Goal: Information Seeking & Learning: Check status

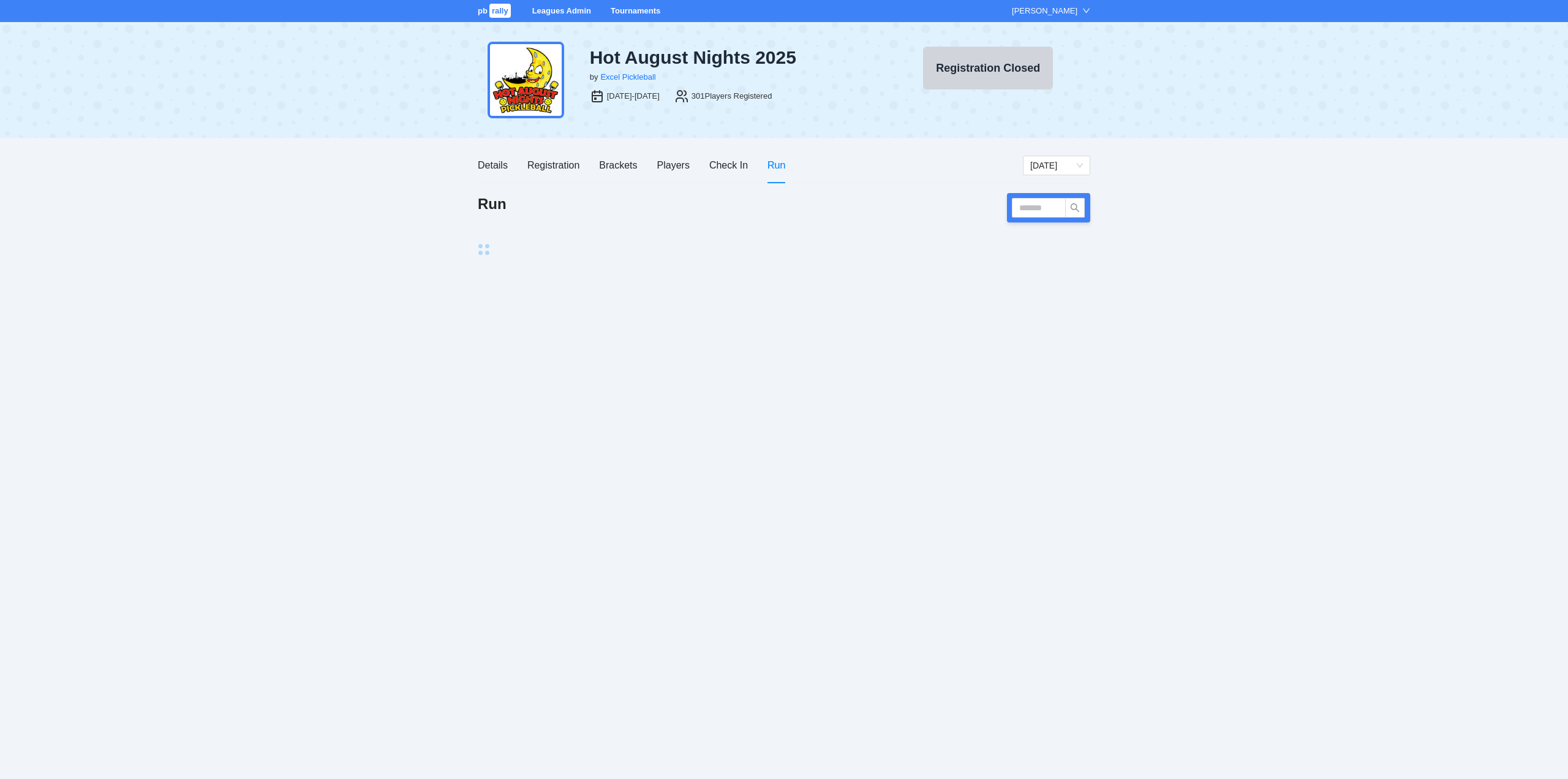
click at [623, 8] on link "Tournaments" at bounding box center [635, 10] width 49 height 9
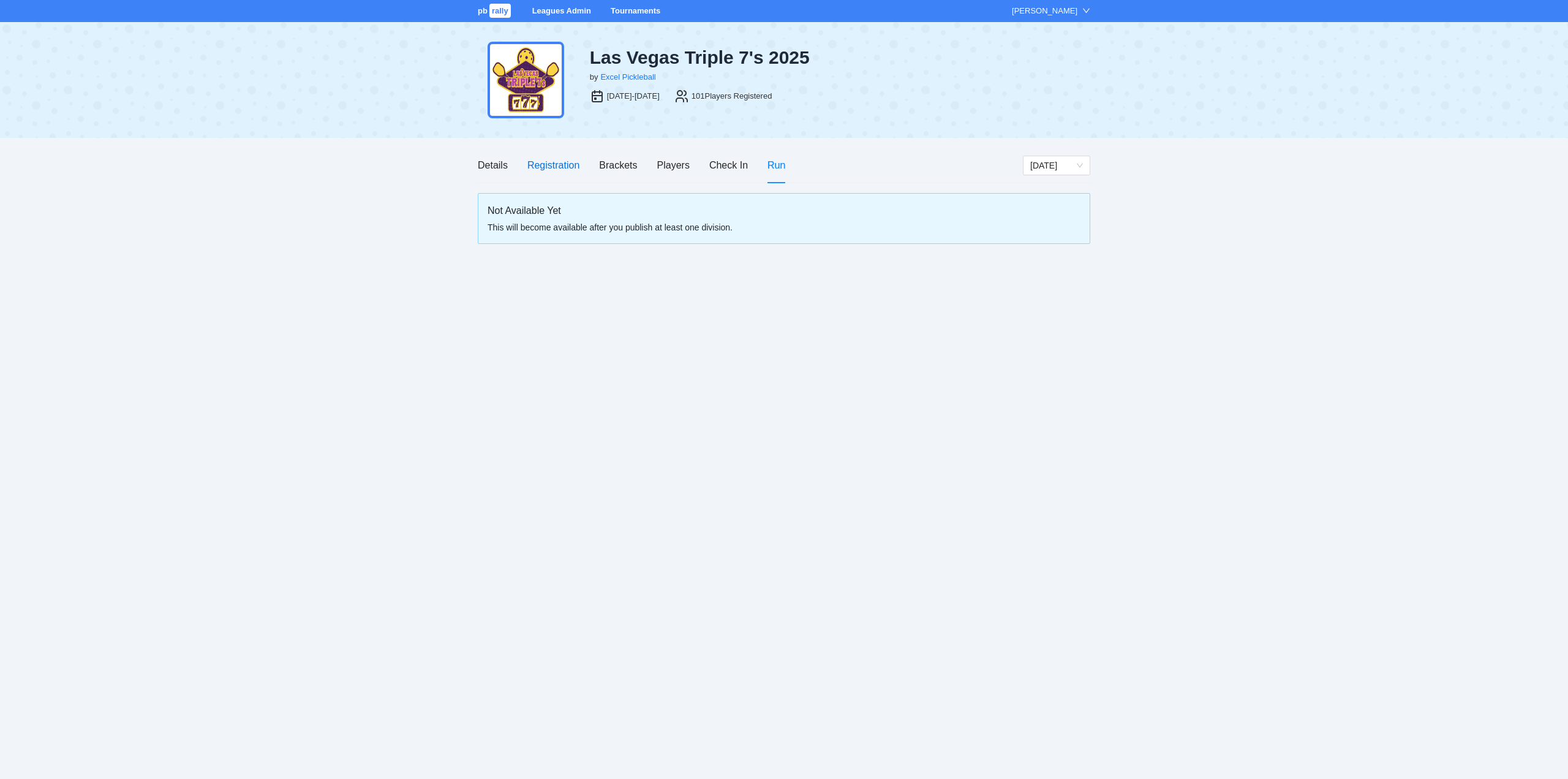
click at [542, 164] on div "Registration" at bounding box center [554, 165] width 52 height 15
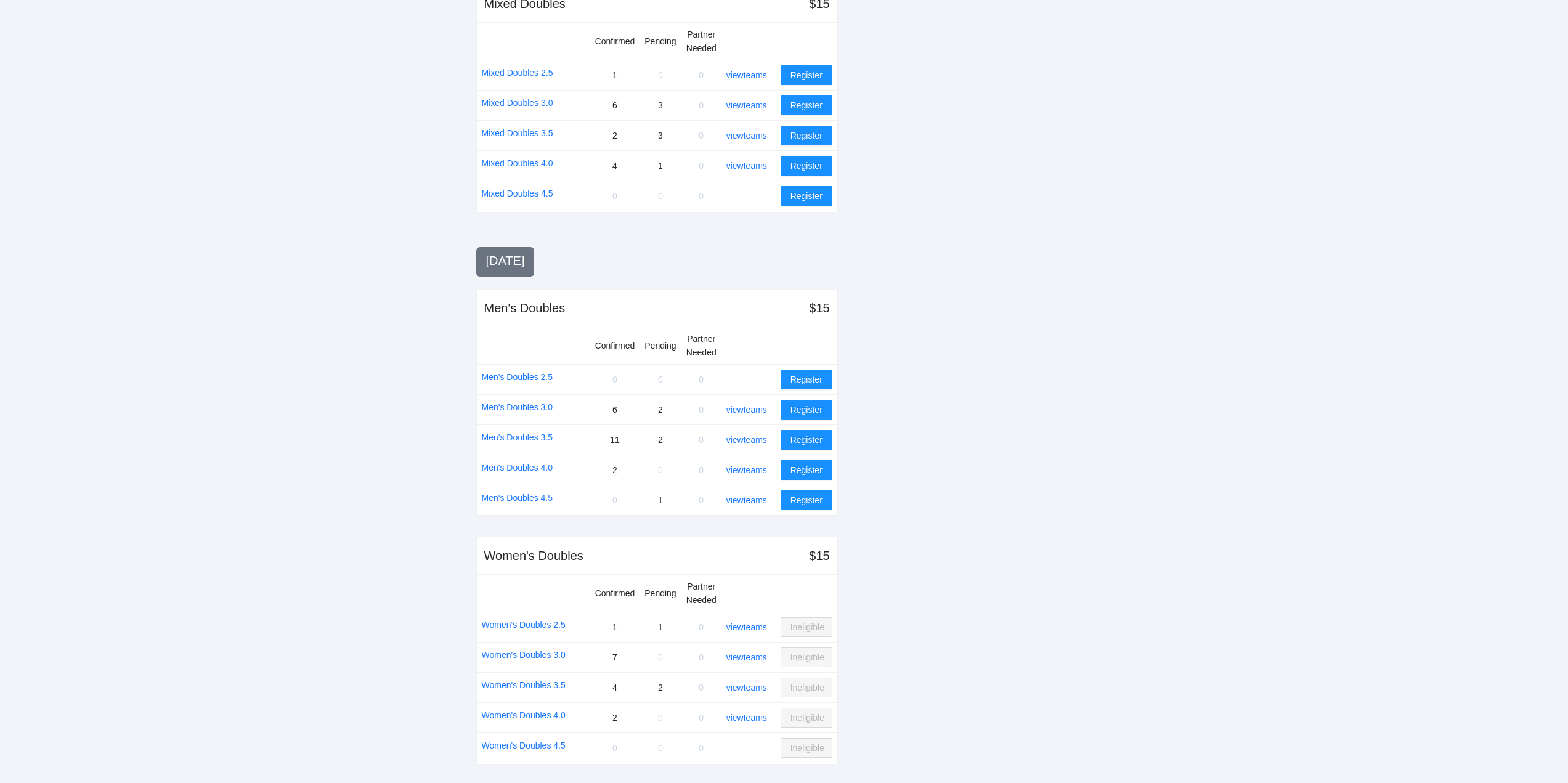
scroll to position [869, 0]
click at [518, 436] on link "Men's Doubles 3.5" at bounding box center [517, 436] width 72 height 13
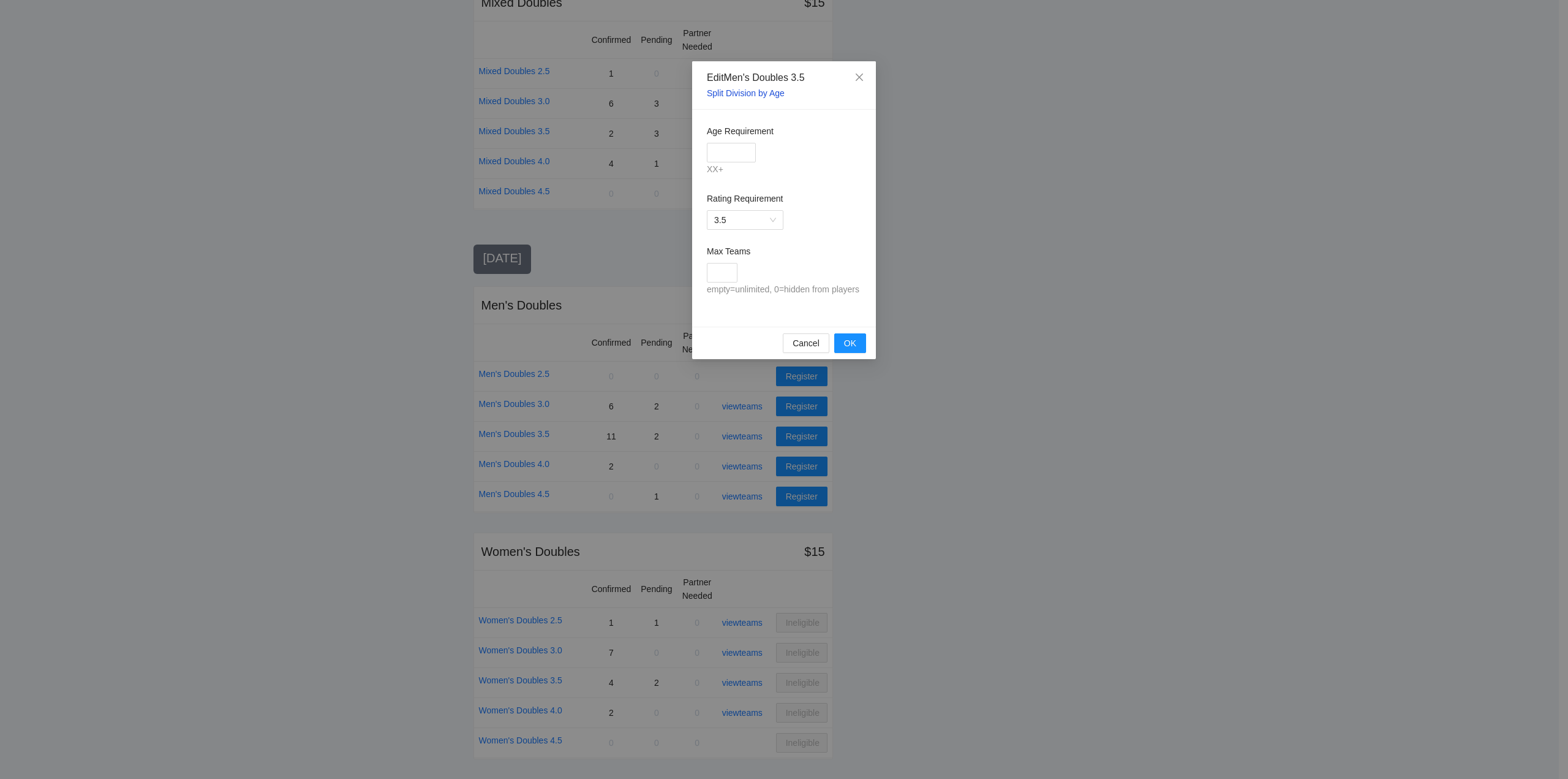
click at [744, 91] on link "Split Division by Age" at bounding box center [745, 93] width 78 height 10
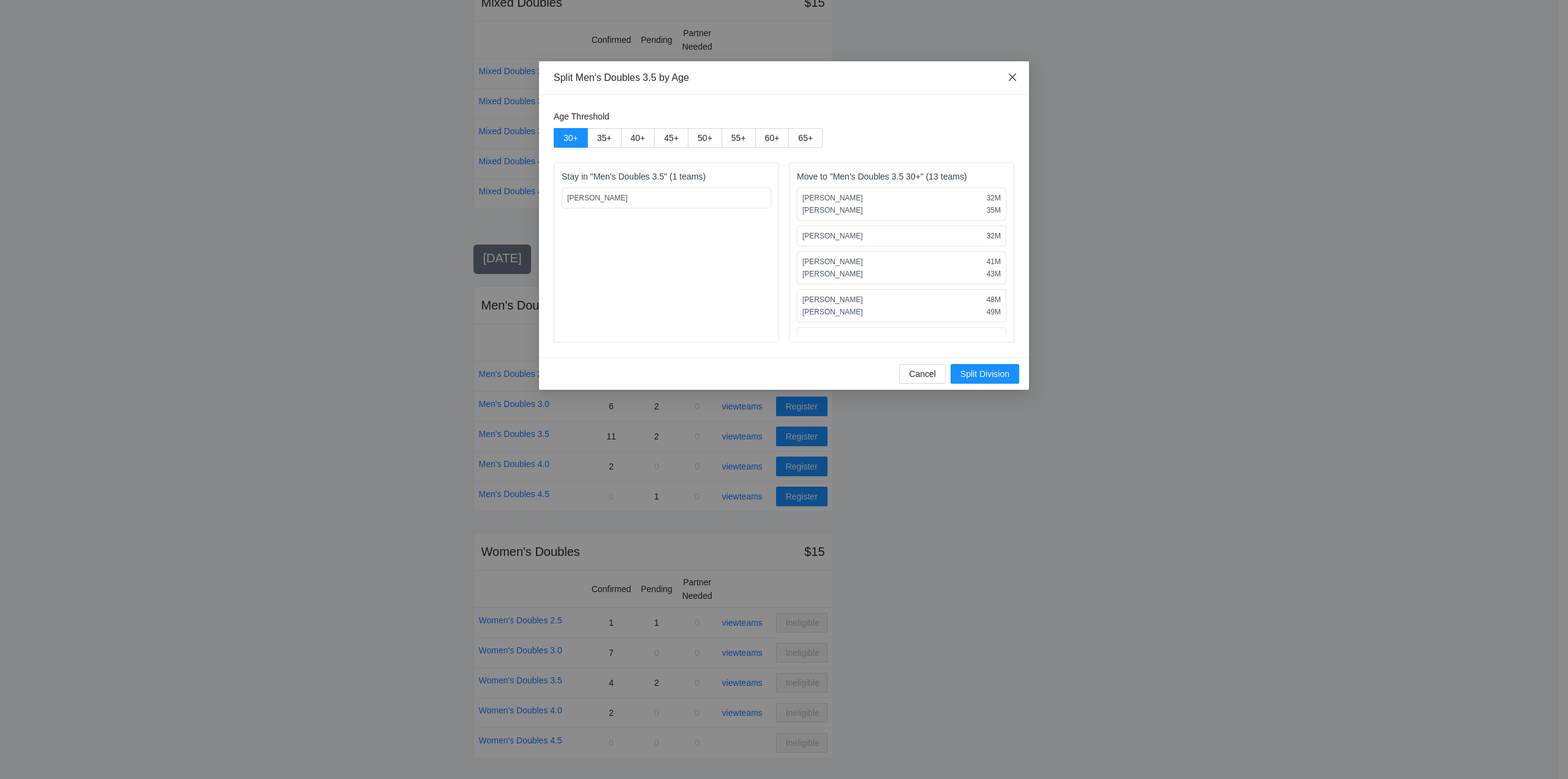
click at [1014, 75] on icon "close" at bounding box center [1013, 77] width 10 height 10
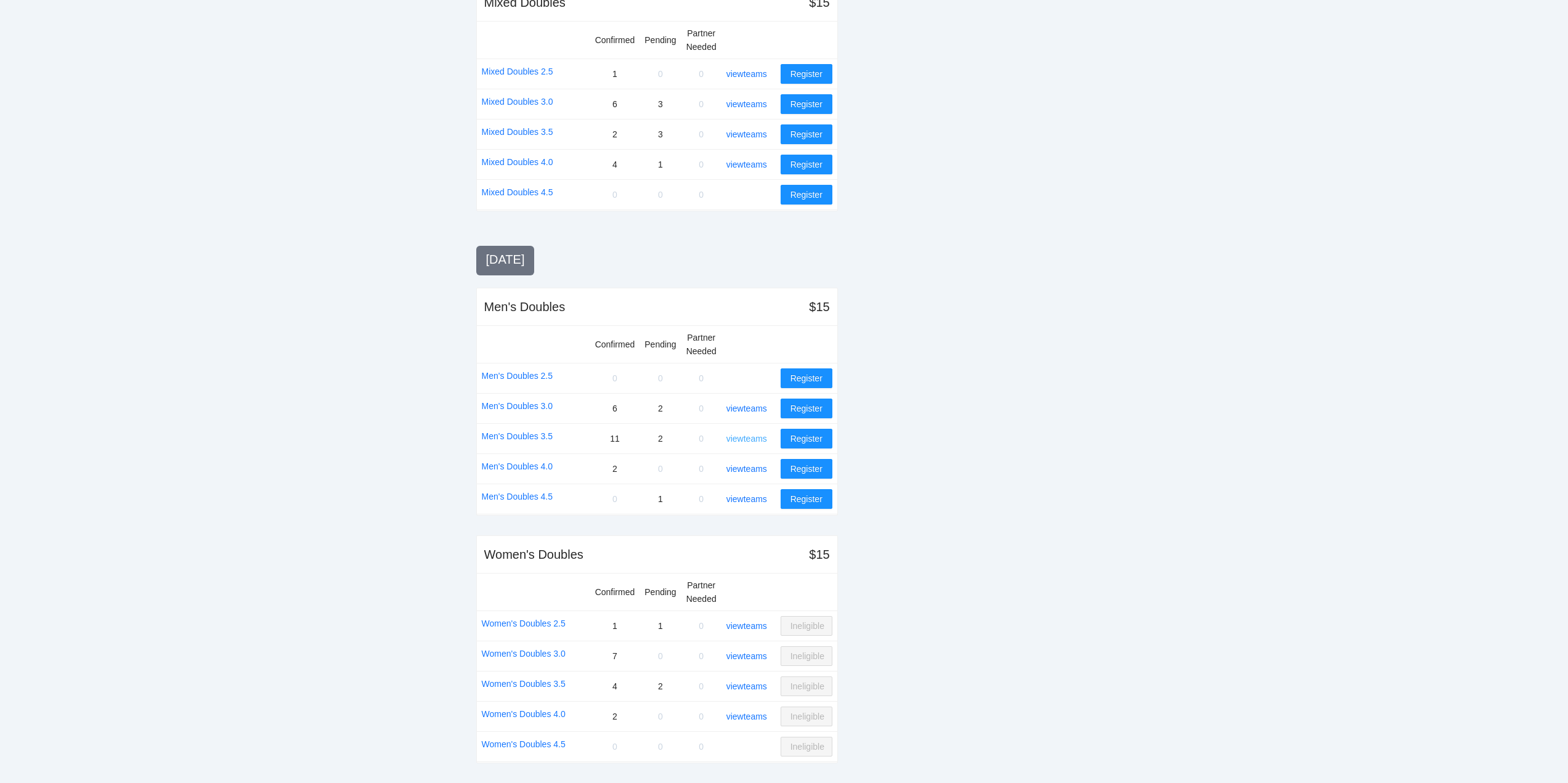
click at [748, 437] on link "view teams" at bounding box center [747, 439] width 40 height 10
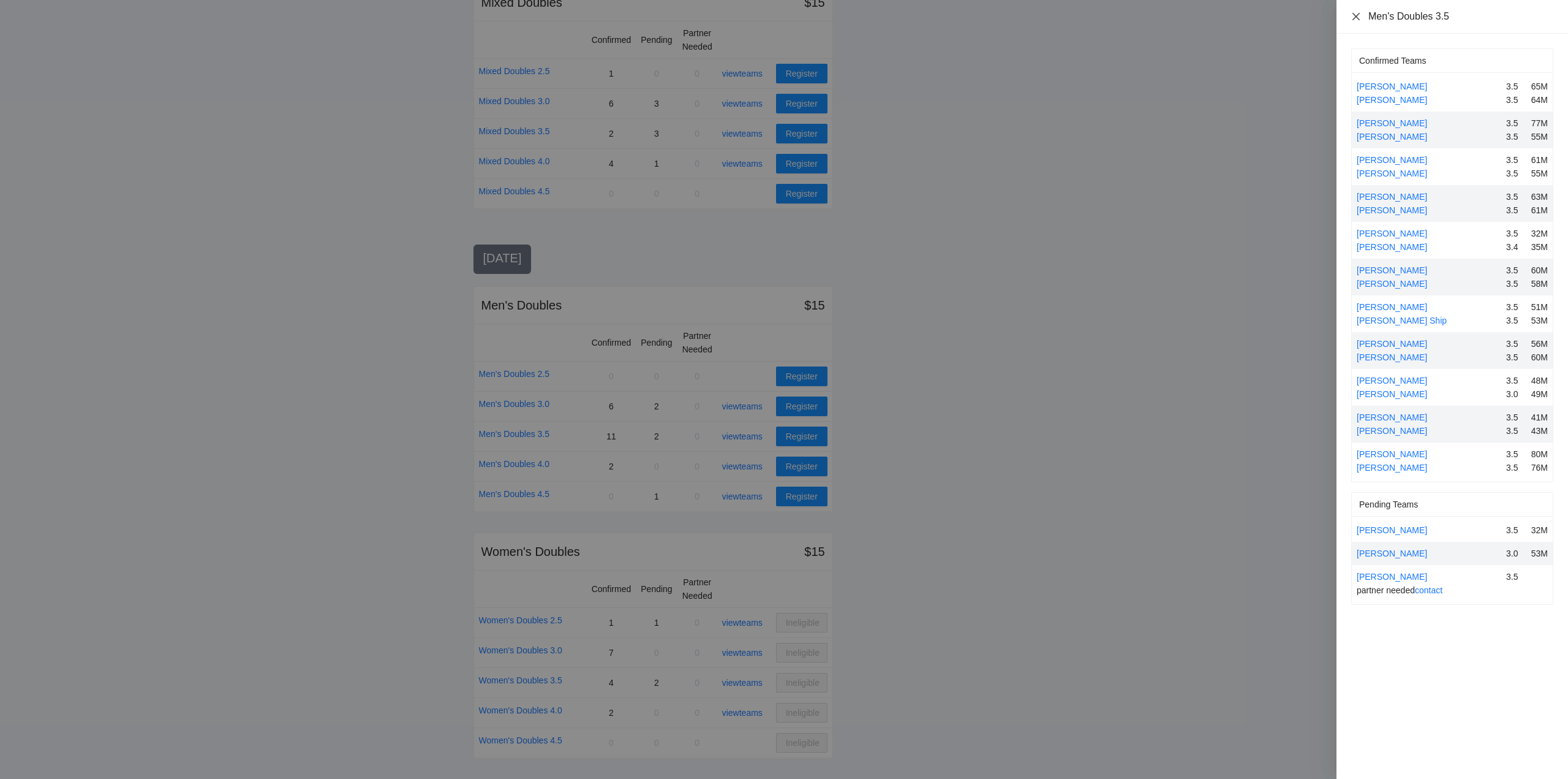
click at [1355, 13] on icon "close" at bounding box center [1356, 17] width 10 height 10
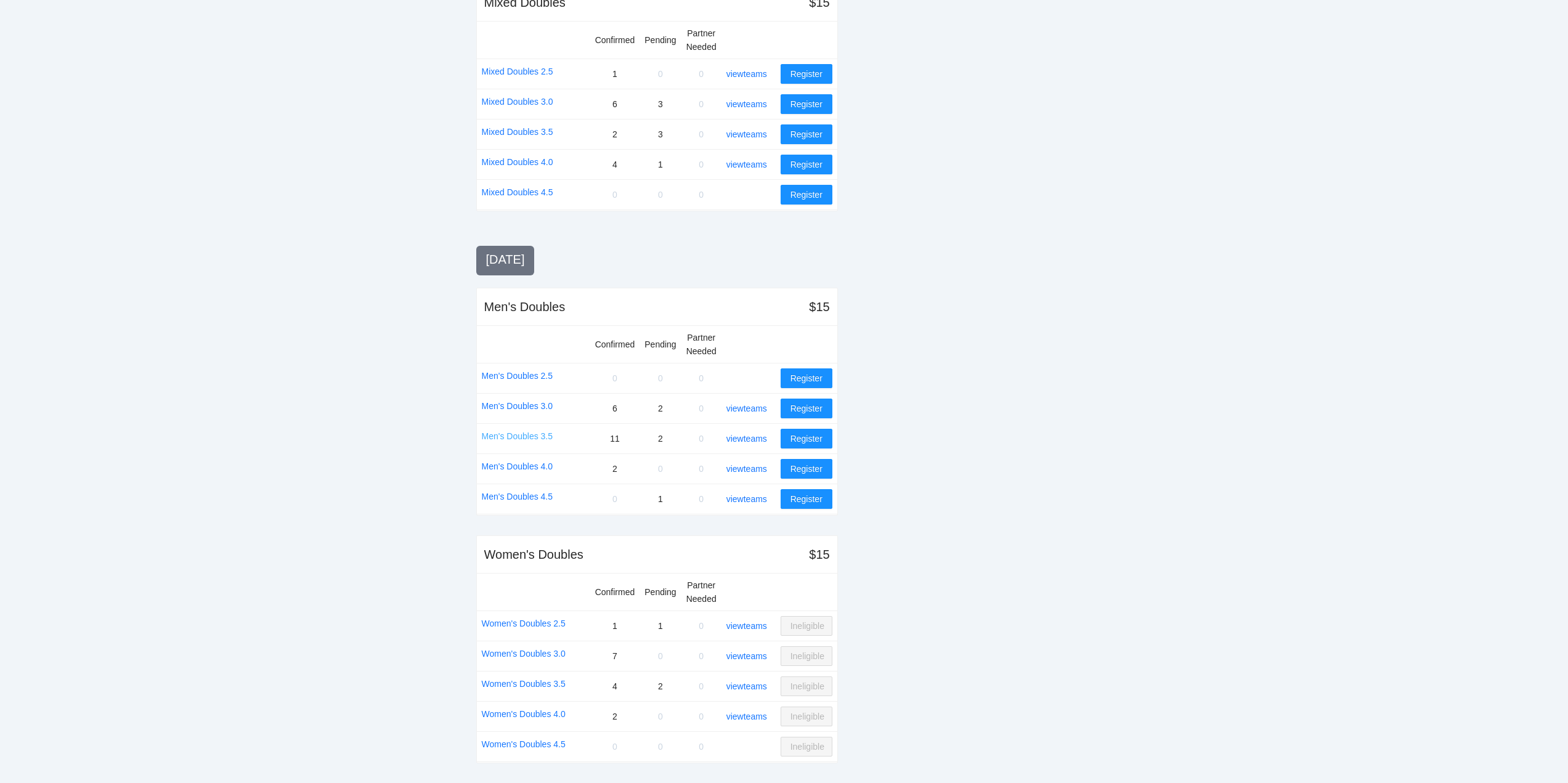
click at [519, 436] on link "Men's Doubles 3.5" at bounding box center [517, 436] width 72 height 13
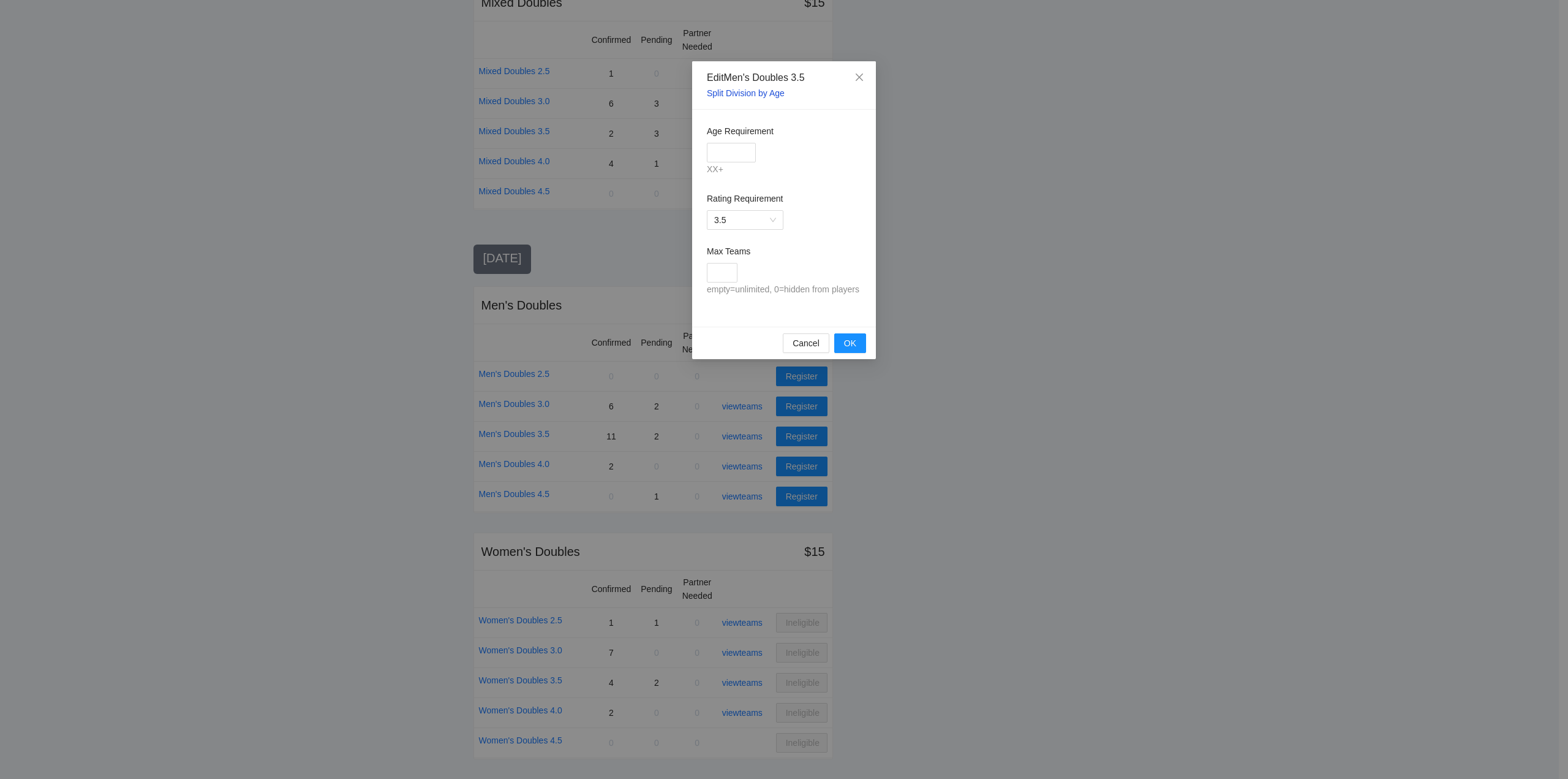
click at [756, 93] on link "Split Division by Age" at bounding box center [745, 93] width 78 height 10
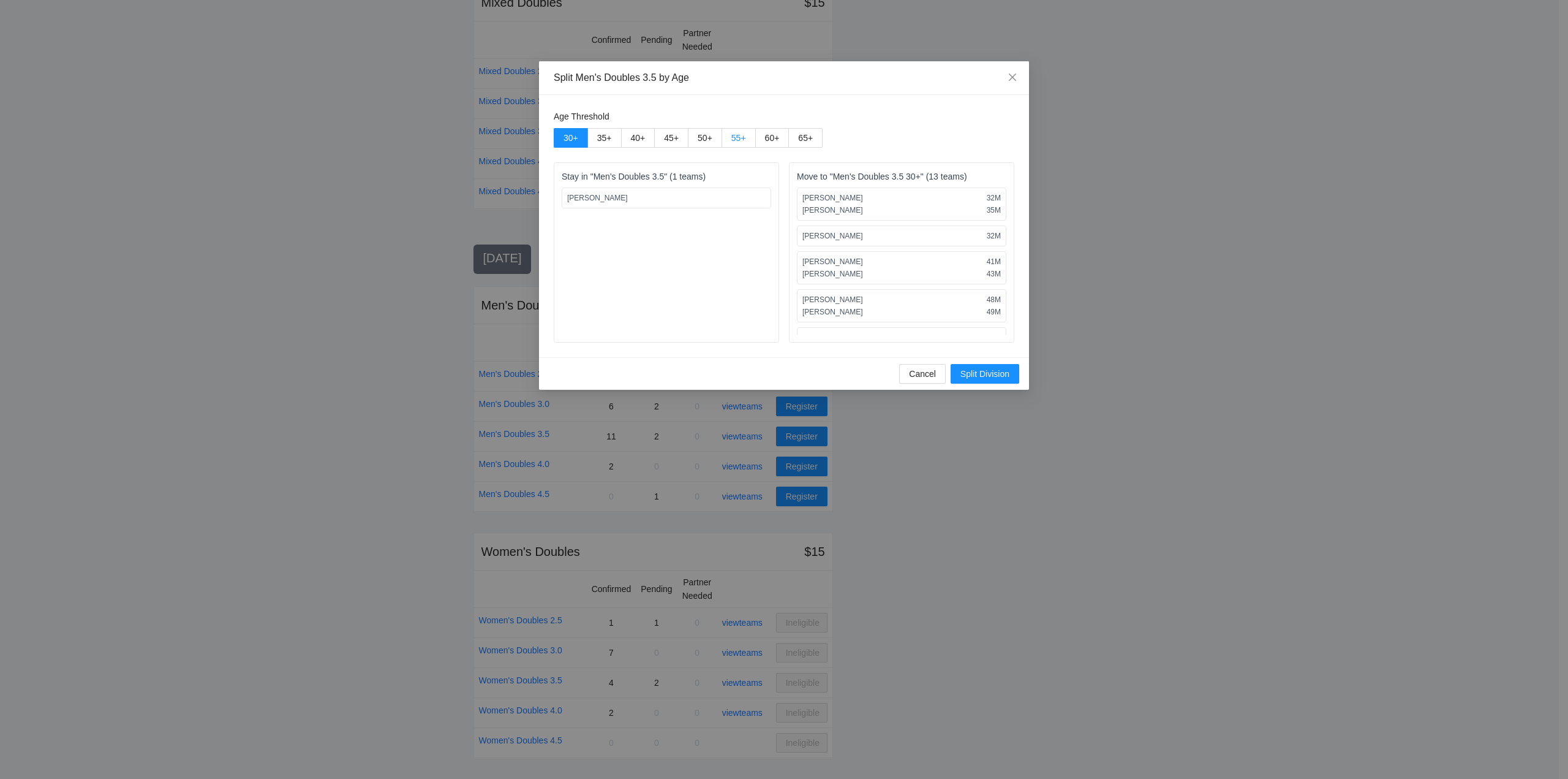
click at [738, 136] on span "55 +" at bounding box center [739, 138] width 15 height 10
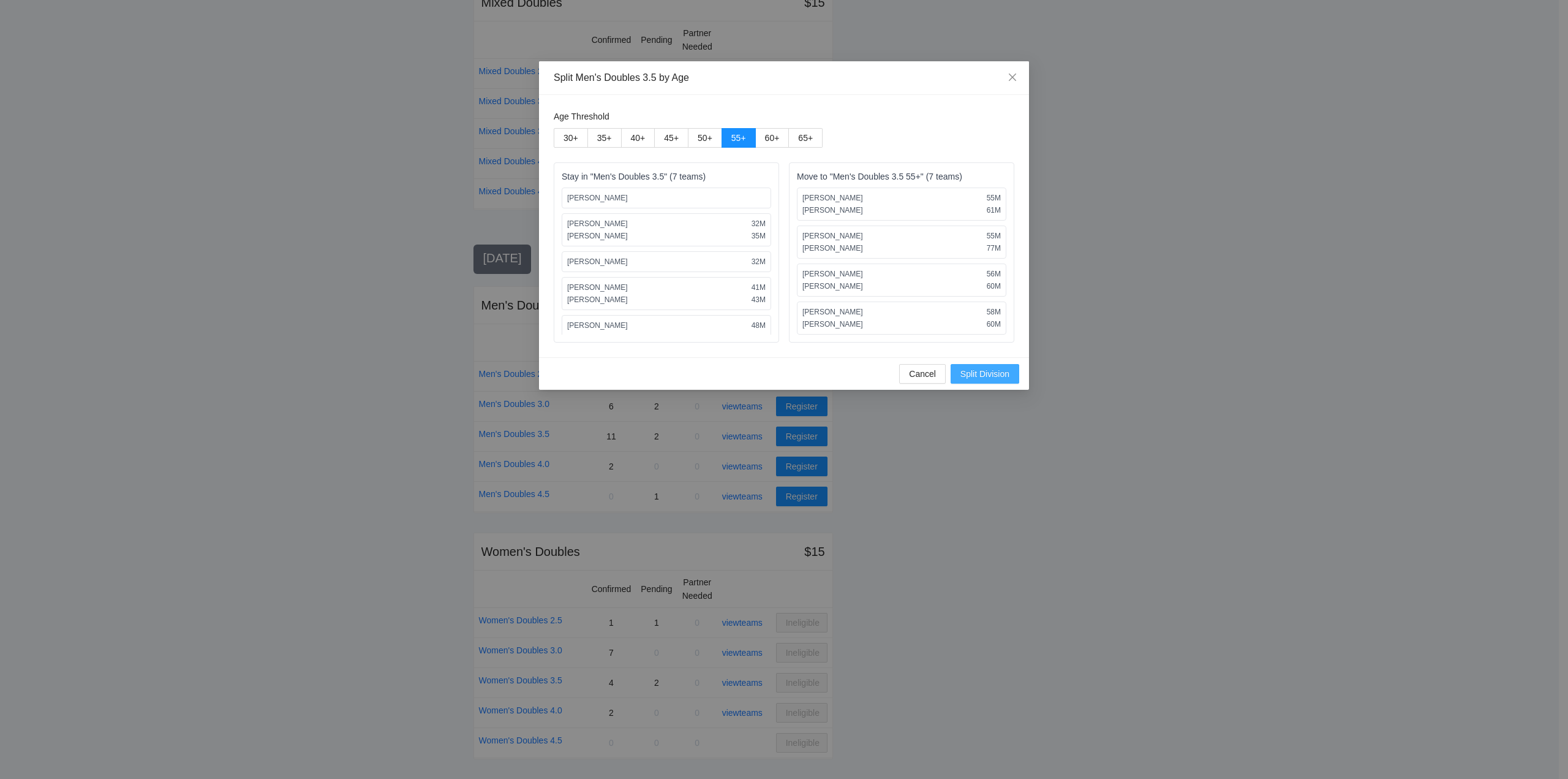
click at [982, 373] on span "Split Division" at bounding box center [985, 374] width 49 height 13
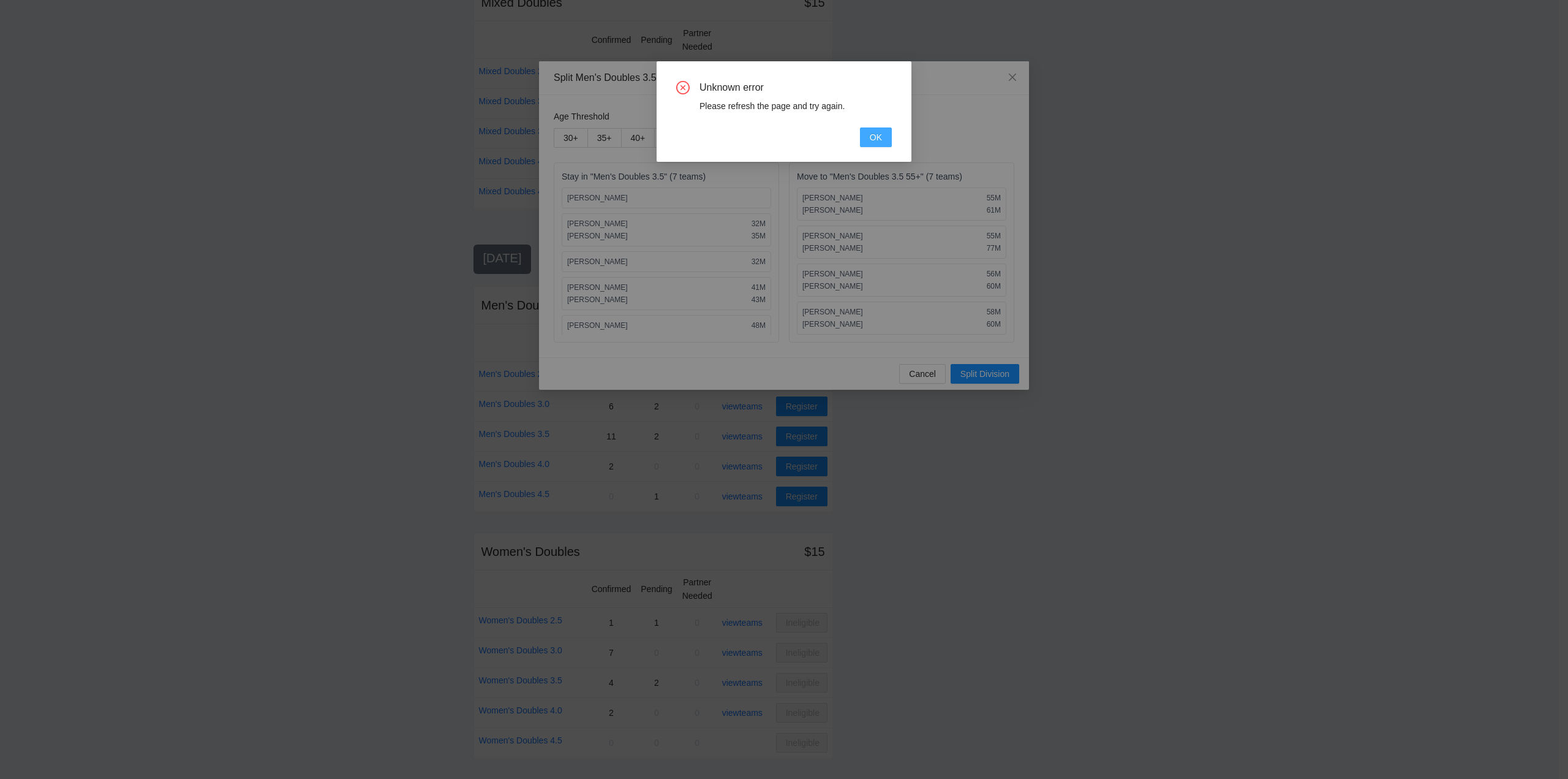
click at [872, 137] on span "OK" at bounding box center [876, 137] width 13 height 13
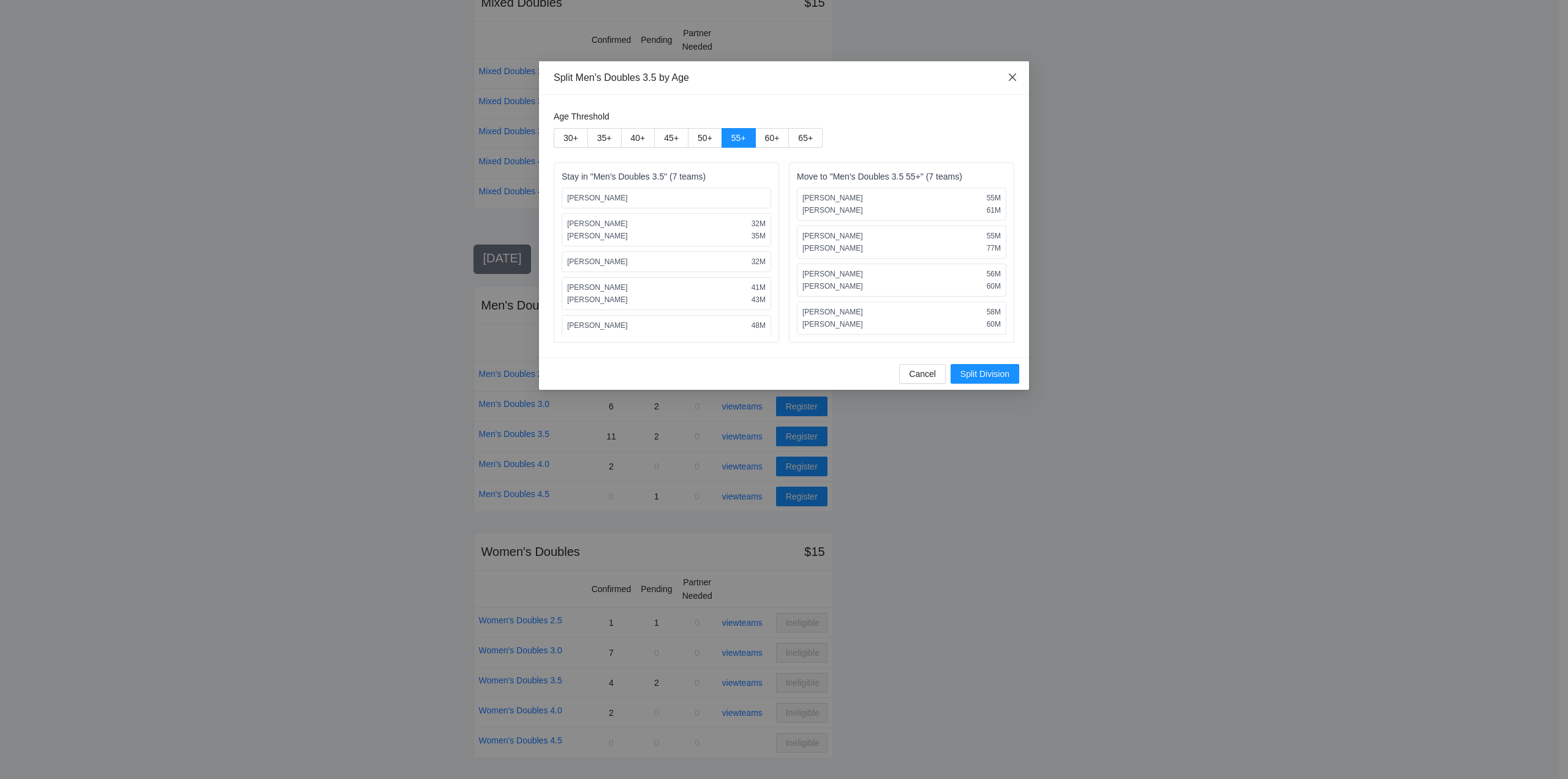
click at [1014, 76] on icon "close" at bounding box center [1012, 77] width 8 height 8
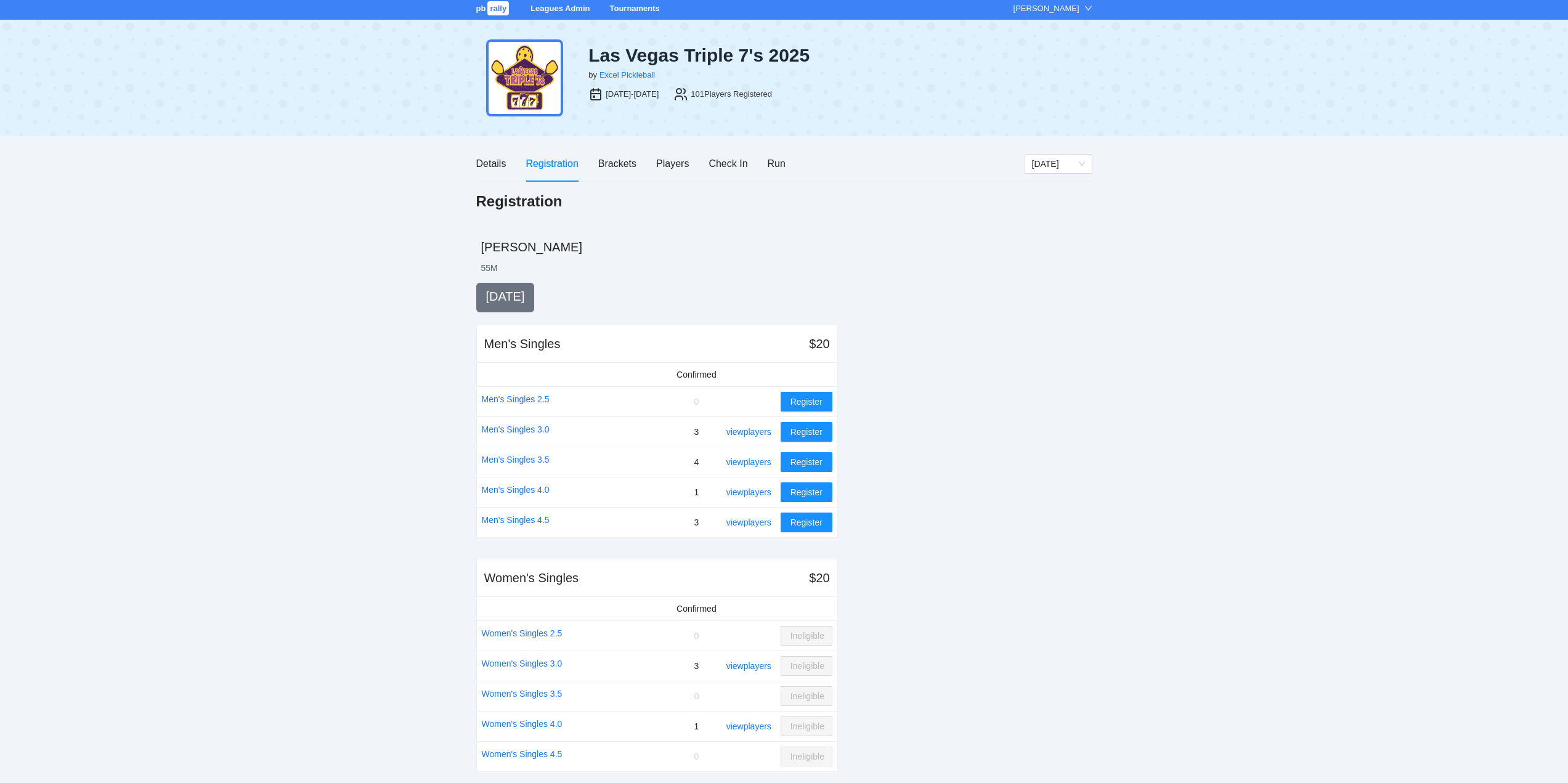
scroll to position [0, 0]
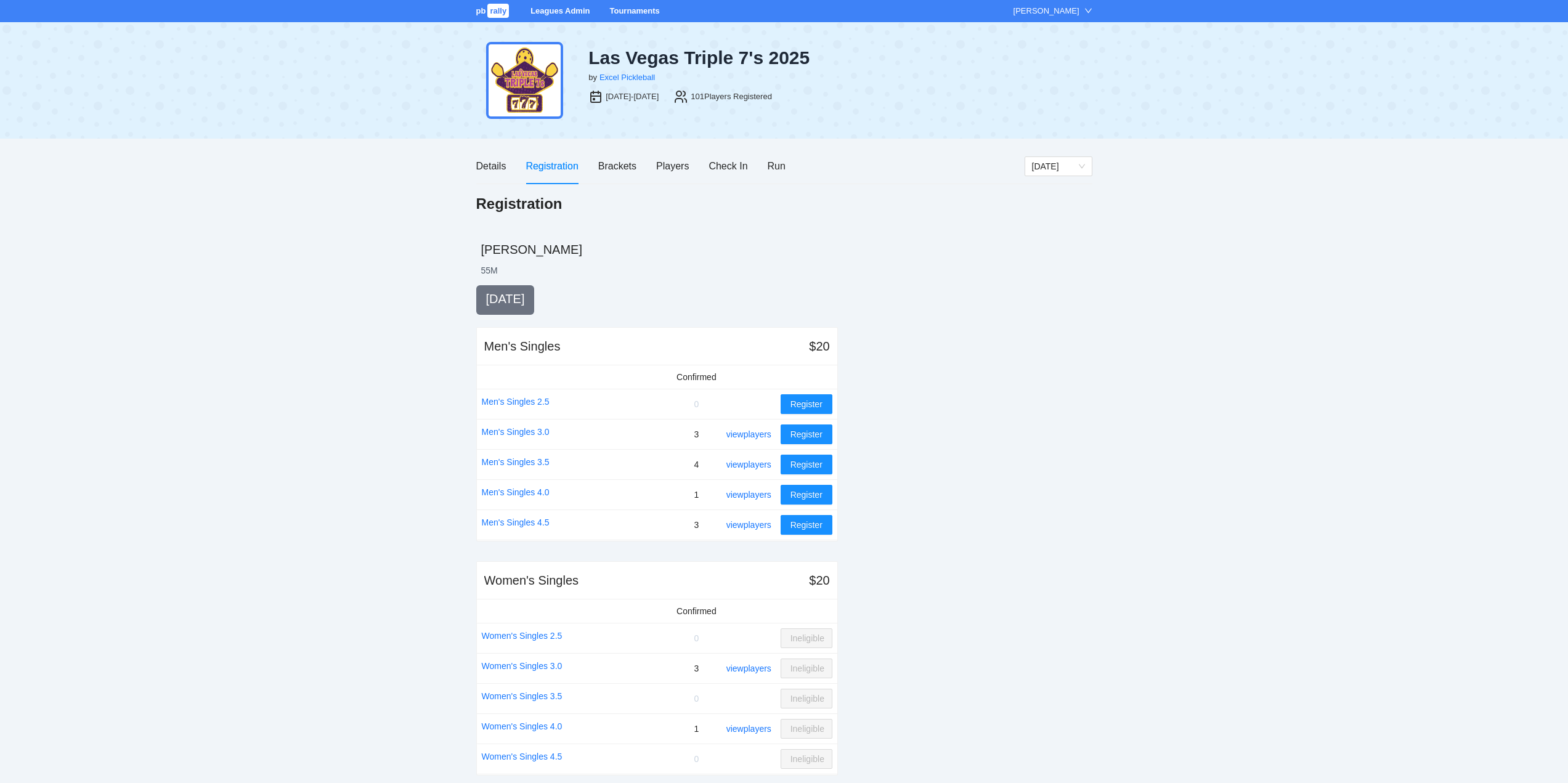
drag, startPoint x: 623, startPoint y: 8, endPoint x: 651, endPoint y: 25, distance: 32.8
click at [624, 8] on link "Tournaments" at bounding box center [633, 10] width 50 height 9
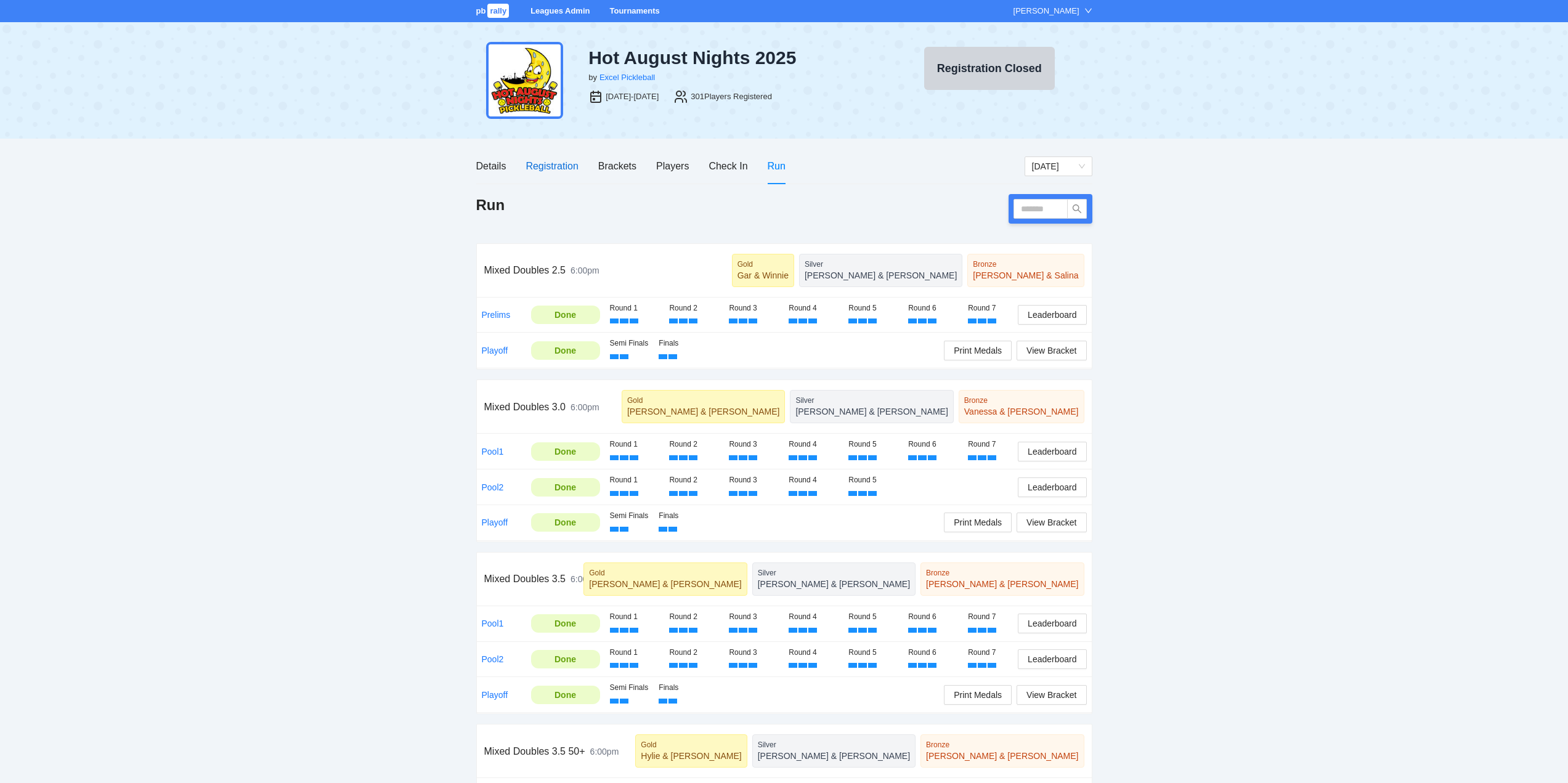
click at [554, 164] on div "Registration" at bounding box center [552, 166] width 52 height 15
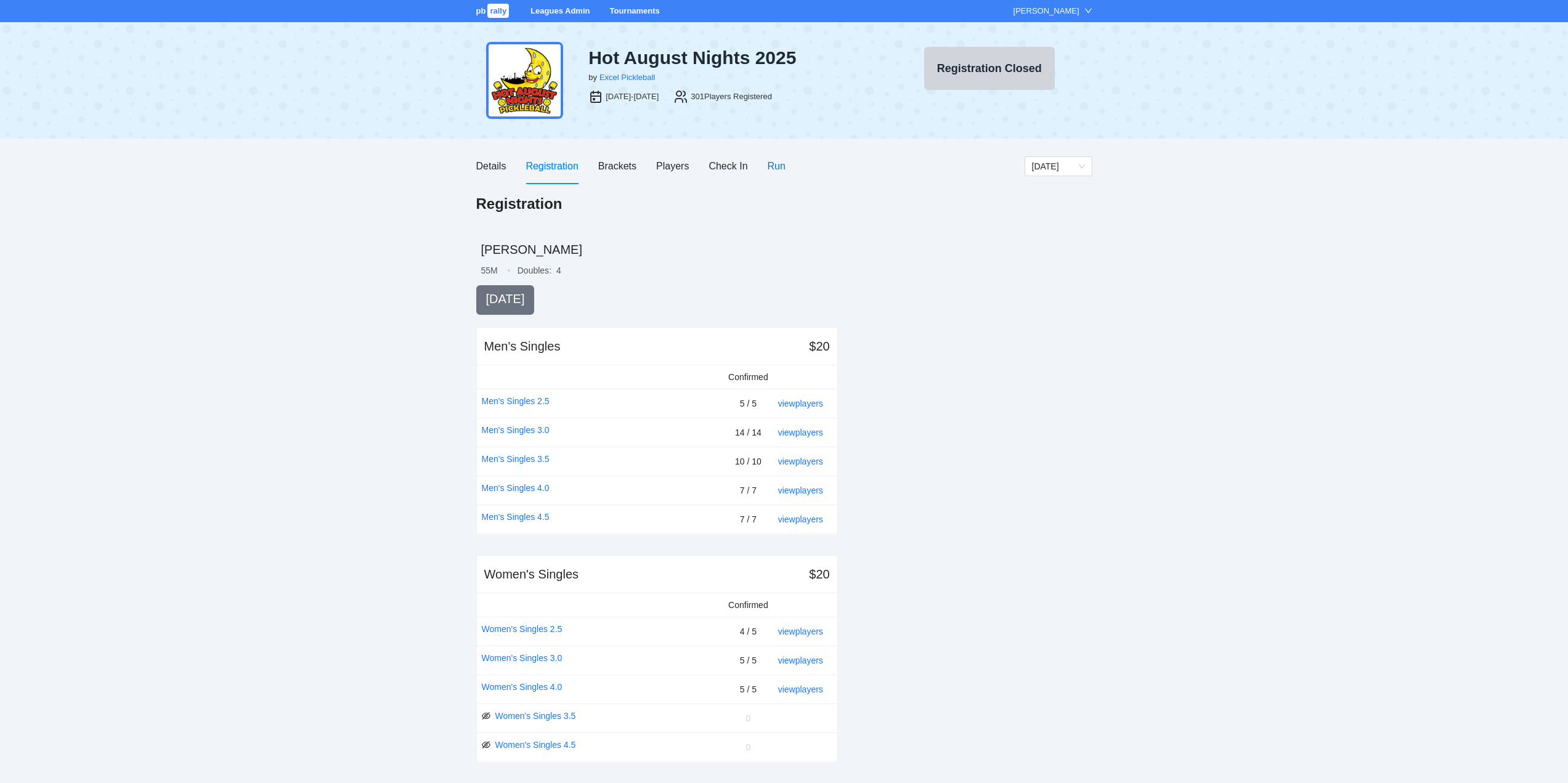
click at [777, 169] on div "Run" at bounding box center [776, 166] width 18 height 15
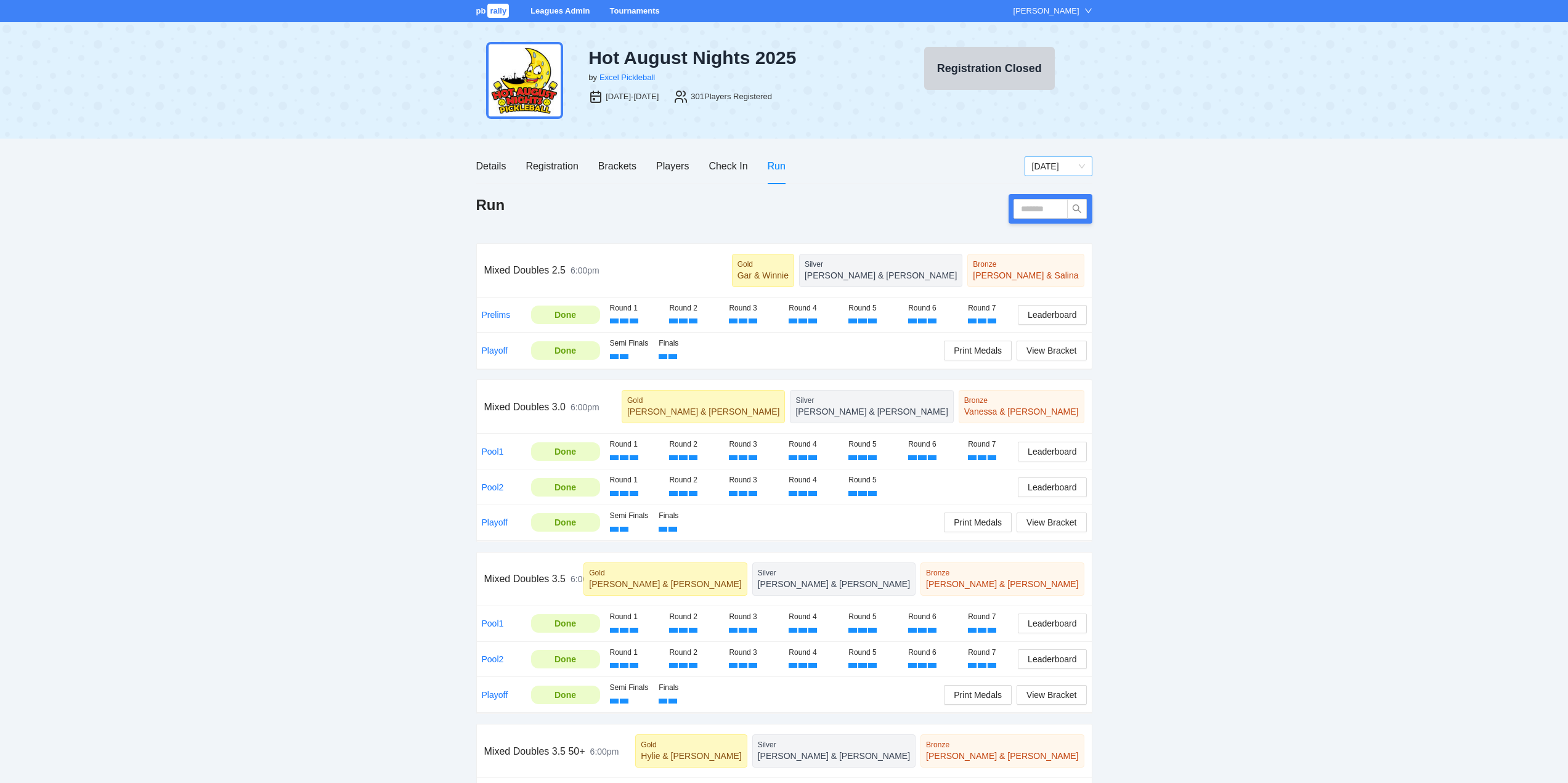
click at [1065, 163] on span "[DATE]" at bounding box center [1058, 167] width 53 height 19
click at [1049, 189] on div "[DATE]" at bounding box center [1057, 190] width 53 height 13
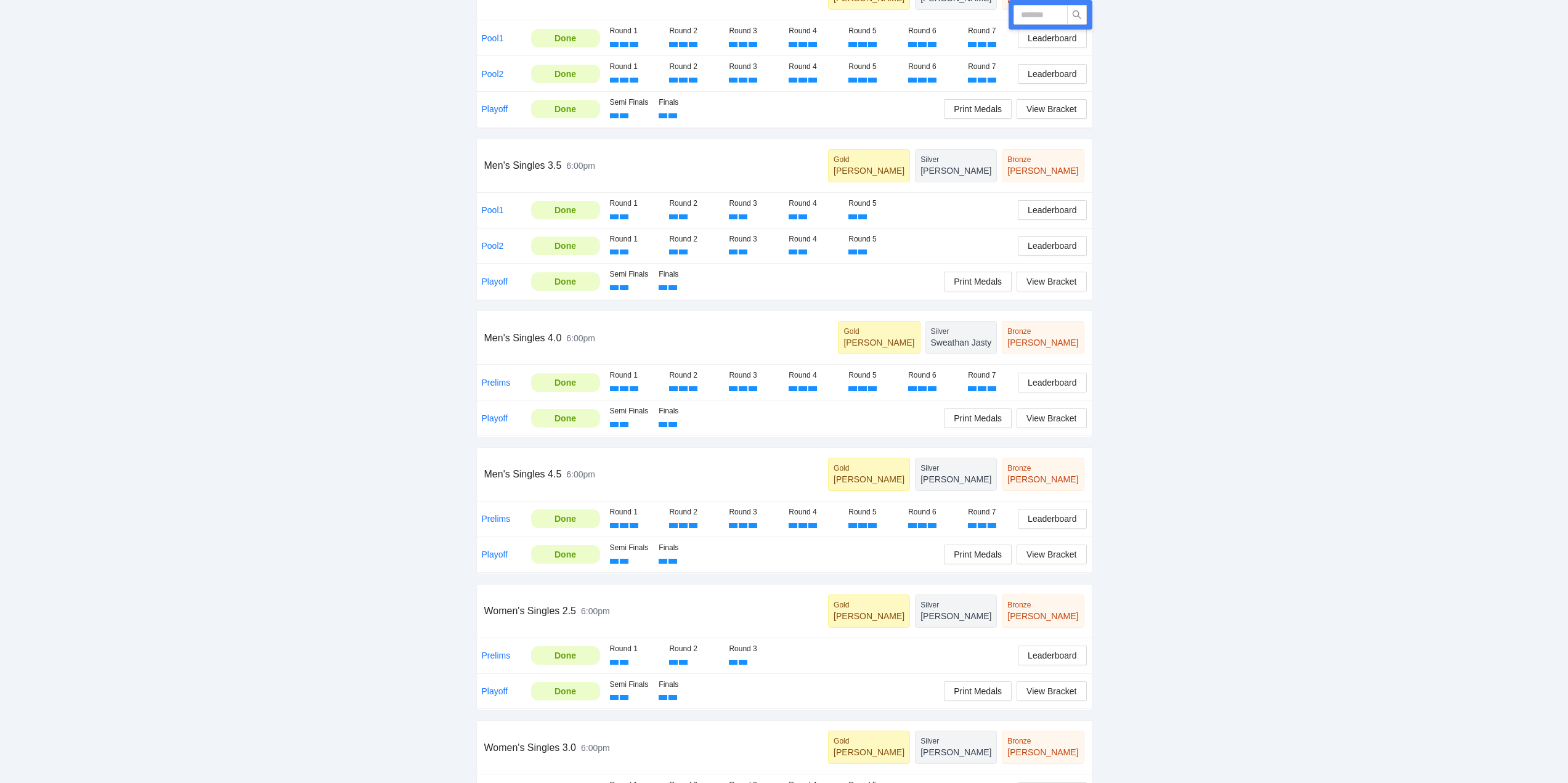
scroll to position [554, 0]
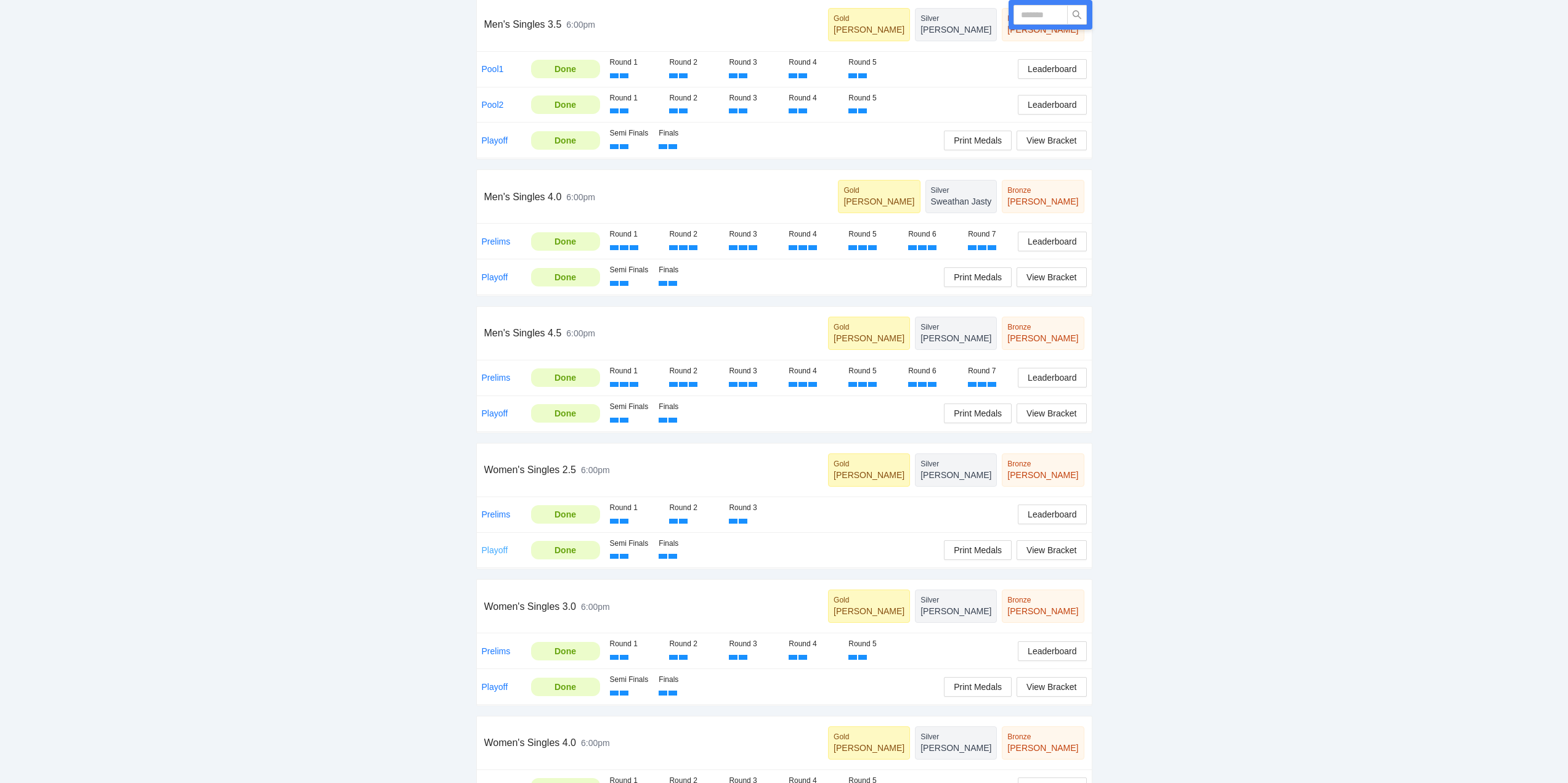
click at [495, 550] on link "Playoff" at bounding box center [495, 550] width 26 height 10
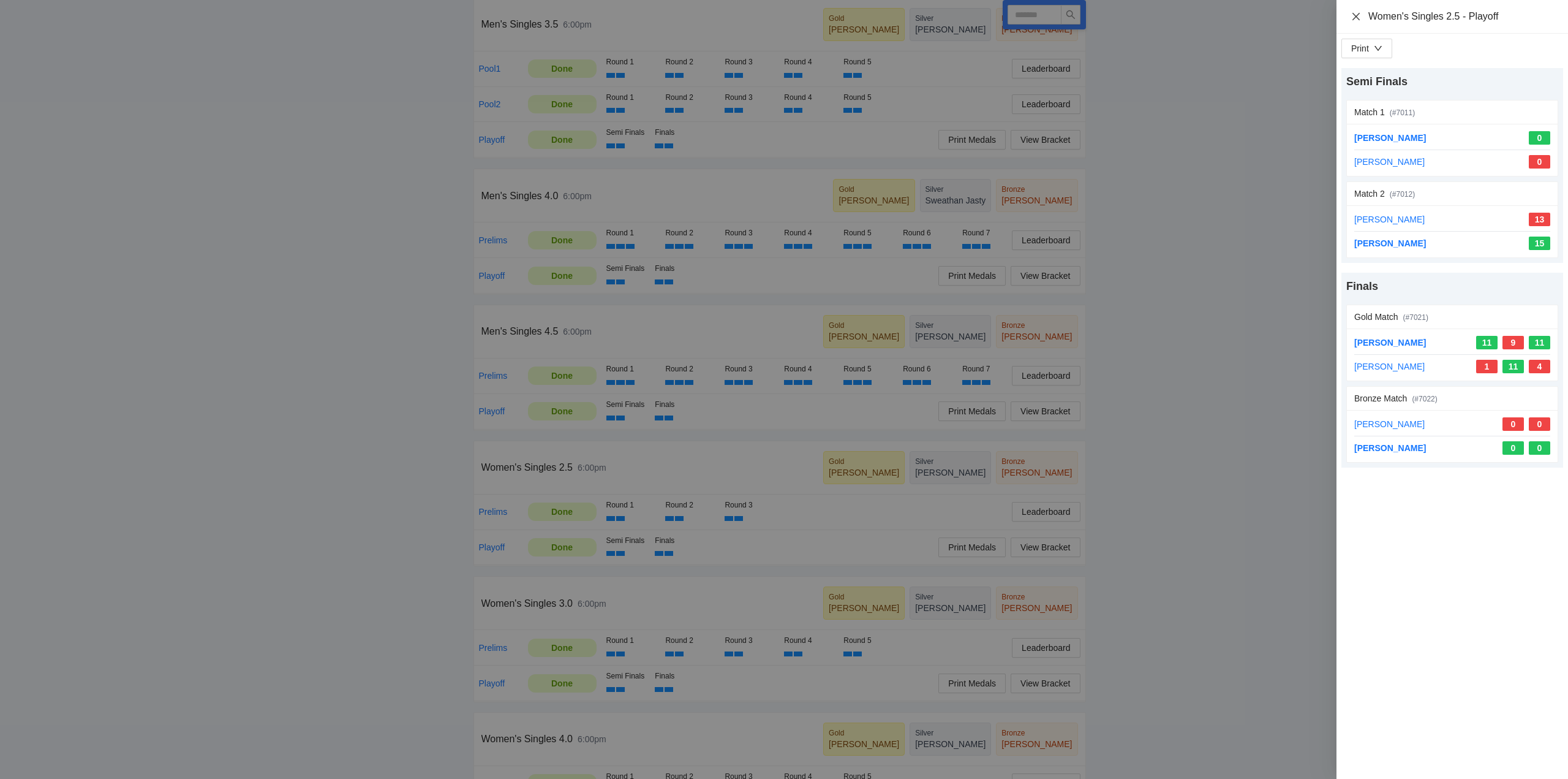
click at [1357, 13] on icon "close" at bounding box center [1356, 17] width 10 height 10
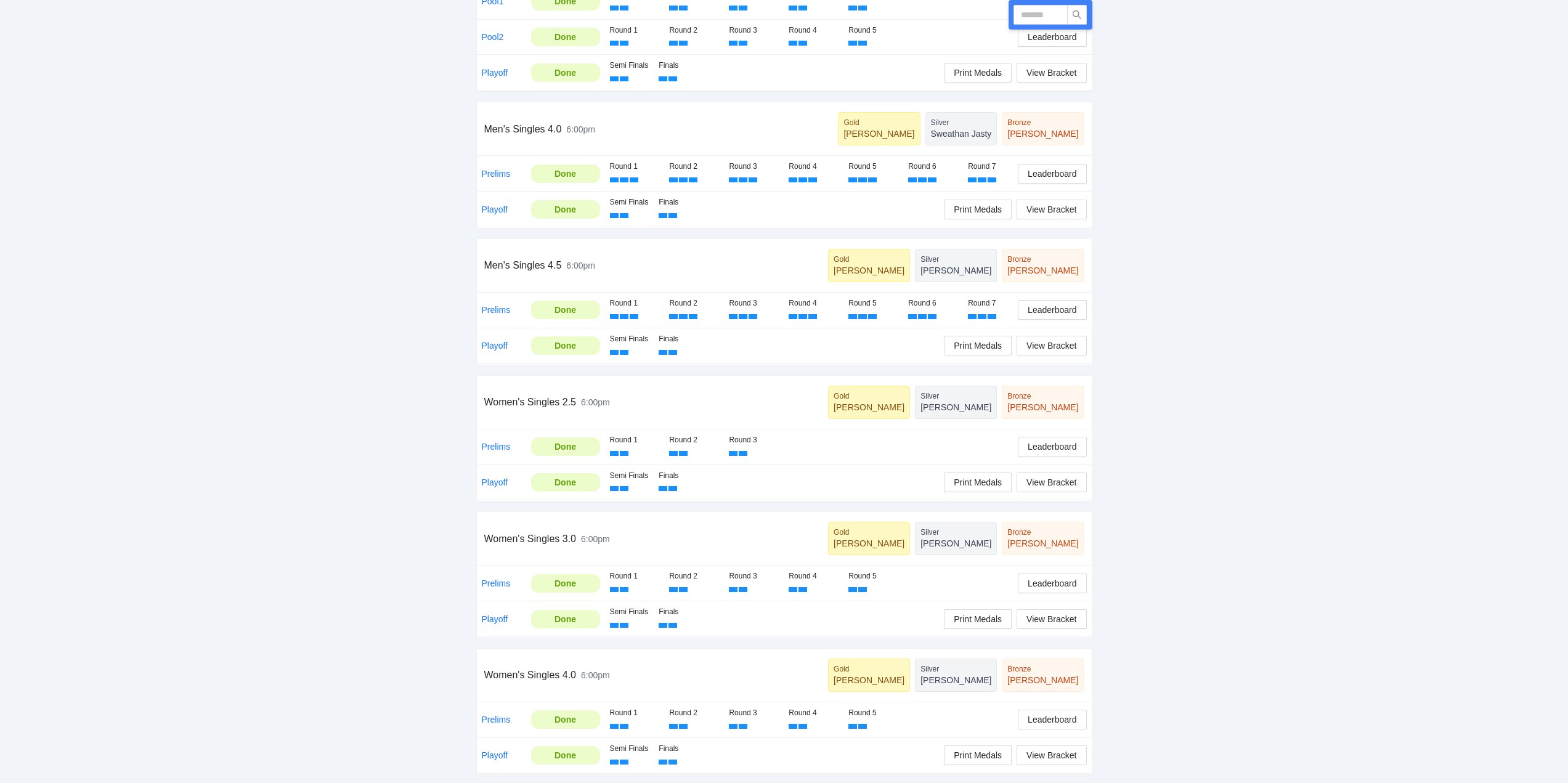
scroll to position [624, 0]
click at [1045, 581] on span "Leaderboard" at bounding box center [1052, 581] width 49 height 13
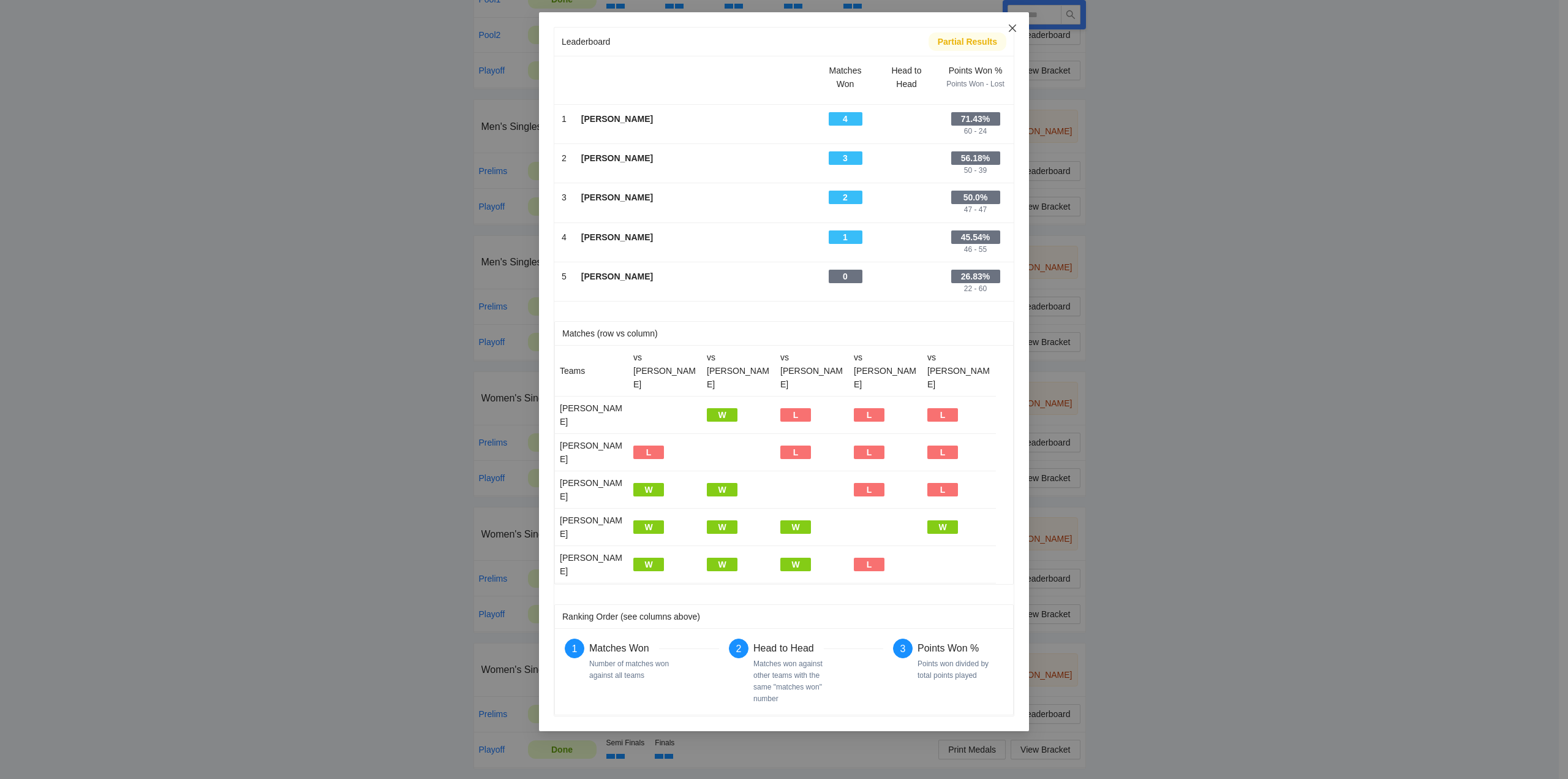
click at [1014, 28] on icon "close" at bounding box center [1012, 28] width 8 height 8
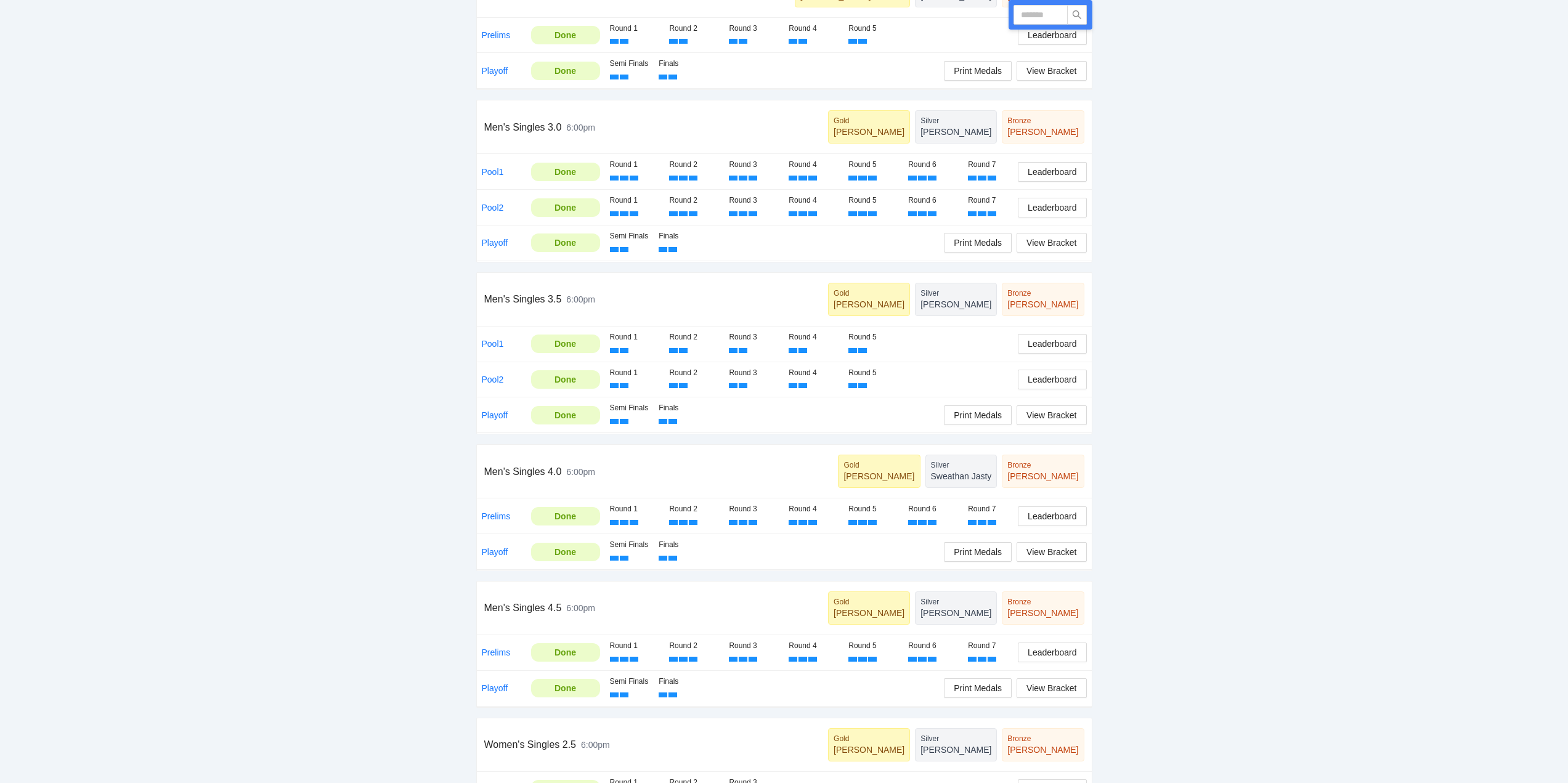
scroll to position [308, 0]
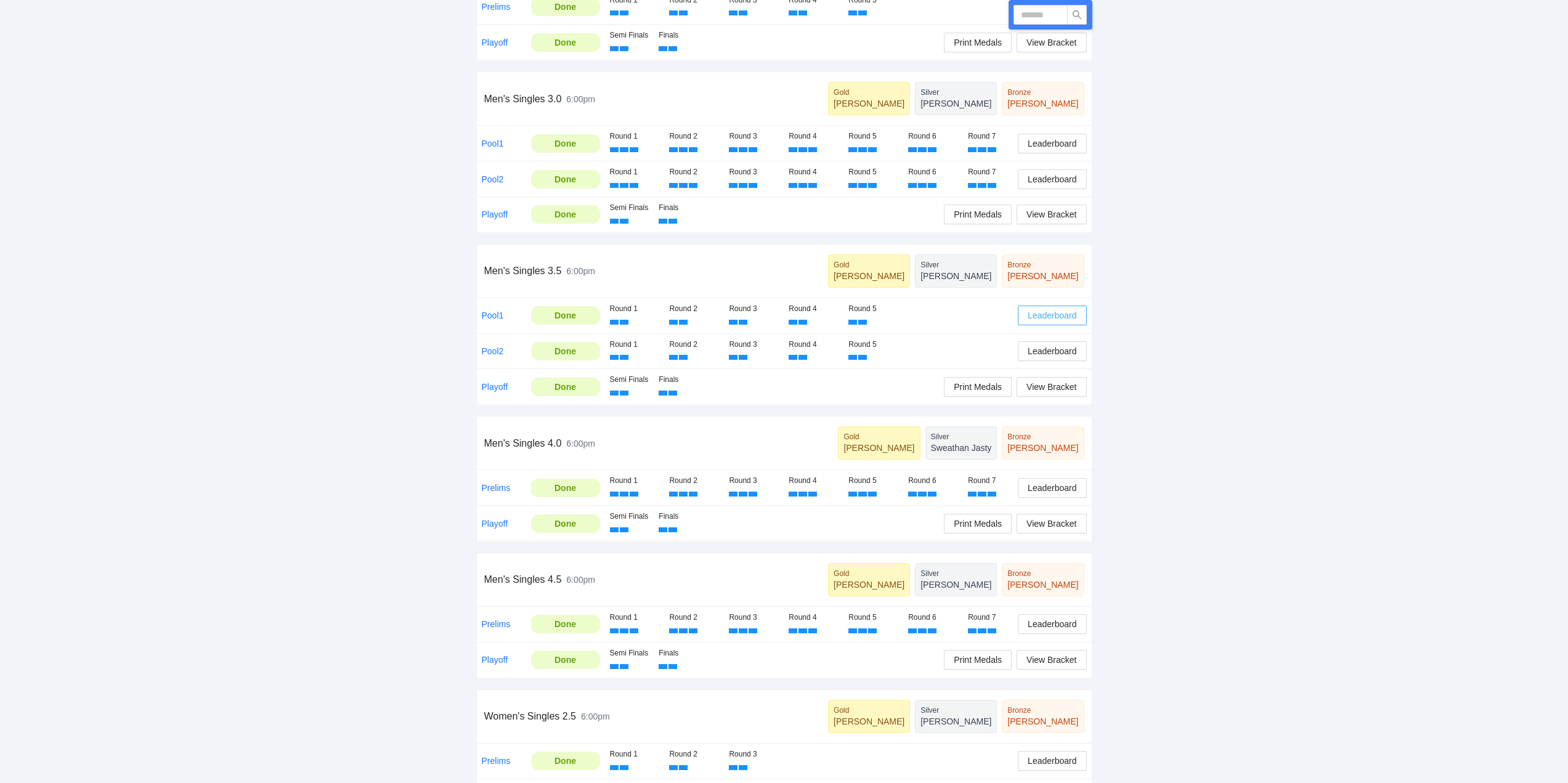
click at [1048, 315] on span "Leaderboard" at bounding box center [1052, 315] width 49 height 13
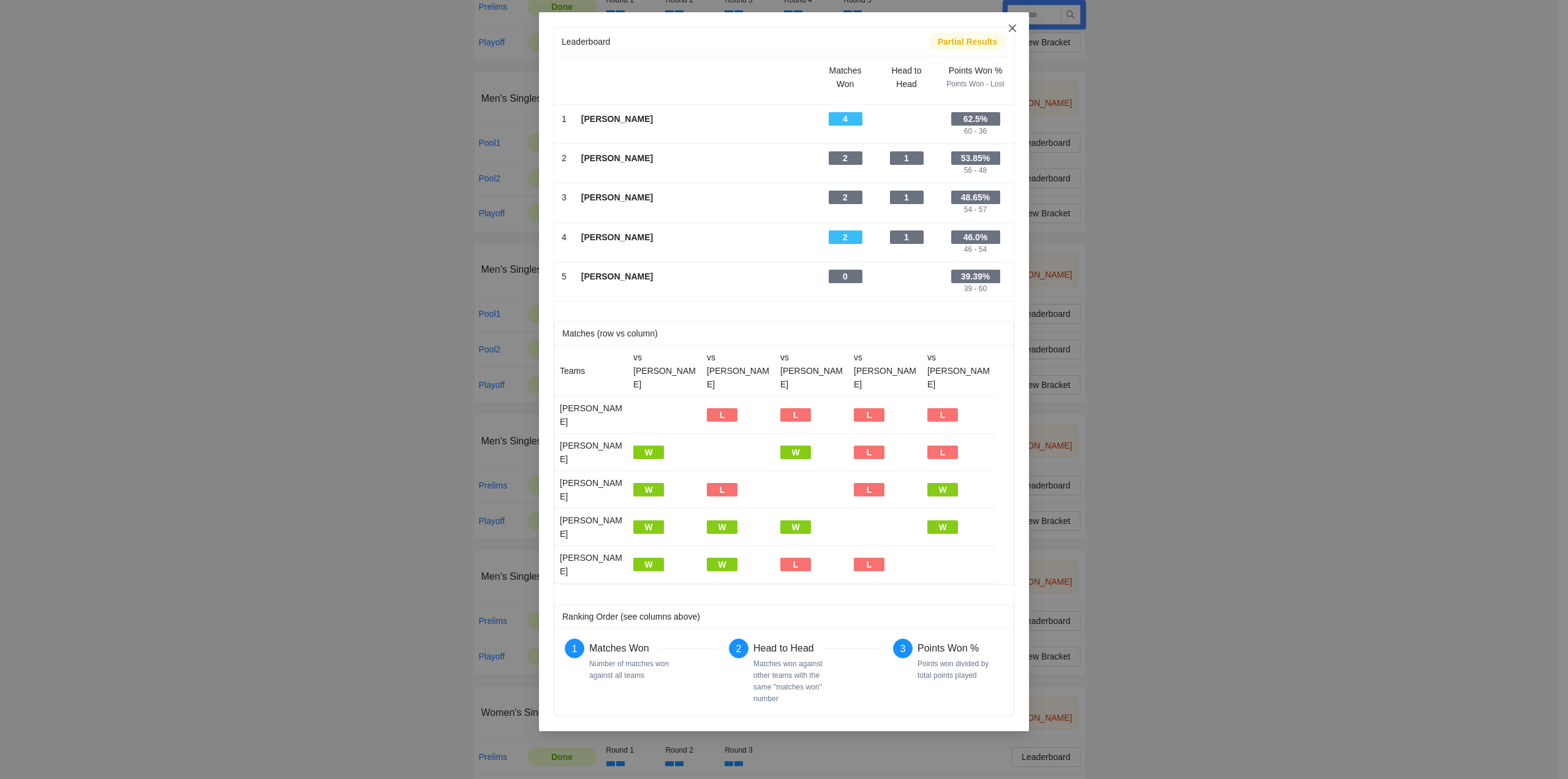
click at [1011, 28] on icon "close" at bounding box center [1012, 28] width 8 height 8
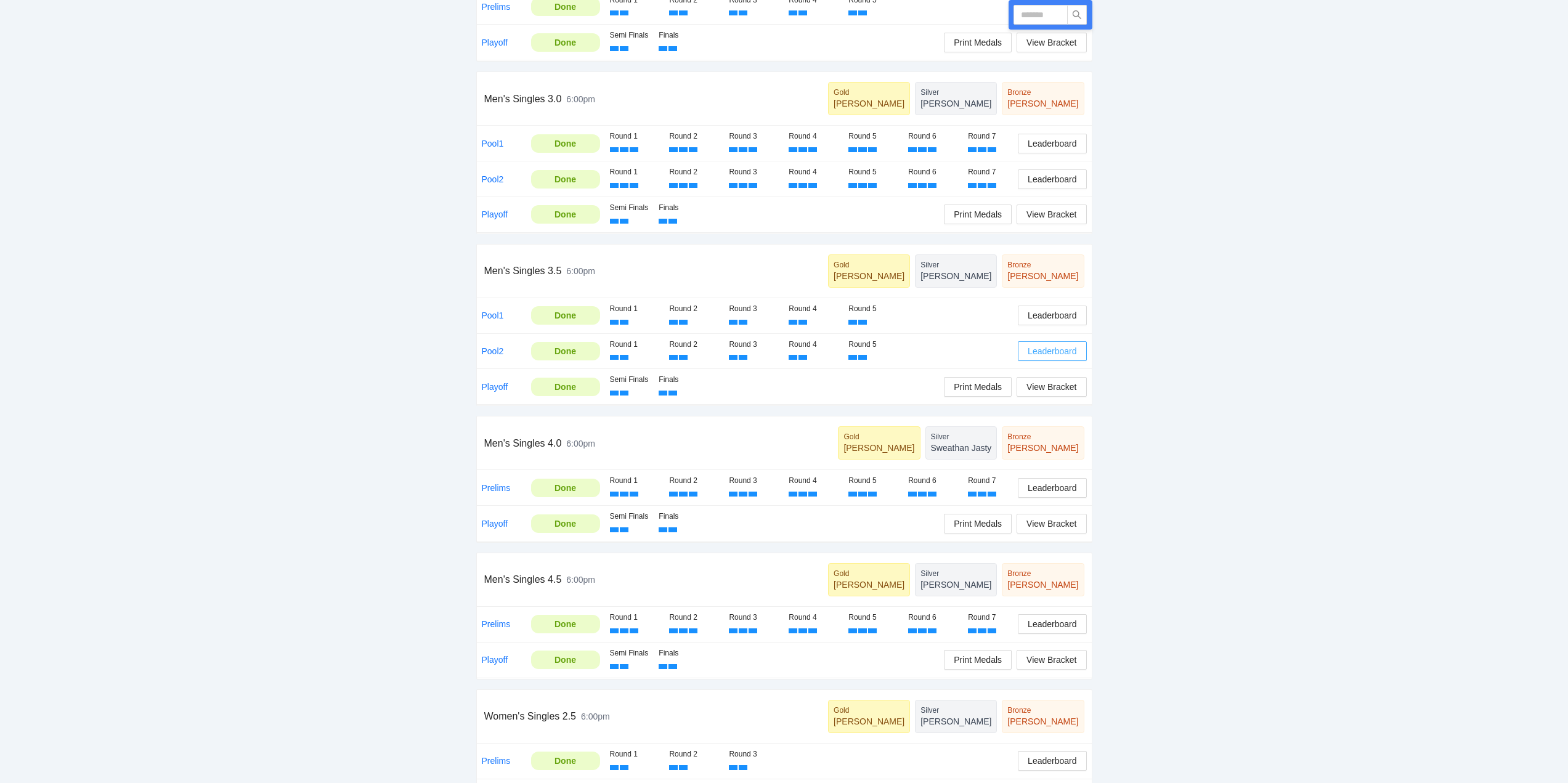
click at [1047, 353] on span "Leaderboard" at bounding box center [1052, 351] width 49 height 13
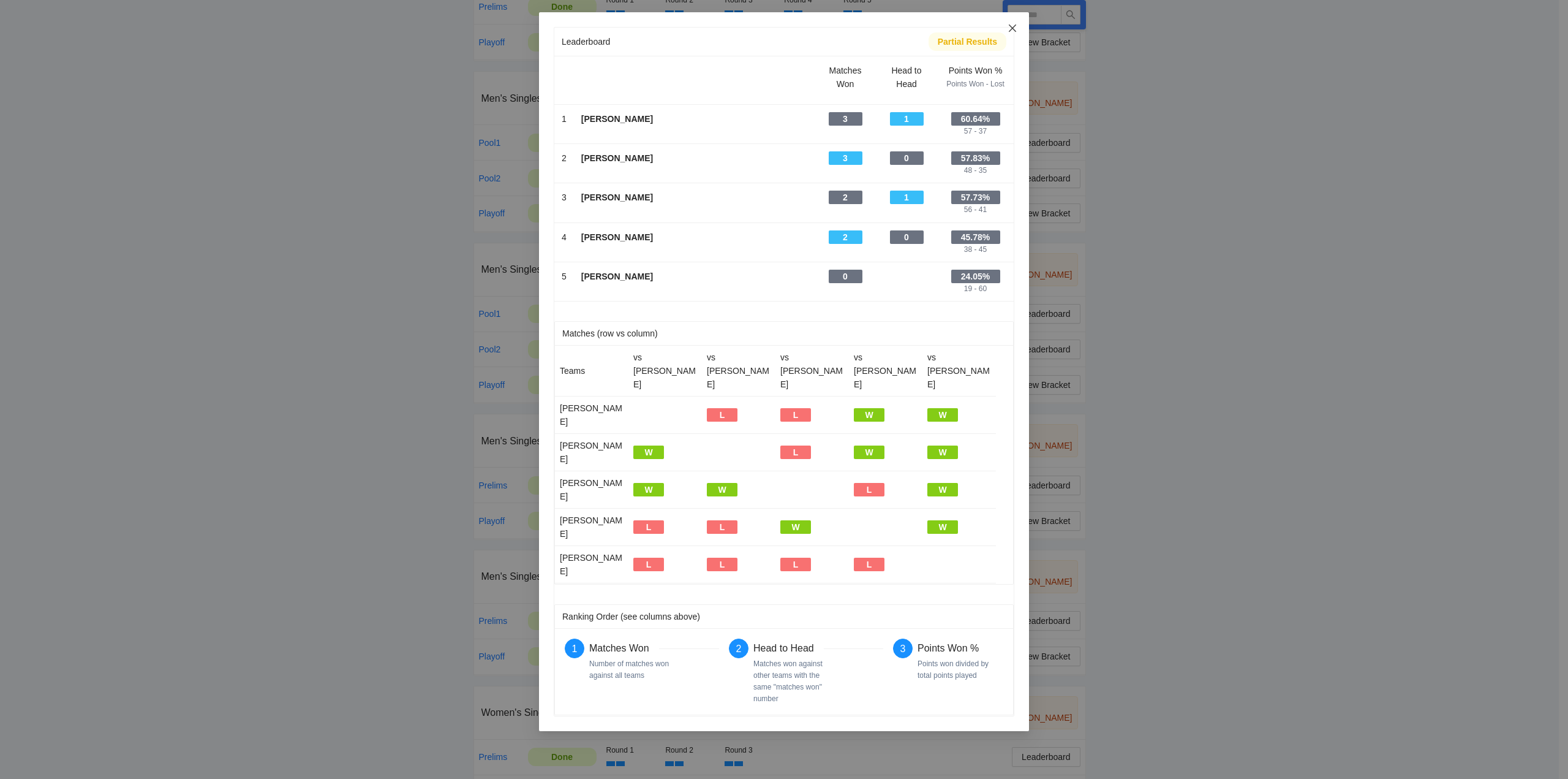
click at [1014, 25] on icon "close" at bounding box center [1013, 28] width 10 height 10
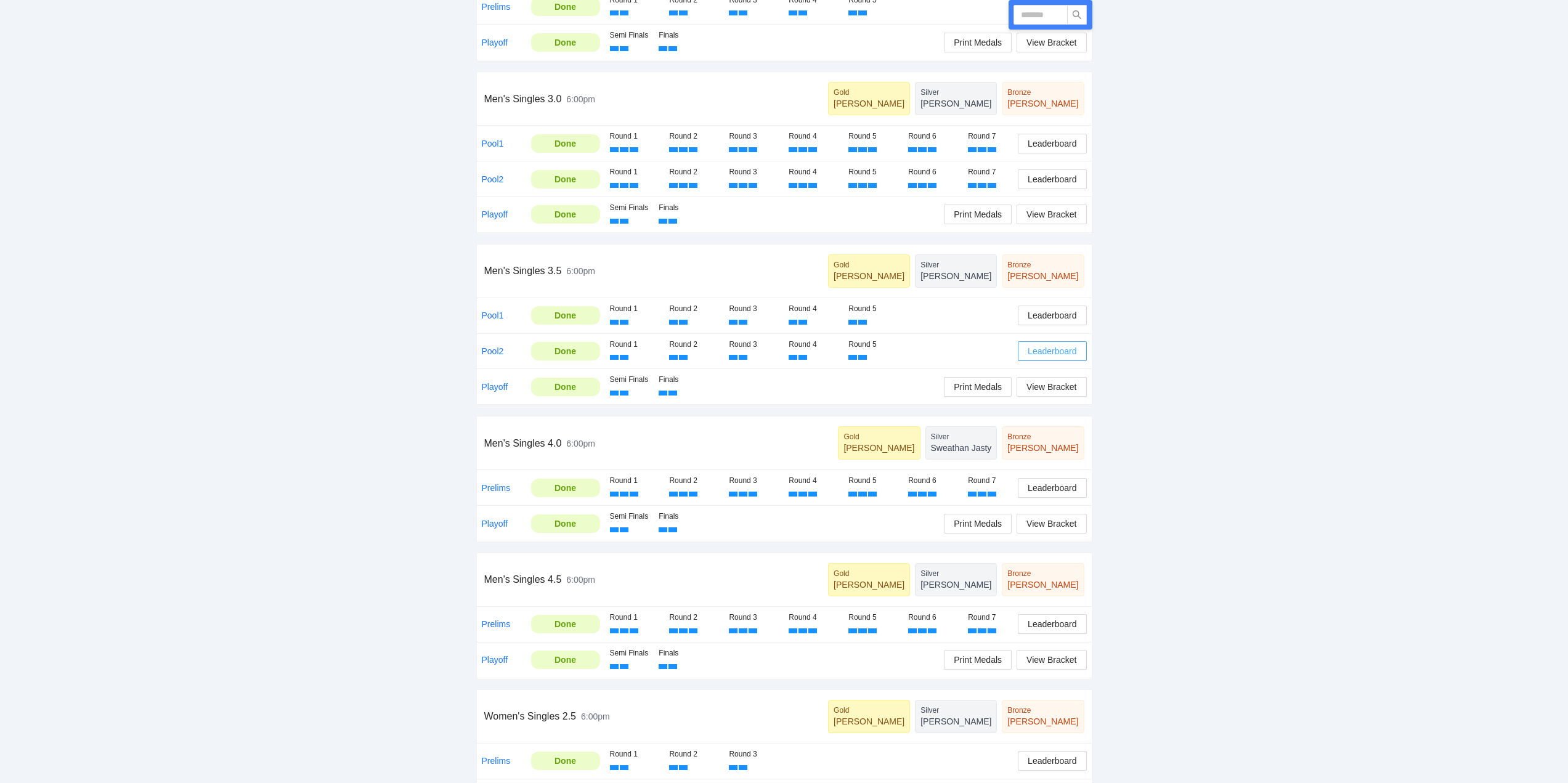
click at [1056, 352] on span "Leaderboard" at bounding box center [1052, 351] width 49 height 13
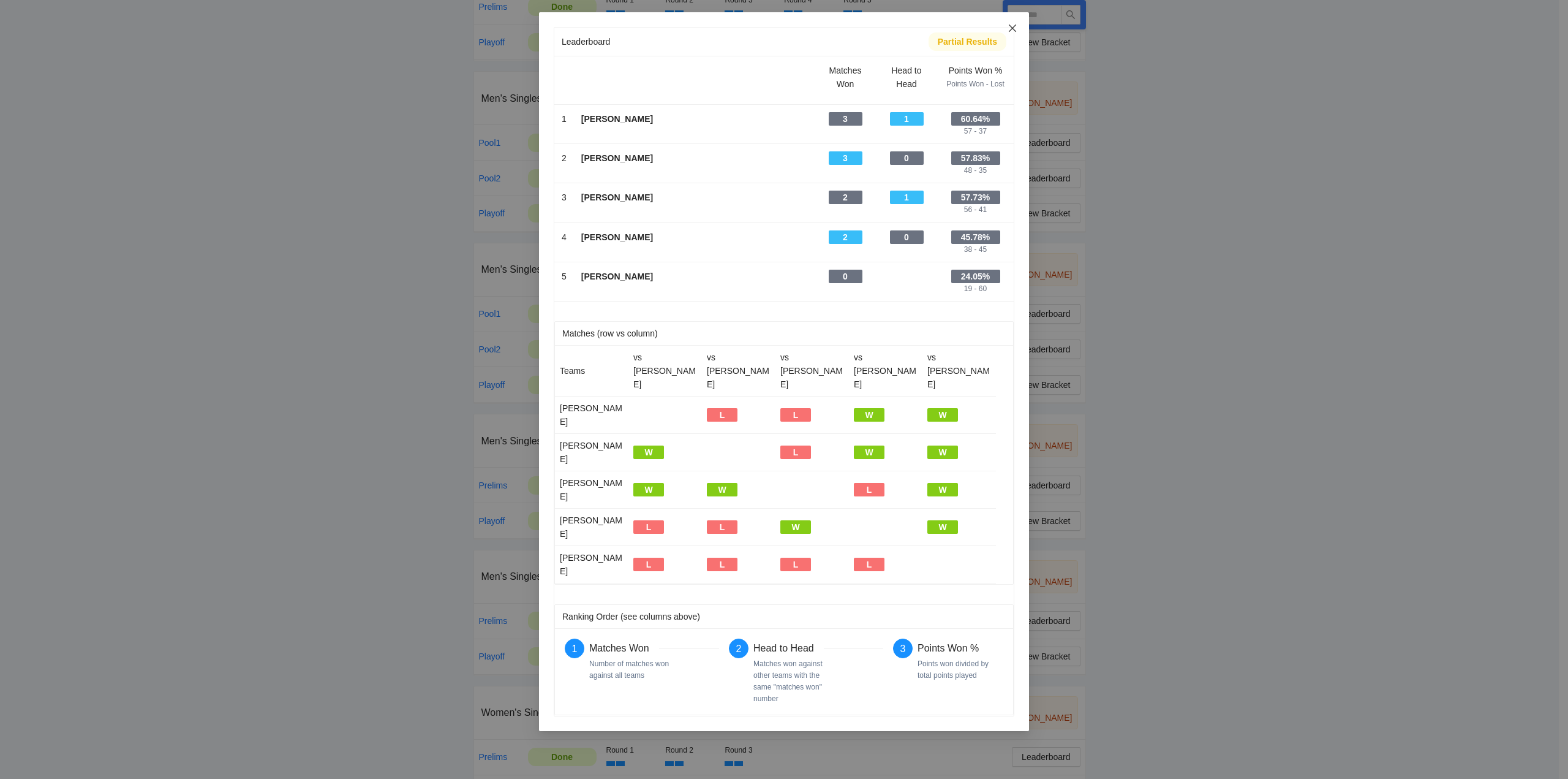
drag, startPoint x: 1011, startPoint y: 24, endPoint x: 1008, endPoint y: 29, distance: 5.8
click at [1011, 24] on icon "close" at bounding box center [1013, 28] width 10 height 10
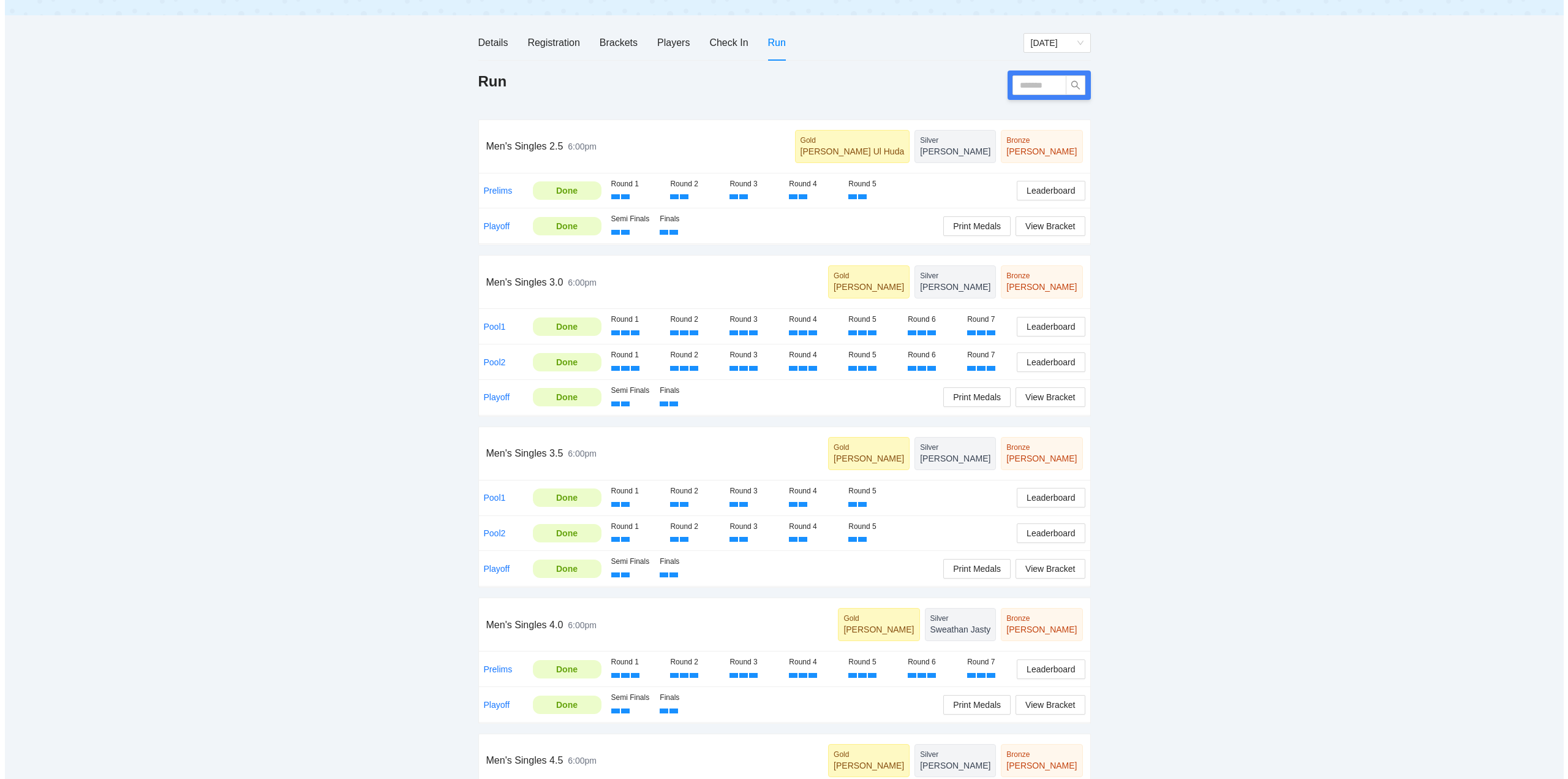
scroll to position [61, 0]
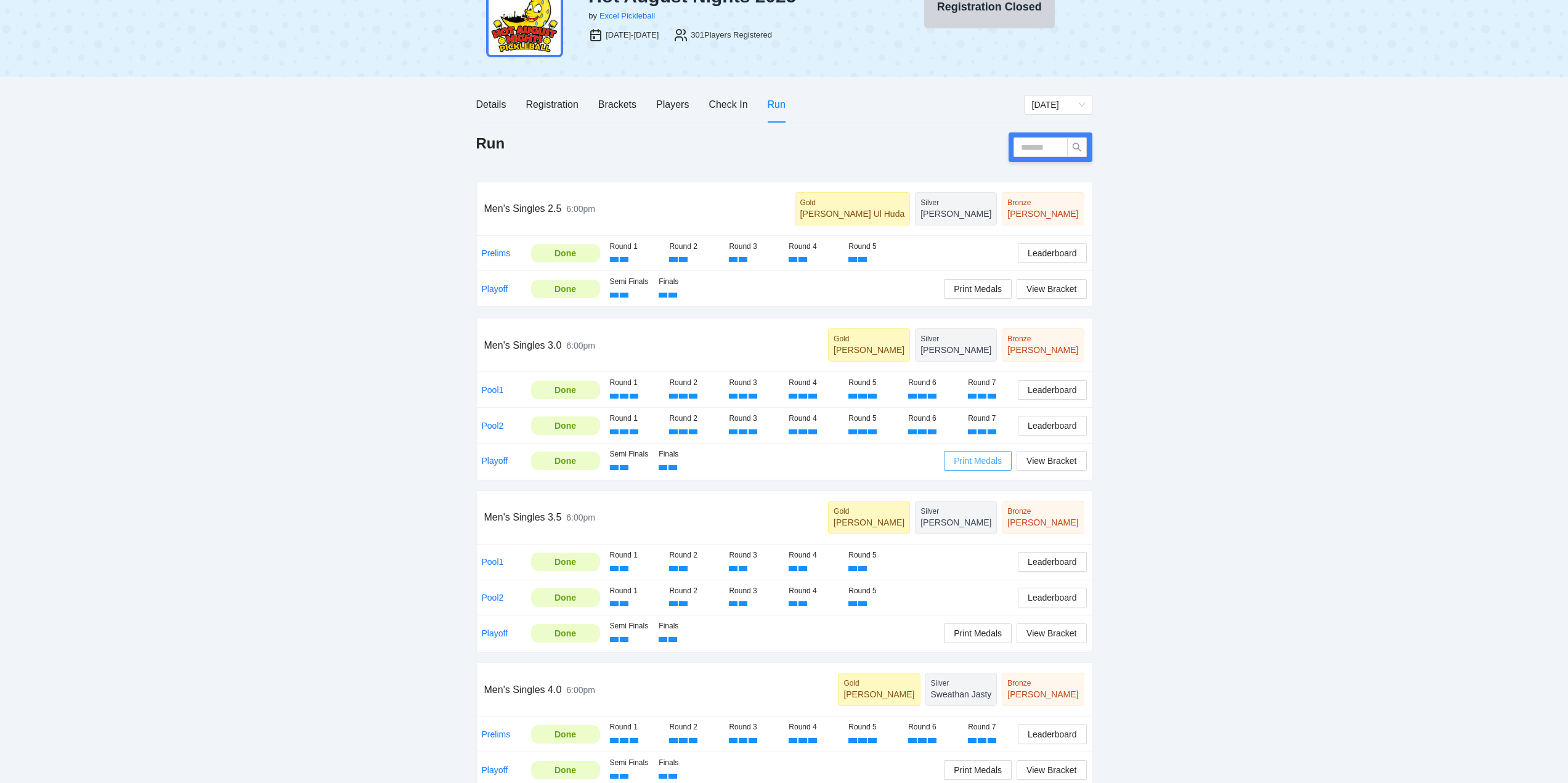
click at [977, 458] on span "Print Medals" at bounding box center [977, 461] width 48 height 13
click at [1045, 388] on span "Leaderboard" at bounding box center [1052, 390] width 49 height 13
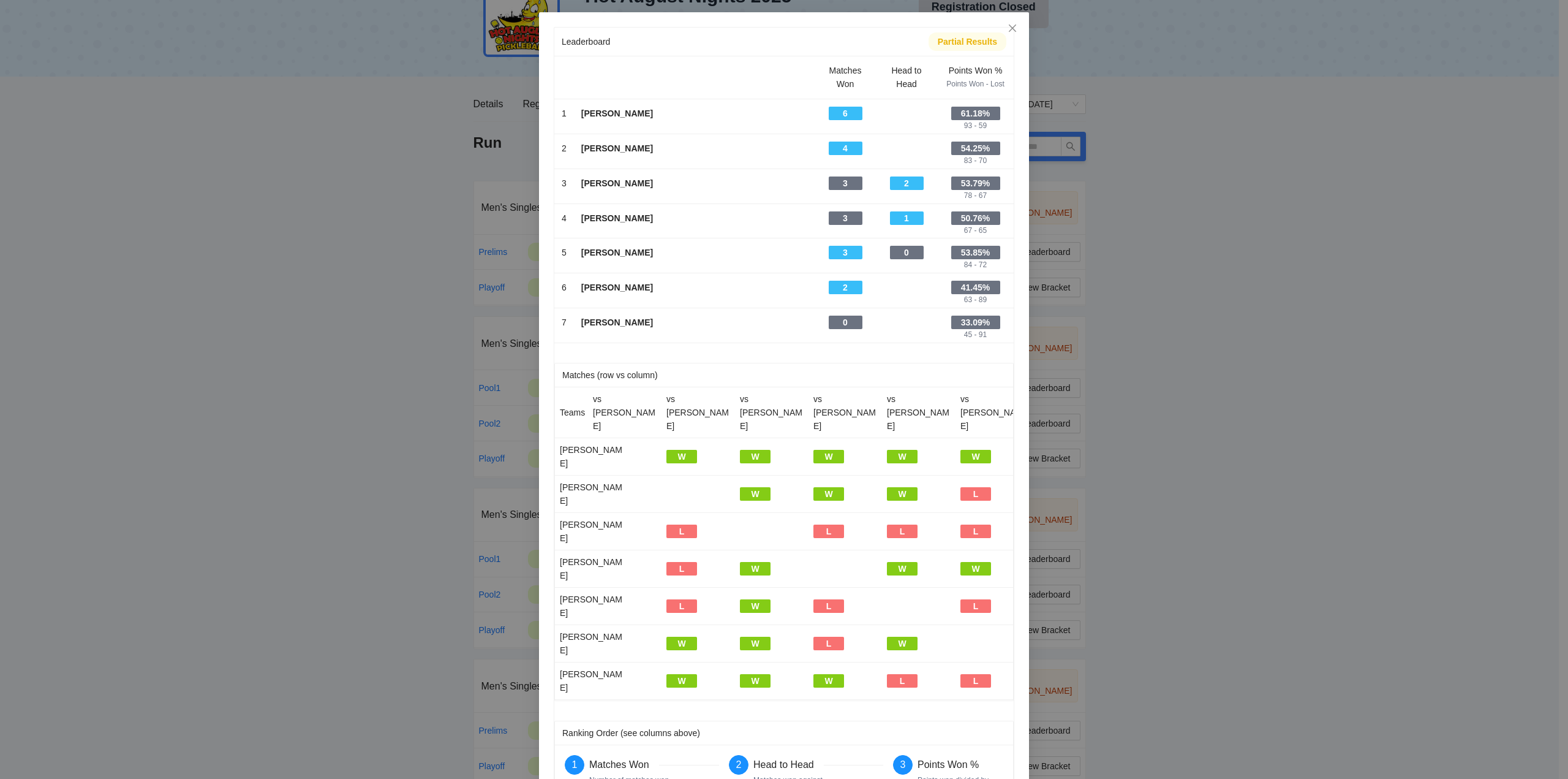
scroll to position [0, 0]
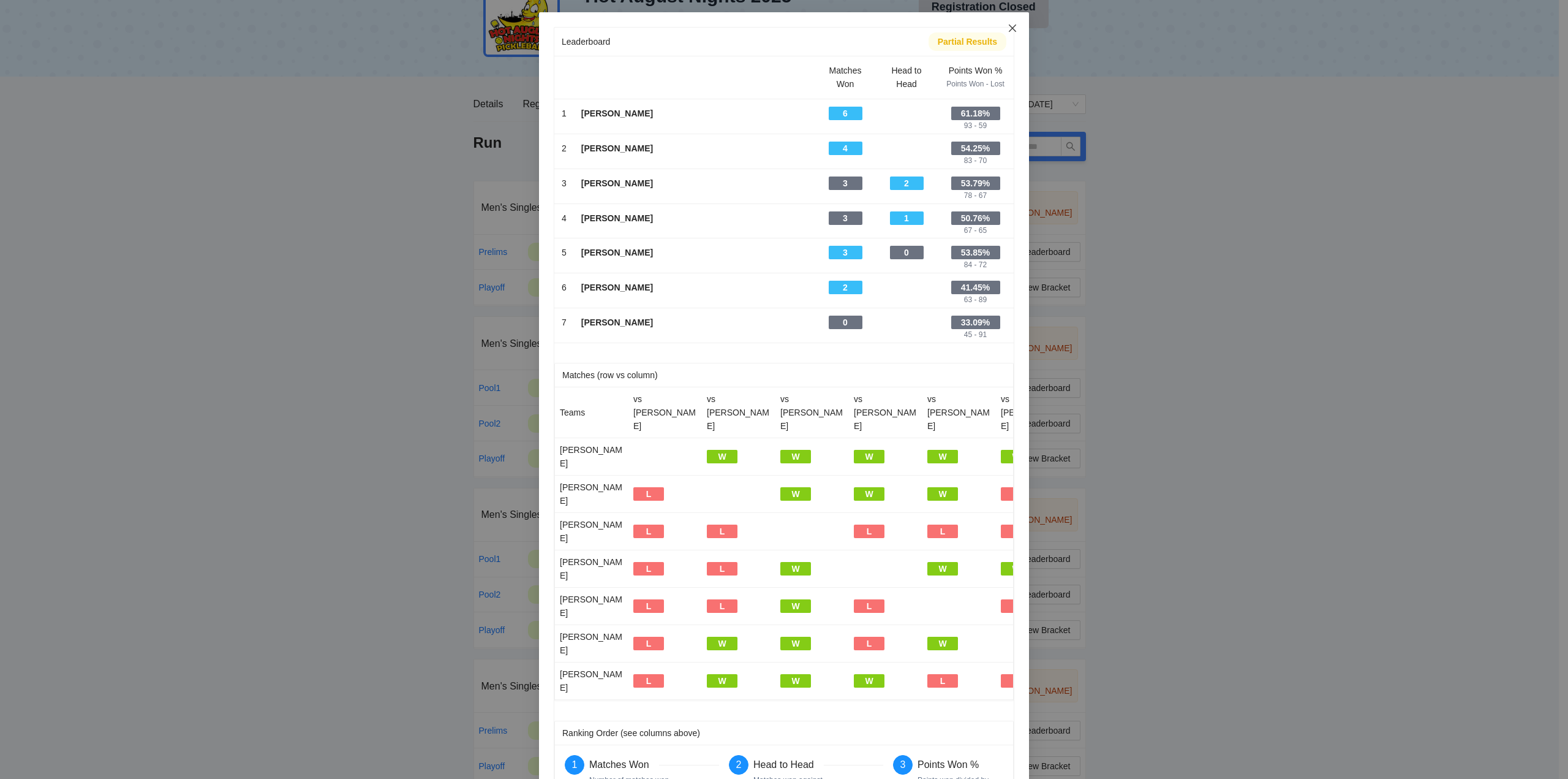
click at [1008, 25] on icon "close" at bounding box center [1013, 28] width 10 height 10
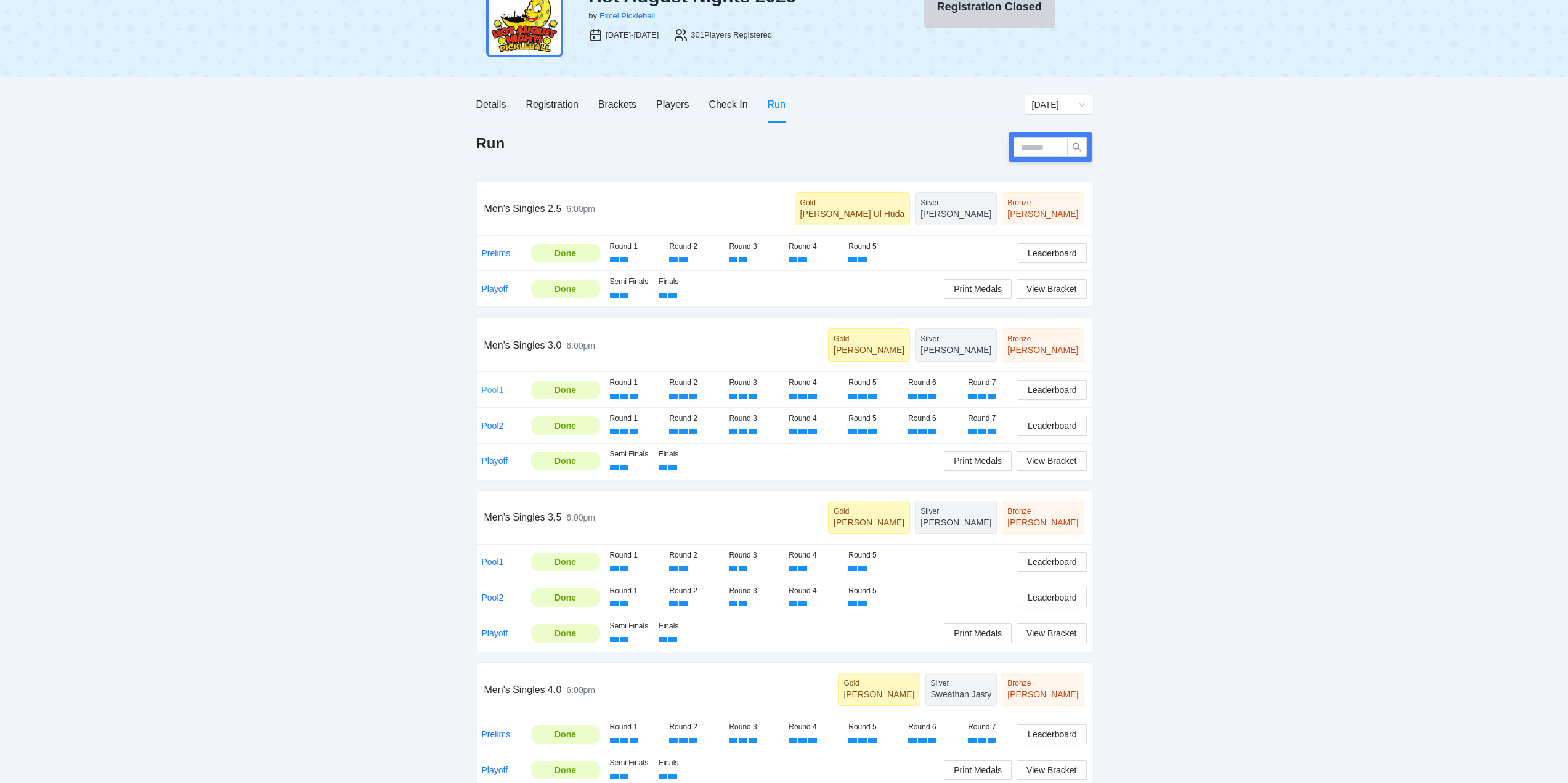
click at [494, 389] on link "Pool1" at bounding box center [493, 390] width 22 height 10
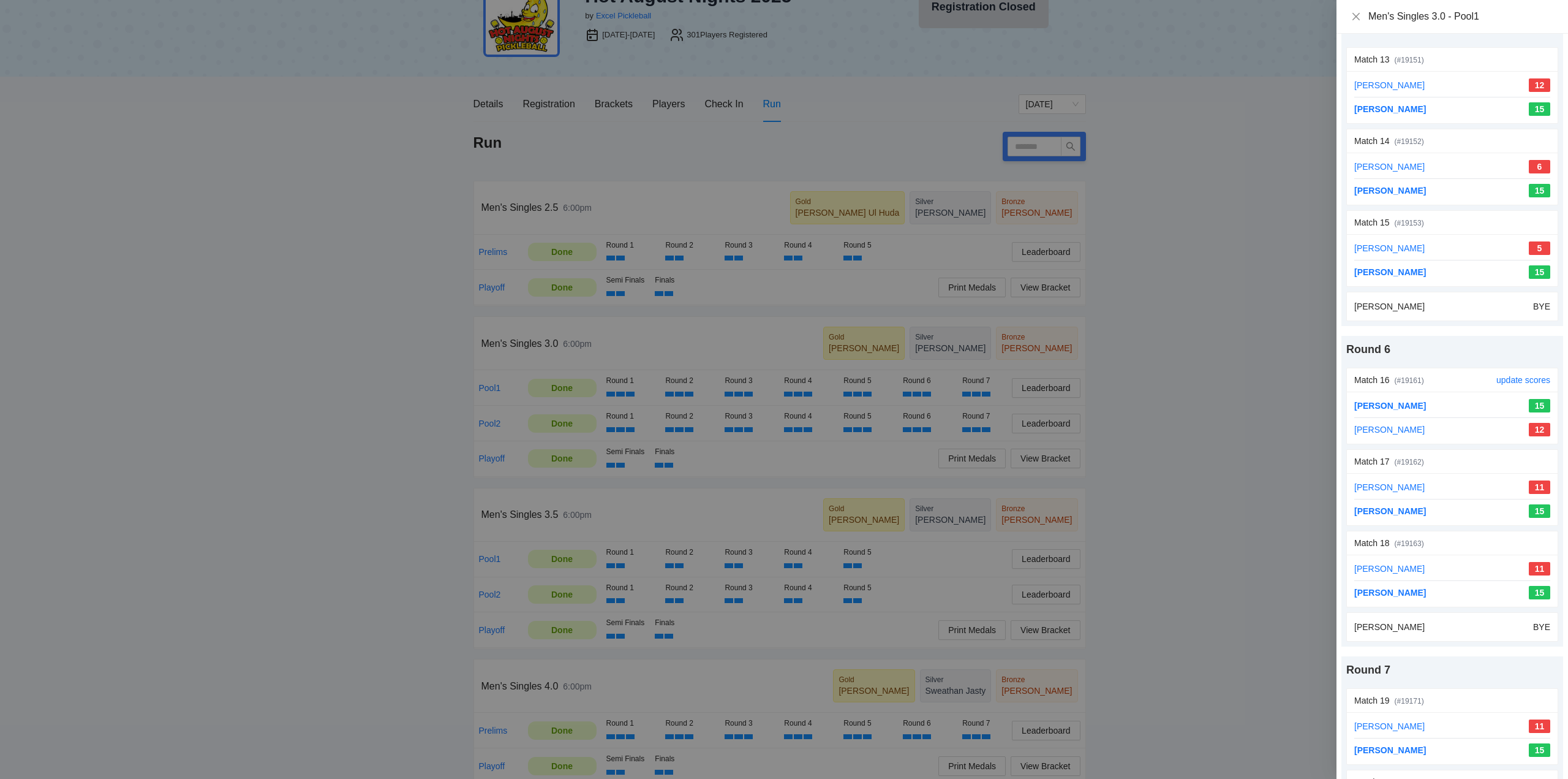
scroll to position [1348, 0]
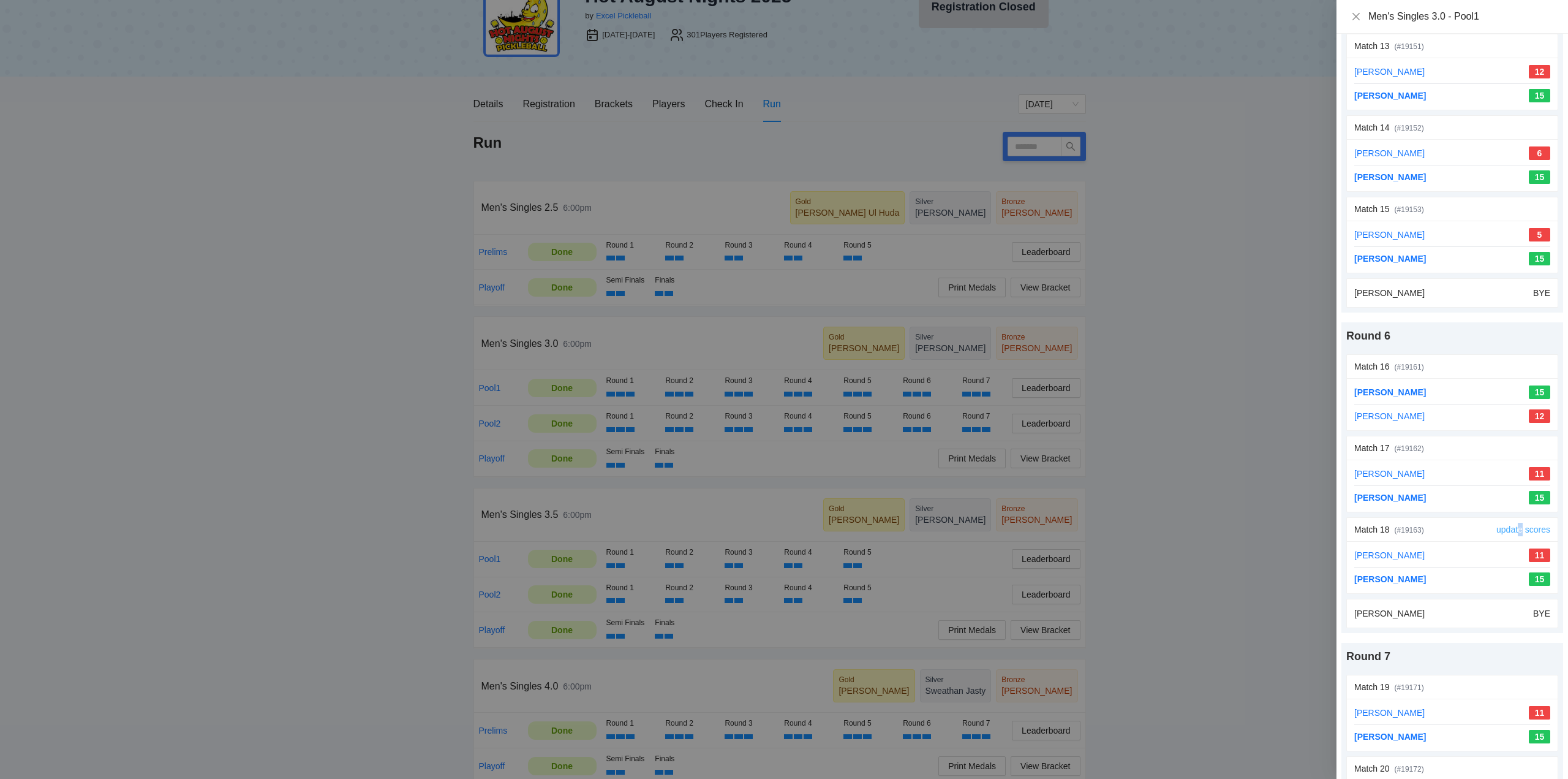
click at [1512, 529] on link "update scores" at bounding box center [1523, 530] width 54 height 10
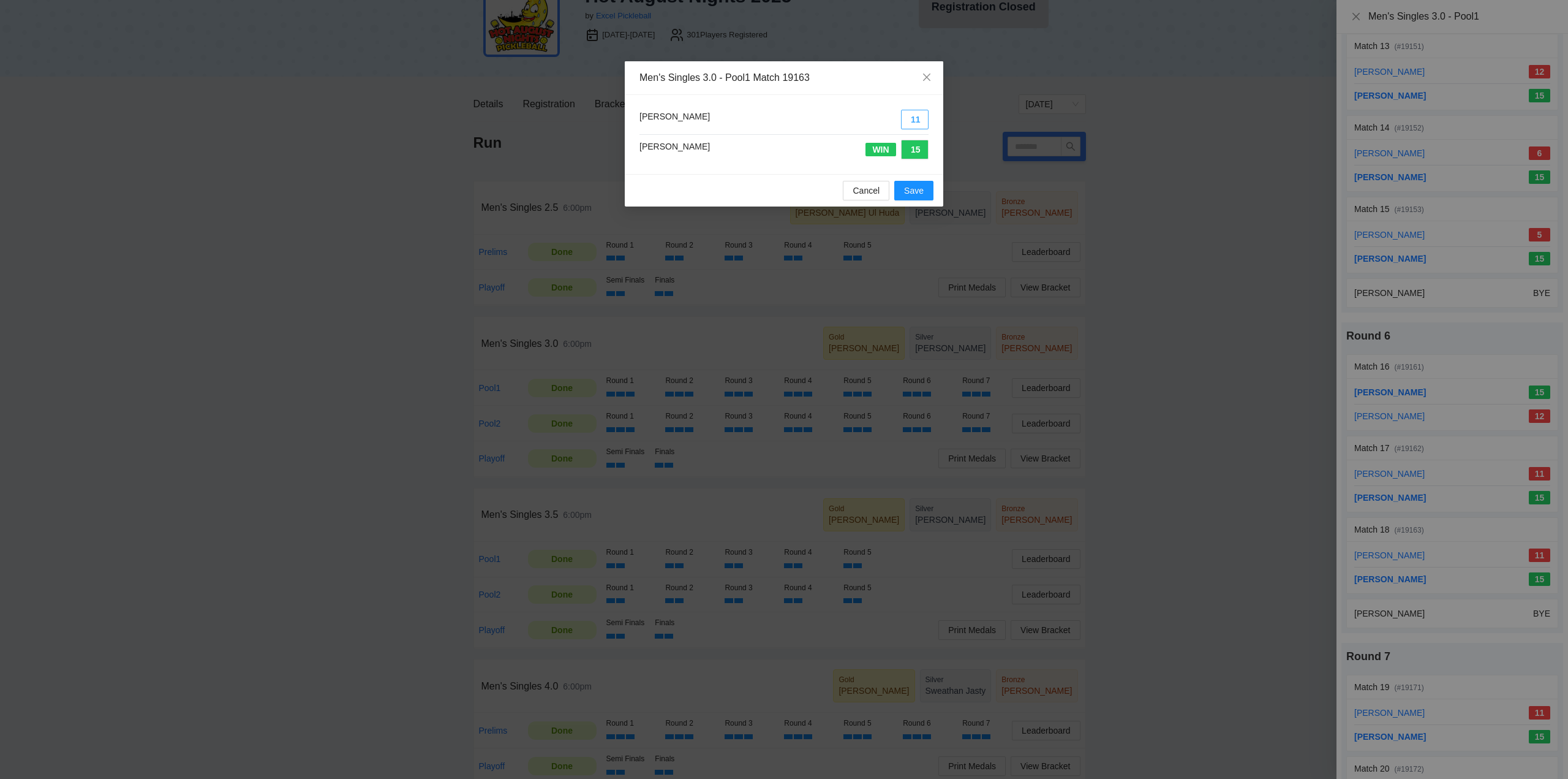
click at [914, 117] on button "11" at bounding box center [914, 119] width 28 height 19
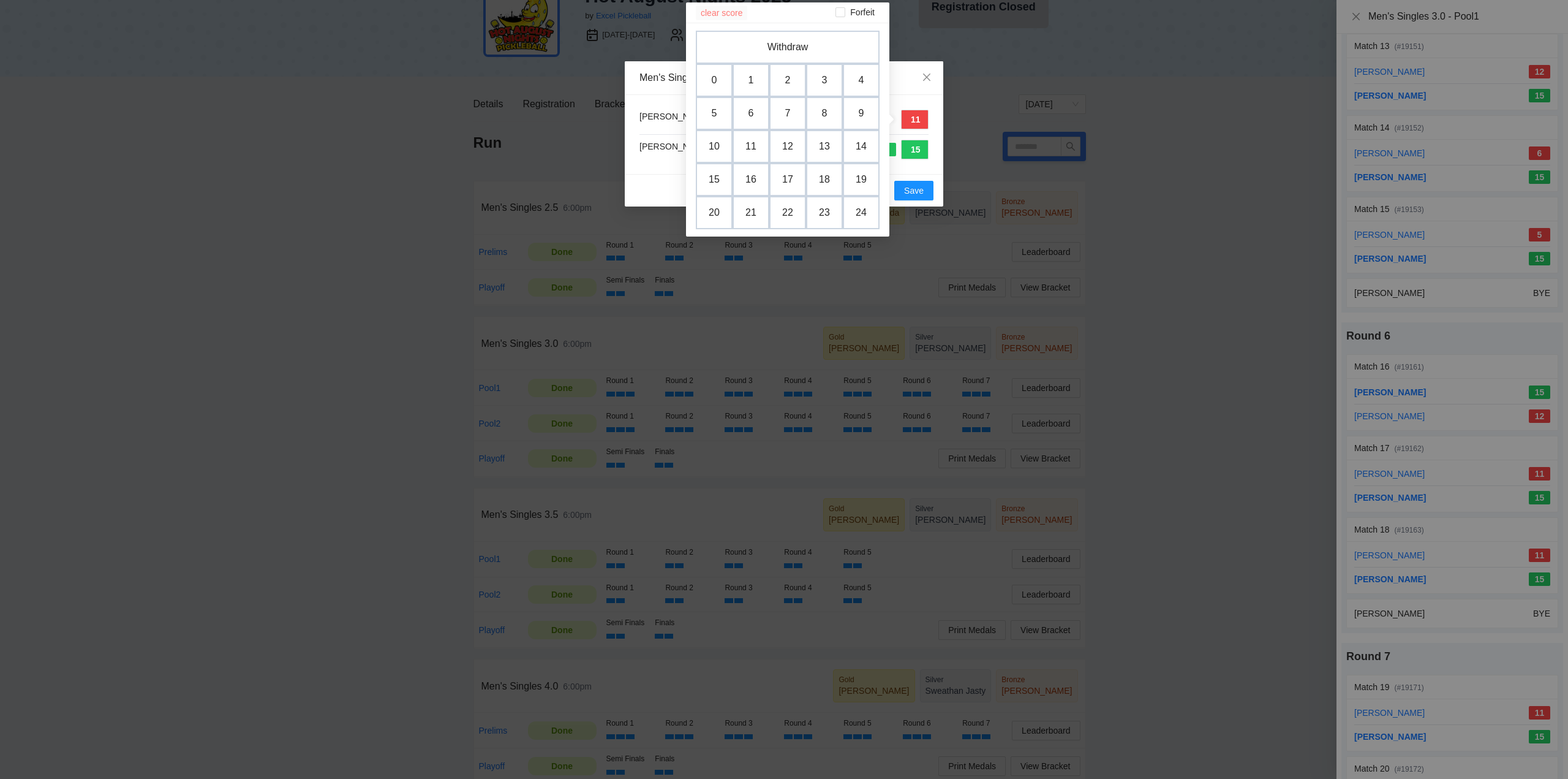
click at [725, 13] on span "clear score" at bounding box center [722, 13] width 42 height 13
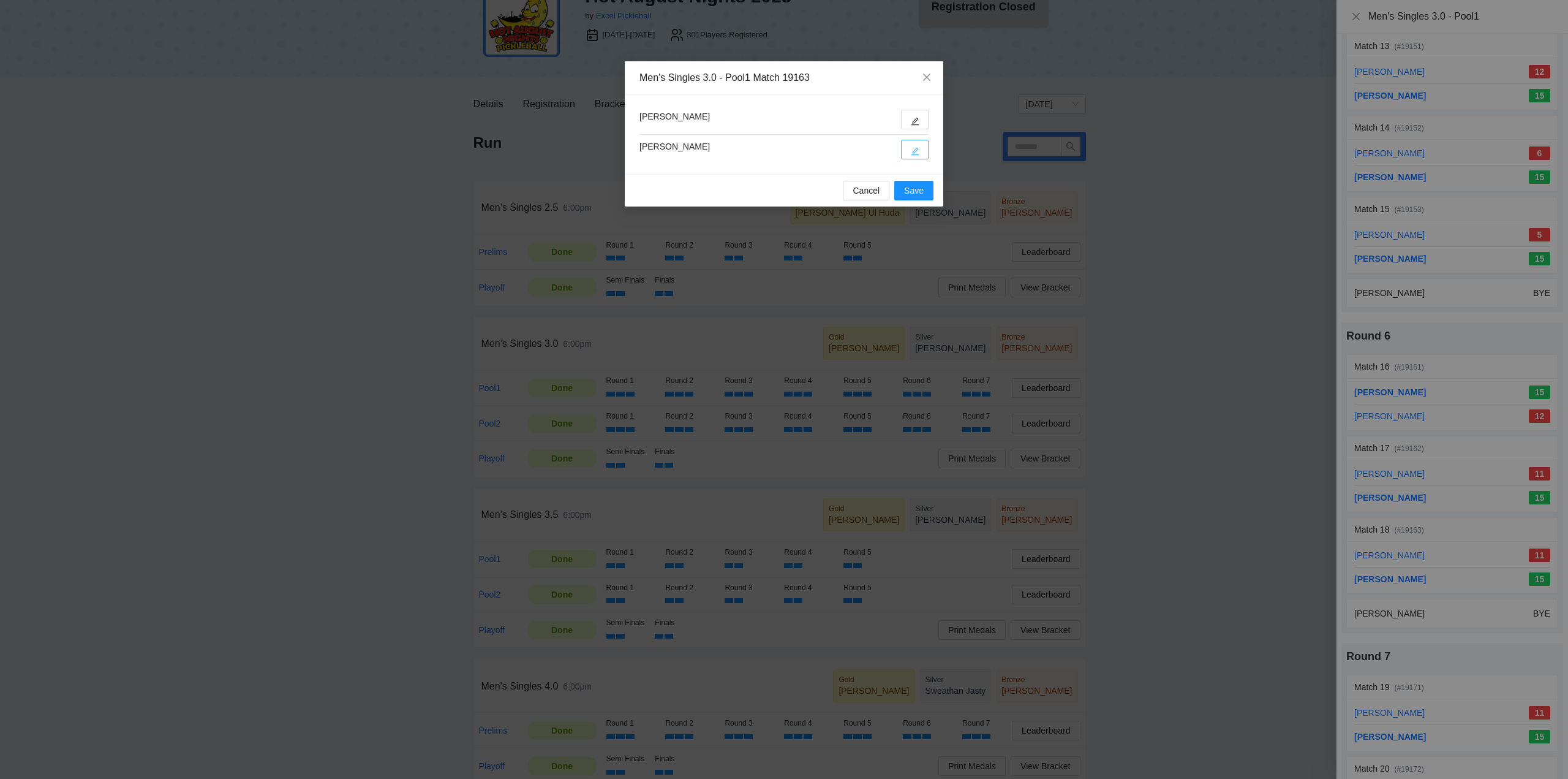
click at [917, 146] on span "edit" at bounding box center [915, 151] width 8 height 9
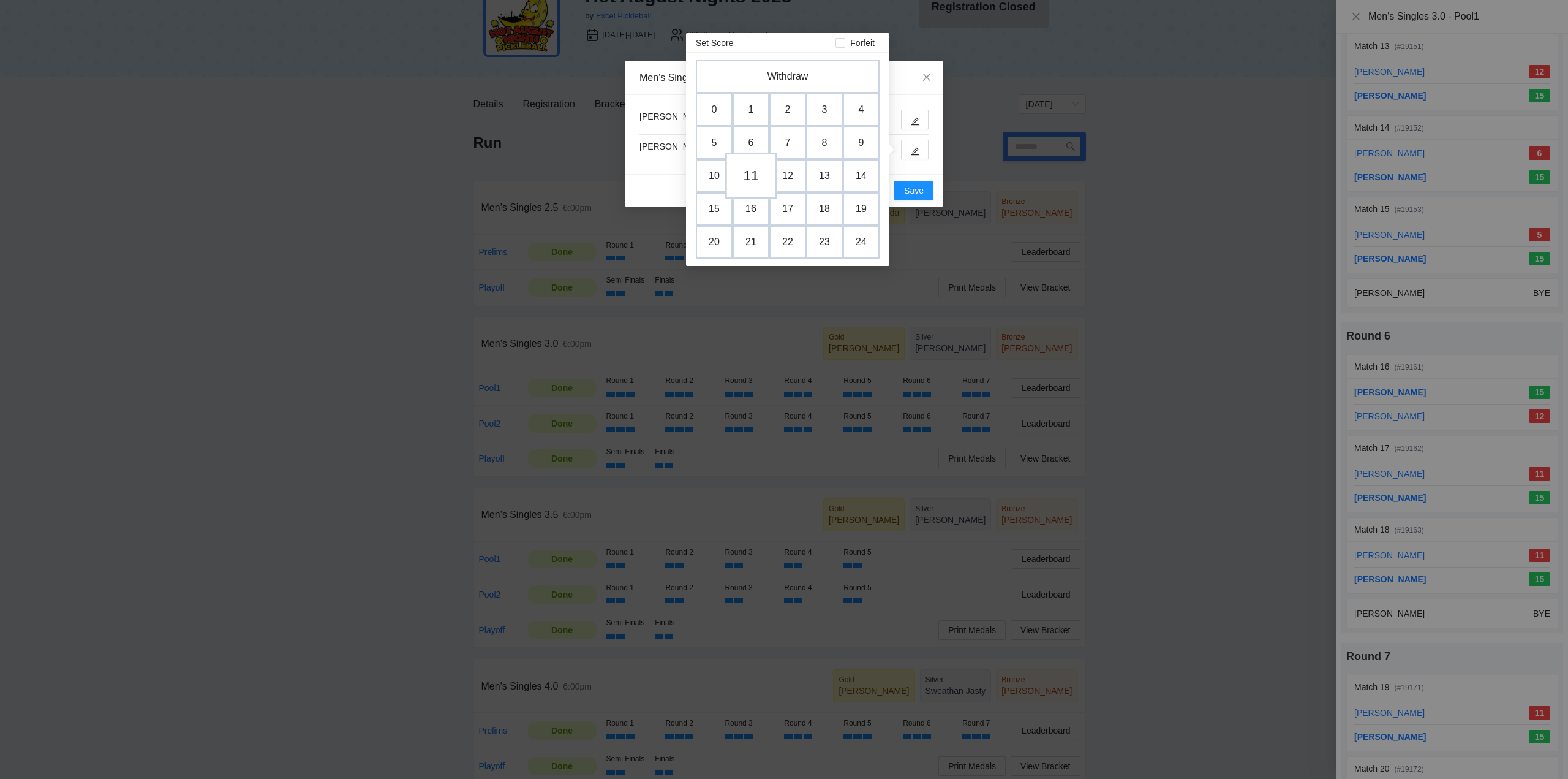
click at [756, 173] on td "11" at bounding box center [751, 176] width 52 height 47
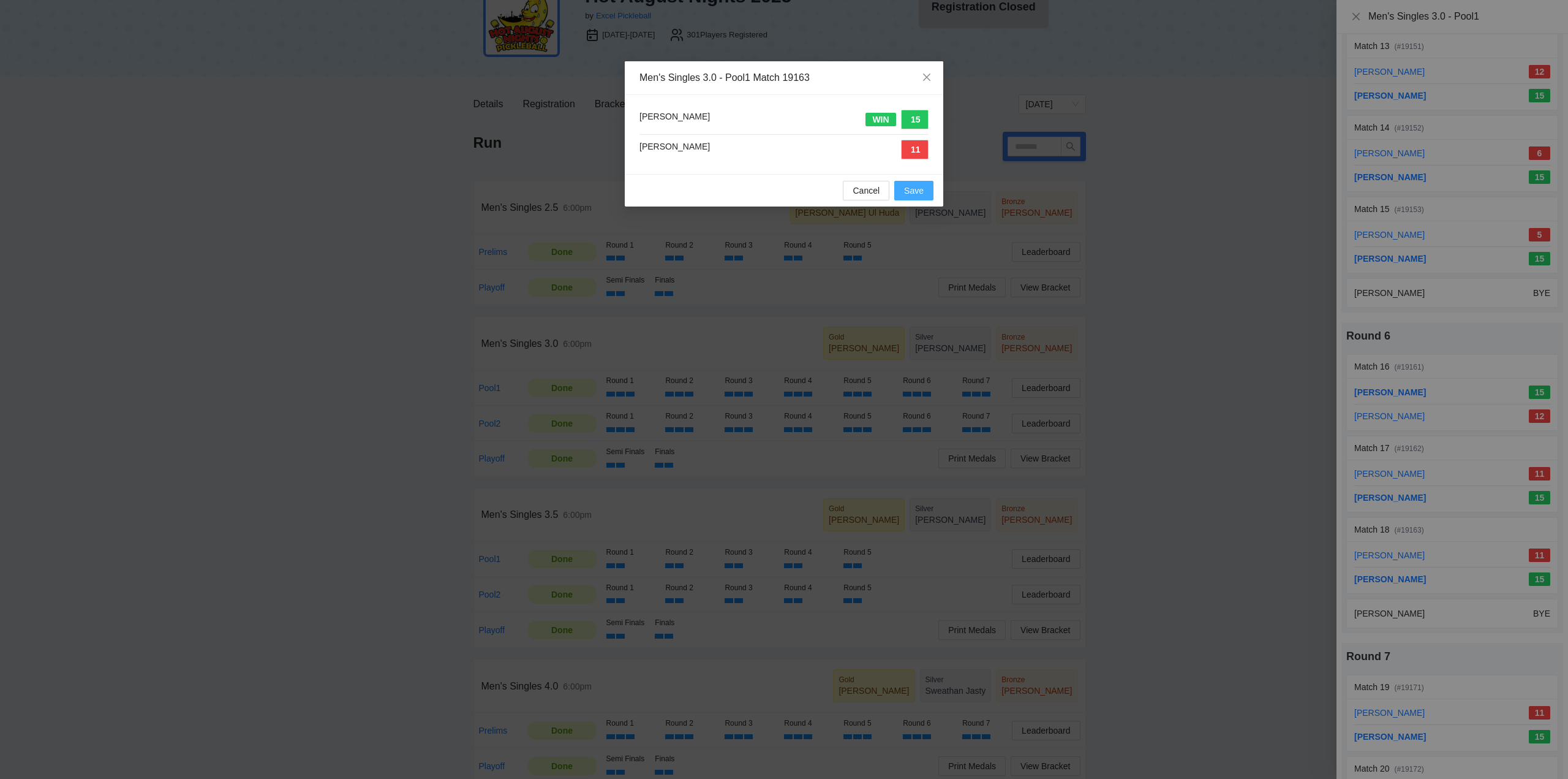
click at [912, 190] on span "Save" at bounding box center [913, 191] width 19 height 13
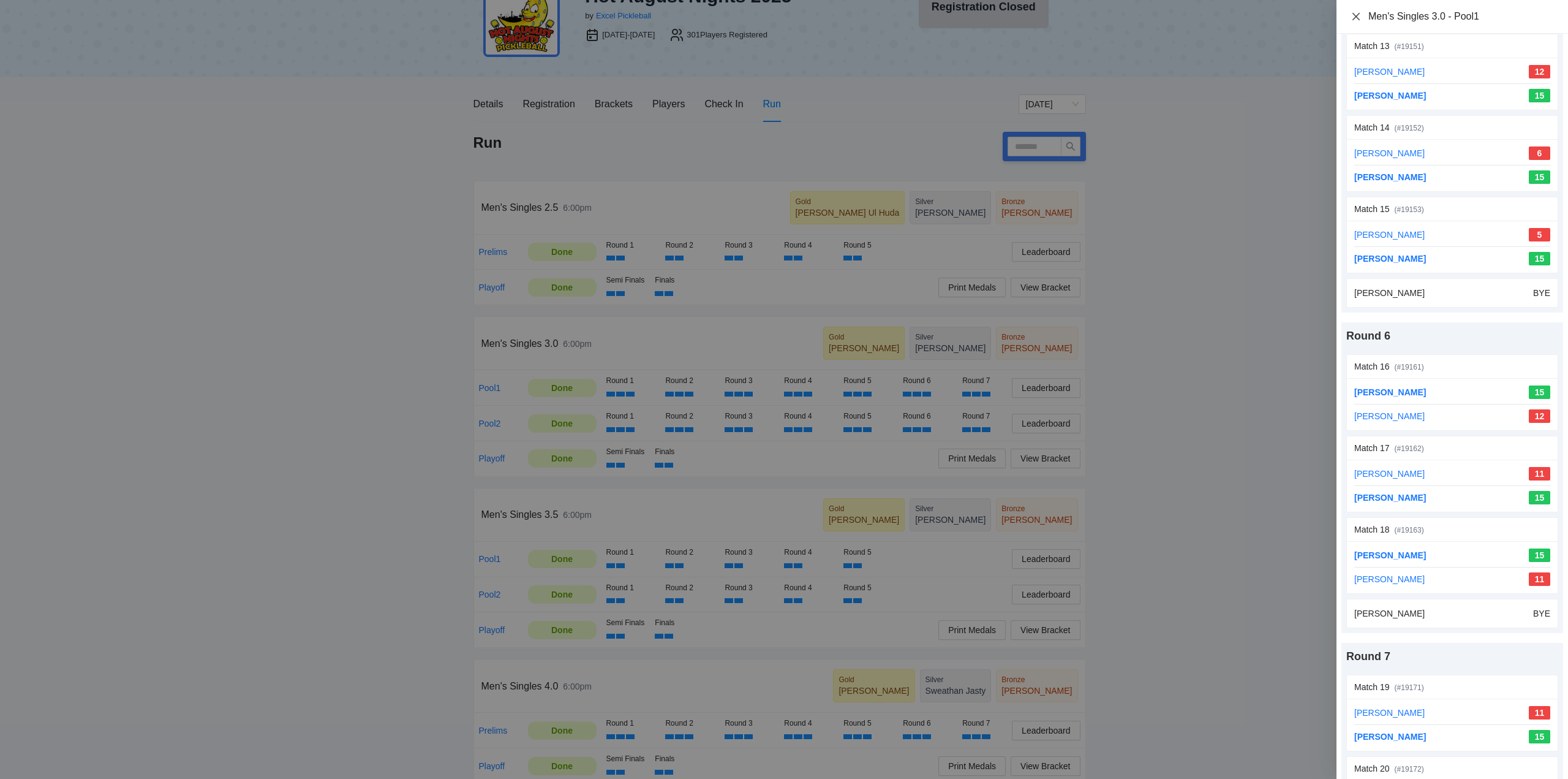
click at [1355, 15] on icon "close" at bounding box center [1356, 16] width 8 height 8
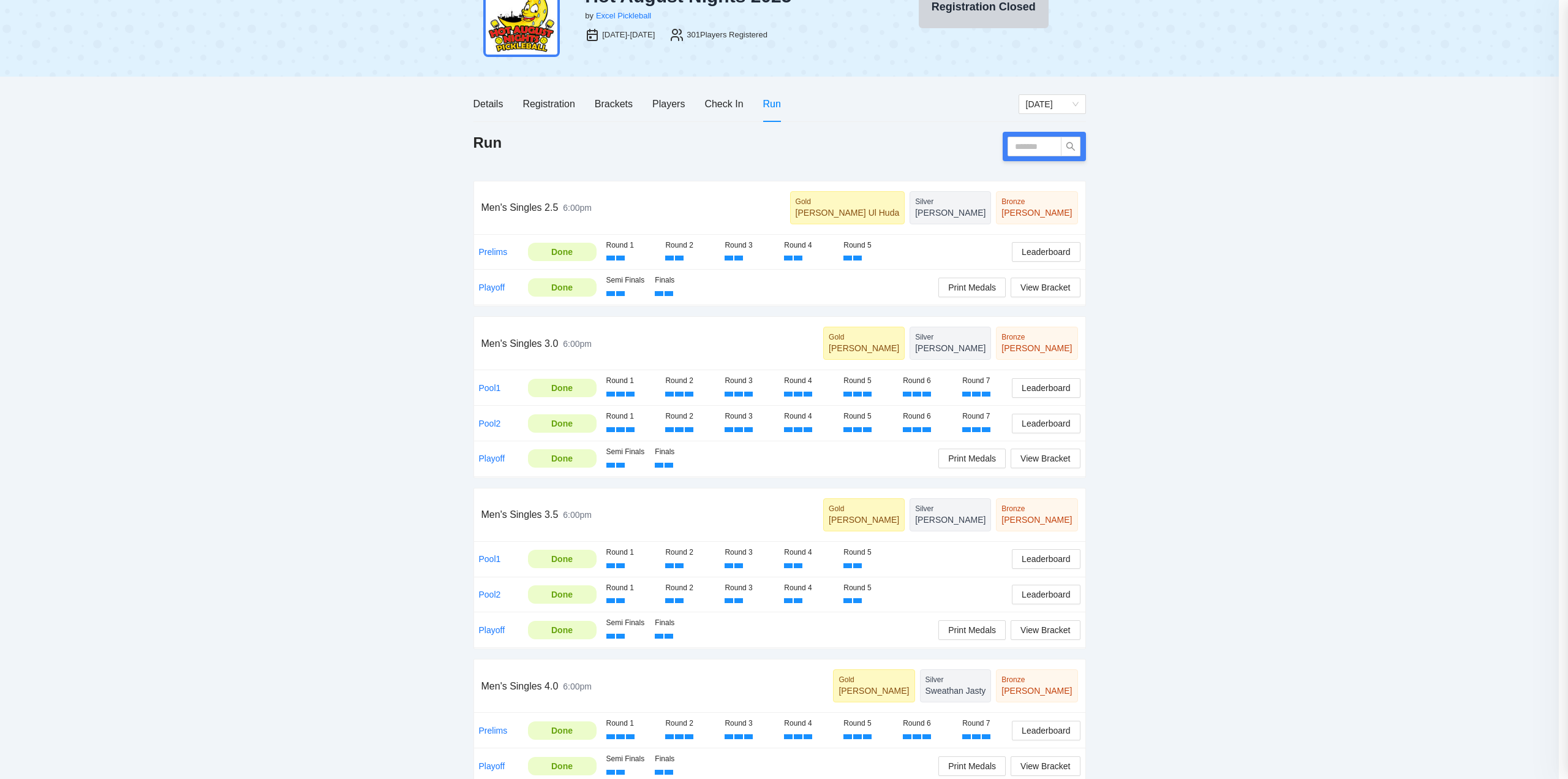
scroll to position [0, 0]
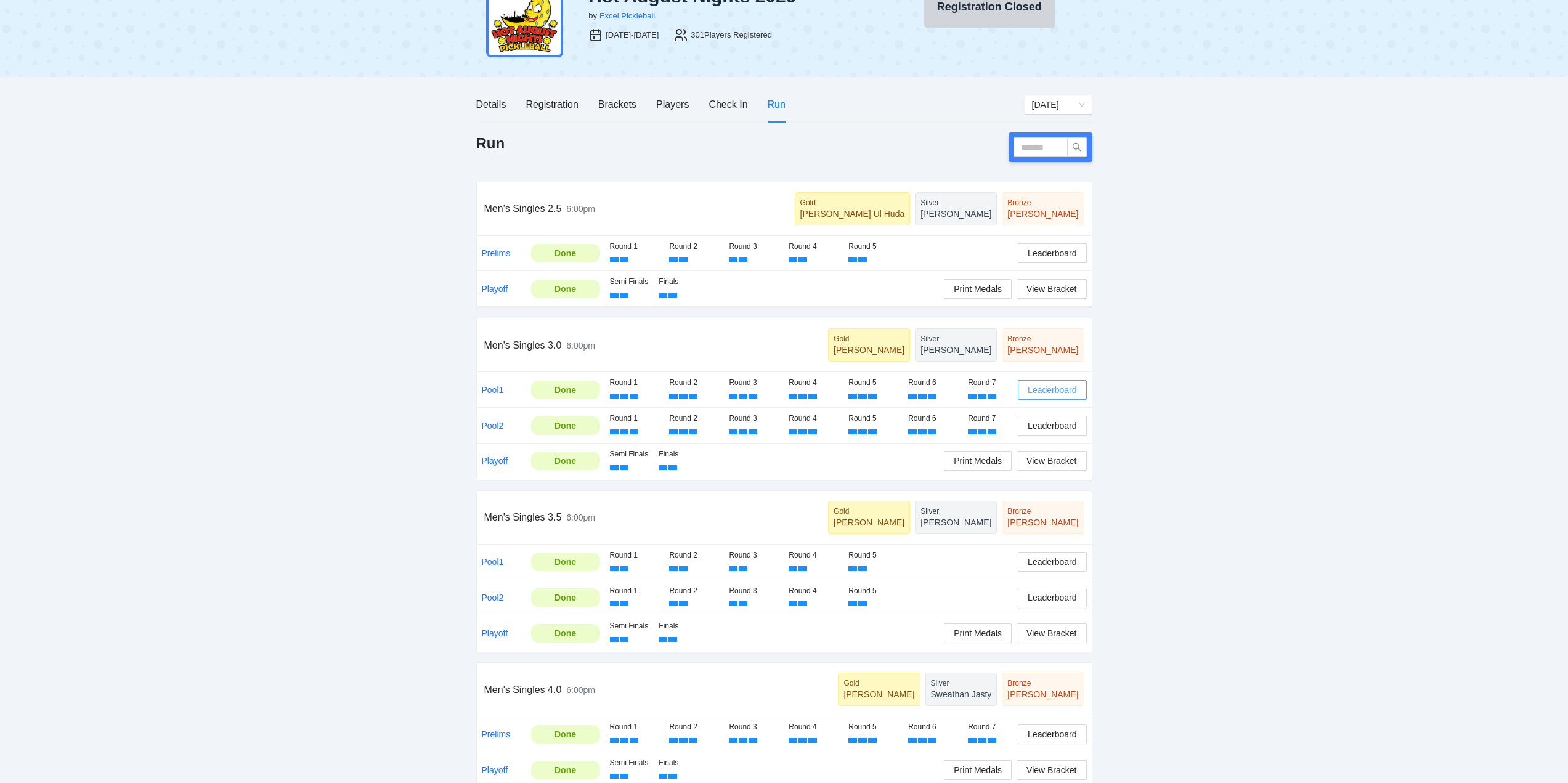
click at [1047, 386] on span "Leaderboard" at bounding box center [1052, 390] width 49 height 13
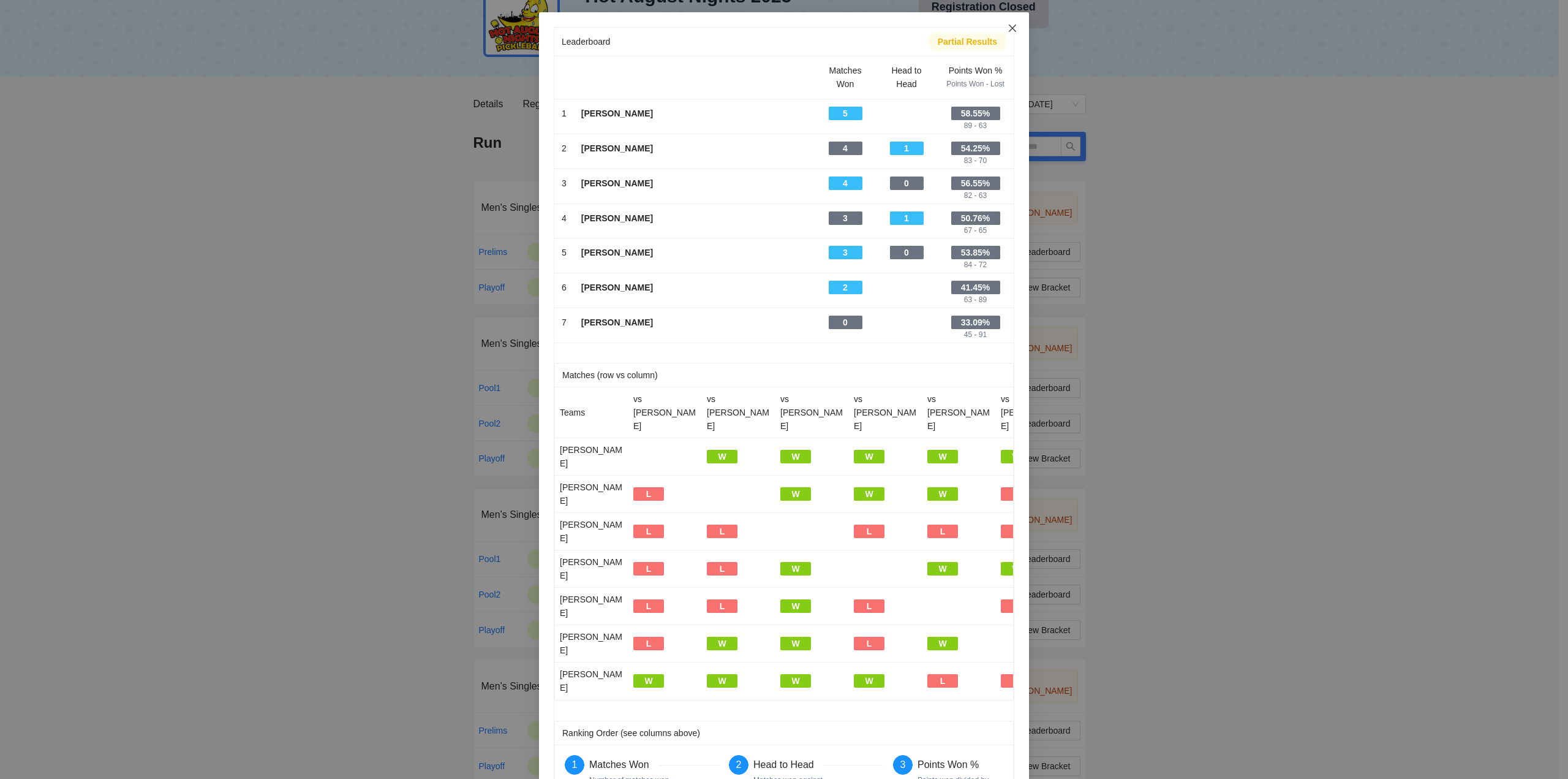
drag, startPoint x: 1012, startPoint y: 26, endPoint x: 876, endPoint y: 20, distance: 136.1
click at [1013, 26] on icon "close" at bounding box center [1013, 28] width 10 height 10
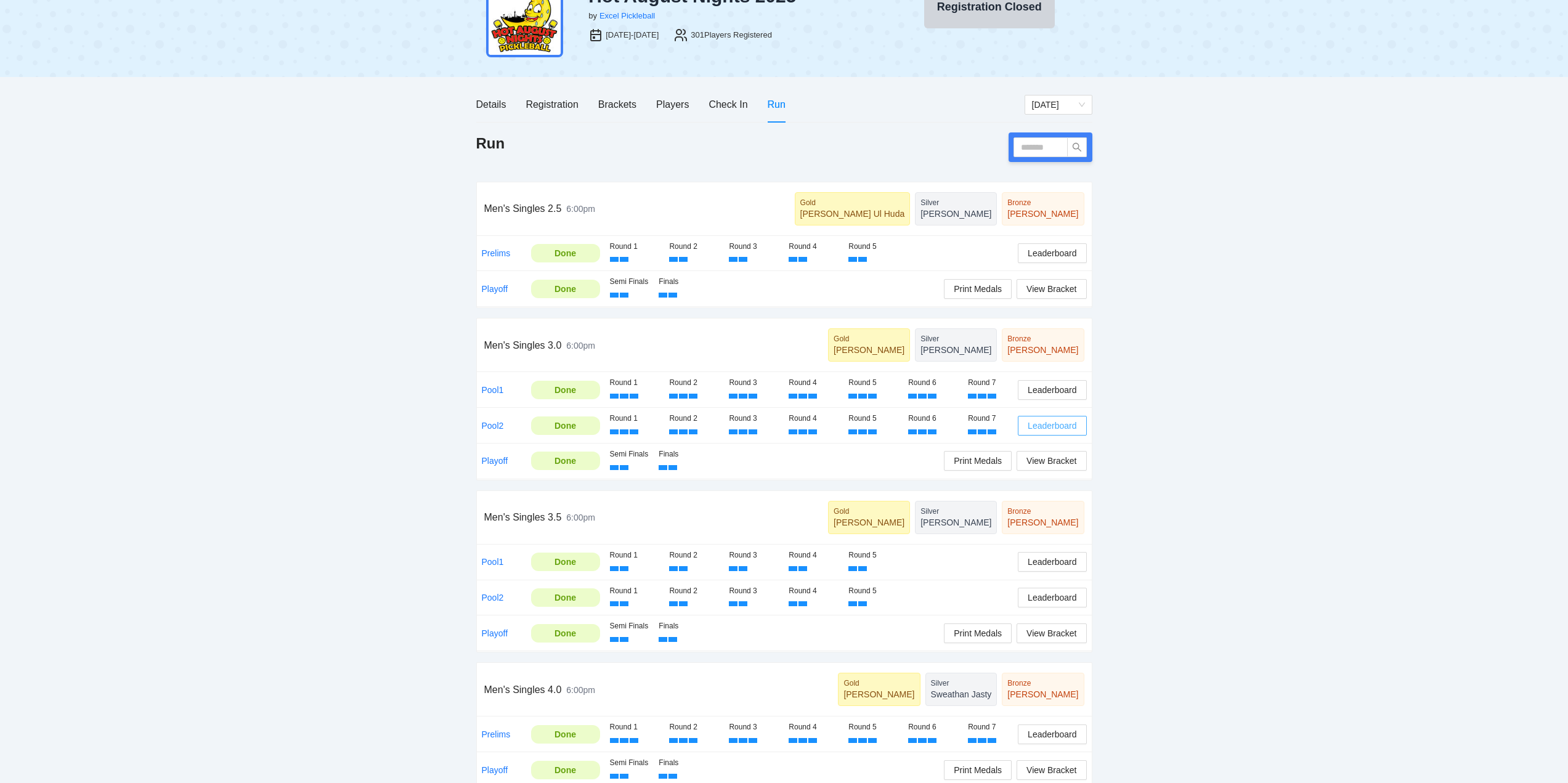
click at [1055, 421] on span "Leaderboard" at bounding box center [1052, 426] width 49 height 13
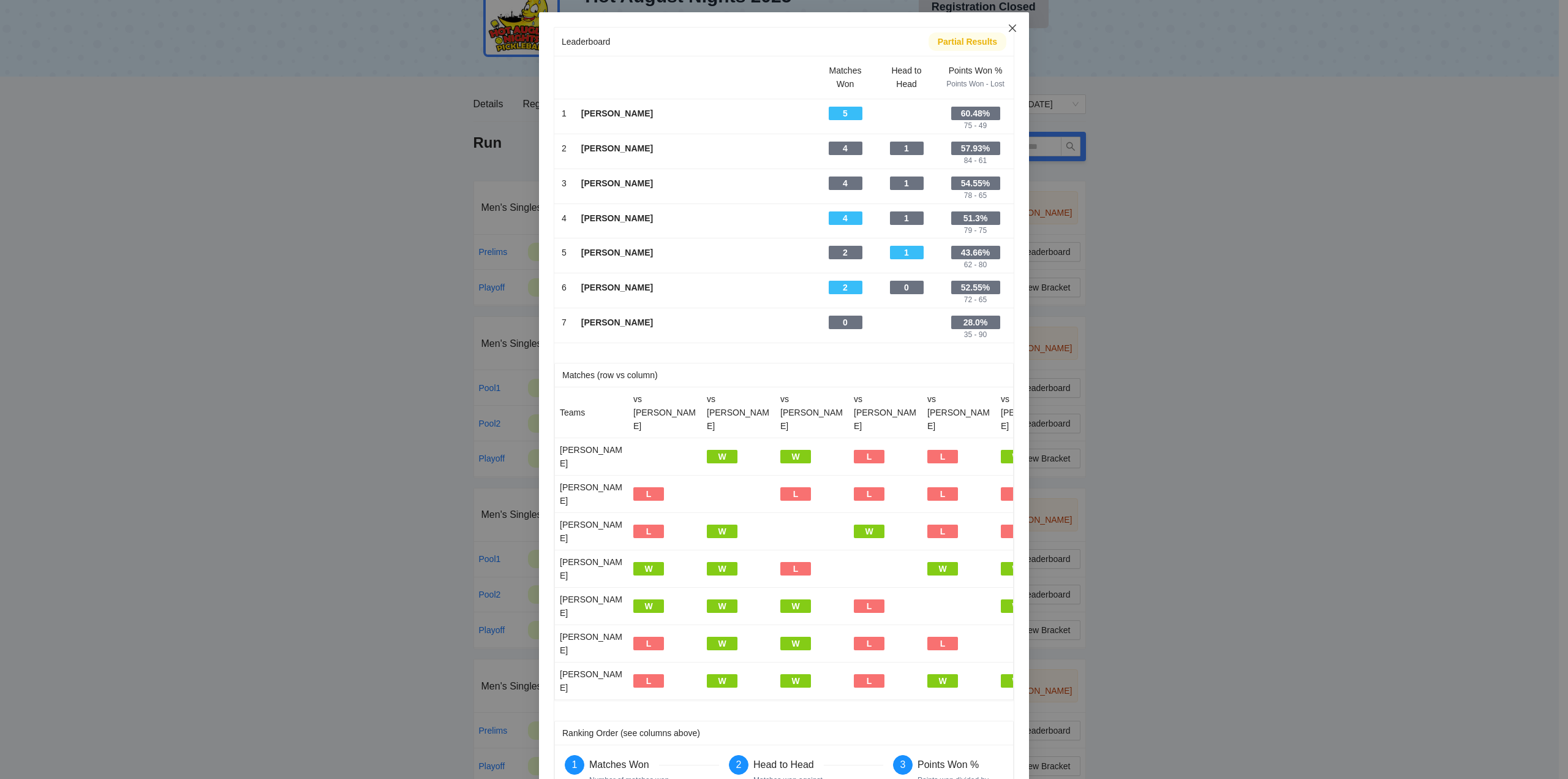
click at [1013, 26] on icon "close" at bounding box center [1013, 28] width 10 height 10
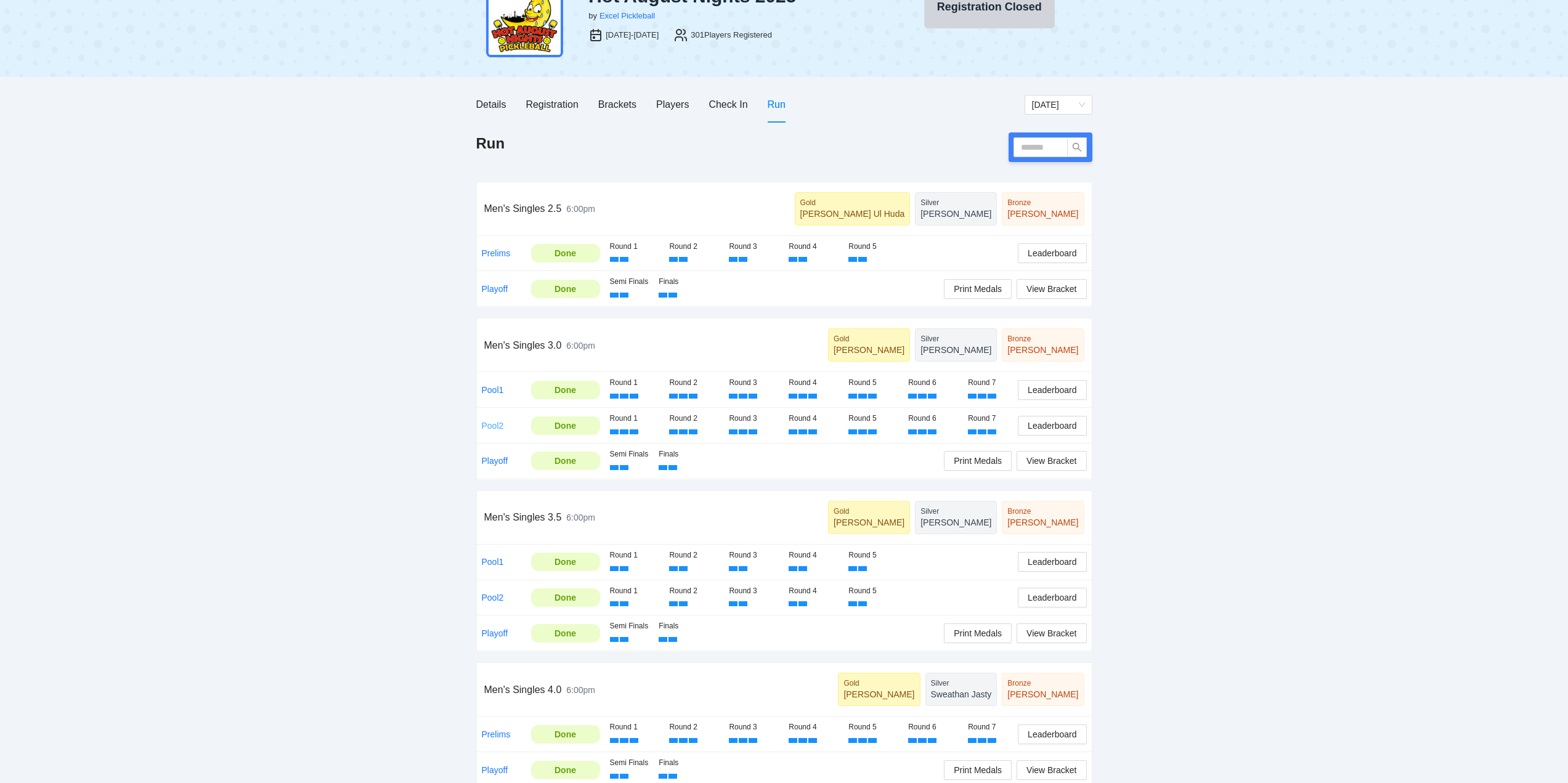
click at [492, 422] on link "Pool2" at bounding box center [493, 426] width 22 height 10
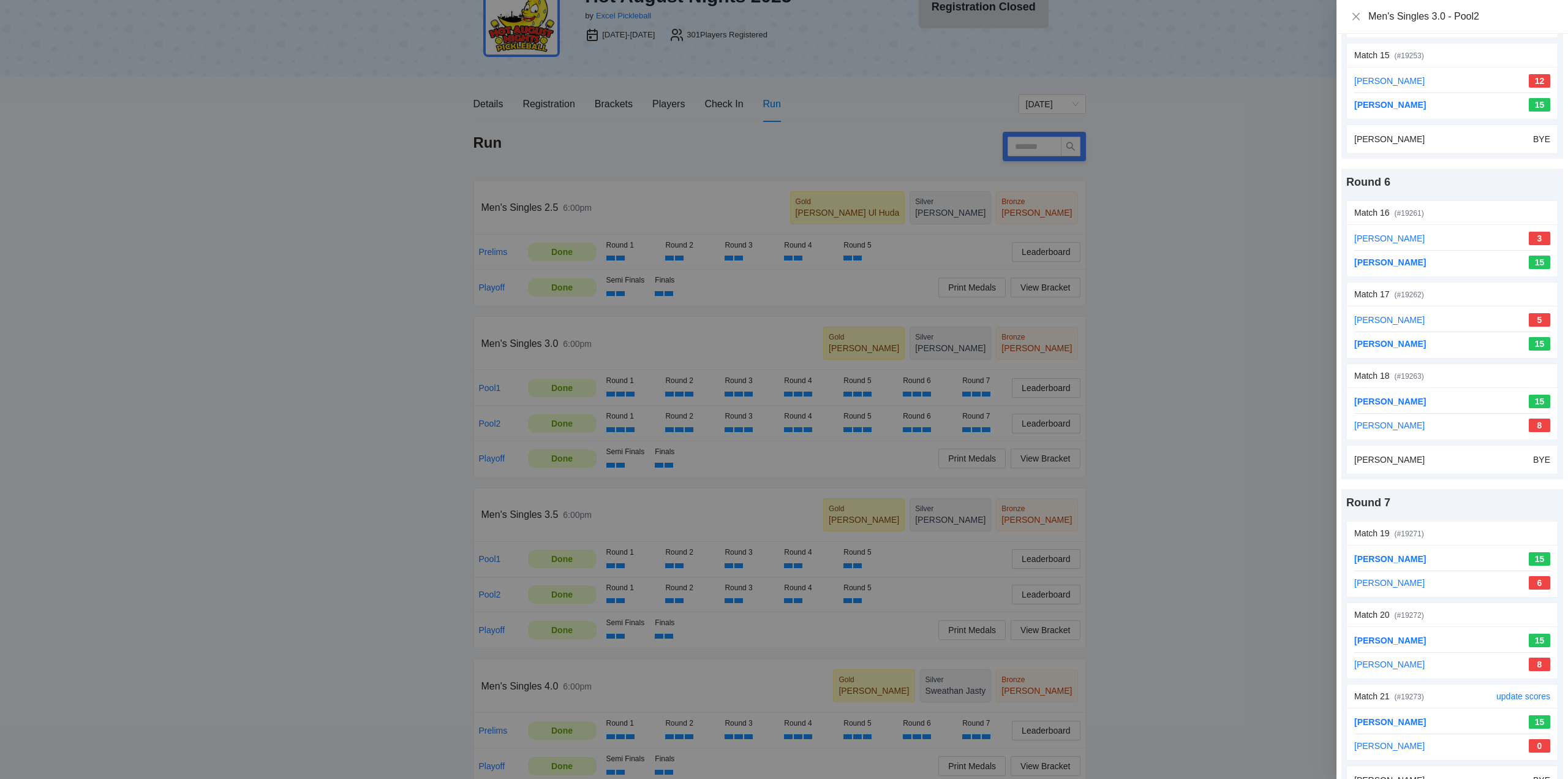
scroll to position [1528, 0]
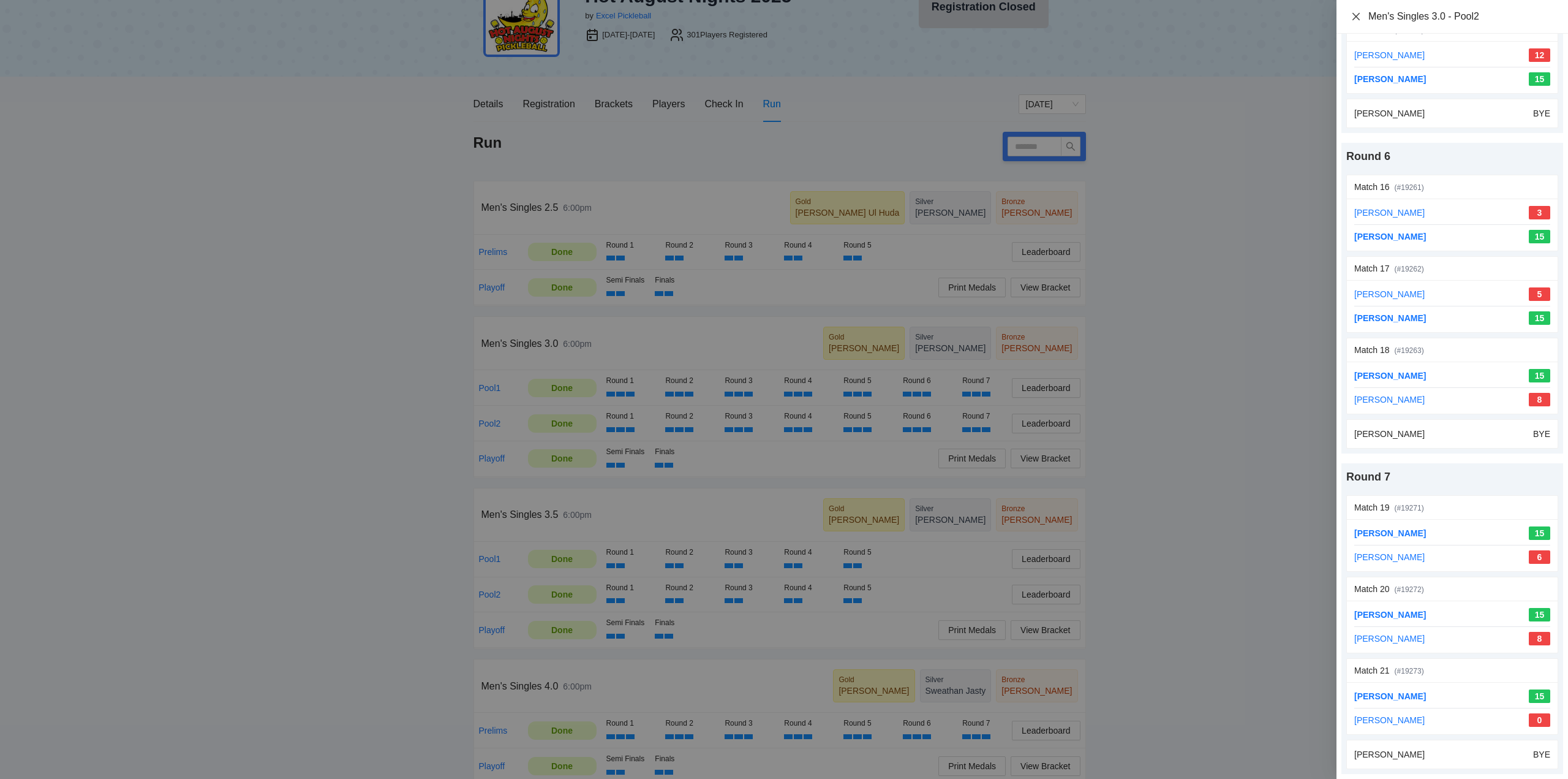
click at [1356, 14] on icon "close" at bounding box center [1356, 17] width 10 height 10
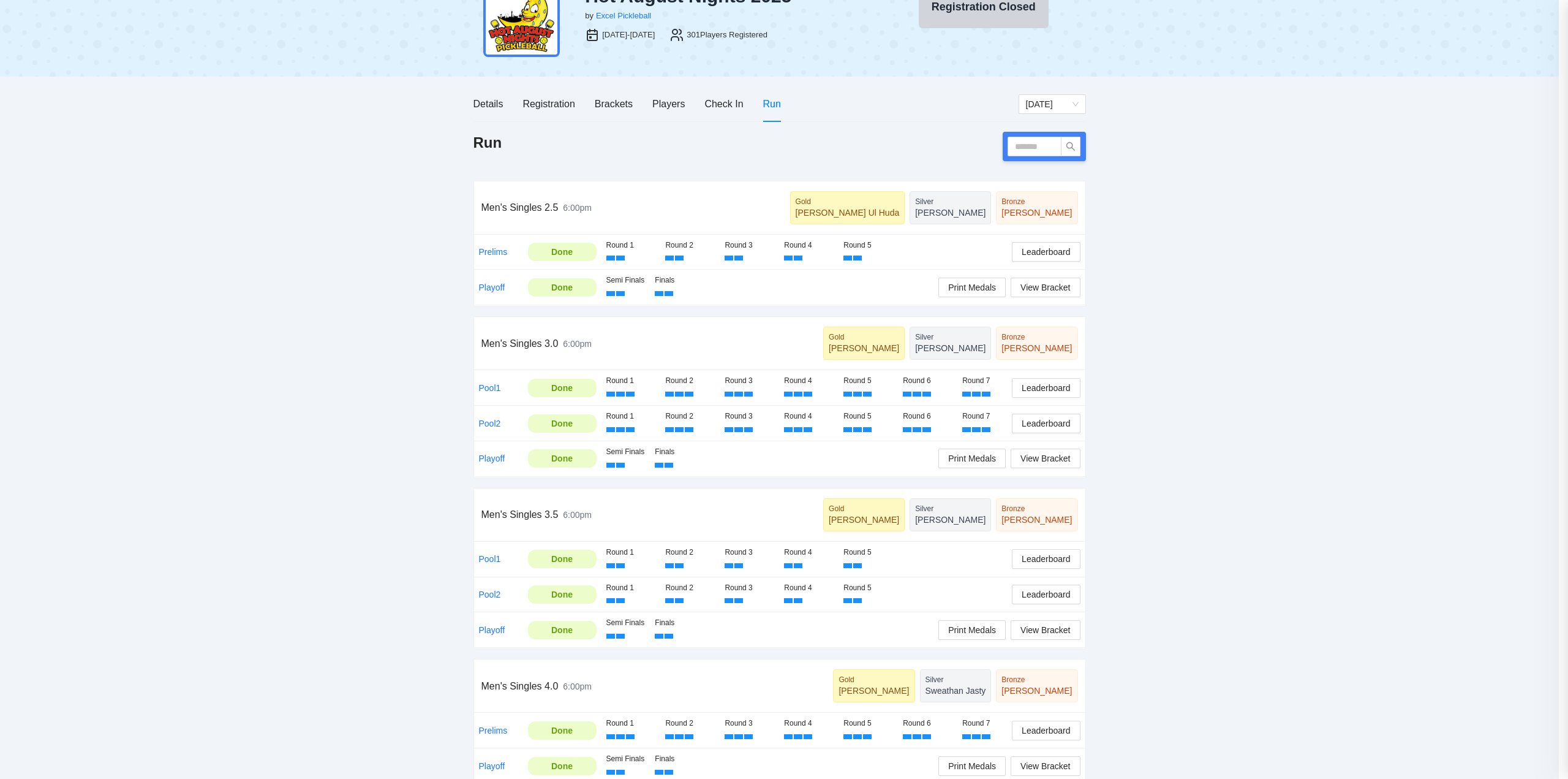
scroll to position [0, 0]
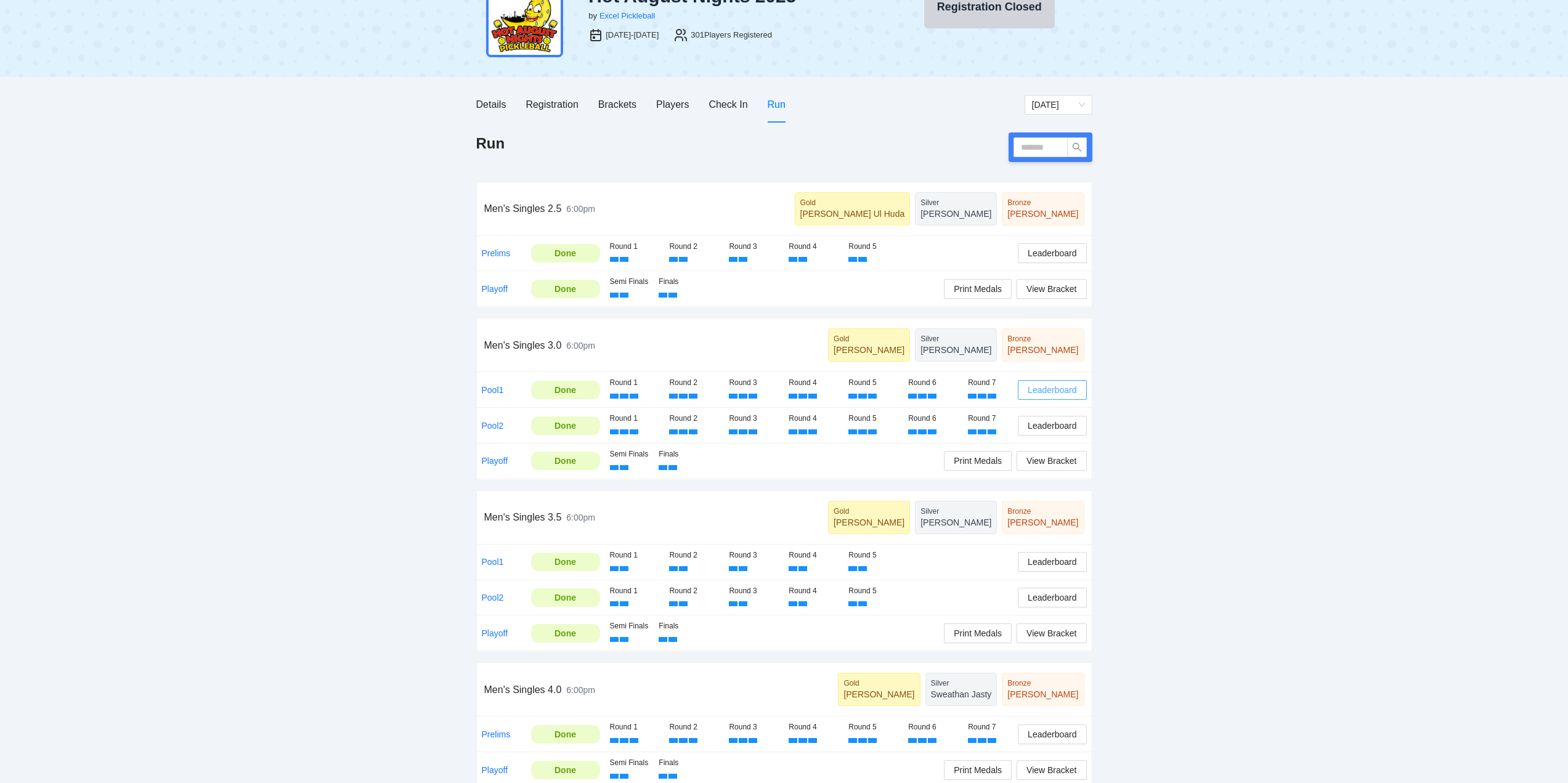
click at [1033, 389] on span "Leaderboard" at bounding box center [1052, 390] width 49 height 13
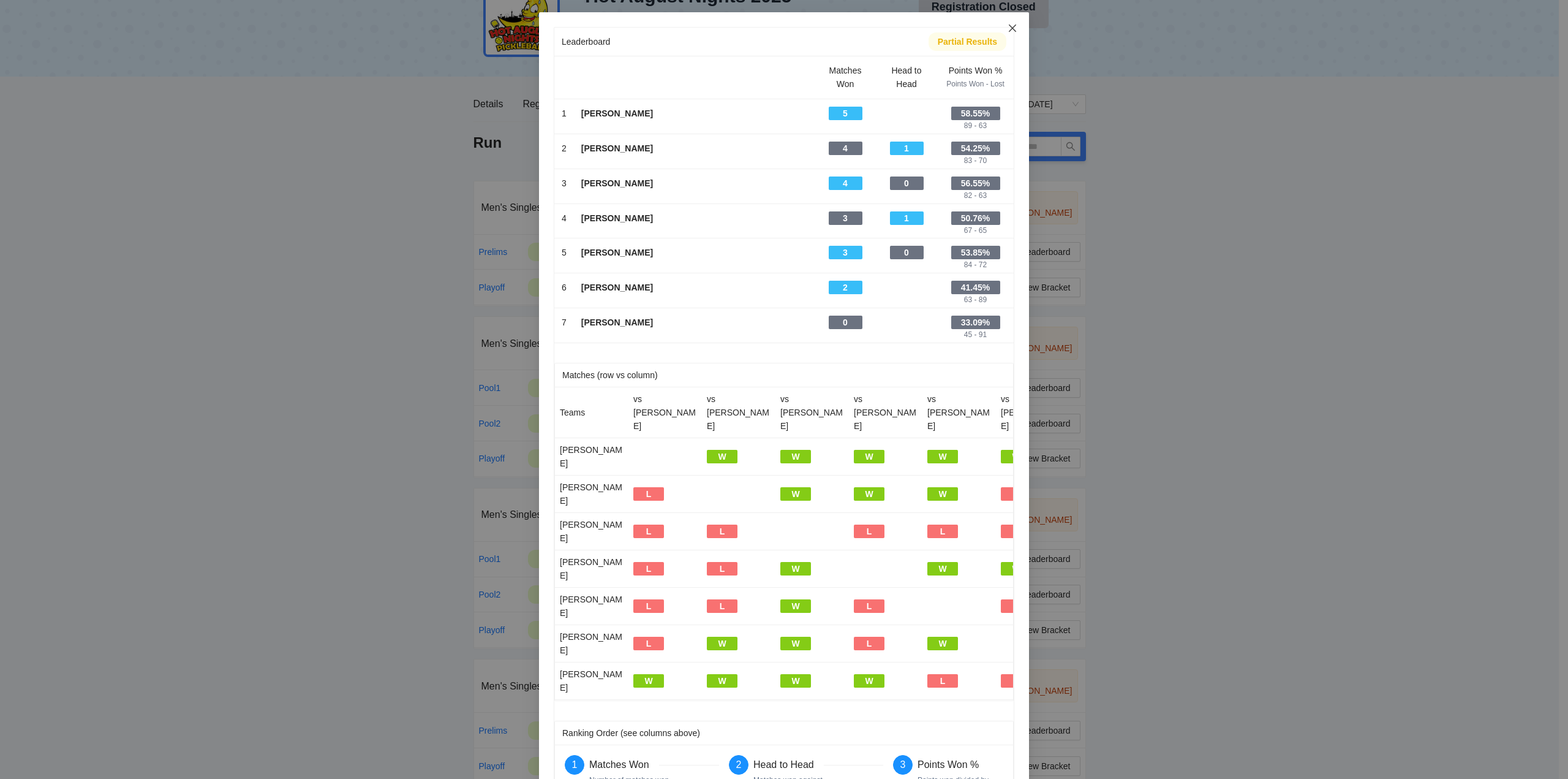
click at [1009, 28] on icon "close" at bounding box center [1012, 28] width 8 height 8
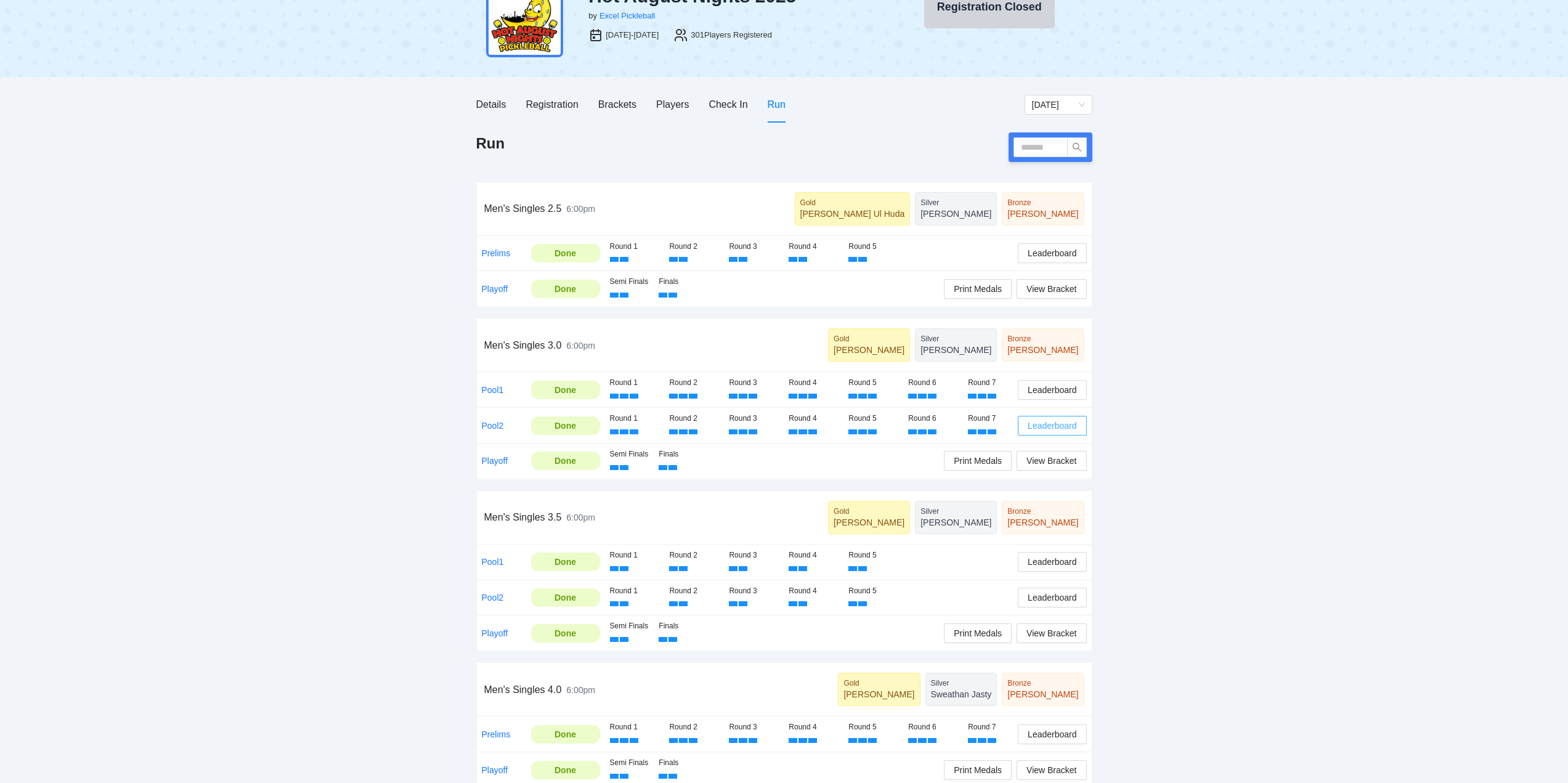
click at [1054, 426] on span "Leaderboard" at bounding box center [1052, 426] width 49 height 13
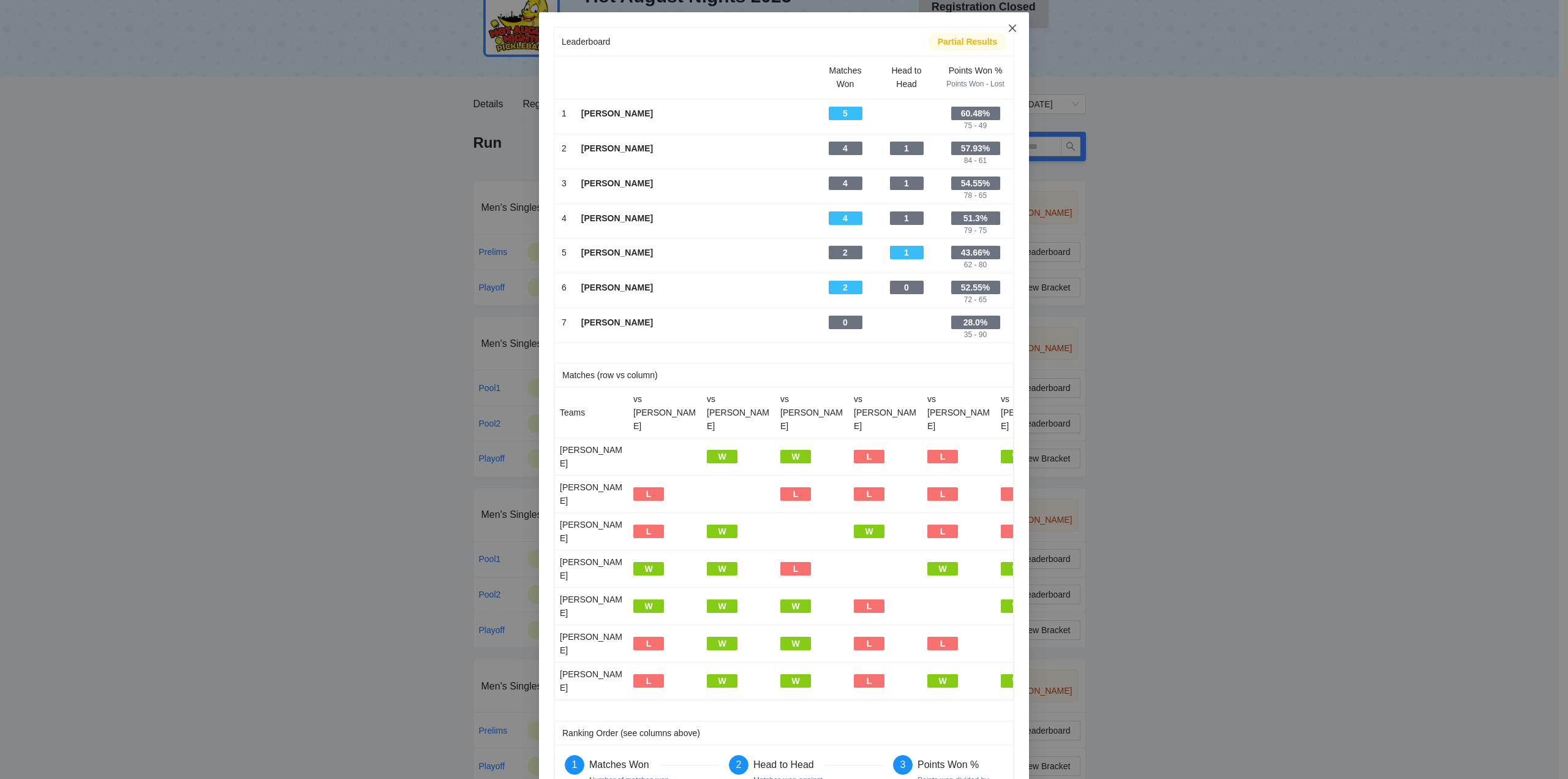
click at [1013, 25] on icon "close" at bounding box center [1013, 28] width 10 height 10
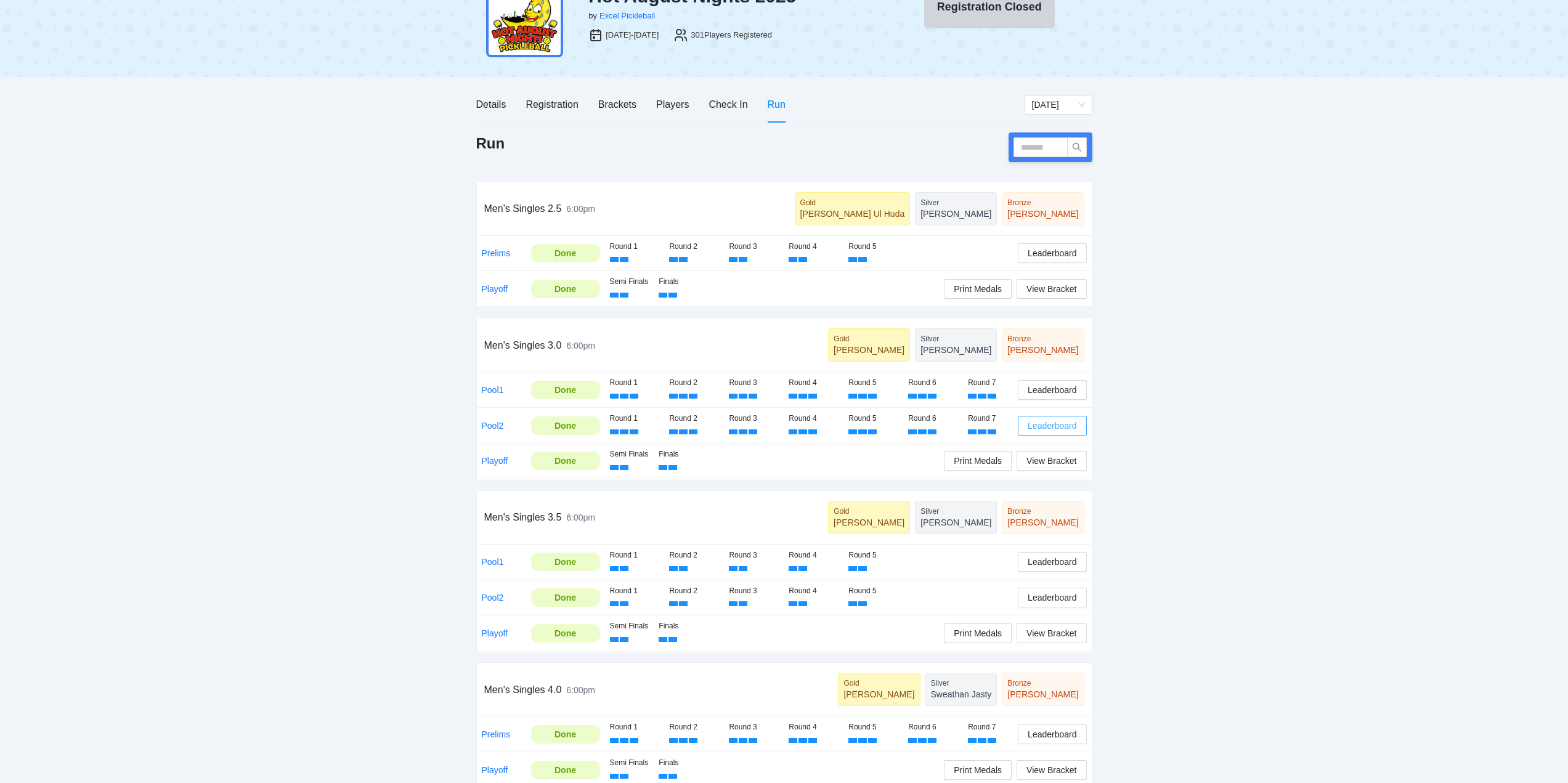
click at [1048, 422] on span "Leaderboard" at bounding box center [1052, 426] width 49 height 13
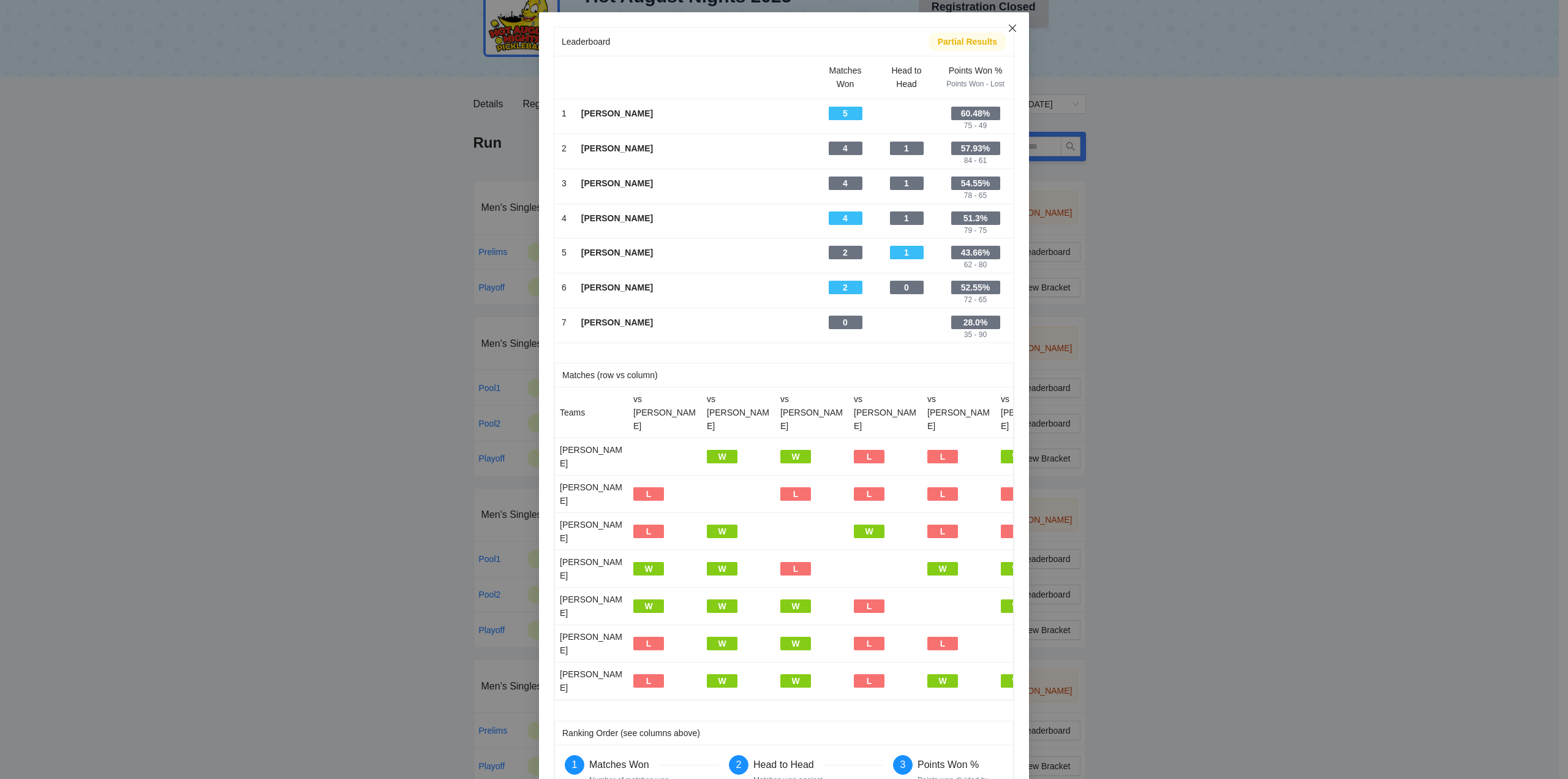
click at [1010, 28] on icon "close" at bounding box center [1013, 28] width 10 height 10
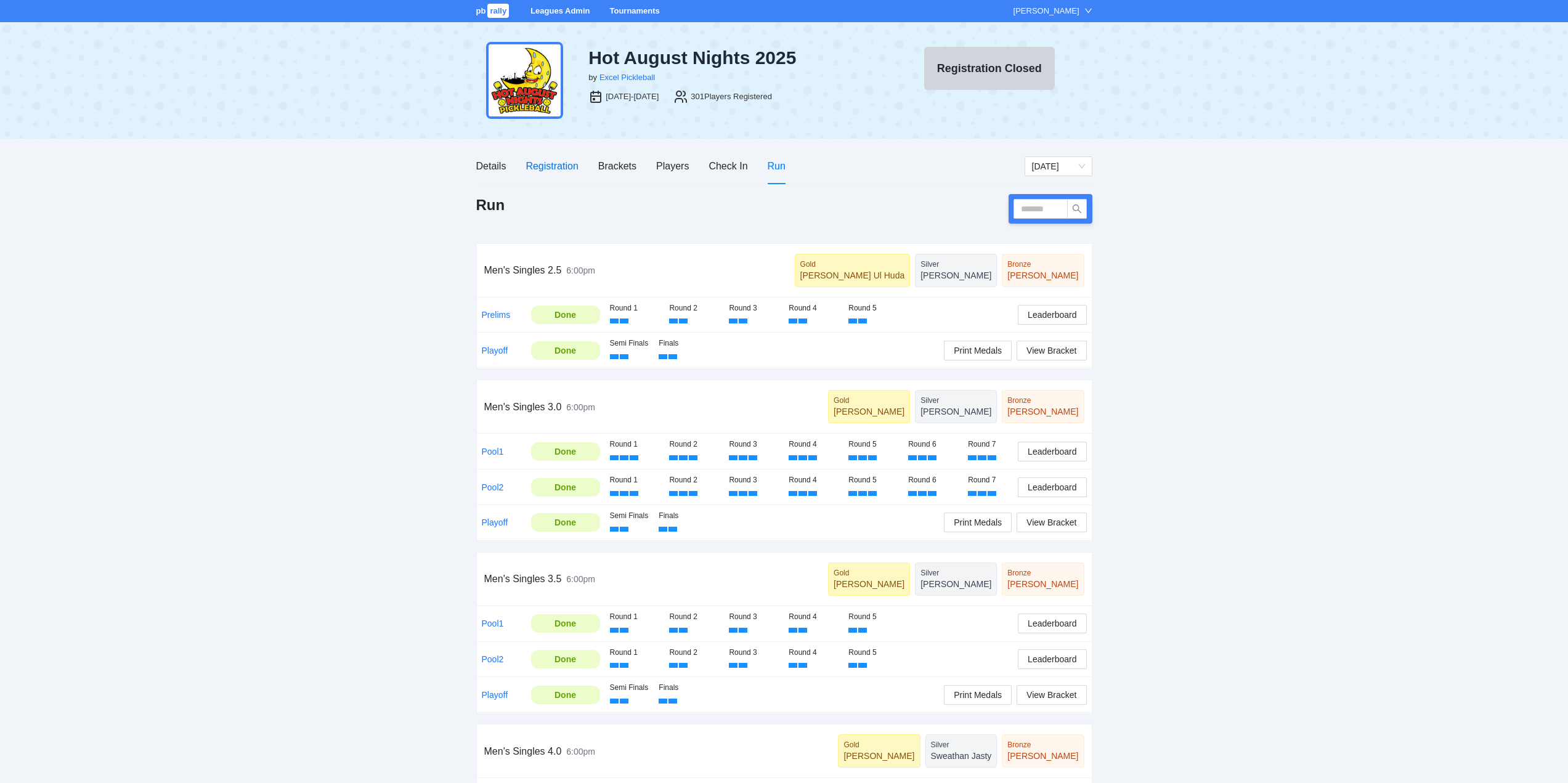
drag, startPoint x: 544, startPoint y: 165, endPoint x: 614, endPoint y: 191, distance: 74.7
click at [546, 165] on div "Registration" at bounding box center [552, 166] width 52 height 15
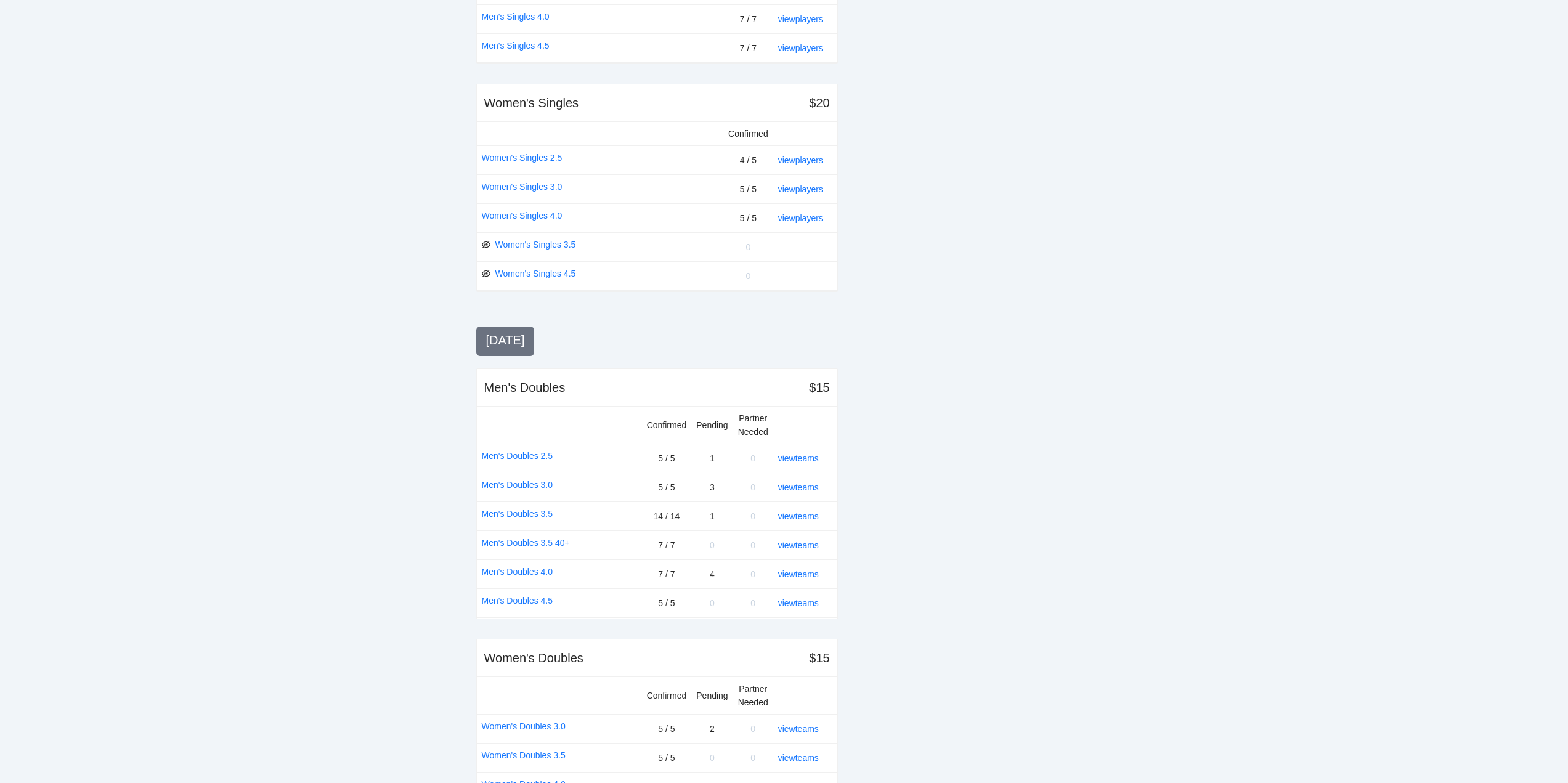
scroll to position [554, 0]
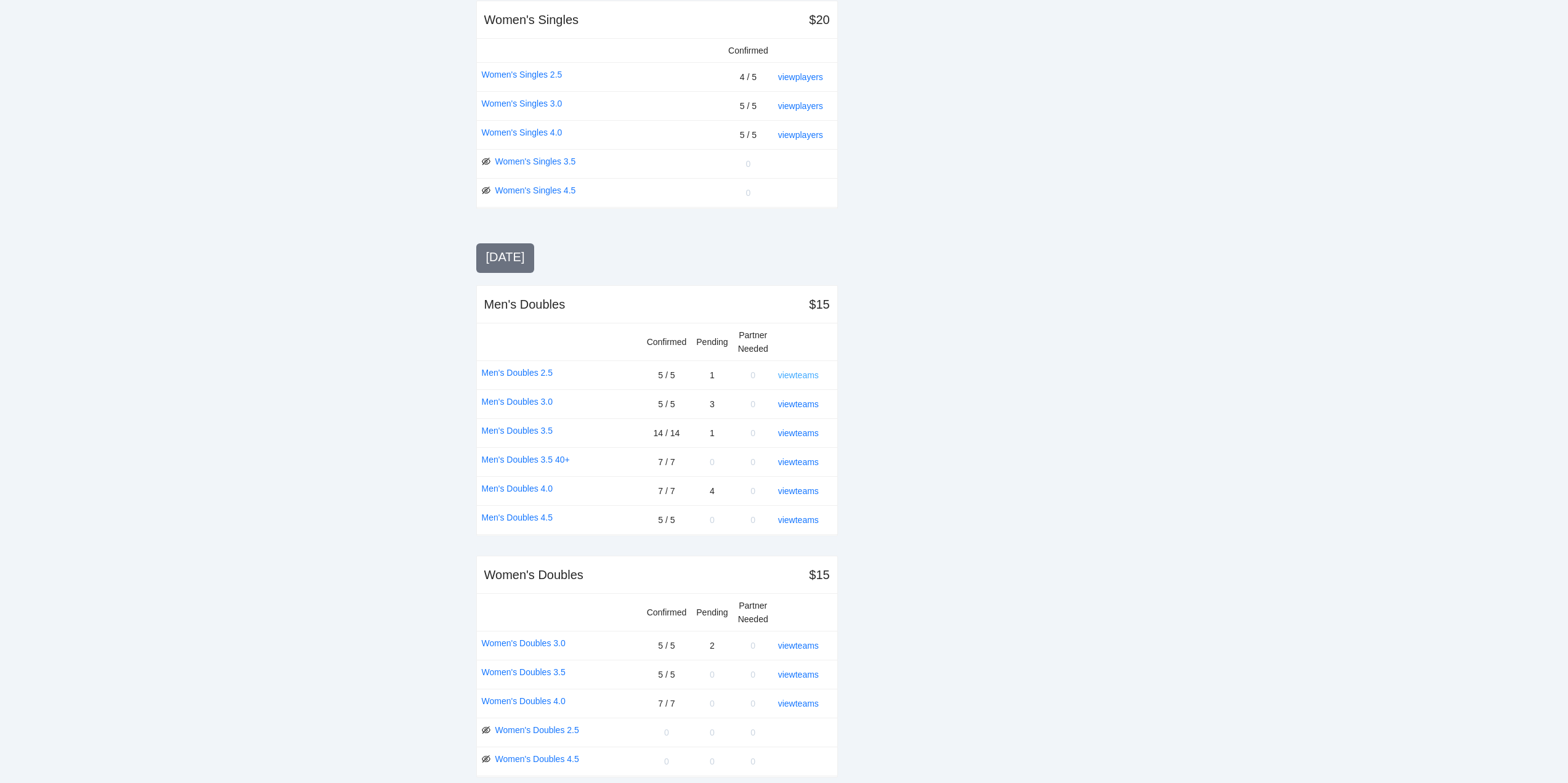
click at [801, 374] on link "view teams" at bounding box center [798, 375] width 40 height 10
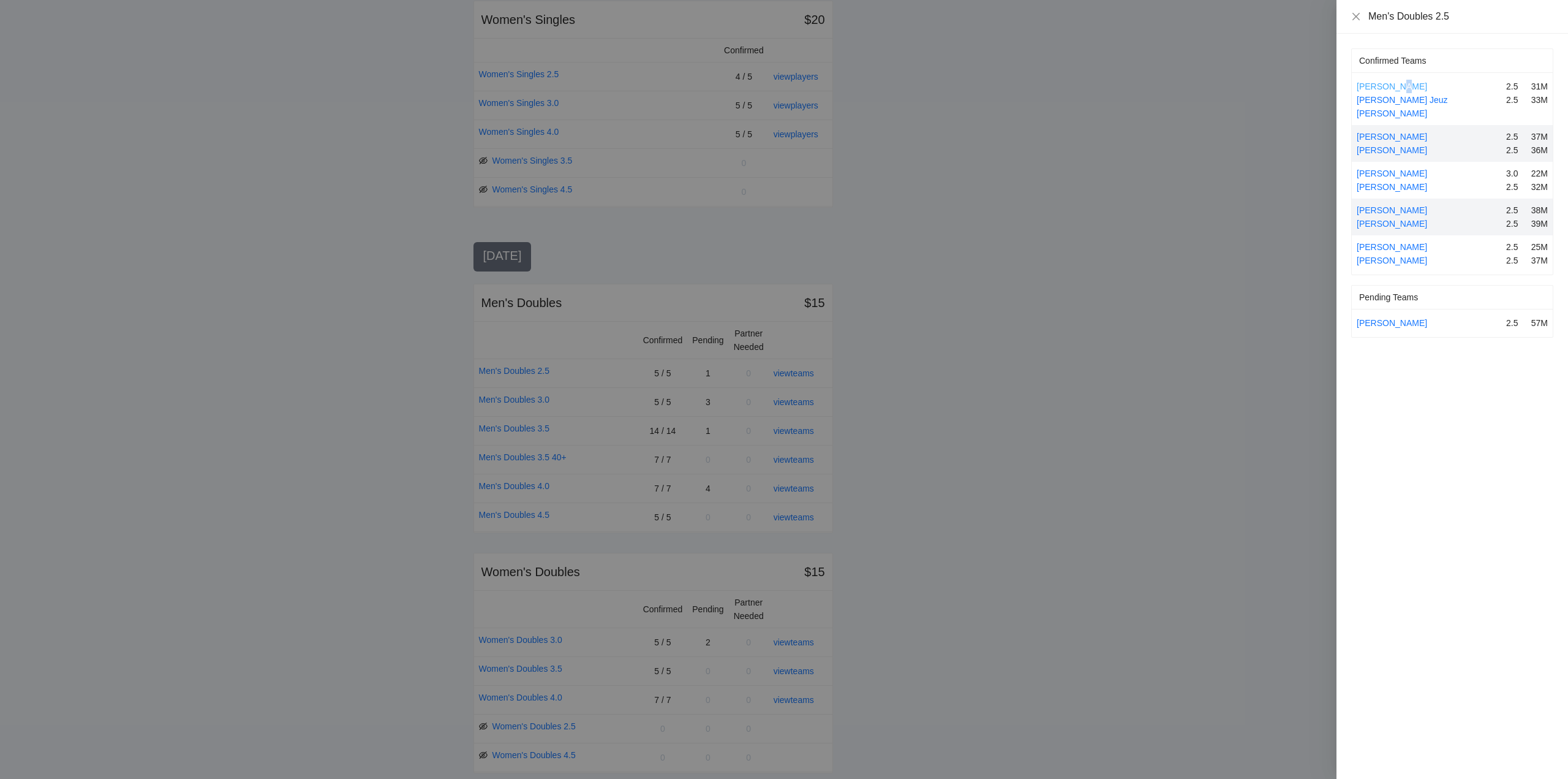
click at [1395, 85] on link "Albert Ryan Illastron" at bounding box center [1392, 86] width 70 height 10
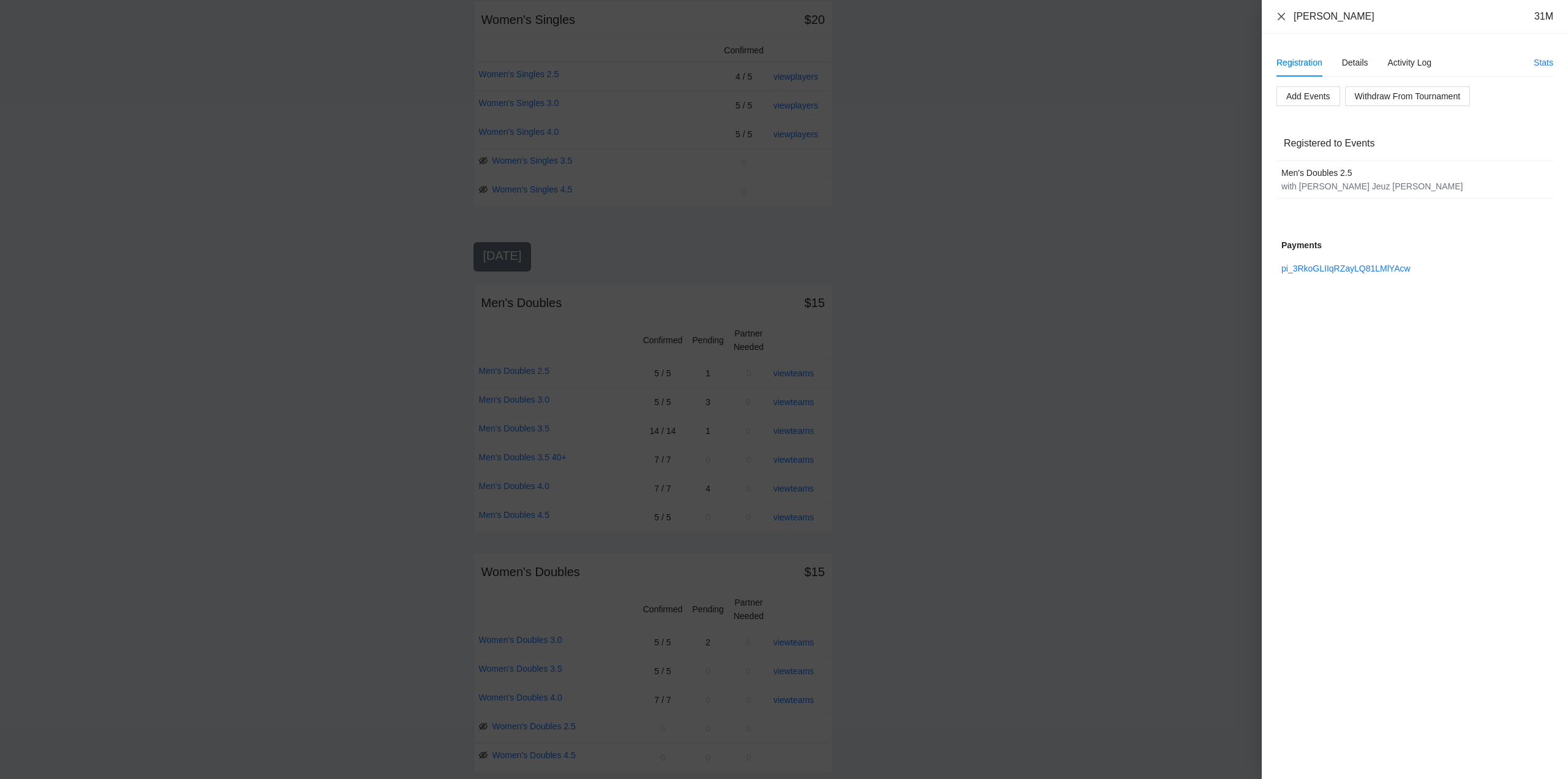
click at [1285, 15] on icon "close" at bounding box center [1282, 17] width 10 height 10
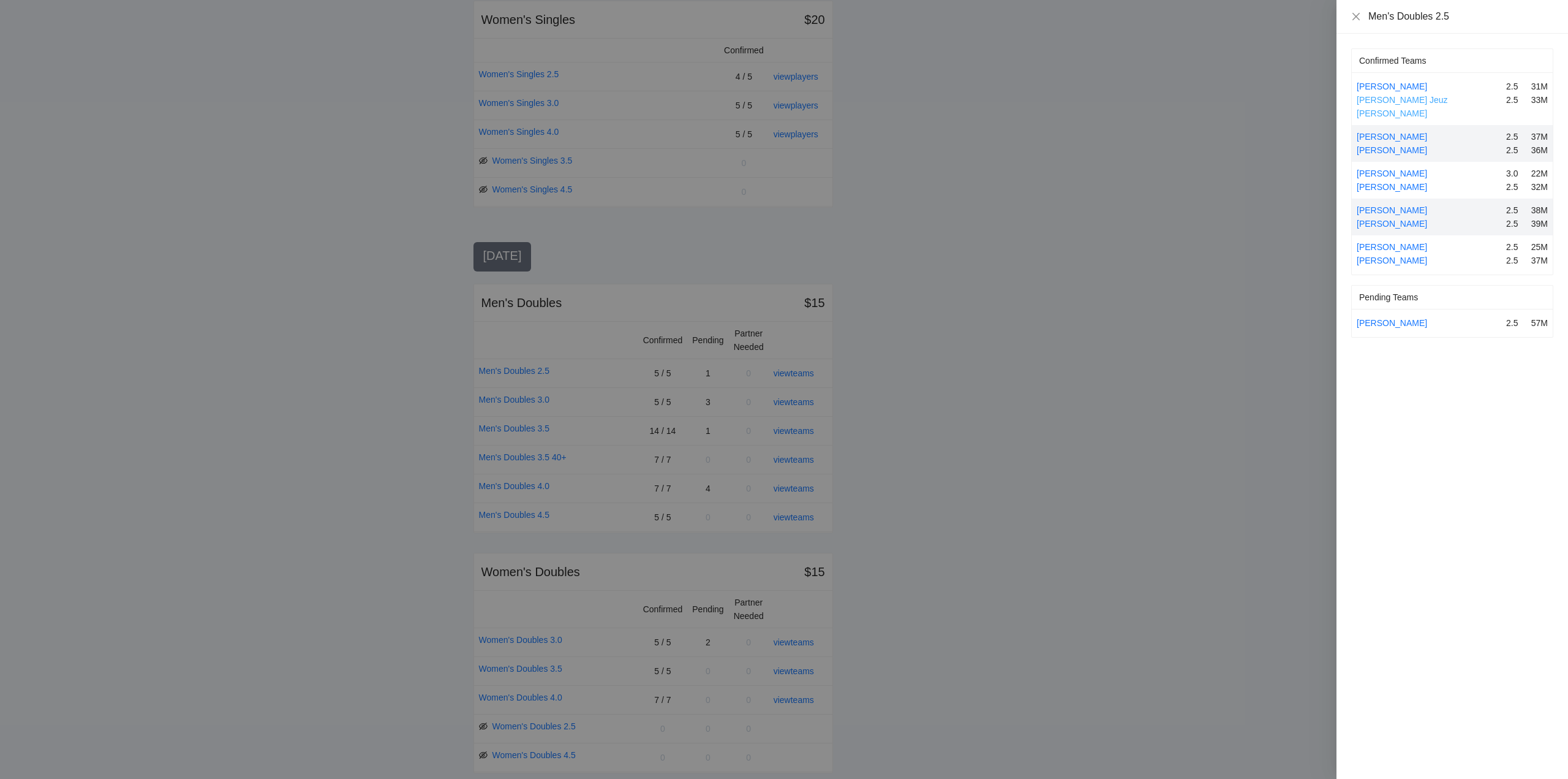
click at [1389, 98] on link "Mark Jeuz Macato" at bounding box center [1402, 107] width 91 height 23
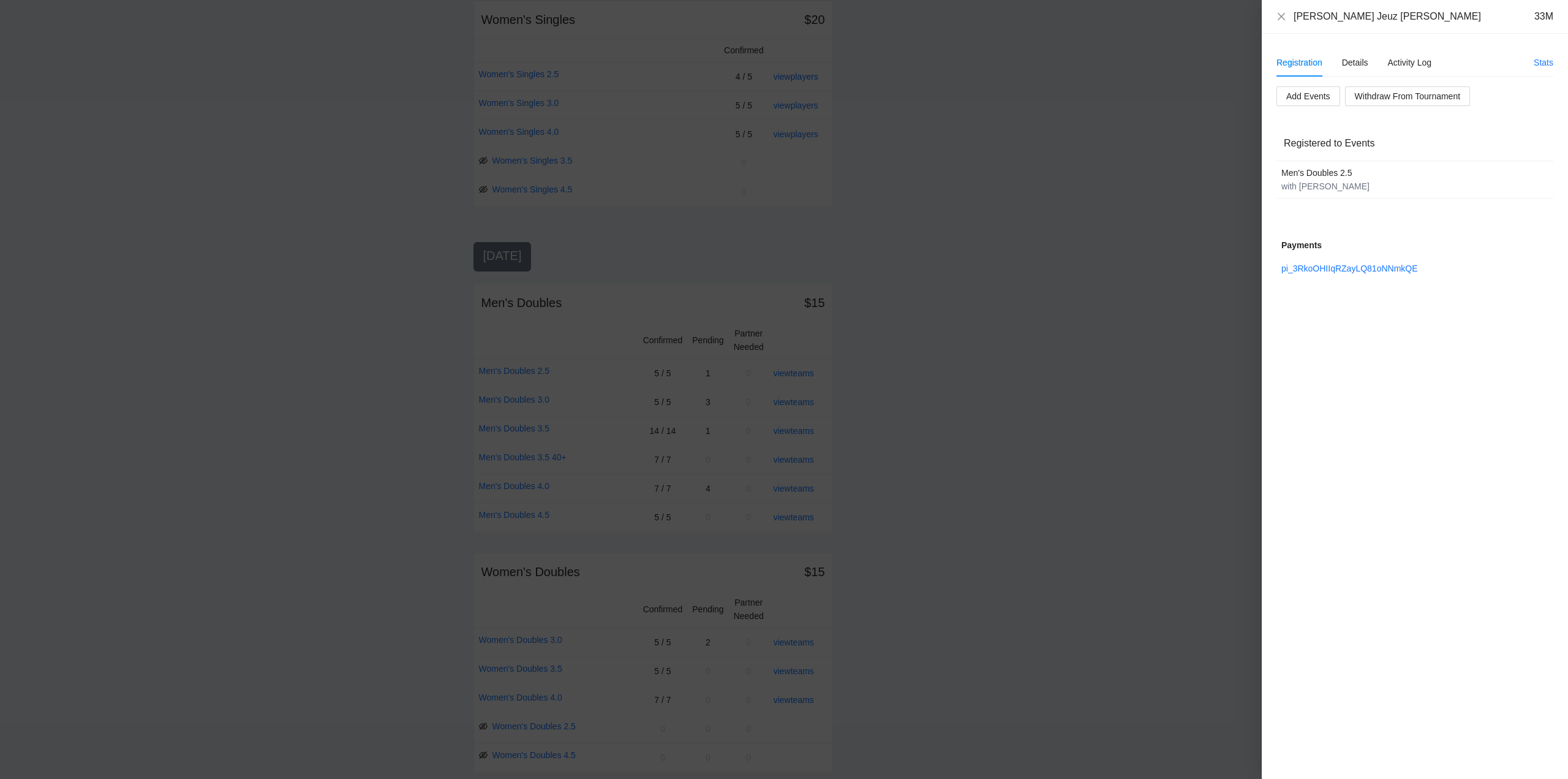
click at [1286, 13] on div "Mark Jeuz Macato 33M" at bounding box center [1415, 17] width 277 height 13
click at [1282, 13] on icon "close" at bounding box center [1282, 17] width 10 height 10
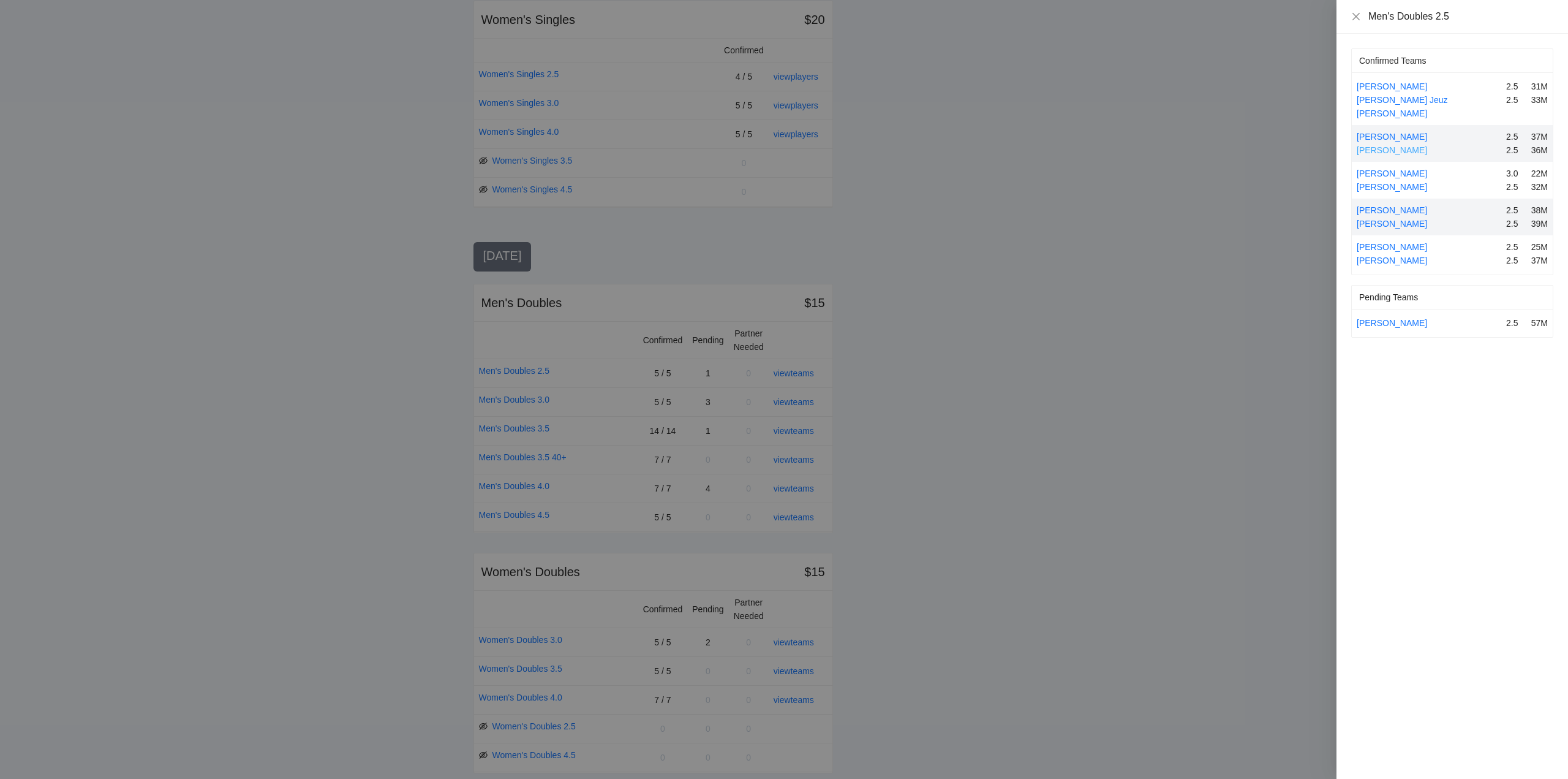
click at [1390, 146] on link "Jeremy Macias" at bounding box center [1392, 151] width 70 height 10
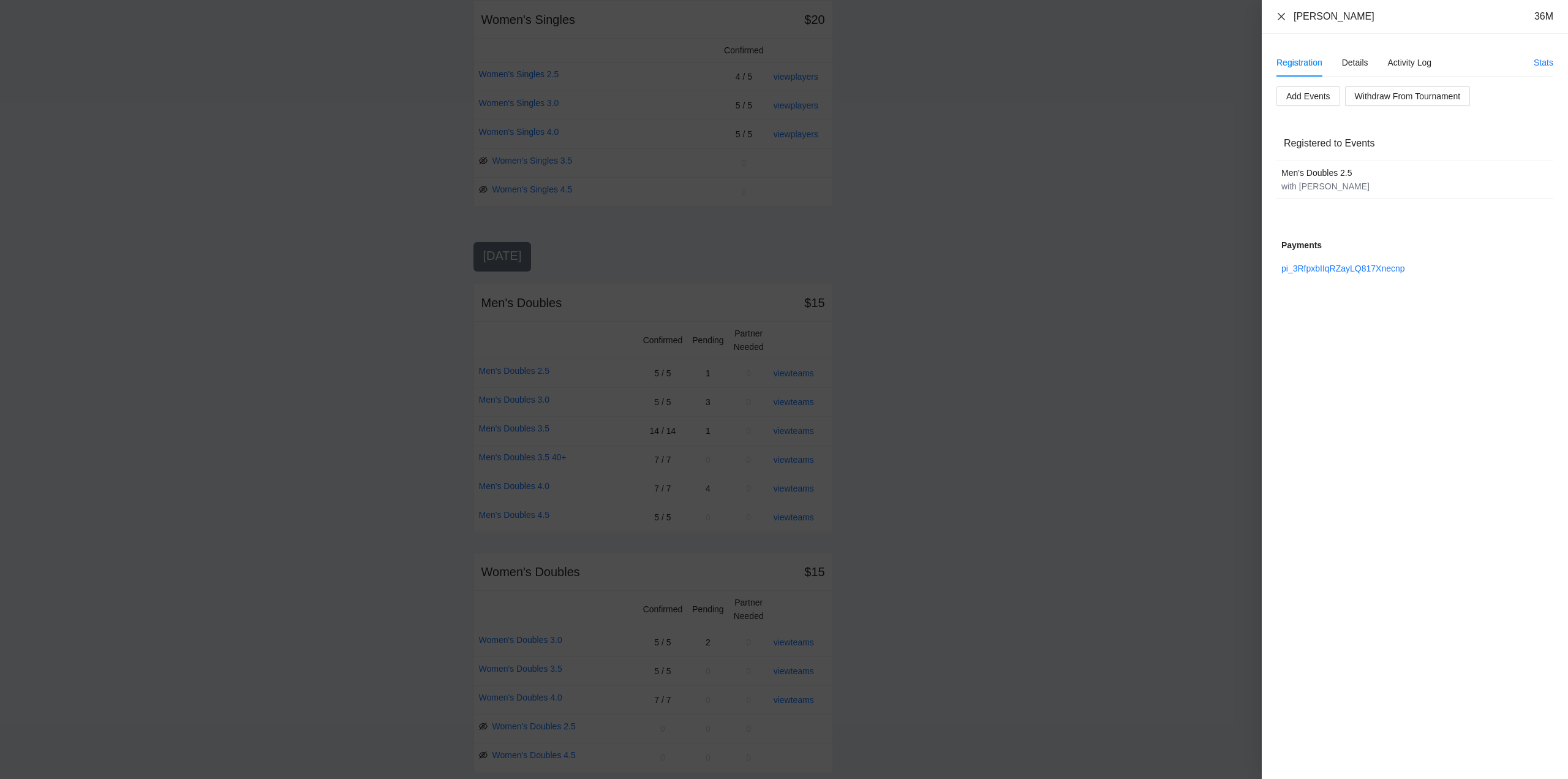
click at [1283, 18] on icon "close" at bounding box center [1281, 16] width 8 height 8
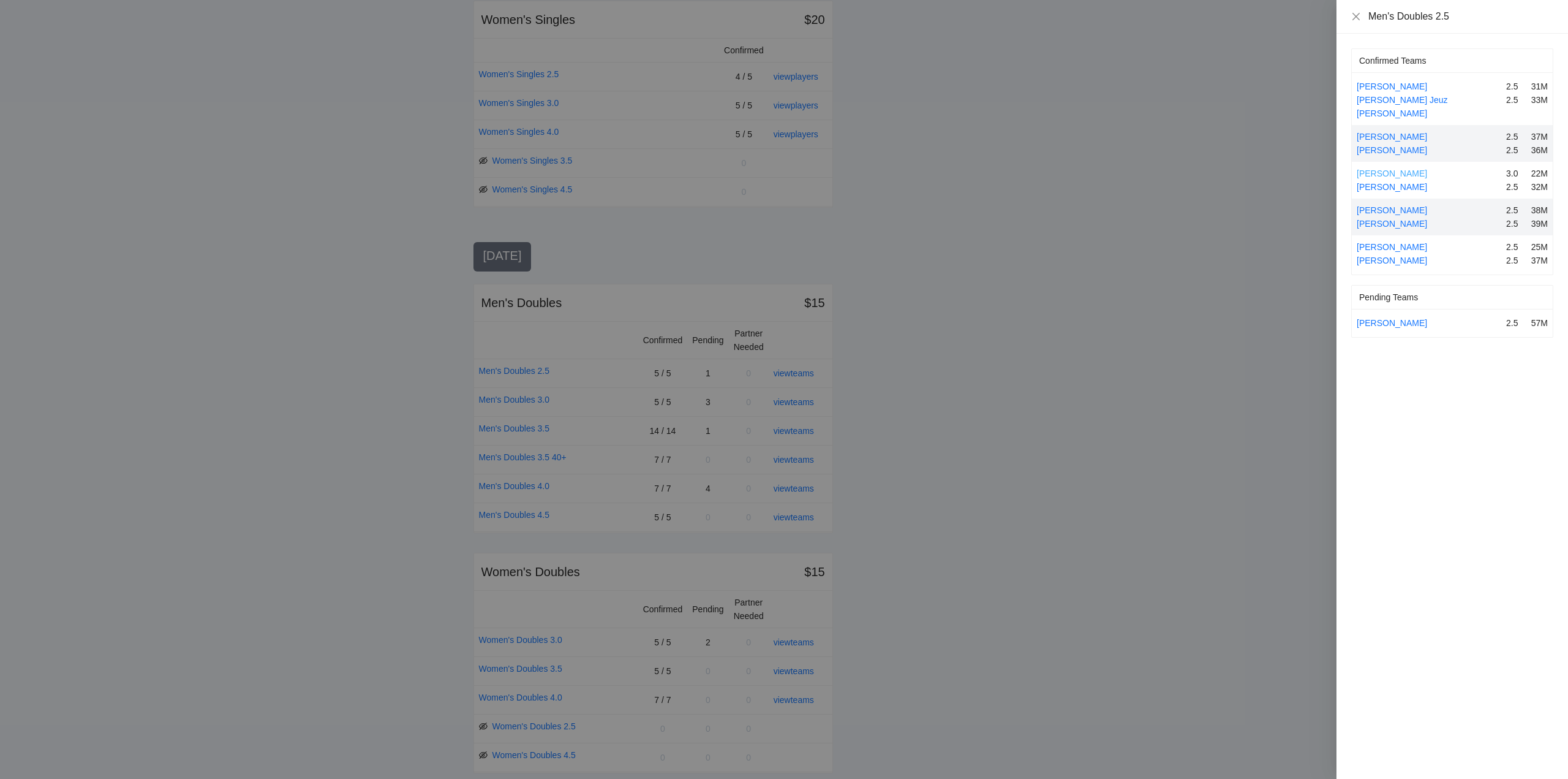
click at [1390, 168] on link "Edgar Briones" at bounding box center [1392, 173] width 70 height 10
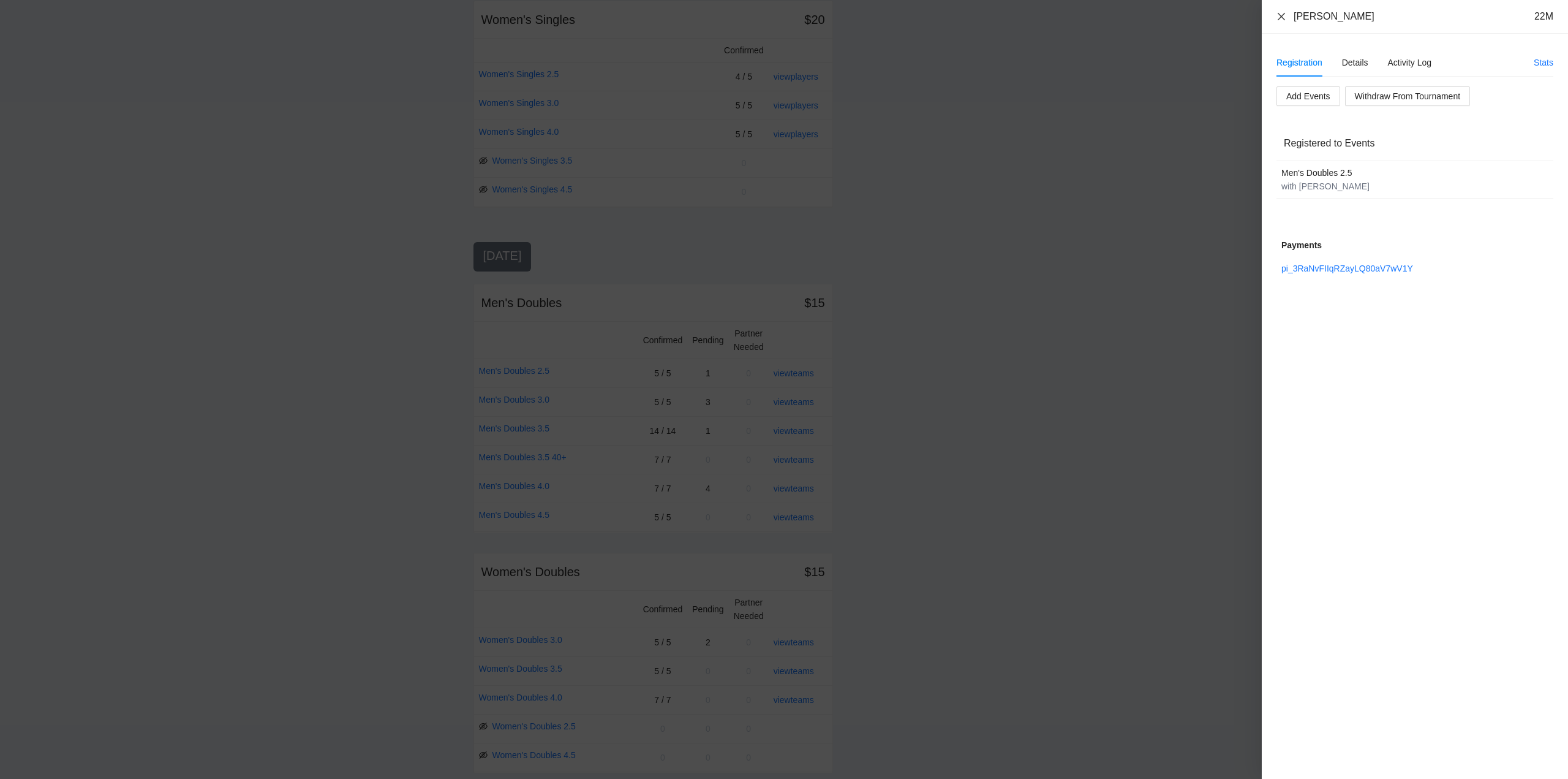
click at [1285, 16] on icon "close" at bounding box center [1282, 17] width 10 height 10
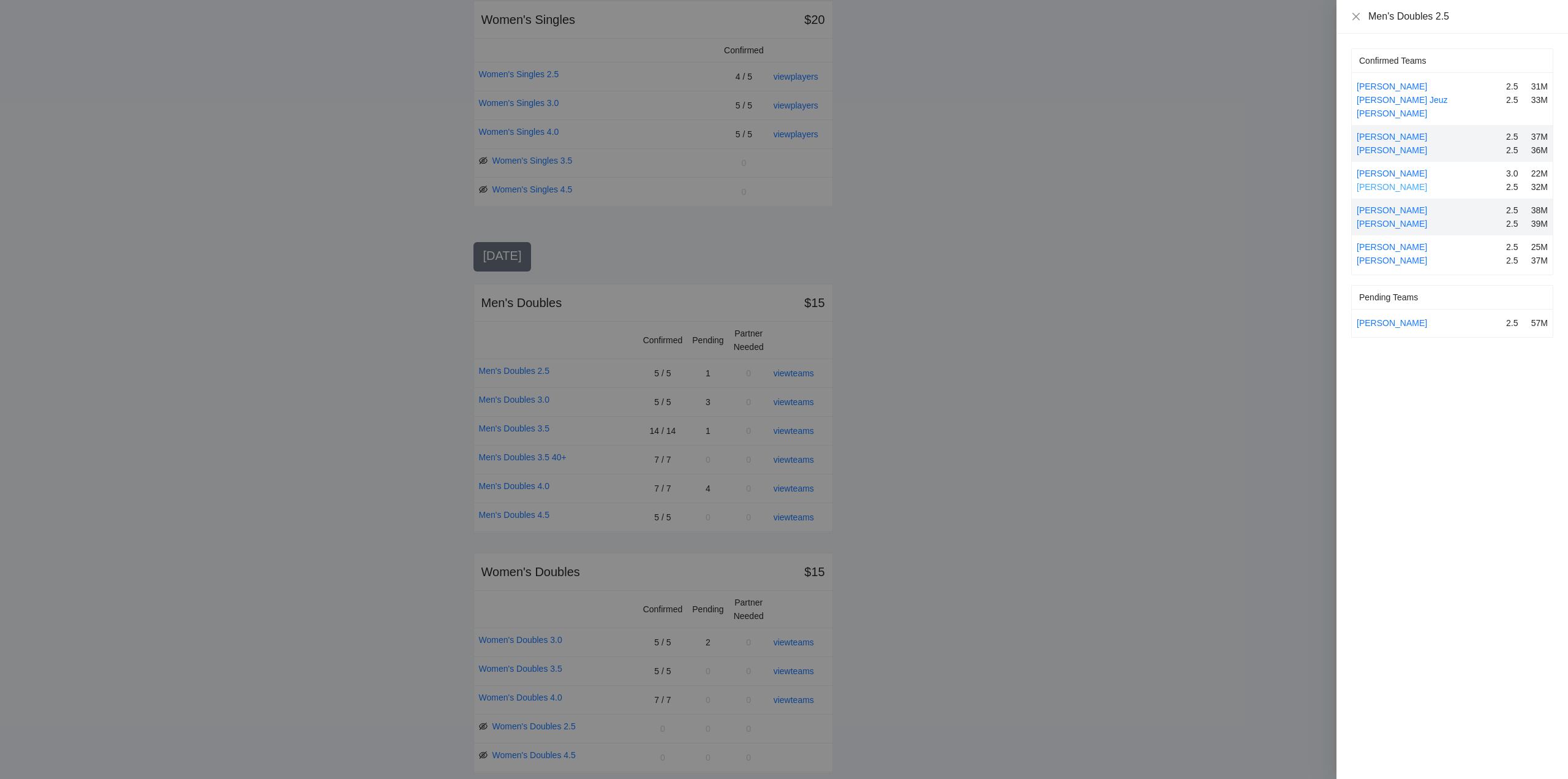
drag, startPoint x: 1387, startPoint y: 175, endPoint x: 1392, endPoint y: 193, distance: 18.7
click at [1387, 182] on link "Jaime Caraballo" at bounding box center [1392, 187] width 70 height 10
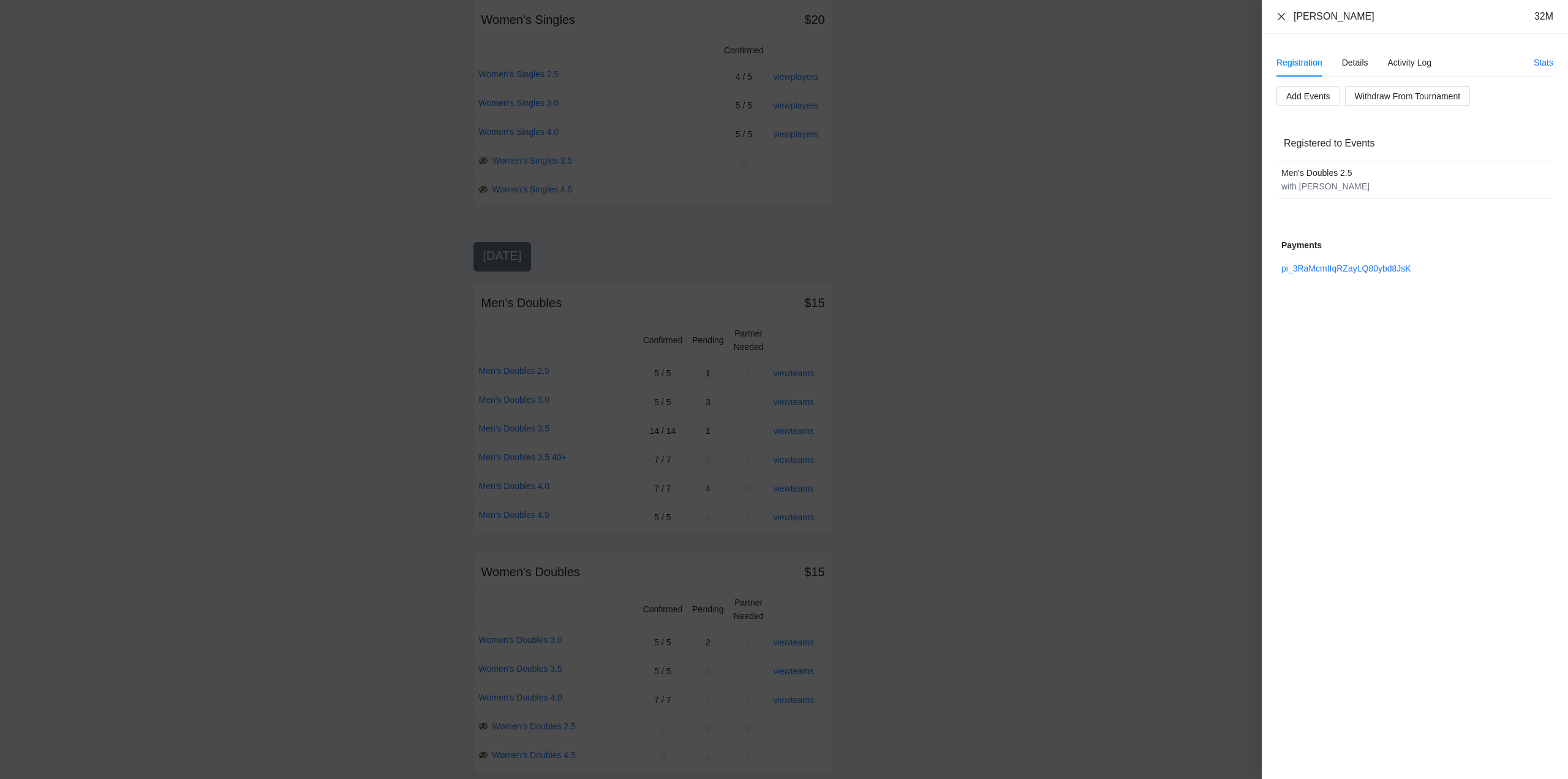
drag, startPoint x: 1284, startPoint y: 14, endPoint x: 1314, endPoint y: 48, distance: 45.3
click at [1285, 15] on icon "close" at bounding box center [1282, 17] width 10 height 10
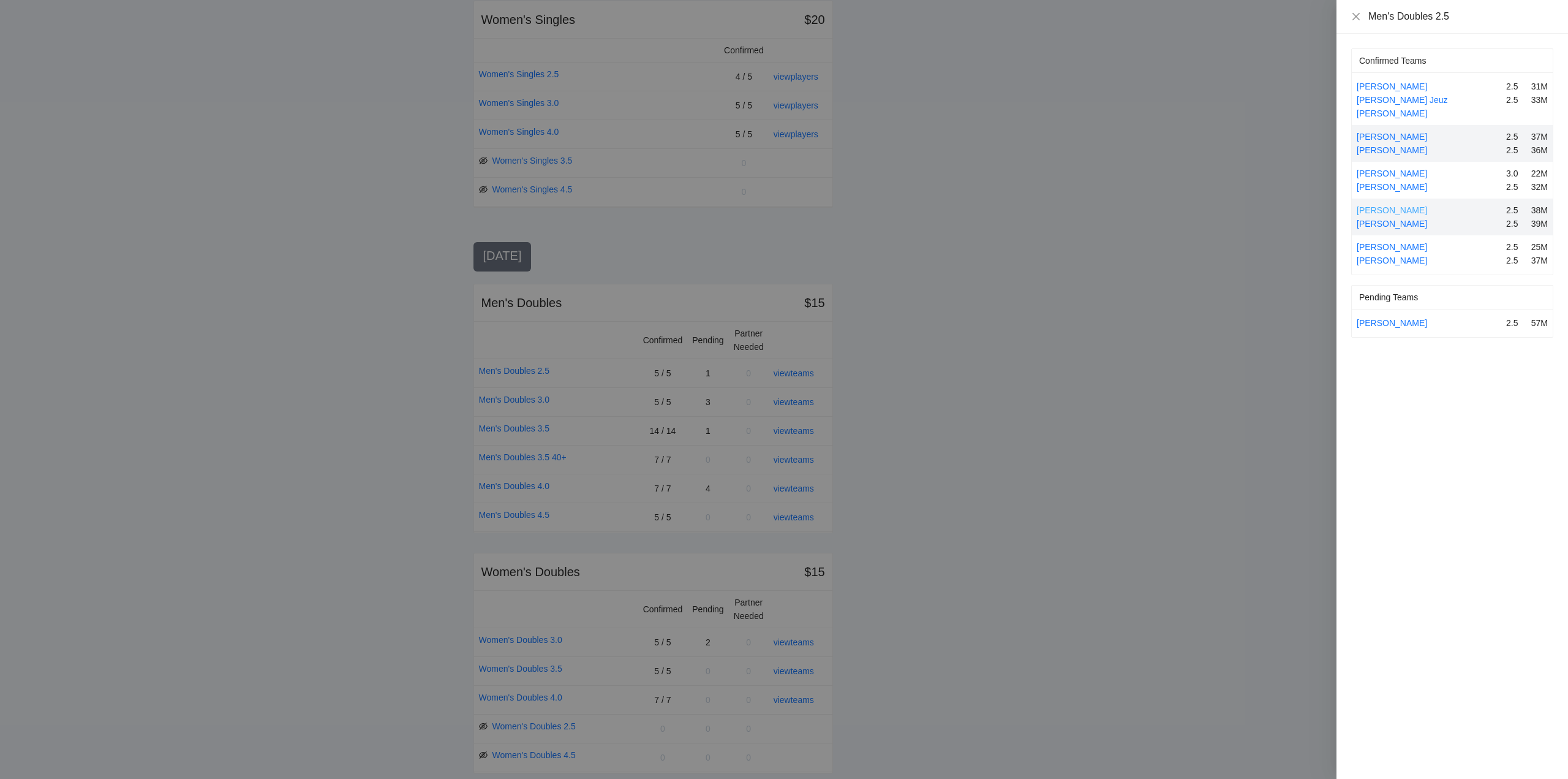
click at [1394, 205] on link "Emmanuel Santos" at bounding box center [1392, 210] width 70 height 10
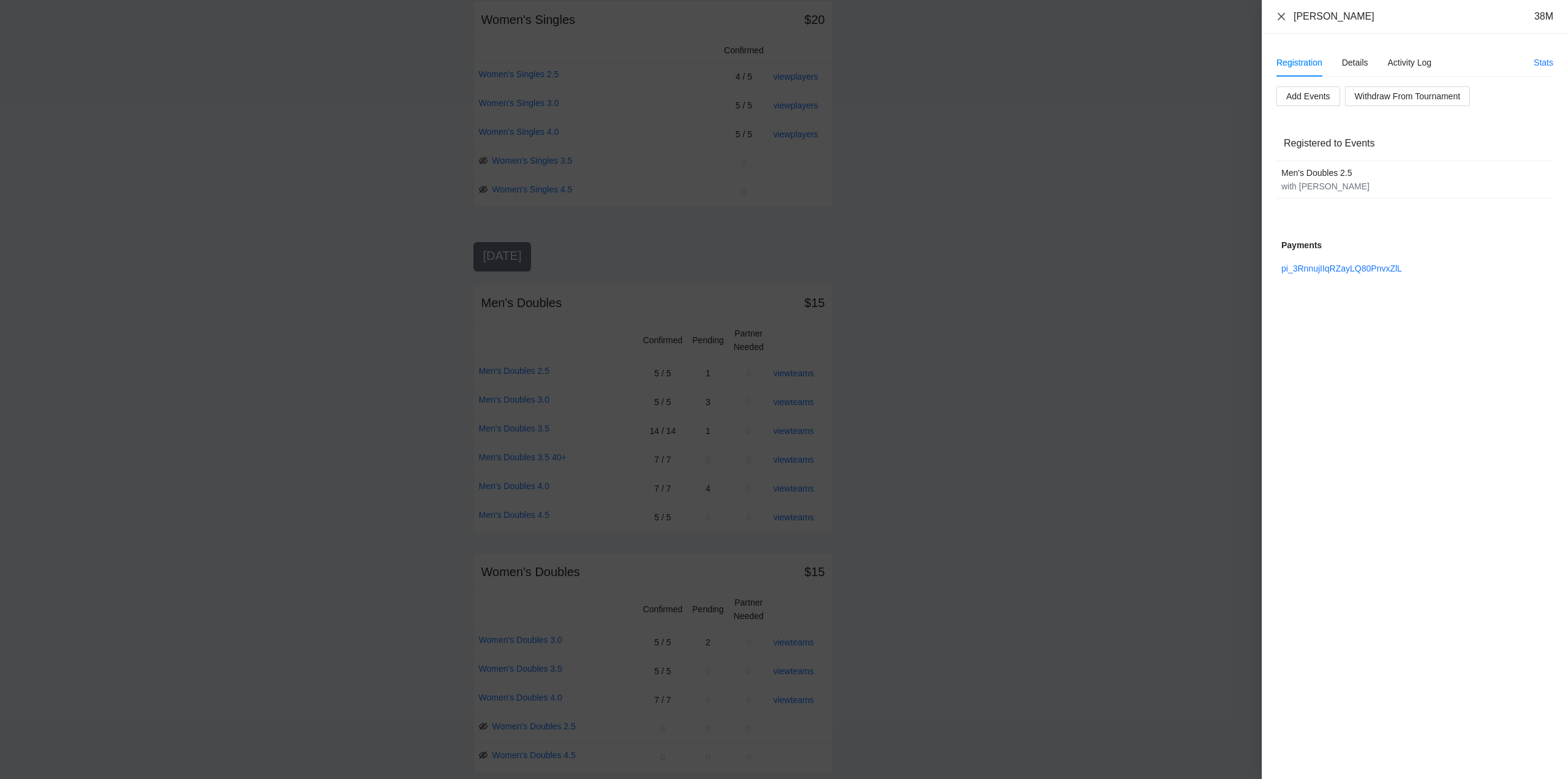
drag, startPoint x: 1282, startPoint y: 16, endPoint x: 1284, endPoint y: 23, distance: 7.3
click at [1283, 17] on icon "close" at bounding box center [1282, 17] width 10 height 10
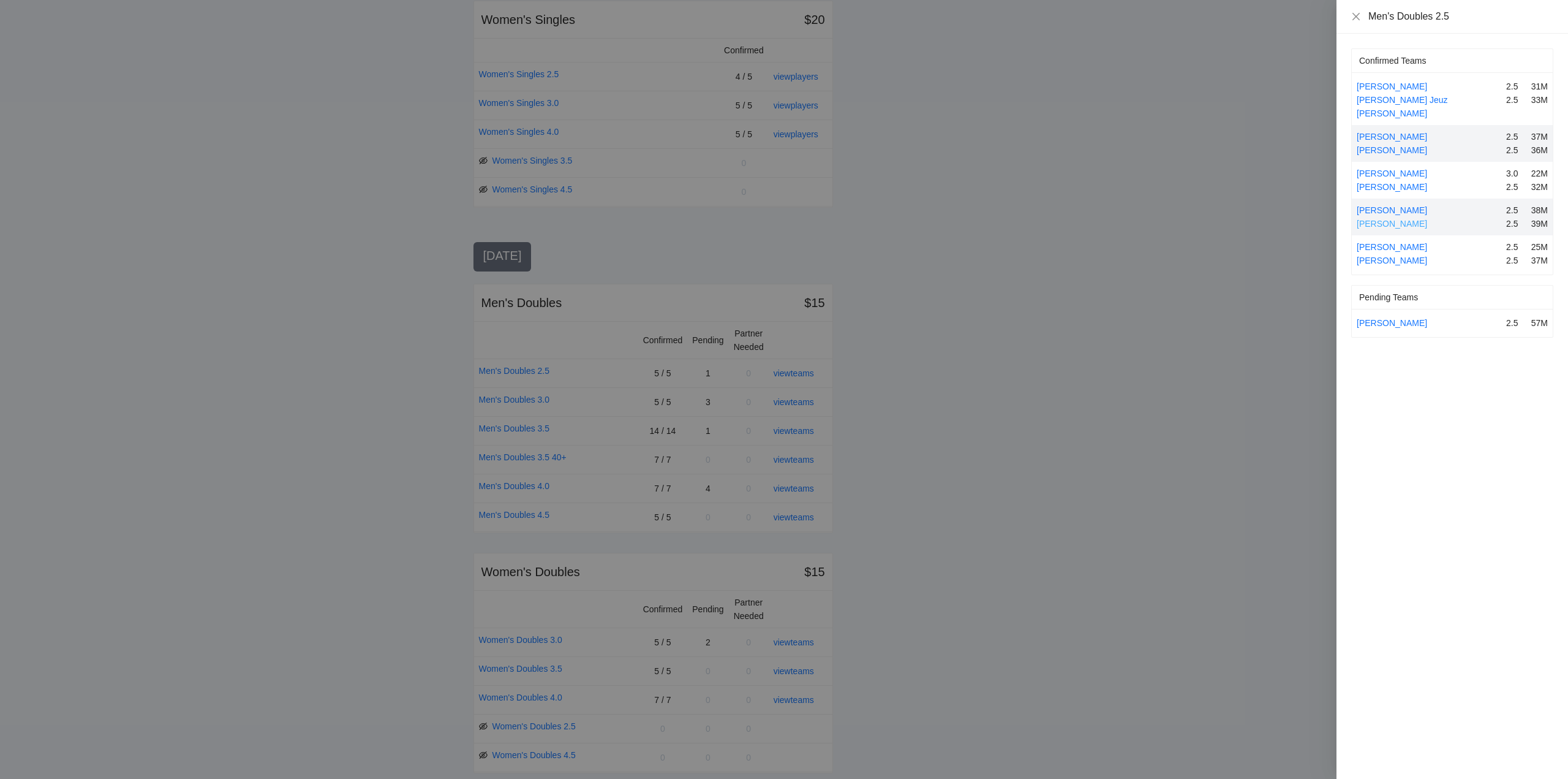
click at [1388, 219] on link "Jaydee Aquino" at bounding box center [1392, 224] width 70 height 10
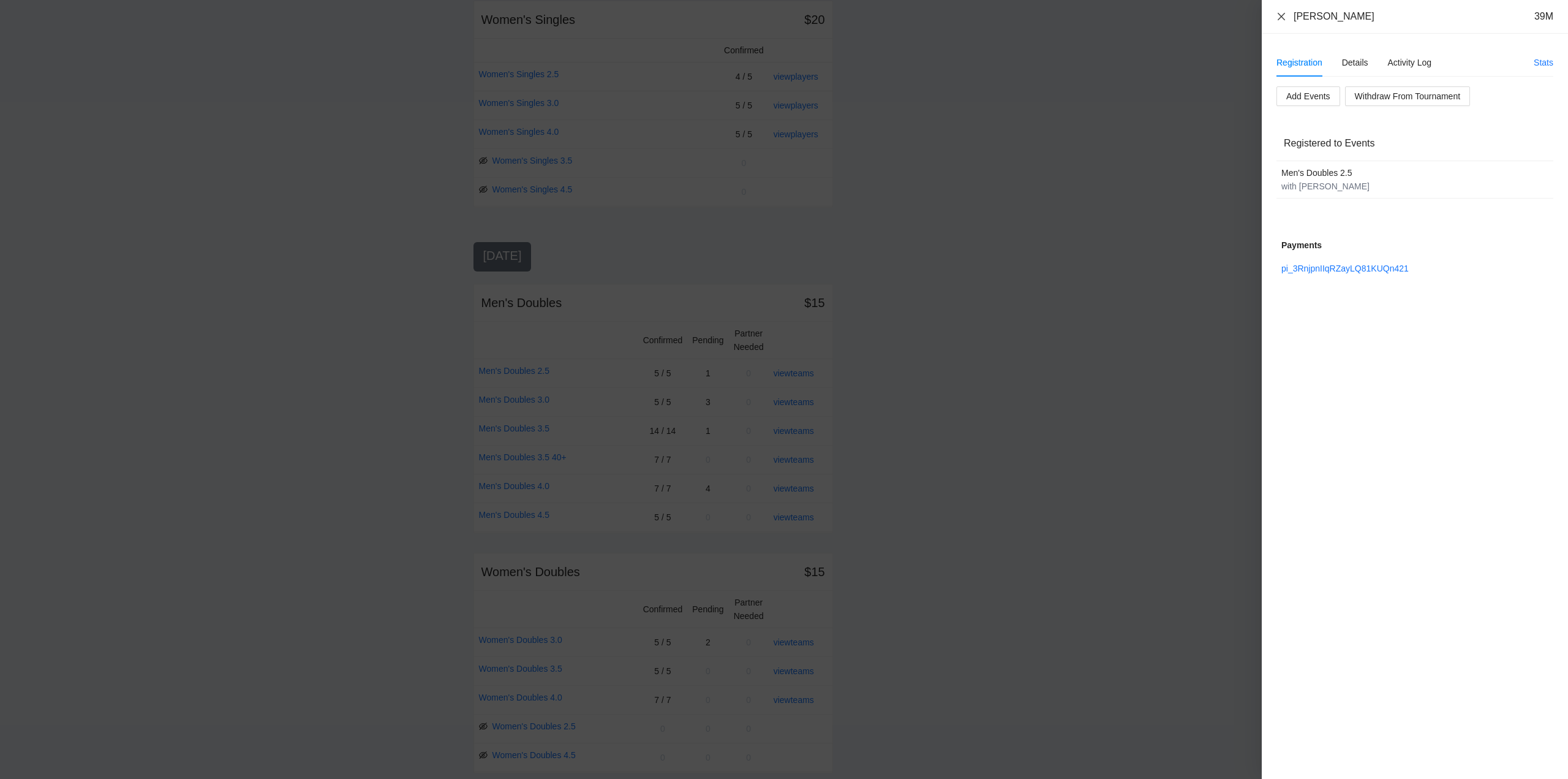
click at [1283, 13] on icon "close" at bounding box center [1282, 17] width 10 height 10
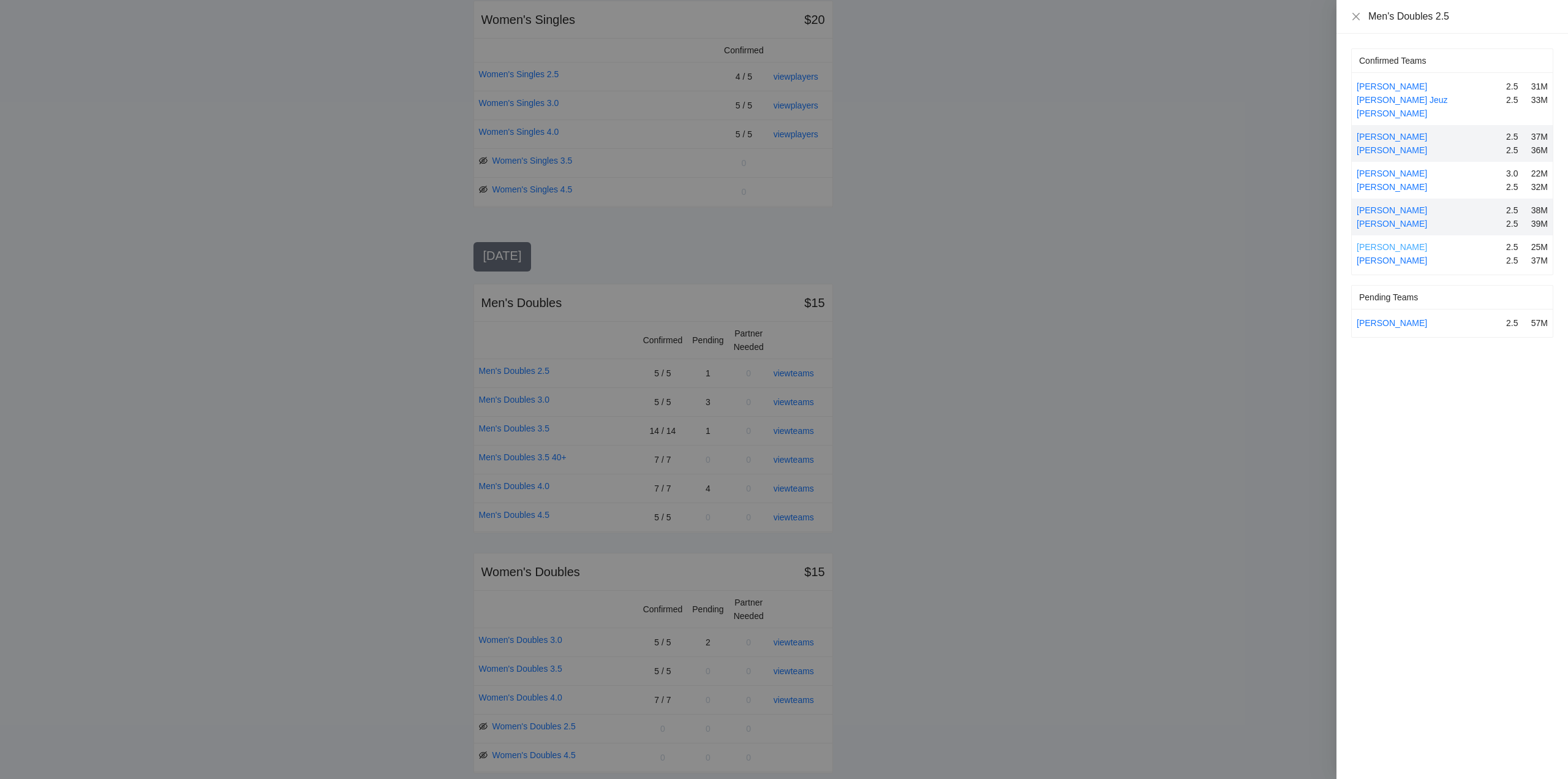
click at [1376, 242] on link "Janzen Sesaldo" at bounding box center [1392, 247] width 70 height 10
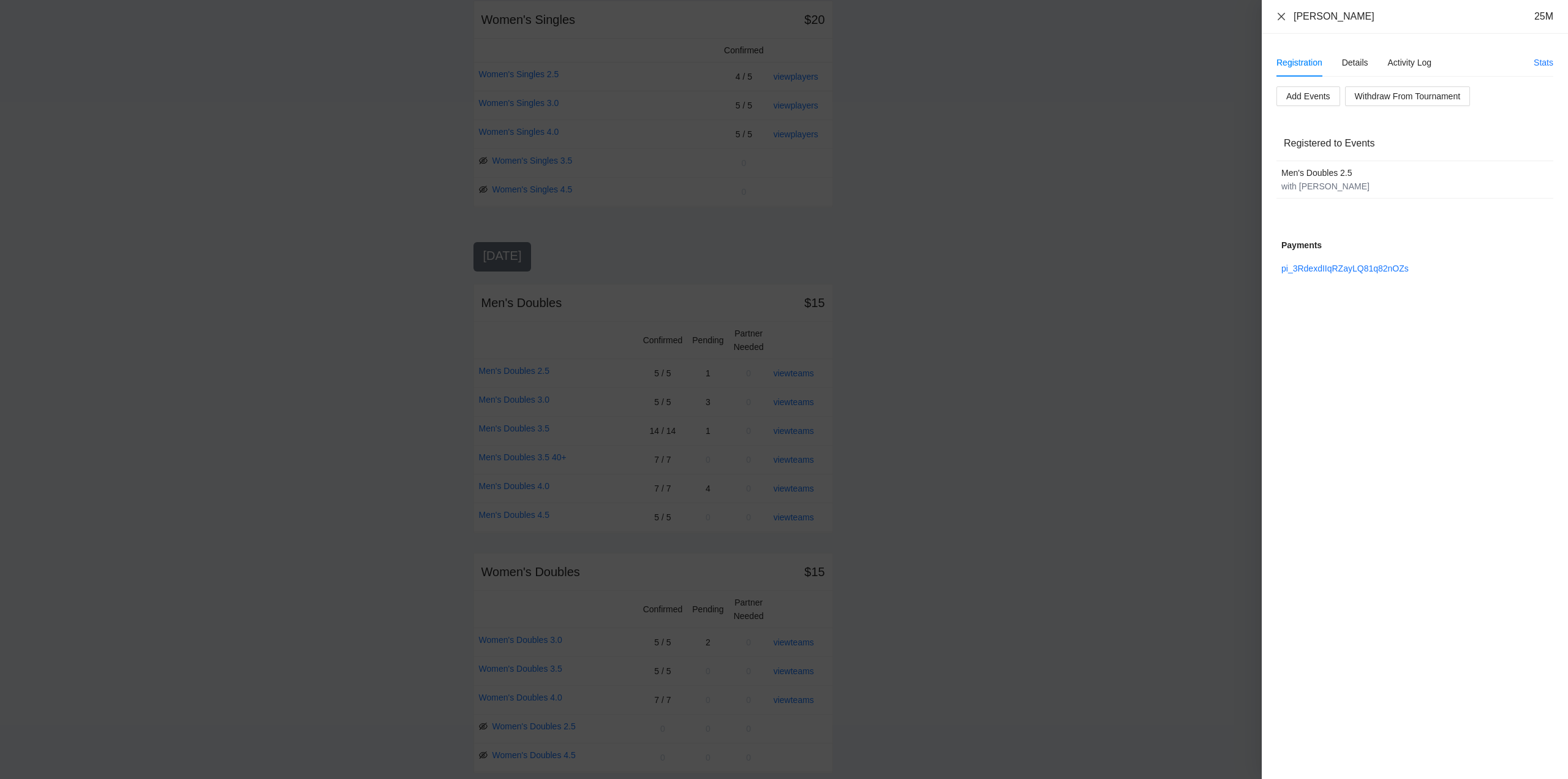
drag, startPoint x: 1281, startPoint y: 16, endPoint x: 1283, endPoint y: 40, distance: 24.1
click at [1281, 18] on icon "close" at bounding box center [1282, 17] width 10 height 10
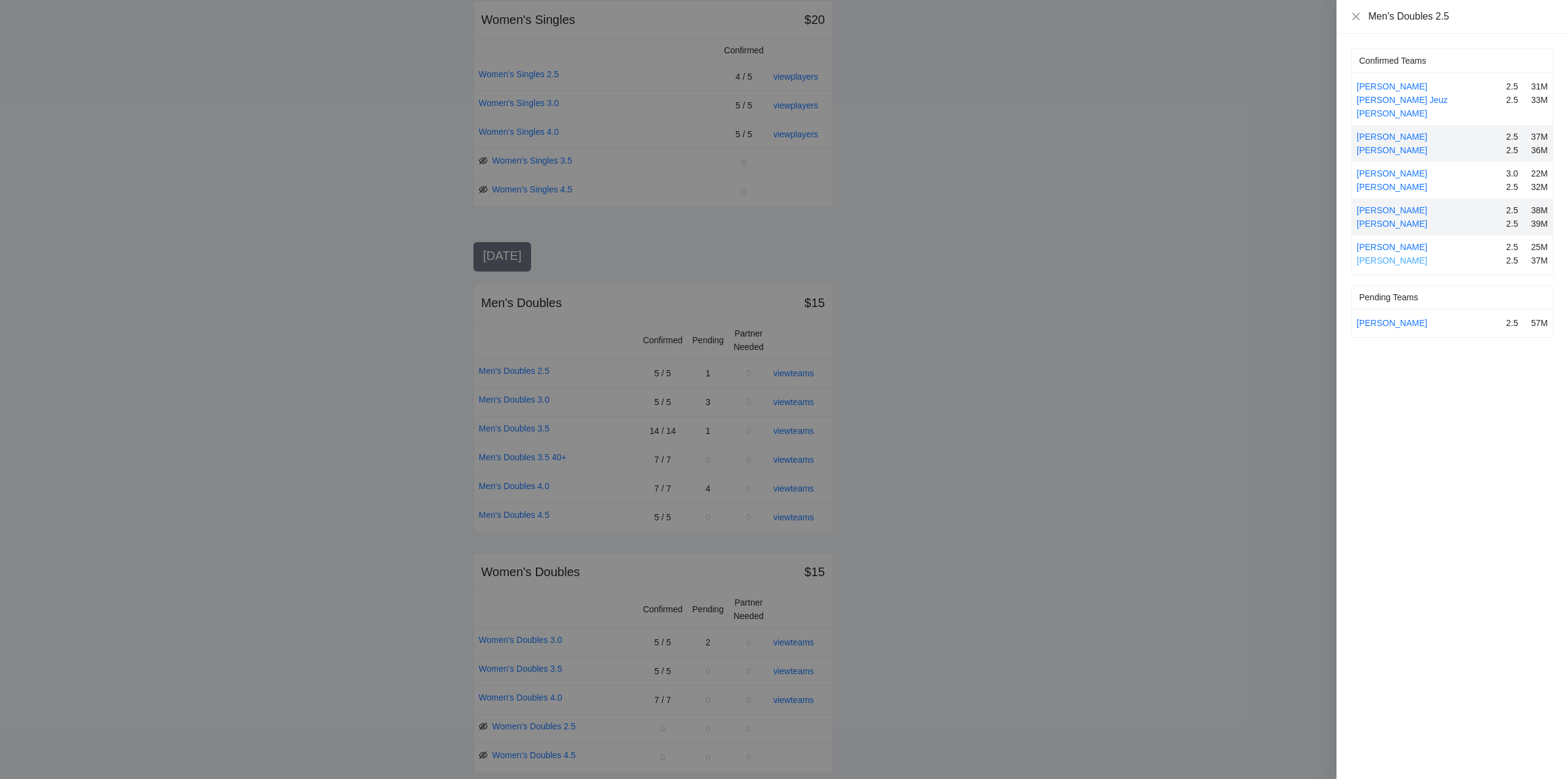
click at [1389, 255] on link "Jay Cariaga" at bounding box center [1392, 260] width 70 height 10
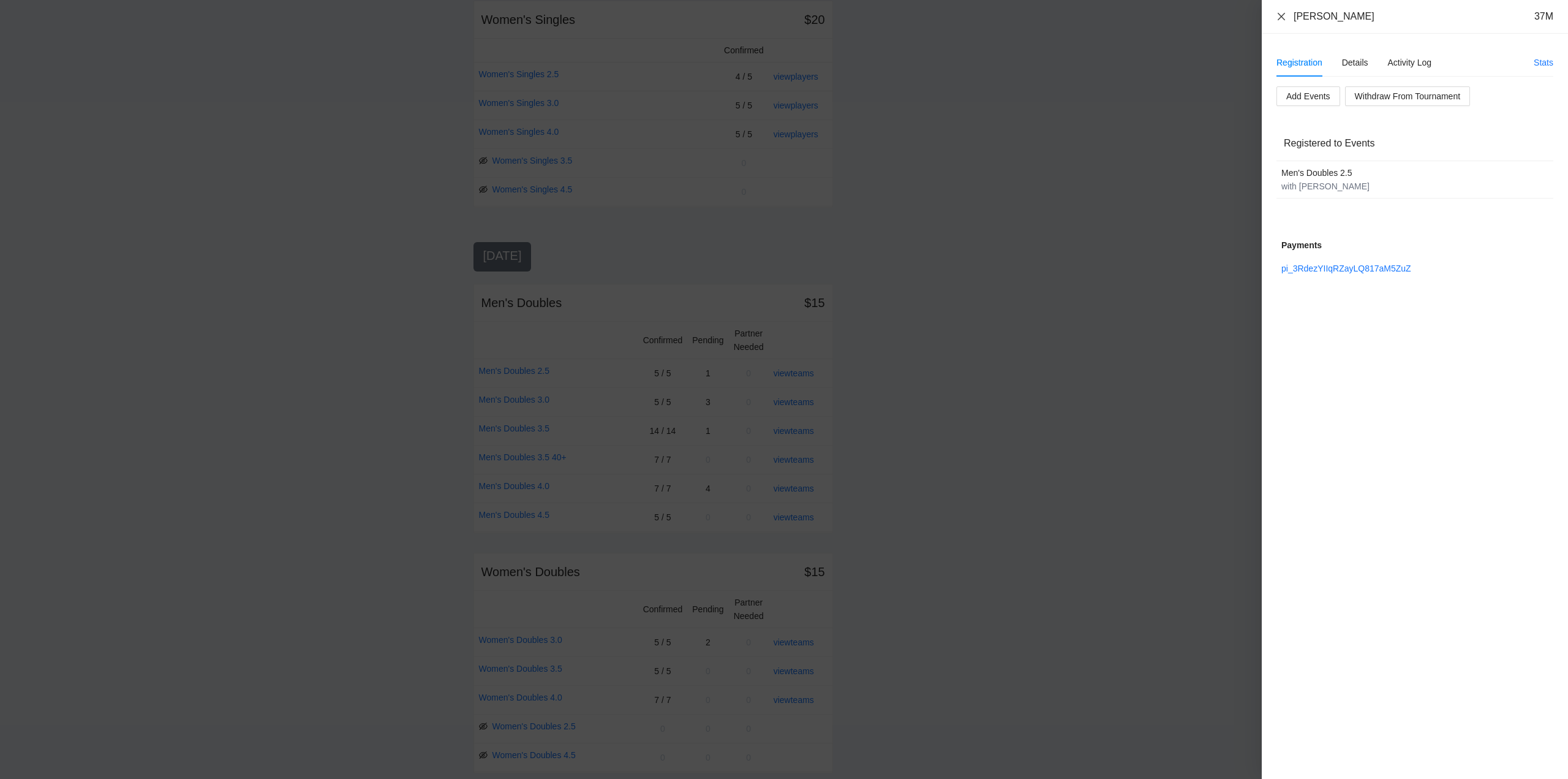
click at [1282, 16] on icon "close" at bounding box center [1281, 16] width 8 height 8
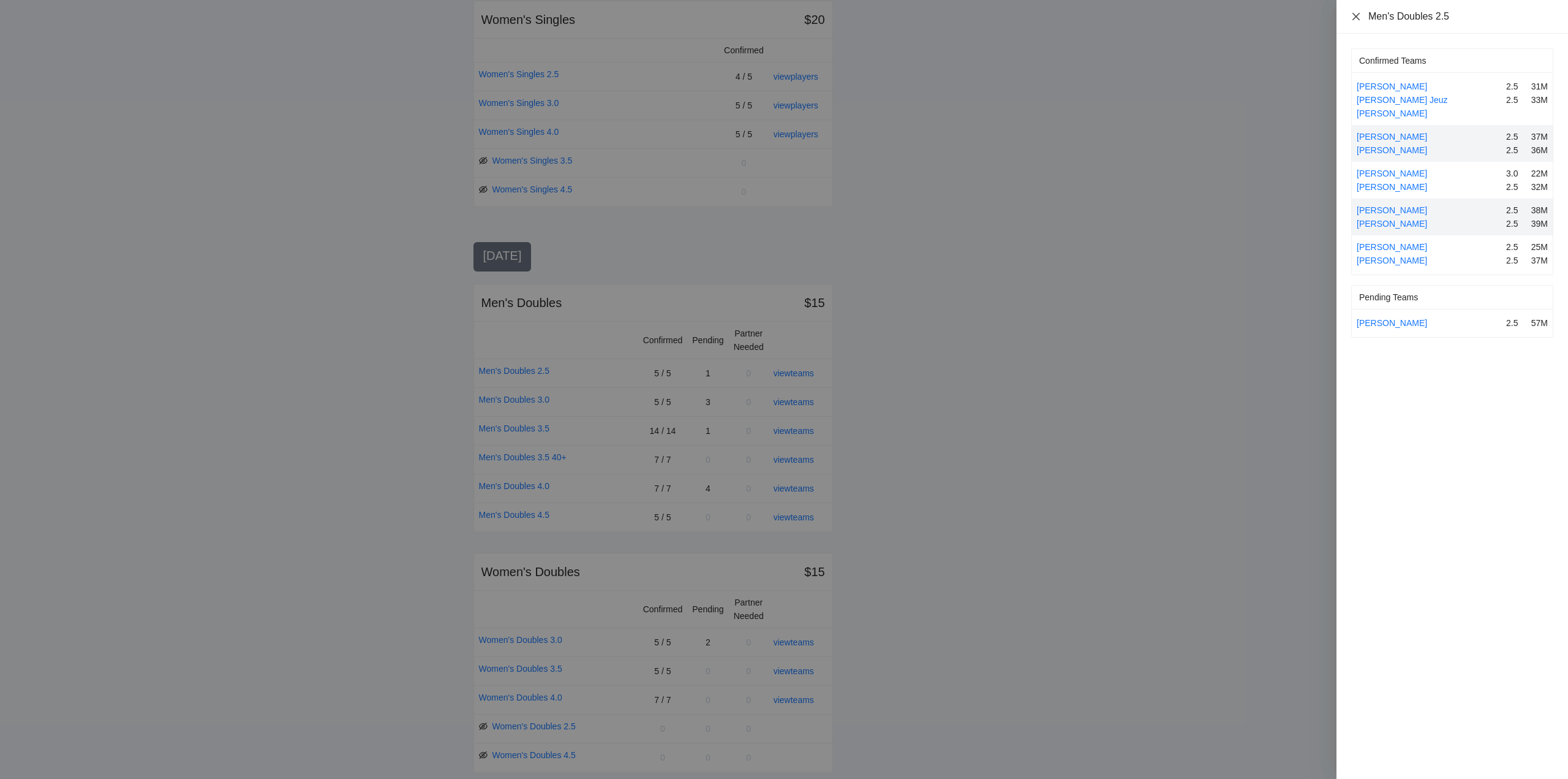
drag, startPoint x: 1355, startPoint y: 18, endPoint x: 1359, endPoint y: 23, distance: 6.4
click at [1355, 17] on icon "close" at bounding box center [1356, 17] width 10 height 10
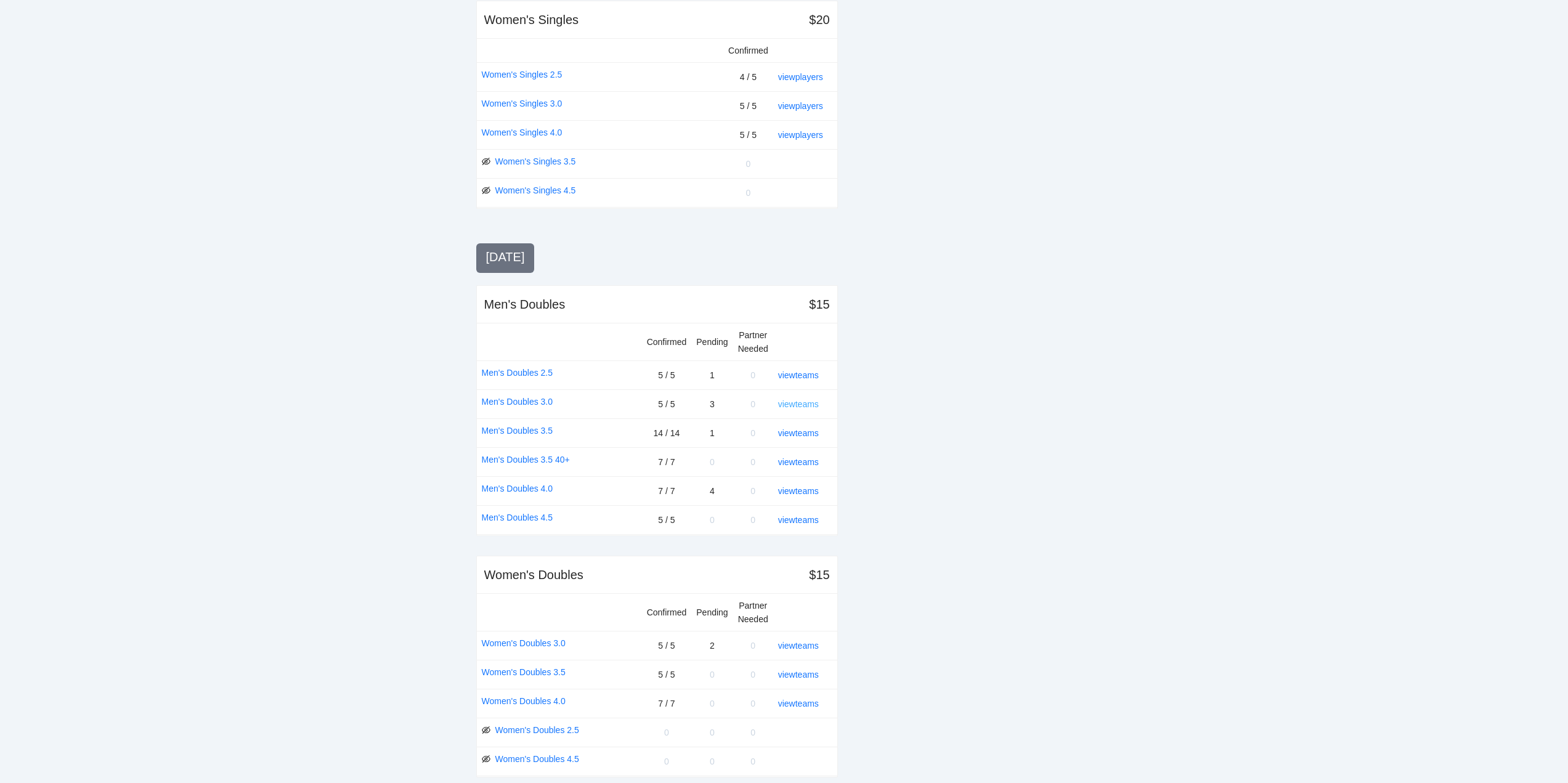
click at [798, 406] on link "view teams" at bounding box center [798, 405] width 40 height 10
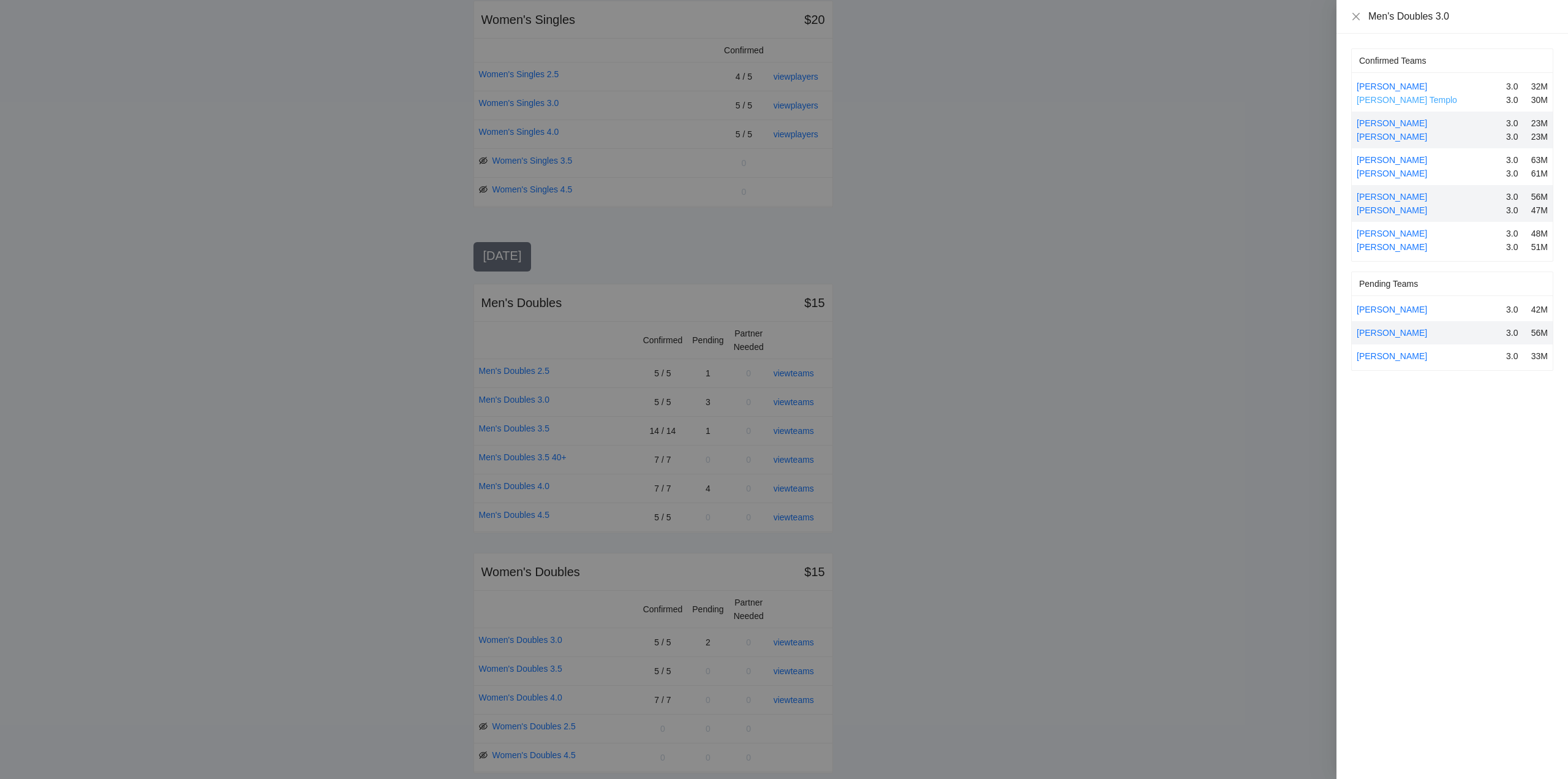
drag, startPoint x: 1394, startPoint y: 86, endPoint x: 1398, endPoint y: 97, distance: 11.7
click at [1397, 90] on link "Aaron mark Carranza" at bounding box center [1392, 86] width 70 height 10
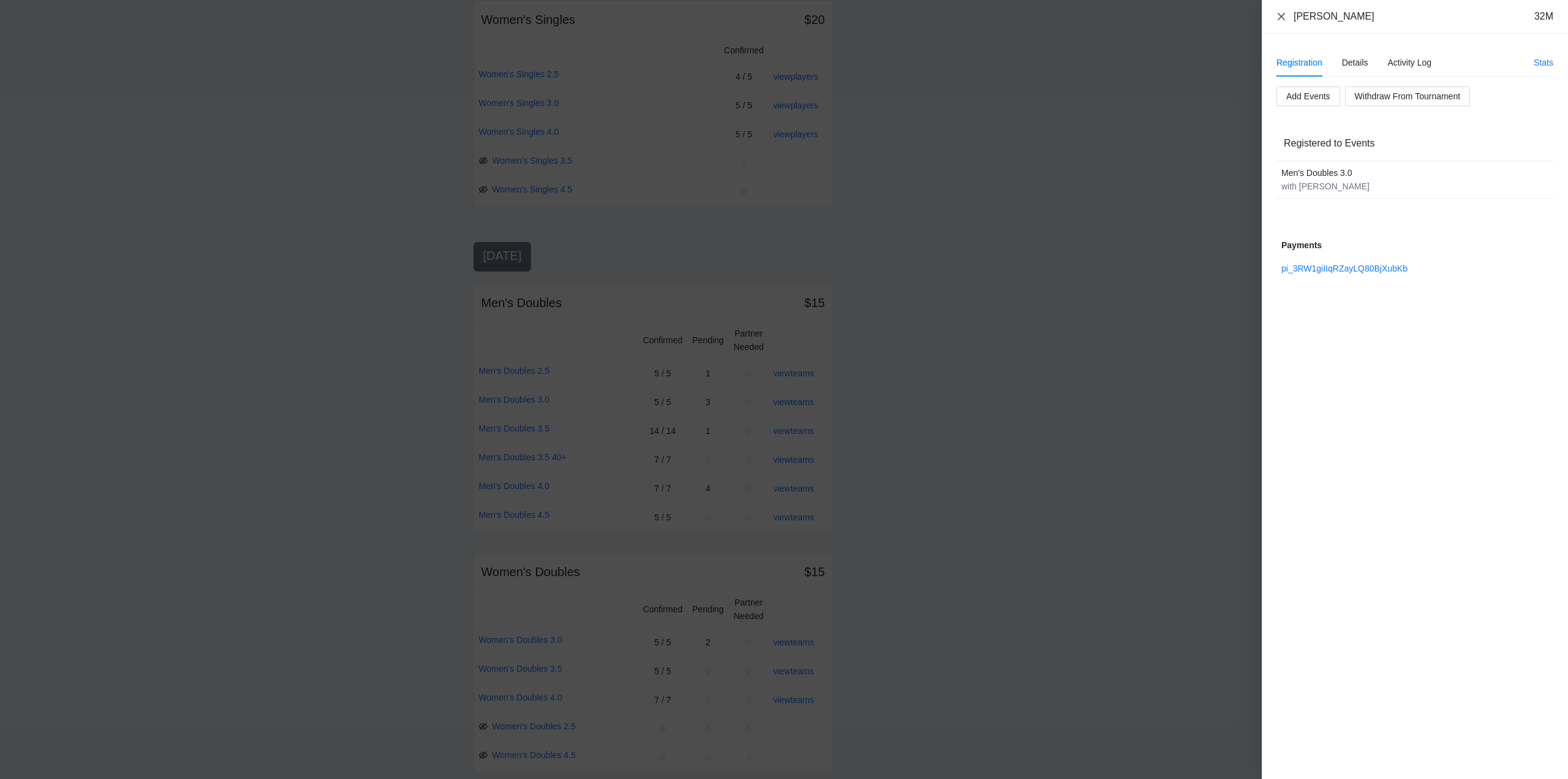
click at [1284, 14] on icon "close" at bounding box center [1281, 16] width 8 height 8
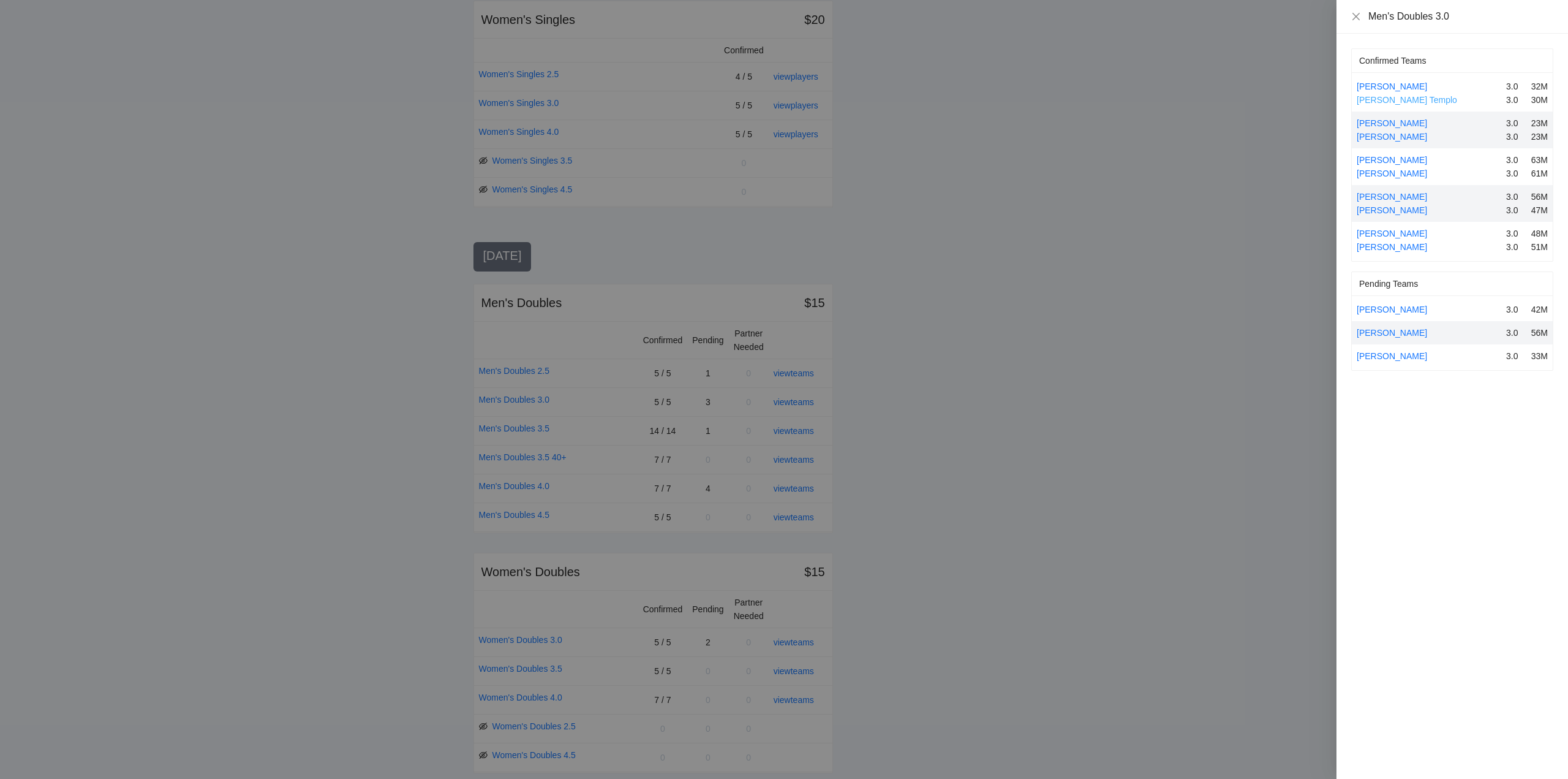
click at [1397, 100] on link "Earl Templo" at bounding box center [1407, 100] width 100 height 10
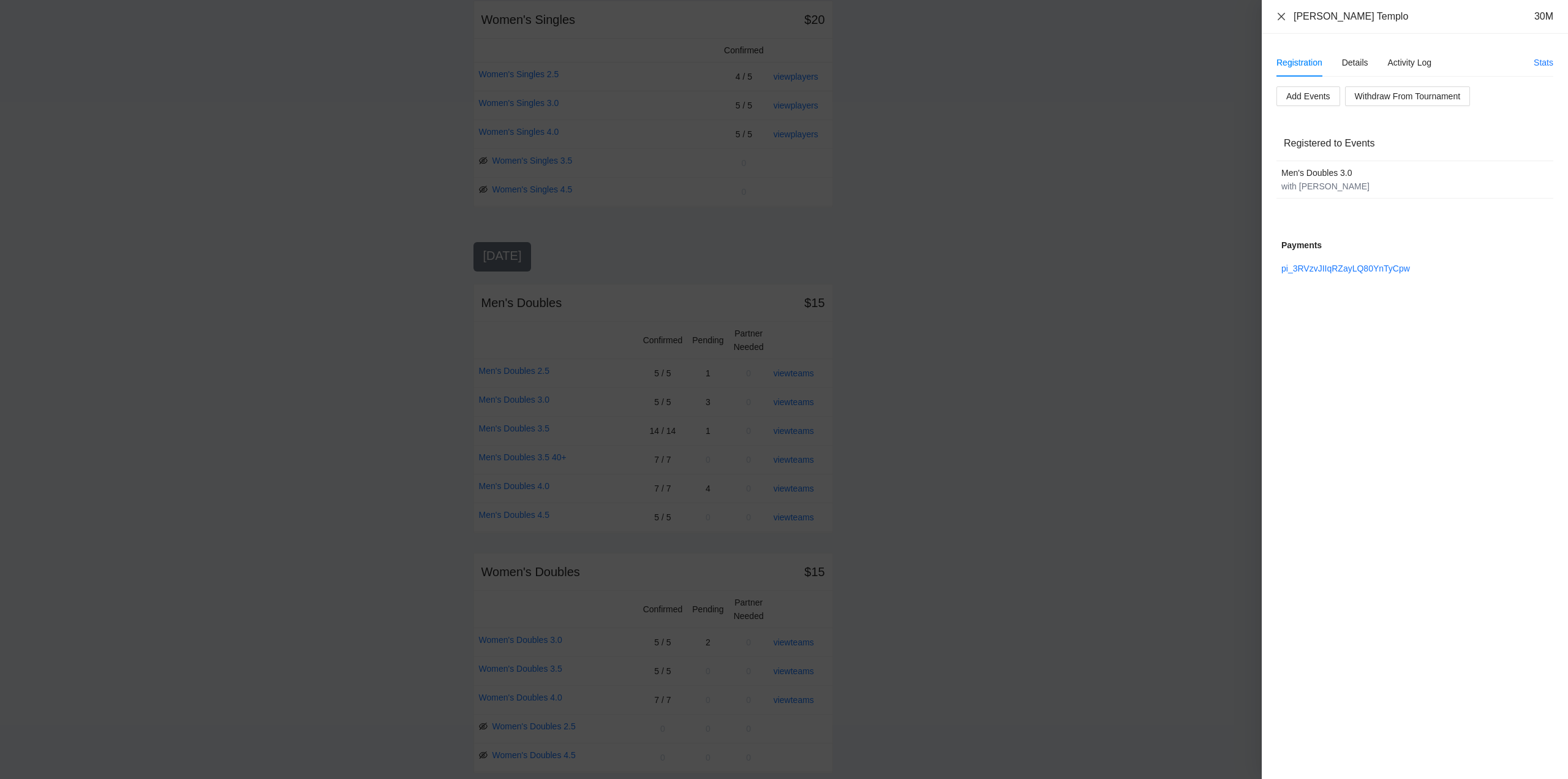
click at [1285, 17] on icon "close" at bounding box center [1282, 17] width 10 height 10
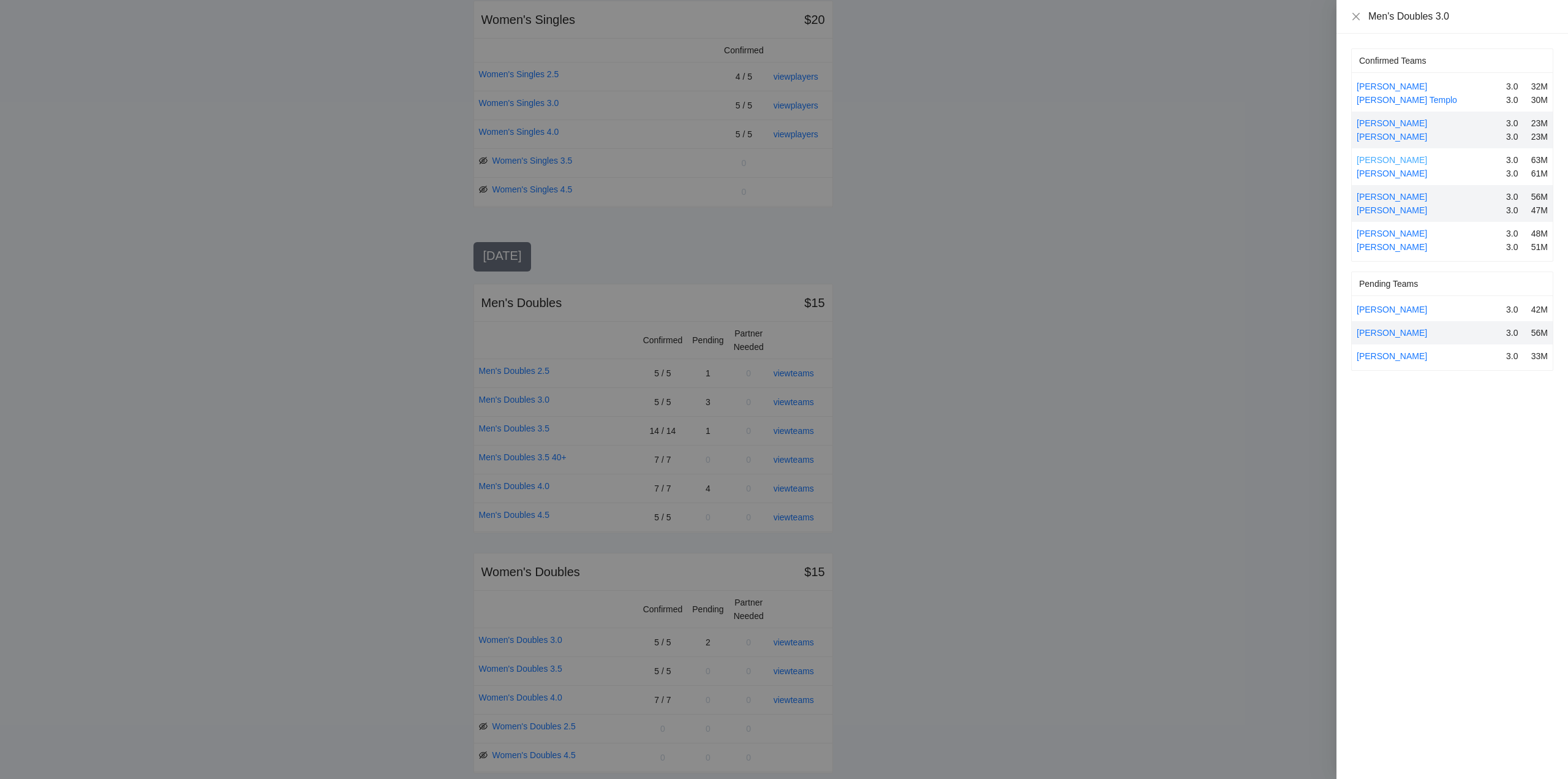
click at [1384, 158] on link "Craig Mills" at bounding box center [1392, 160] width 70 height 10
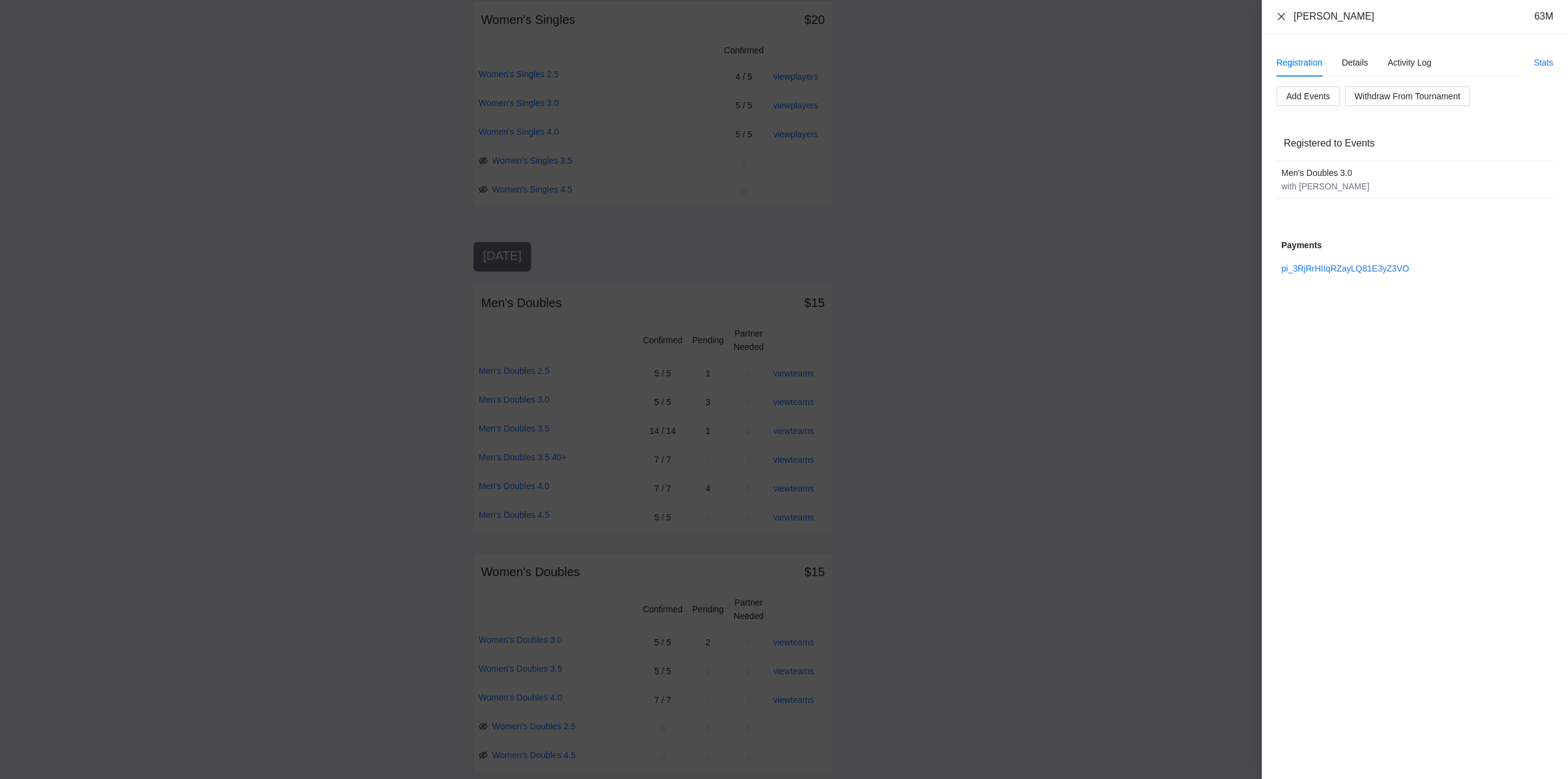
drag, startPoint x: 1282, startPoint y: 14, endPoint x: 1319, endPoint y: 49, distance: 50.9
click at [1283, 16] on icon "close" at bounding box center [1282, 17] width 10 height 10
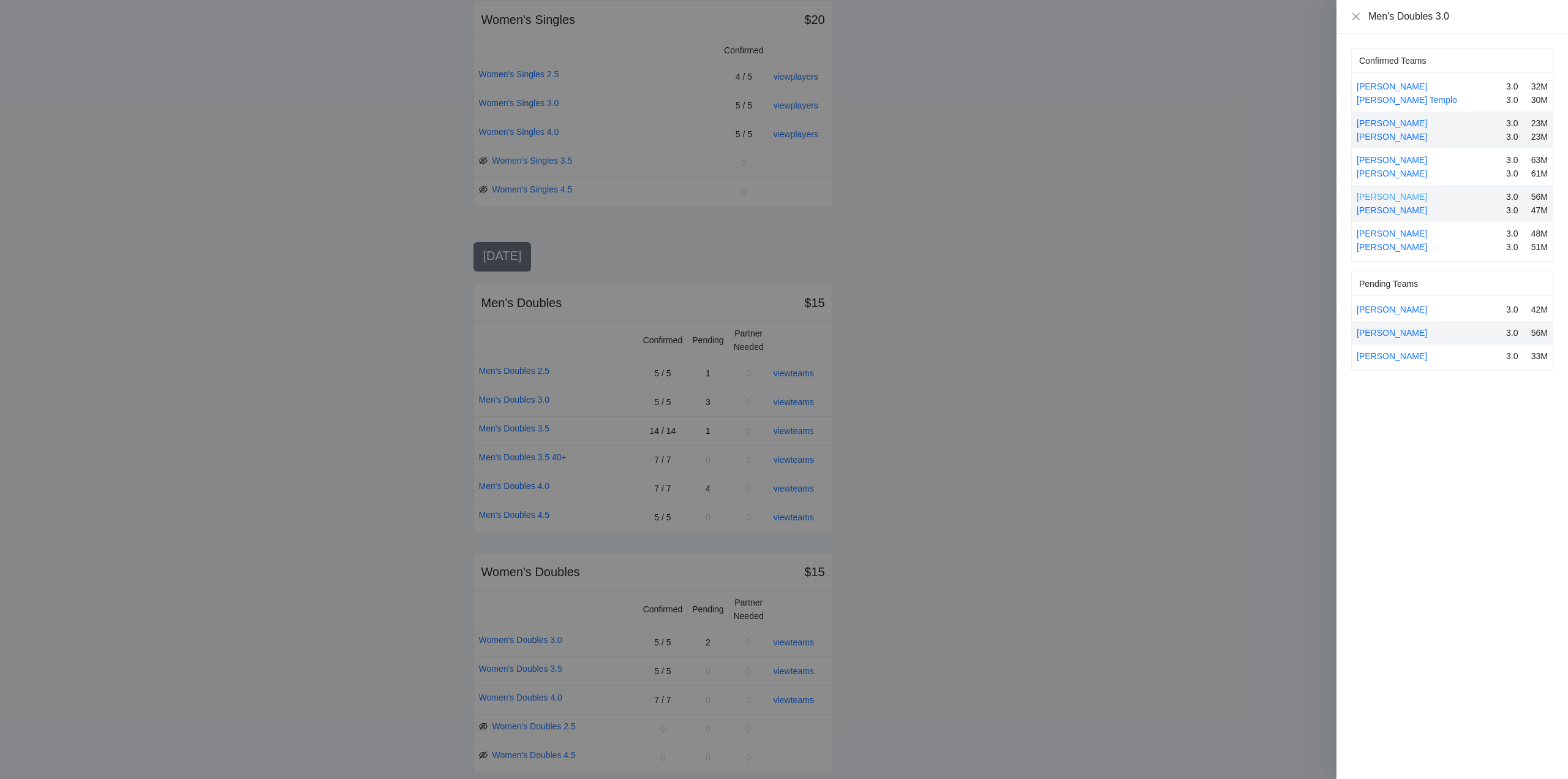
click at [1390, 192] on link "Diedrick Joseph" at bounding box center [1392, 197] width 70 height 10
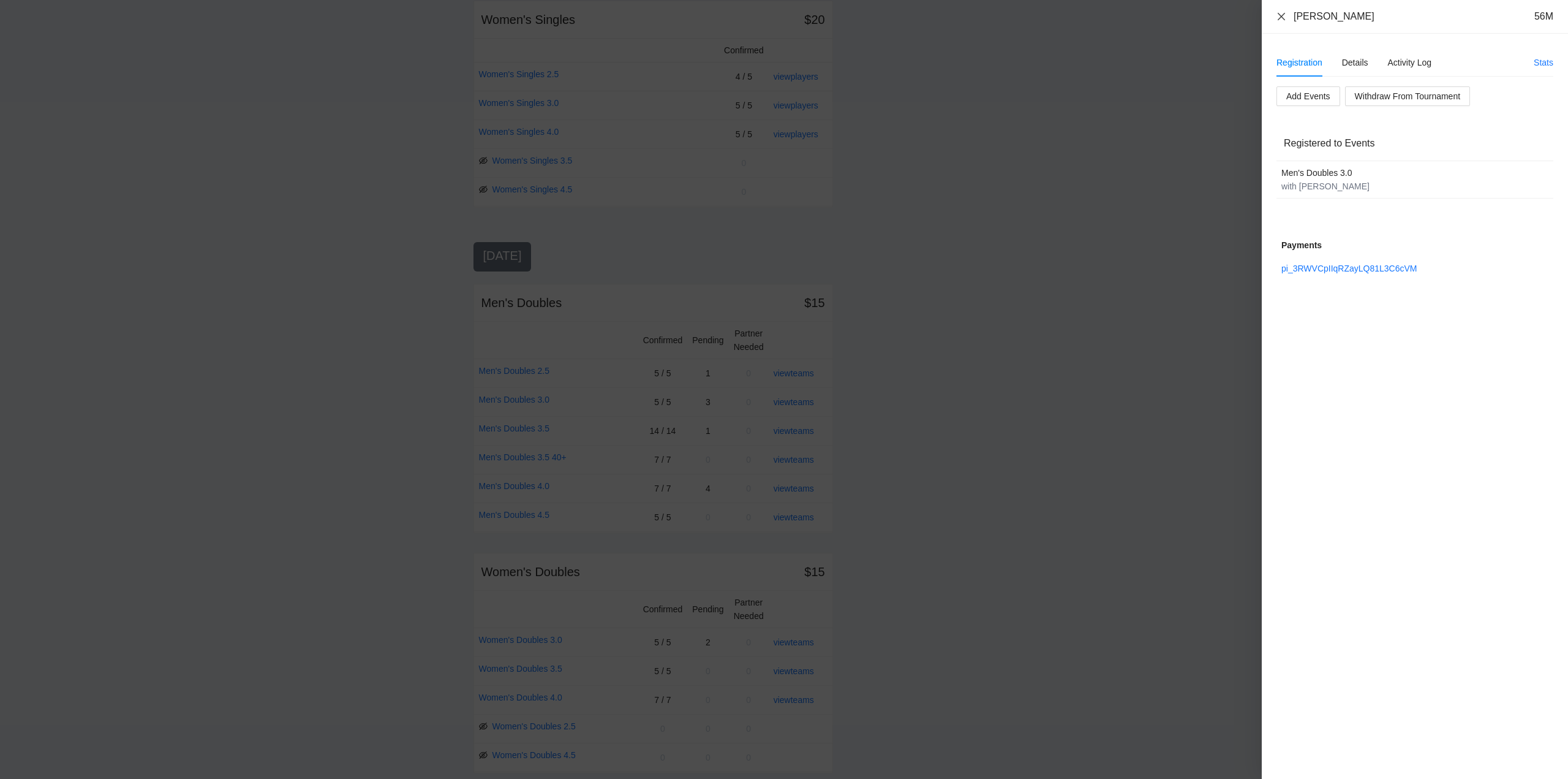
drag, startPoint x: 1281, startPoint y: 16, endPoint x: 1279, endPoint y: 93, distance: 77.0
click at [1281, 19] on icon "close" at bounding box center [1282, 17] width 10 height 10
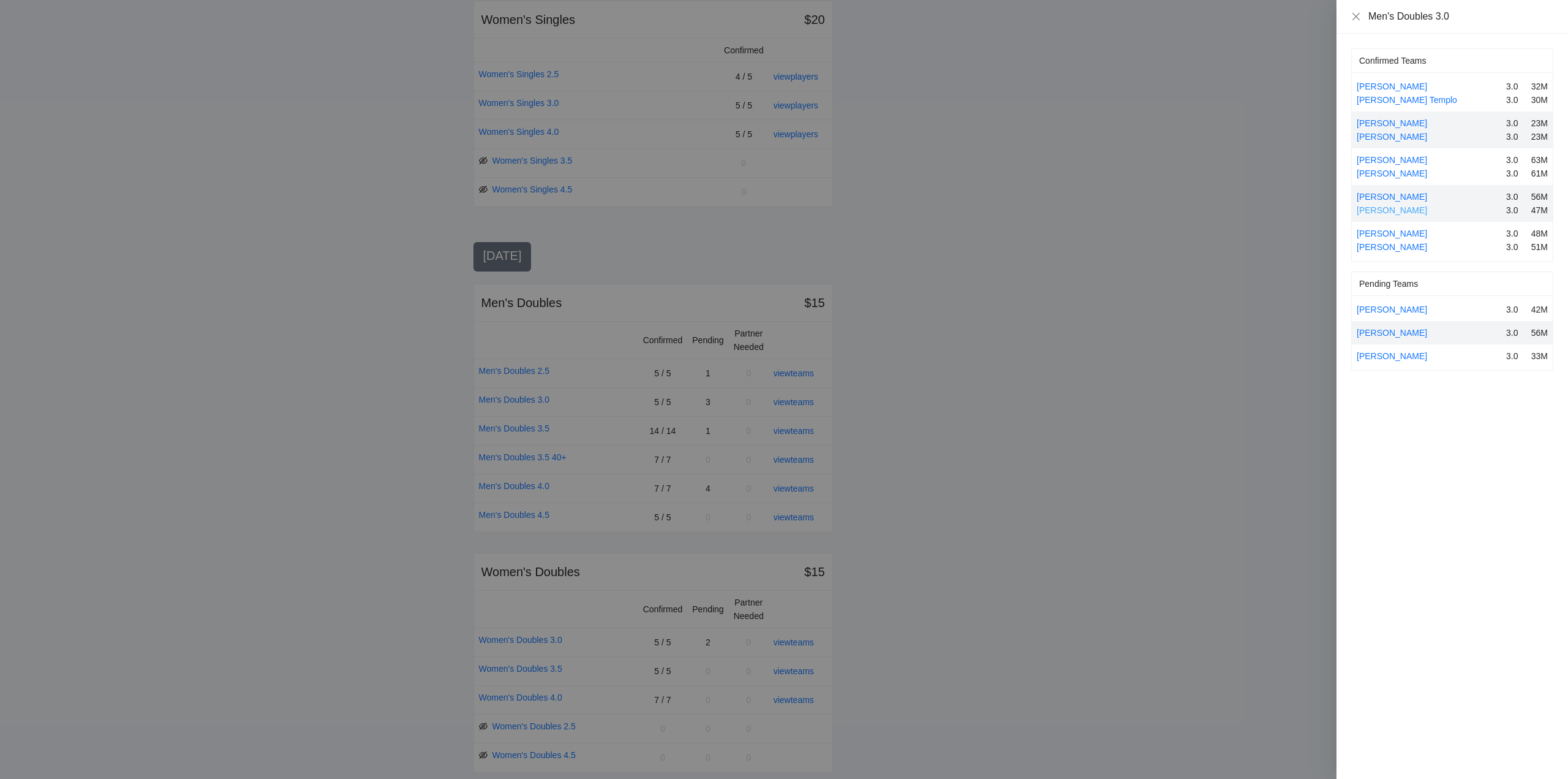
click at [1386, 211] on link "Ryan Willett" at bounding box center [1392, 210] width 70 height 10
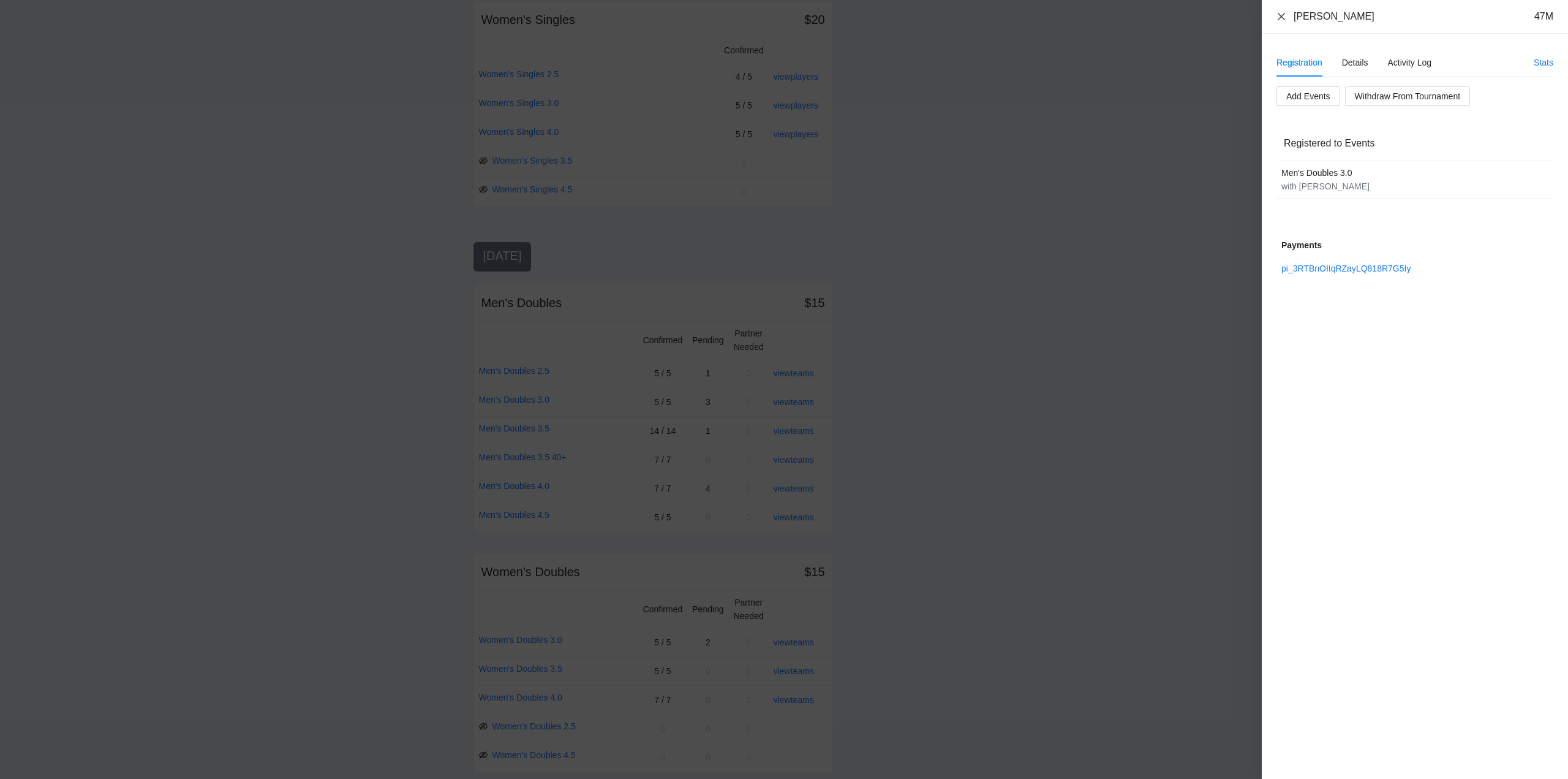
drag, startPoint x: 1283, startPoint y: 15, endPoint x: 1325, endPoint y: 100, distance: 94.8
click at [1283, 16] on icon "close" at bounding box center [1282, 17] width 10 height 10
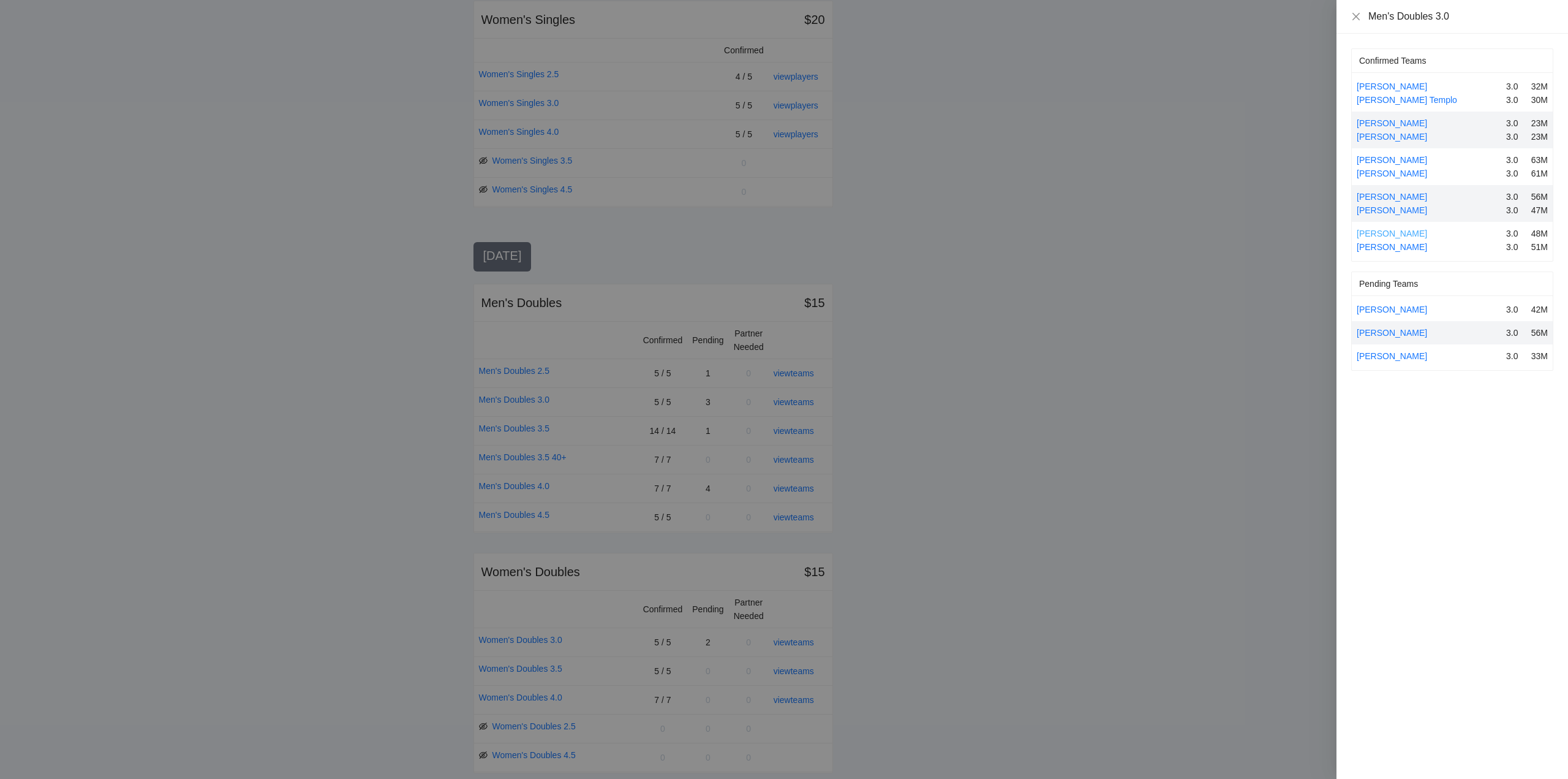
click at [1392, 230] on link "Florin Marica" at bounding box center [1392, 233] width 70 height 10
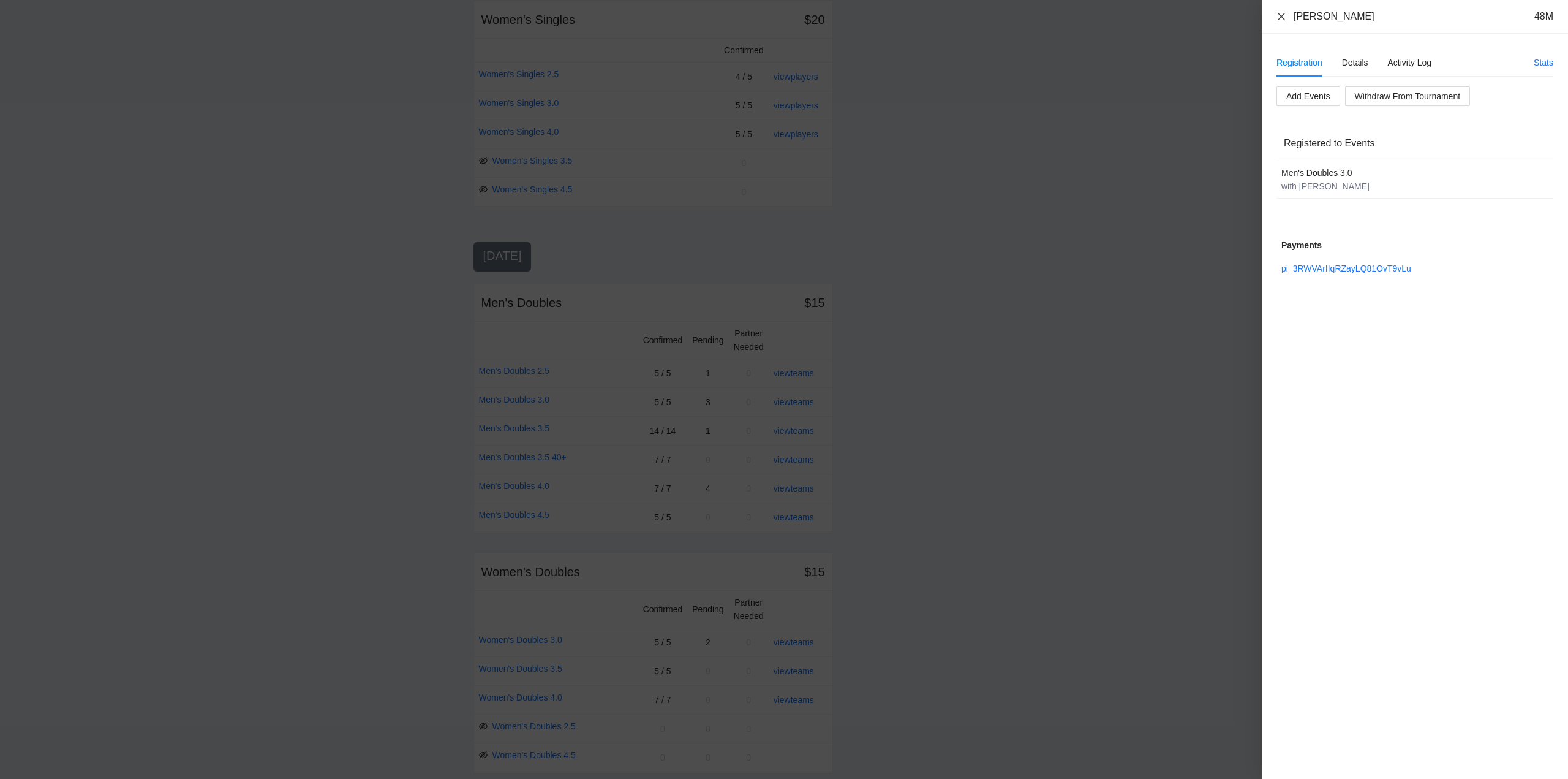
drag, startPoint x: 1282, startPoint y: 16, endPoint x: 1300, endPoint y: 79, distance: 65.5
click at [1282, 16] on icon "close" at bounding box center [1281, 16] width 8 height 8
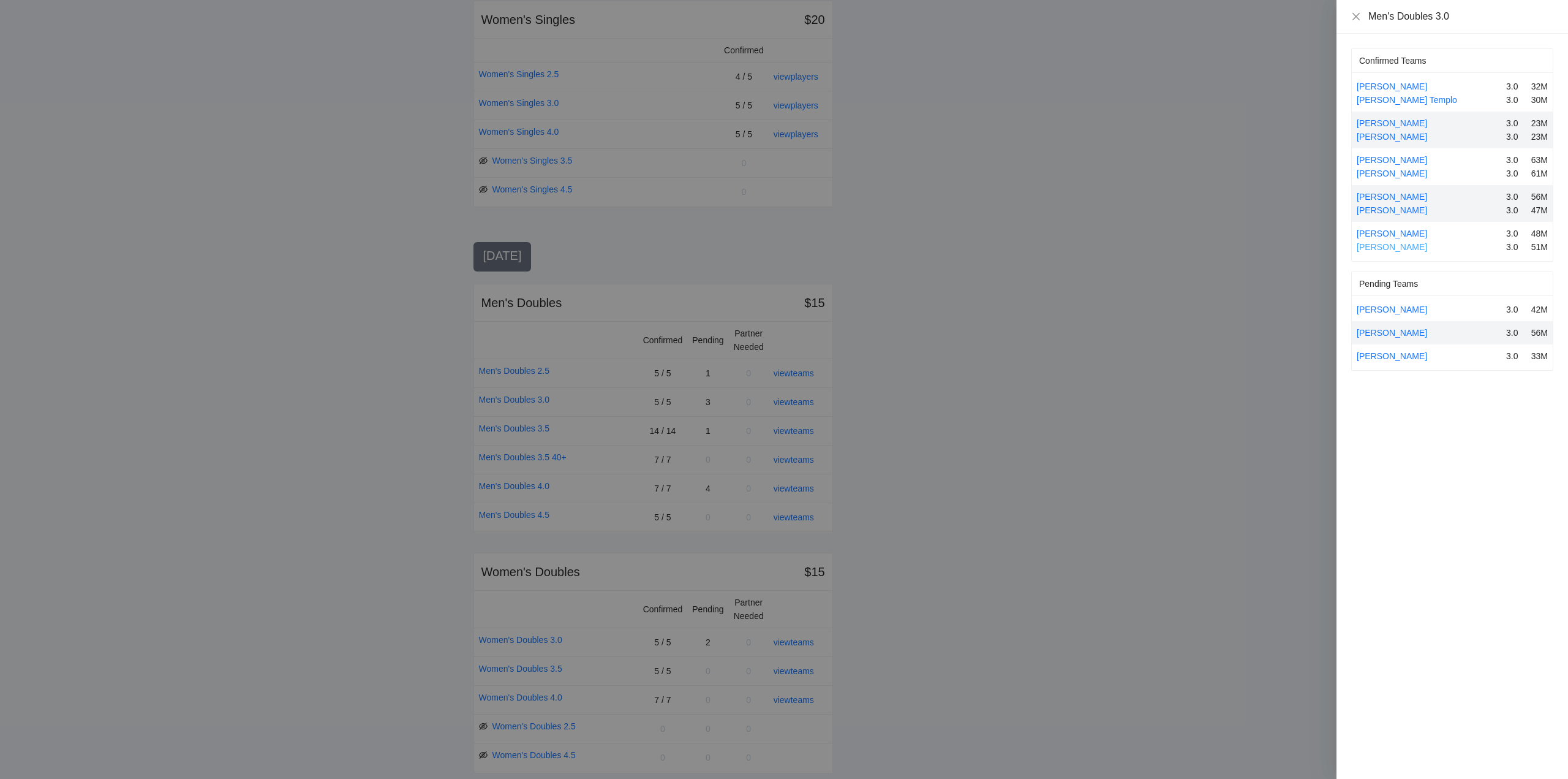
click at [1377, 248] on link "Vito Lee" at bounding box center [1392, 247] width 70 height 10
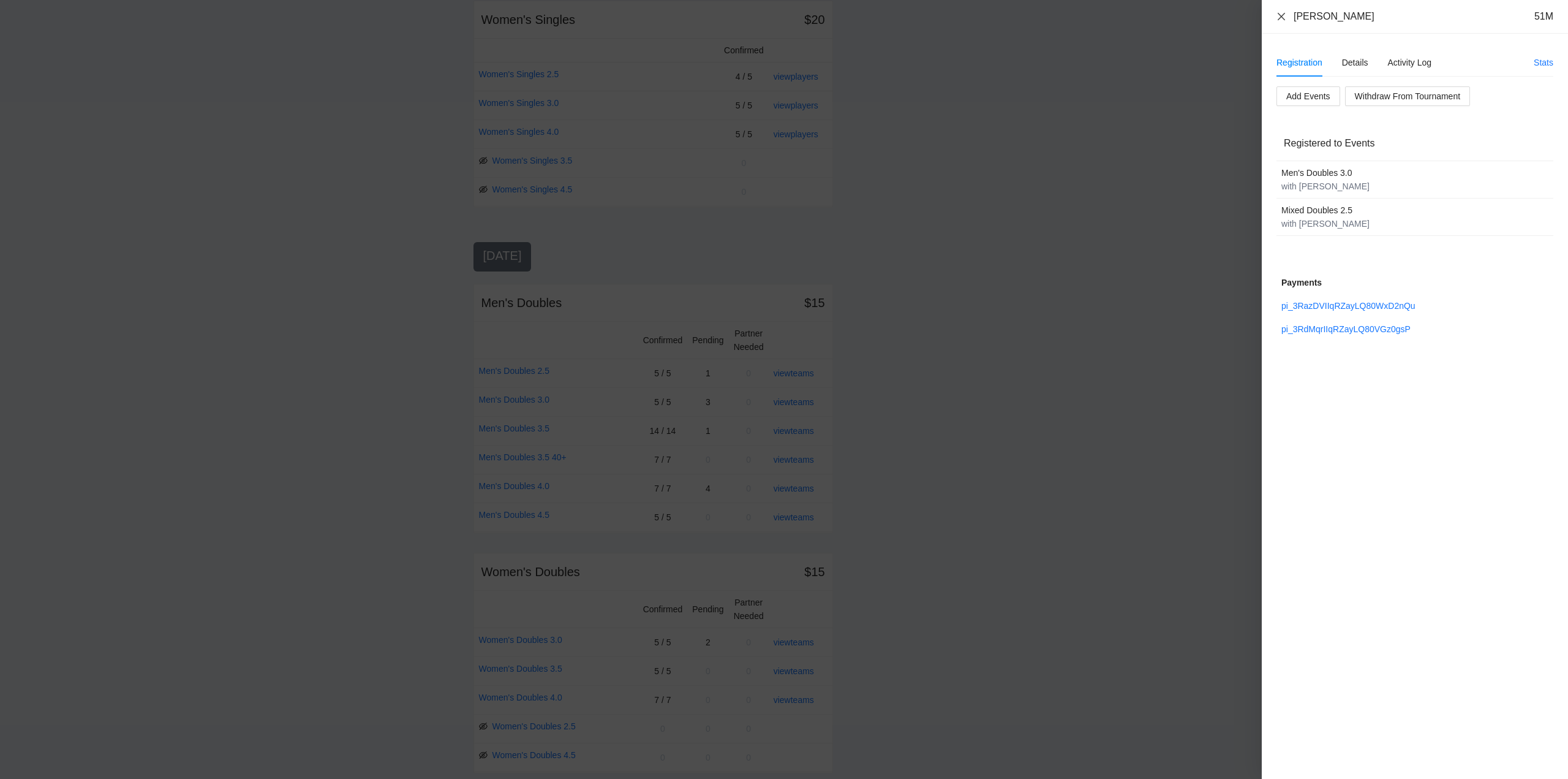
click at [1283, 15] on icon "close" at bounding box center [1282, 17] width 10 height 10
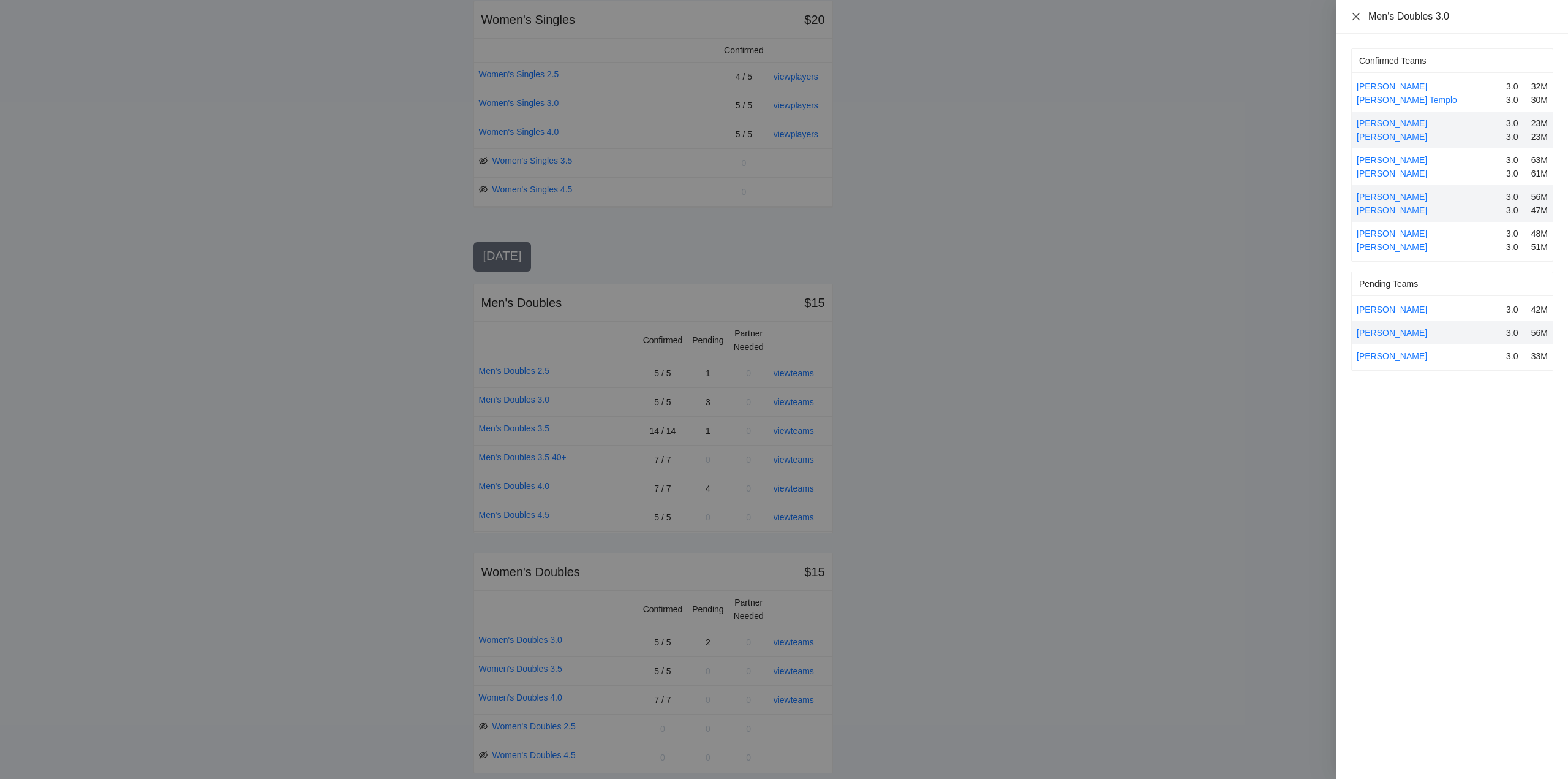
drag, startPoint x: 1355, startPoint y: 15, endPoint x: 1320, endPoint y: 103, distance: 94.7
click at [1355, 22] on div "Men's Doubles 3.0" at bounding box center [1453, 17] width 202 height 13
click at [1356, 13] on icon "close" at bounding box center [1356, 17] width 10 height 10
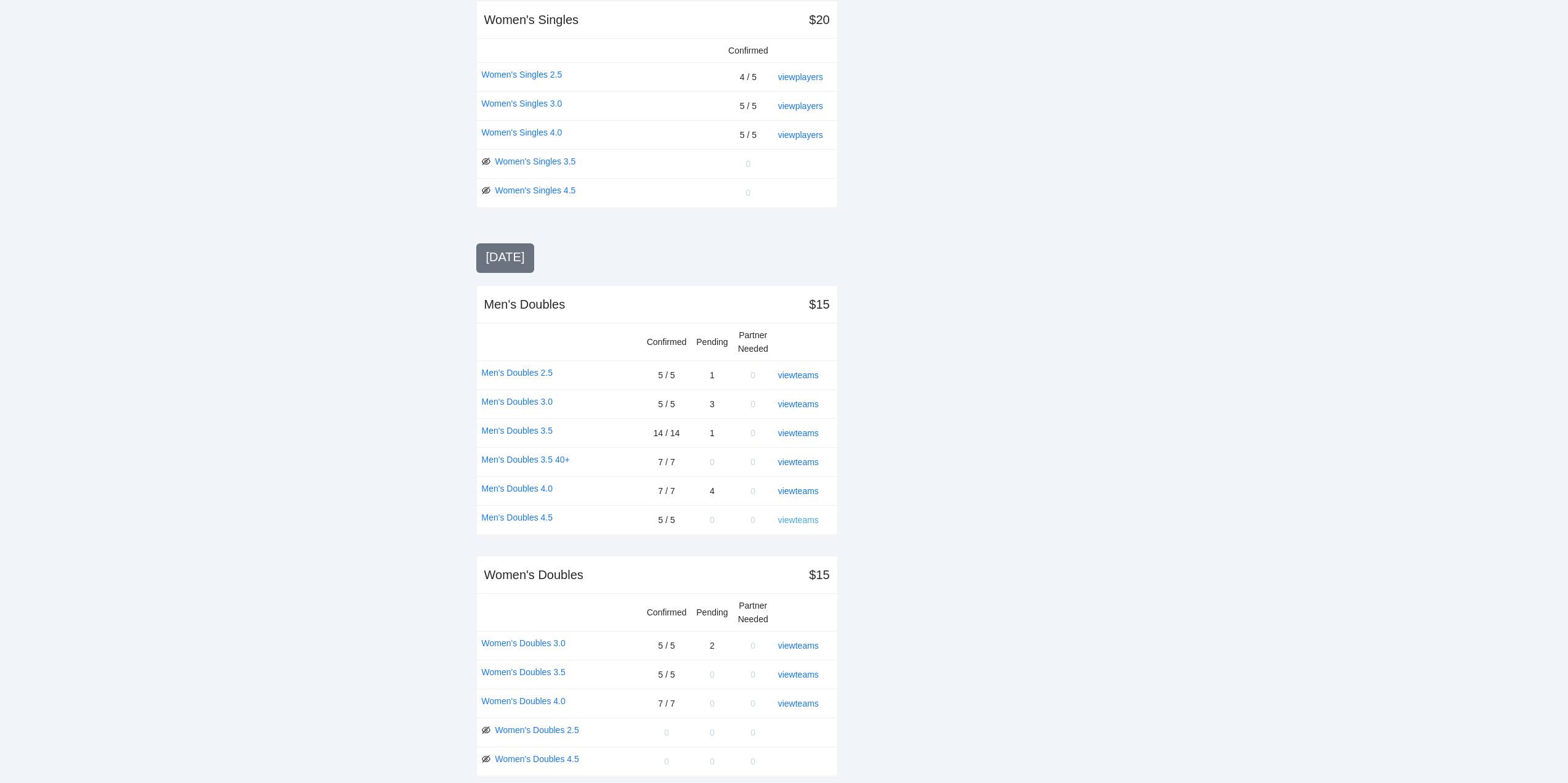
click at [799, 517] on link "view teams" at bounding box center [798, 520] width 40 height 10
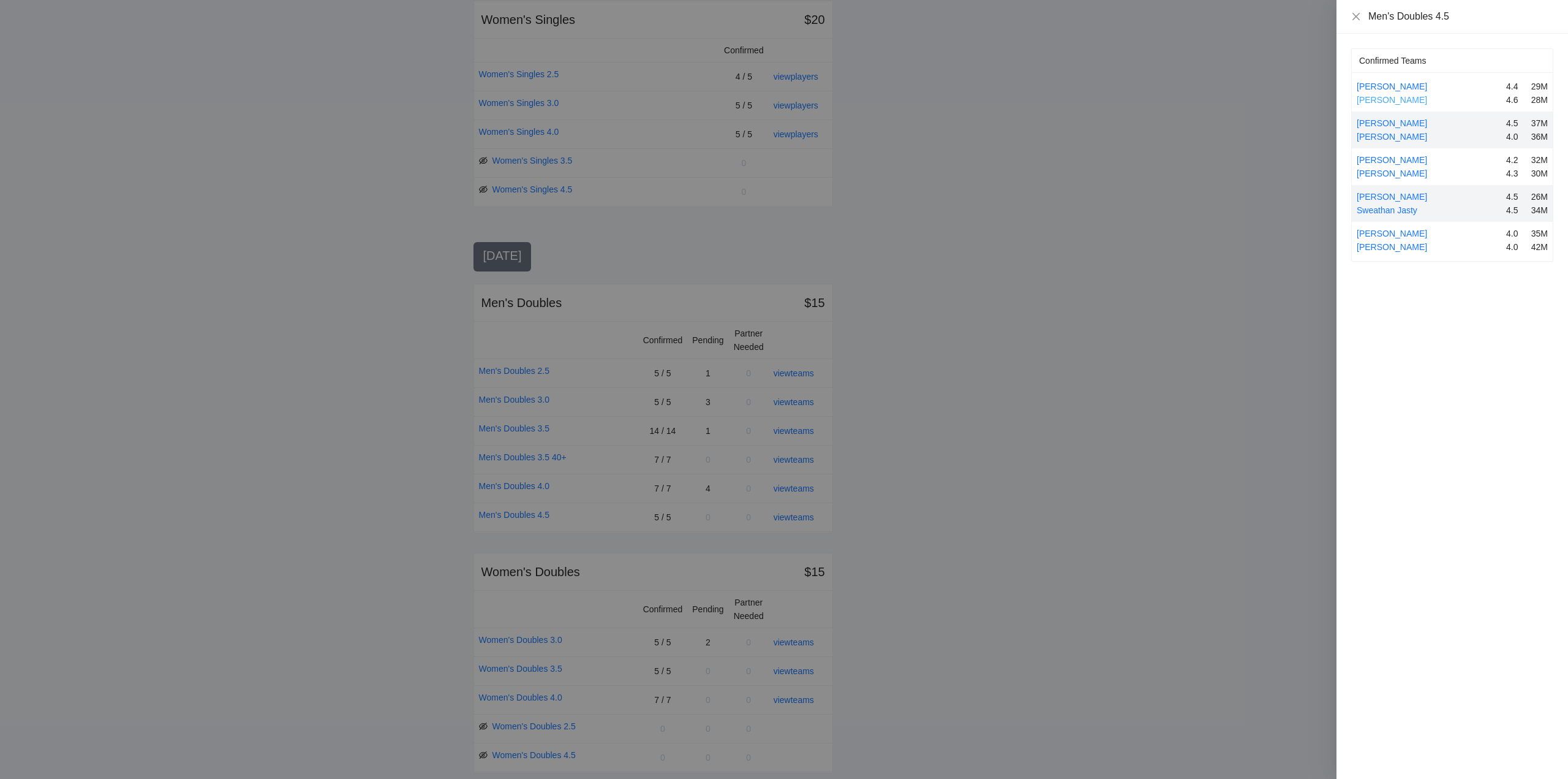
click at [1391, 99] on link "Cameron Martin" at bounding box center [1392, 100] width 70 height 10
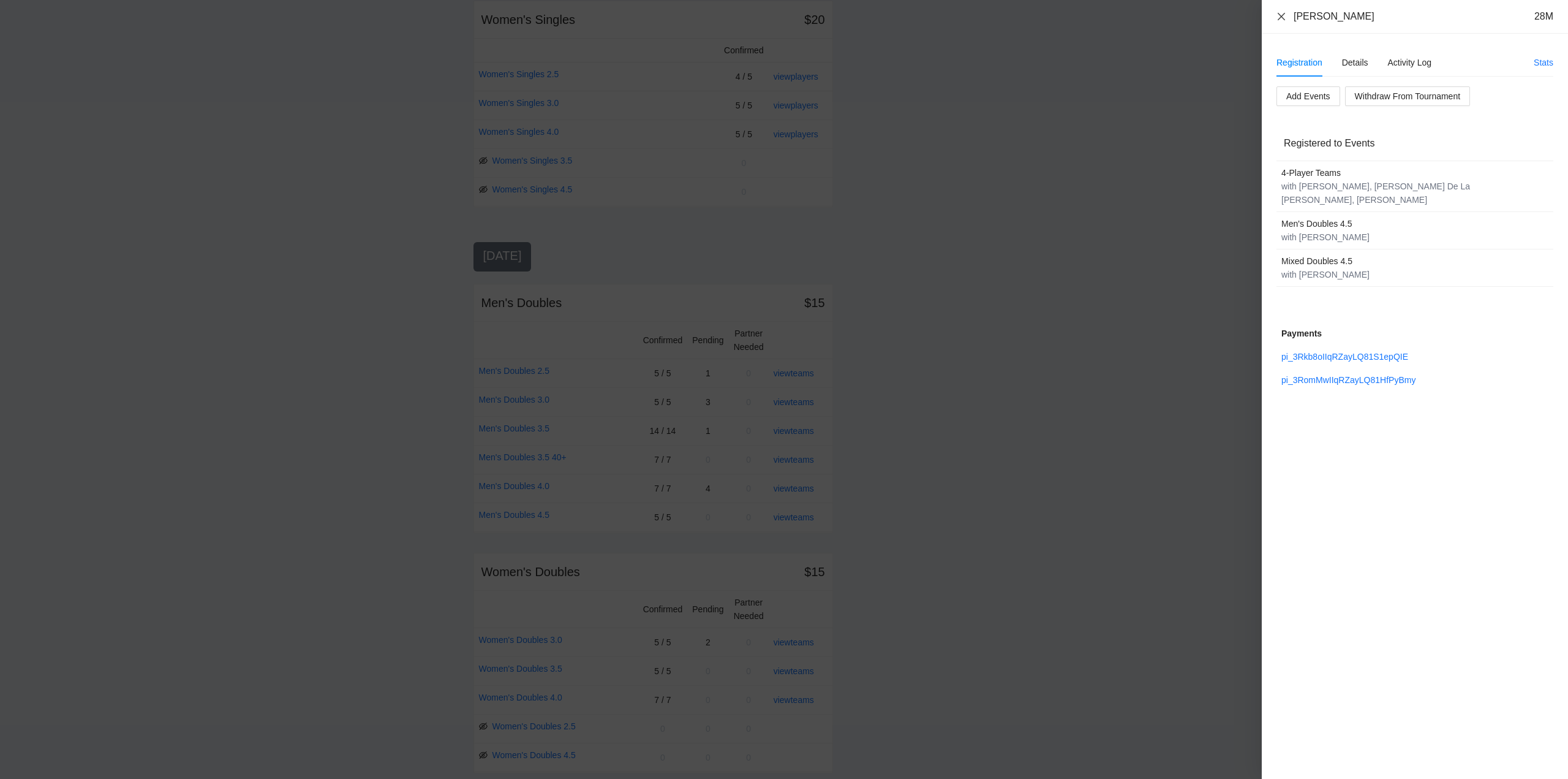
click at [1281, 18] on icon "close" at bounding box center [1282, 17] width 10 height 10
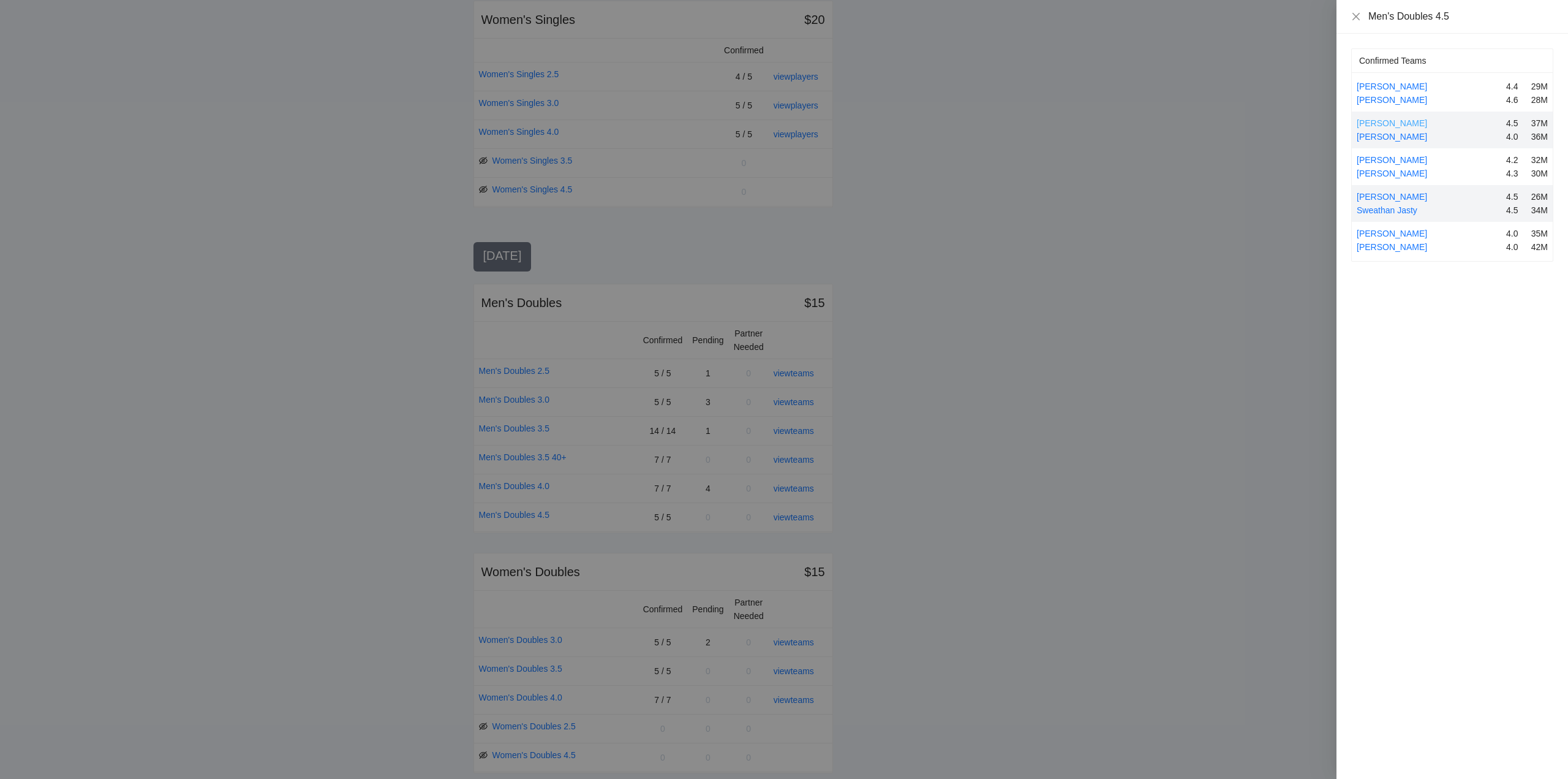
click at [1384, 123] on link "Bruce Cassity" at bounding box center [1392, 123] width 70 height 10
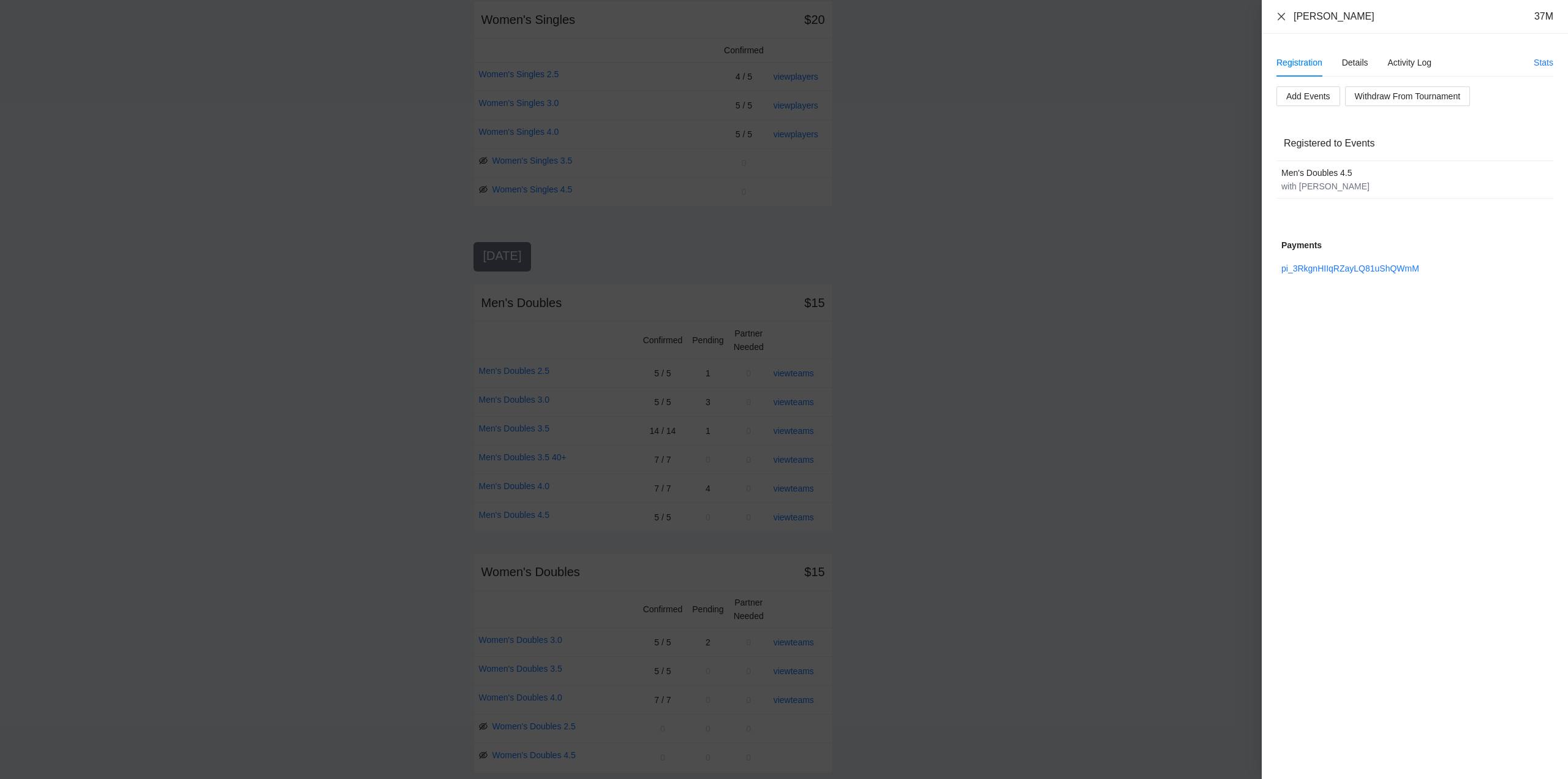
drag, startPoint x: 1284, startPoint y: 15, endPoint x: 1291, endPoint y: 28, distance: 14.8
click at [1284, 16] on icon "close" at bounding box center [1282, 17] width 10 height 10
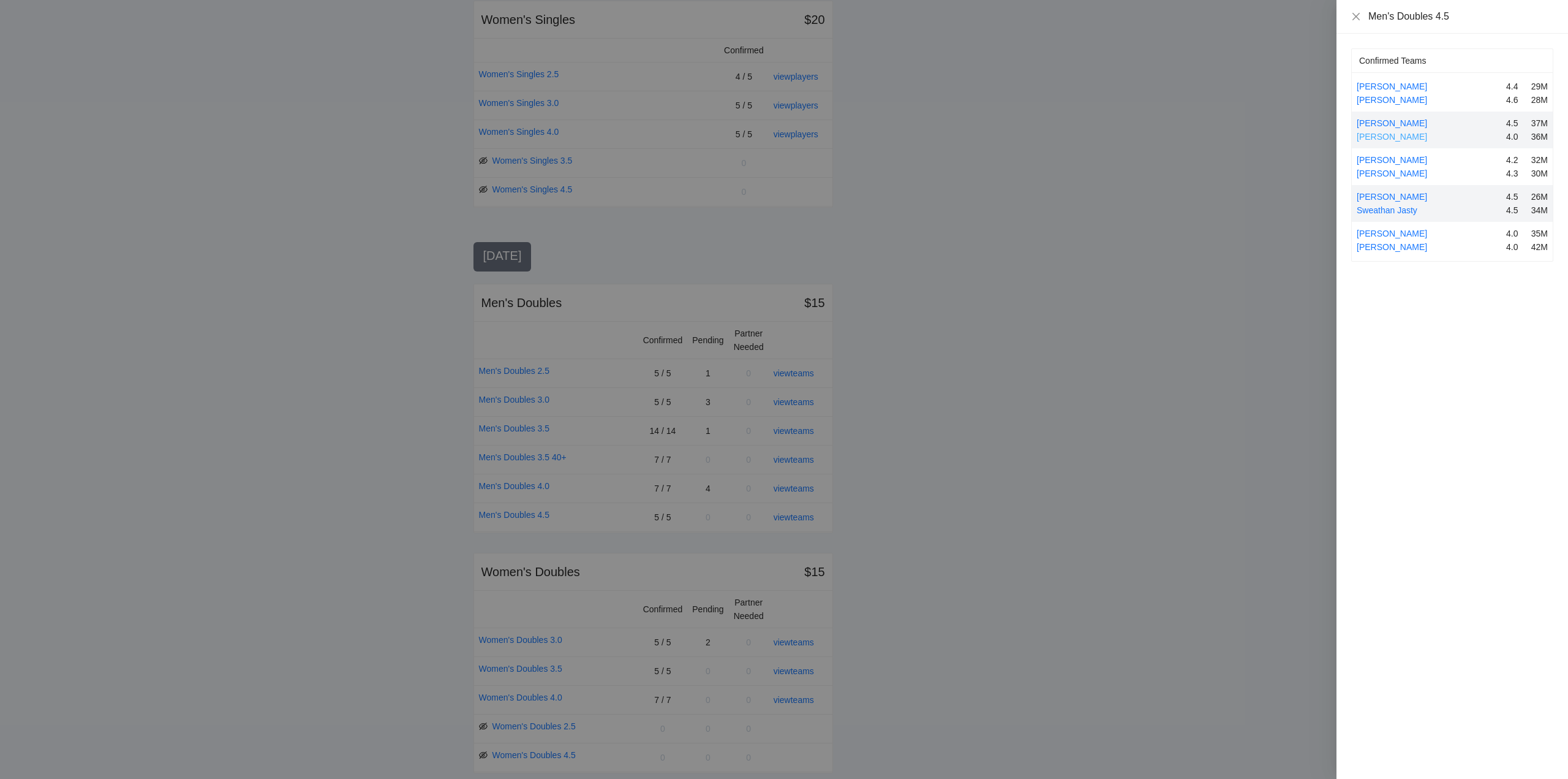
click at [1389, 137] on link "Sam Chen" at bounding box center [1392, 136] width 70 height 10
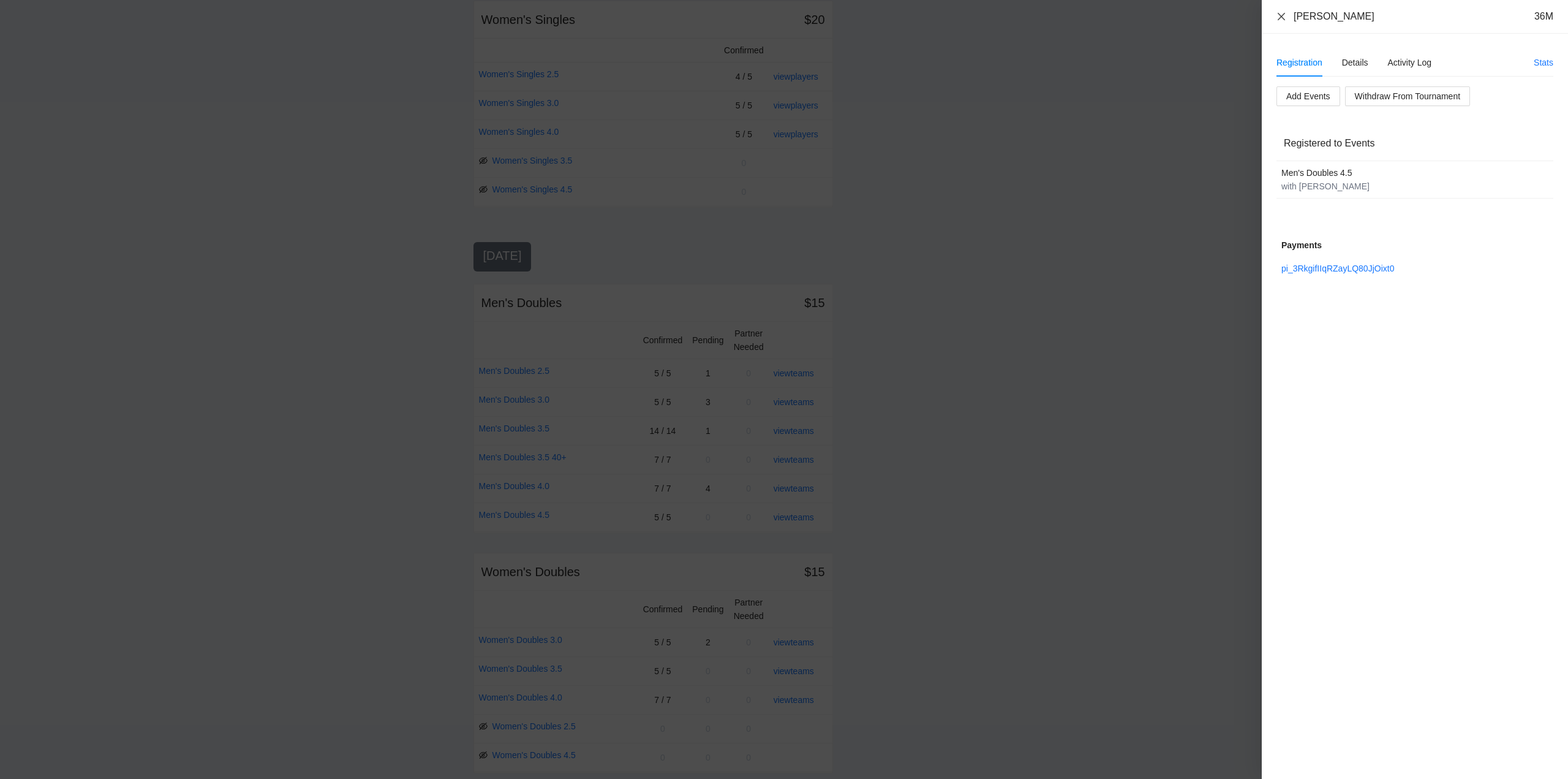
drag, startPoint x: 1278, startPoint y: 18, endPoint x: 1329, endPoint y: 45, distance: 57.7
click at [1280, 18] on icon "close" at bounding box center [1282, 17] width 10 height 10
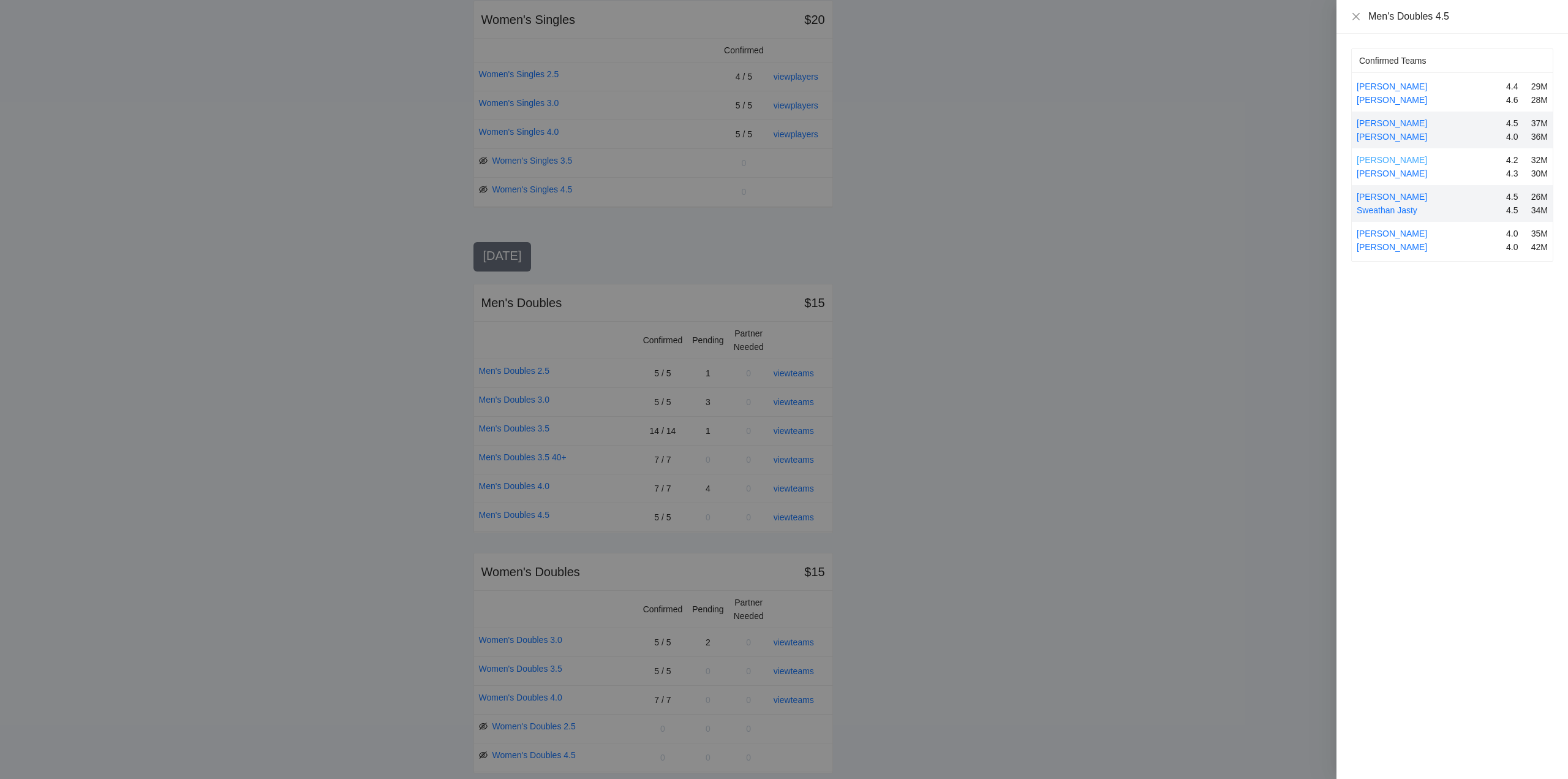
click at [1395, 159] on link "Gavin Moore" at bounding box center [1392, 160] width 70 height 10
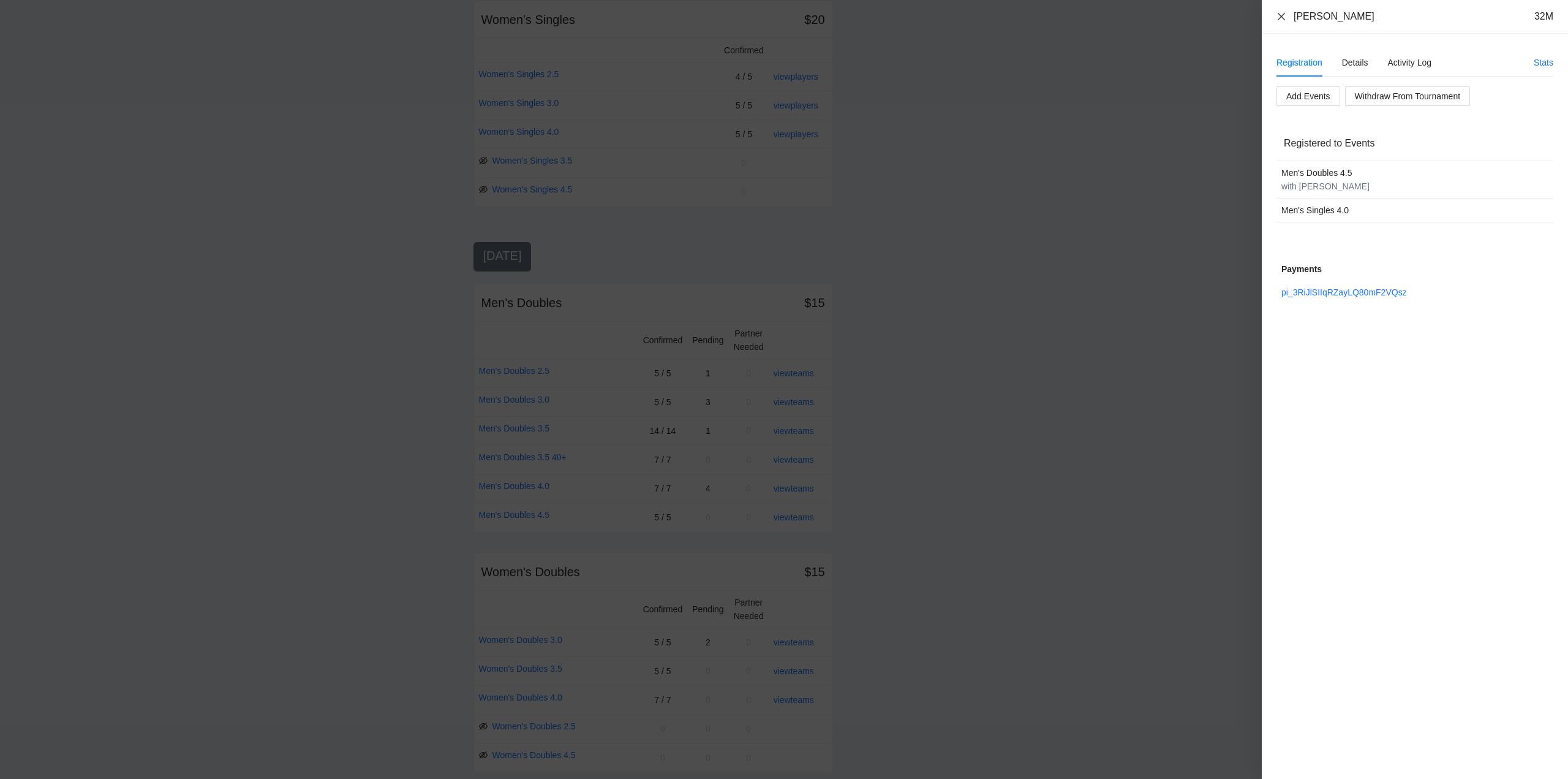
drag, startPoint x: 1279, startPoint y: 16, endPoint x: 1288, endPoint y: 22, distance: 10.8
click at [1279, 16] on icon "close" at bounding box center [1282, 17] width 10 height 10
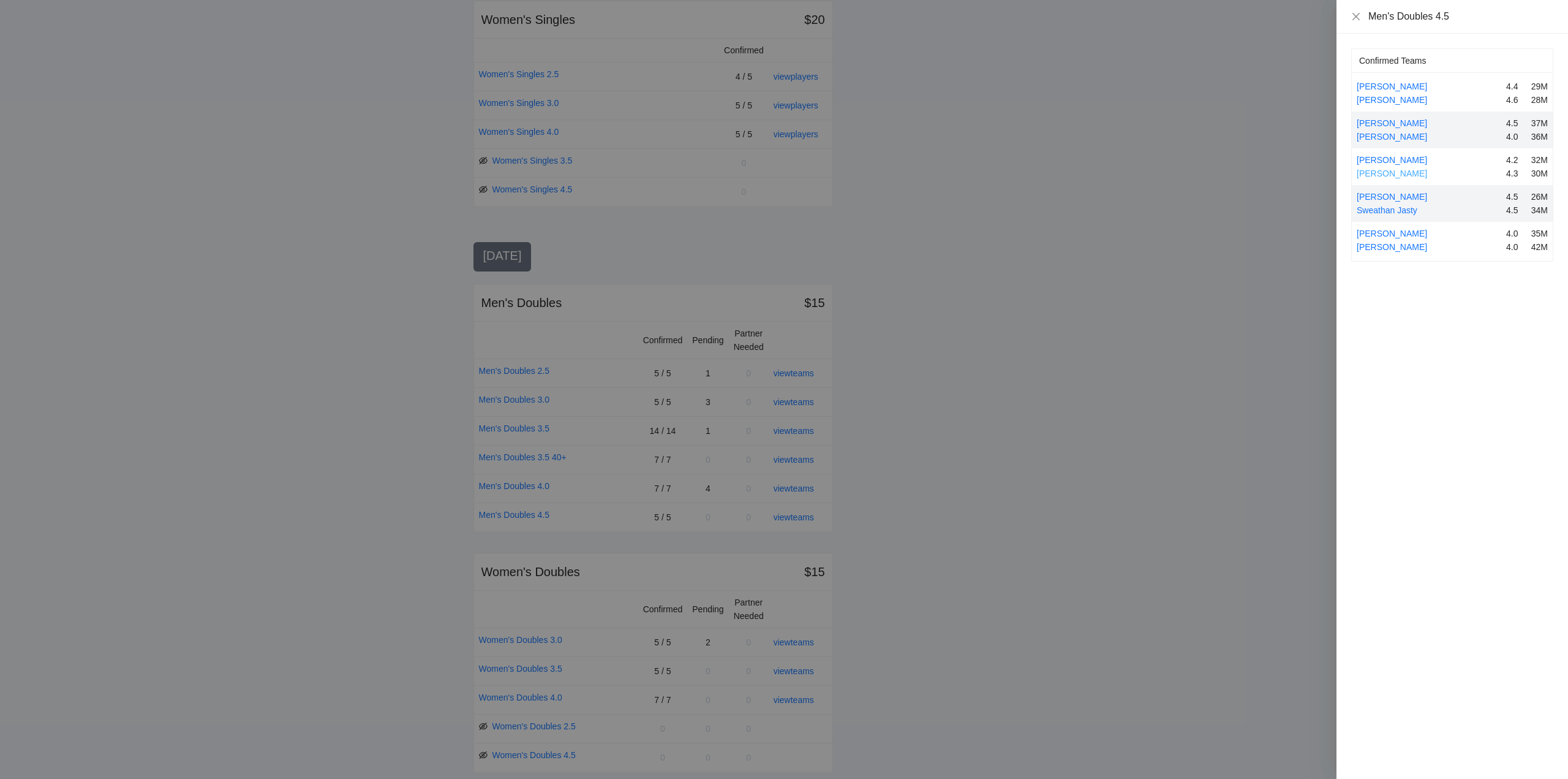
click at [1381, 171] on link "John Sigler" at bounding box center [1392, 173] width 70 height 10
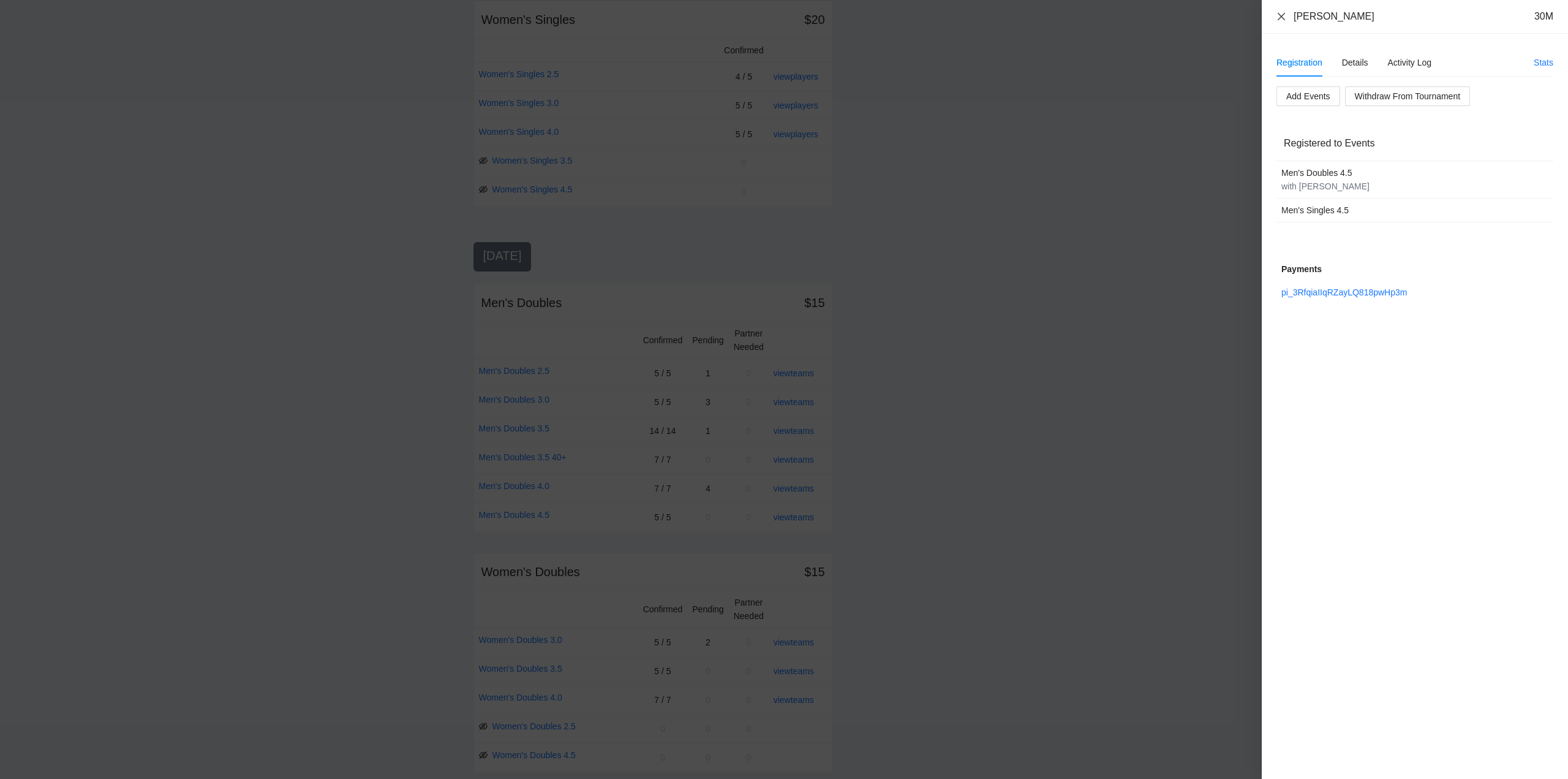
drag, startPoint x: 1281, startPoint y: 15, endPoint x: 1305, endPoint y: 38, distance: 33.2
click at [1285, 18] on icon "close" at bounding box center [1282, 17] width 10 height 10
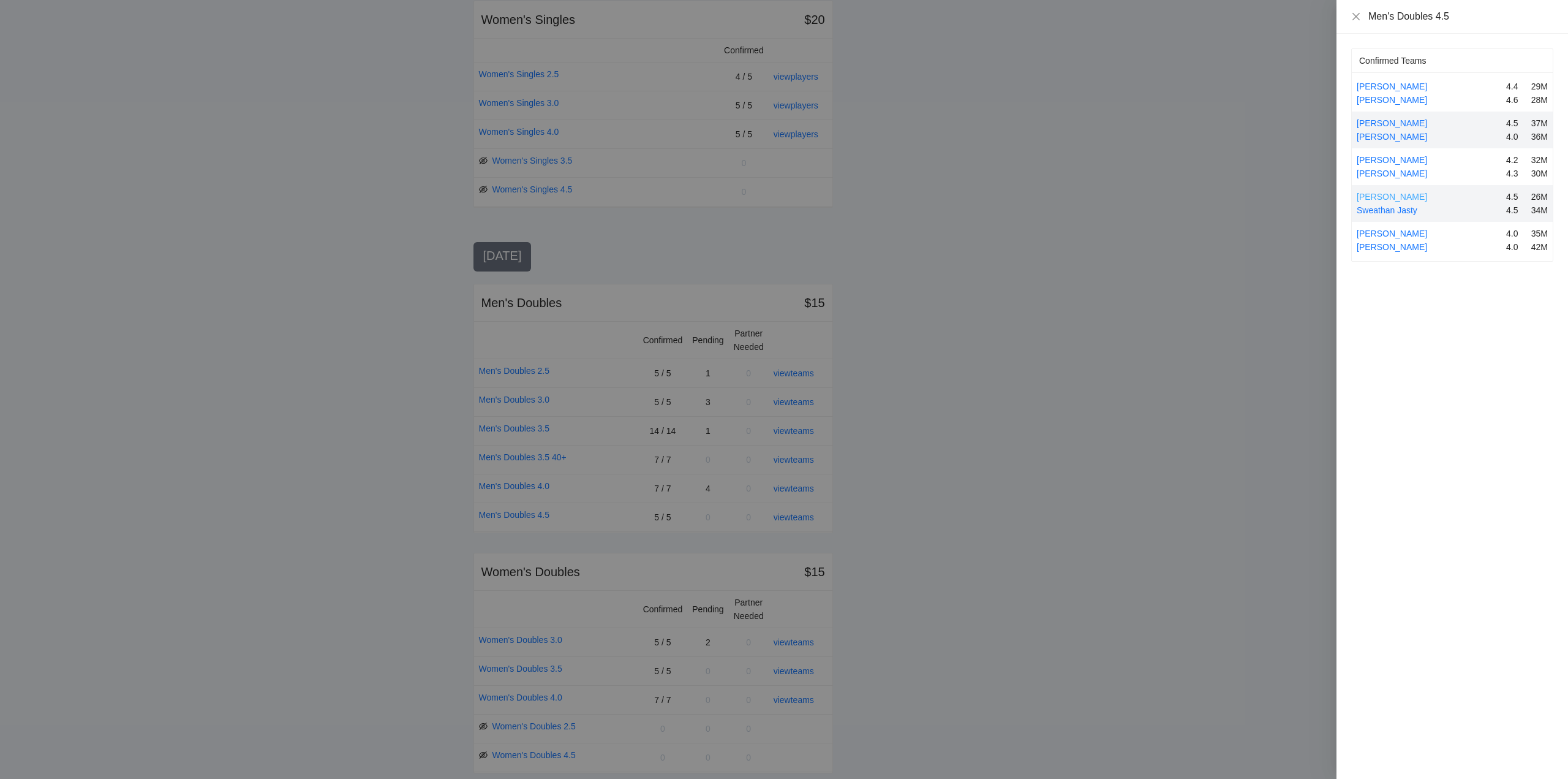
click at [1396, 194] on link "Jaden Tiriolo" at bounding box center [1392, 197] width 70 height 10
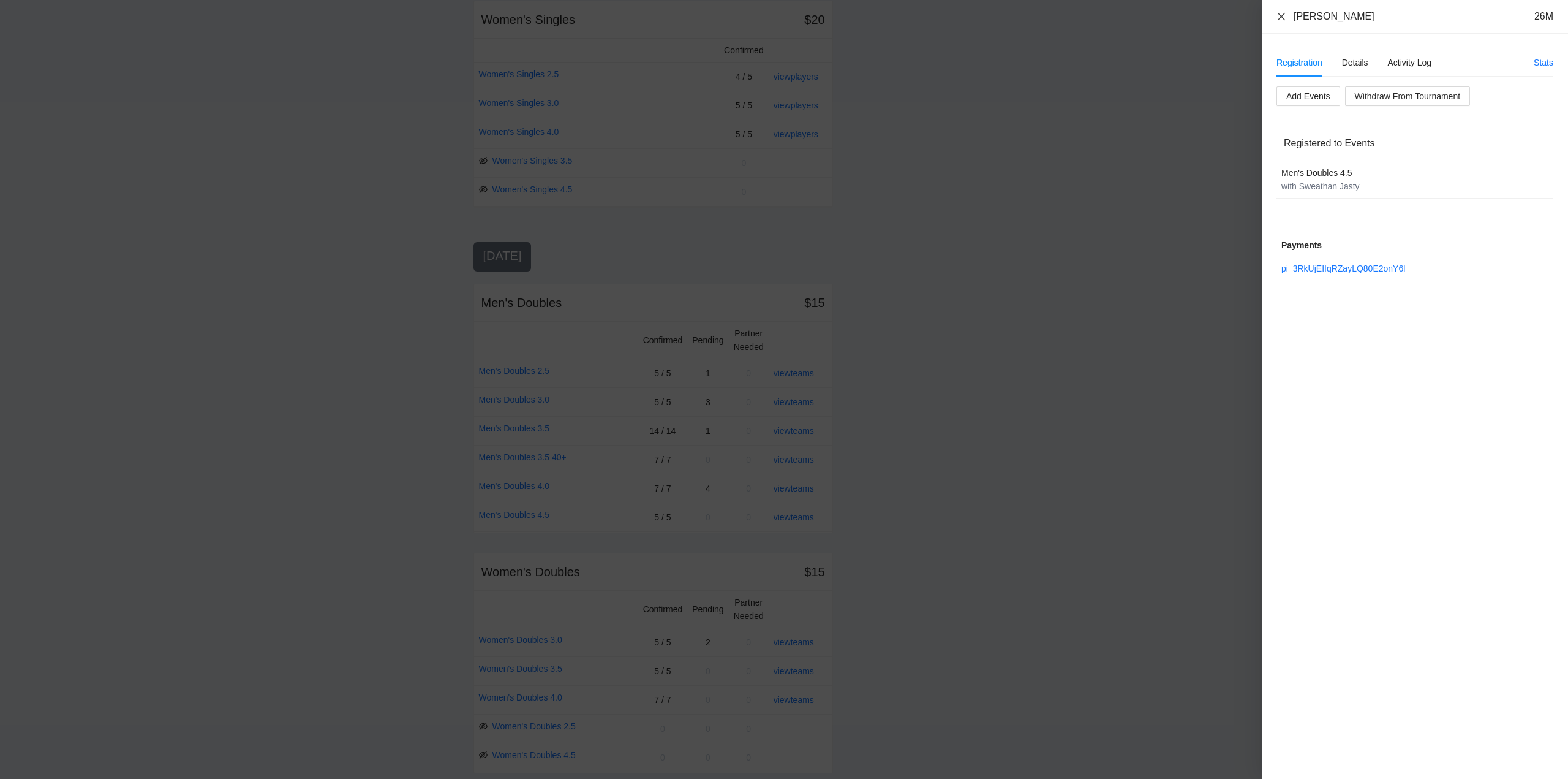
click at [1279, 17] on icon "close" at bounding box center [1282, 17] width 10 height 10
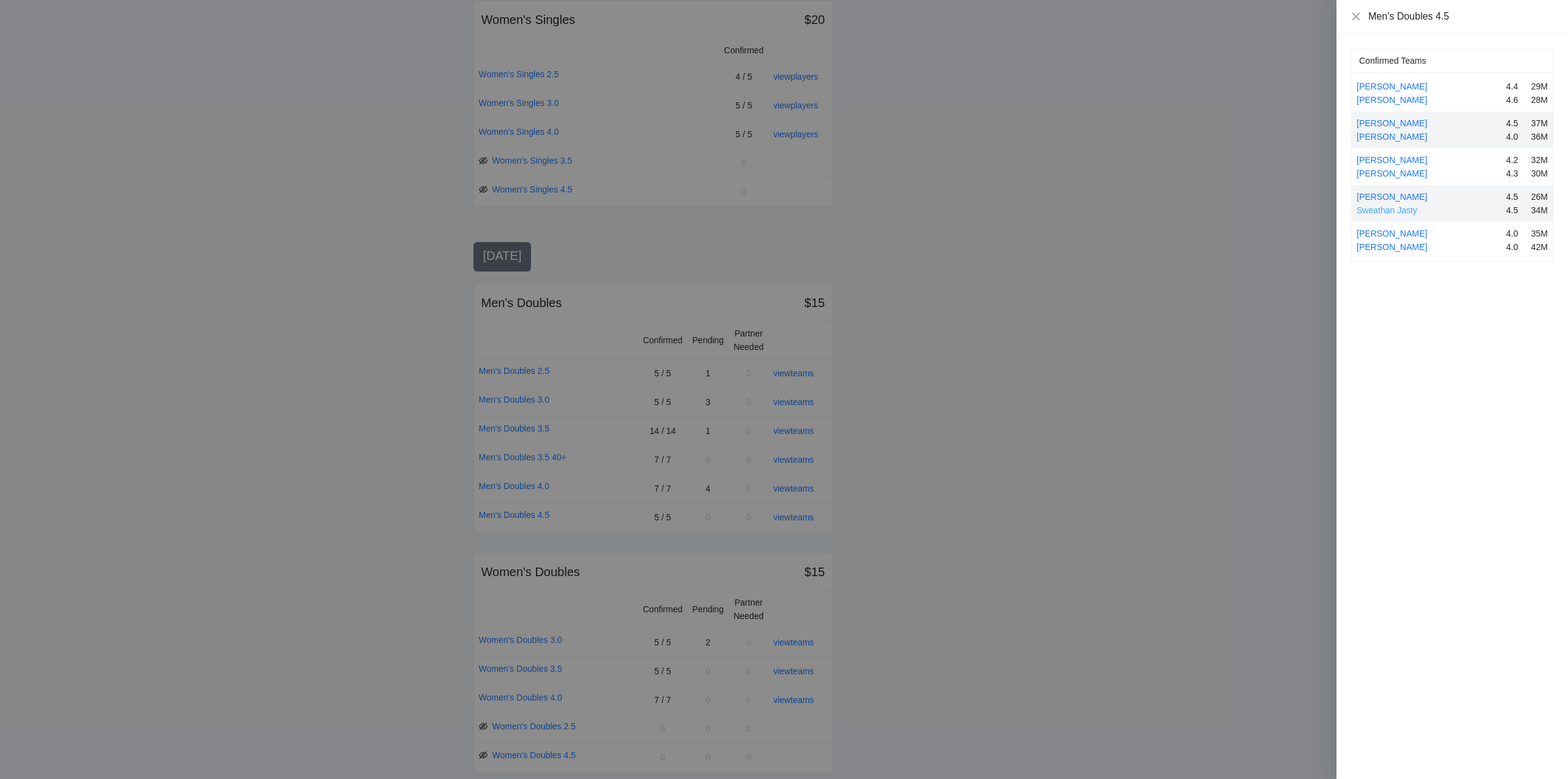
click at [1387, 208] on link "Sweathan Jasty" at bounding box center [1387, 210] width 61 height 10
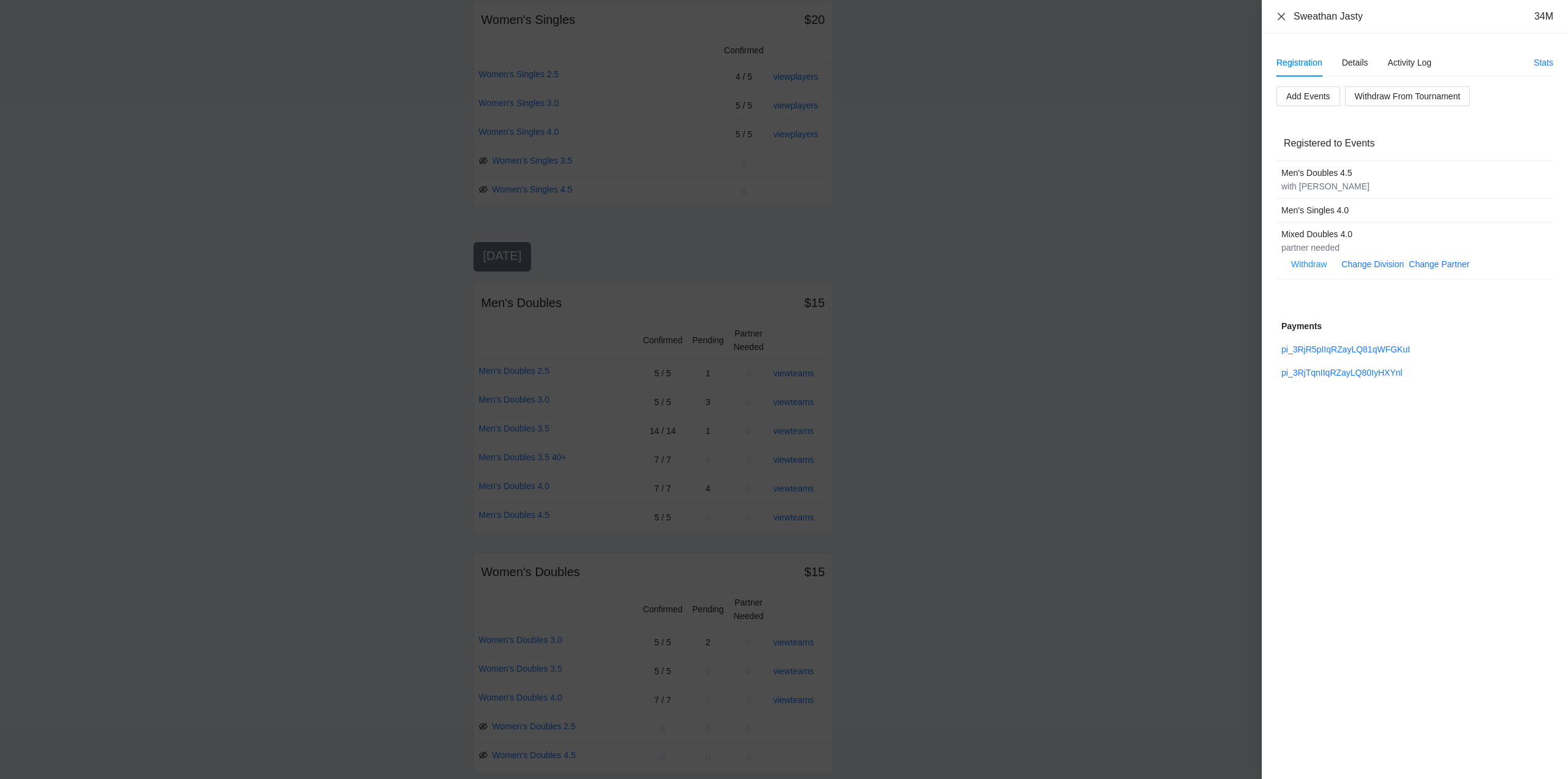
click at [1282, 18] on icon "close" at bounding box center [1282, 17] width 10 height 10
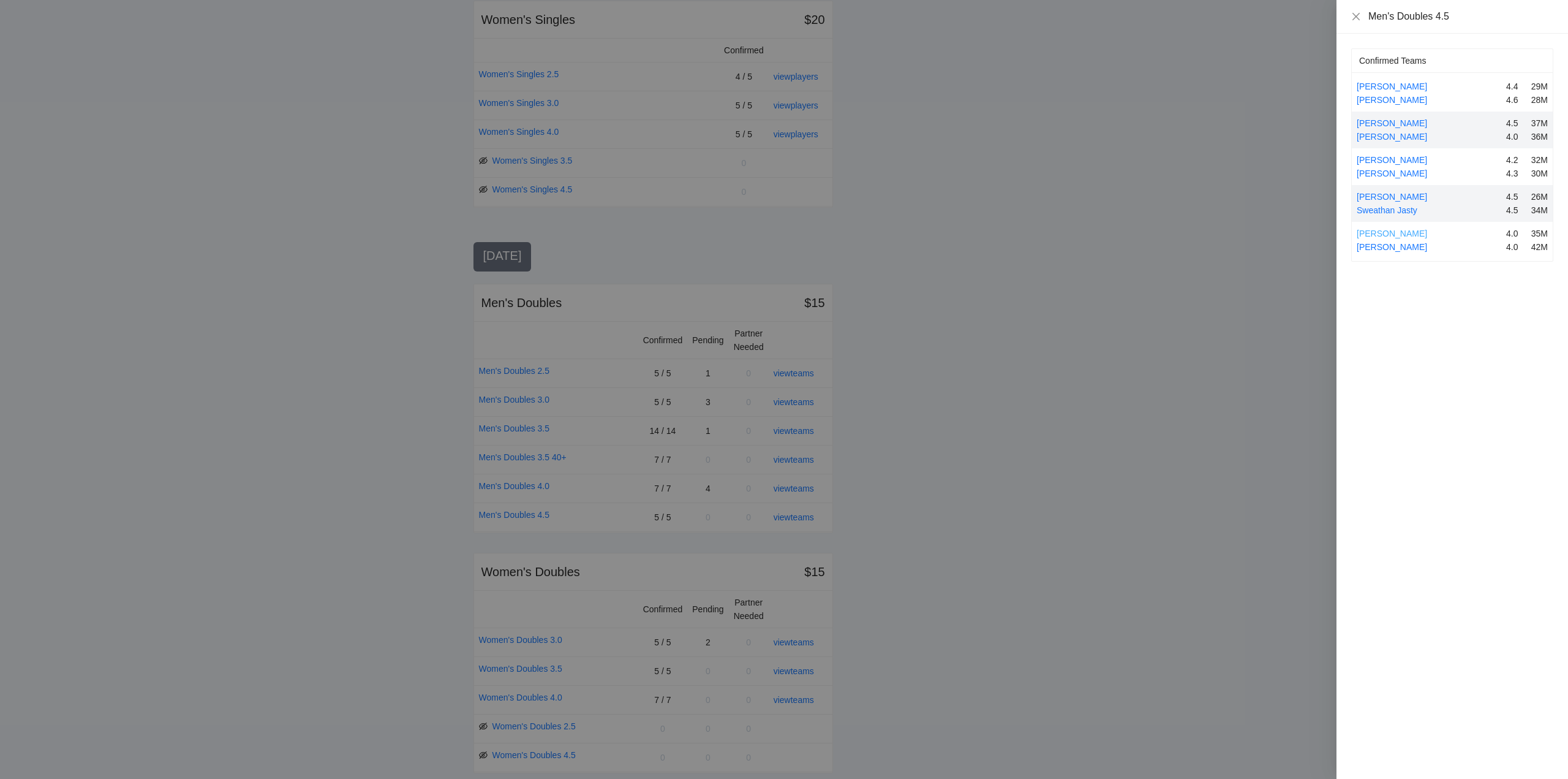
click at [1398, 232] on link "Jimmy Nortier" at bounding box center [1392, 233] width 70 height 10
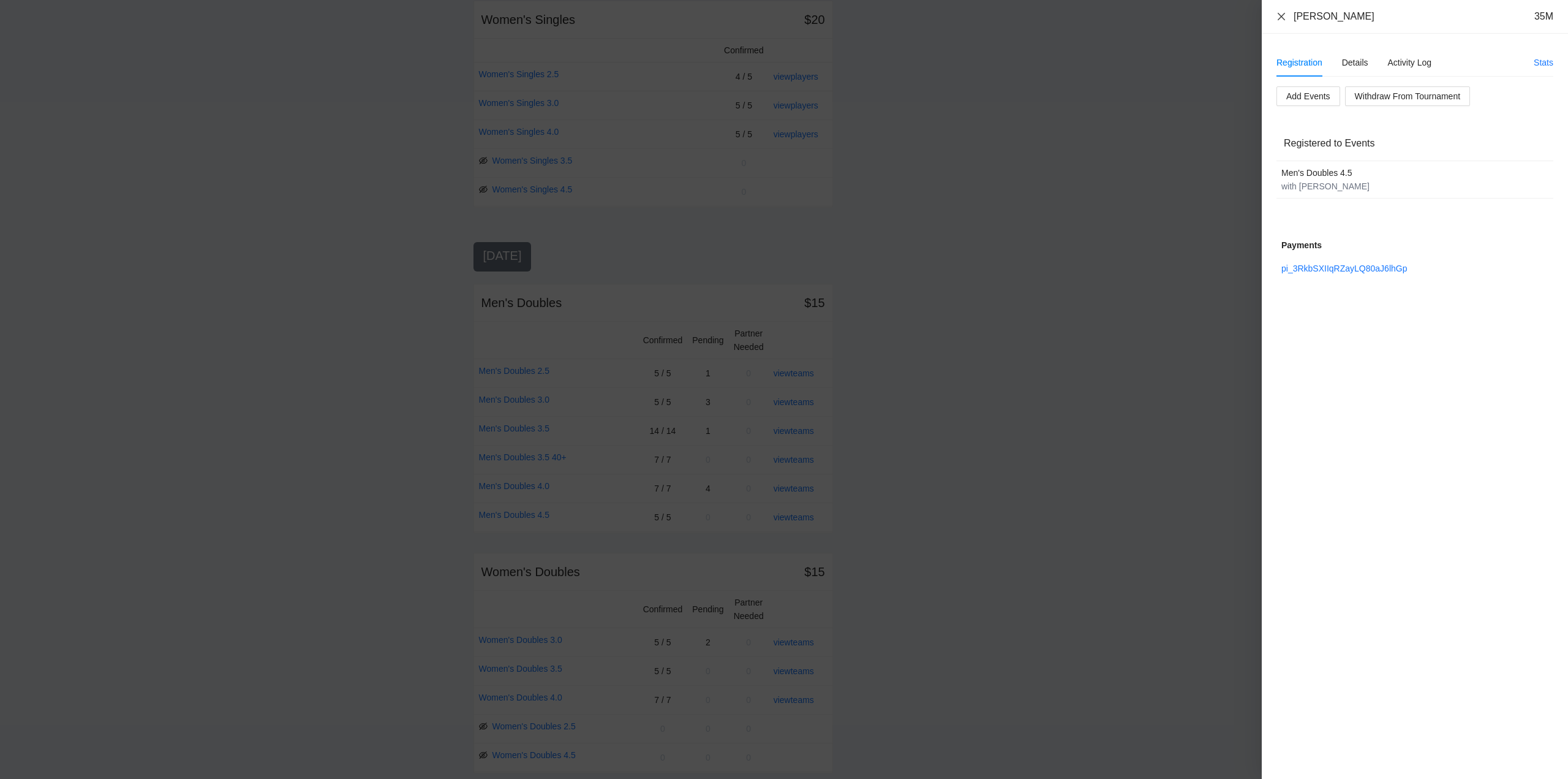
click at [1280, 16] on icon "close" at bounding box center [1282, 17] width 10 height 10
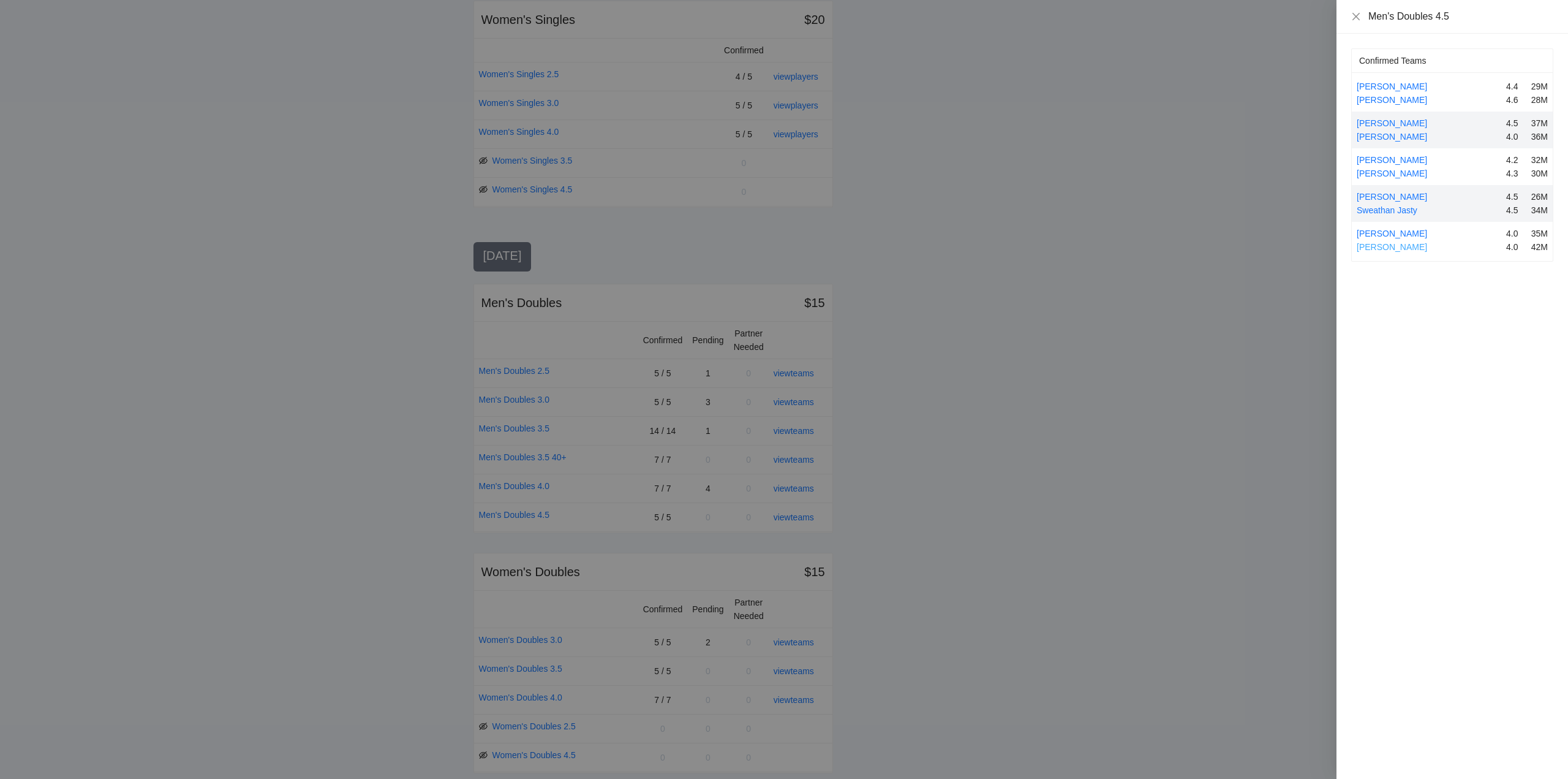
click at [1400, 247] on link "Steven Wong" at bounding box center [1392, 247] width 70 height 10
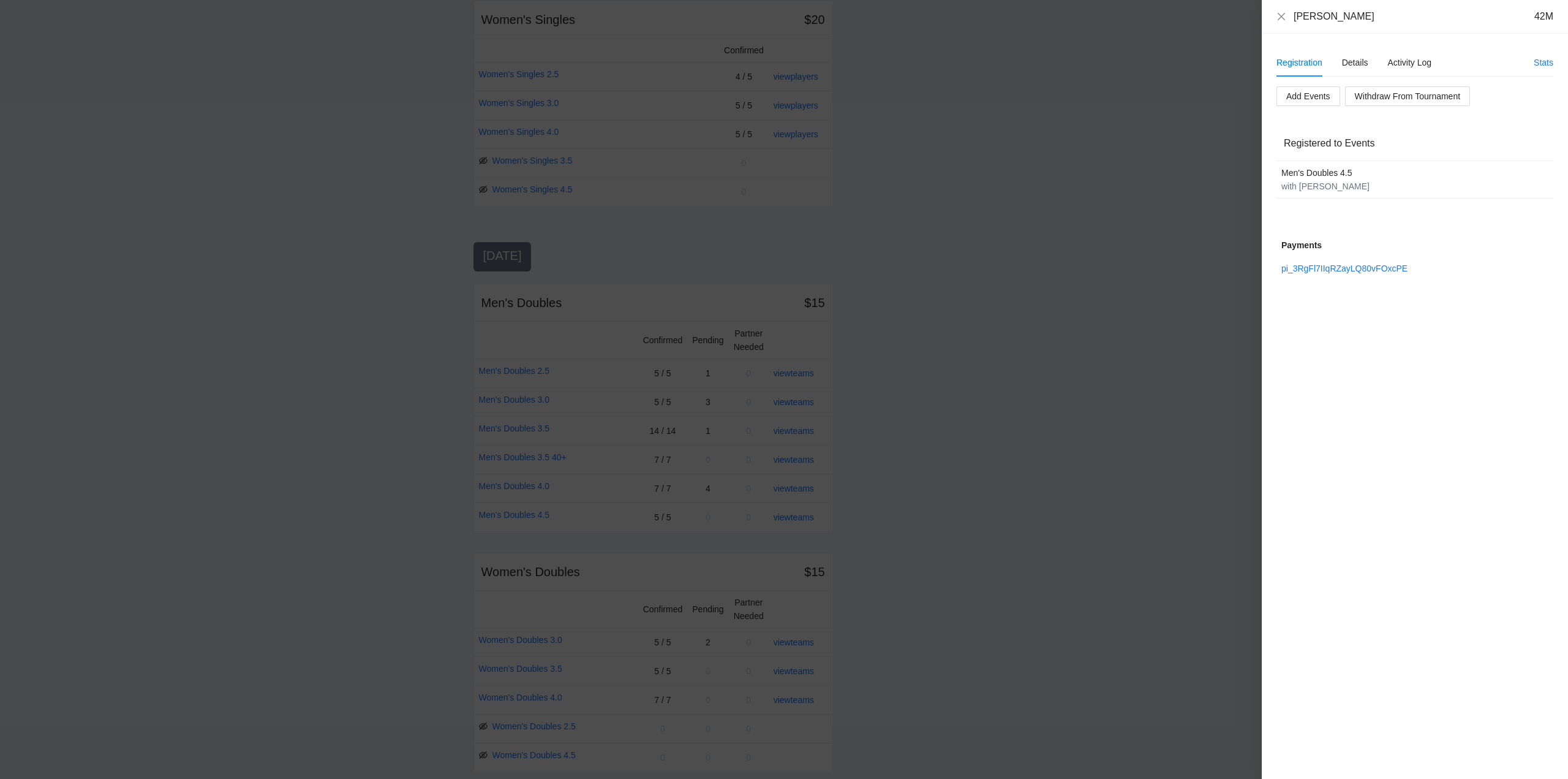
click at [1286, 15] on div "Steven Wong 42M" at bounding box center [1415, 17] width 277 height 13
click at [1280, 18] on icon "close" at bounding box center [1282, 17] width 10 height 10
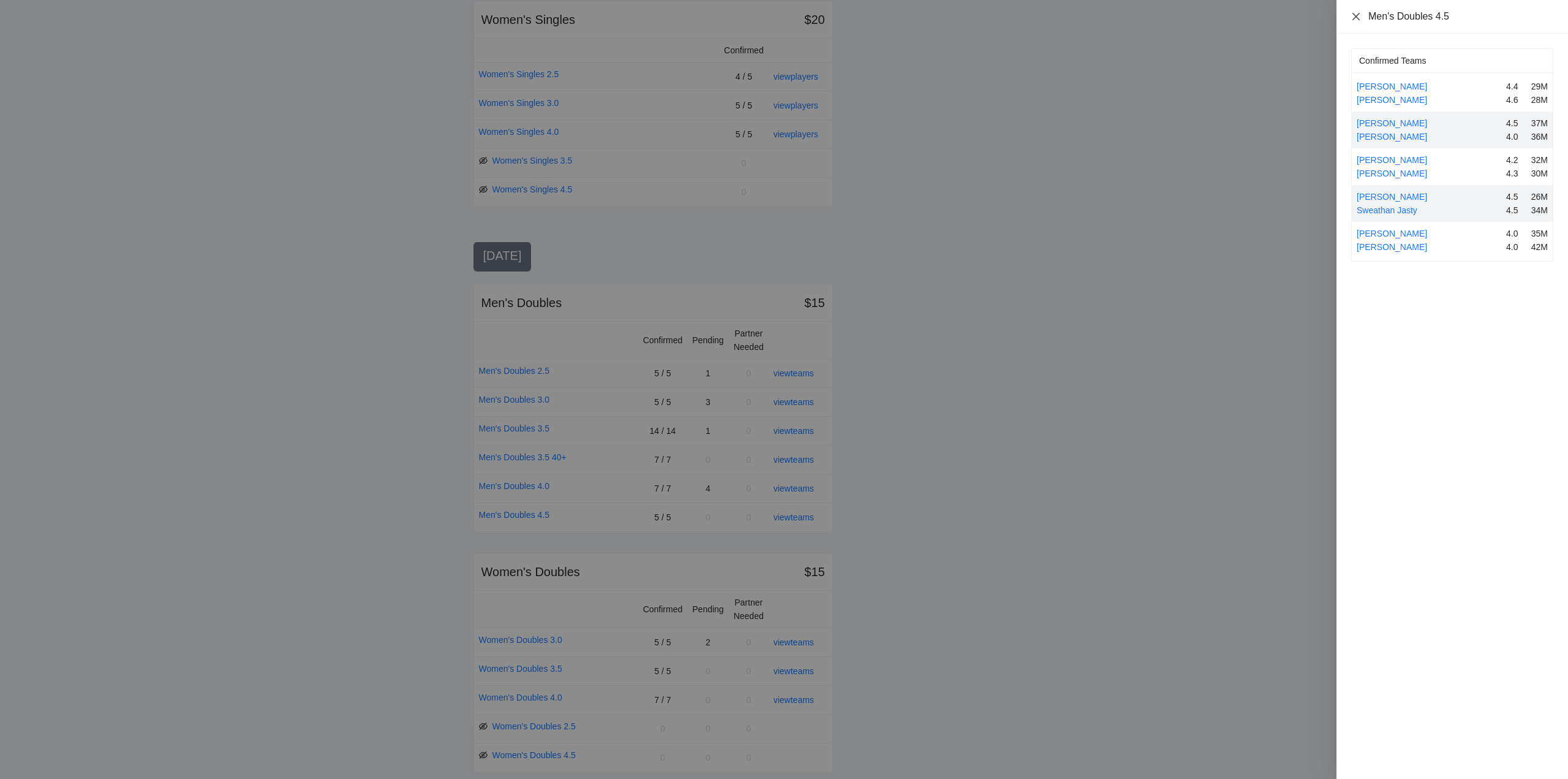
click at [1359, 15] on icon "close" at bounding box center [1356, 17] width 10 height 10
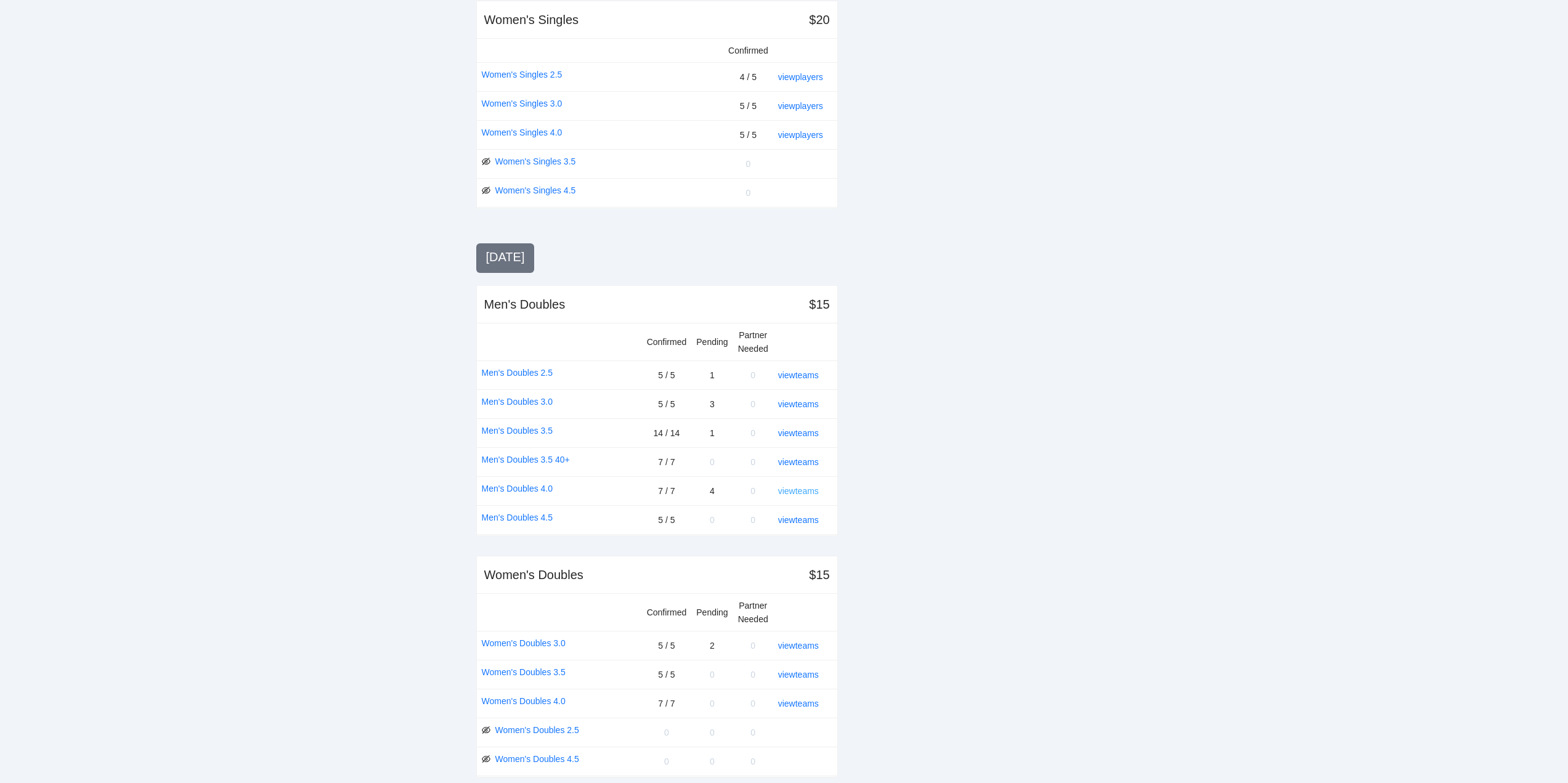
click at [796, 491] on link "view teams" at bounding box center [798, 491] width 40 height 10
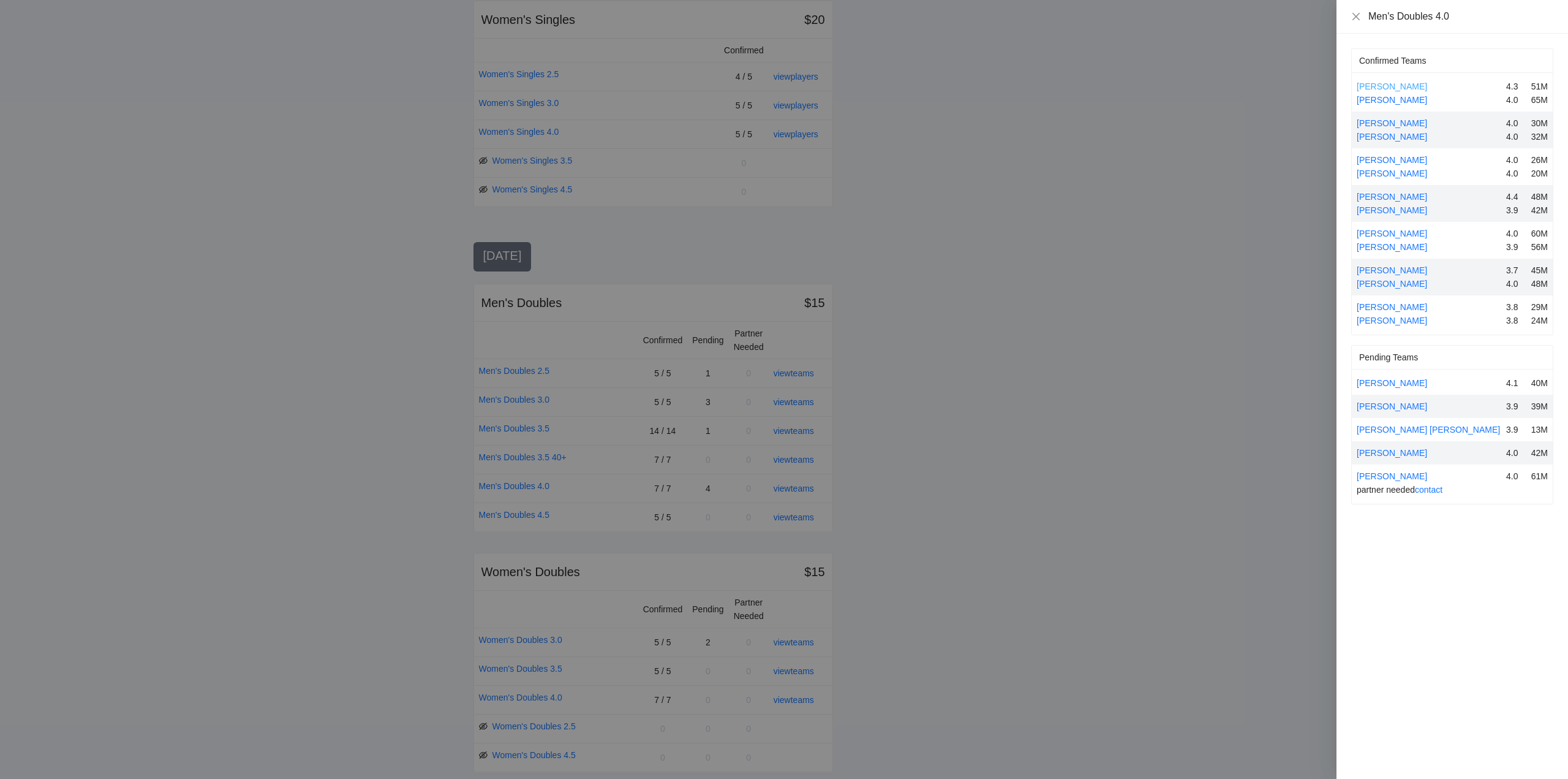
click at [1371, 82] on link "Abraham Hasbun" at bounding box center [1392, 86] width 70 height 10
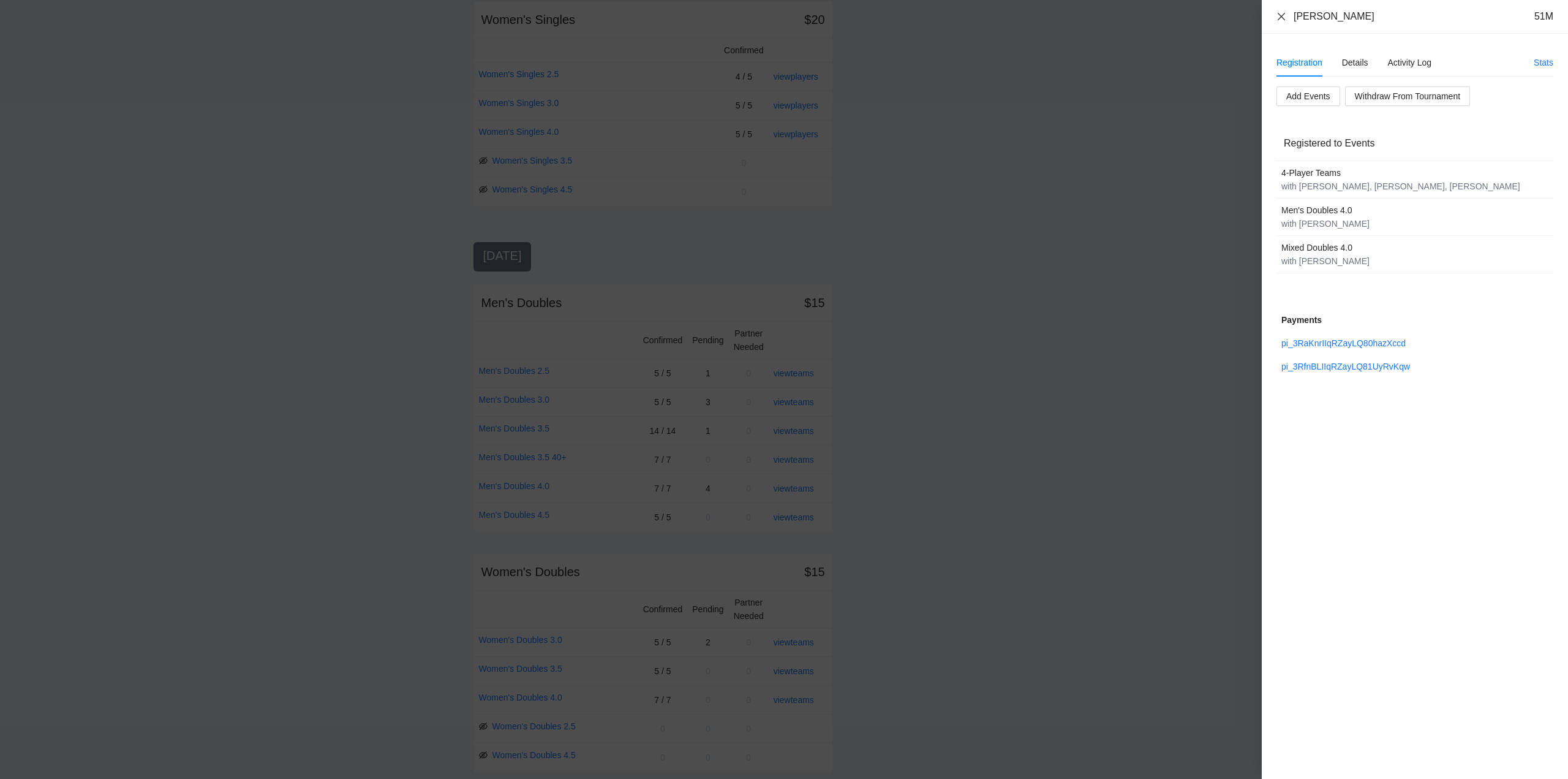
drag, startPoint x: 1282, startPoint y: 13, endPoint x: 1335, endPoint y: 106, distance: 107.0
click at [1282, 15] on icon "close" at bounding box center [1282, 17] width 10 height 10
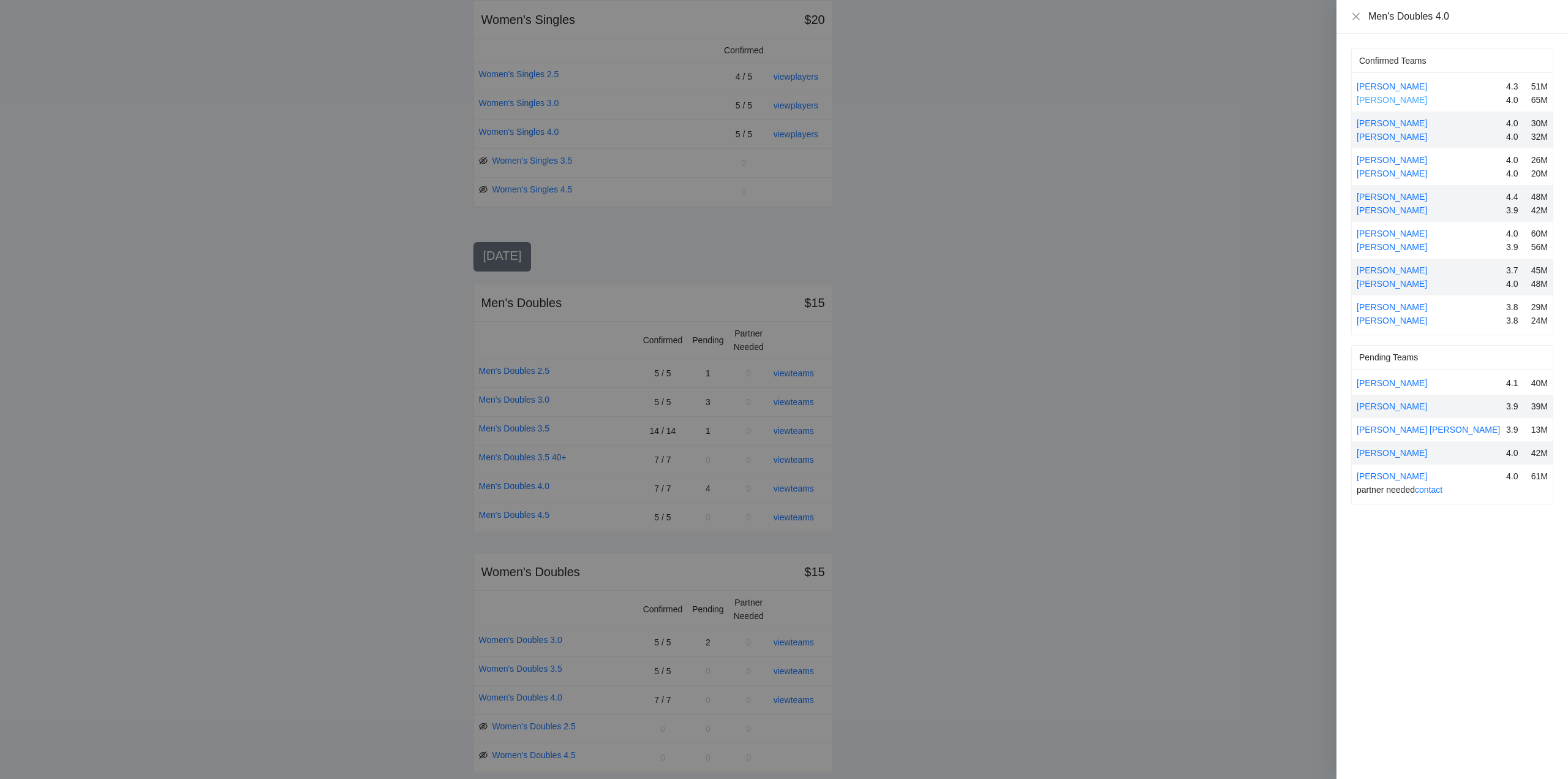
drag, startPoint x: 1381, startPoint y: 99, endPoint x: 1402, endPoint y: 127, distance: 35.0
click at [1382, 99] on link "Daniel Rivard" at bounding box center [1392, 100] width 70 height 10
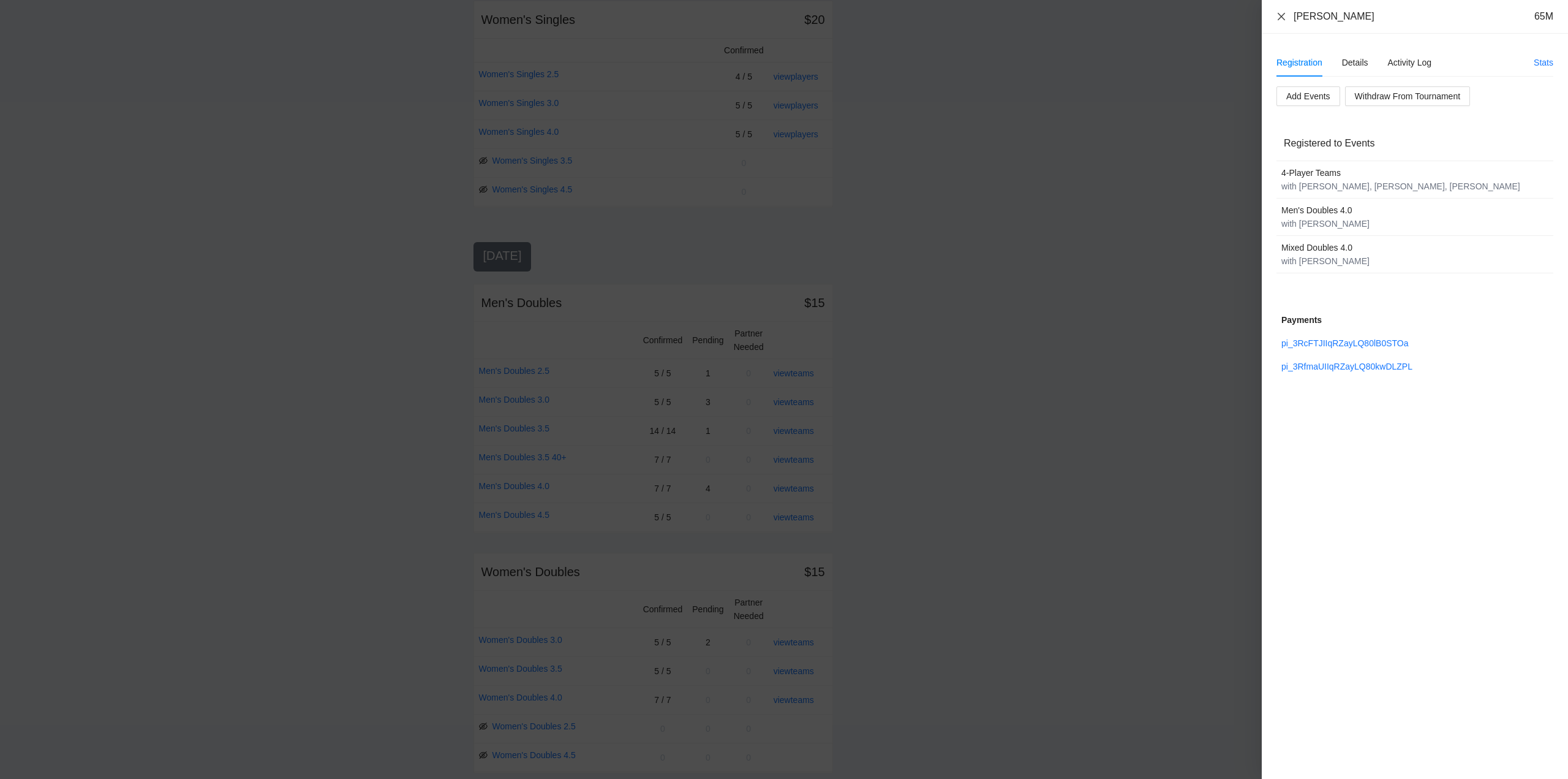
drag, startPoint x: 1278, startPoint y: 15, endPoint x: 1302, endPoint y: 79, distance: 68.4
click at [1279, 17] on icon "close" at bounding box center [1282, 17] width 10 height 10
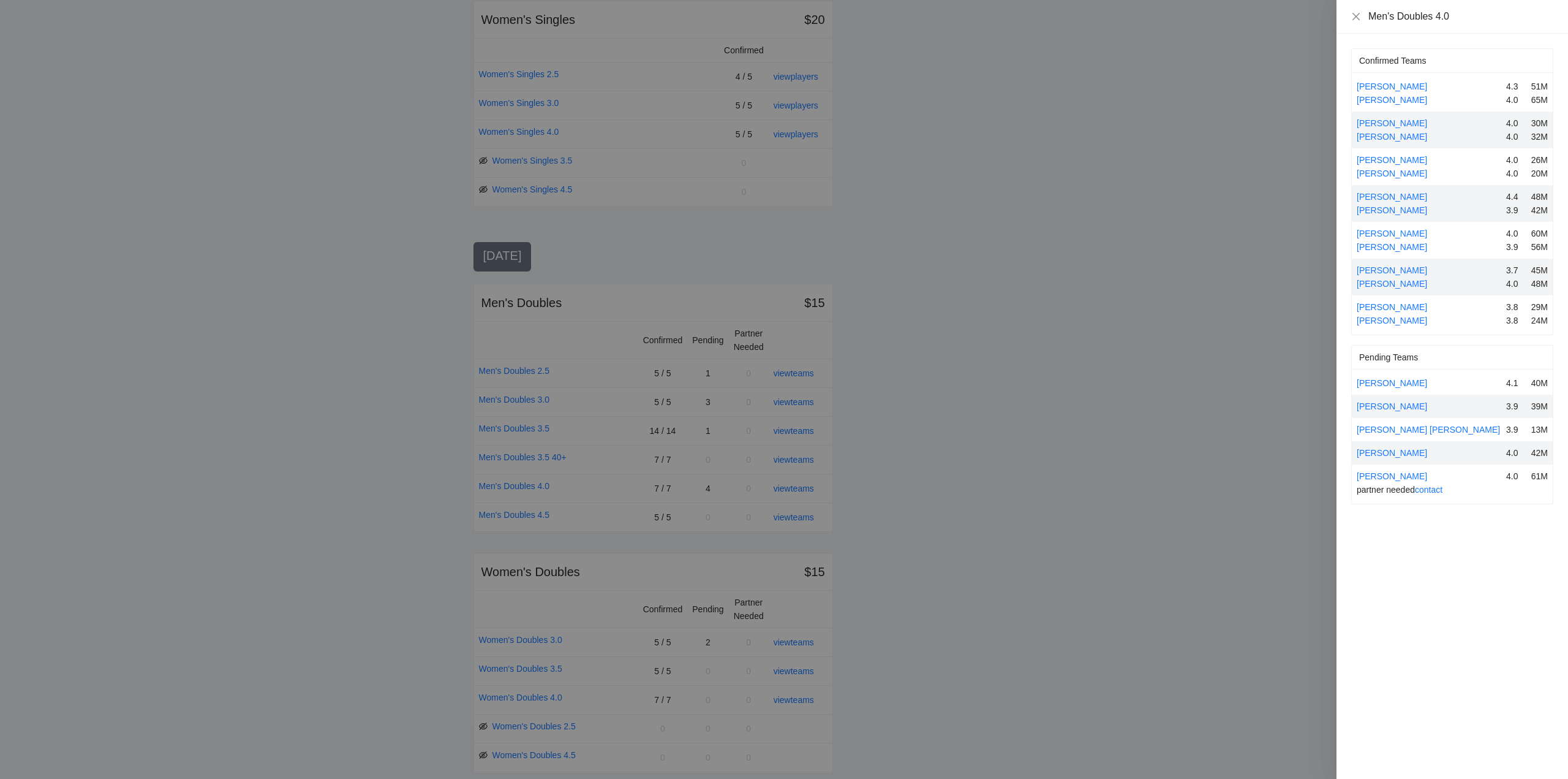
drag, startPoint x: 1388, startPoint y: 136, endPoint x: 1396, endPoint y: 149, distance: 15.3
click at [1392, 142] on div "Jacky Kuo" at bounding box center [1428, 136] width 145 height 13
click at [1364, 135] on link "Jacky Kuo" at bounding box center [1392, 136] width 70 height 10
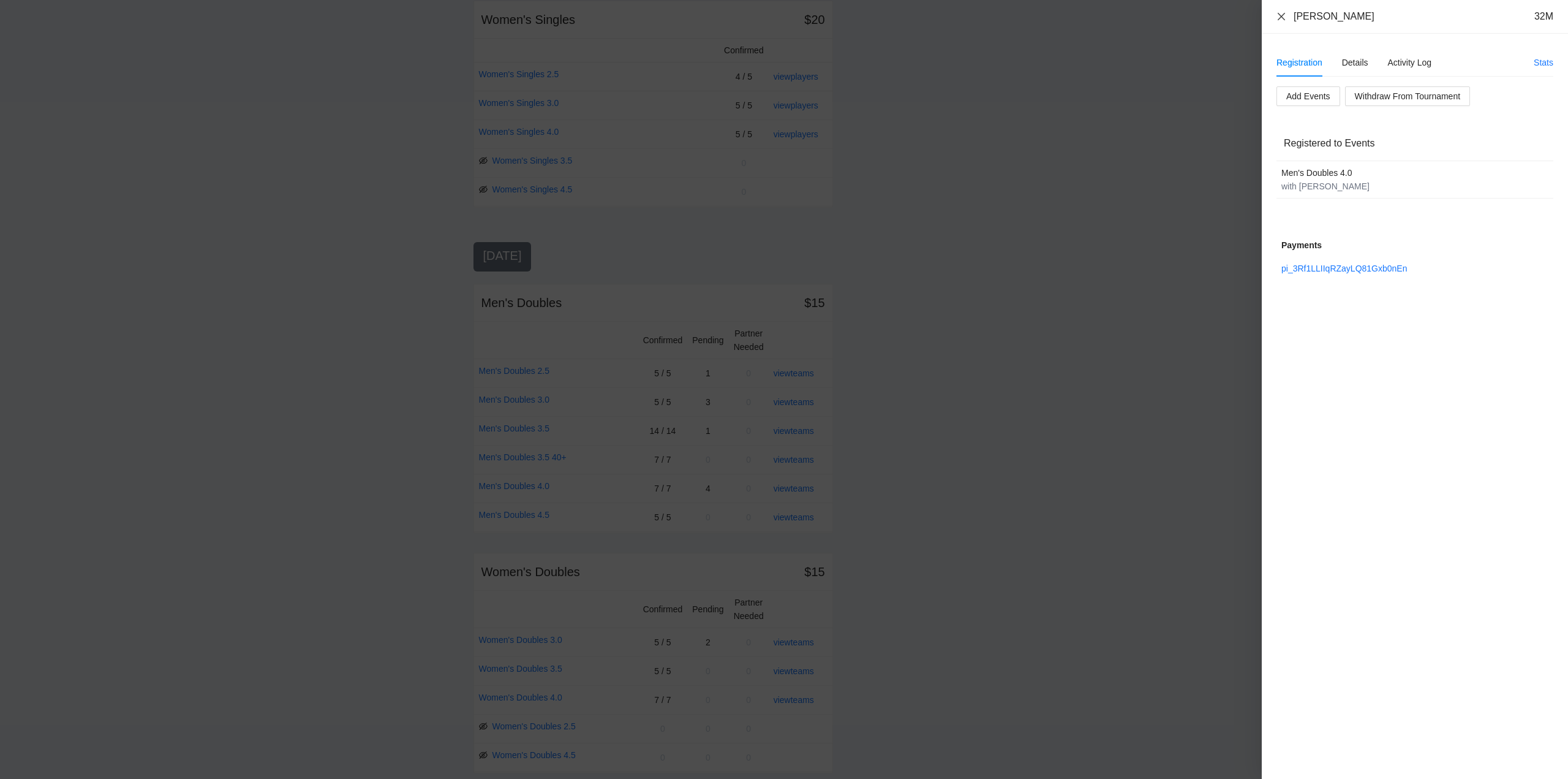
drag, startPoint x: 1284, startPoint y: 16, endPoint x: 1309, endPoint y: 44, distance: 37.5
click at [1284, 16] on icon "close" at bounding box center [1282, 17] width 10 height 10
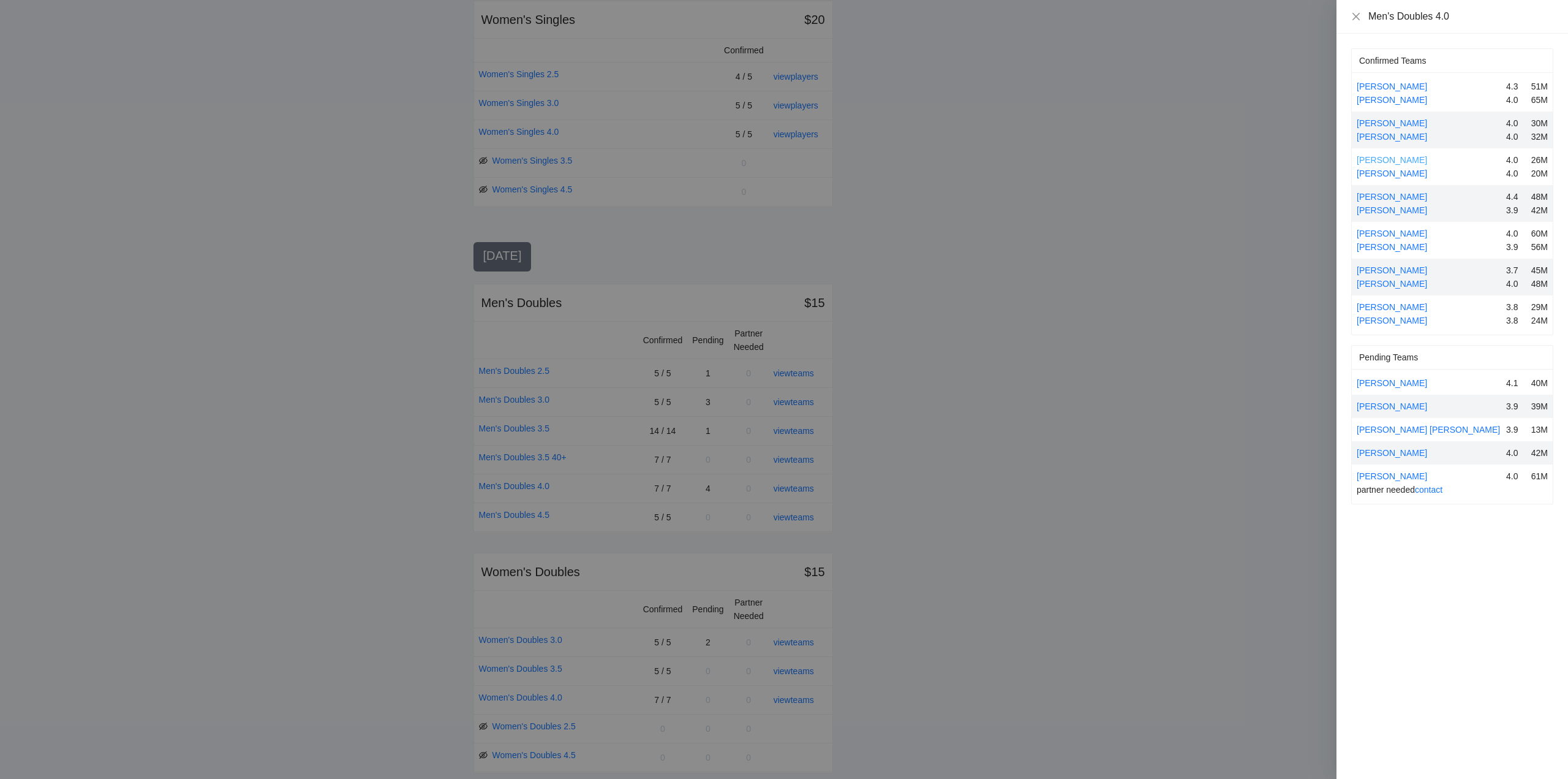
click at [1384, 156] on link "Eric Olivas" at bounding box center [1392, 160] width 70 height 10
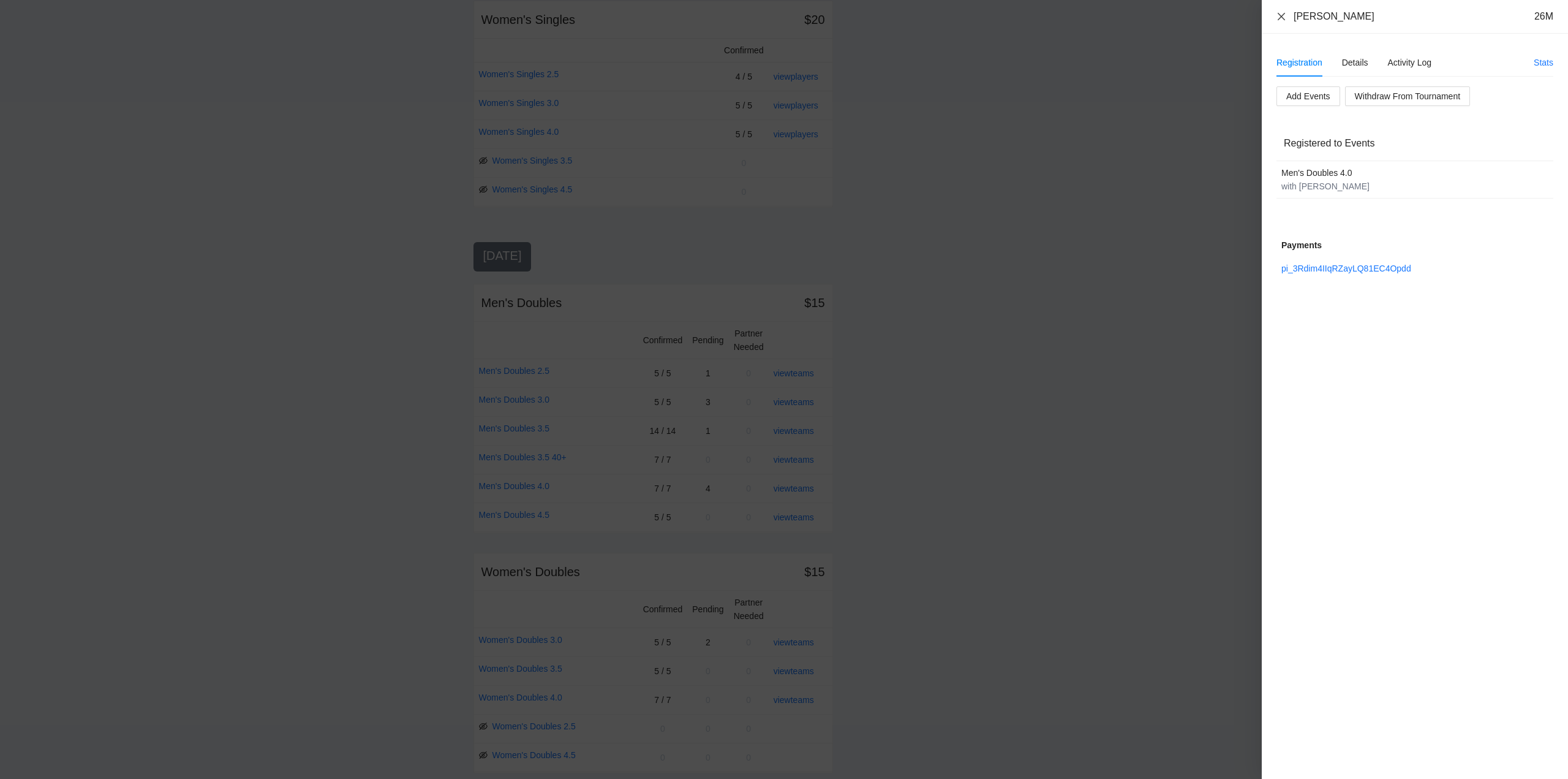
drag, startPoint x: 1281, startPoint y: 17, endPoint x: 1304, endPoint y: 51, distance: 41.0
click at [1281, 17] on icon "close" at bounding box center [1281, 16] width 8 height 8
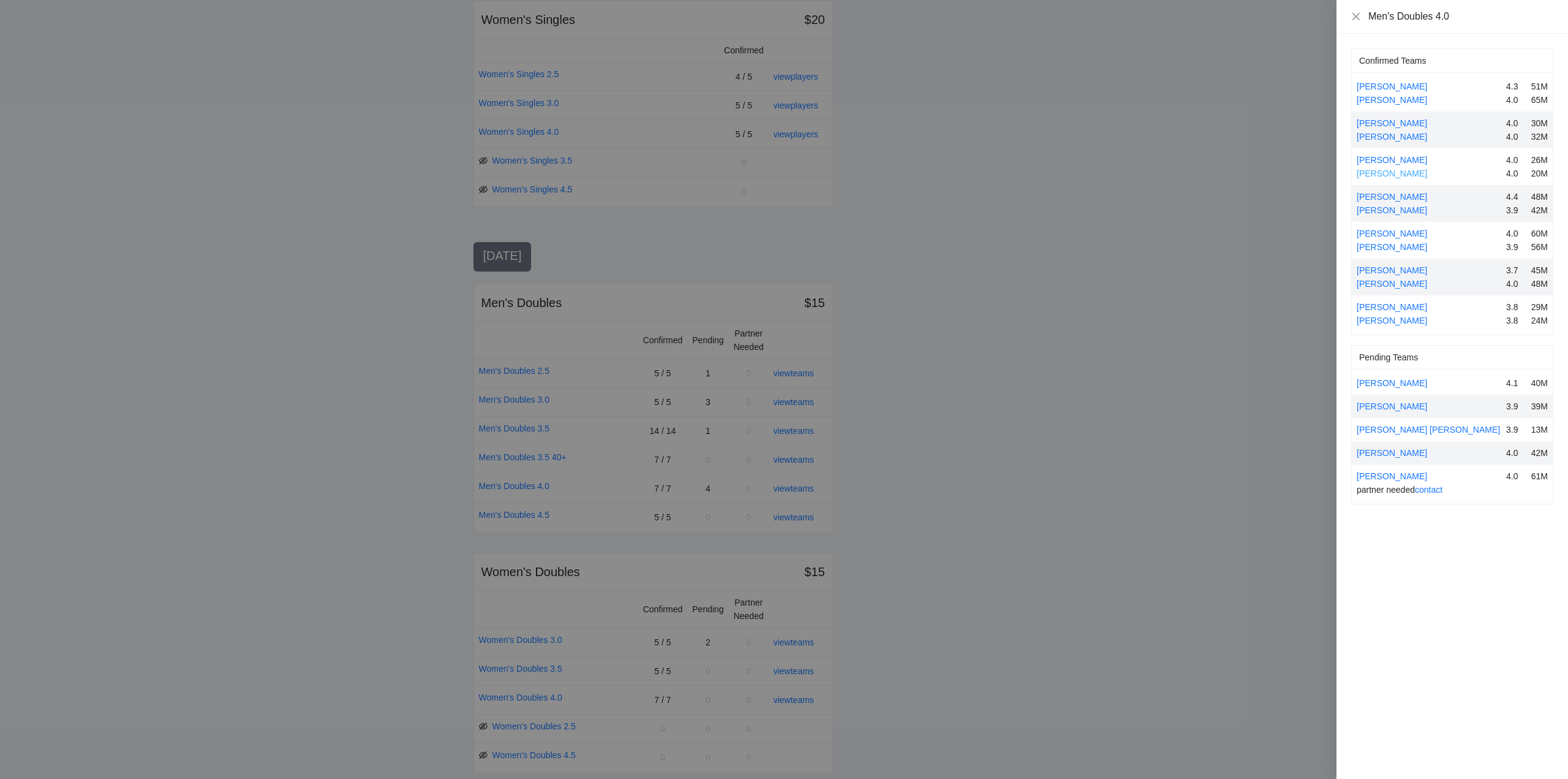
click at [1402, 173] on link "Gabriel Rossell" at bounding box center [1392, 173] width 70 height 10
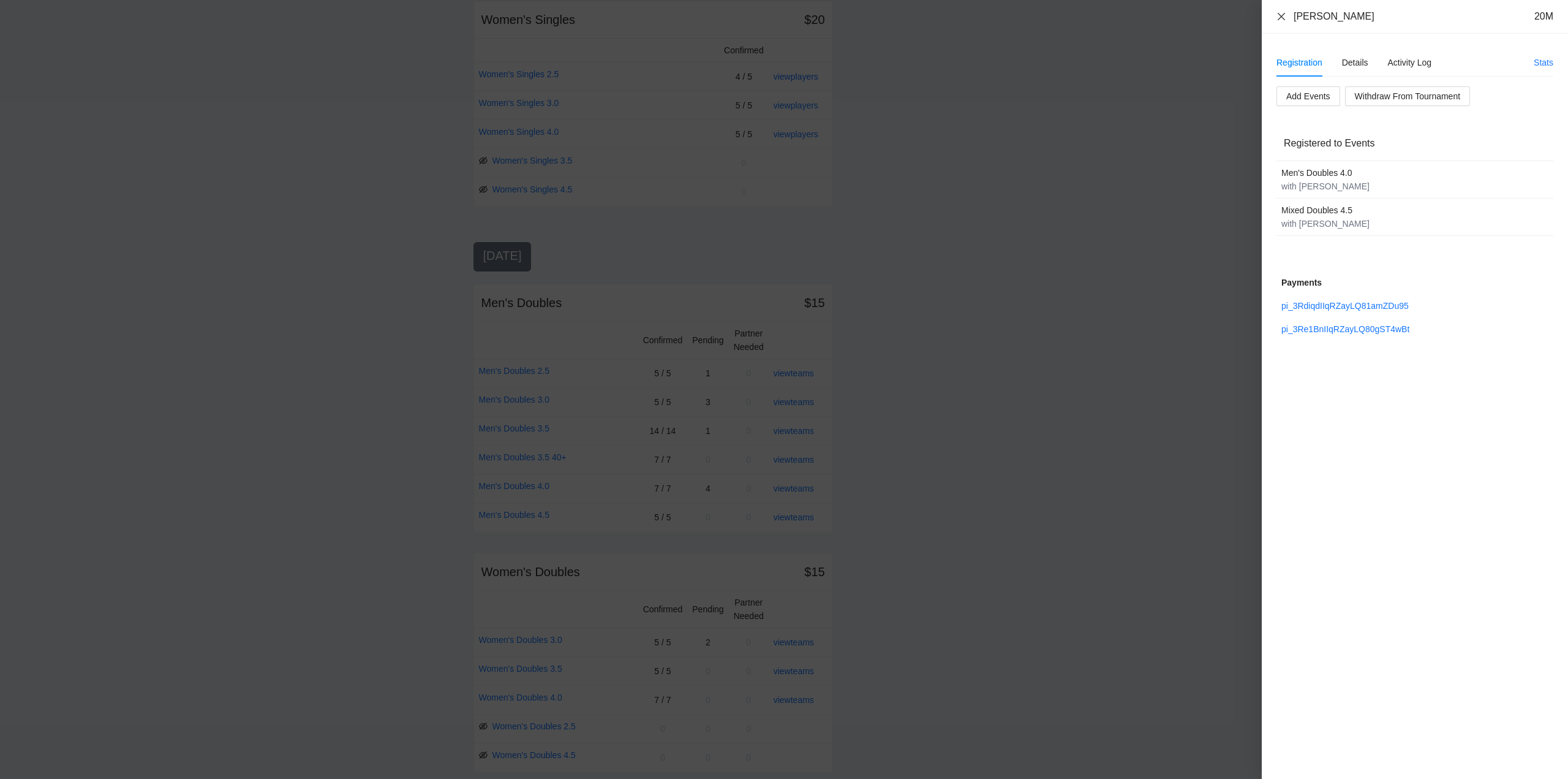
drag, startPoint x: 1279, startPoint y: 14, endPoint x: 1295, endPoint y: 68, distance: 56.3
click at [1281, 16] on icon "close" at bounding box center [1281, 16] width 8 height 8
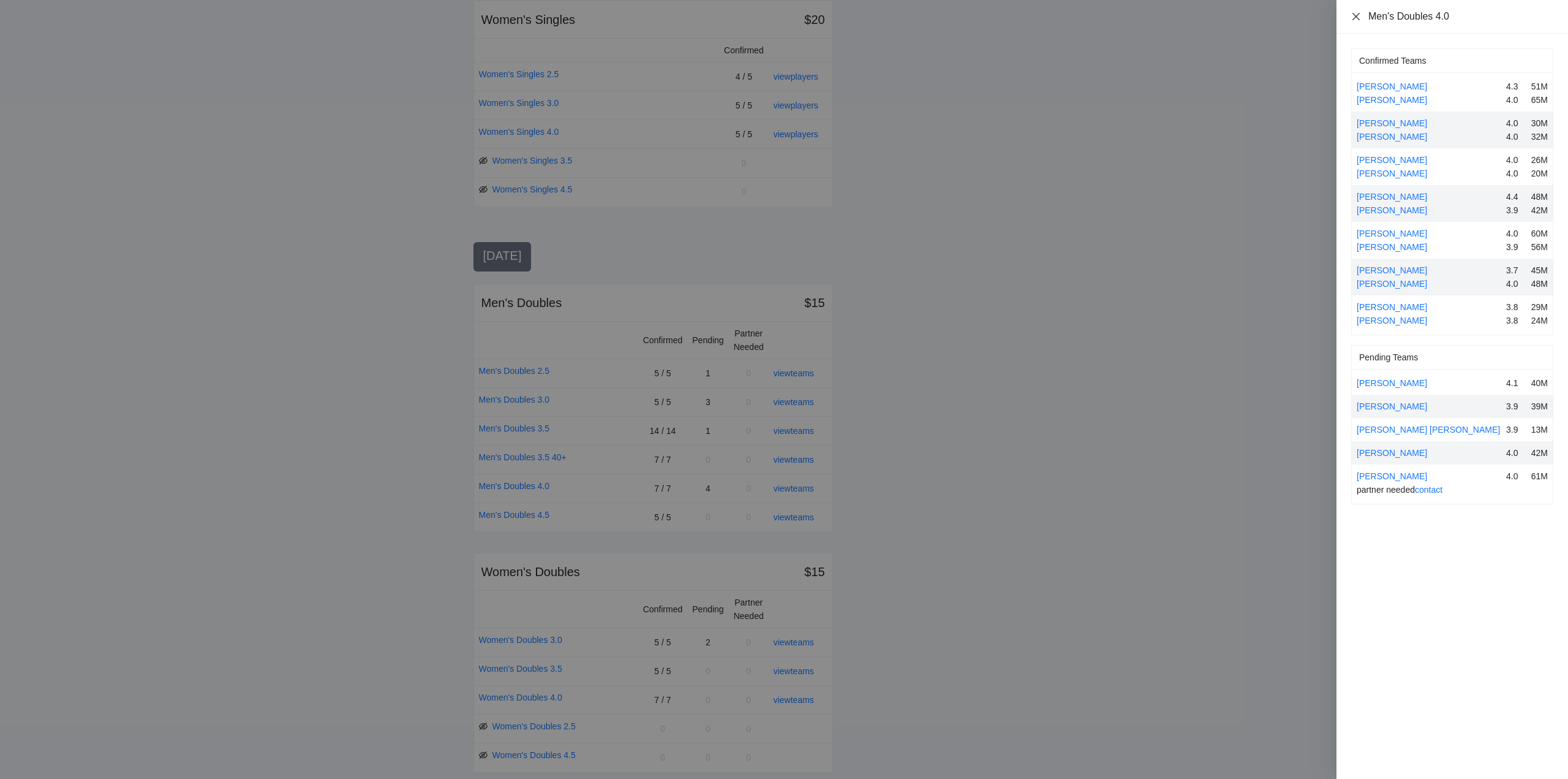
click at [1357, 15] on icon "close" at bounding box center [1356, 17] width 10 height 10
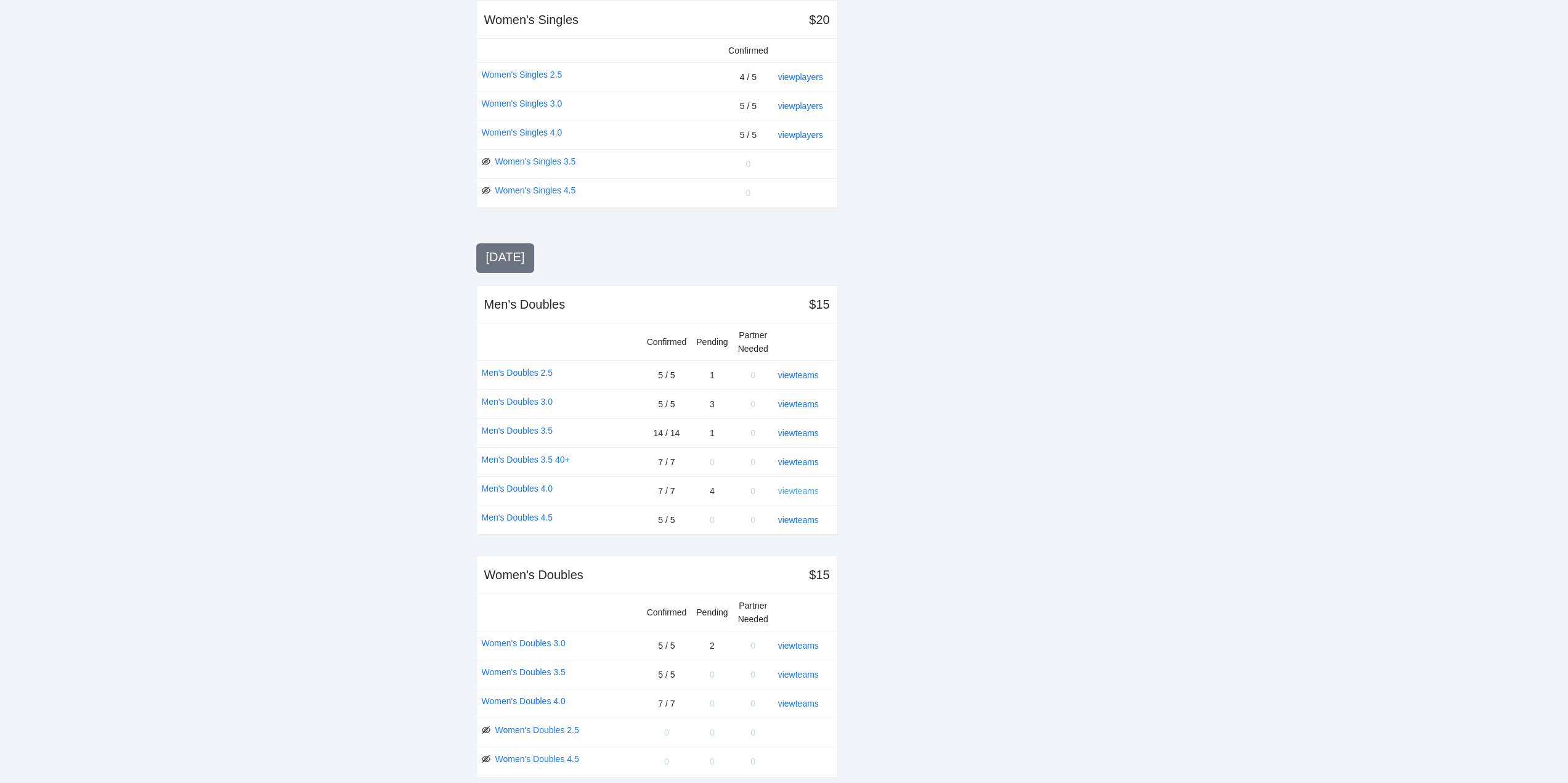
click at [801, 487] on link "view teams" at bounding box center [798, 491] width 40 height 10
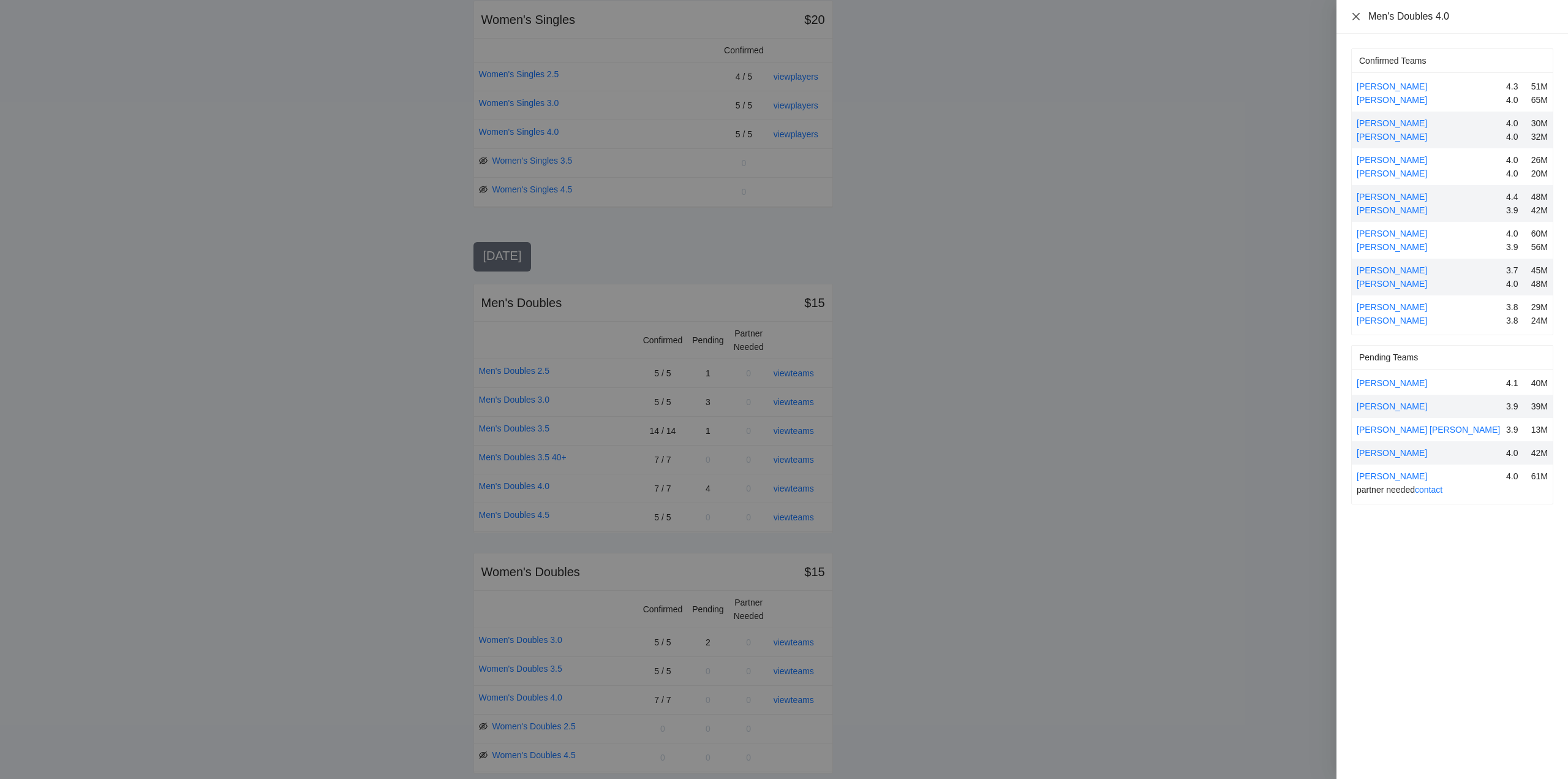
drag, startPoint x: 1356, startPoint y: 17, endPoint x: 1358, endPoint y: 23, distance: 6.3
click at [1356, 16] on icon "close" at bounding box center [1356, 16] width 8 height 8
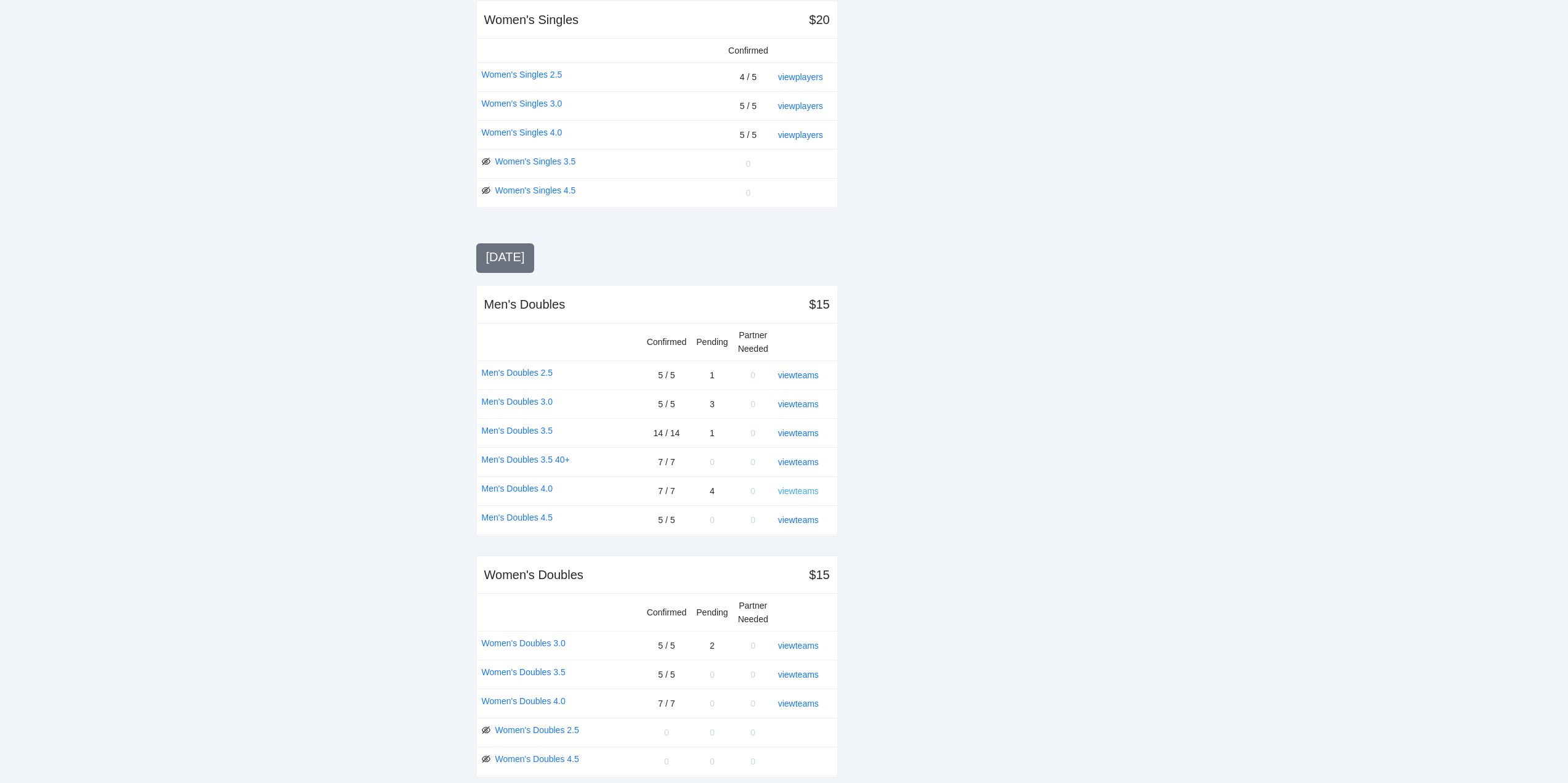
click at [809, 491] on link "view teams" at bounding box center [798, 491] width 40 height 10
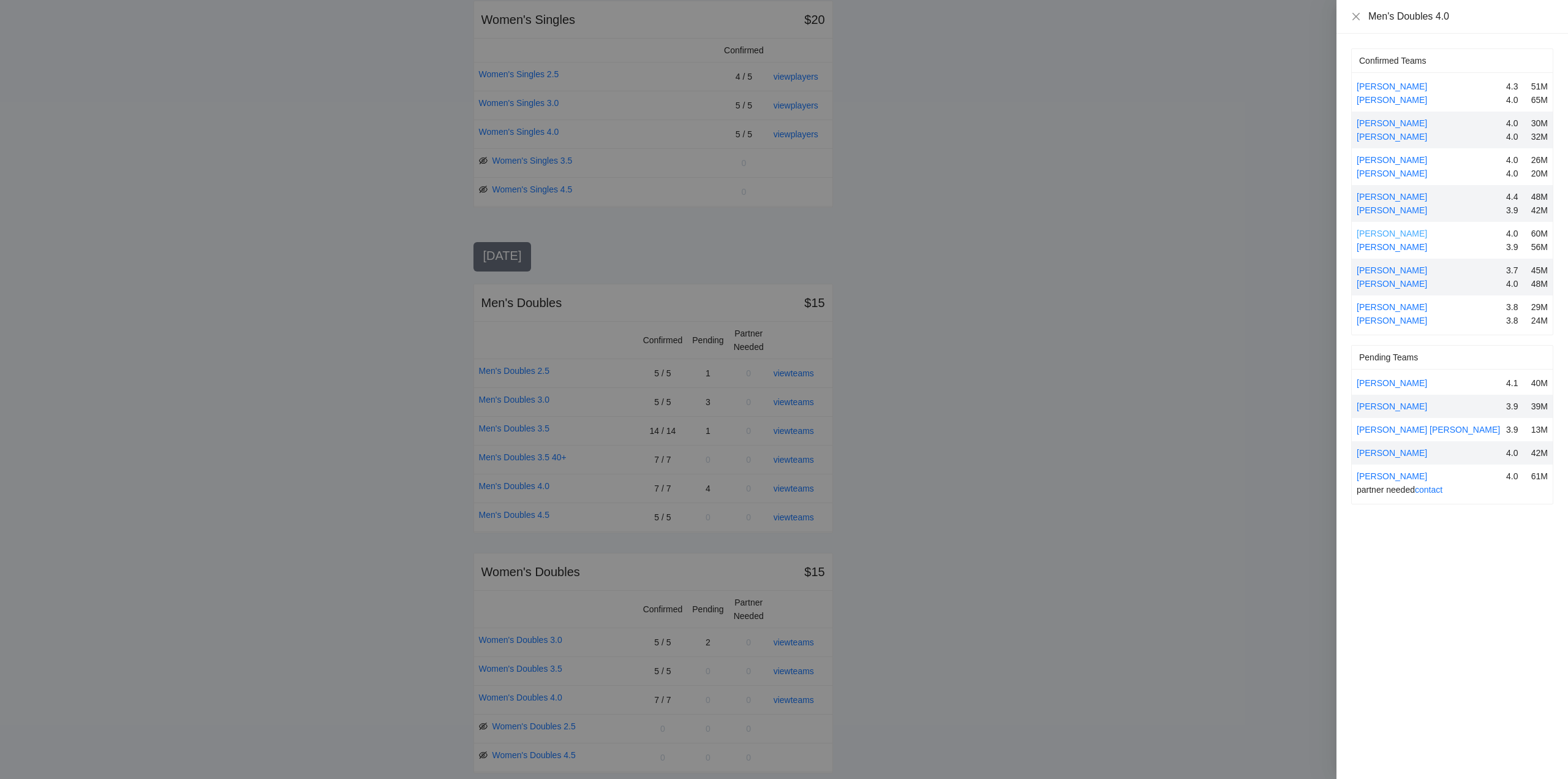
click at [1390, 230] on link "Kelly Olsen" at bounding box center [1392, 233] width 70 height 10
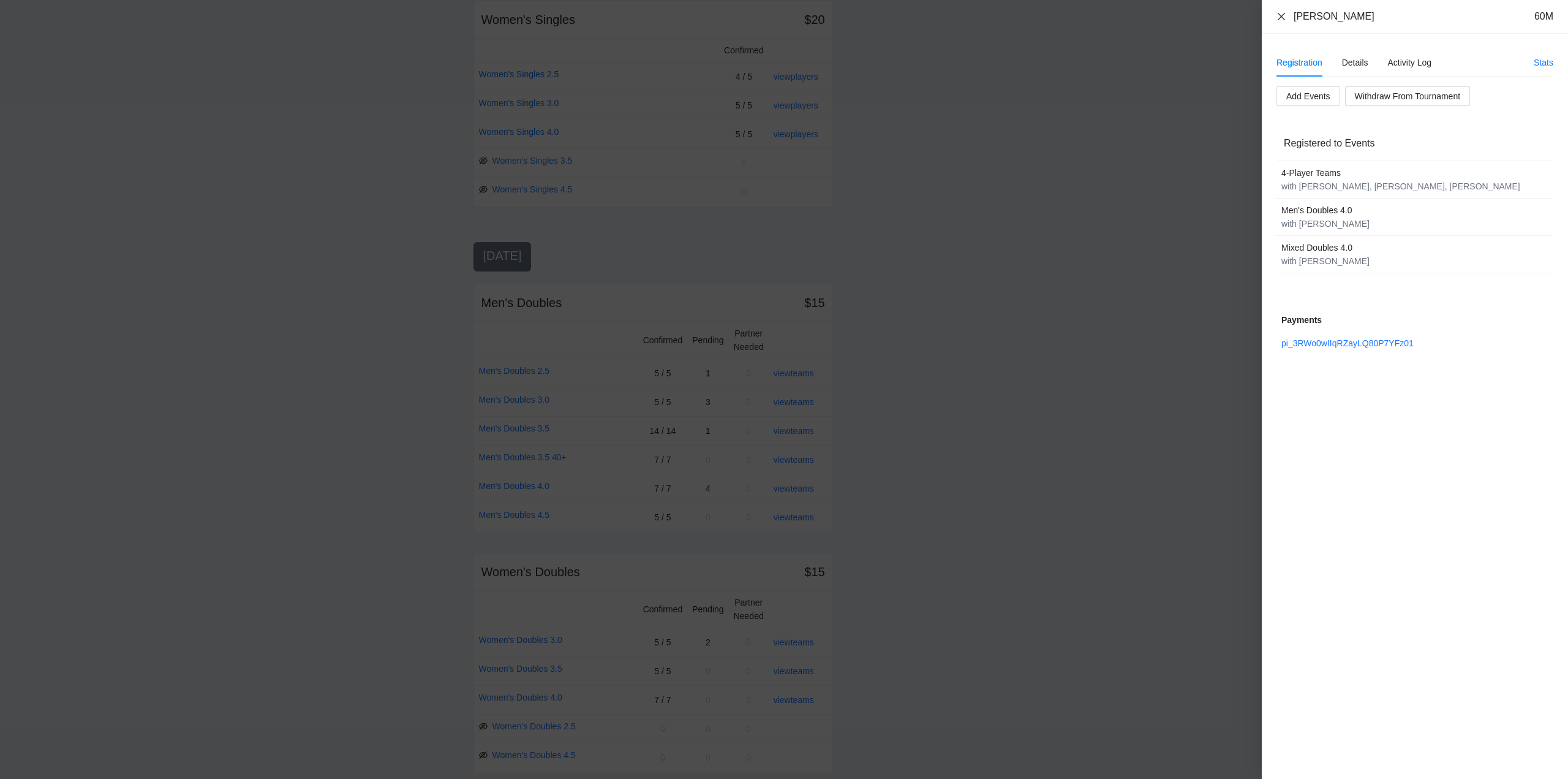
drag, startPoint x: 1281, startPoint y: 18, endPoint x: 1309, endPoint y: 67, distance: 56.4
click at [1286, 20] on icon "close" at bounding box center [1282, 17] width 10 height 10
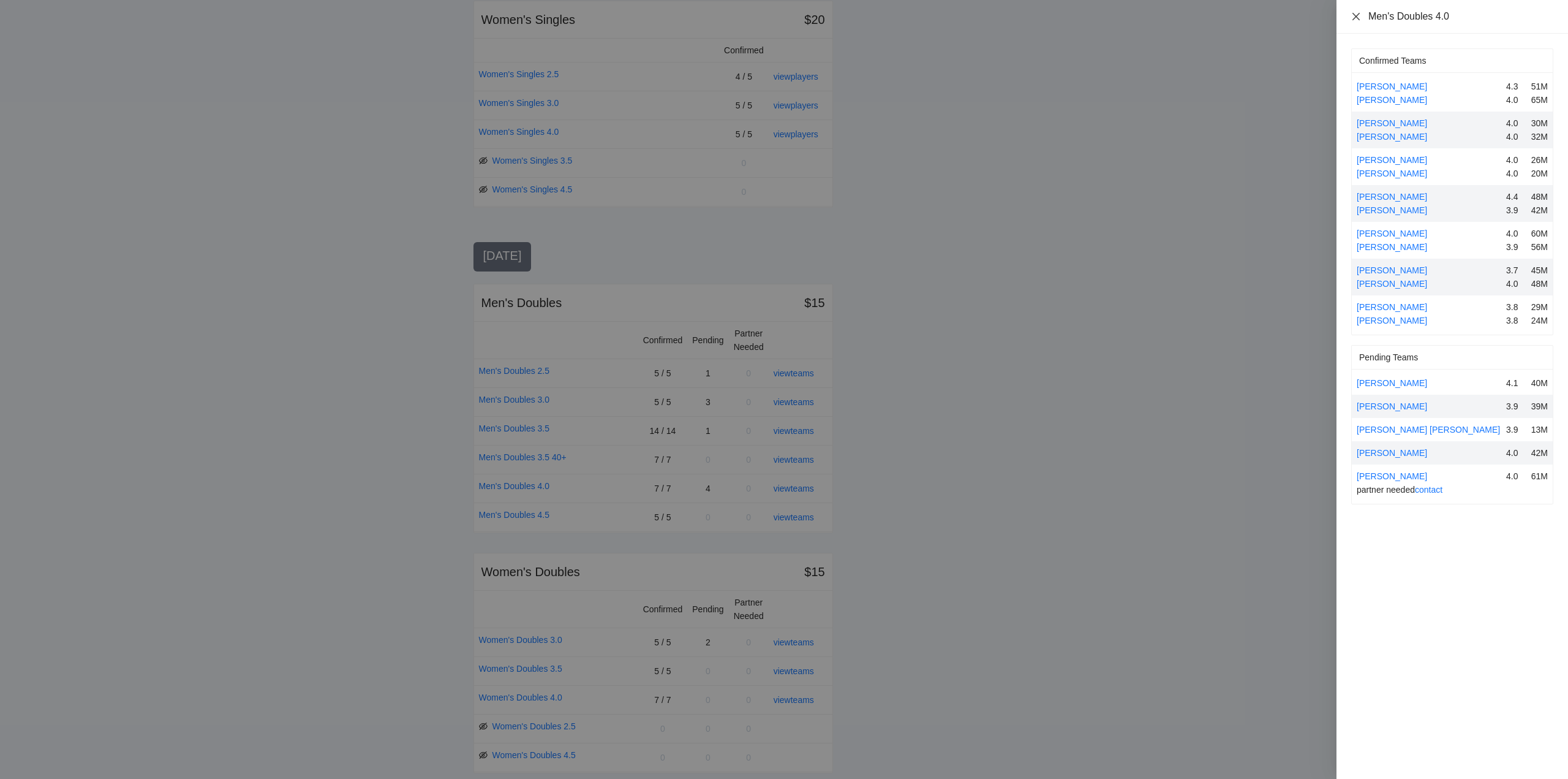
drag, startPoint x: 1356, startPoint y: 18, endPoint x: 1337, endPoint y: 145, distance: 128.4
click at [1357, 19] on icon "close" at bounding box center [1356, 17] width 10 height 10
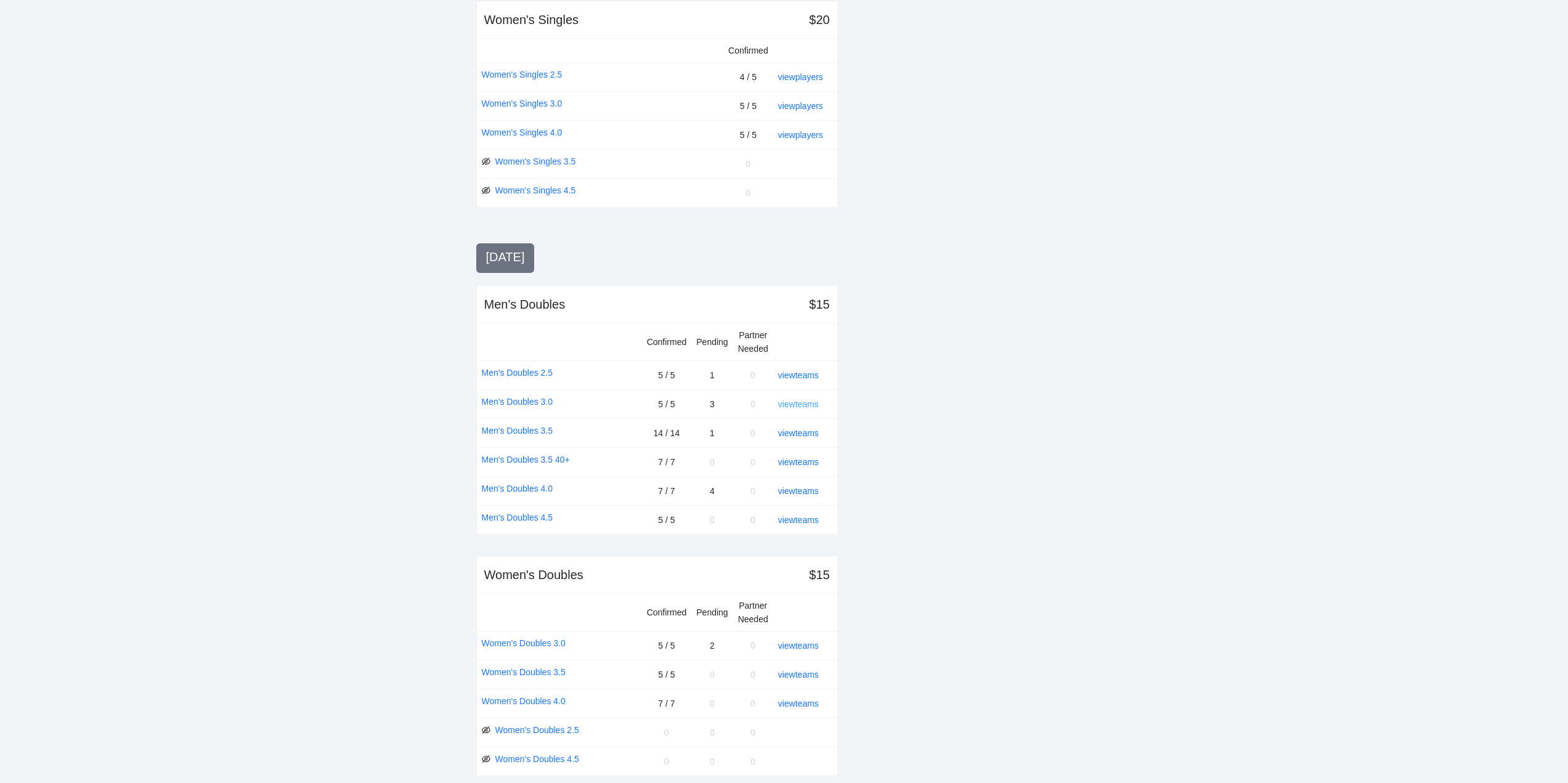
click at [787, 406] on link "view teams" at bounding box center [798, 405] width 40 height 10
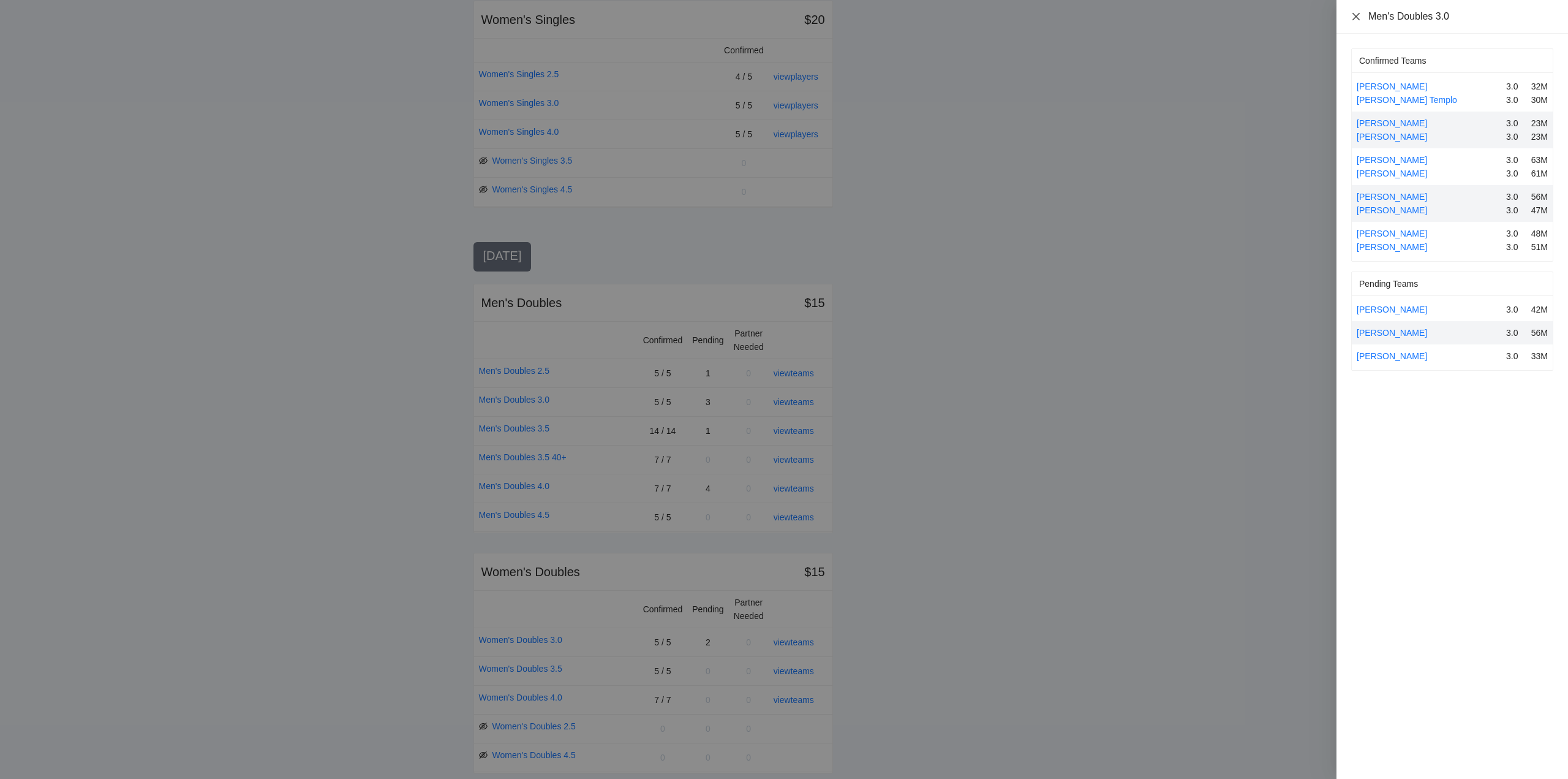
drag, startPoint x: 1357, startPoint y: 15, endPoint x: 1356, endPoint y: 24, distance: 9.1
click at [1357, 14] on icon "close" at bounding box center [1356, 17] width 10 height 10
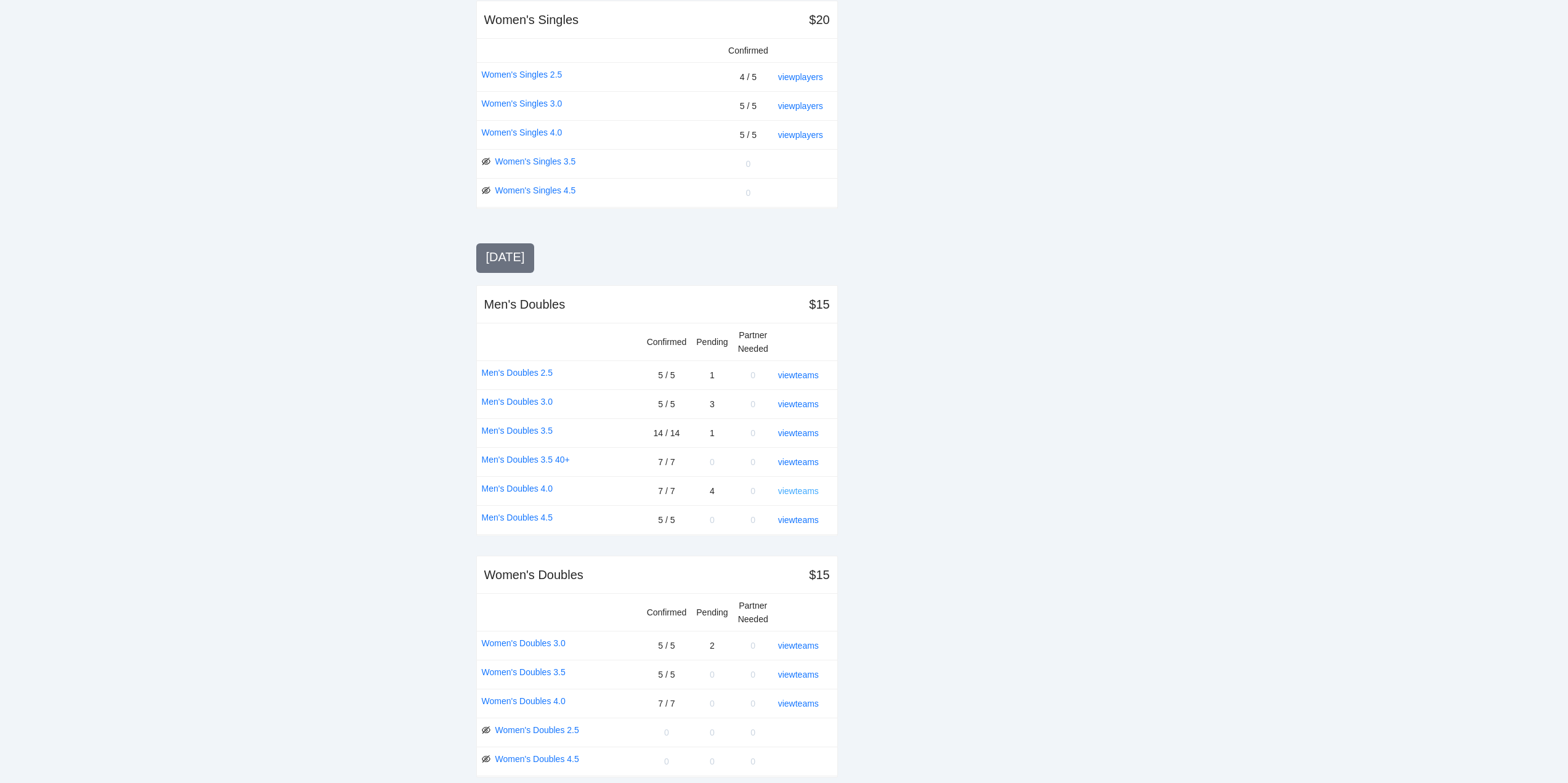
click at [806, 490] on link "view teams" at bounding box center [798, 491] width 40 height 10
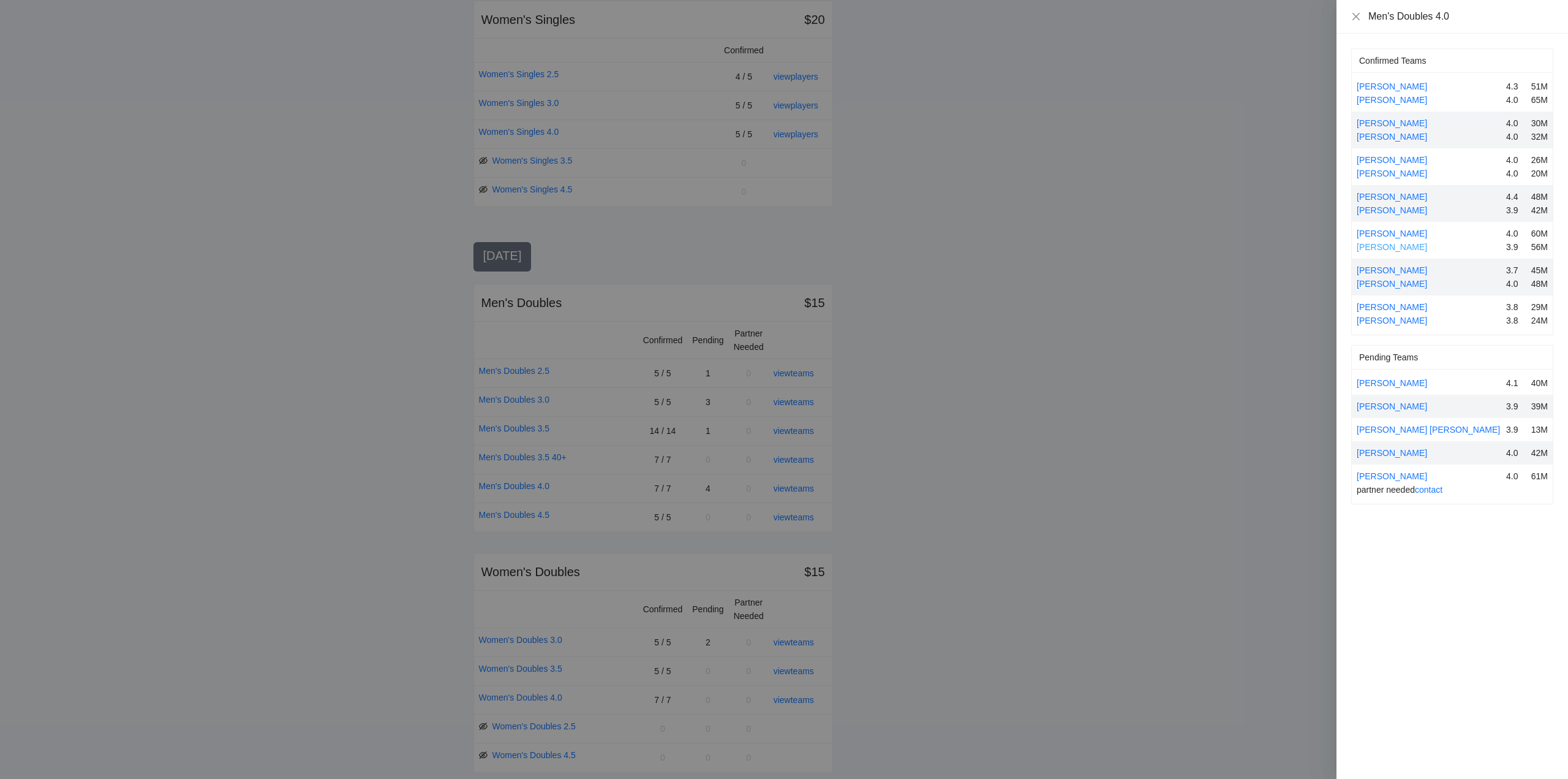
click at [1392, 242] on link "Mike Thompson" at bounding box center [1392, 247] width 70 height 10
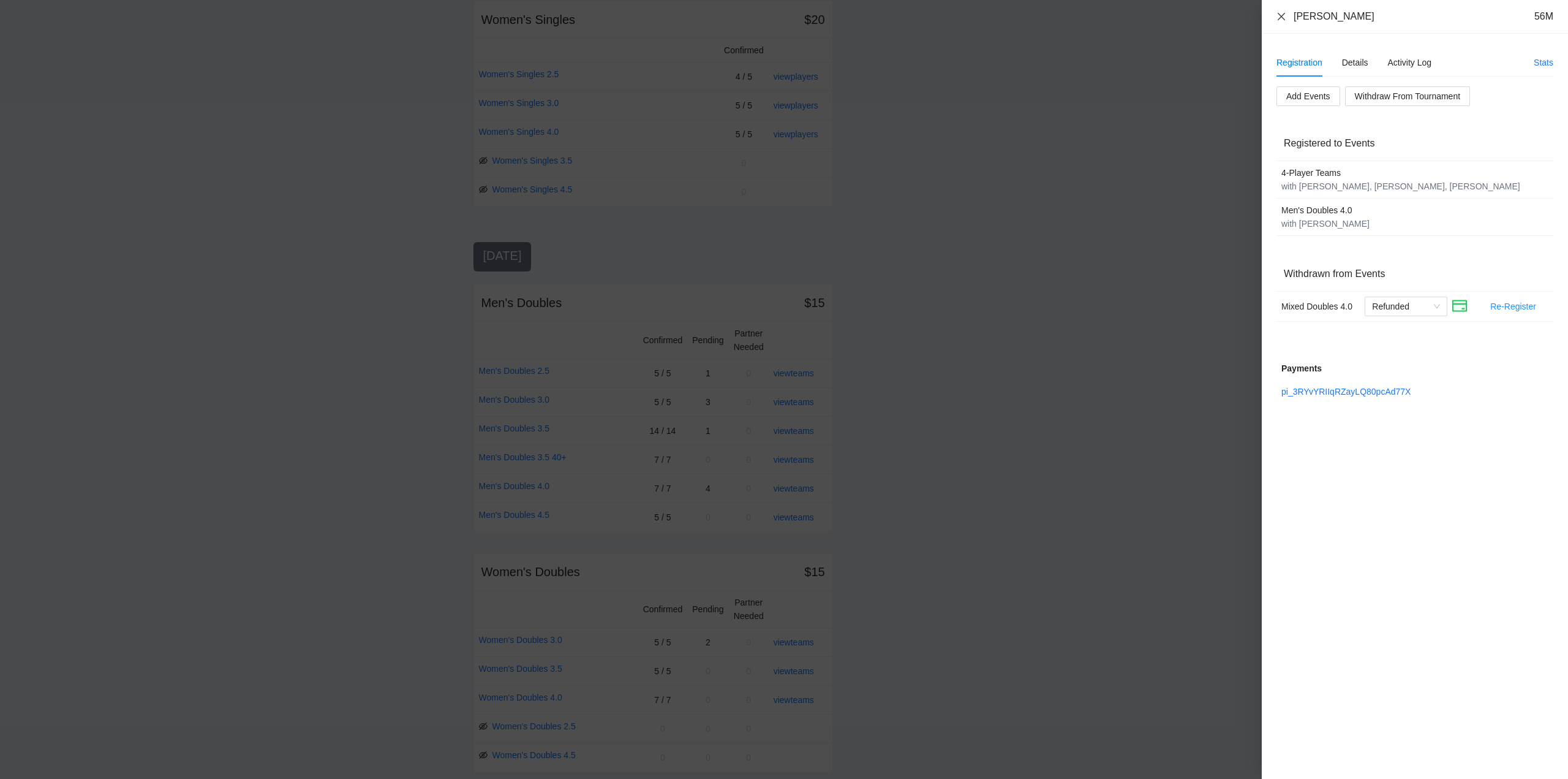
drag, startPoint x: 1278, startPoint y: 16, endPoint x: 1285, endPoint y: 57, distance: 41.6
click at [1279, 16] on icon "close" at bounding box center [1282, 17] width 10 height 10
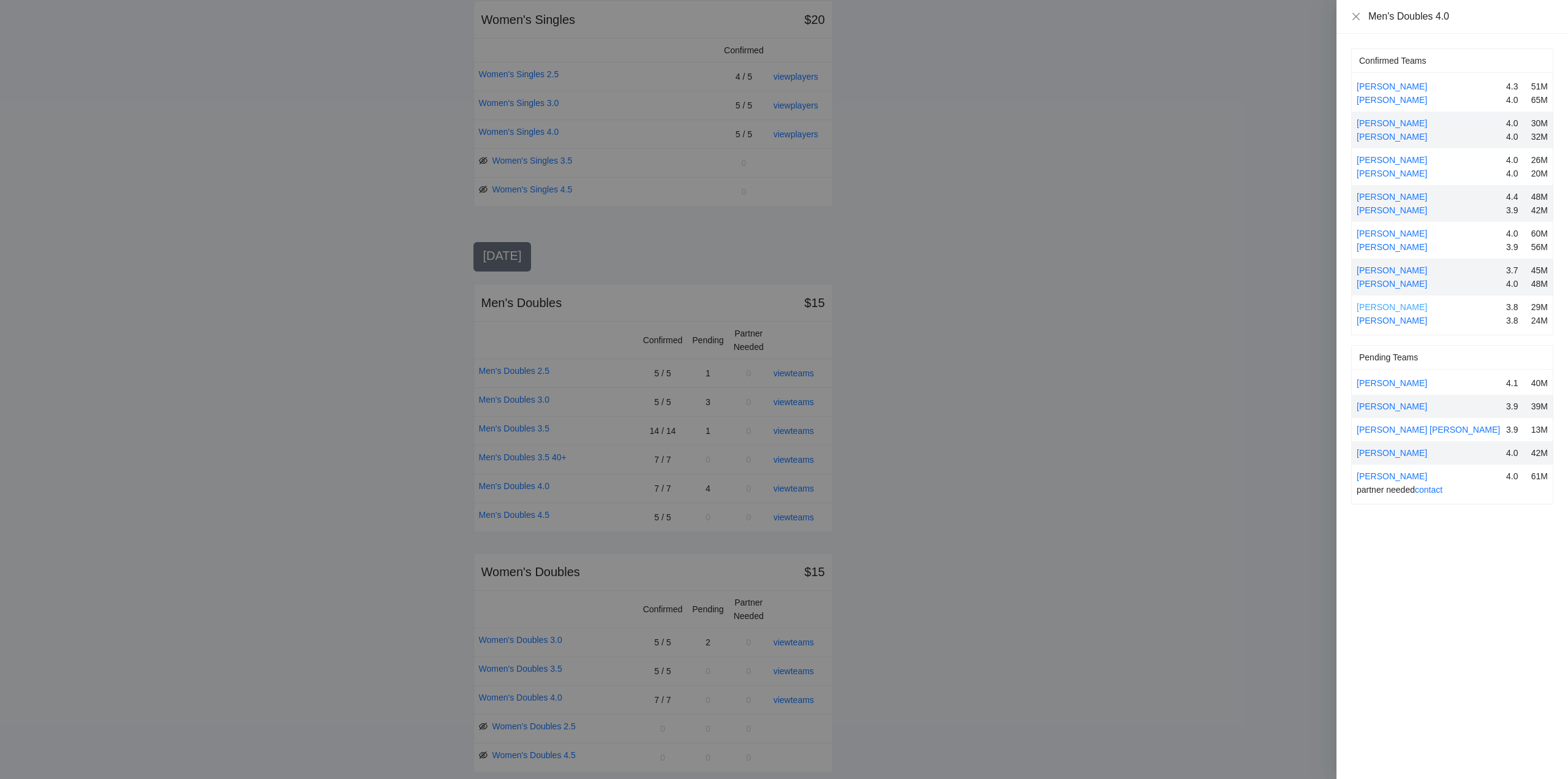
click at [1382, 308] on link "Paul Cordova" at bounding box center [1392, 307] width 70 height 10
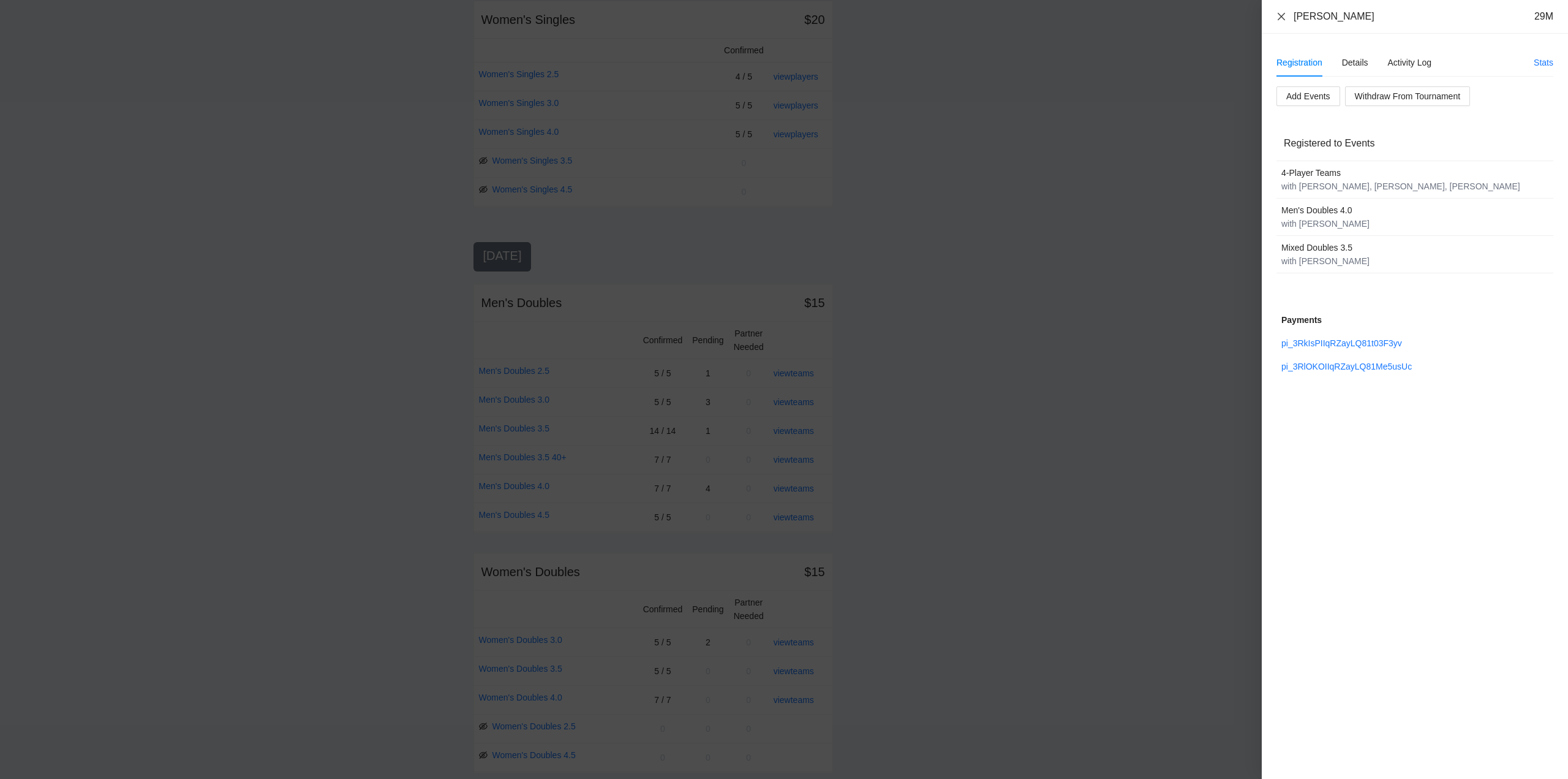
drag, startPoint x: 1280, startPoint y: 18, endPoint x: 1288, endPoint y: 28, distance: 12.8
click at [1284, 19] on icon "close" at bounding box center [1282, 17] width 10 height 10
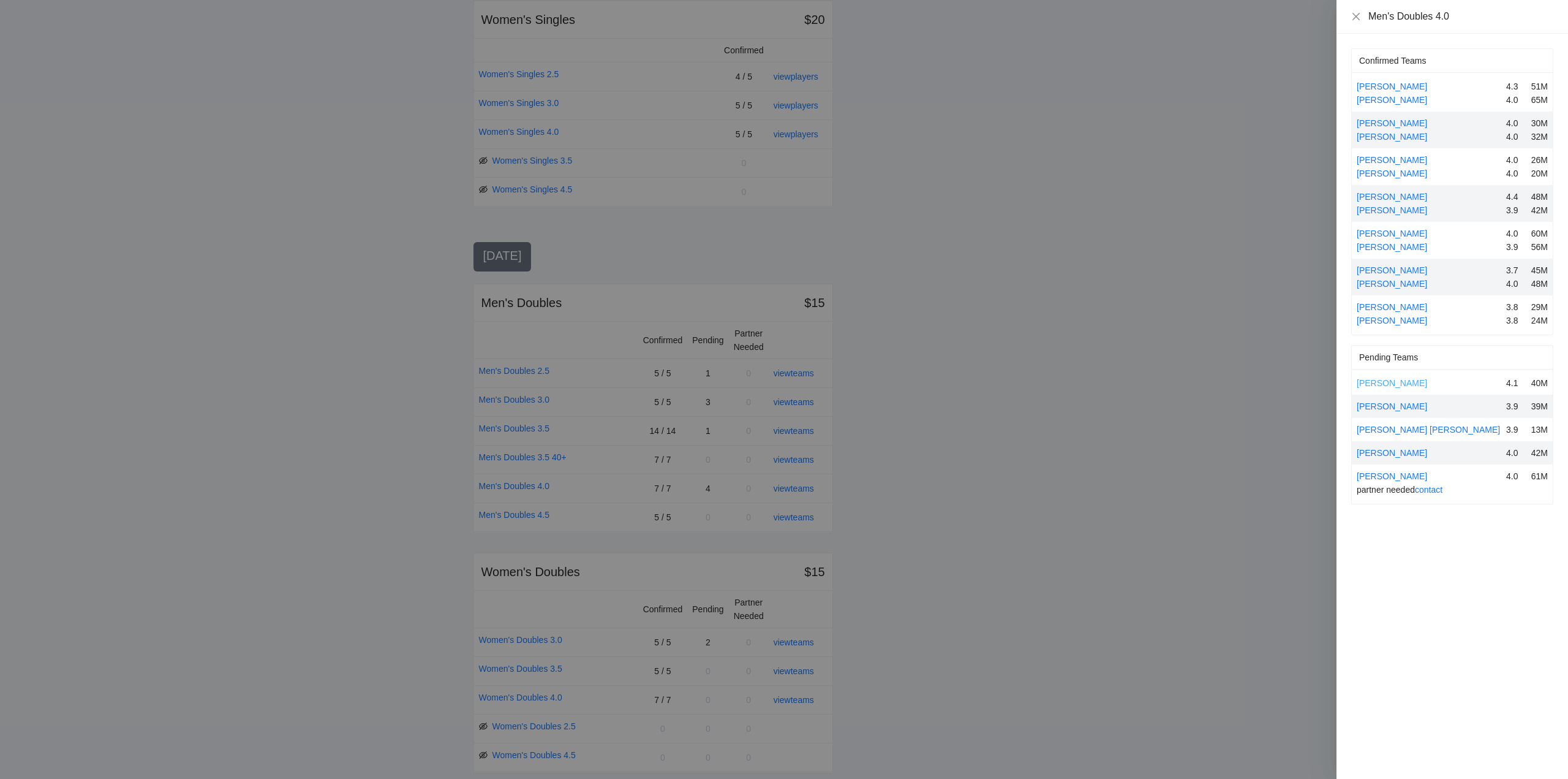
click at [1392, 383] on link "Brad Watson" at bounding box center [1392, 383] width 70 height 10
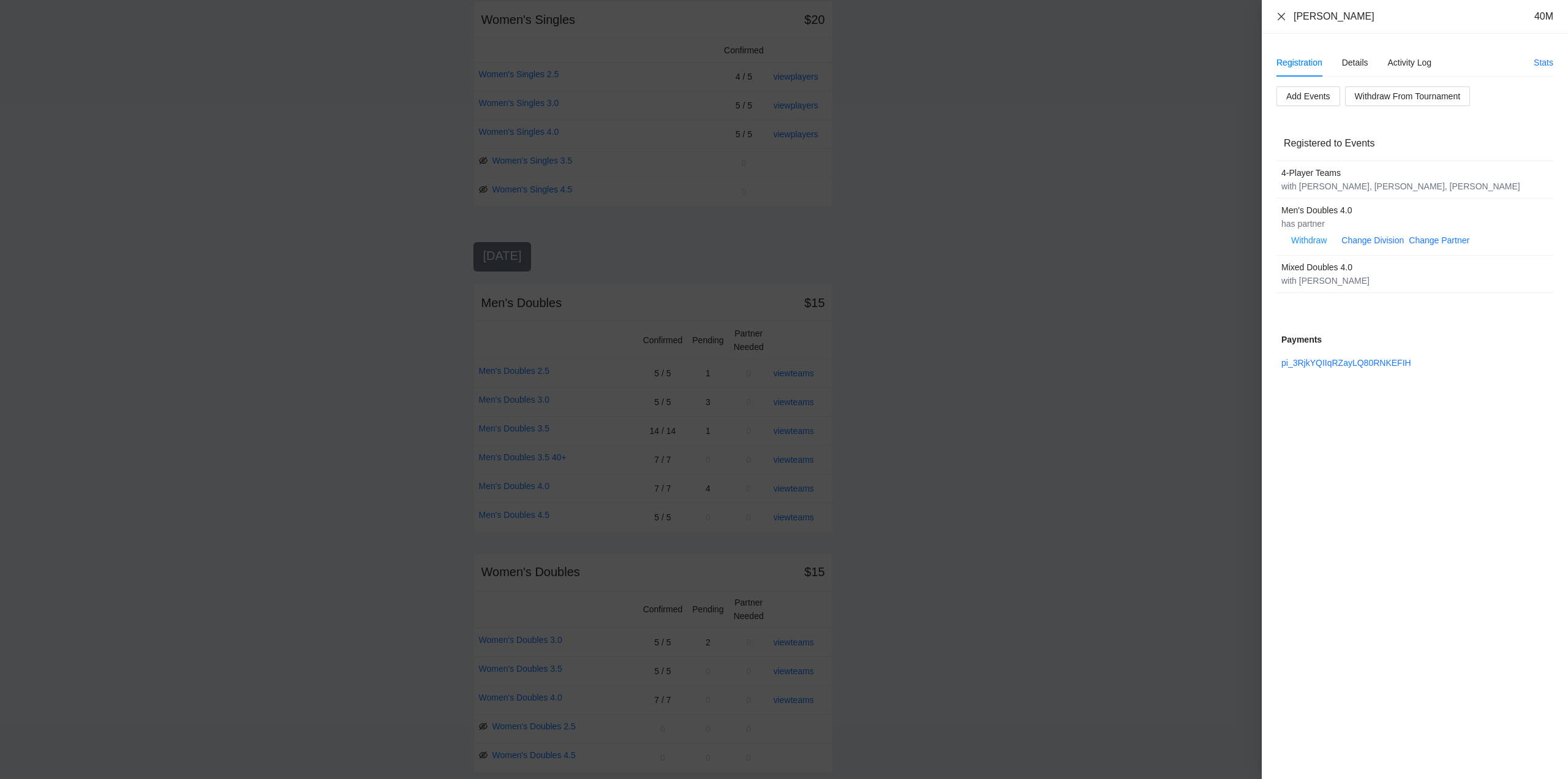
click at [1282, 16] on icon "close" at bounding box center [1281, 16] width 8 height 8
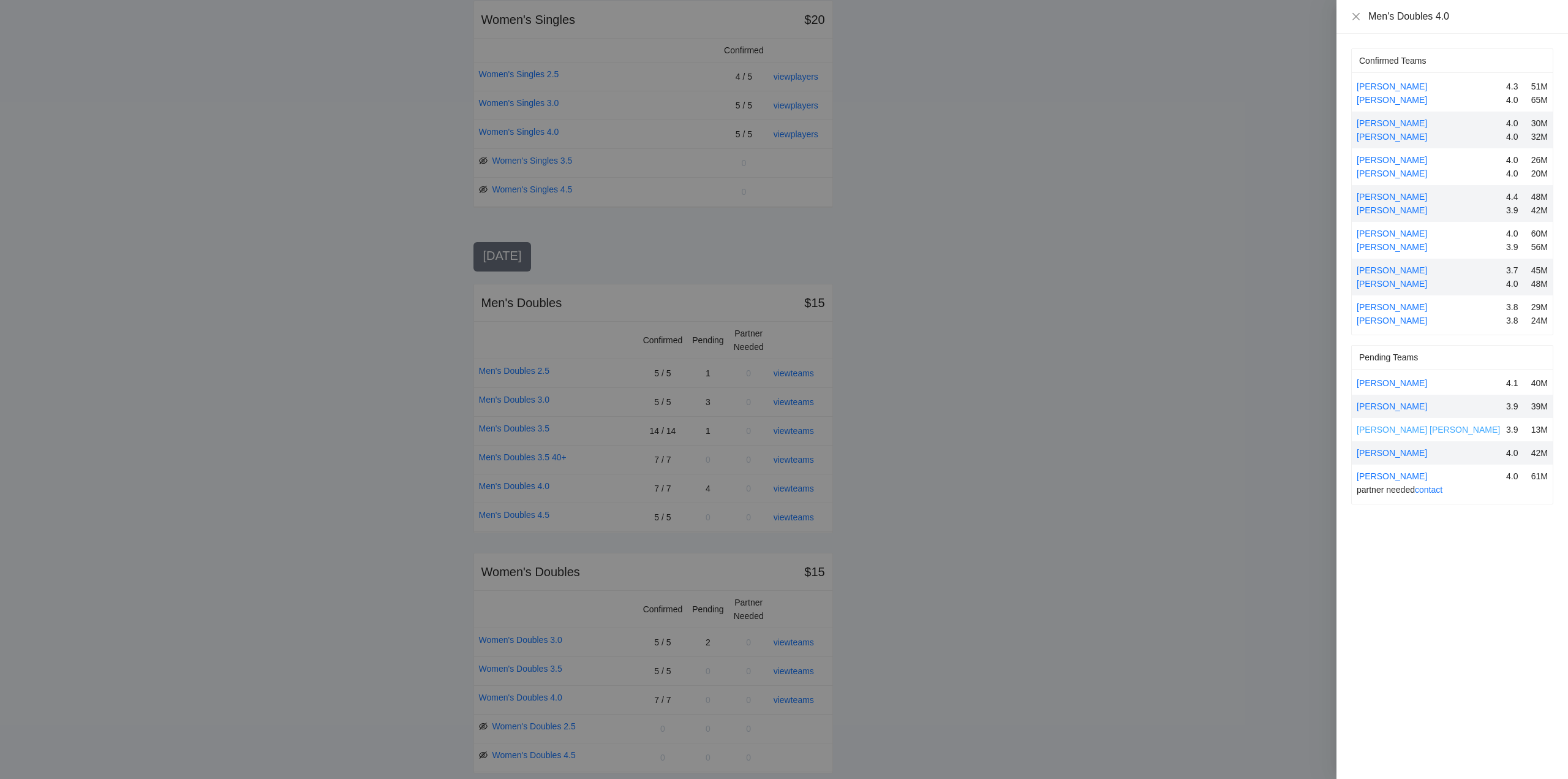
click at [1398, 428] on link "Luis Jr Fernandez" at bounding box center [1428, 430] width 143 height 10
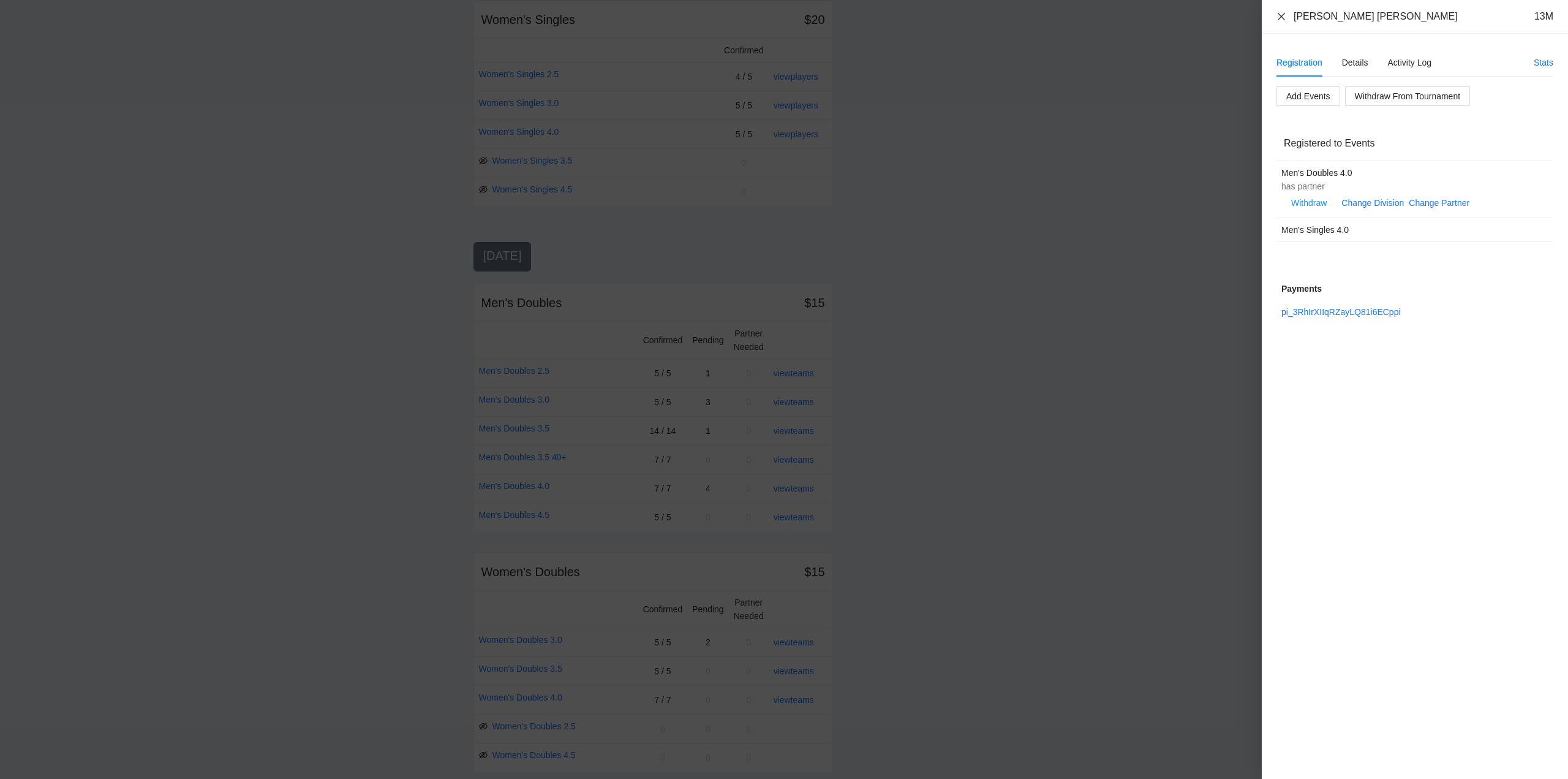
drag, startPoint x: 1280, startPoint y: 18, endPoint x: 1313, endPoint y: 102, distance: 90.2
click at [1282, 20] on icon "close" at bounding box center [1282, 17] width 10 height 10
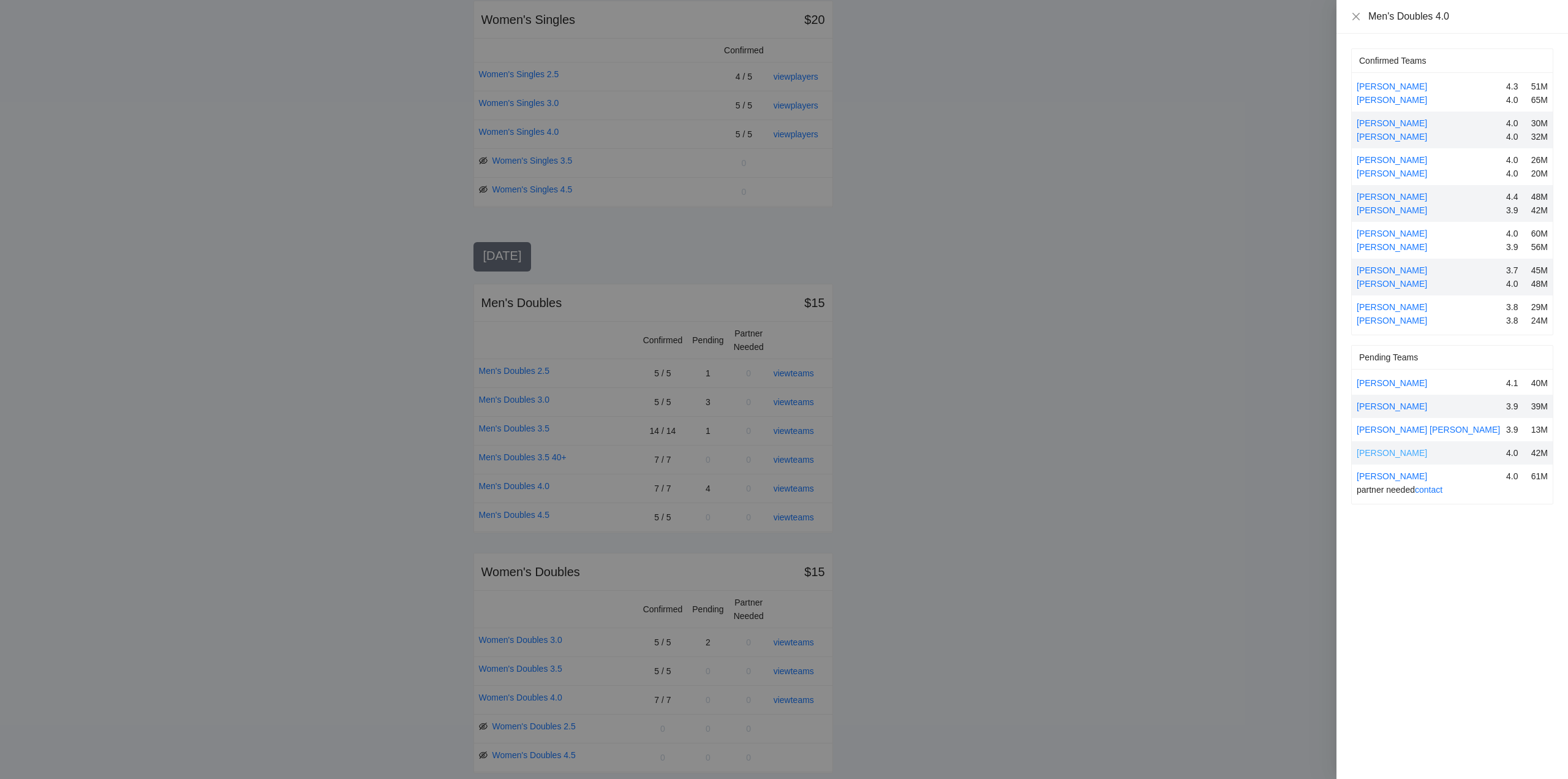
click at [1393, 452] on link "Ray Enriquez" at bounding box center [1392, 453] width 70 height 10
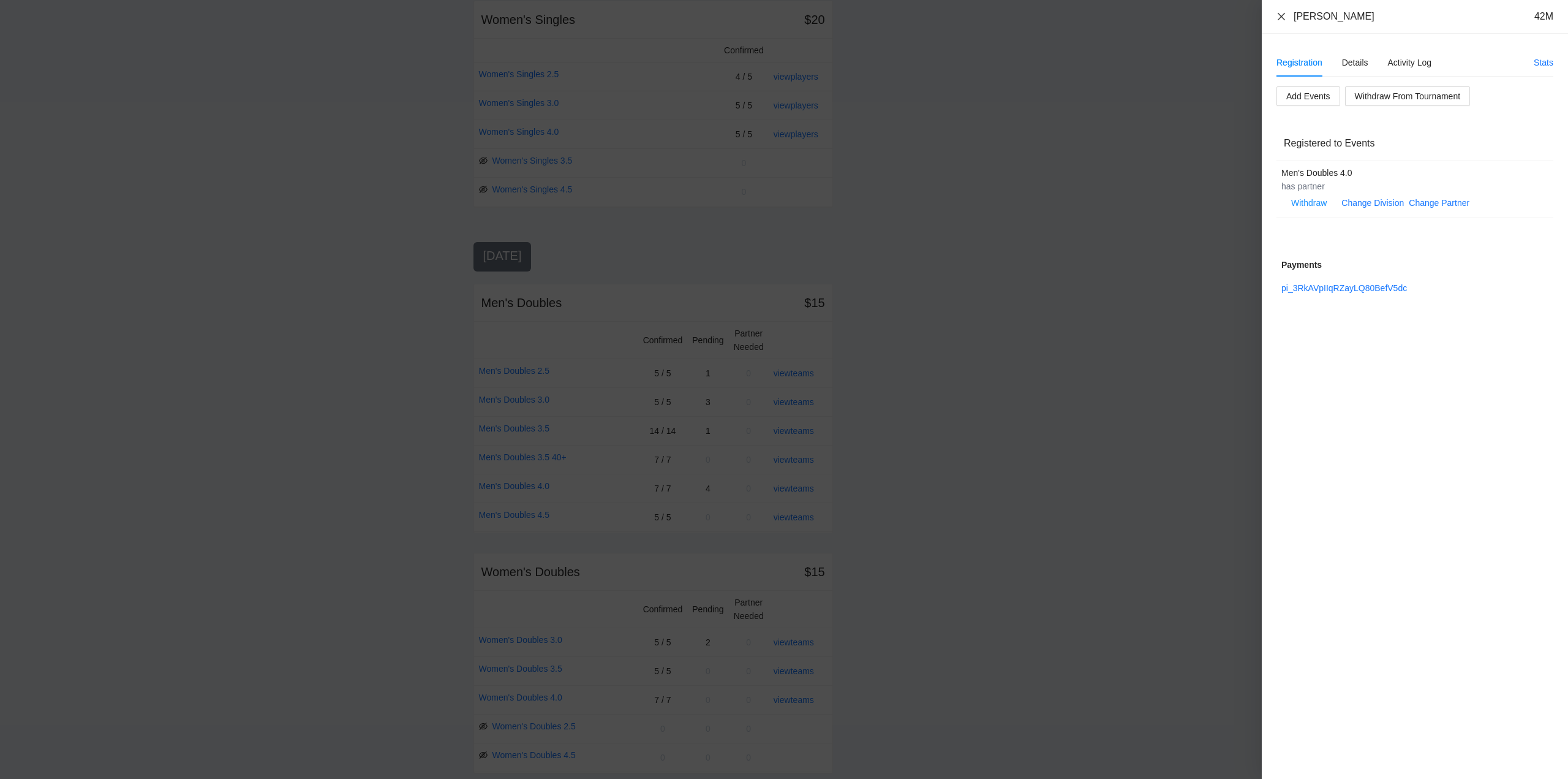
click at [1283, 18] on icon "close" at bounding box center [1282, 17] width 10 height 10
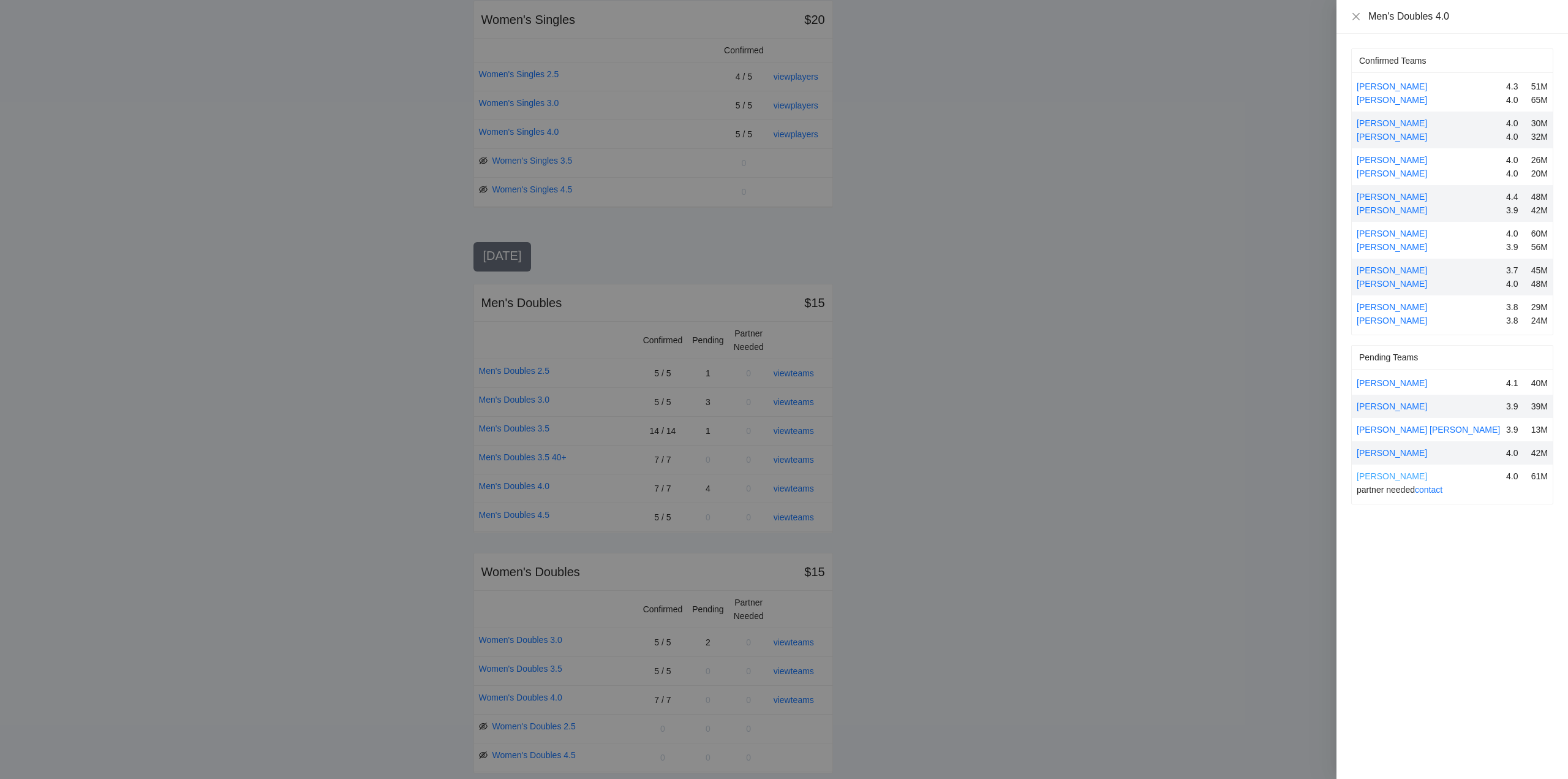
click at [1396, 474] on link "Robert Reilley" at bounding box center [1392, 476] width 70 height 10
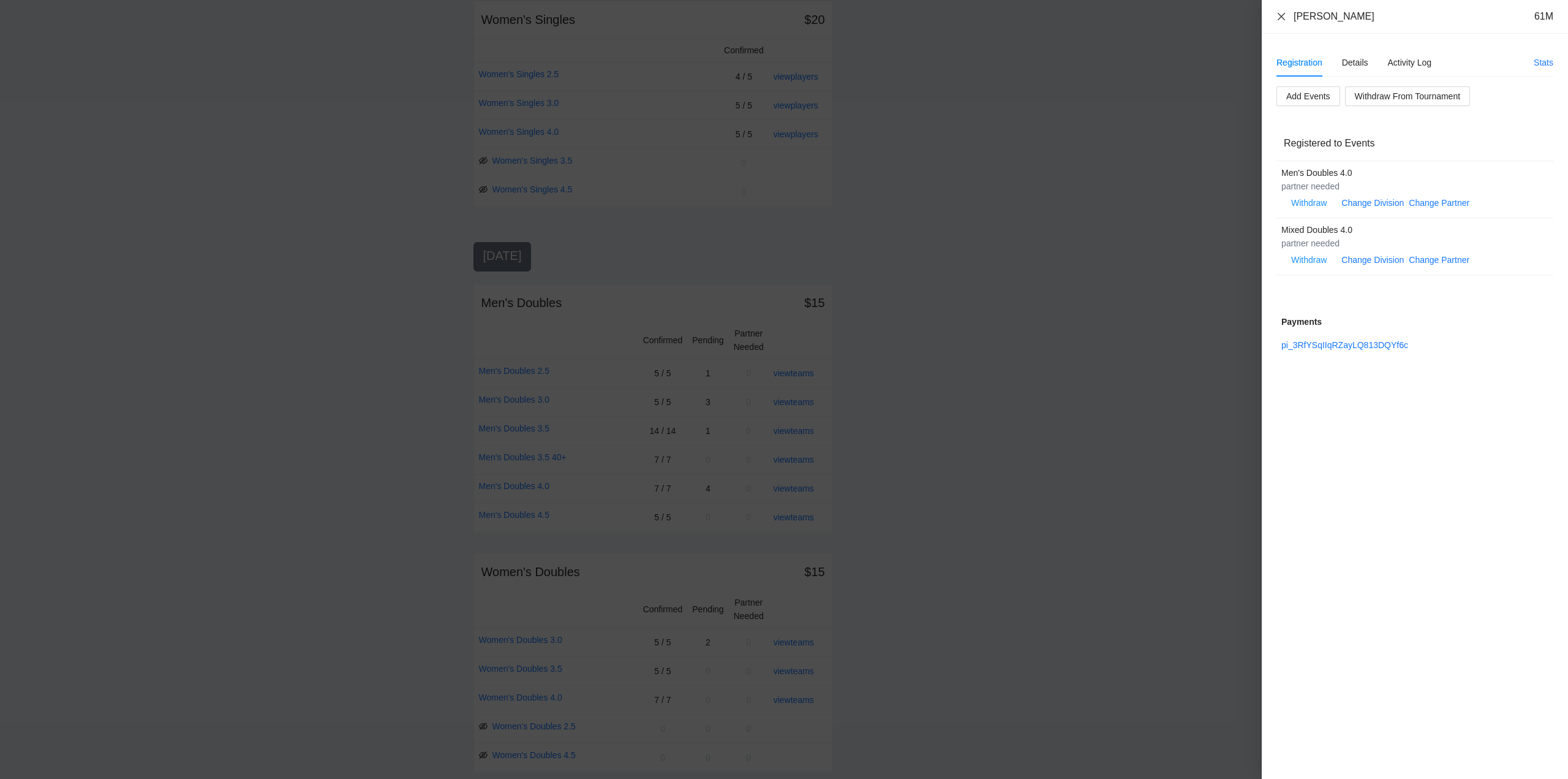
drag, startPoint x: 1281, startPoint y: 13, endPoint x: 1288, endPoint y: 18, distance: 8.6
click at [1281, 13] on icon "close" at bounding box center [1282, 17] width 10 height 10
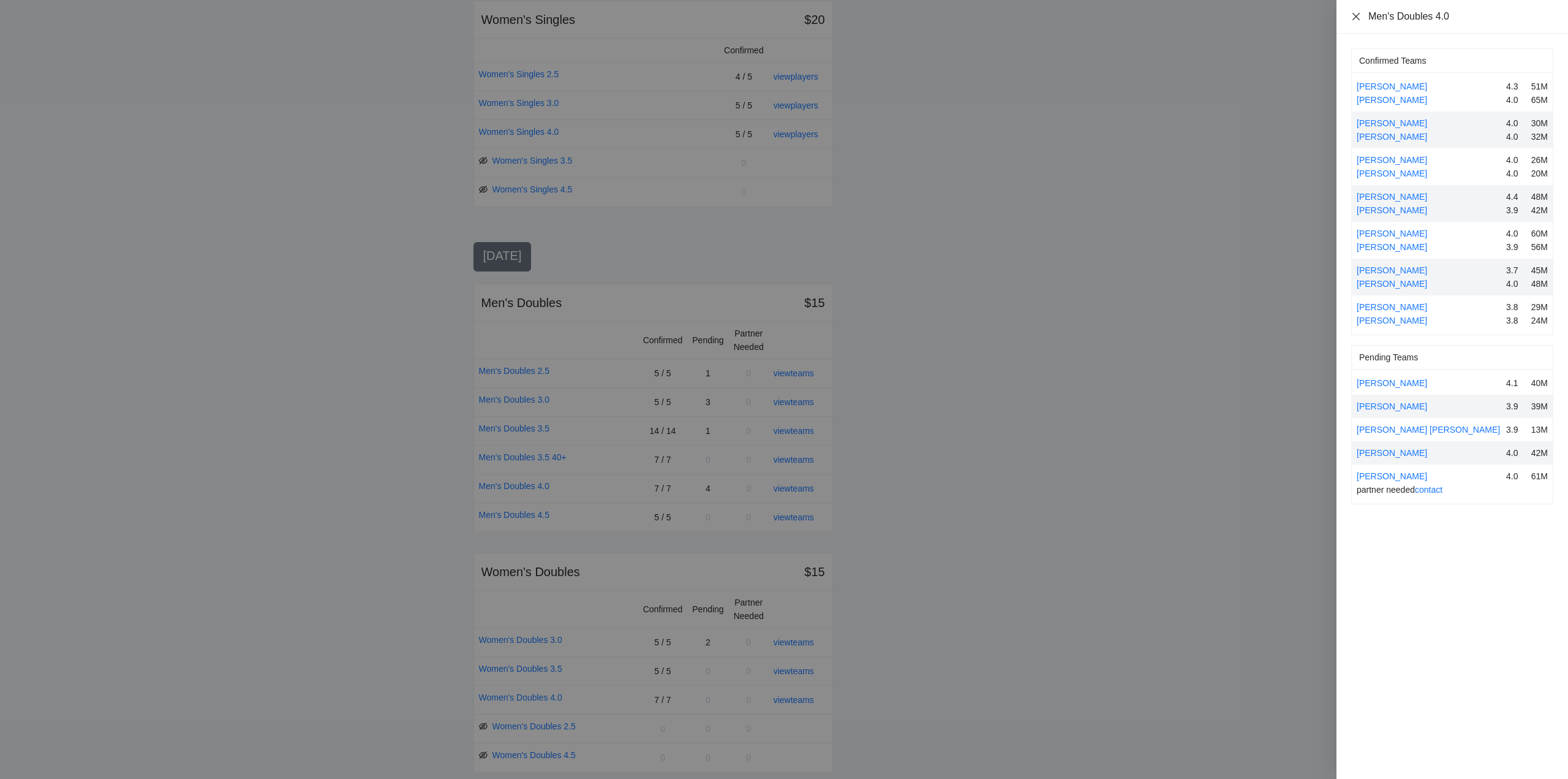
click at [1359, 15] on icon "close" at bounding box center [1356, 17] width 10 height 10
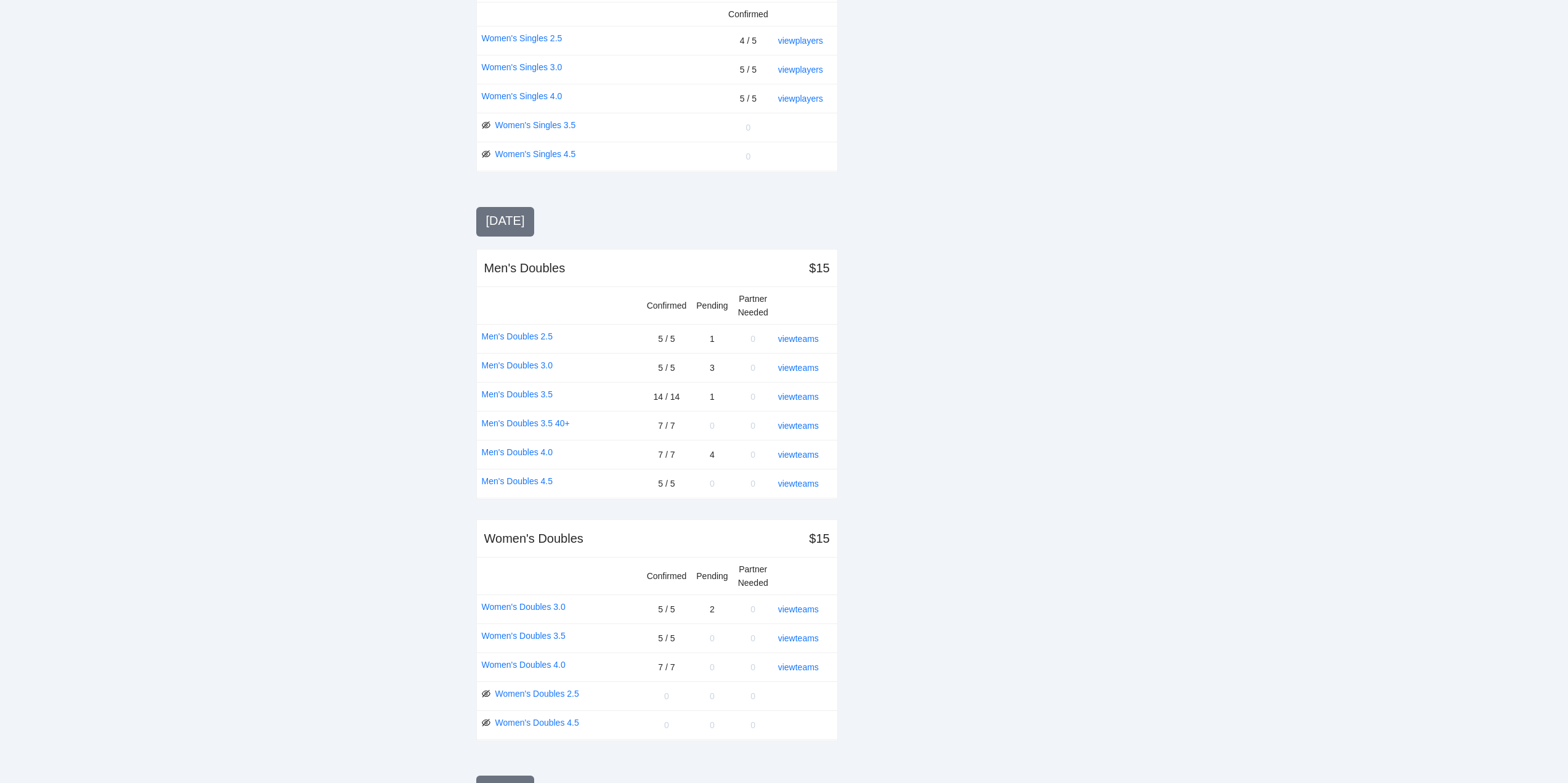
scroll to position [616, 0]
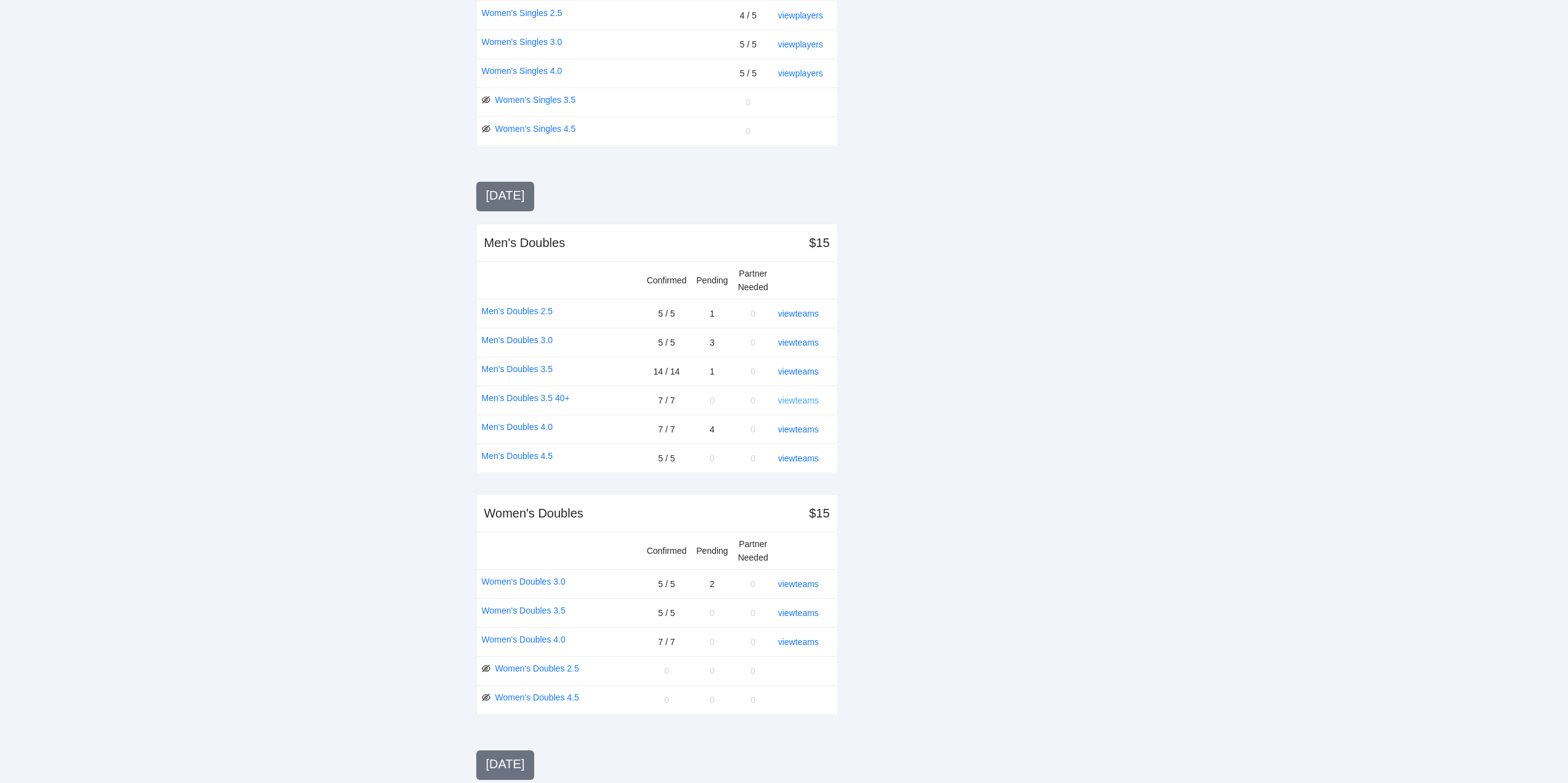
click at [792, 397] on link "view teams" at bounding box center [798, 400] width 40 height 10
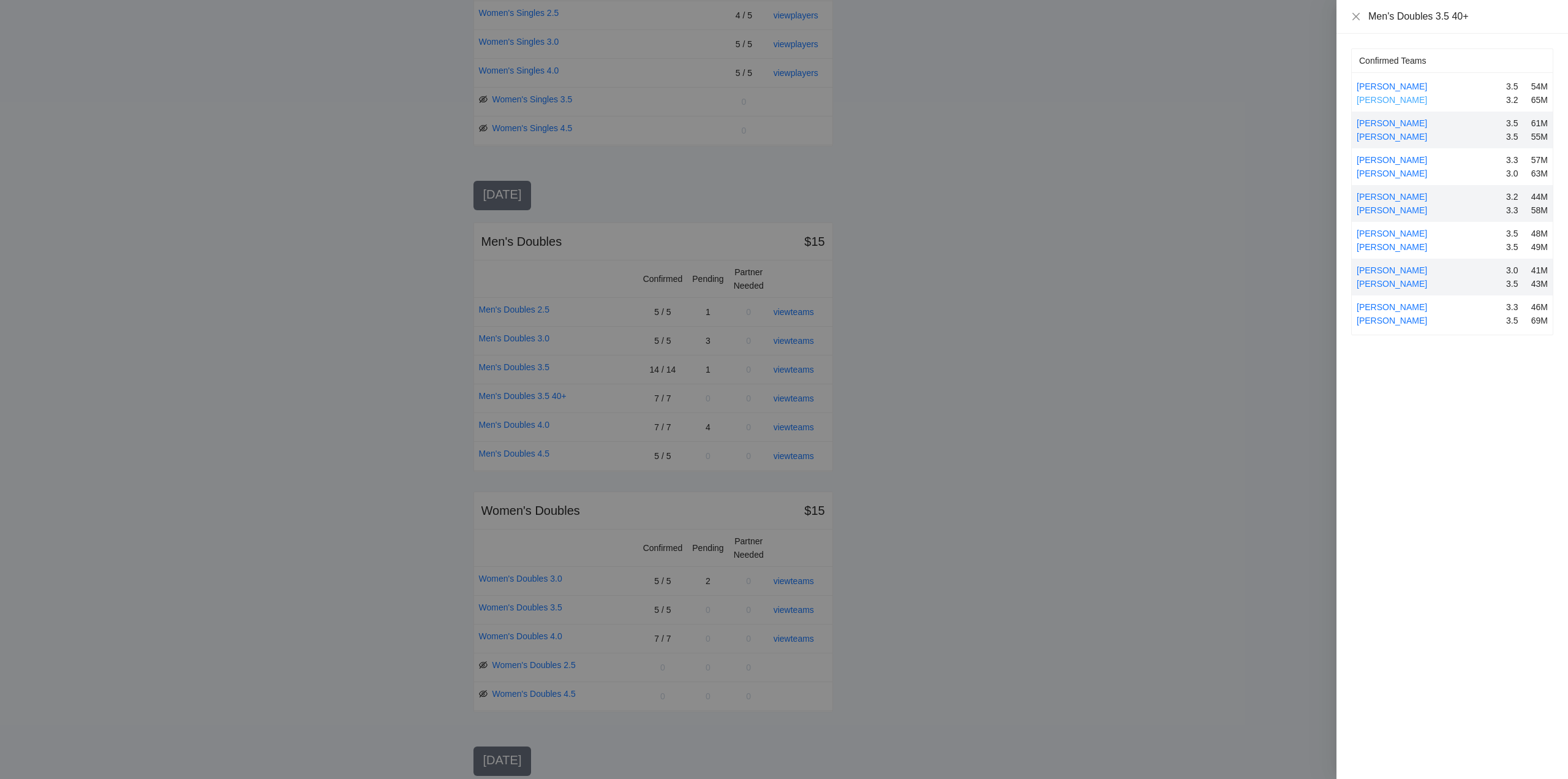
drag, startPoint x: 1368, startPoint y: 88, endPoint x: 1366, endPoint y: 102, distance: 14.1
click at [1370, 88] on link "Brian Alton" at bounding box center [1392, 86] width 70 height 10
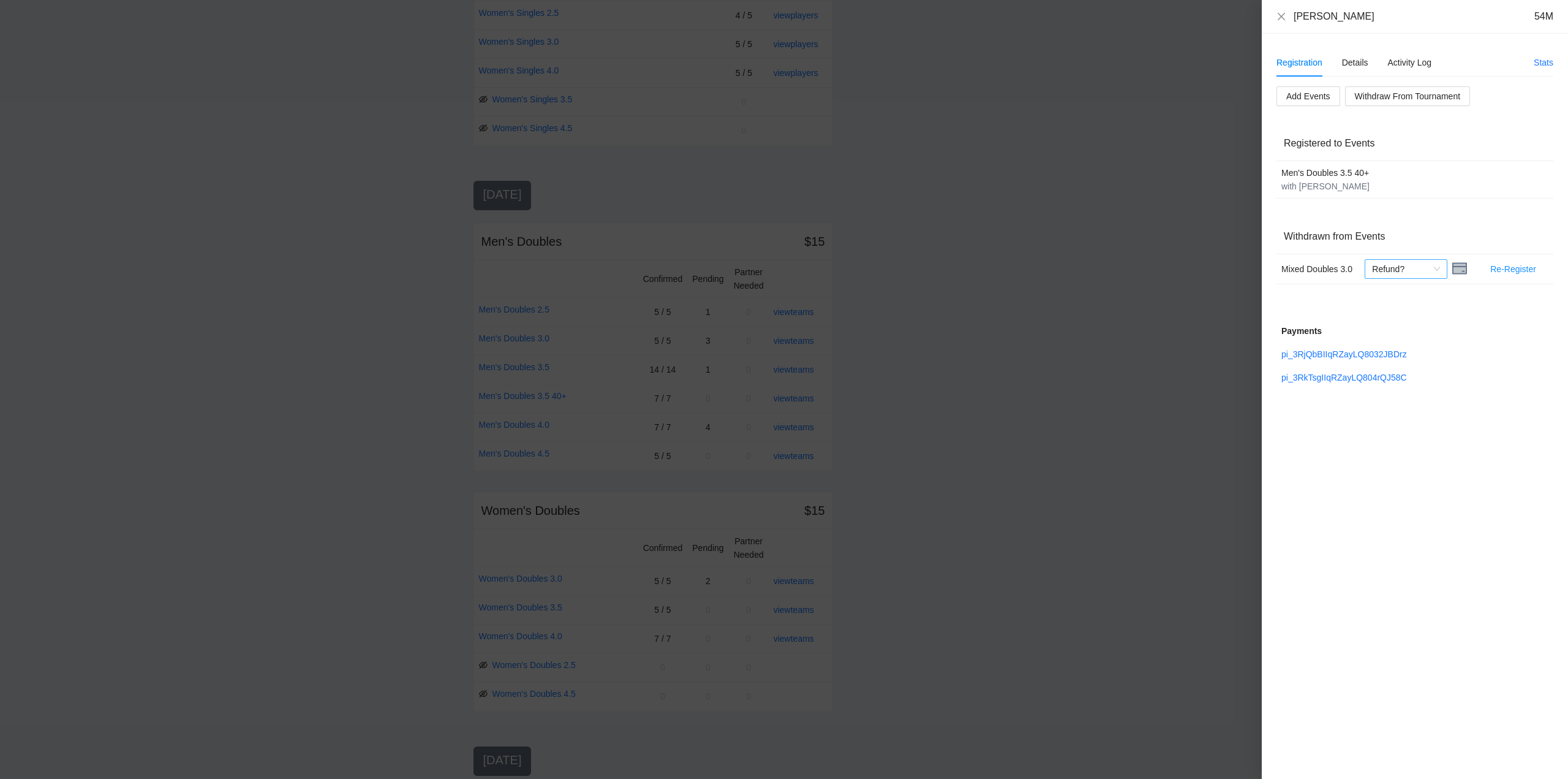
click at [1437, 268] on span "Refund?" at bounding box center [1406, 269] width 68 height 18
click at [1398, 292] on div "Refunded" at bounding box center [1406, 294] width 68 height 13
click at [1338, 375] on link "pi_3RkTsgIIqRZayLQ804rQJ58C" at bounding box center [1344, 377] width 125 height 10
drag, startPoint x: 1281, startPoint y: 13, endPoint x: 1297, endPoint y: 27, distance: 21.3
click at [1281, 13] on icon "close" at bounding box center [1282, 17] width 10 height 10
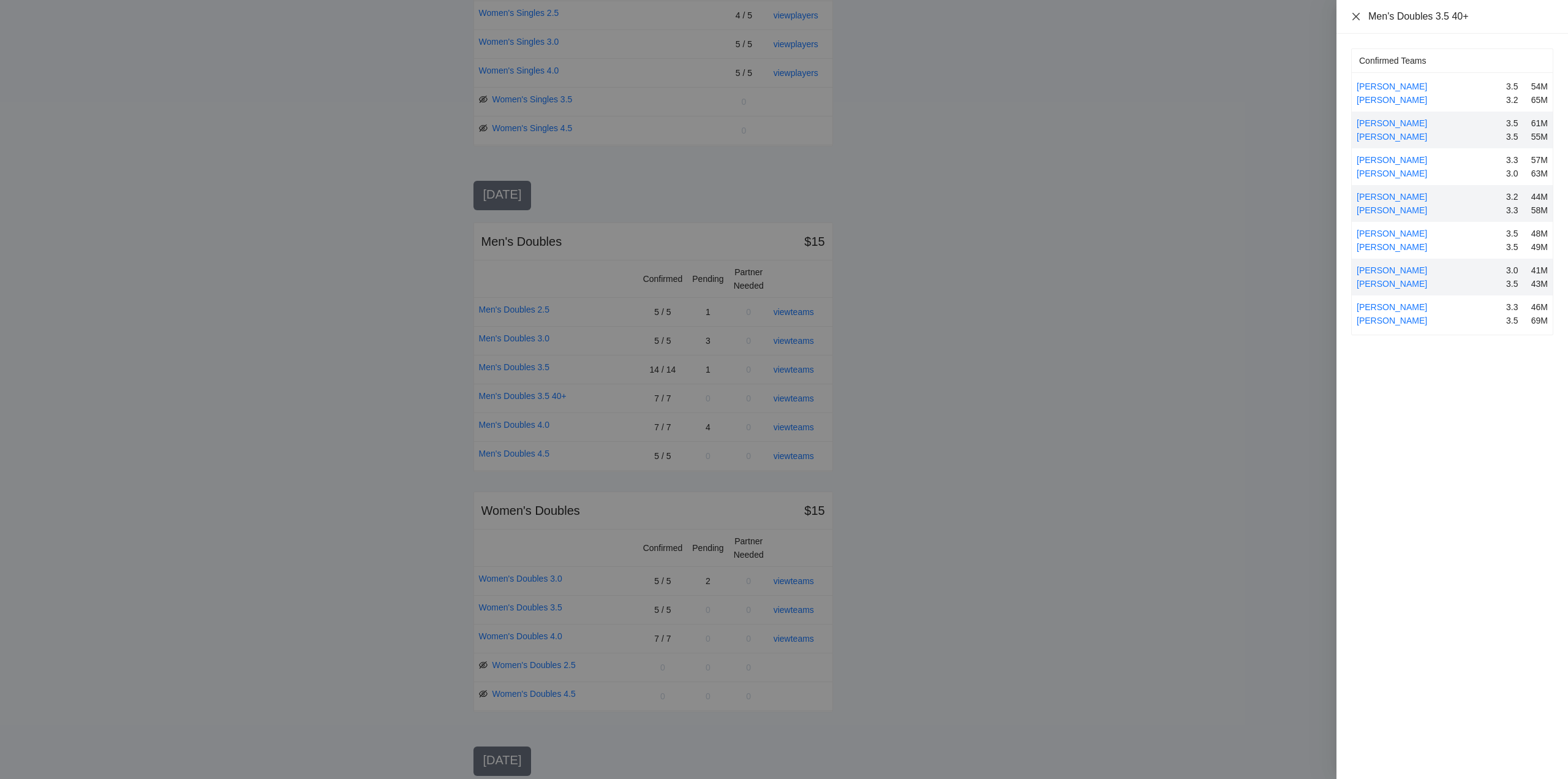
drag, startPoint x: 1352, startPoint y: 13, endPoint x: 1337, endPoint y: 115, distance: 103.1
click at [1359, 19] on icon "close" at bounding box center [1356, 17] width 10 height 10
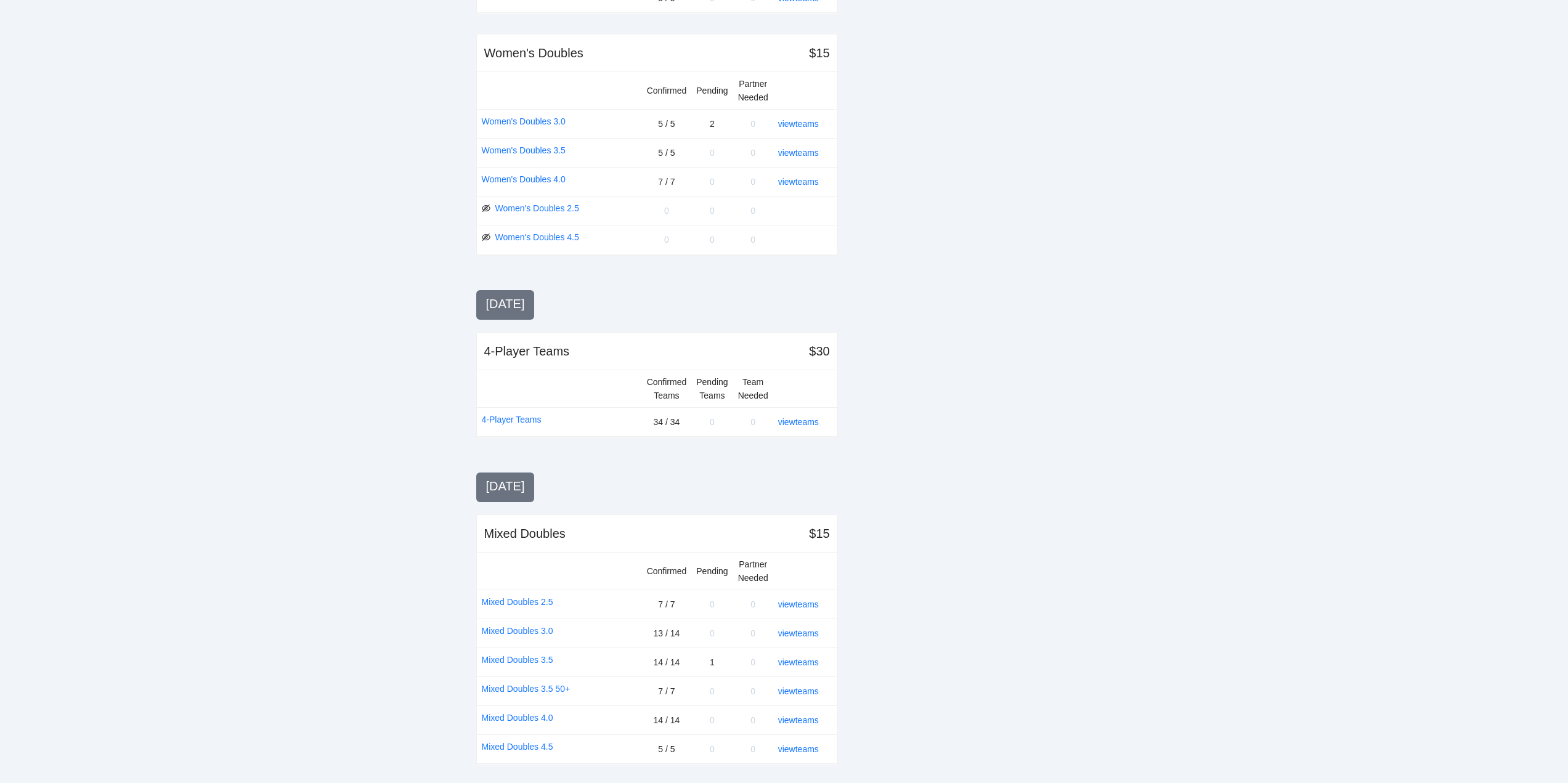
scroll to position [1078, 0]
click at [798, 632] on link "view teams" at bounding box center [798, 632] width 40 height 10
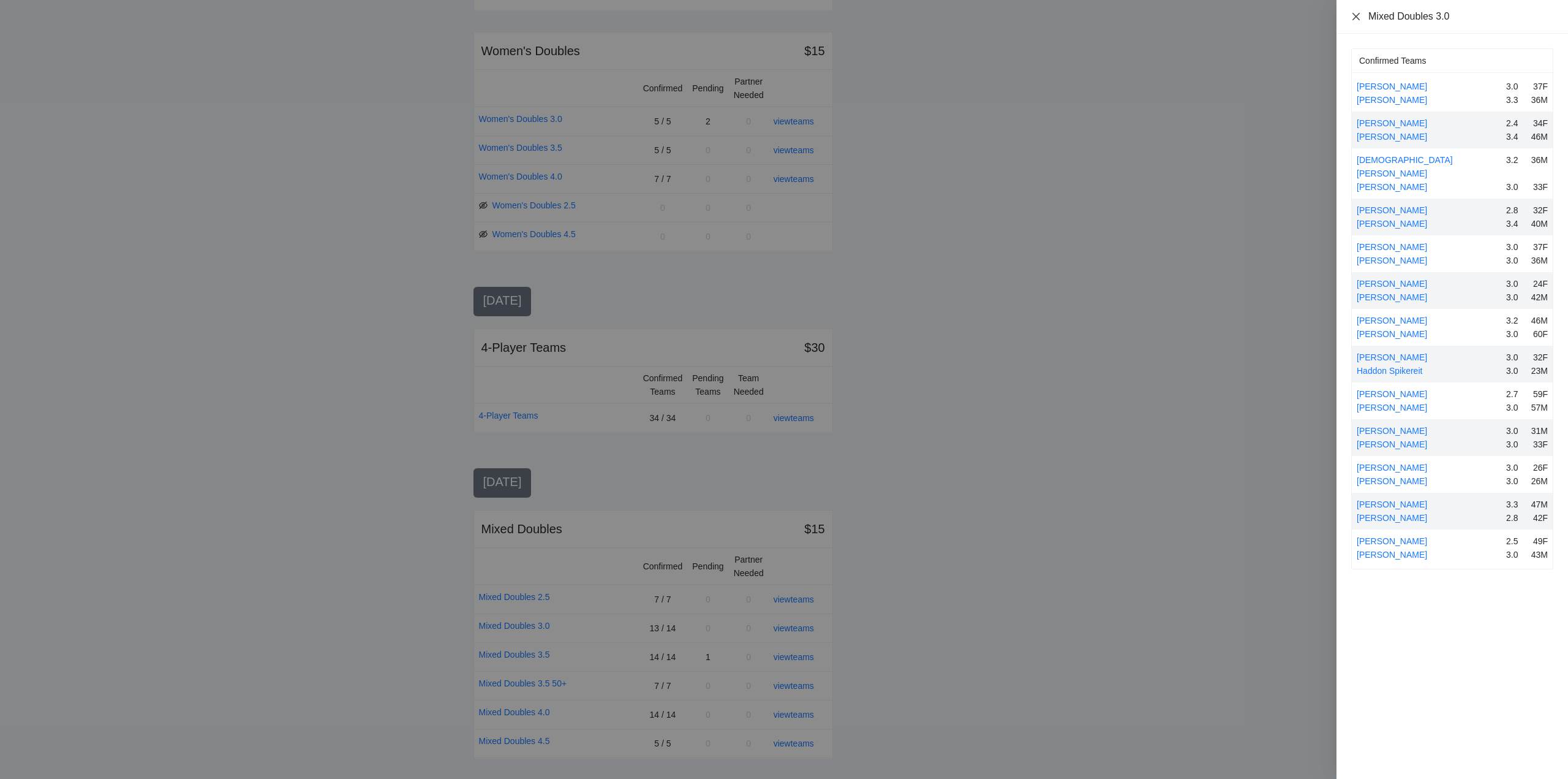
click at [1356, 18] on icon "close" at bounding box center [1356, 16] width 8 height 8
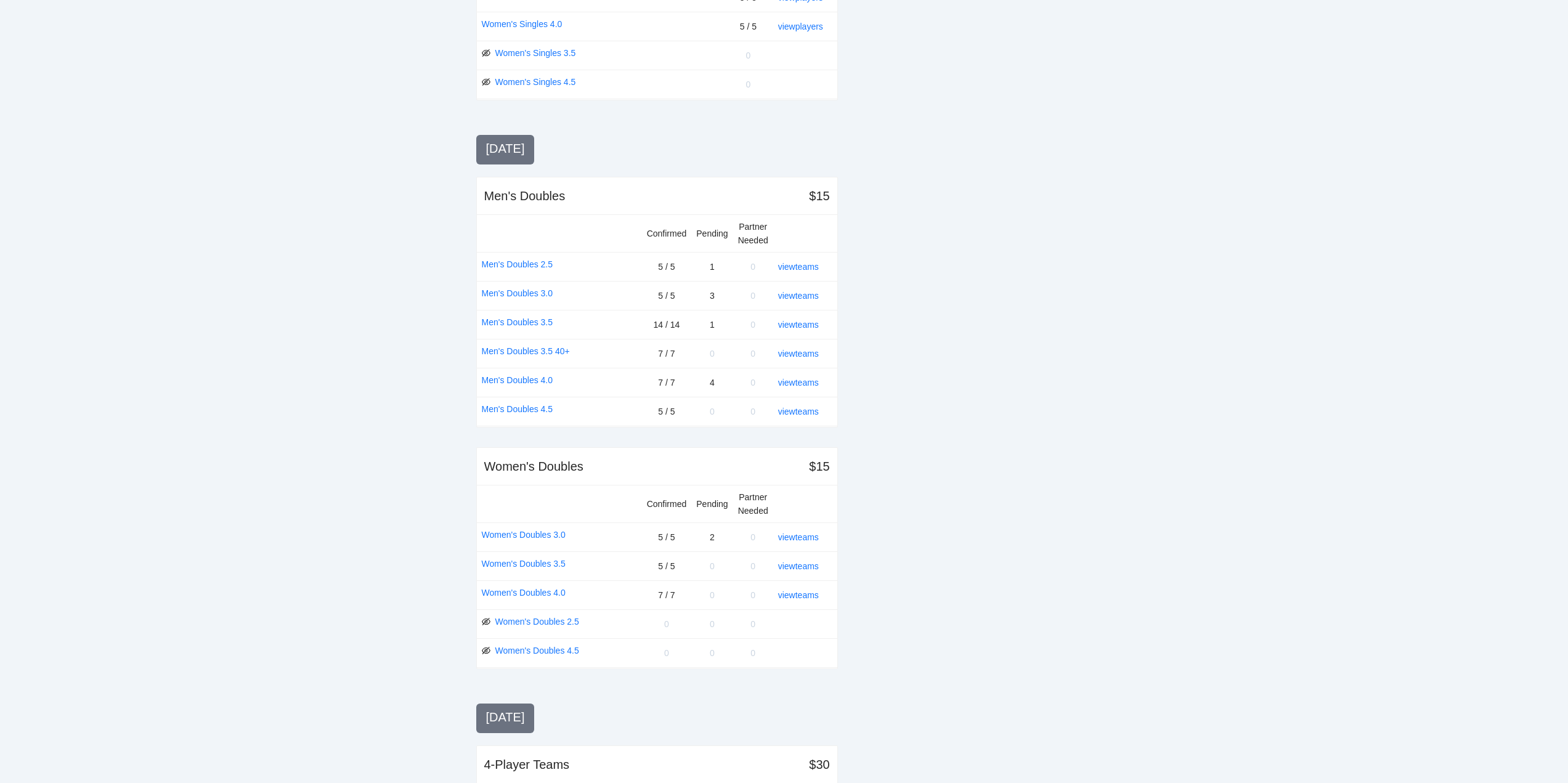
scroll to position [647, 0]
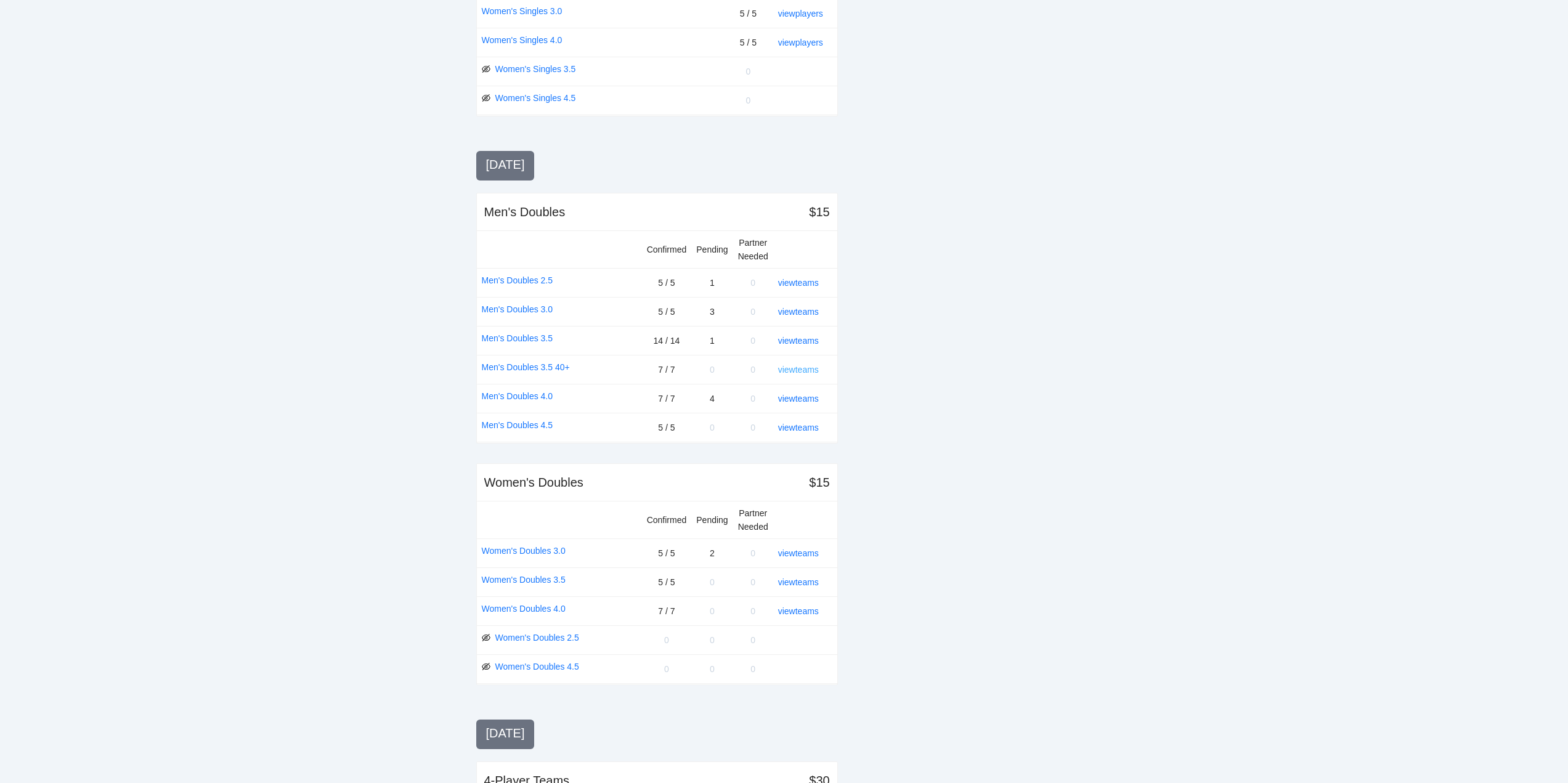
click at [809, 368] on link "view teams" at bounding box center [798, 370] width 40 height 10
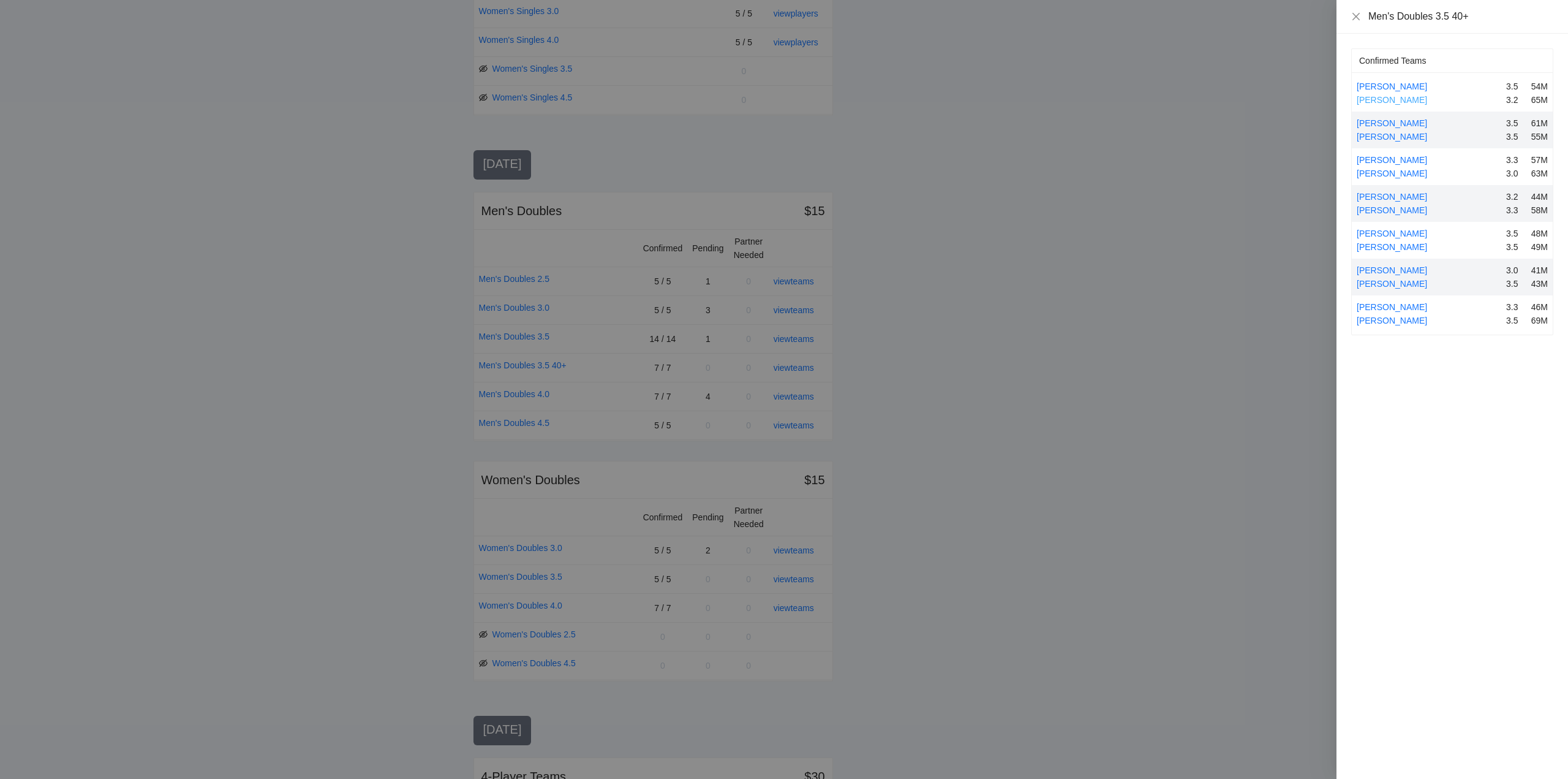
drag, startPoint x: 1385, startPoint y: 86, endPoint x: 1402, endPoint y: 103, distance: 24.0
click at [1386, 86] on link "Brian Alton" at bounding box center [1392, 86] width 70 height 10
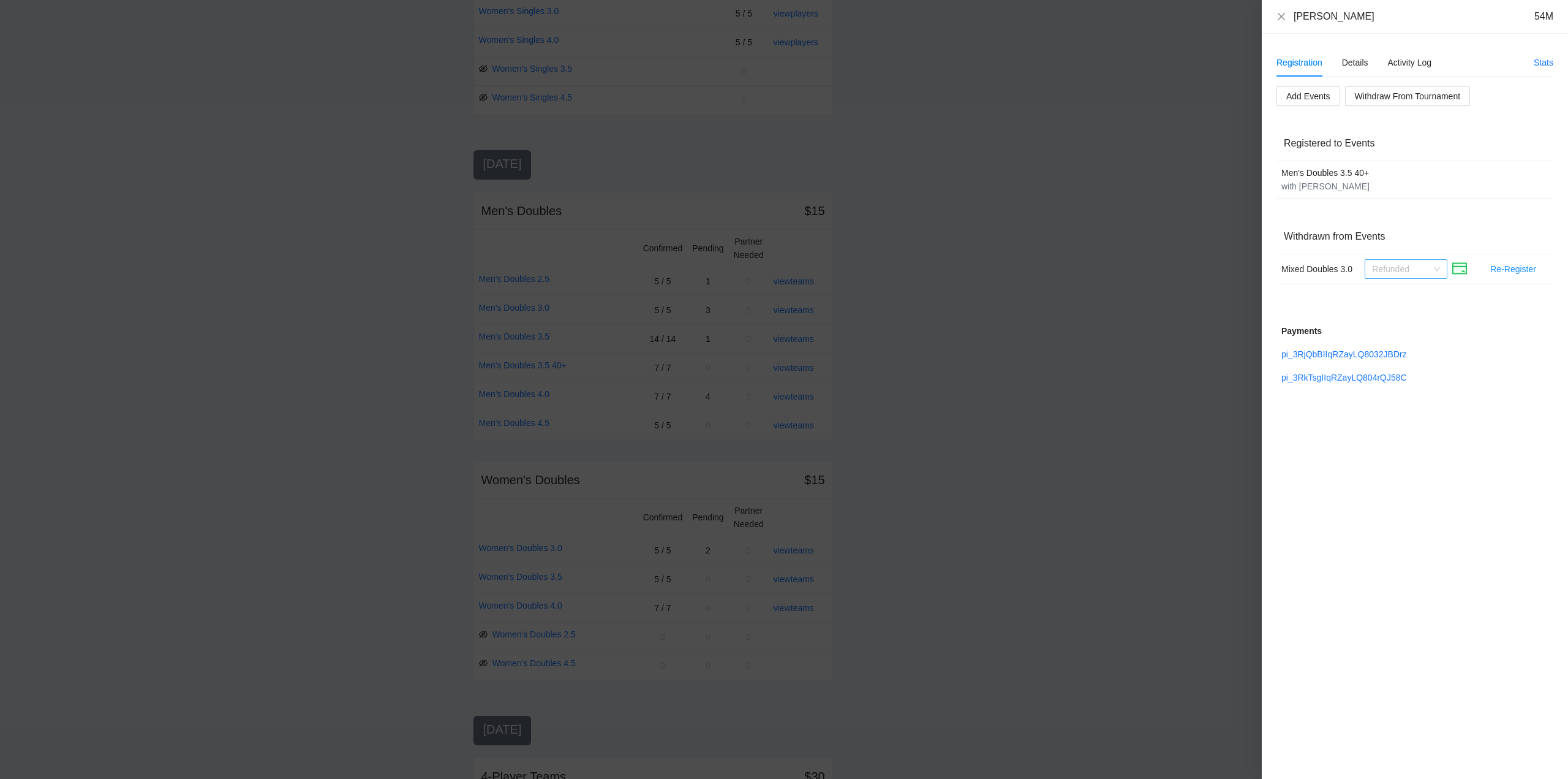
click at [1438, 265] on span "Refunded" at bounding box center [1406, 269] width 68 height 18
click at [1387, 313] on div "No Refund" at bounding box center [1406, 313] width 68 height 13
click at [1279, 14] on icon "close" at bounding box center [1281, 16] width 8 height 8
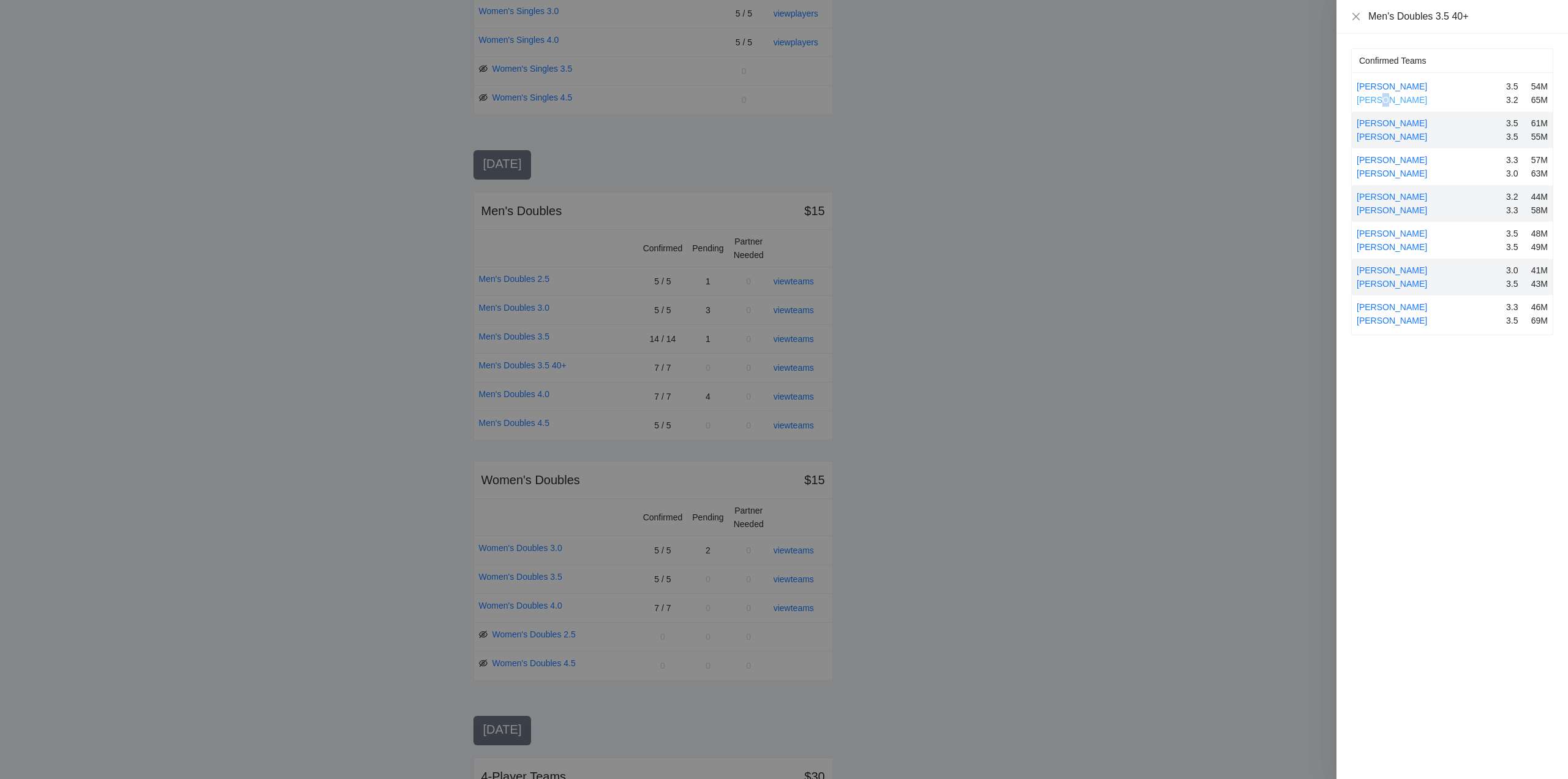
click at [1382, 99] on link "Greg Randall" at bounding box center [1392, 100] width 70 height 10
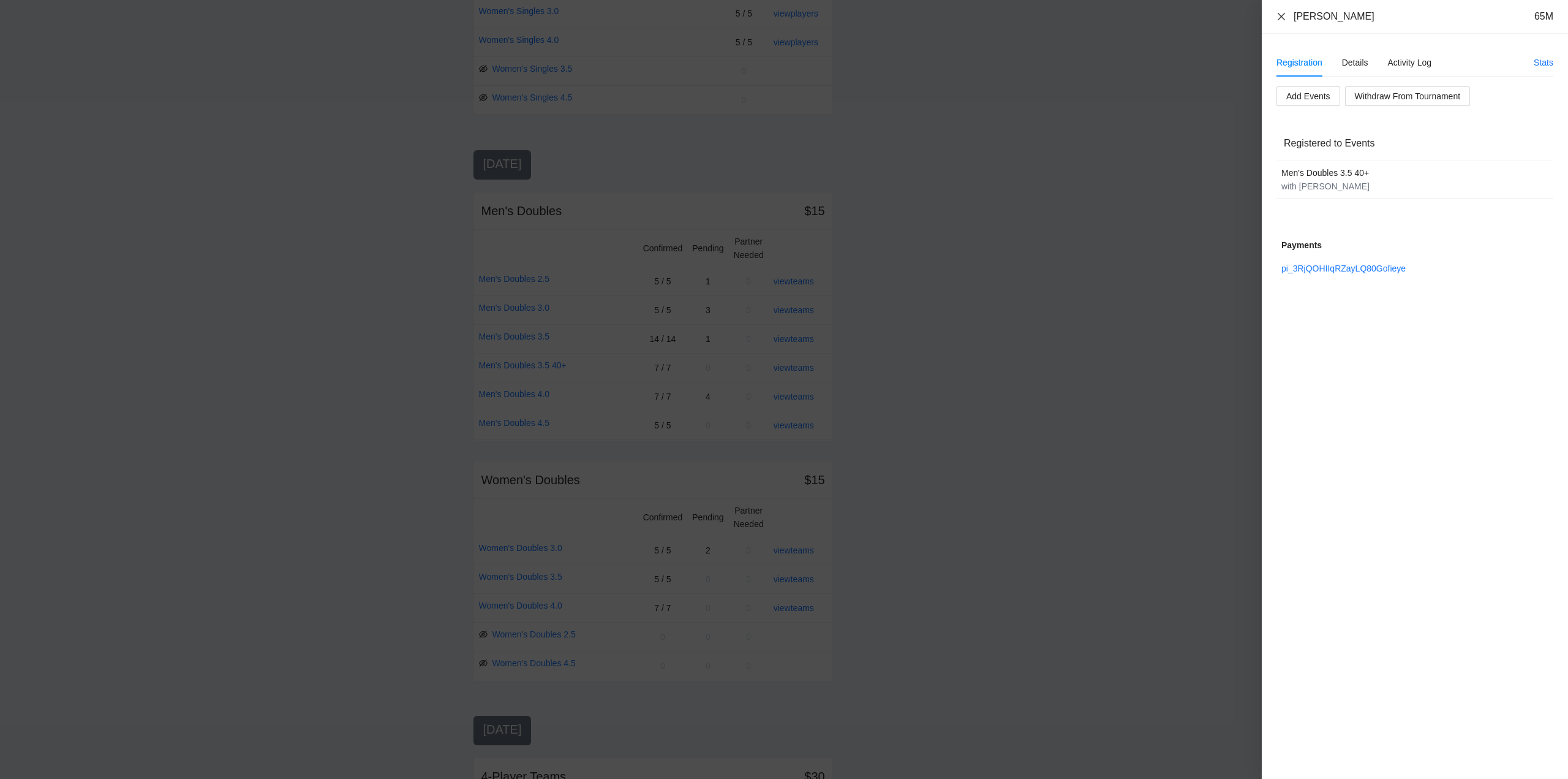
drag, startPoint x: 1279, startPoint y: 16, endPoint x: 1353, endPoint y: 74, distance: 94.0
click at [1281, 18] on icon "close" at bounding box center [1282, 17] width 10 height 10
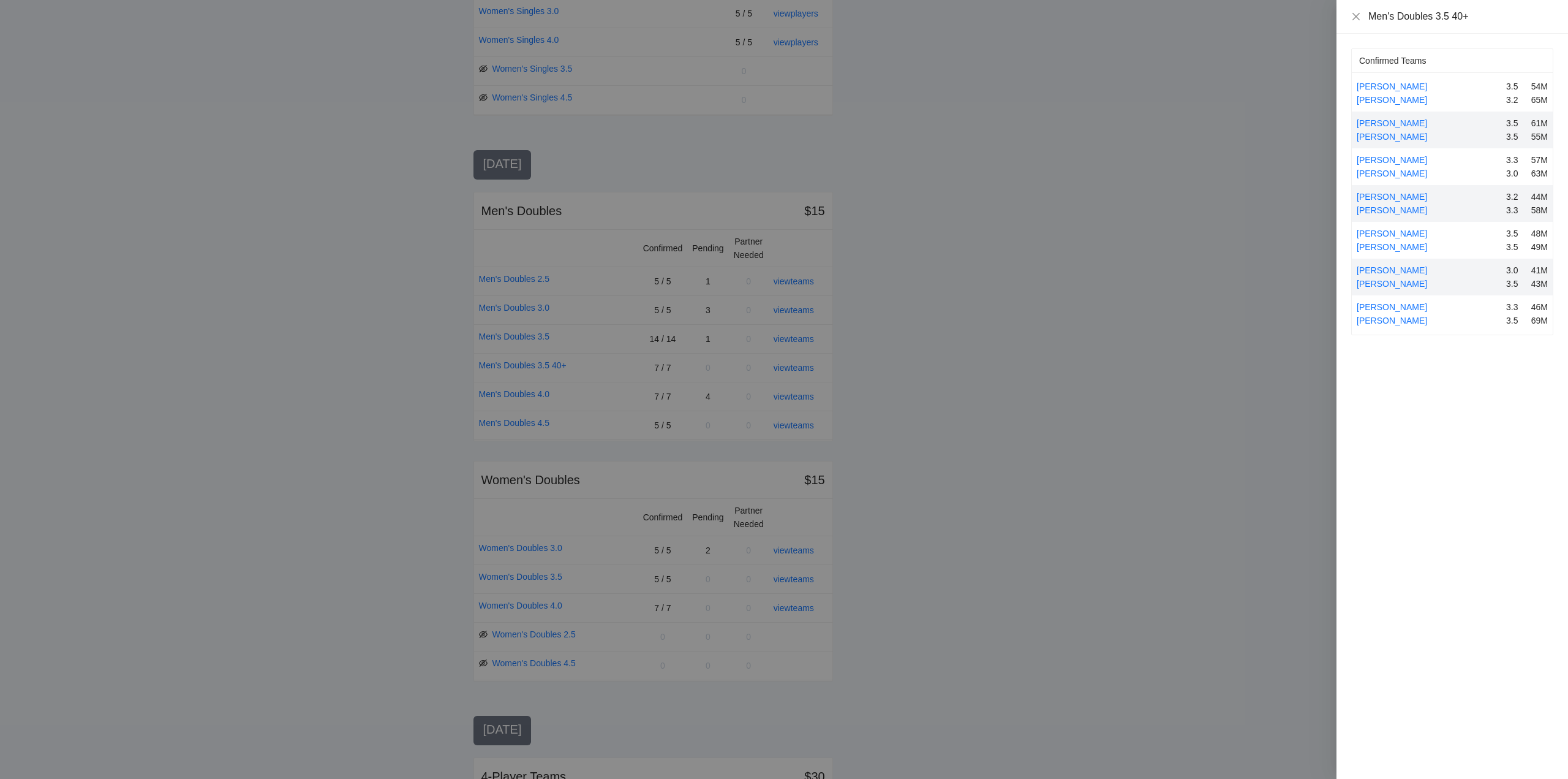
drag, startPoint x: 1396, startPoint y: 123, endPoint x: 1407, endPoint y: 127, distance: 11.7
click at [1396, 122] on link "Bryan Sharp" at bounding box center [1392, 123] width 70 height 10
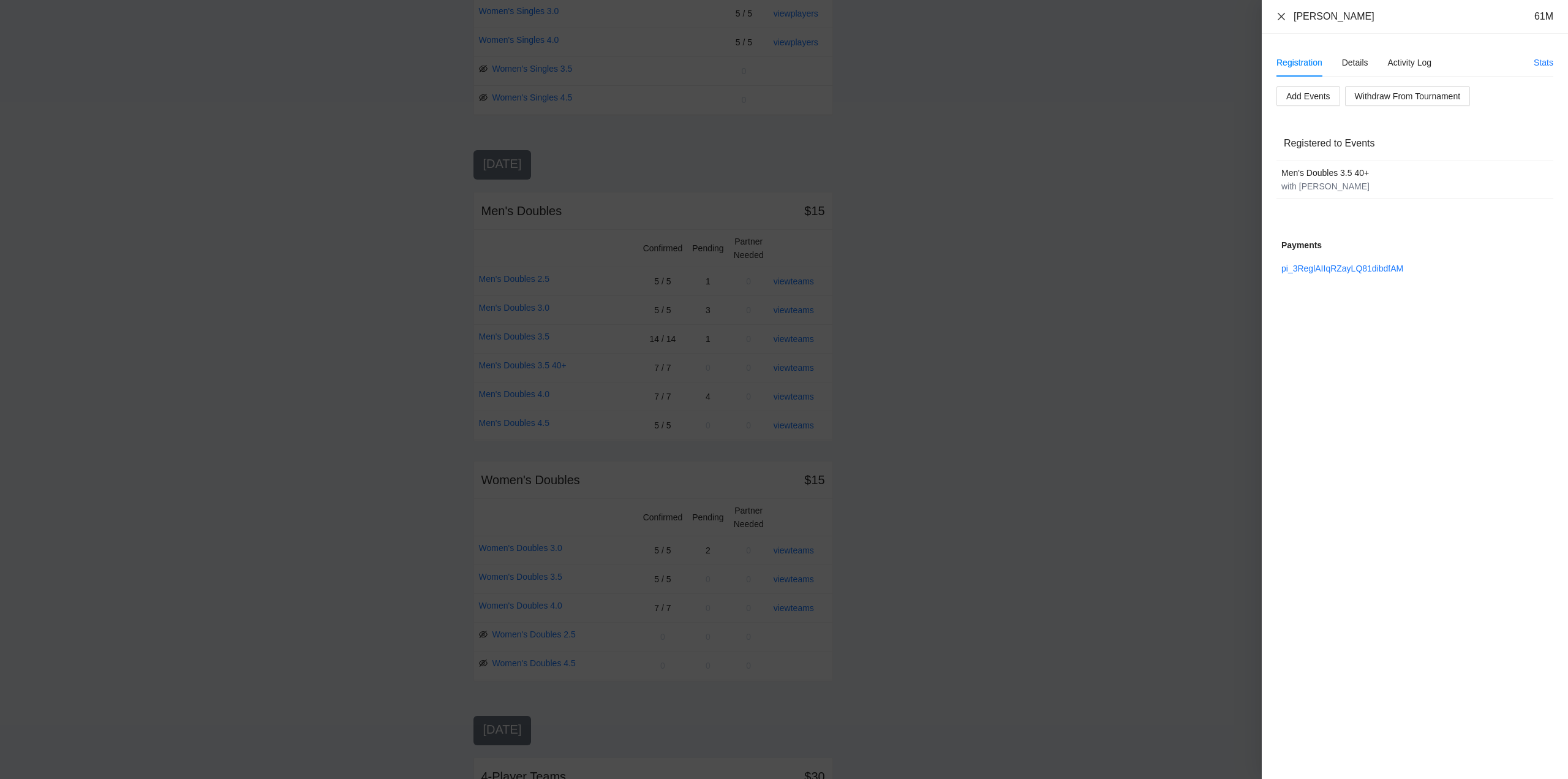
click at [1280, 18] on icon "close" at bounding box center [1281, 16] width 8 height 8
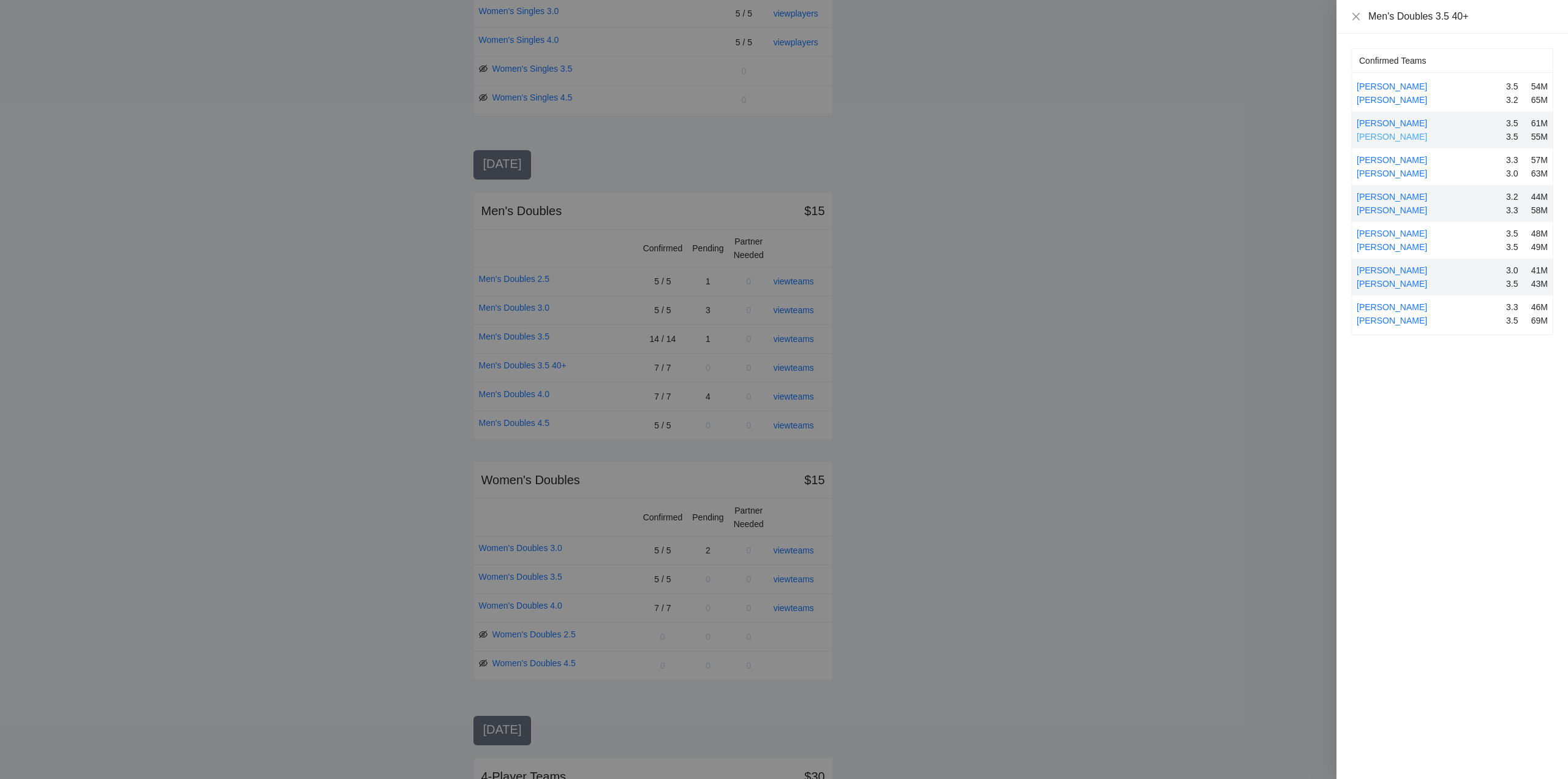
drag, startPoint x: 1396, startPoint y: 136, endPoint x: 1417, endPoint y: 161, distance: 32.6
click at [1397, 136] on link "Joby Baldwin" at bounding box center [1392, 136] width 70 height 10
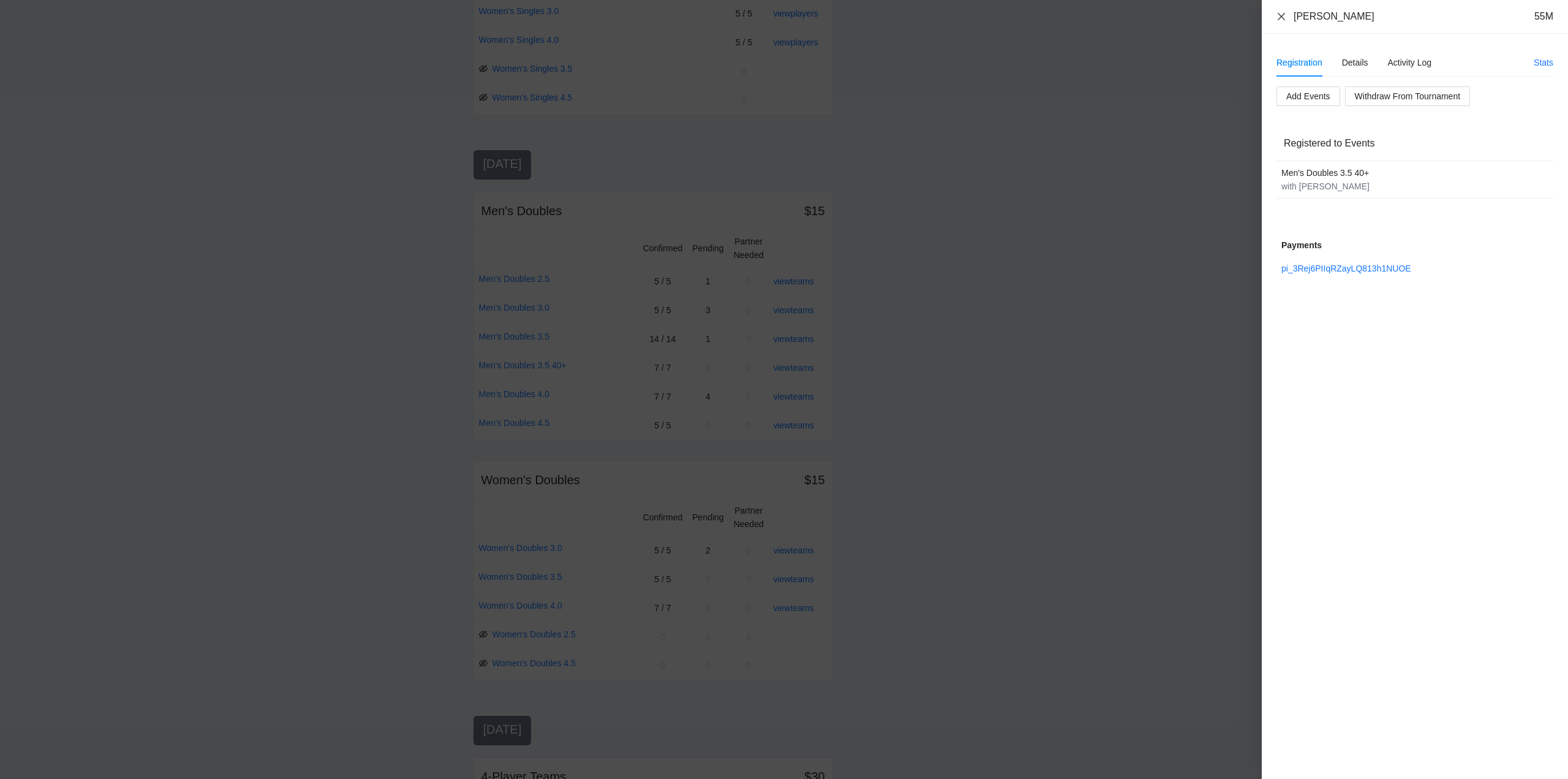
click at [1284, 13] on icon "close" at bounding box center [1282, 17] width 10 height 10
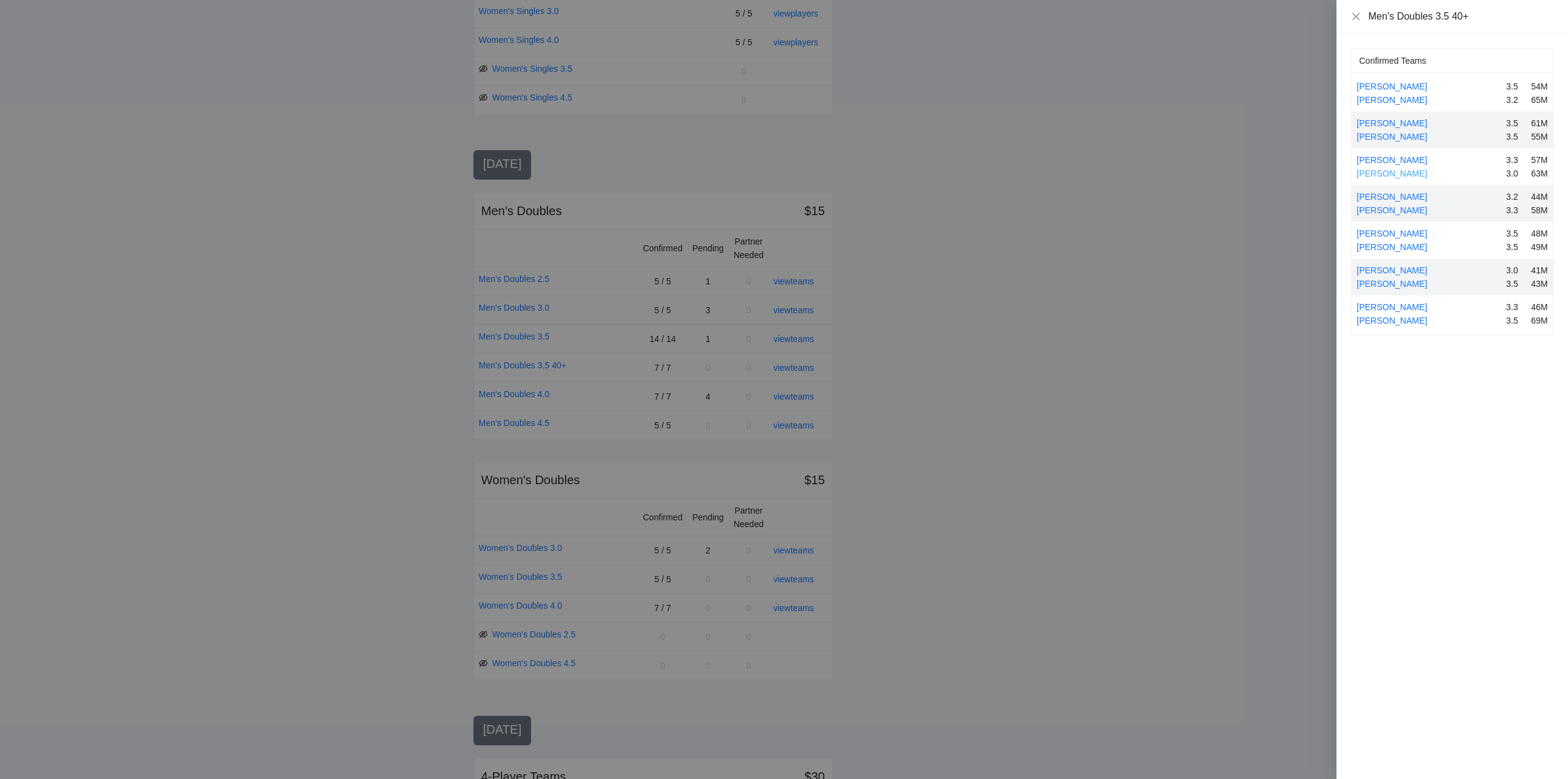
click at [1391, 173] on link "Mike Wozniak" at bounding box center [1392, 173] width 70 height 10
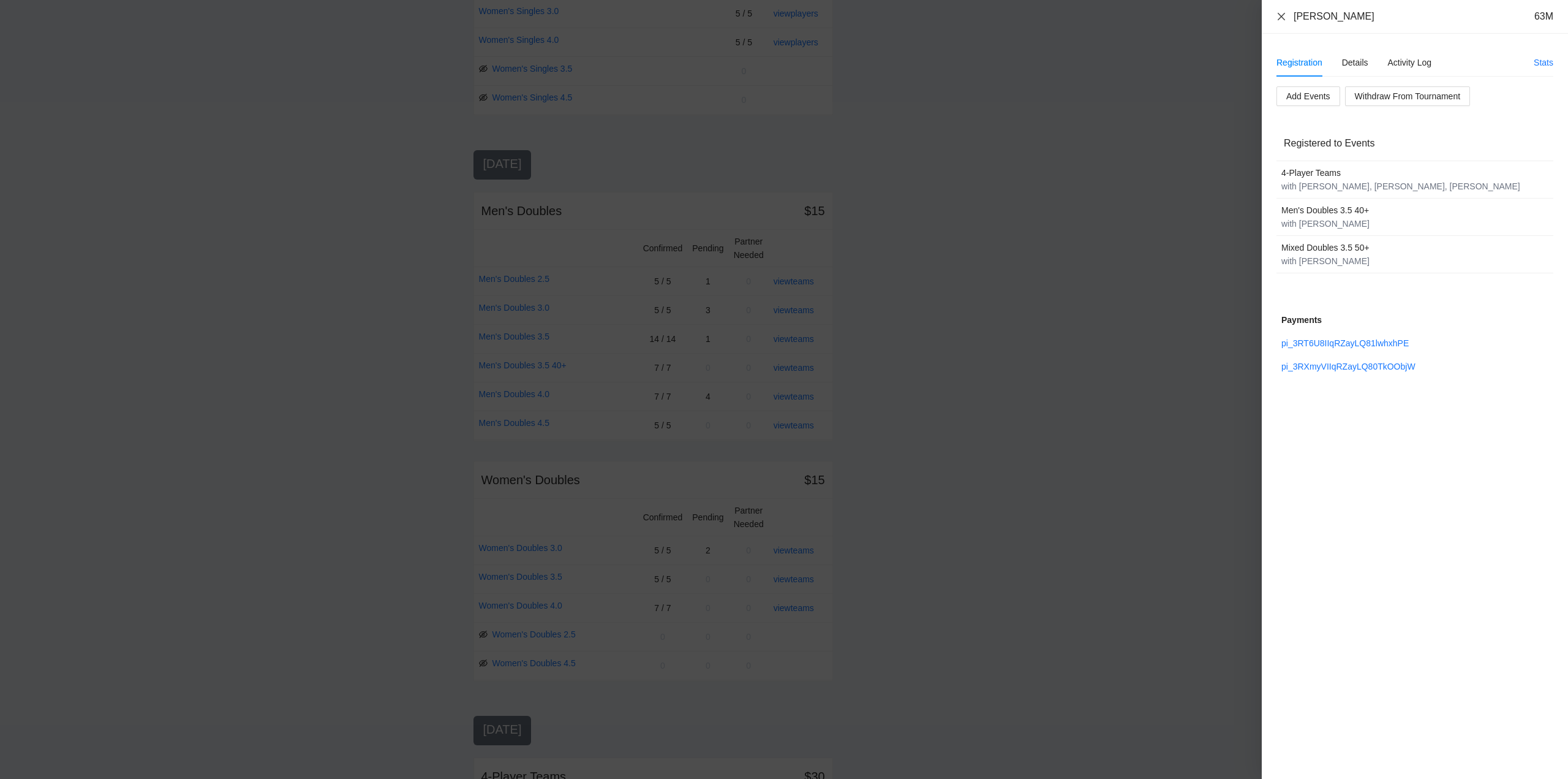
click at [1281, 15] on icon "close" at bounding box center [1282, 17] width 10 height 10
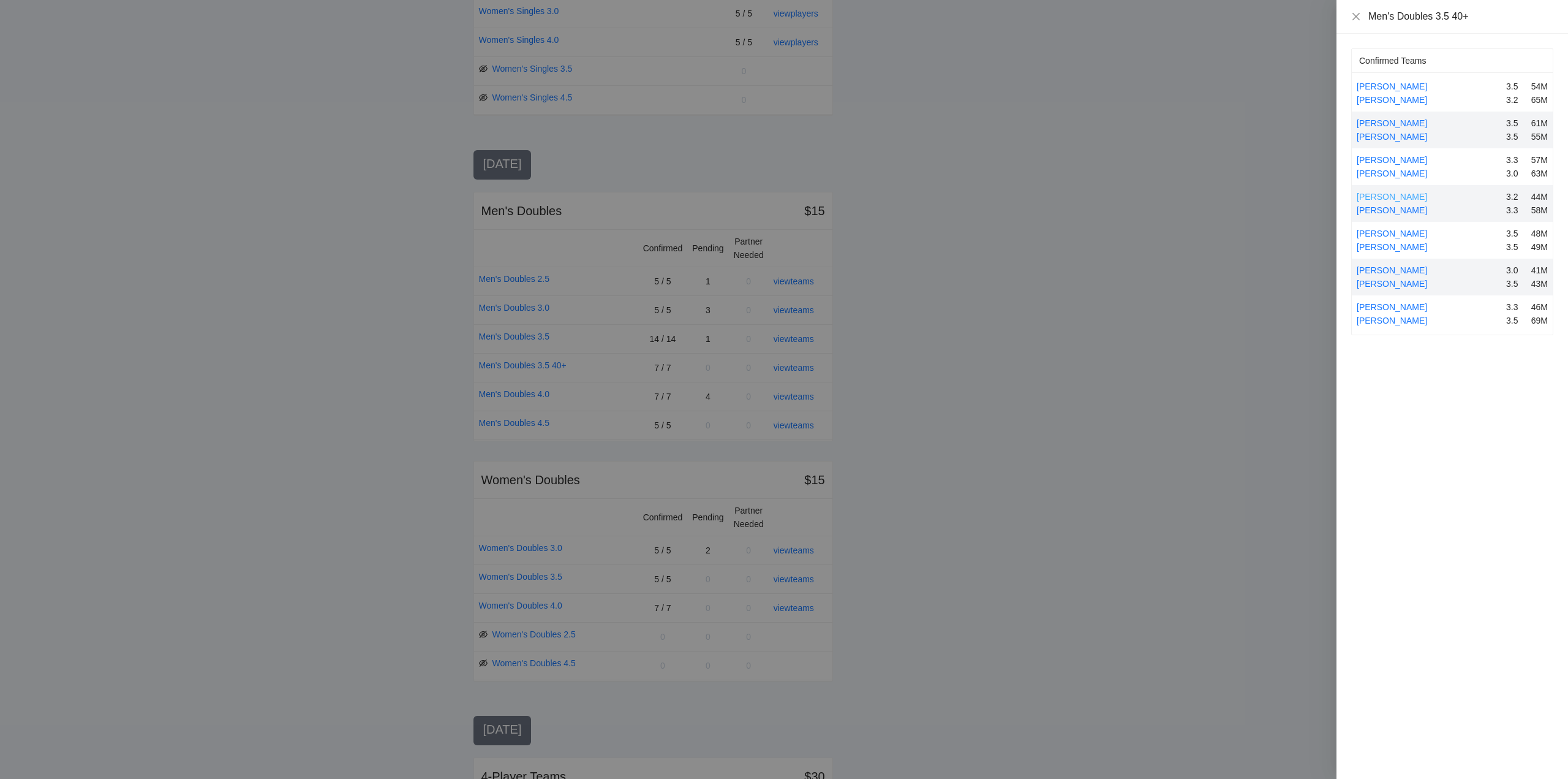
click at [1378, 195] on link "Darrick Publow" at bounding box center [1392, 197] width 70 height 10
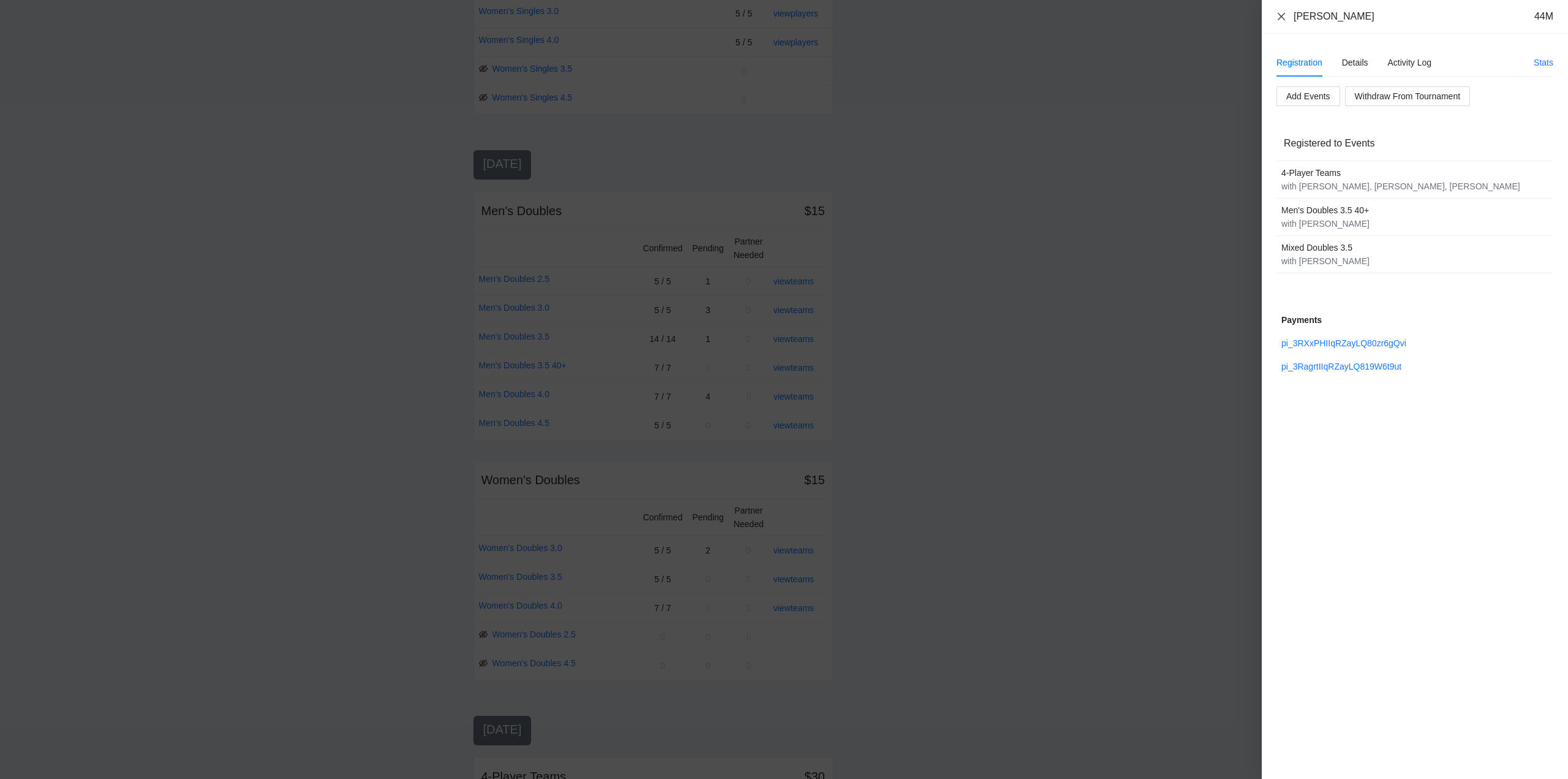
click at [1279, 15] on icon "close" at bounding box center [1282, 17] width 10 height 10
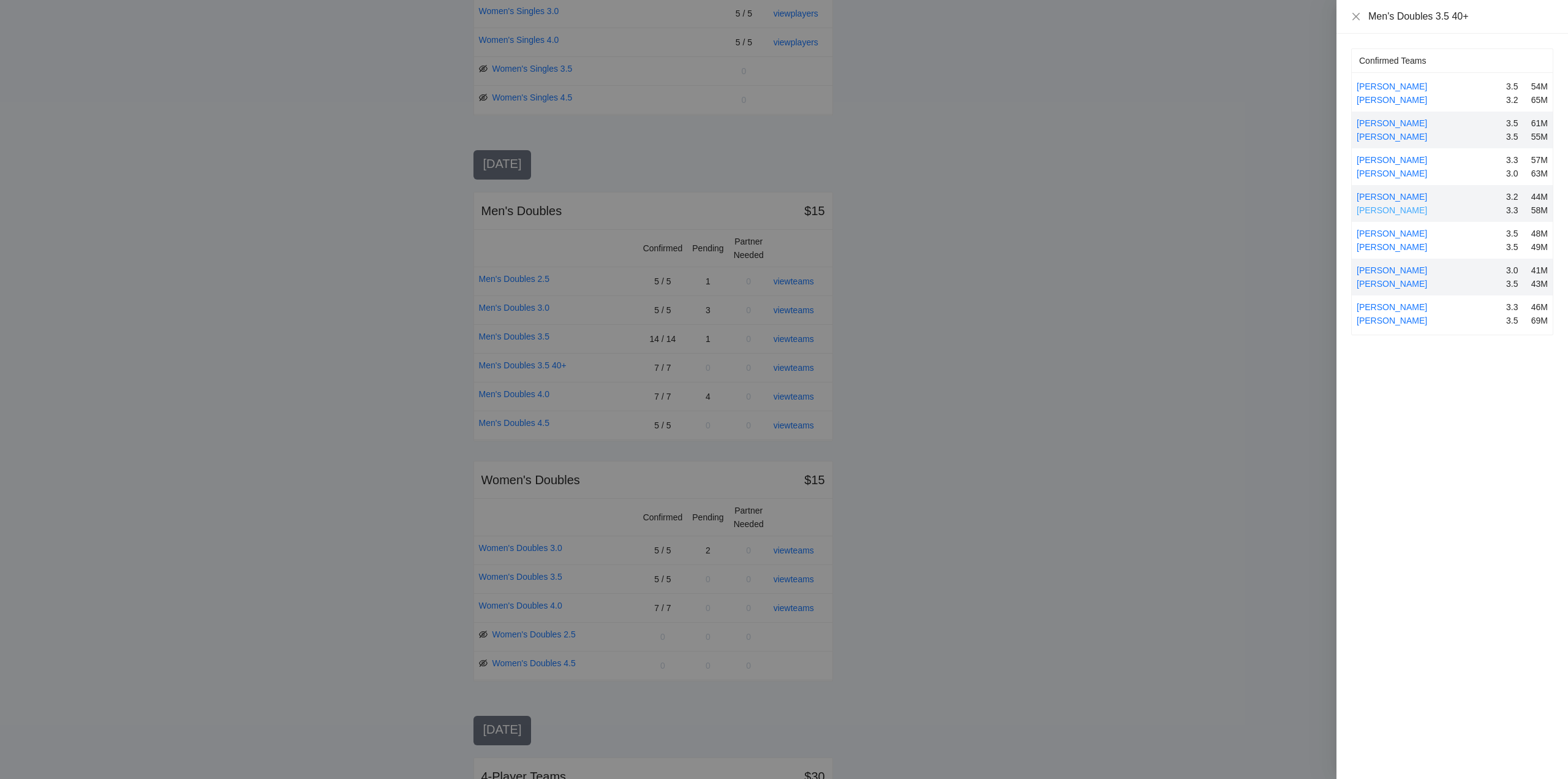
click at [1385, 210] on link "Tony Benitez" at bounding box center [1392, 210] width 70 height 10
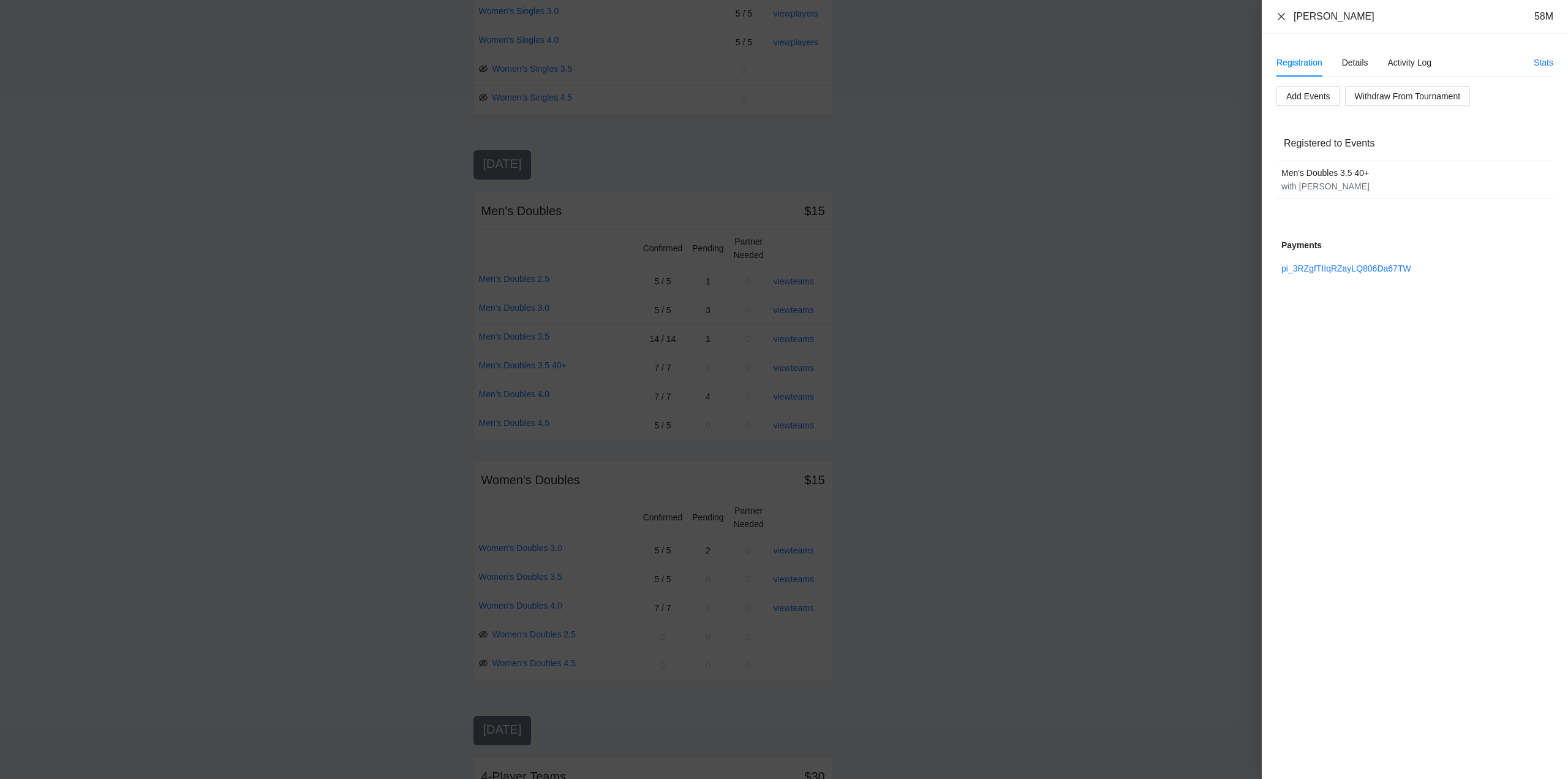
drag, startPoint x: 1285, startPoint y: 15, endPoint x: 1300, endPoint y: 35, distance: 25.0
click at [1285, 14] on icon "close" at bounding box center [1282, 17] width 10 height 10
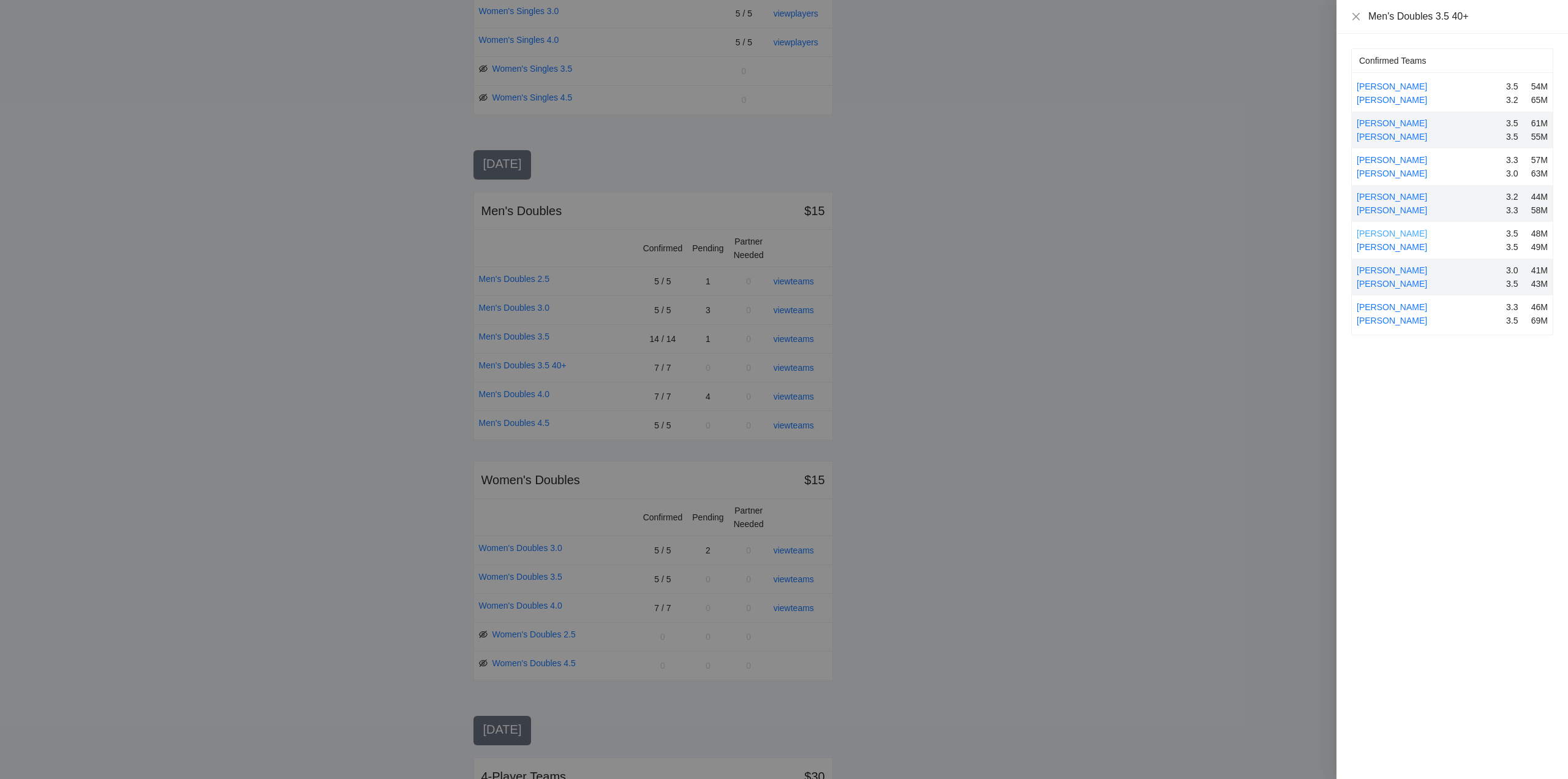
click at [1386, 232] on link "Kevin Hay" at bounding box center [1392, 233] width 70 height 10
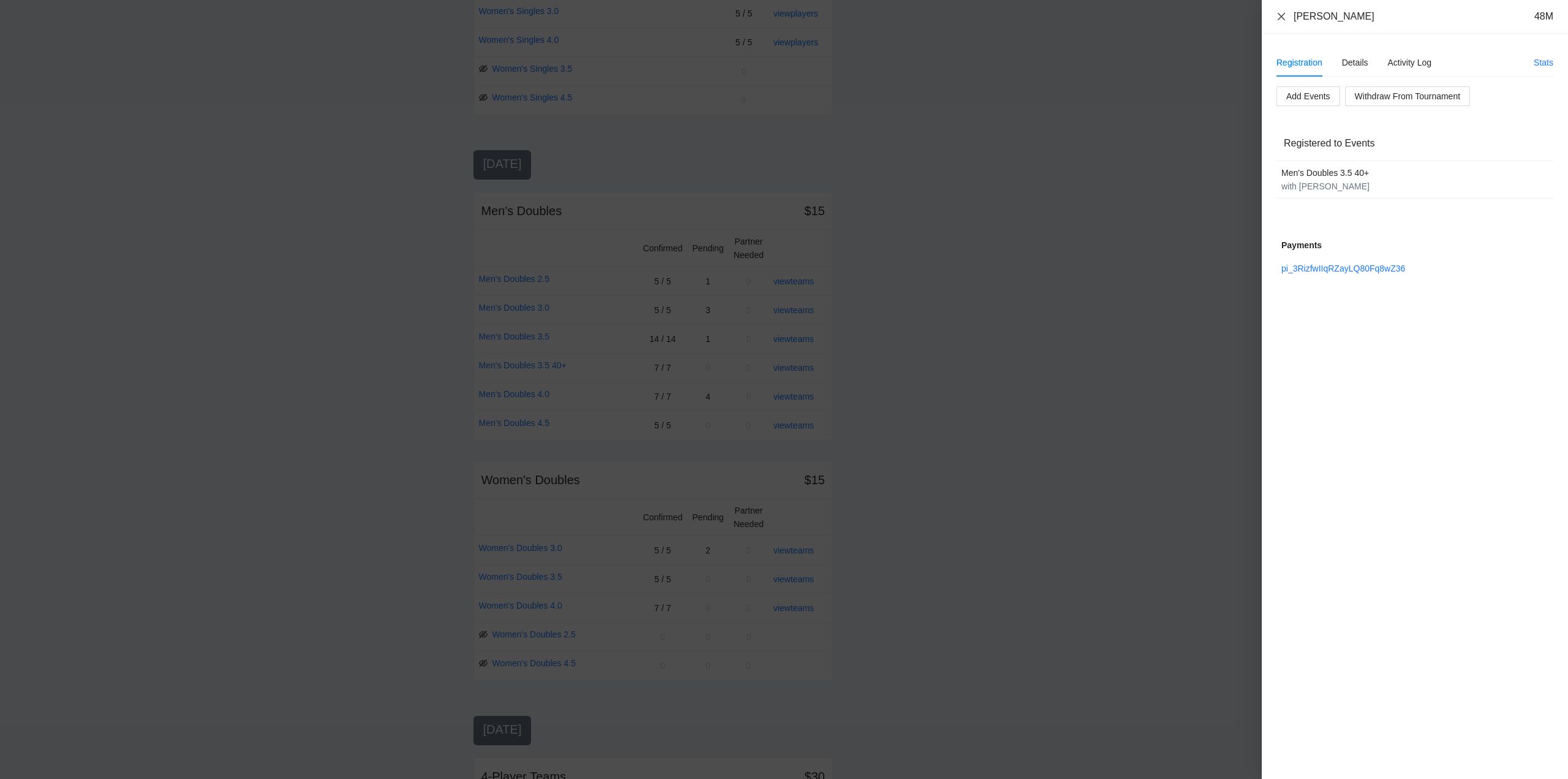
click at [1281, 14] on icon "close" at bounding box center [1282, 17] width 10 height 10
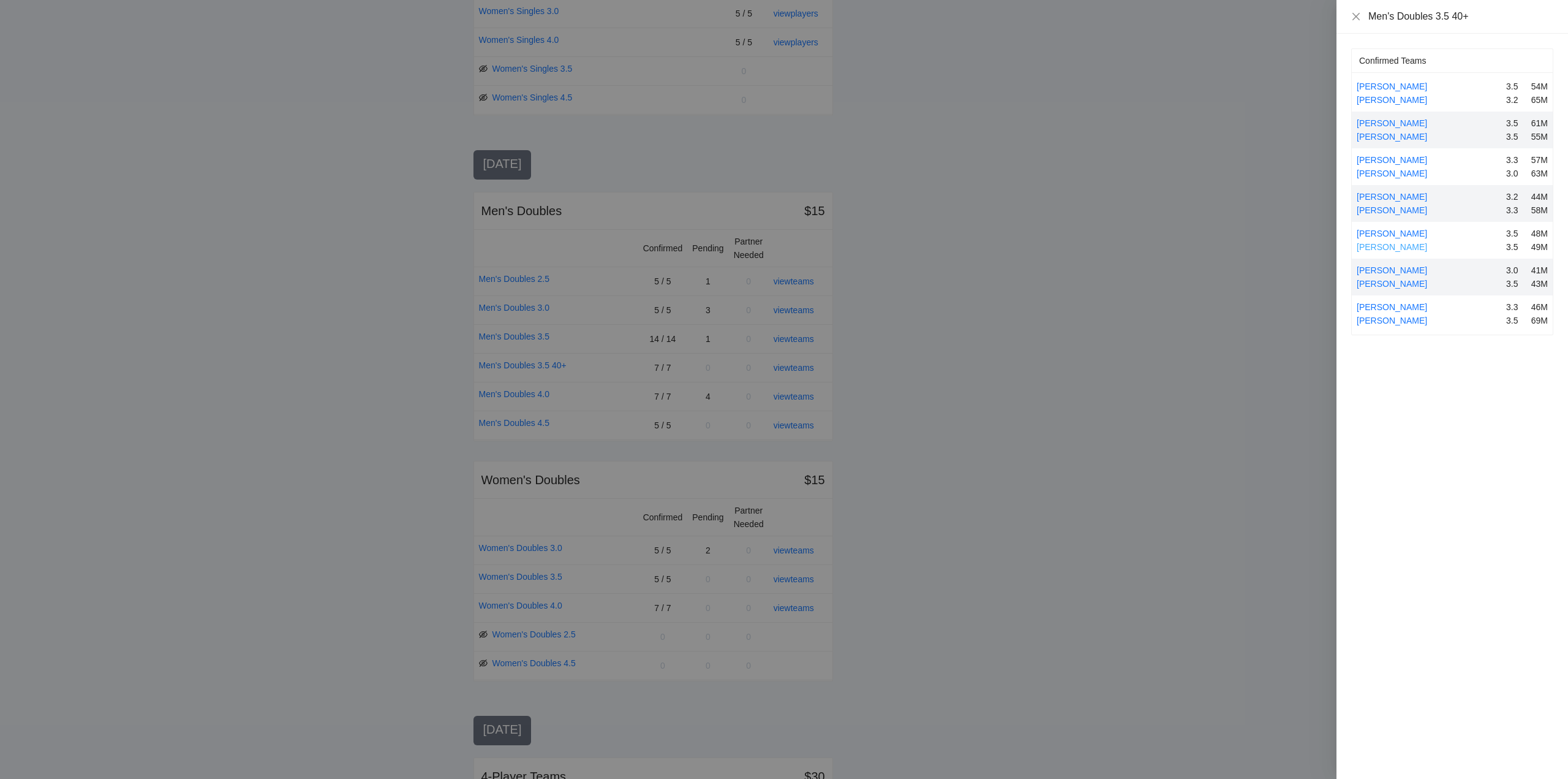
click at [1380, 247] on link "Spencer Campbell" at bounding box center [1392, 247] width 70 height 10
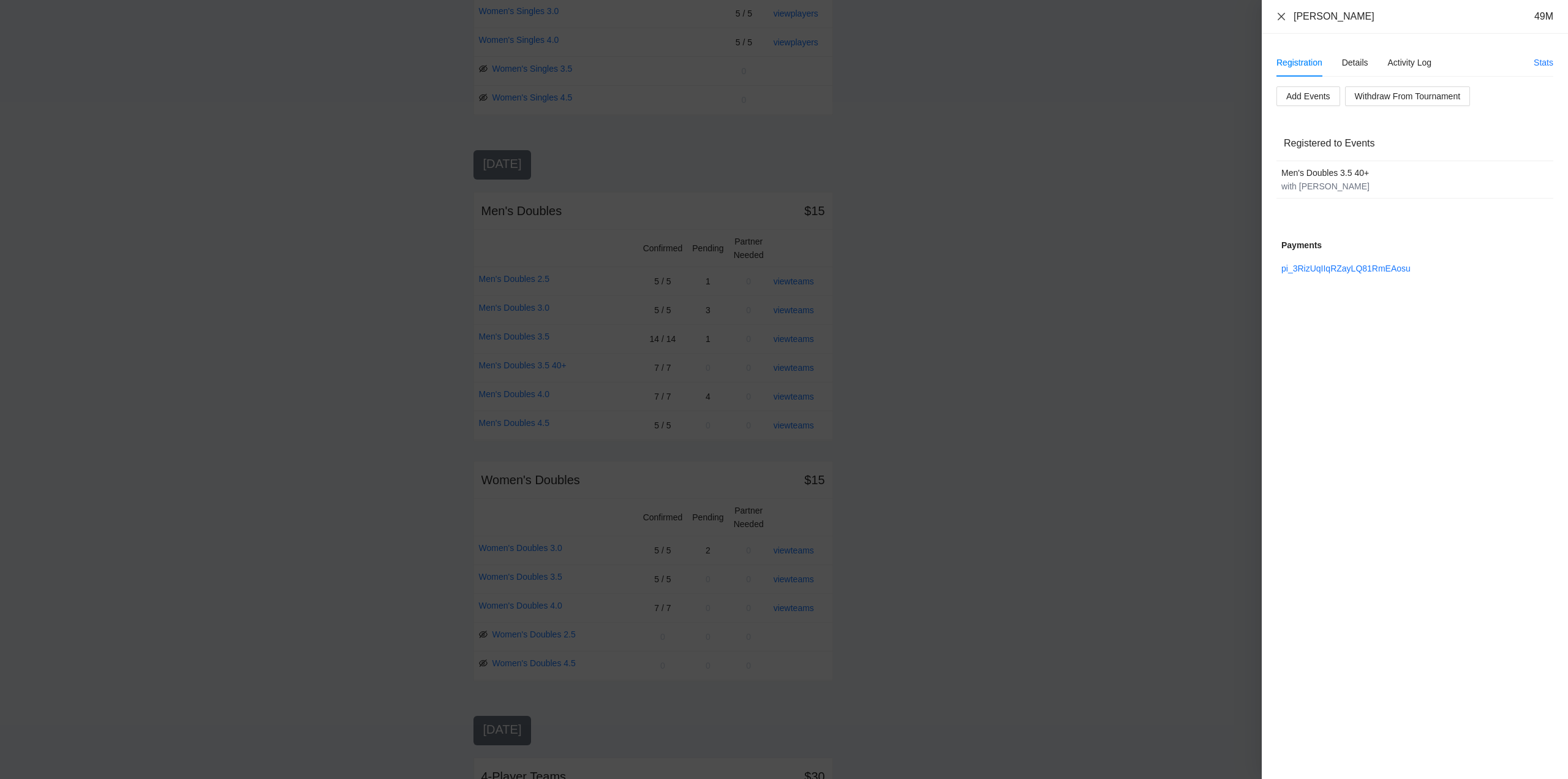
click at [1283, 18] on icon "close" at bounding box center [1282, 17] width 10 height 10
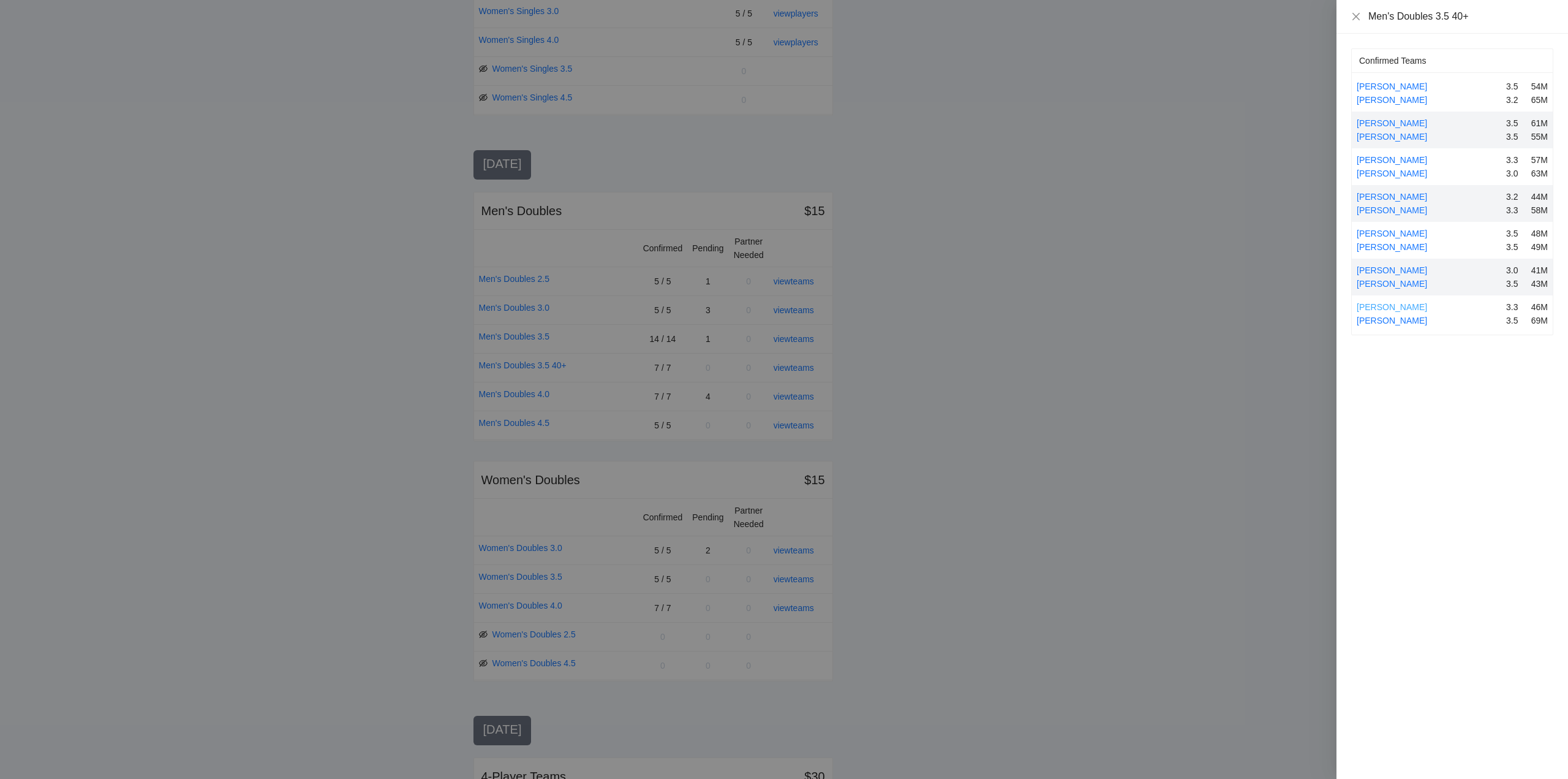
click at [1390, 306] on link "Tim Fromhart" at bounding box center [1392, 307] width 70 height 10
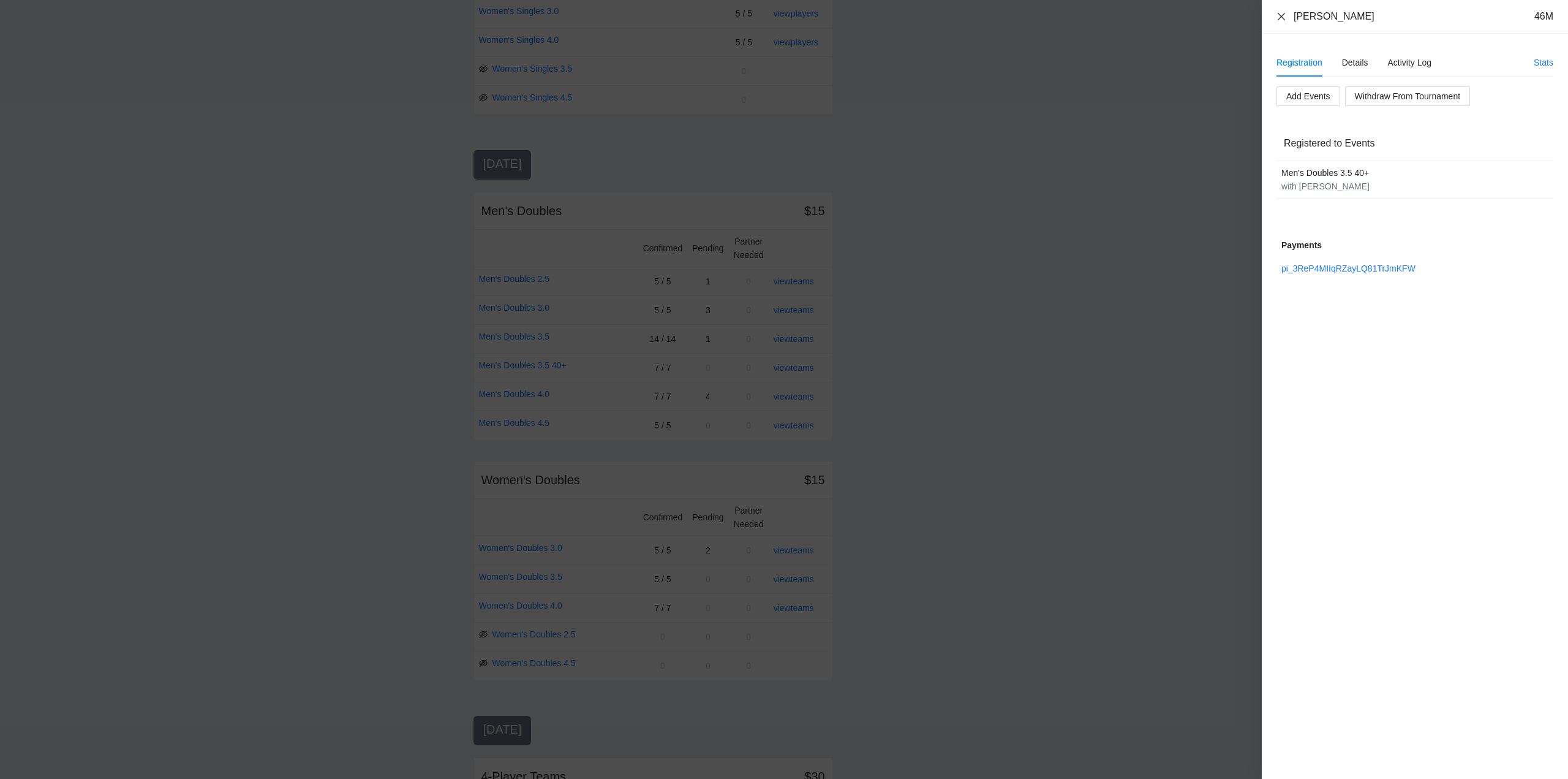
drag, startPoint x: 1284, startPoint y: 13, endPoint x: 1351, endPoint y: 105, distance: 113.8
click at [1285, 13] on icon "close" at bounding box center [1282, 17] width 10 height 10
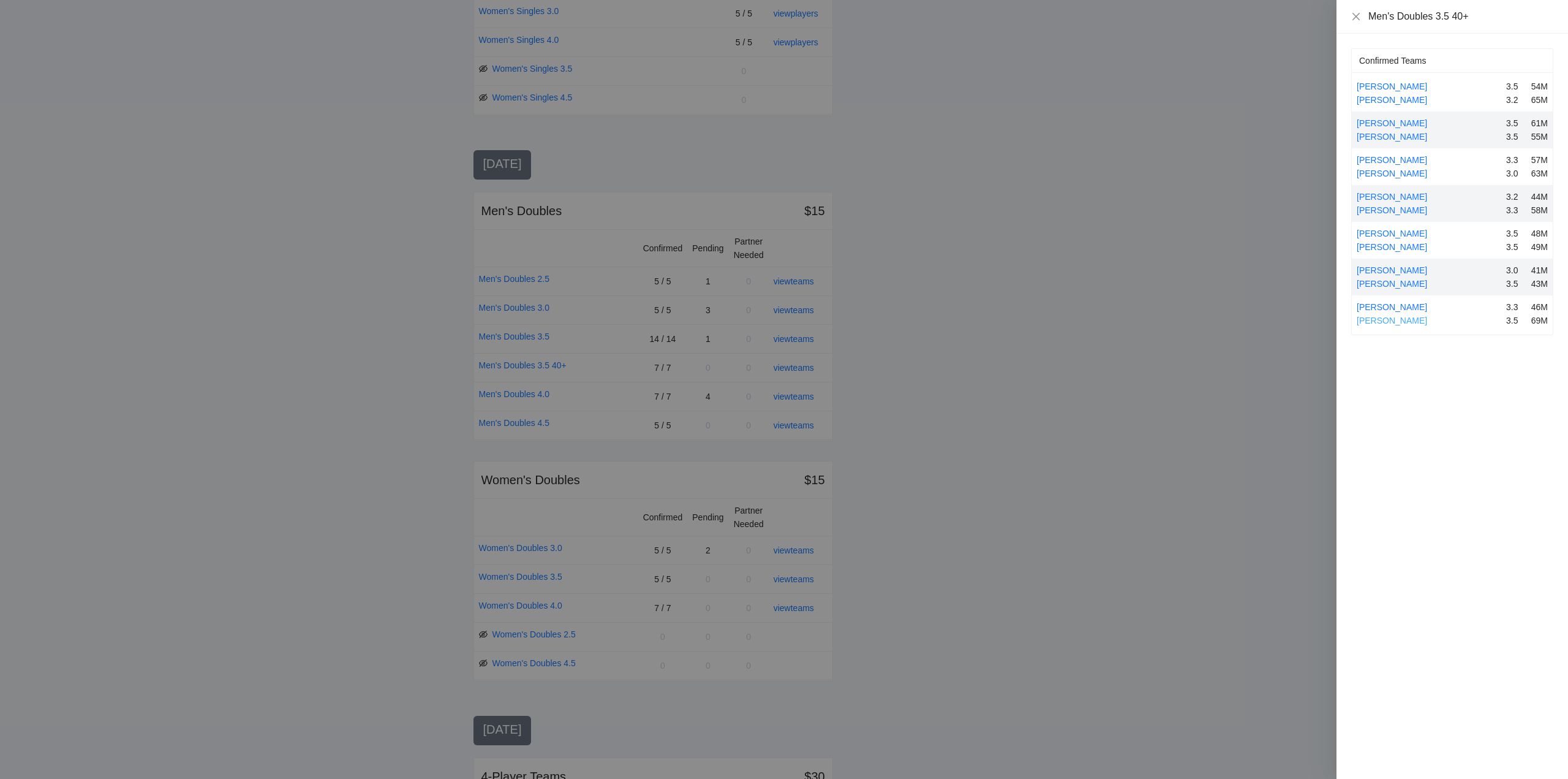
click at [1409, 315] on link "Timothy Fromhart" at bounding box center [1392, 320] width 70 height 10
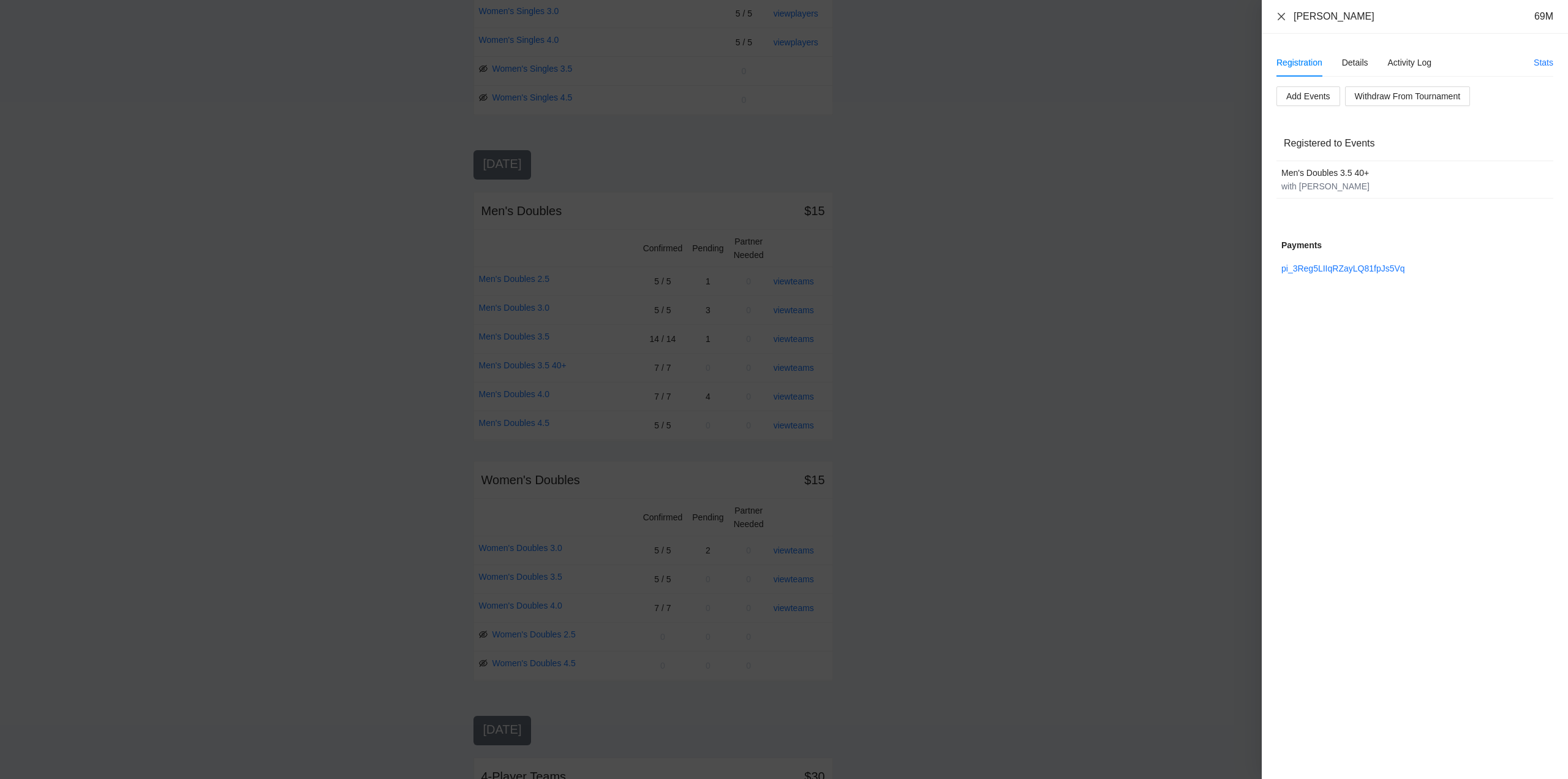
drag, startPoint x: 1282, startPoint y: 16, endPoint x: 1337, endPoint y: 42, distance: 60.8
click at [1284, 16] on icon "close" at bounding box center [1282, 17] width 10 height 10
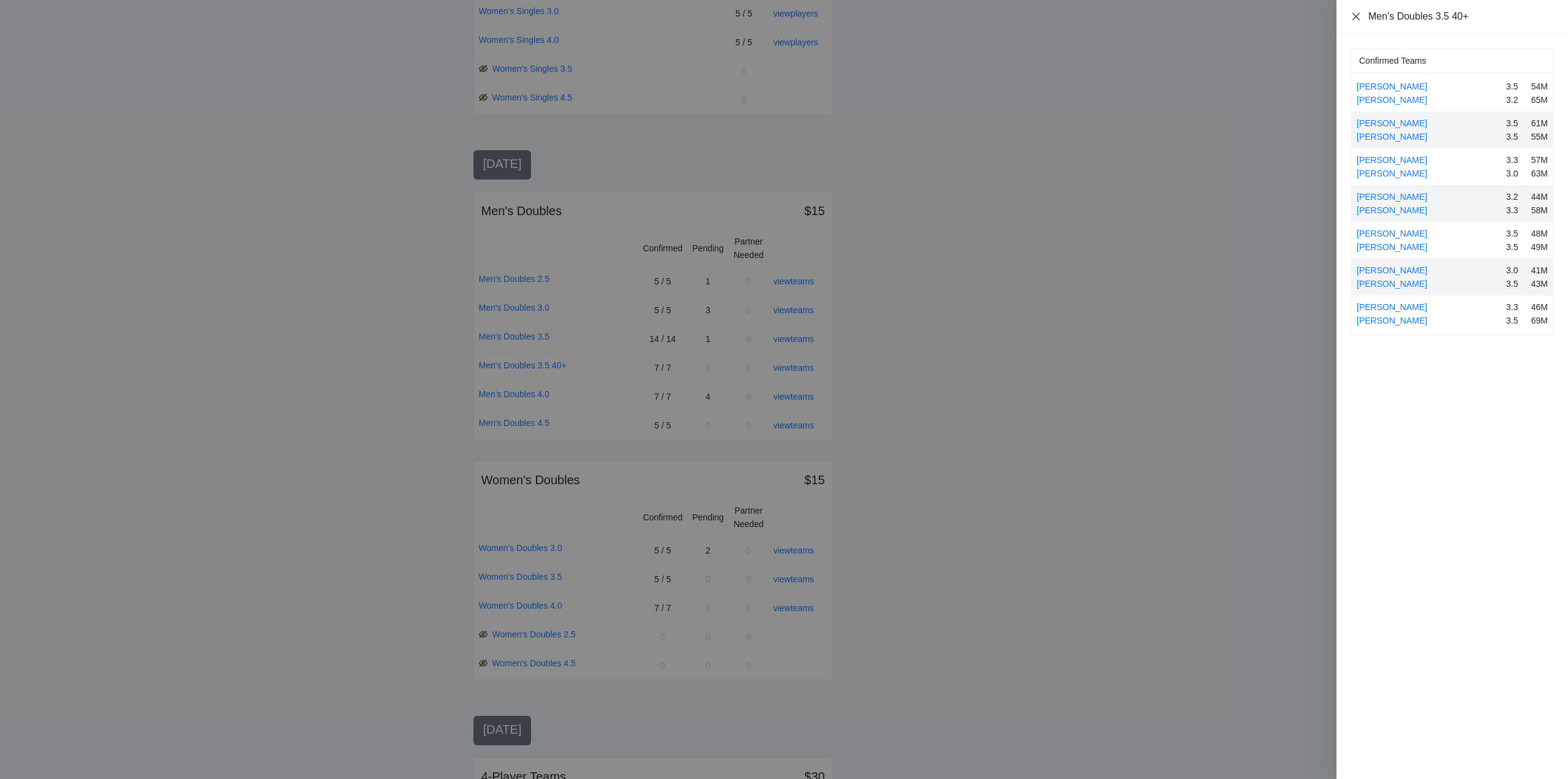
drag, startPoint x: 1356, startPoint y: 14, endPoint x: 1358, endPoint y: 23, distance: 9.2
click at [1356, 13] on icon "close" at bounding box center [1356, 17] width 10 height 10
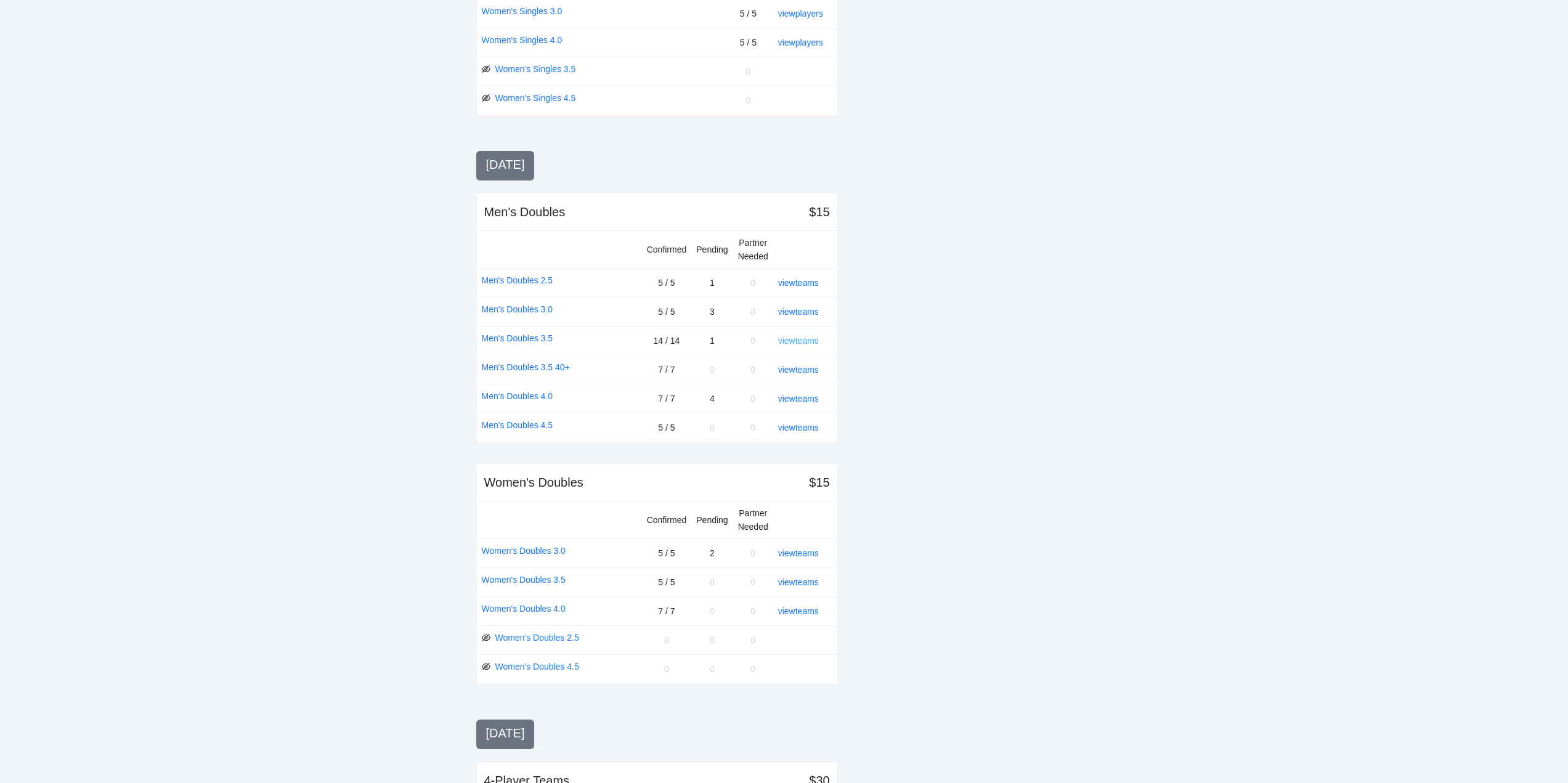
click at [796, 337] on link "view teams" at bounding box center [798, 341] width 40 height 10
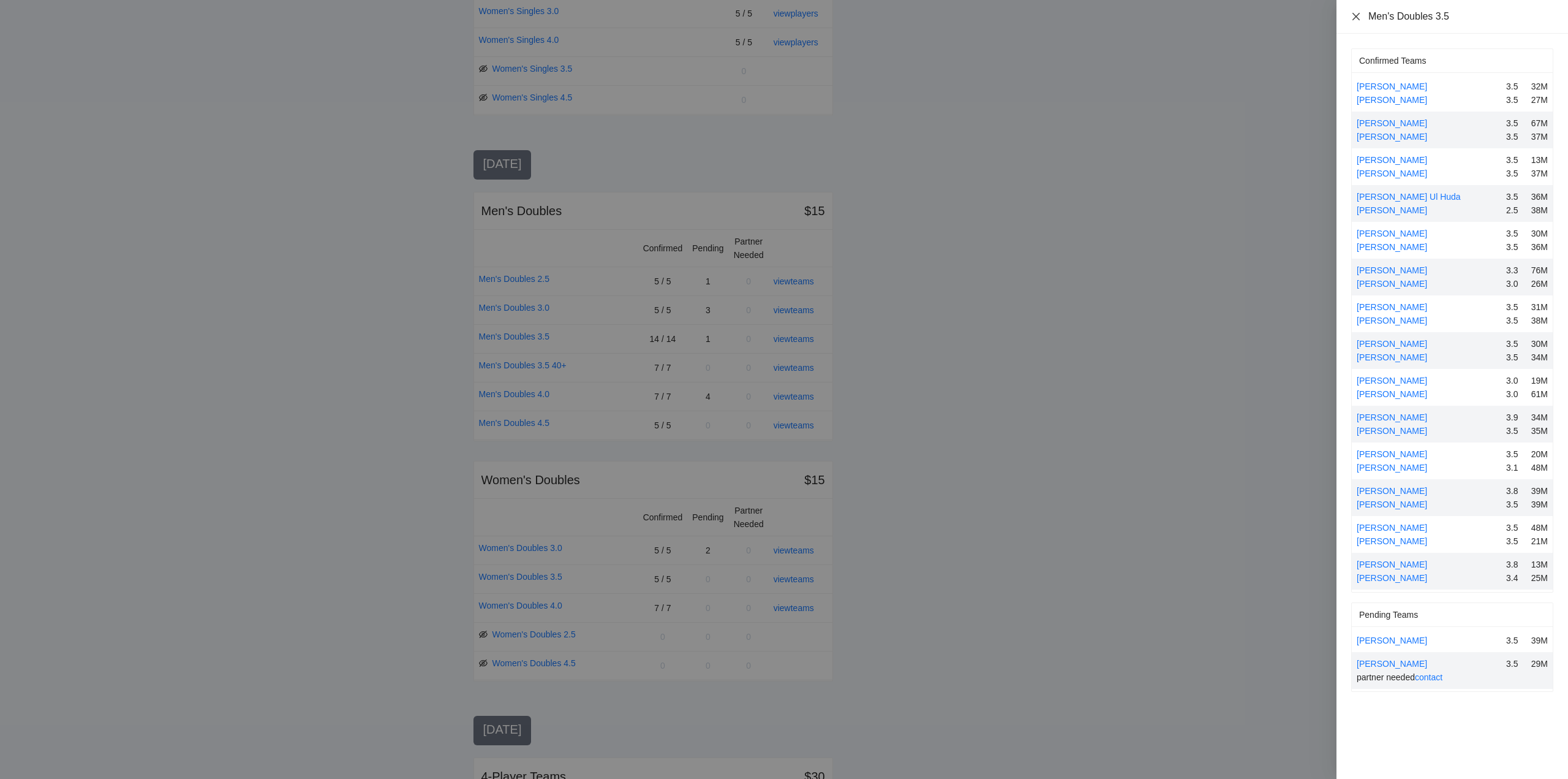
click at [1356, 19] on icon "close" at bounding box center [1356, 17] width 10 height 10
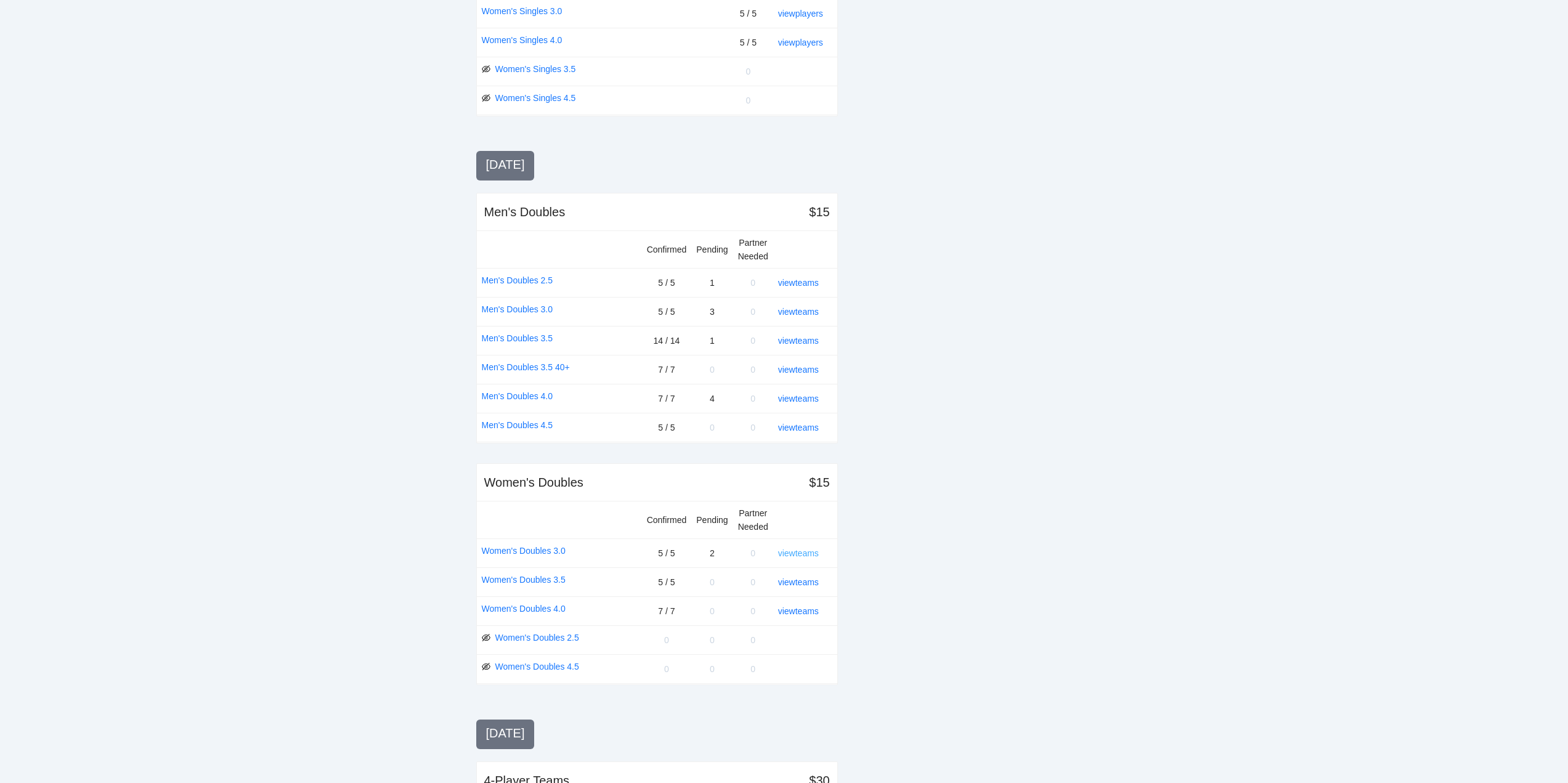
click at [804, 553] on link "view teams" at bounding box center [798, 553] width 40 height 10
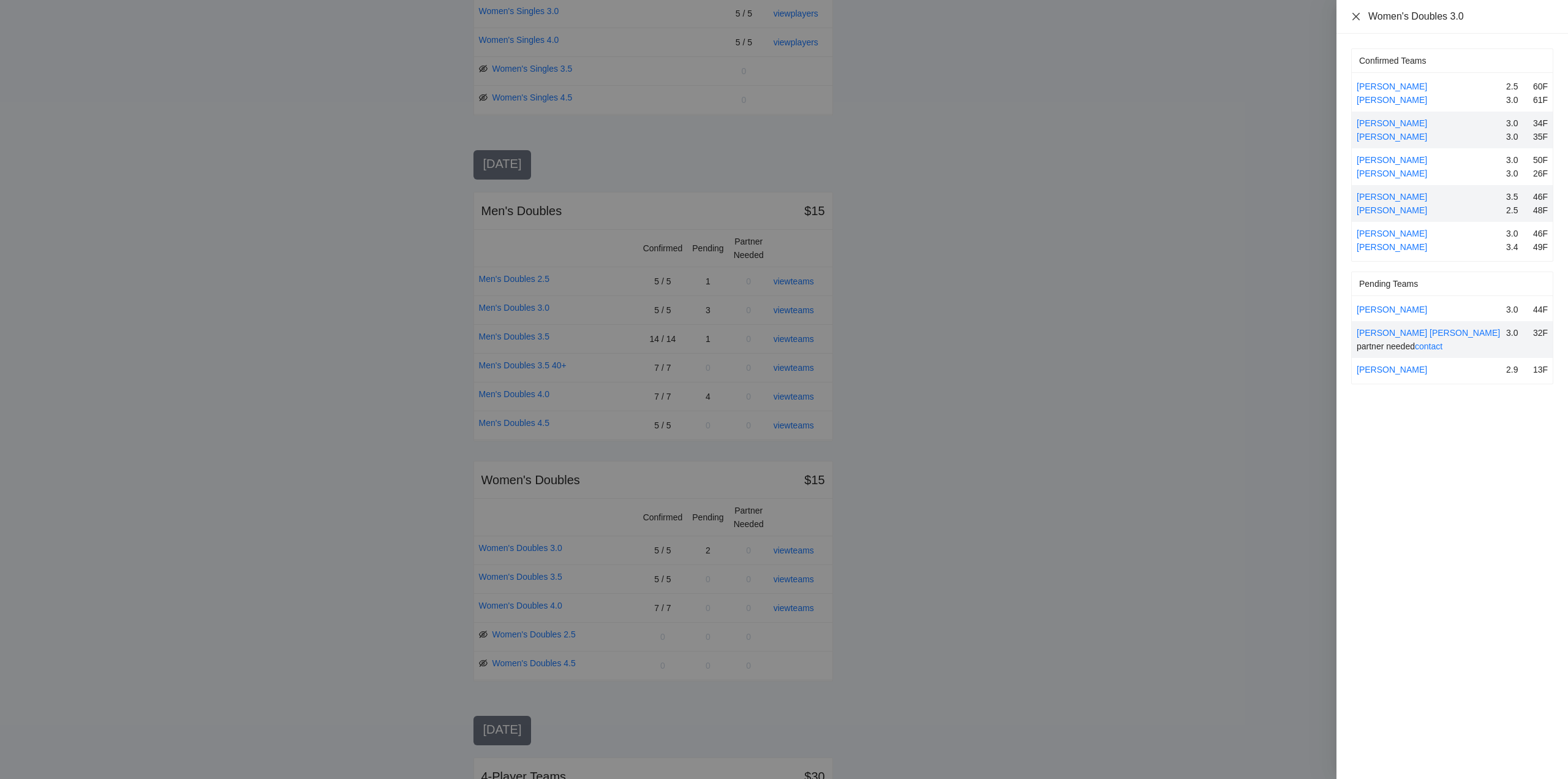
click at [1355, 16] on icon "close" at bounding box center [1356, 17] width 10 height 10
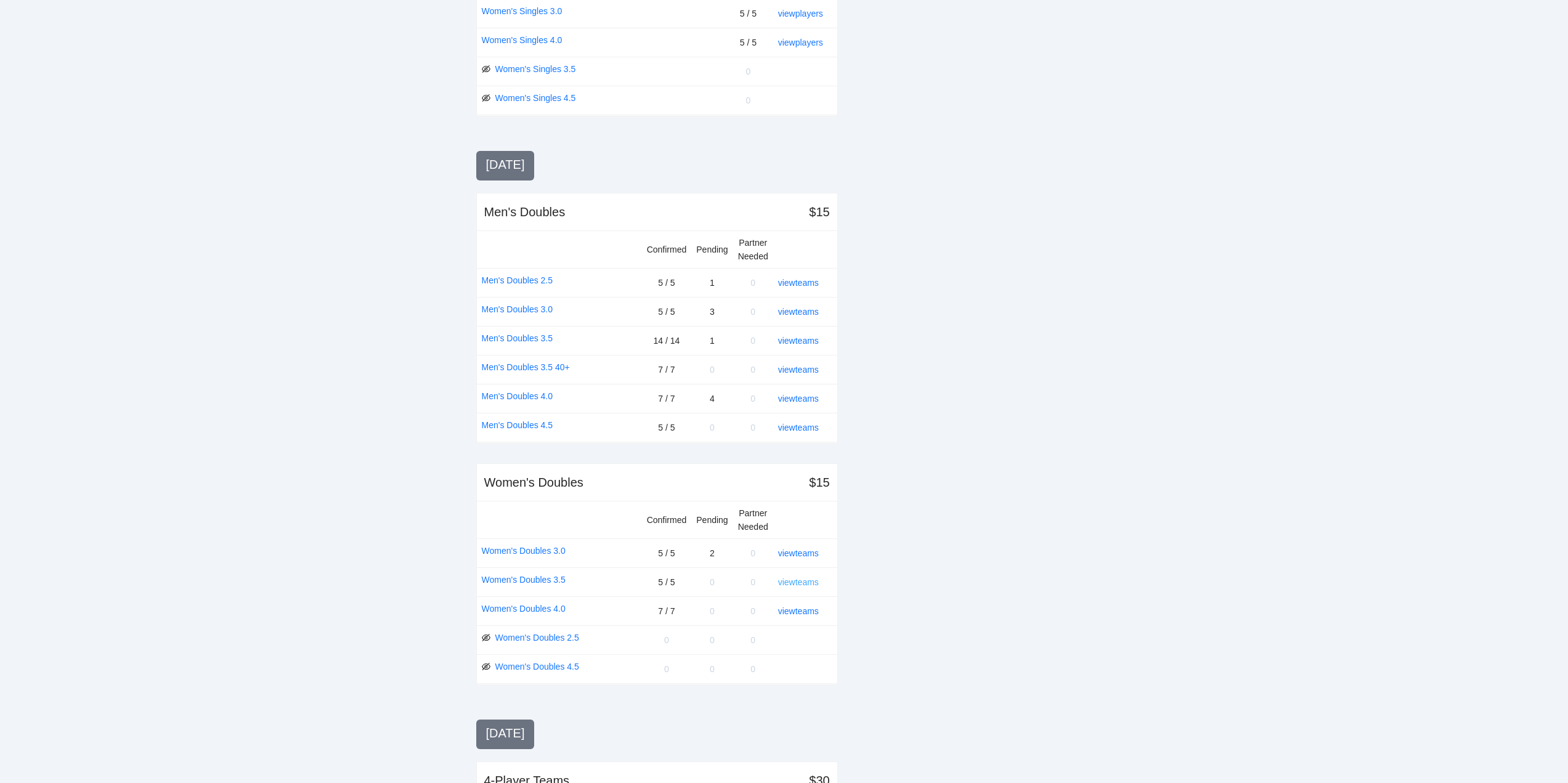
click at [798, 577] on link "view teams" at bounding box center [798, 582] width 40 height 10
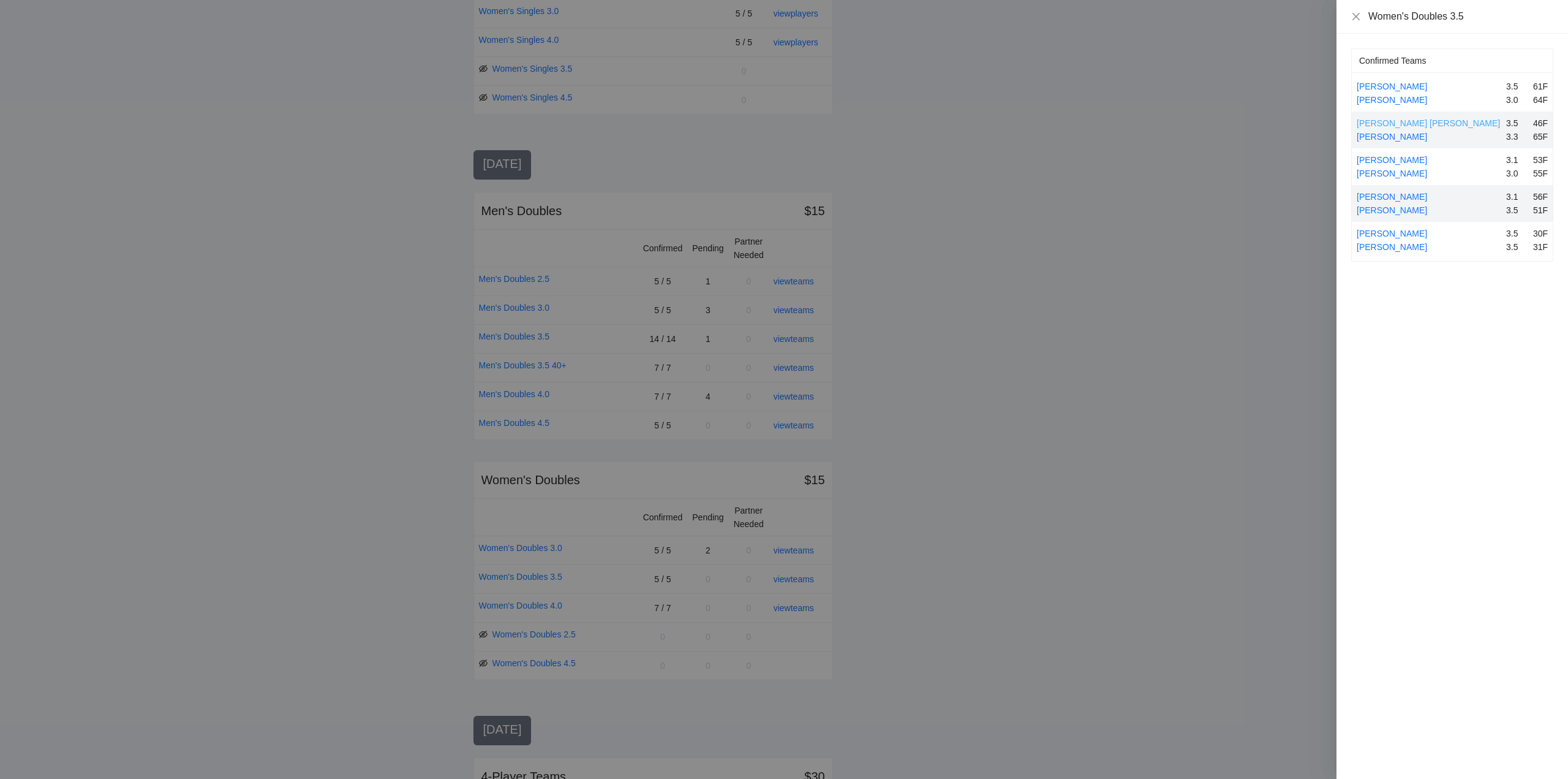
click at [1394, 122] on link "Dawn Elyzabeth Stone" at bounding box center [1428, 123] width 143 height 10
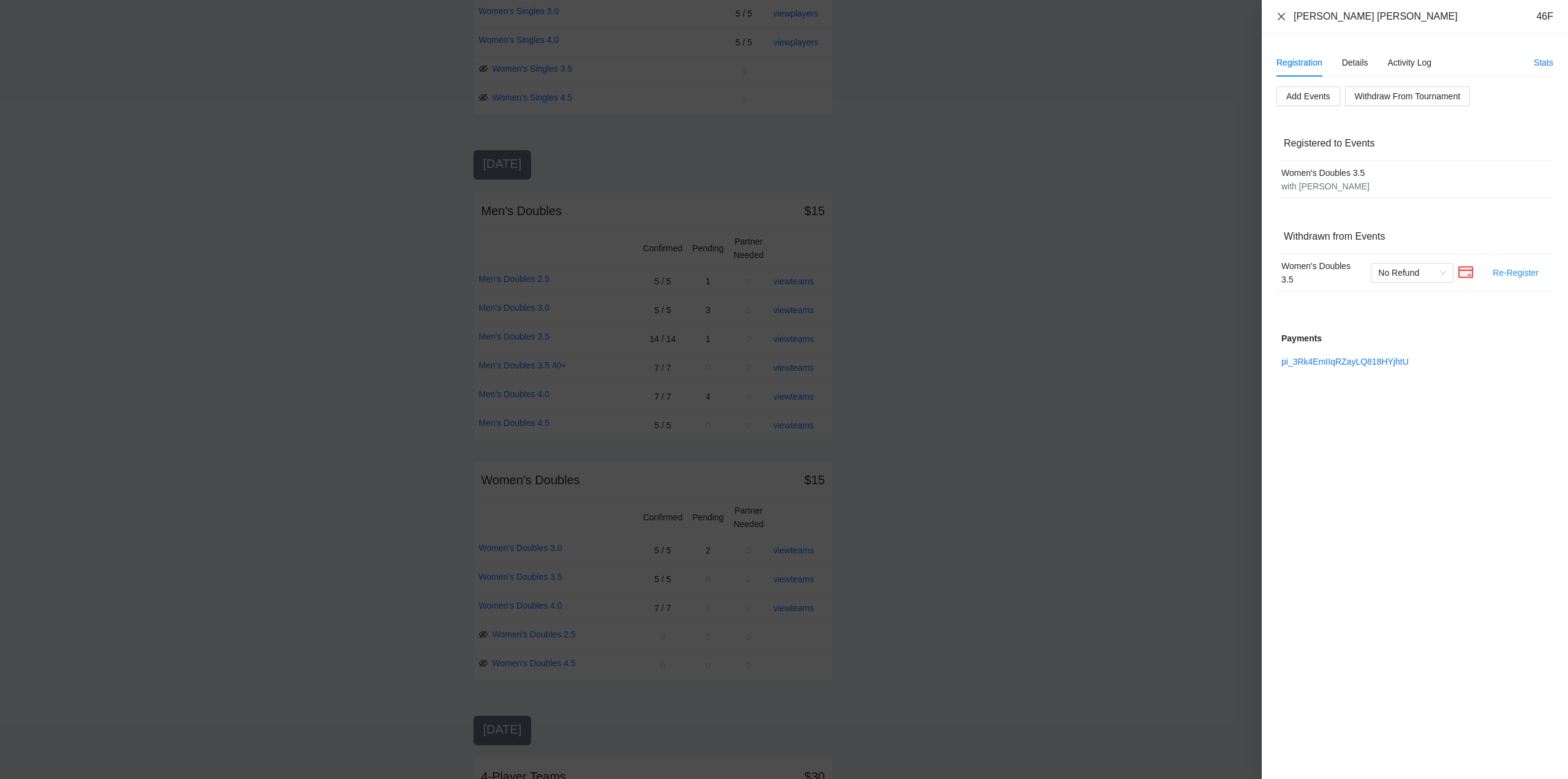
click at [1284, 17] on icon "close" at bounding box center [1282, 17] width 10 height 10
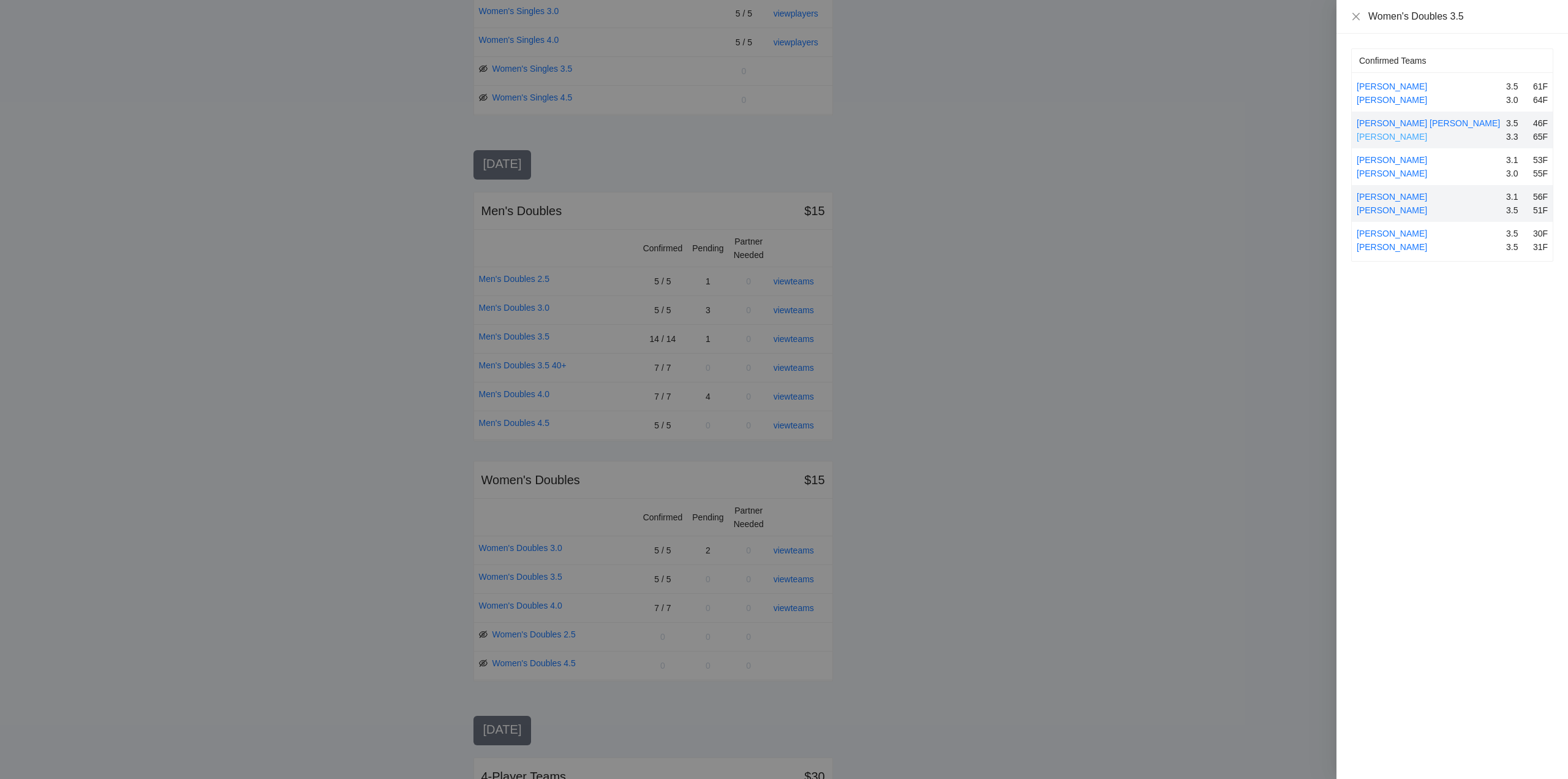
click at [1379, 135] on link "Heather McCombs" at bounding box center [1392, 136] width 70 height 10
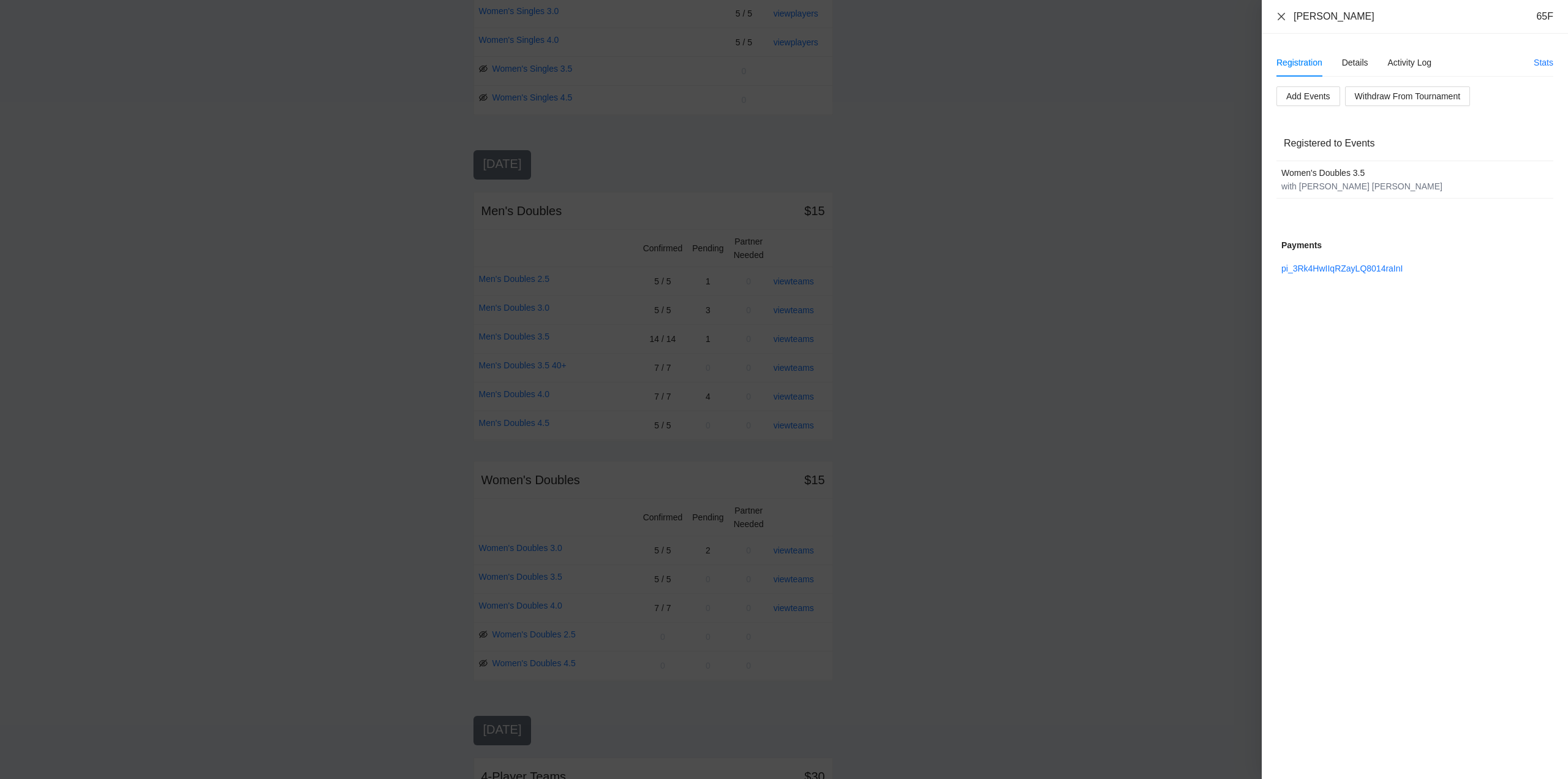
click at [1282, 13] on icon "close" at bounding box center [1282, 17] width 10 height 10
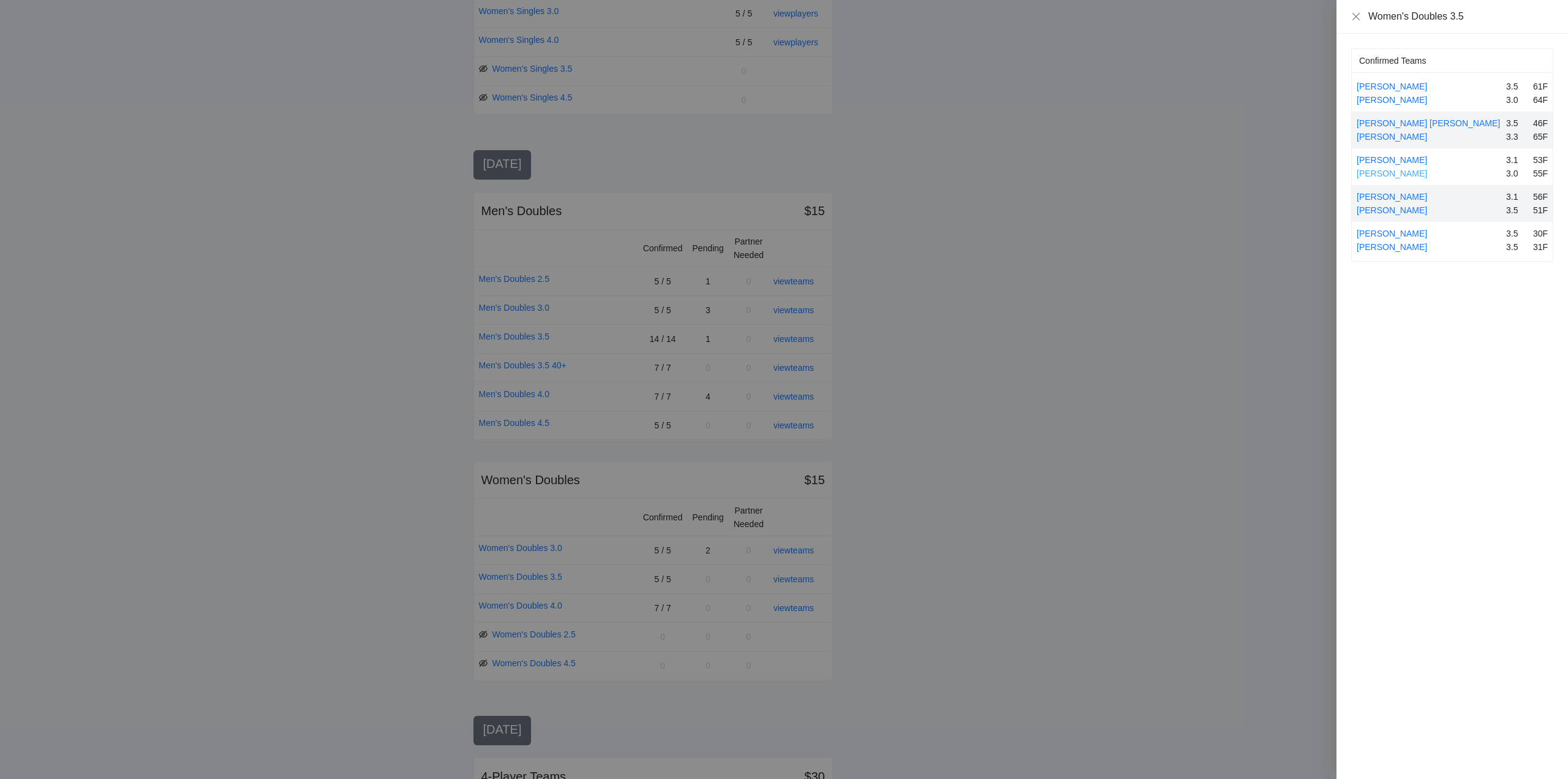
click at [1393, 172] on link "Karen Jones" at bounding box center [1392, 173] width 70 height 10
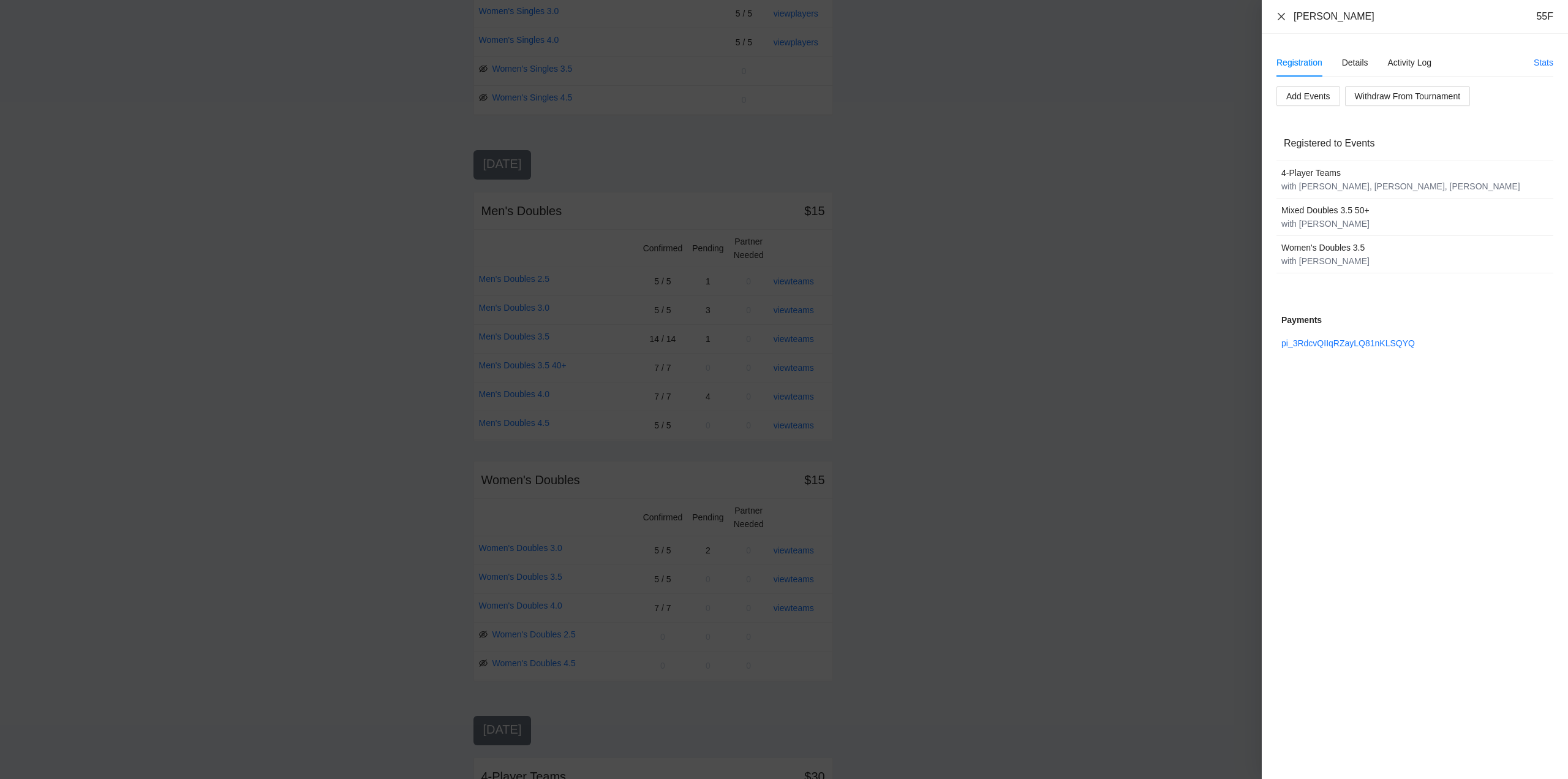
drag, startPoint x: 1281, startPoint y: 15, endPoint x: 1285, endPoint y: 39, distance: 24.3
click at [1283, 15] on icon "close" at bounding box center [1282, 17] width 10 height 10
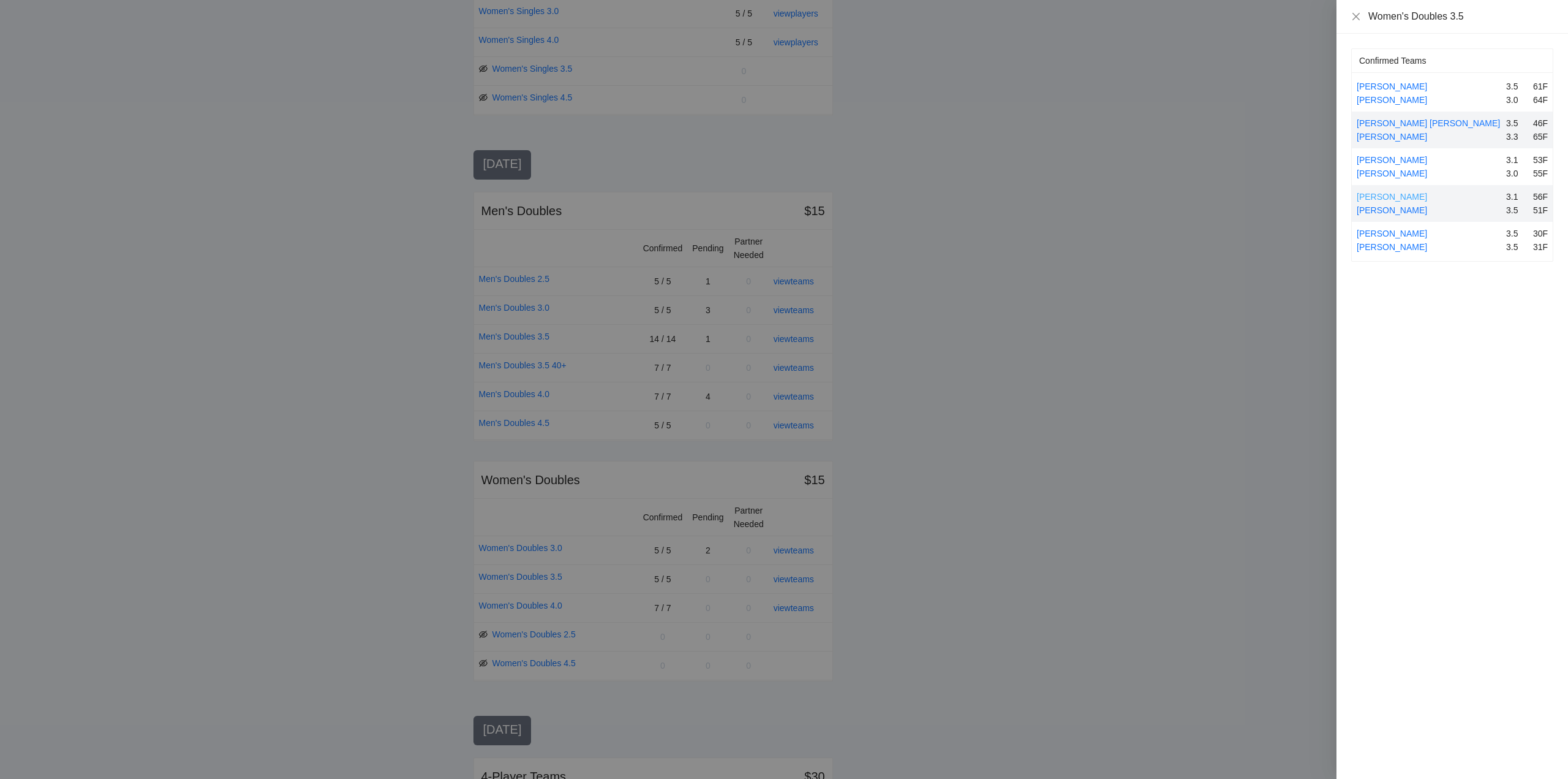
click at [1393, 195] on link "Karen Machay" at bounding box center [1392, 197] width 70 height 10
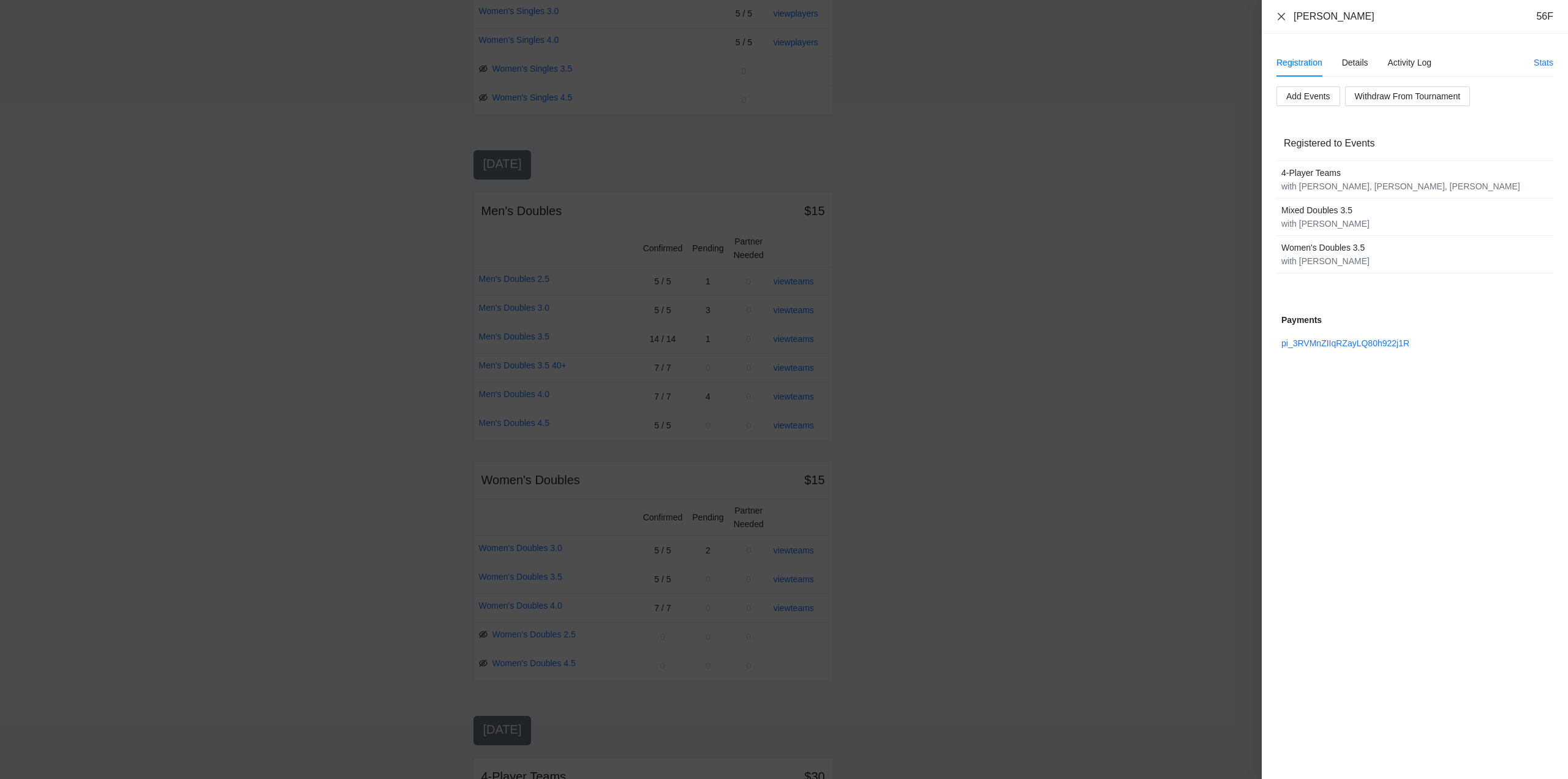
drag, startPoint x: 1280, startPoint y: 14, endPoint x: 1300, endPoint y: 72, distance: 61.4
click at [1283, 18] on icon "close" at bounding box center [1282, 17] width 10 height 10
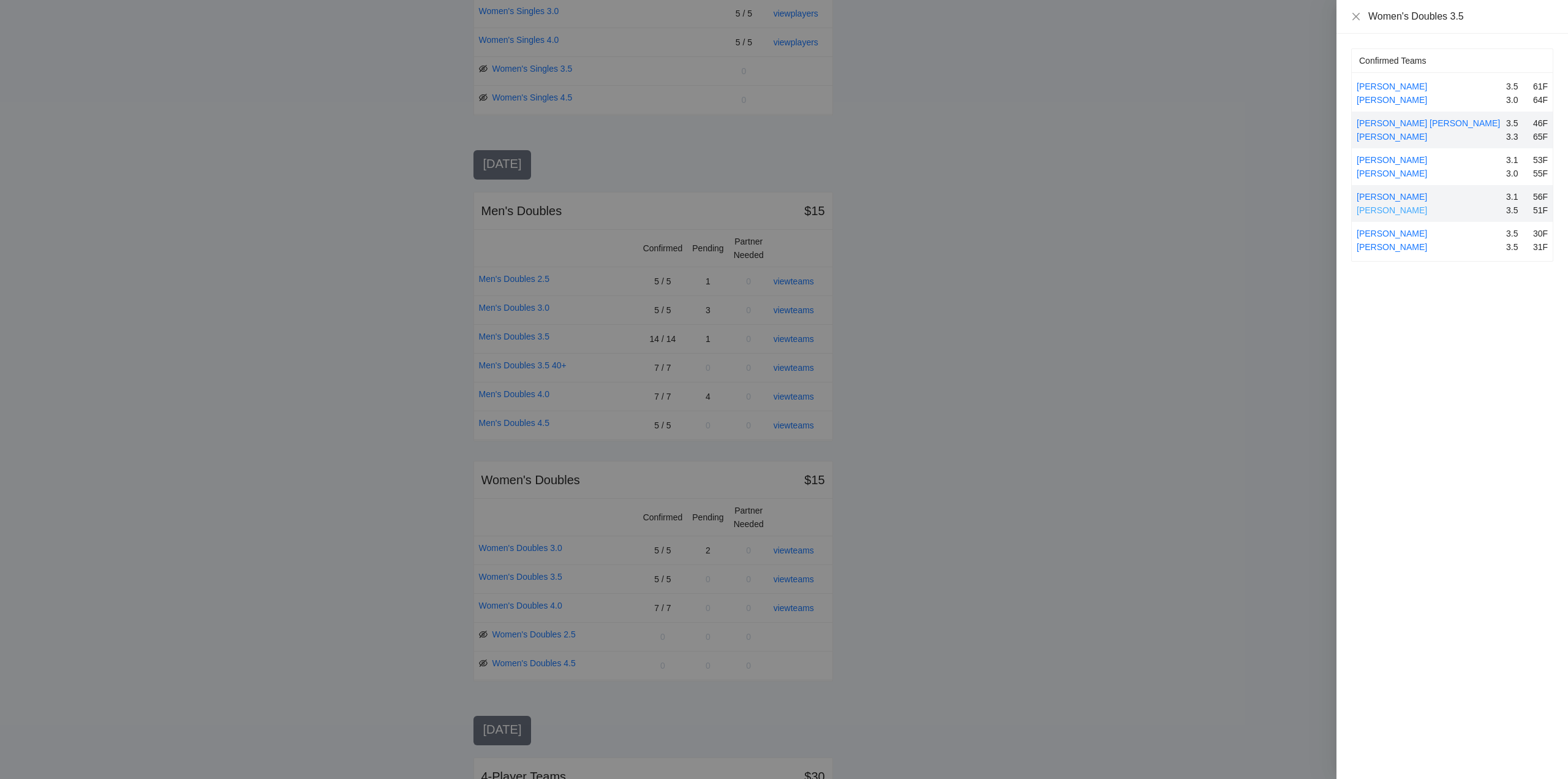
drag, startPoint x: 1390, startPoint y: 208, endPoint x: 1397, endPoint y: 219, distance: 13.0
click at [1391, 208] on link "Tracy Shouse" at bounding box center [1392, 210] width 70 height 10
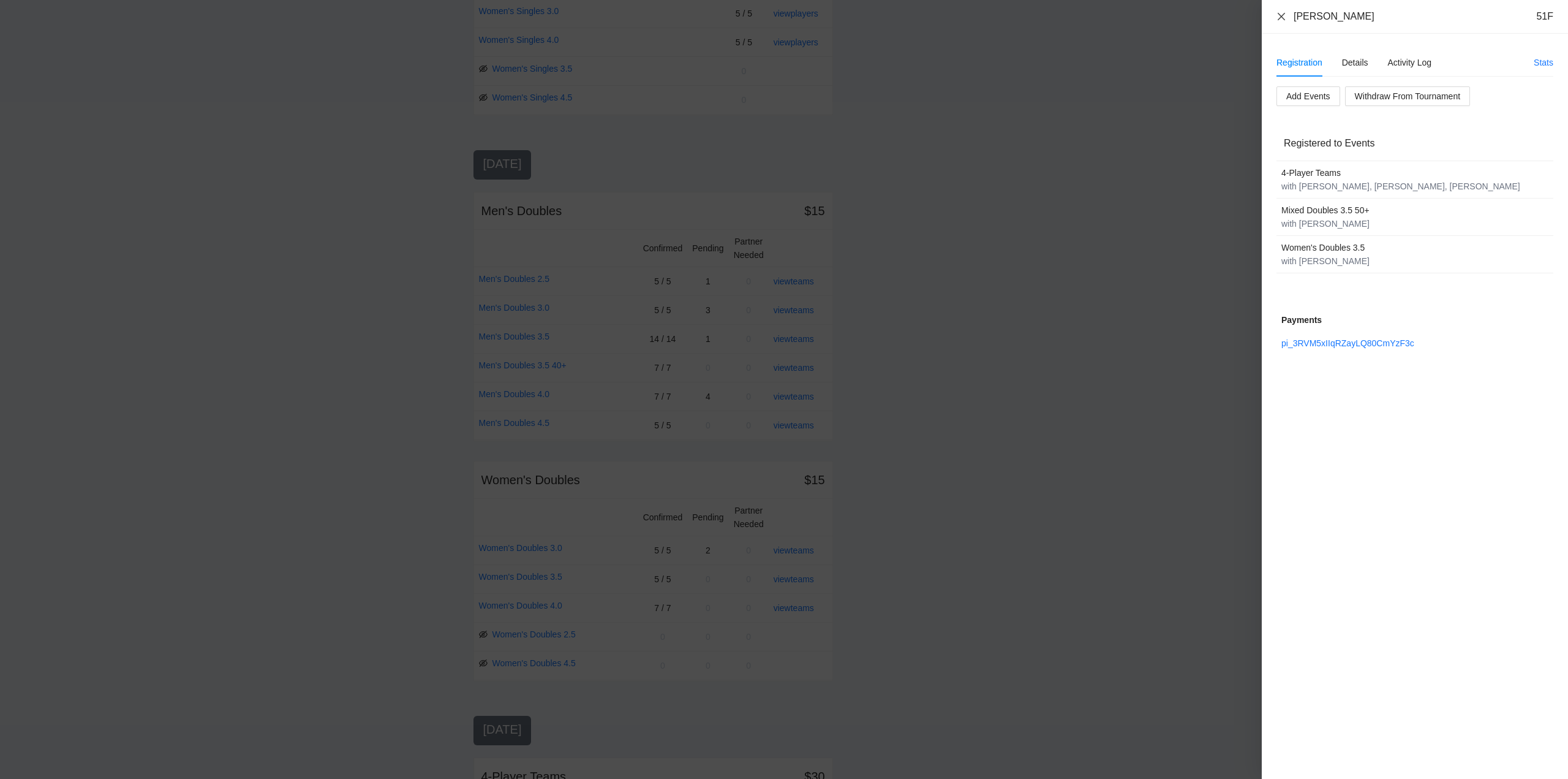
drag, startPoint x: 1279, startPoint y: 18, endPoint x: 1315, endPoint y: 88, distance: 78.7
click at [1280, 19] on icon "close" at bounding box center [1282, 17] width 10 height 10
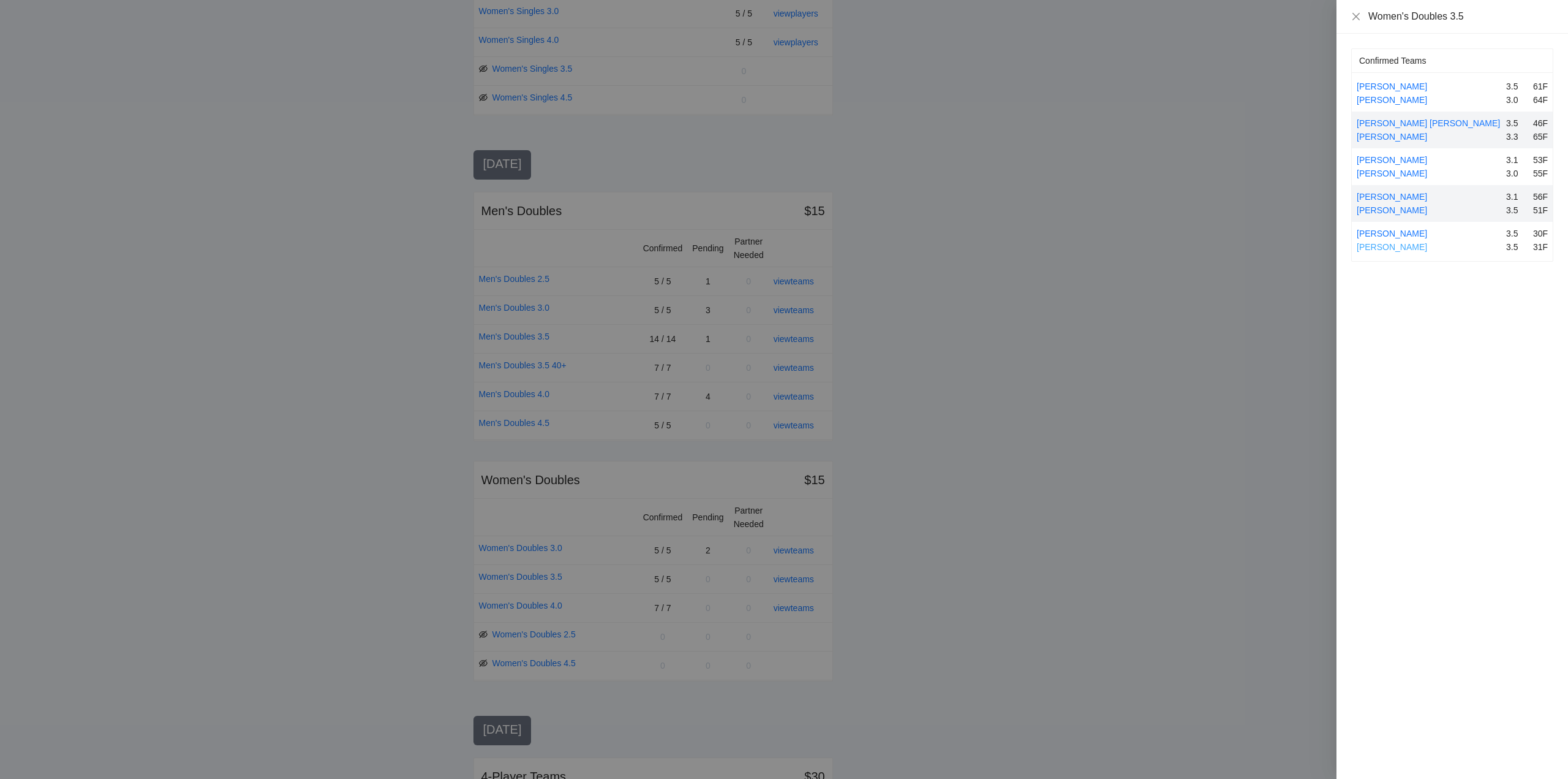
click at [1386, 247] on link "Sue Mang" at bounding box center [1392, 247] width 70 height 10
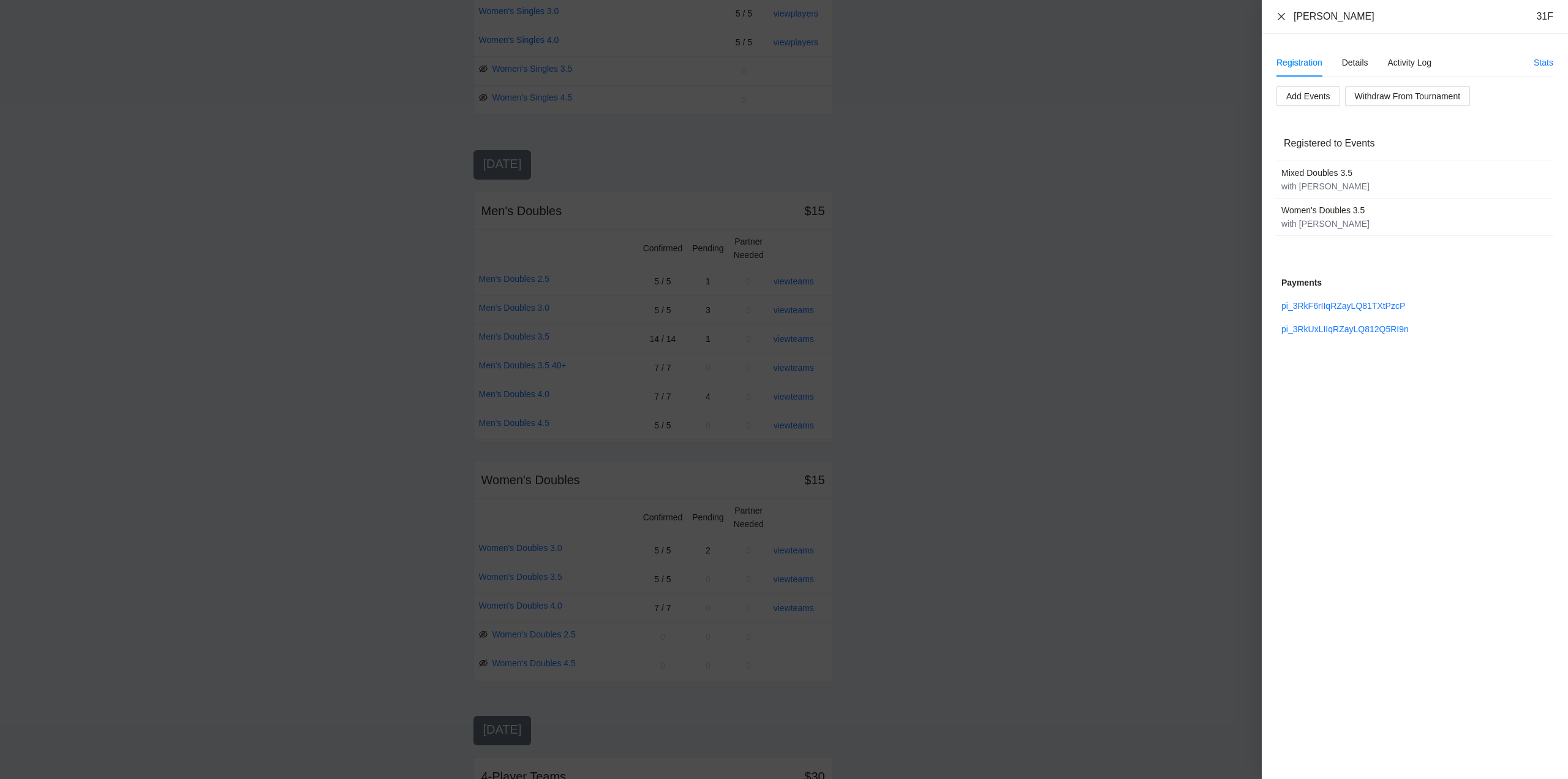
click at [1282, 17] on icon "close" at bounding box center [1281, 16] width 8 height 8
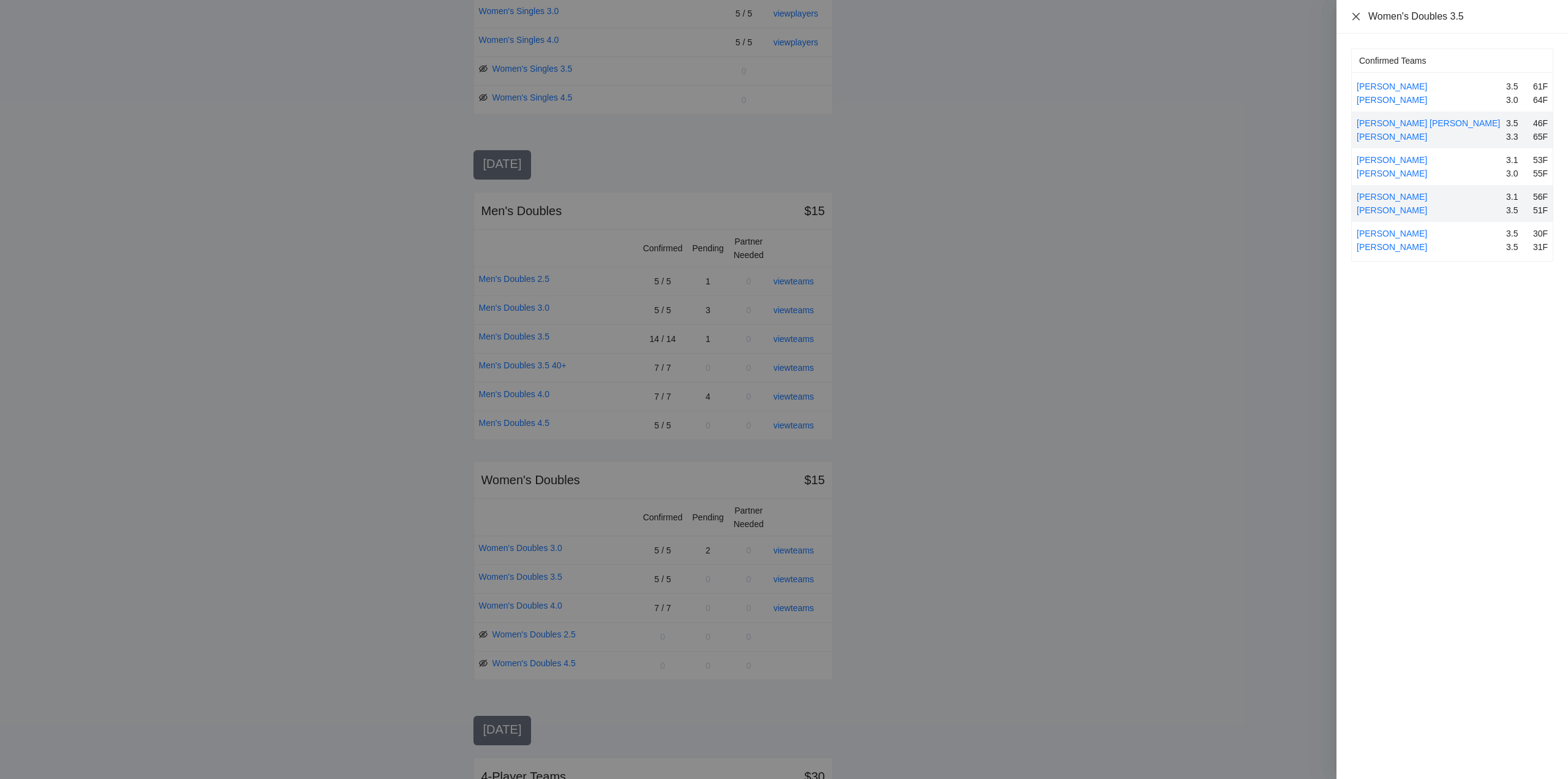
drag, startPoint x: 1356, startPoint y: 14, endPoint x: 1345, endPoint y: 49, distance: 36.7
click at [1356, 18] on icon "close" at bounding box center [1356, 17] width 10 height 10
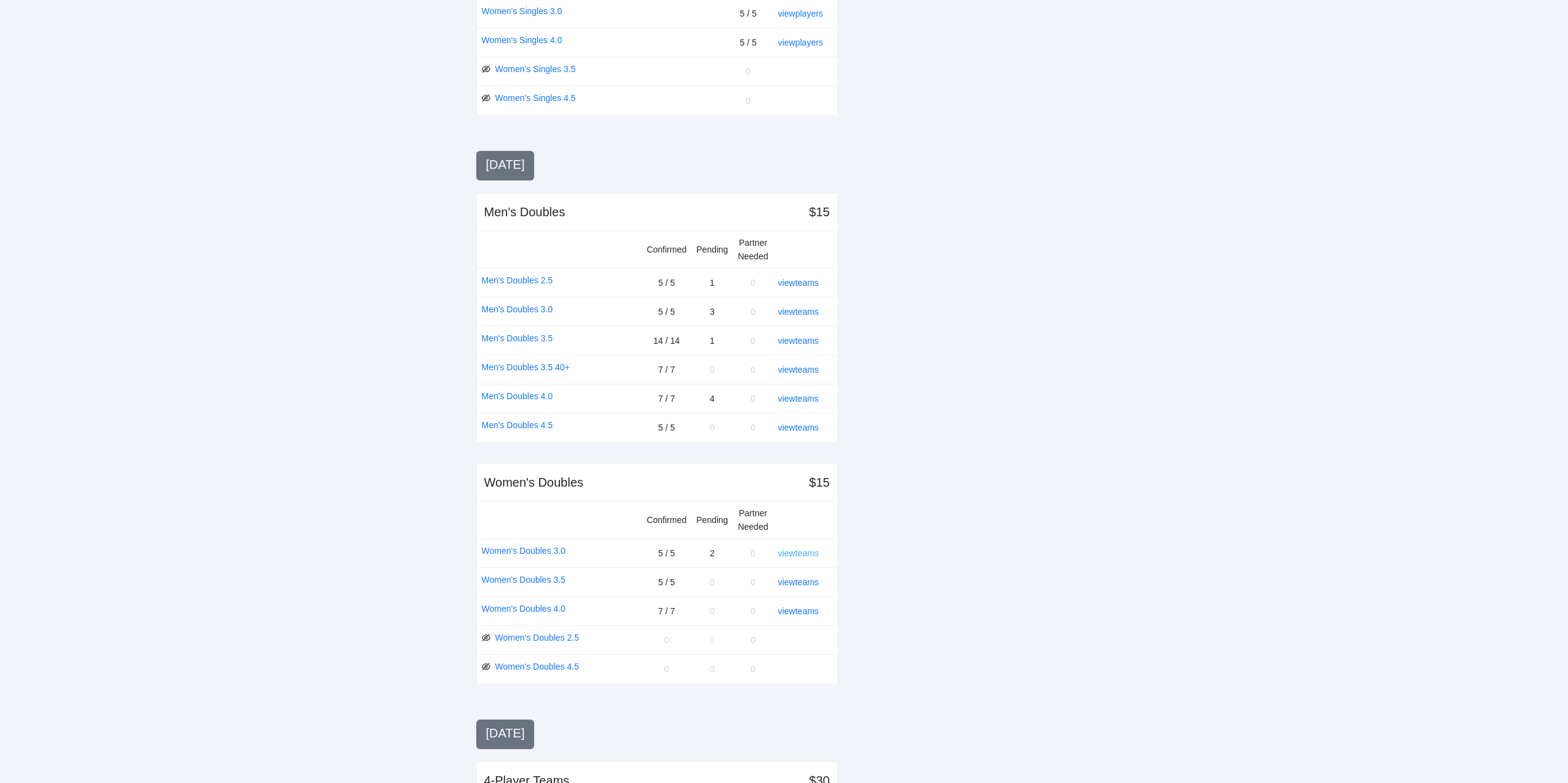
click at [795, 552] on link "view teams" at bounding box center [798, 553] width 40 height 10
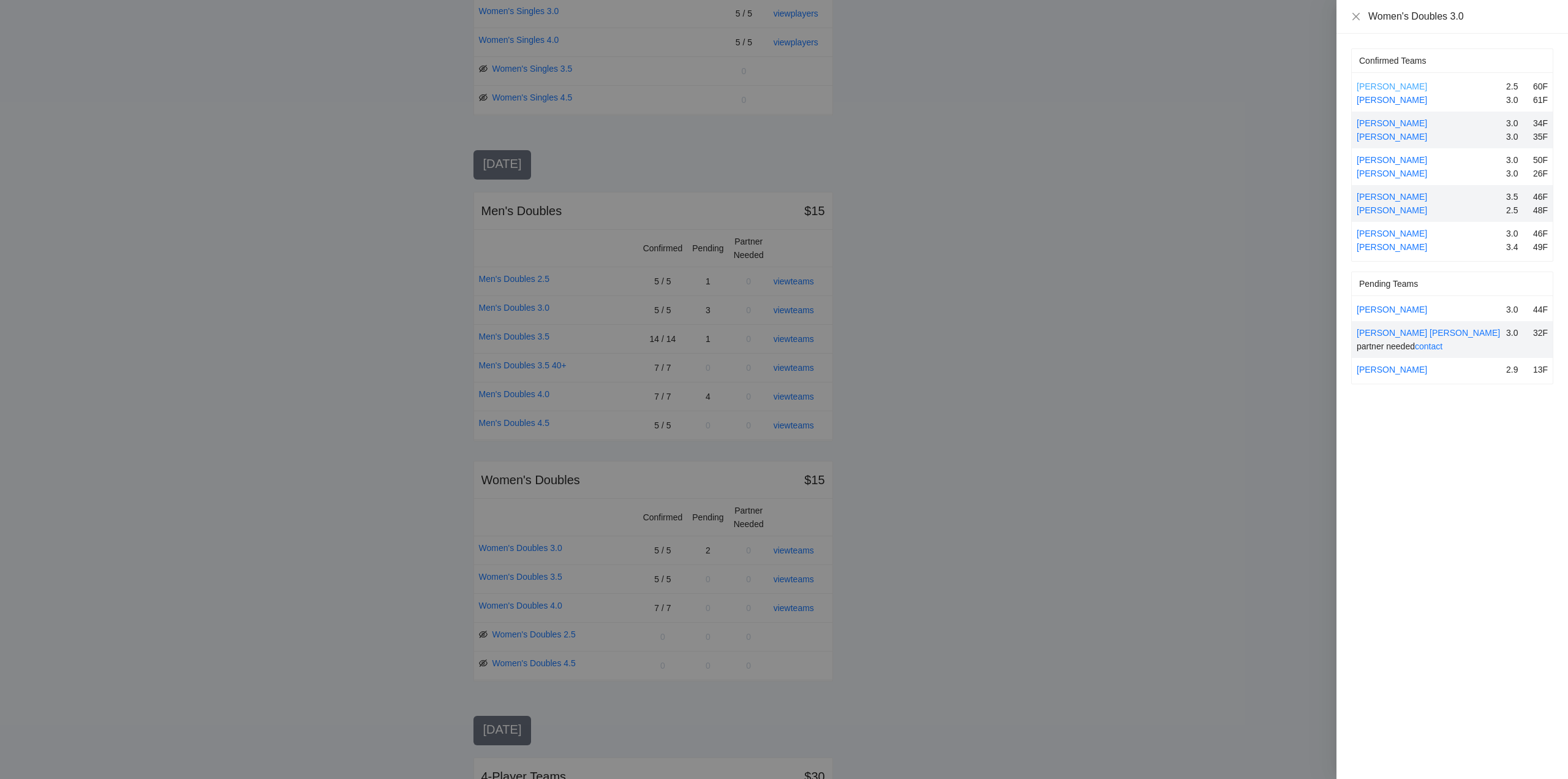
click at [1387, 85] on link "Ann Wozniak" at bounding box center [1392, 86] width 70 height 10
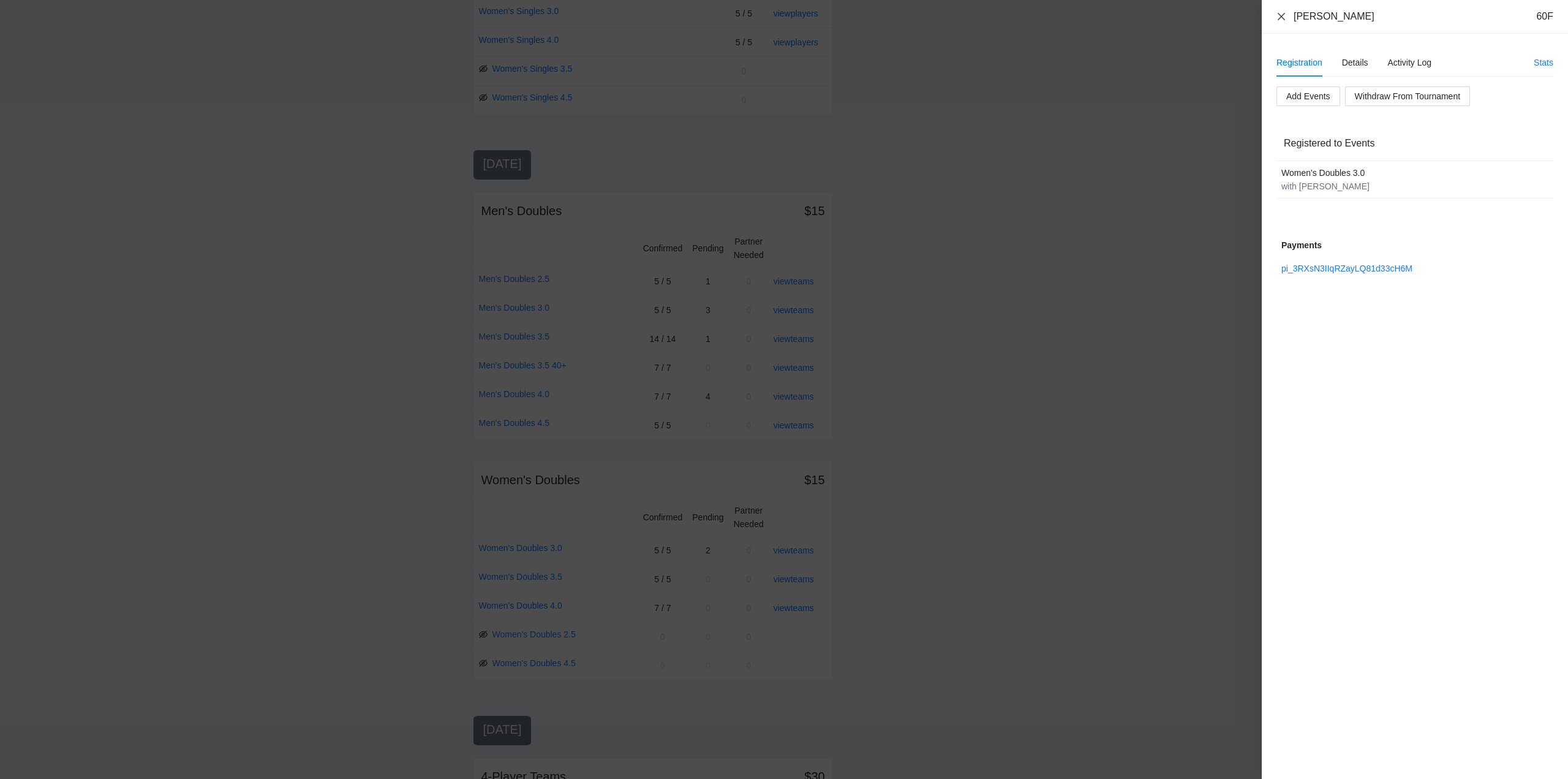
drag, startPoint x: 1282, startPoint y: 15, endPoint x: 1302, endPoint y: 34, distance: 27.6
click at [1282, 15] on icon "close" at bounding box center [1282, 17] width 10 height 10
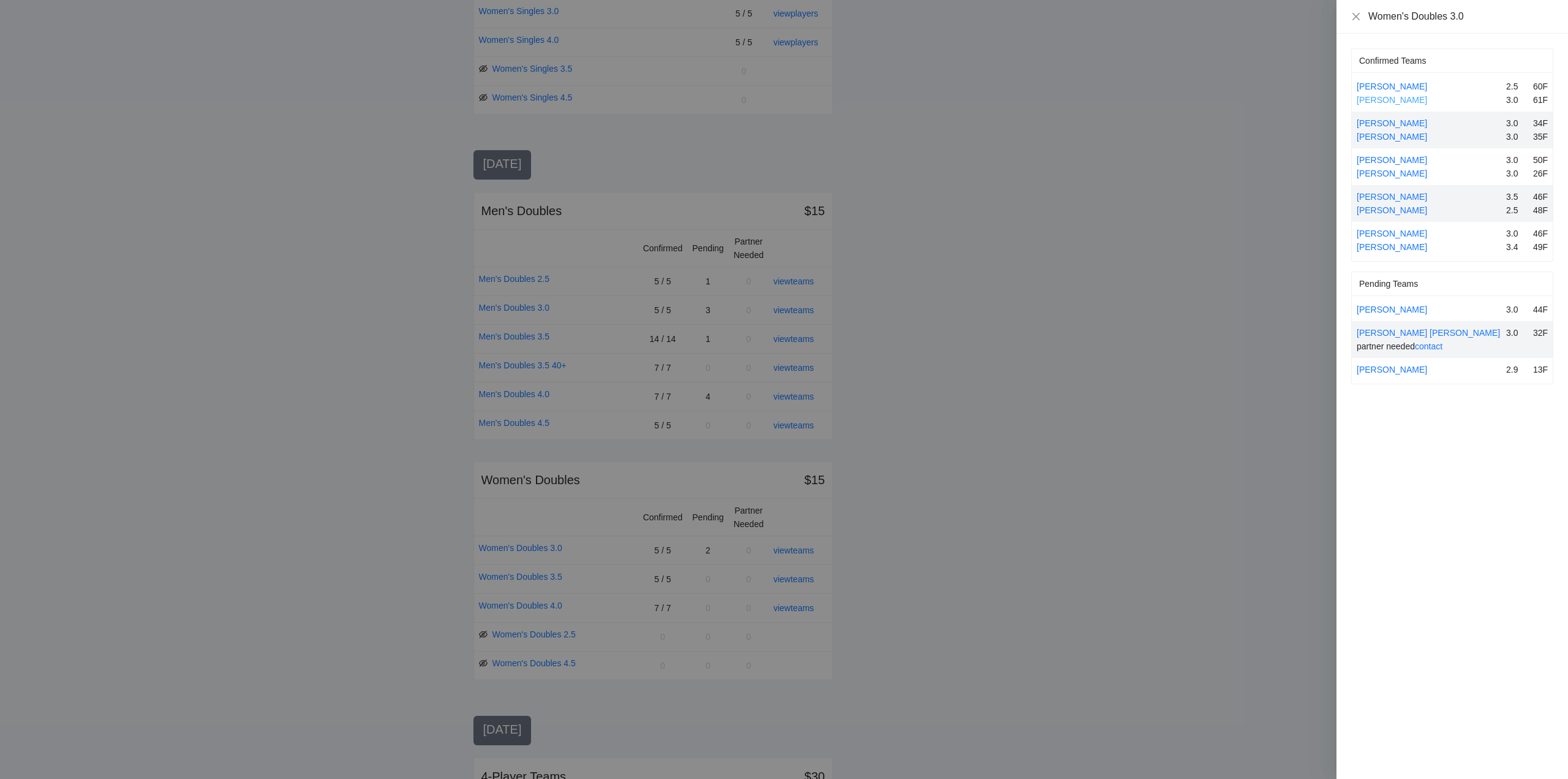
click at [1380, 97] on link "Melanie Nelson" at bounding box center [1392, 100] width 70 height 10
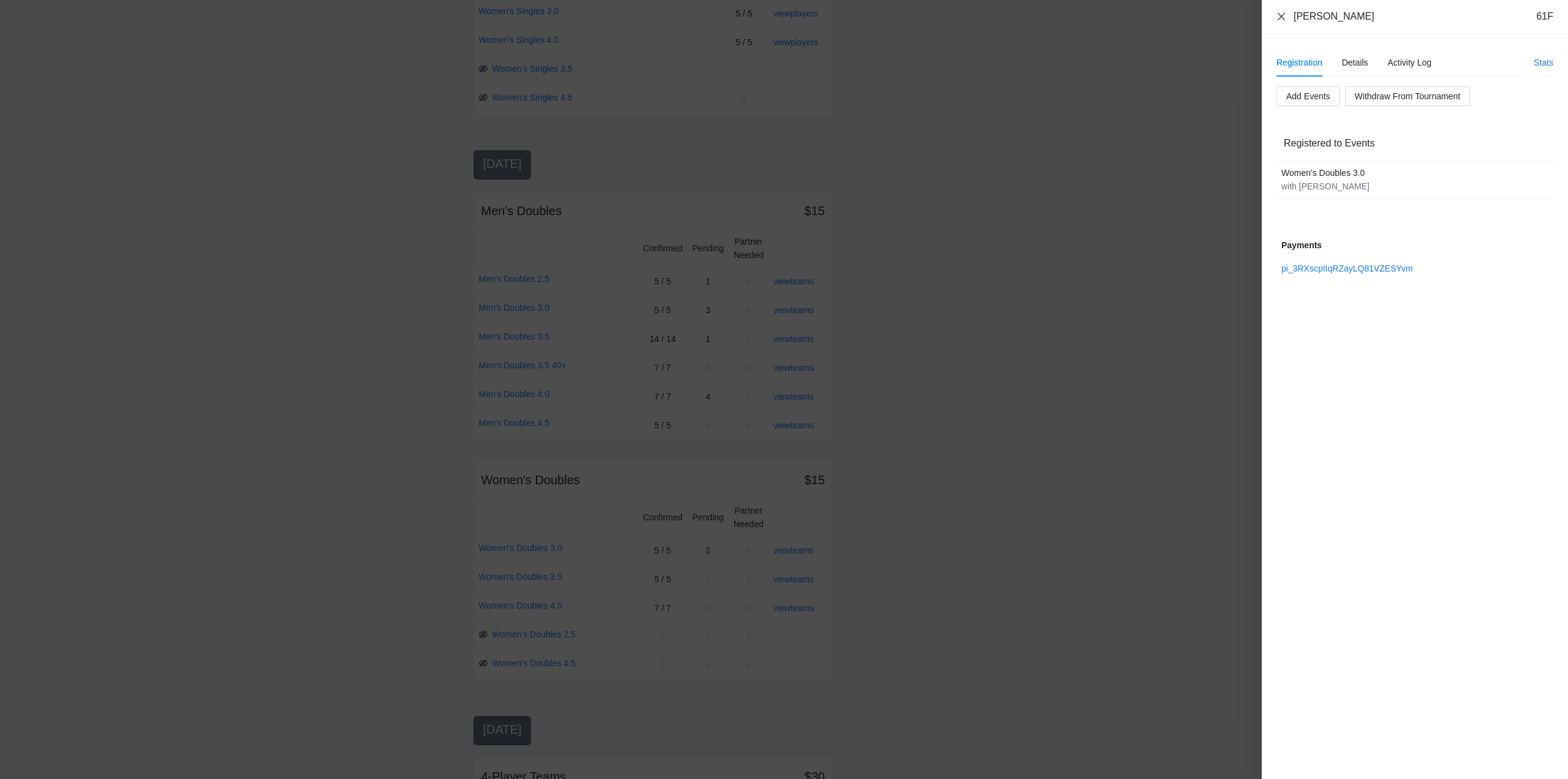
drag, startPoint x: 1284, startPoint y: 15, endPoint x: 1296, endPoint y: 38, distance: 25.9
click at [1284, 15] on icon "close" at bounding box center [1282, 17] width 10 height 10
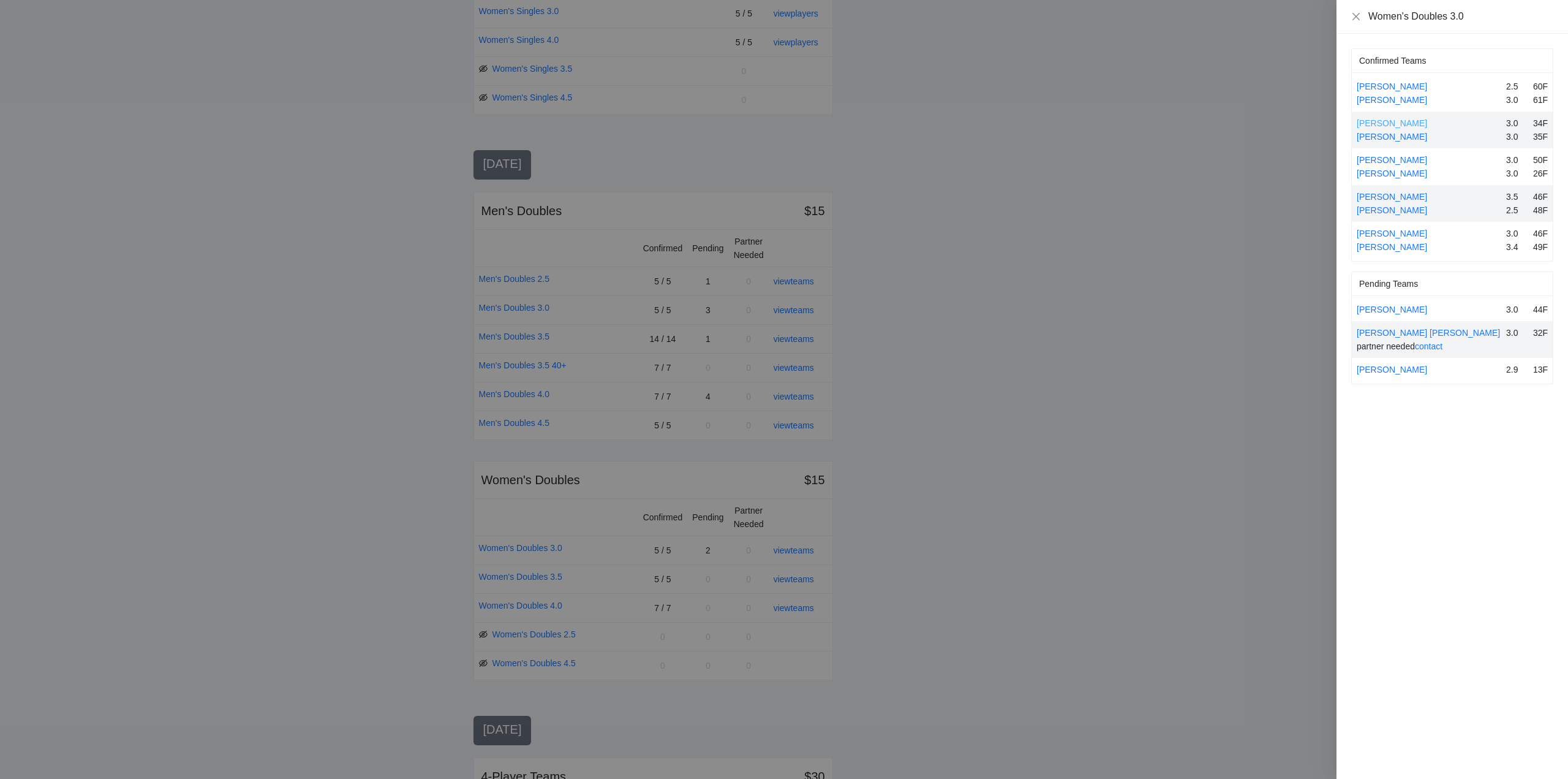
click at [1383, 121] on link "Gabrielle Fabros" at bounding box center [1392, 123] width 70 height 10
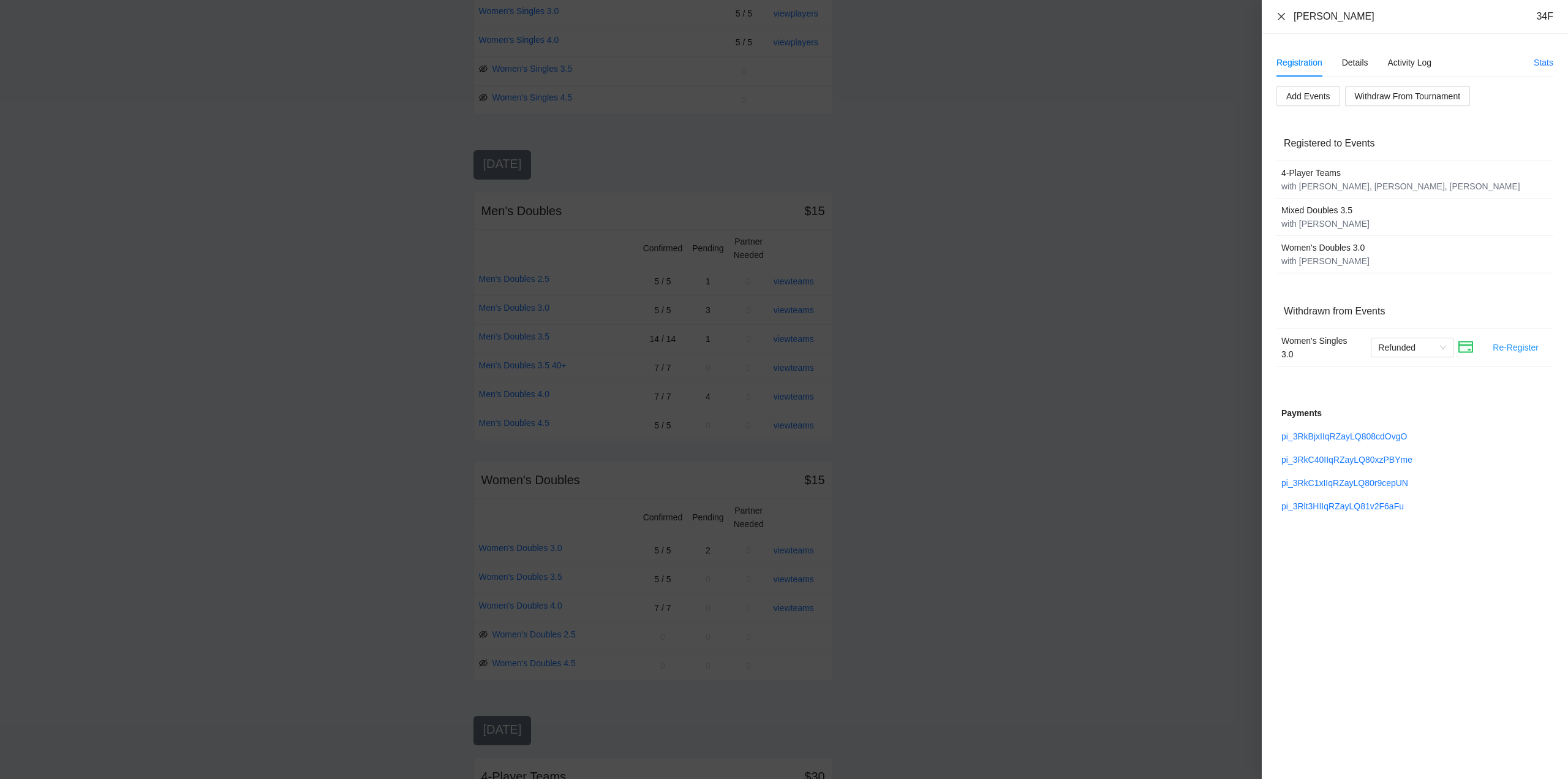
drag, startPoint x: 1279, startPoint y: 13, endPoint x: 1317, endPoint y: 57, distance: 58.1
click at [1282, 19] on icon "close" at bounding box center [1282, 17] width 10 height 10
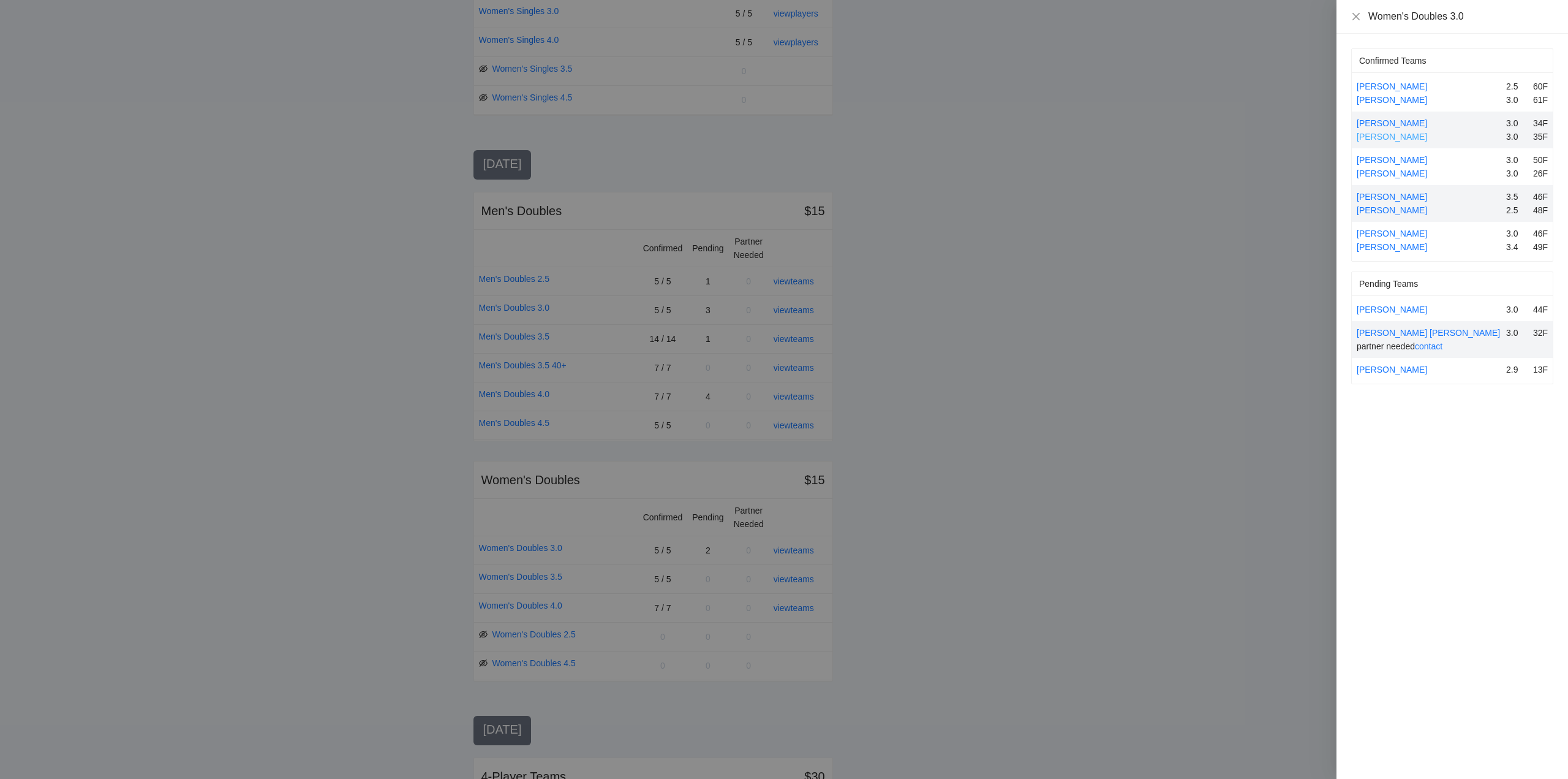
click at [1388, 134] on link "Nelly Arias" at bounding box center [1392, 136] width 70 height 10
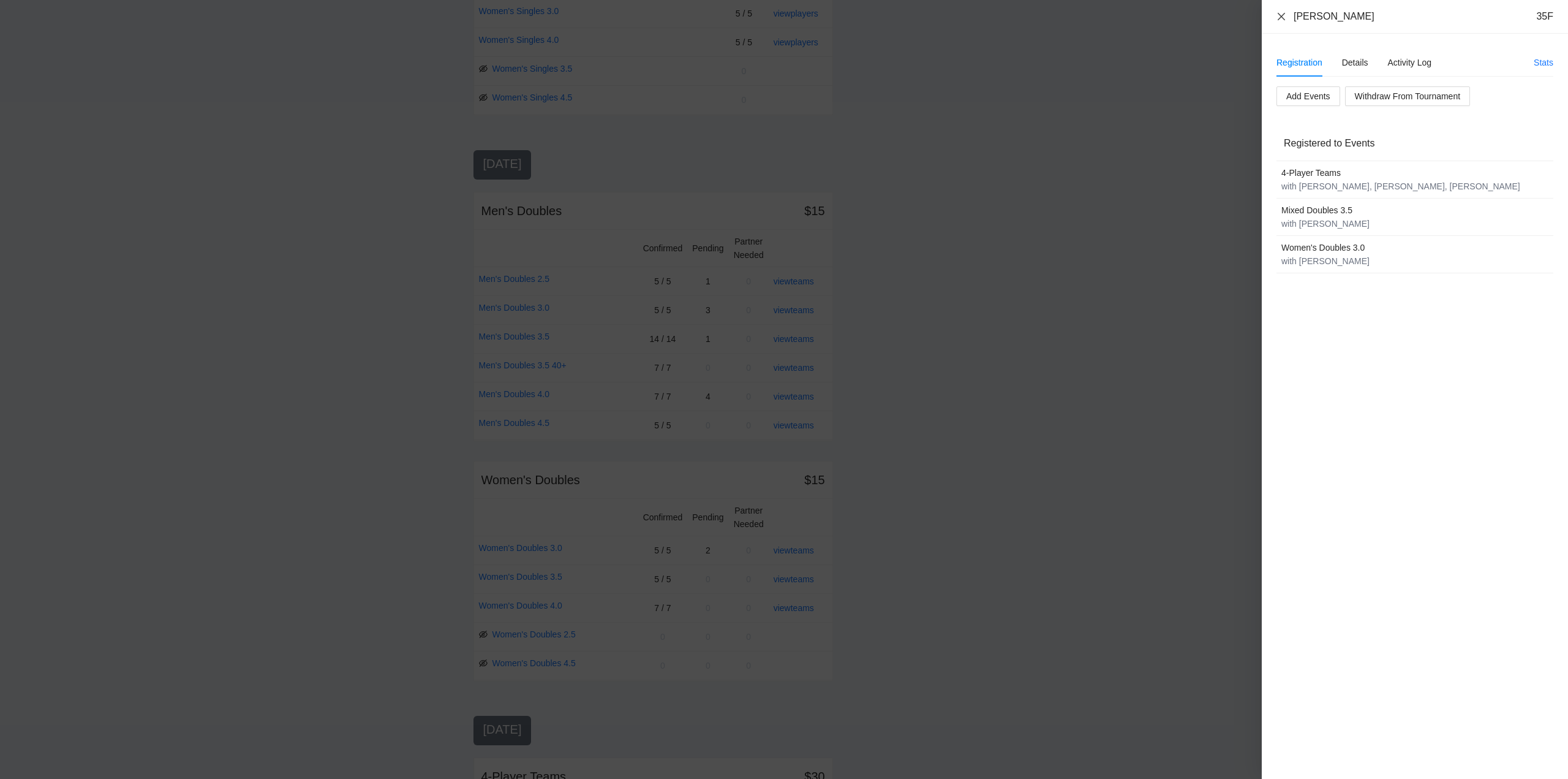
click at [1281, 15] on icon "close" at bounding box center [1282, 17] width 10 height 10
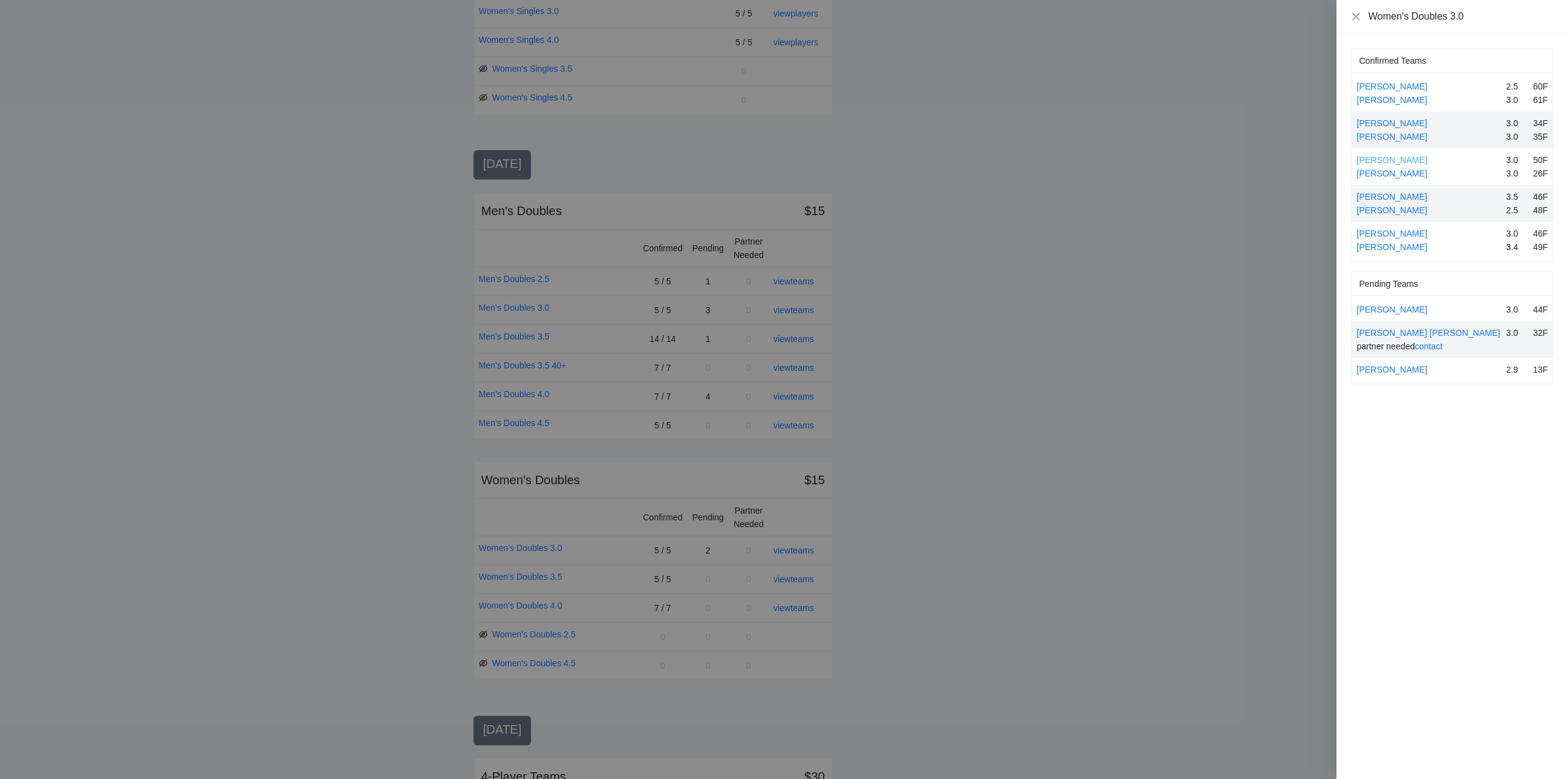
click at [1373, 160] on link "Jennifer Unick" at bounding box center [1392, 160] width 70 height 10
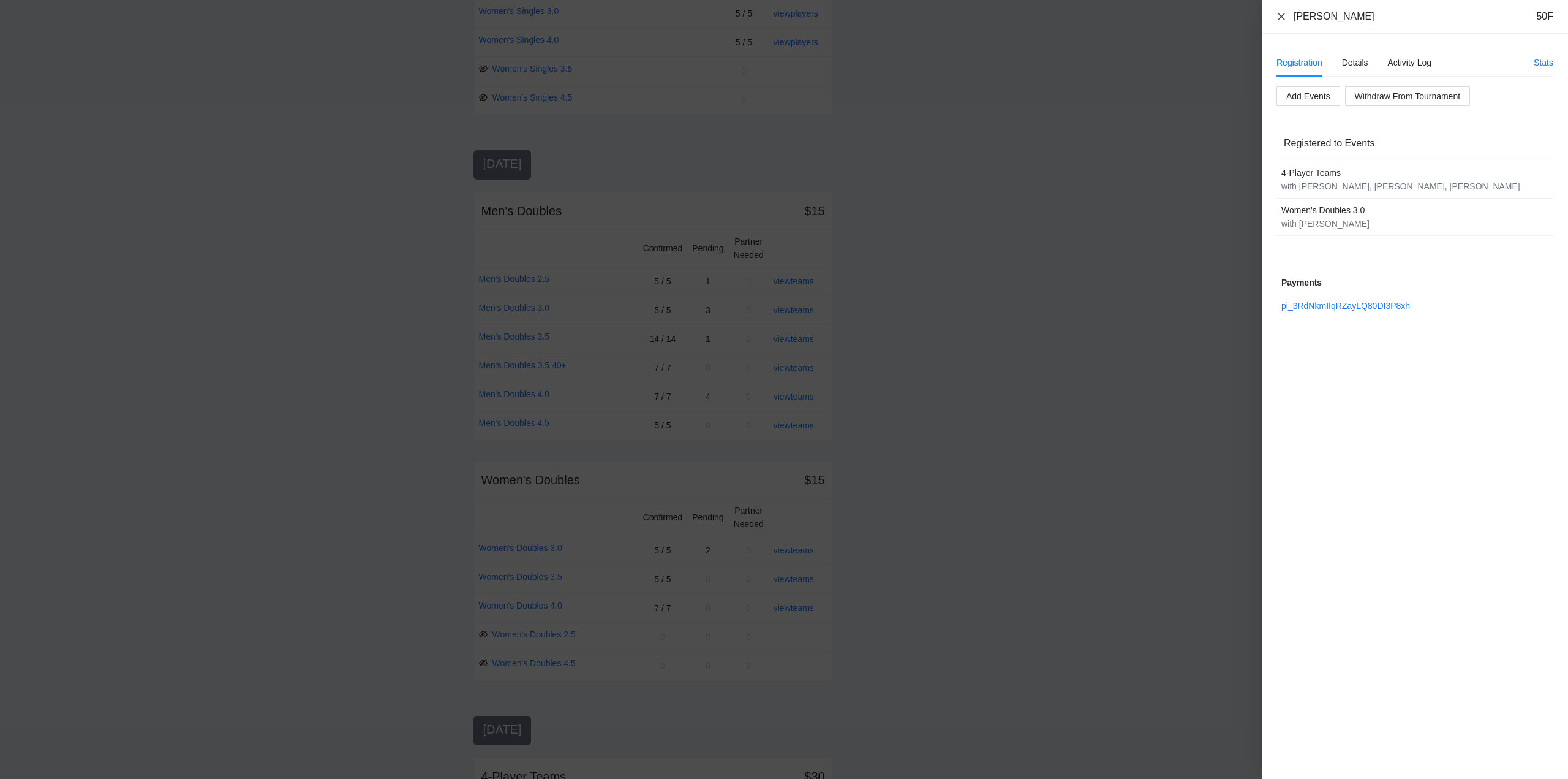
drag, startPoint x: 1282, startPoint y: 16, endPoint x: 1288, endPoint y: 22, distance: 8.5
click at [1284, 15] on icon "close" at bounding box center [1282, 17] width 10 height 10
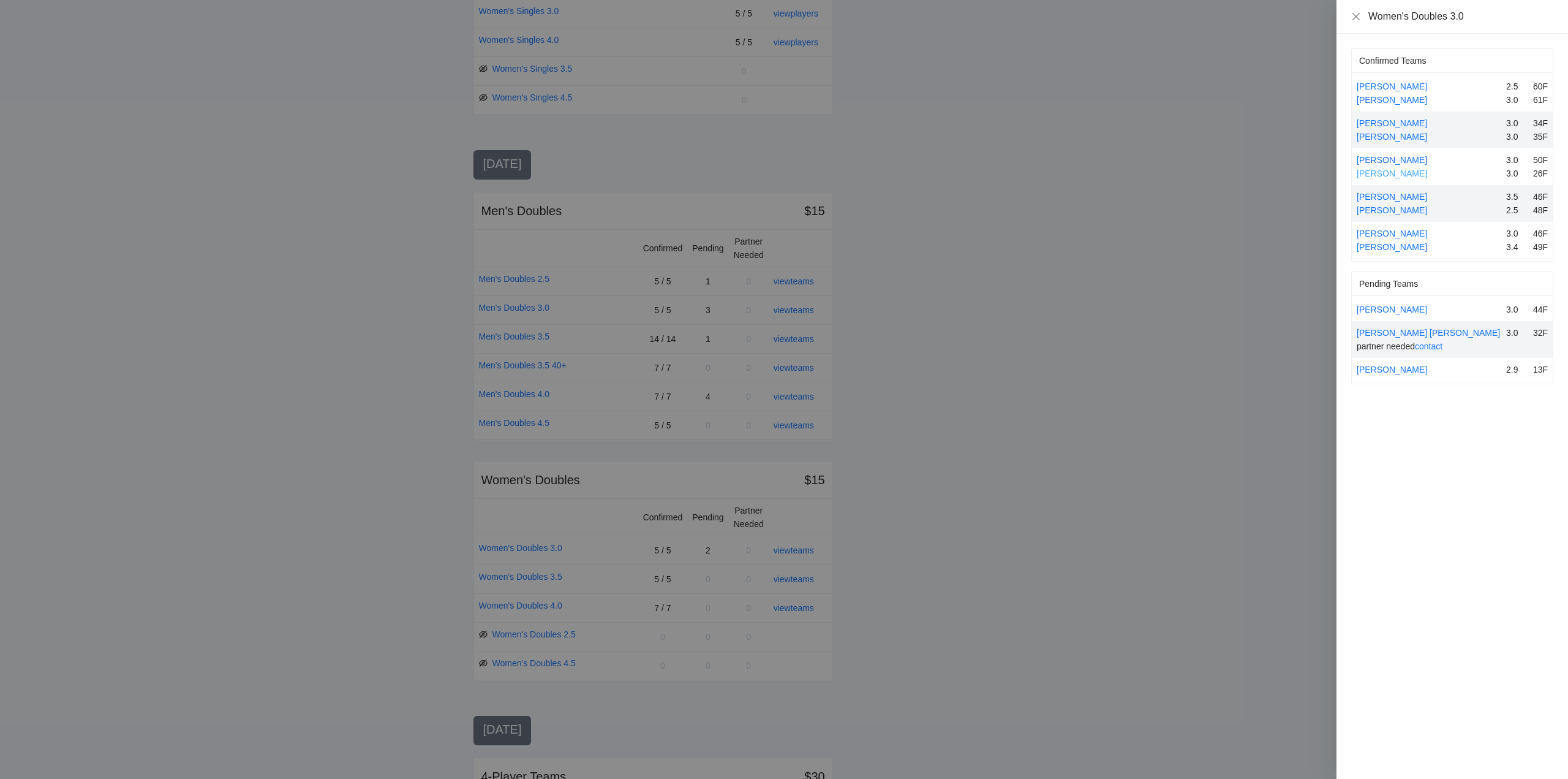
click at [1387, 173] on link "Luka Mudde" at bounding box center [1392, 173] width 70 height 10
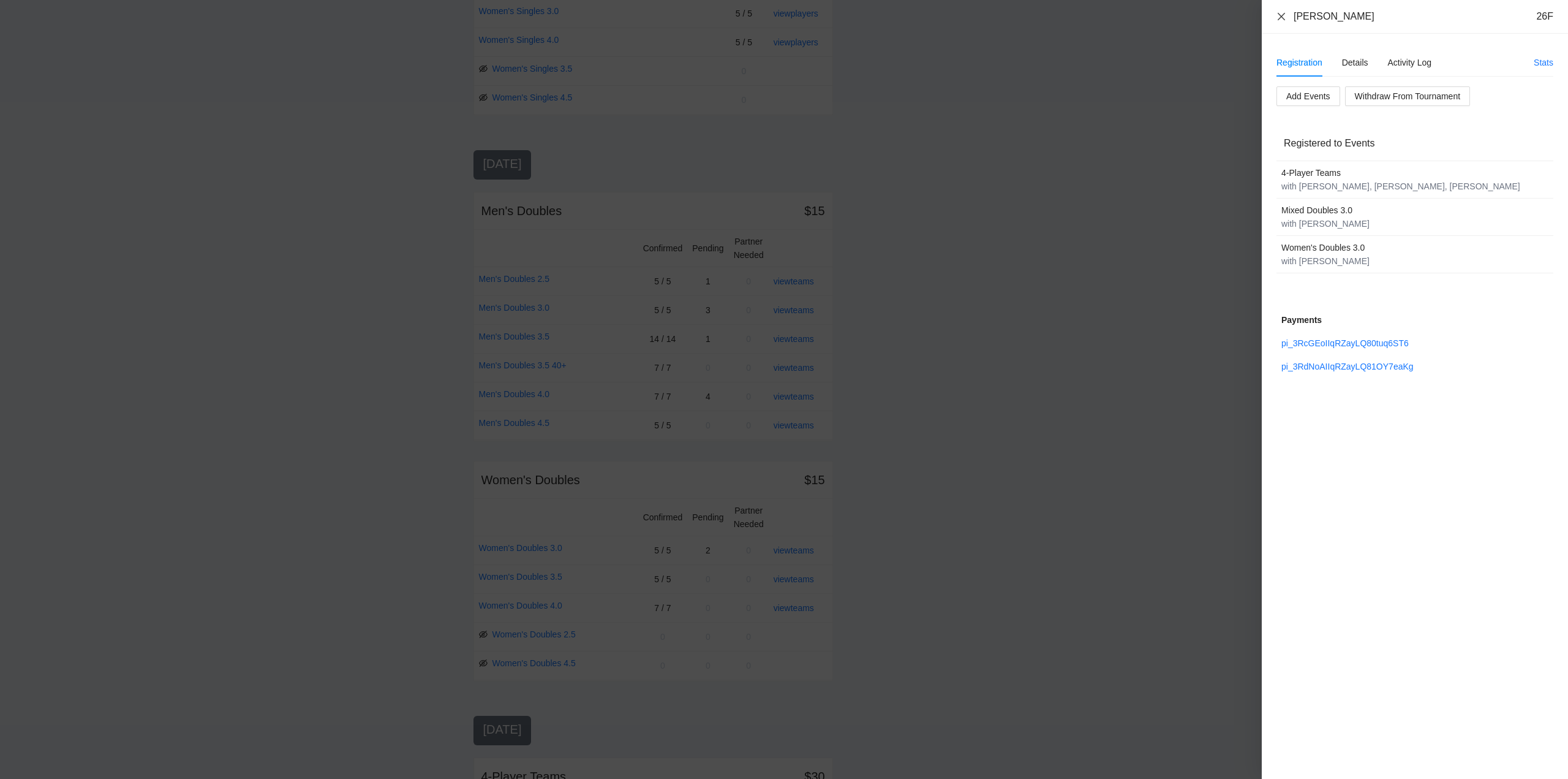
click at [1284, 19] on icon "close" at bounding box center [1282, 17] width 10 height 10
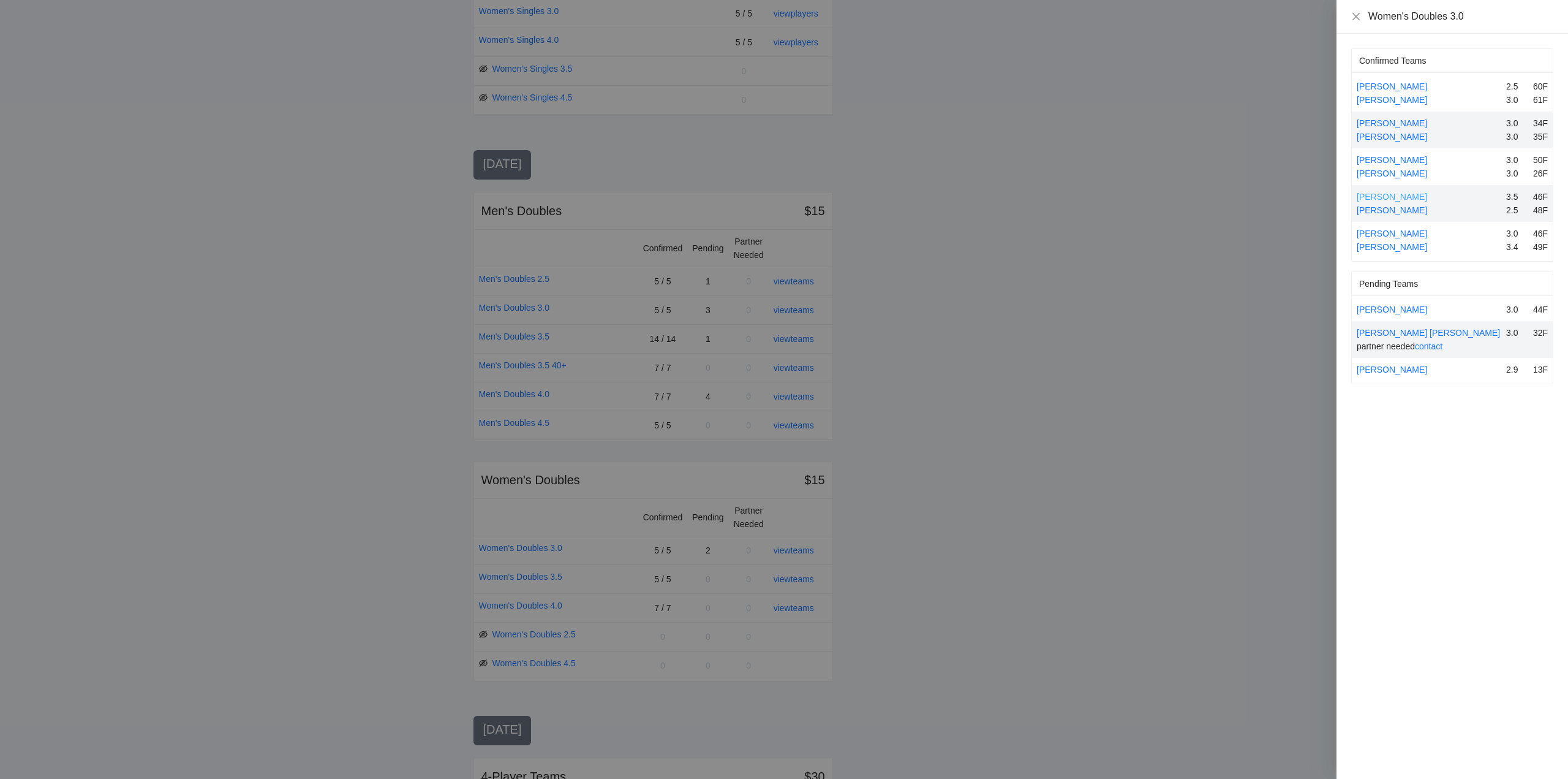
click at [1391, 195] on link "Maily Sithixay" at bounding box center [1392, 197] width 70 height 10
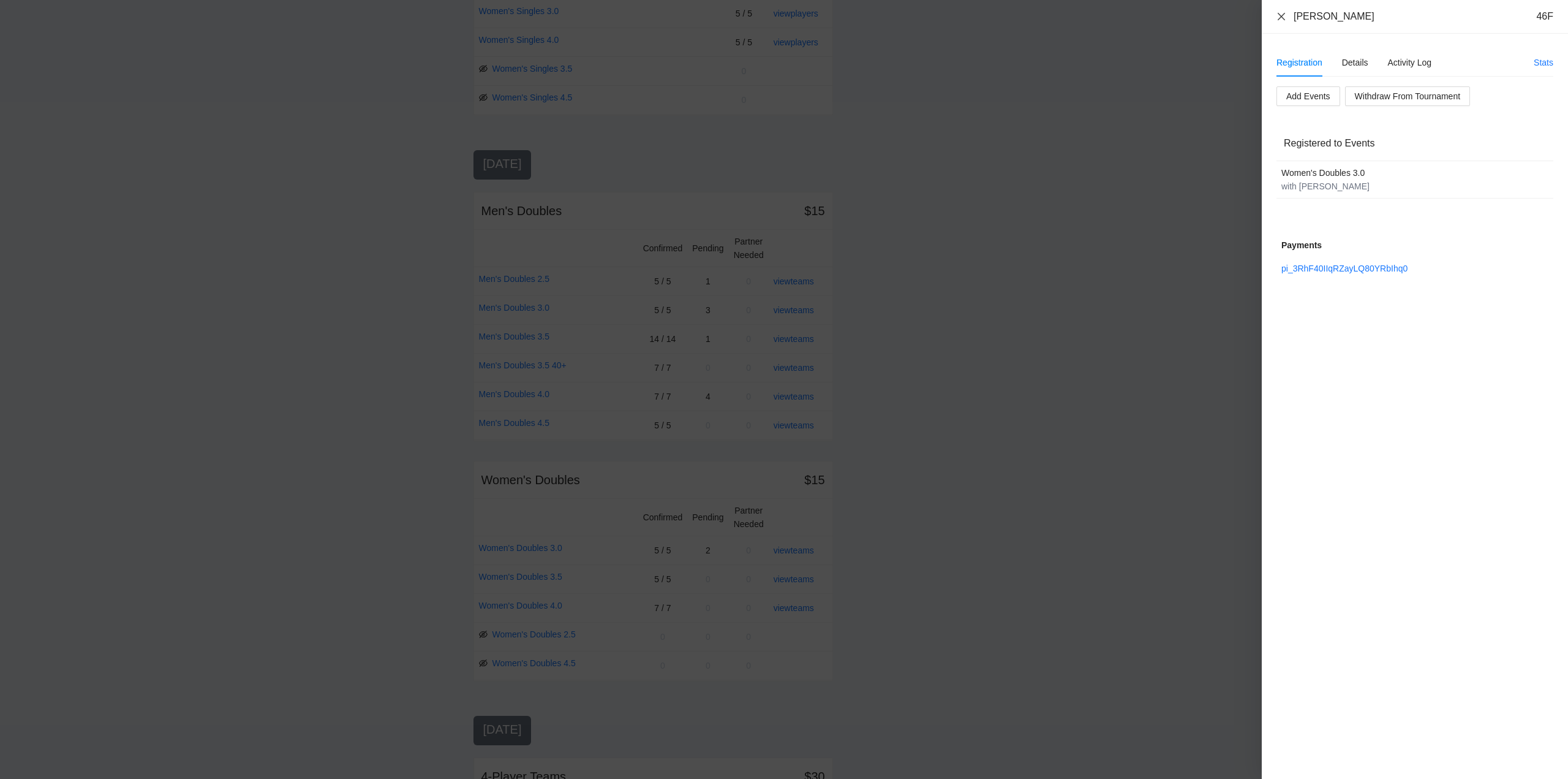
drag, startPoint x: 1282, startPoint y: 15, endPoint x: 1318, endPoint y: 38, distance: 42.7
click at [1289, 18] on div "Maily Sithixay 46F" at bounding box center [1415, 17] width 277 height 13
click at [1279, 13] on icon "close" at bounding box center [1282, 17] width 10 height 10
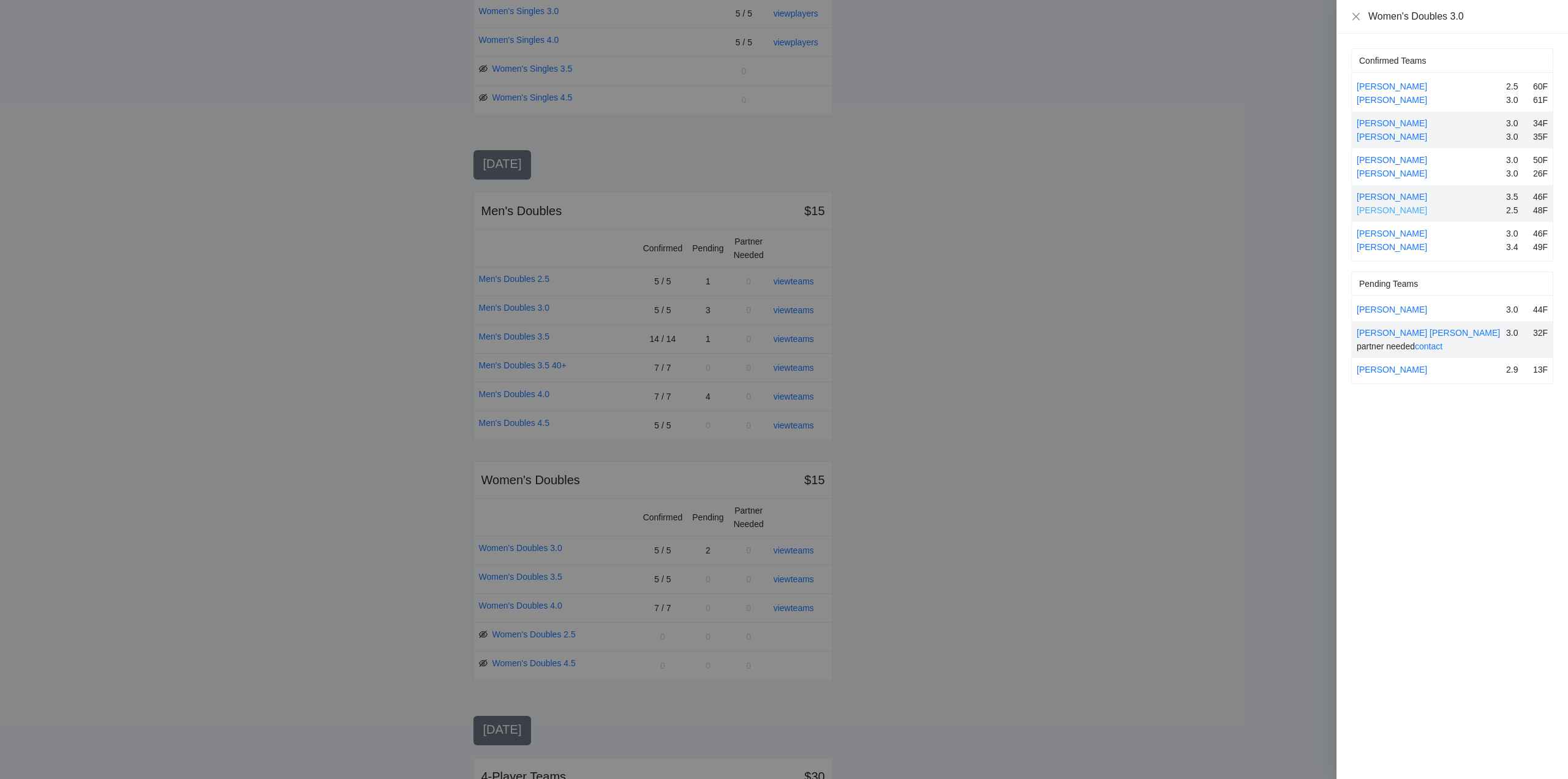
click at [1391, 208] on link "Sarah Abiog" at bounding box center [1392, 210] width 70 height 10
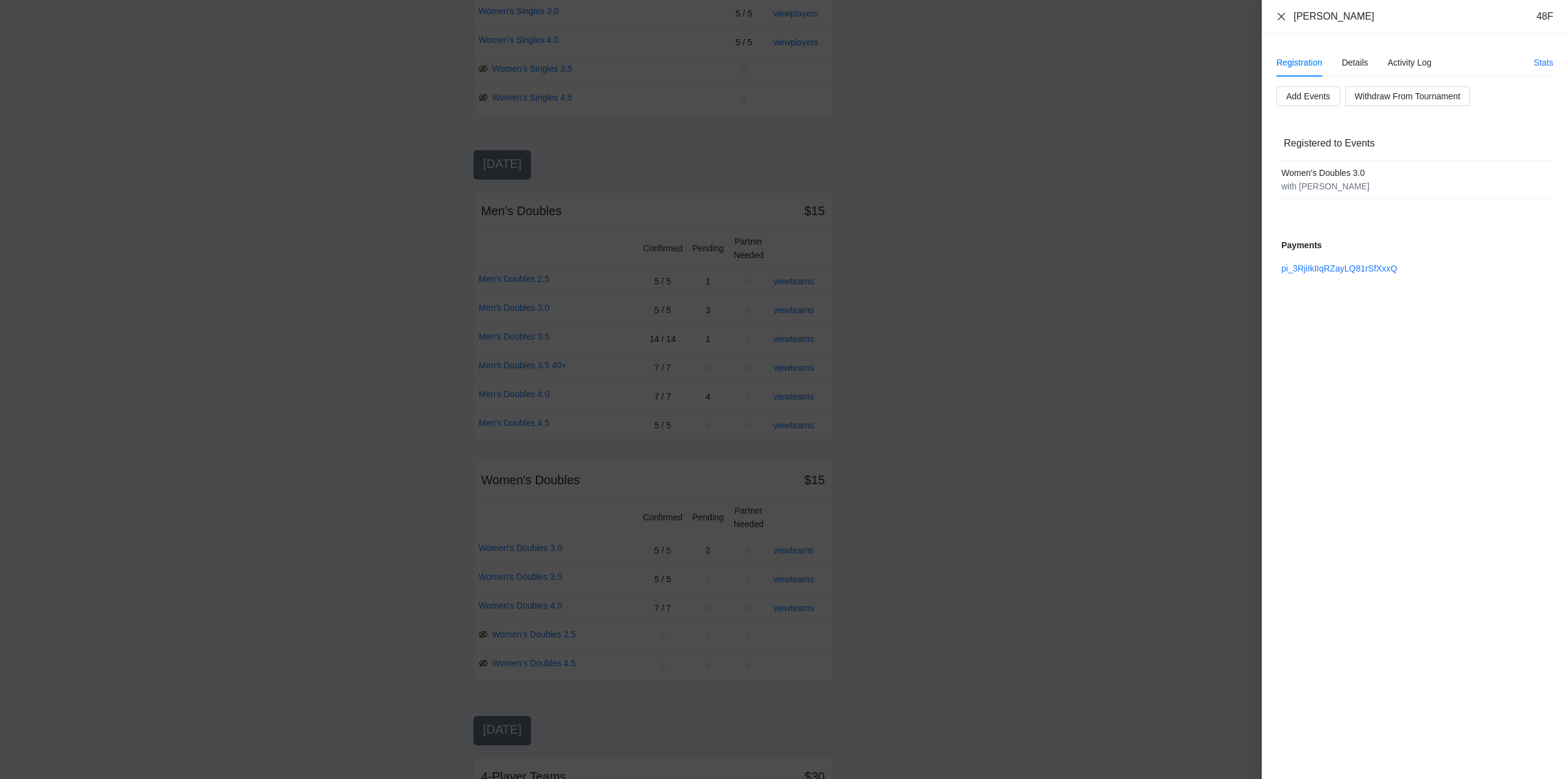
click at [1282, 14] on icon "close" at bounding box center [1282, 17] width 10 height 10
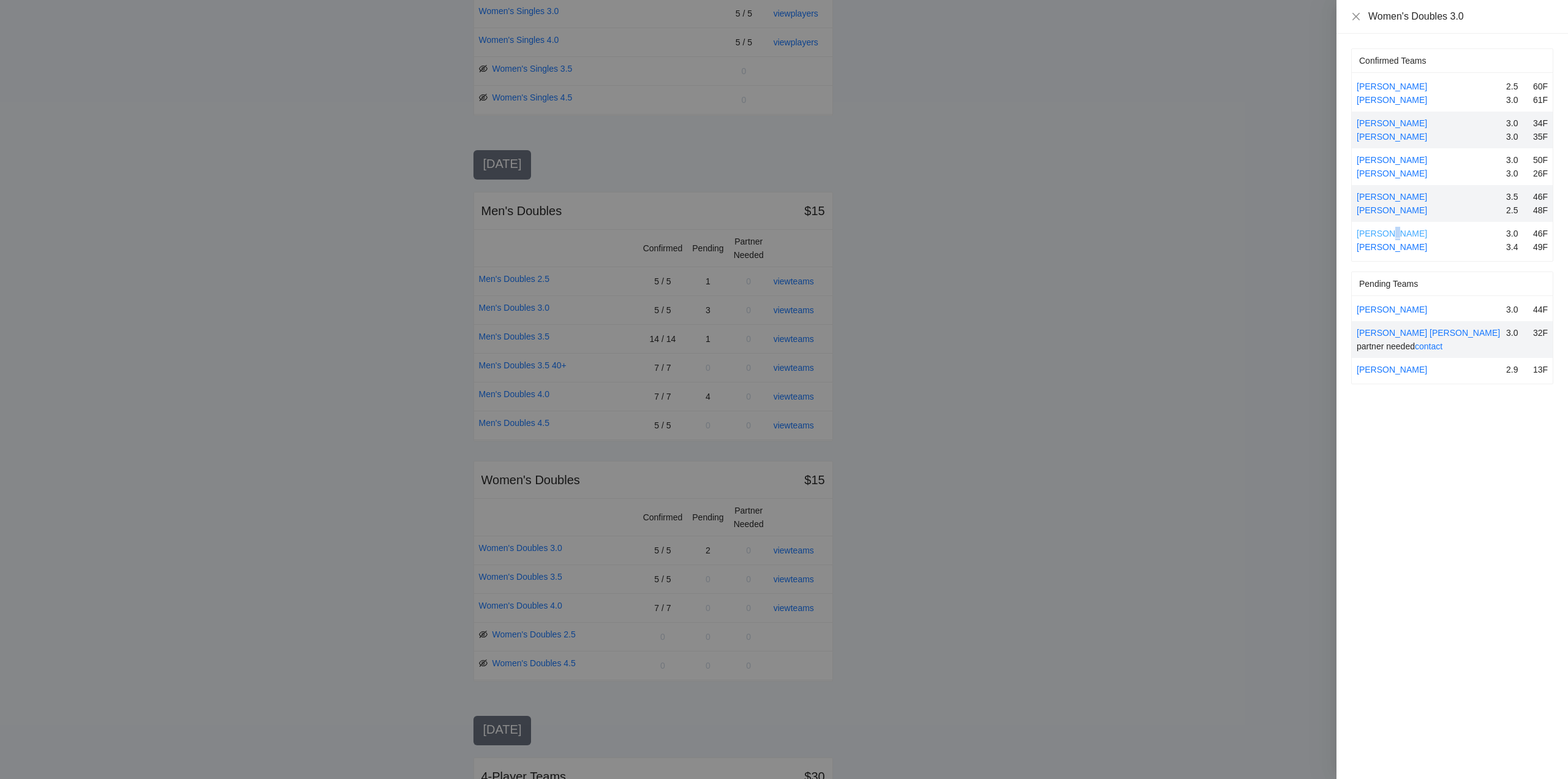
drag, startPoint x: 1391, startPoint y: 233, endPoint x: 1384, endPoint y: 238, distance: 8.6
click at [1391, 233] on link "Olga Matsarskaya" at bounding box center [1392, 233] width 70 height 10
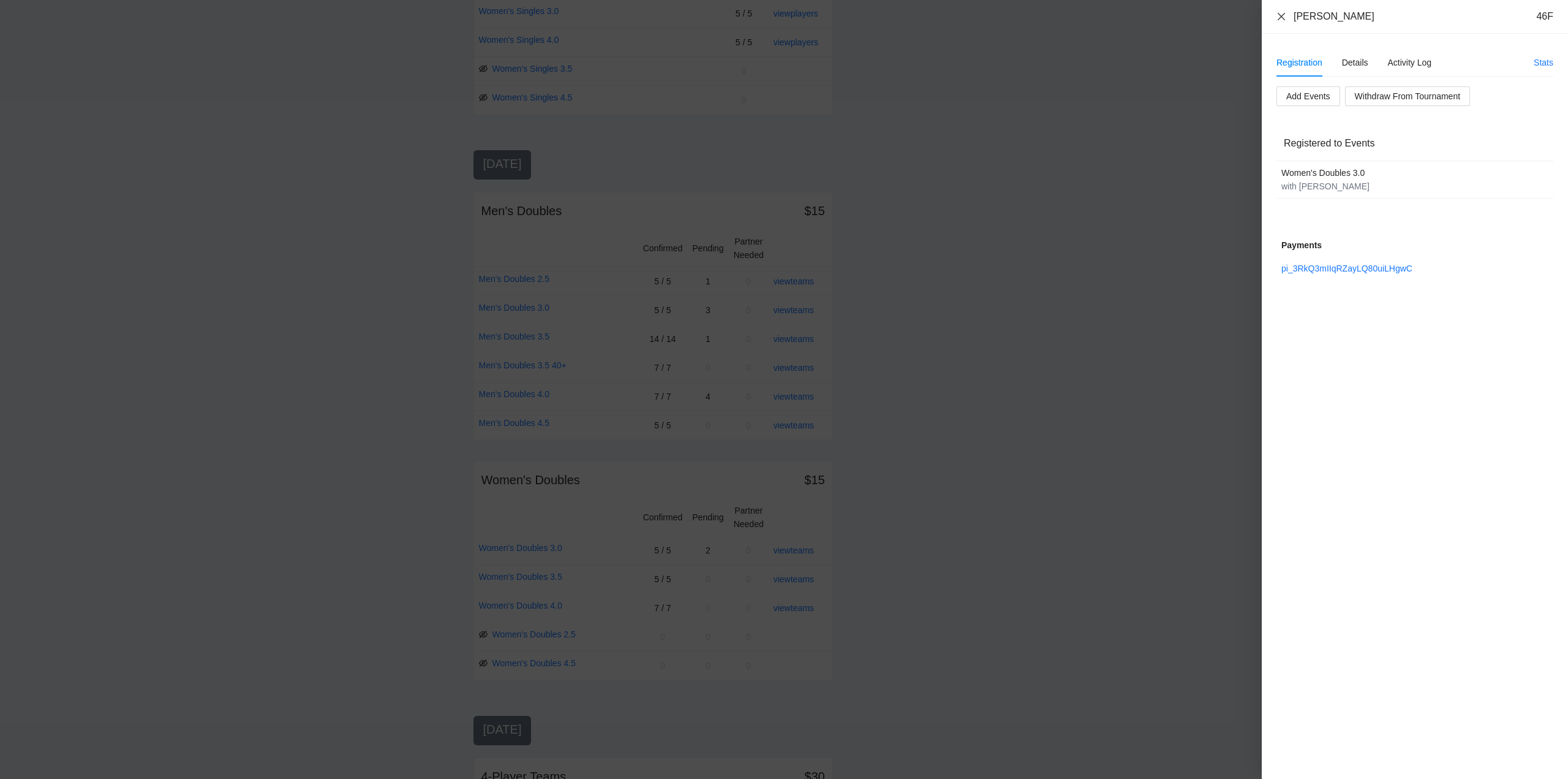
drag, startPoint x: 1277, startPoint y: 13, endPoint x: 1279, endPoint y: 19, distance: 6.3
click at [1277, 15] on icon "close" at bounding box center [1282, 17] width 10 height 10
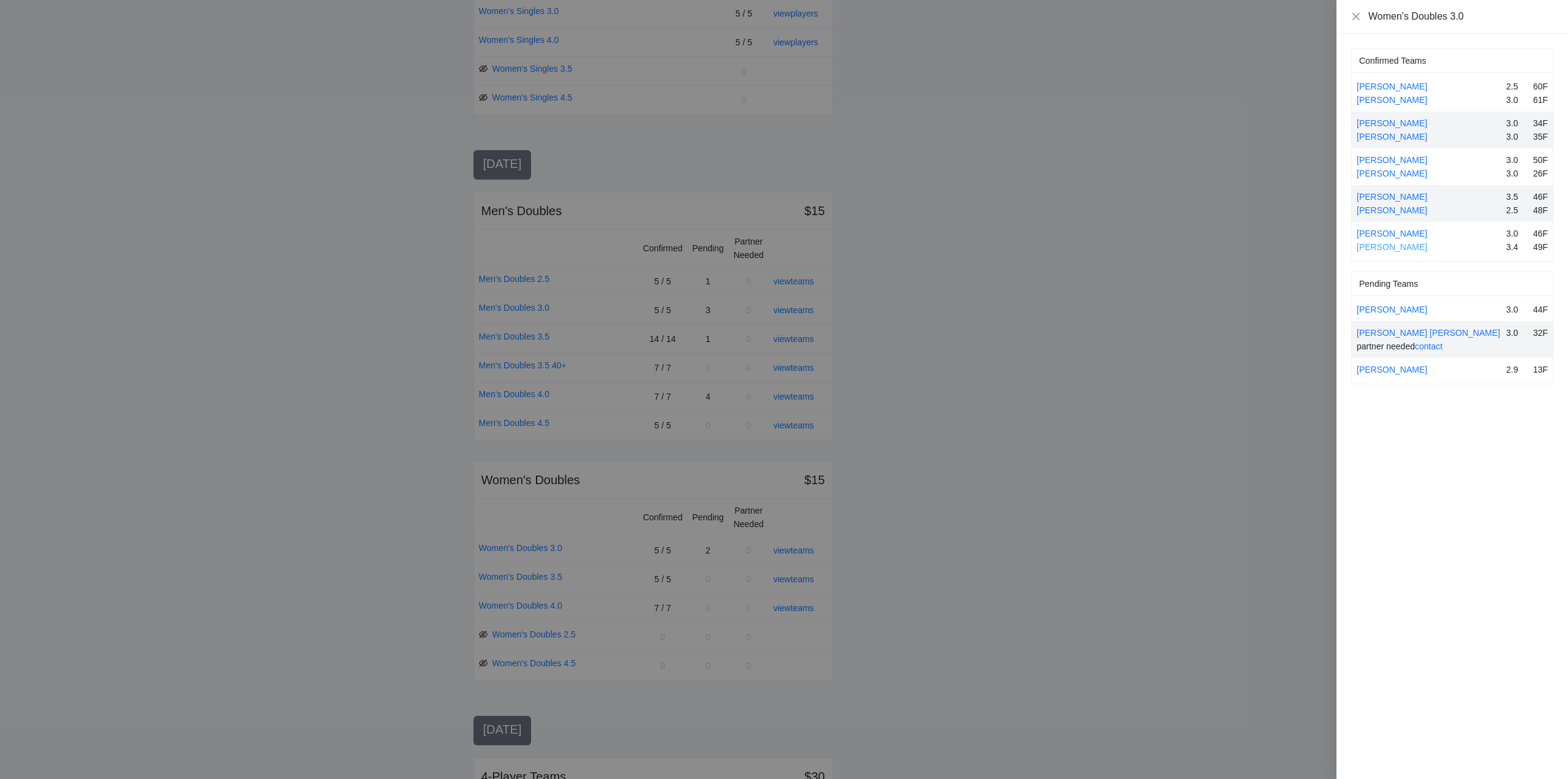
click at [1403, 248] on link "Walleen Alton" at bounding box center [1392, 247] width 70 height 10
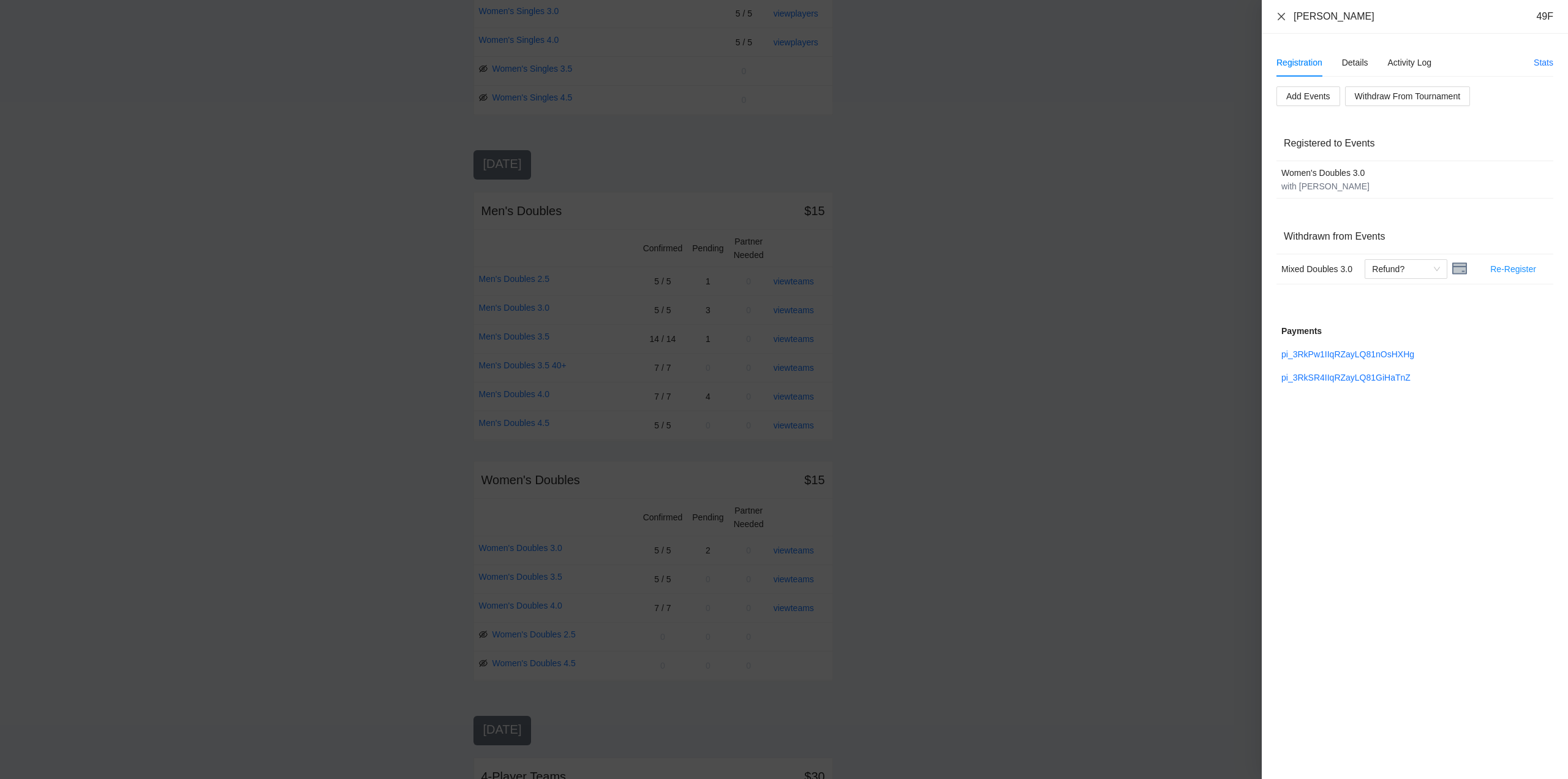
drag, startPoint x: 1281, startPoint y: 12, endPoint x: 1316, endPoint y: 48, distance: 50.2
click at [1281, 13] on icon "close" at bounding box center [1282, 17] width 10 height 10
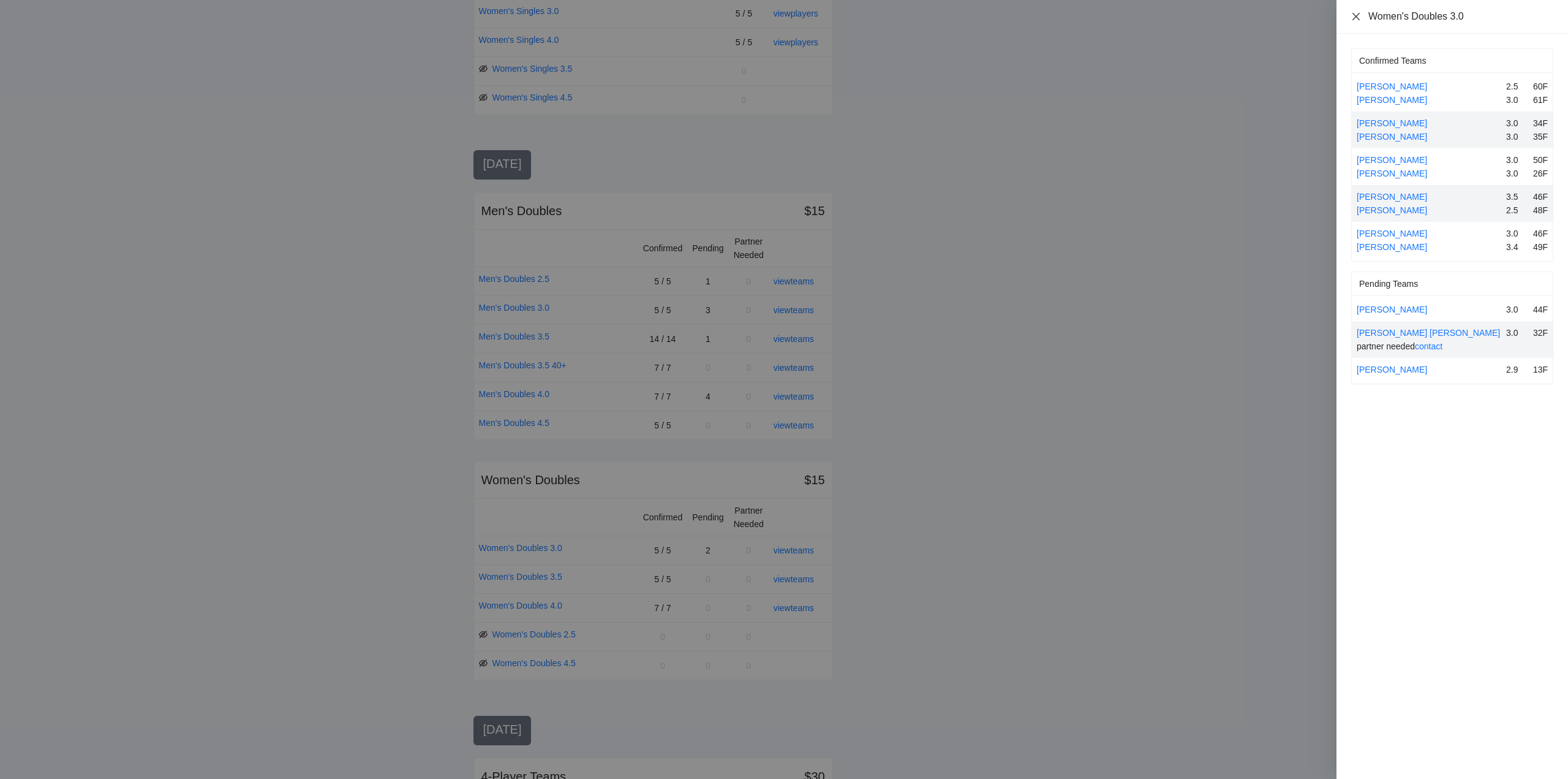
drag, startPoint x: 1356, startPoint y: 15, endPoint x: 1370, endPoint y: 59, distance: 46.2
click at [1356, 15] on icon "close" at bounding box center [1356, 17] width 10 height 10
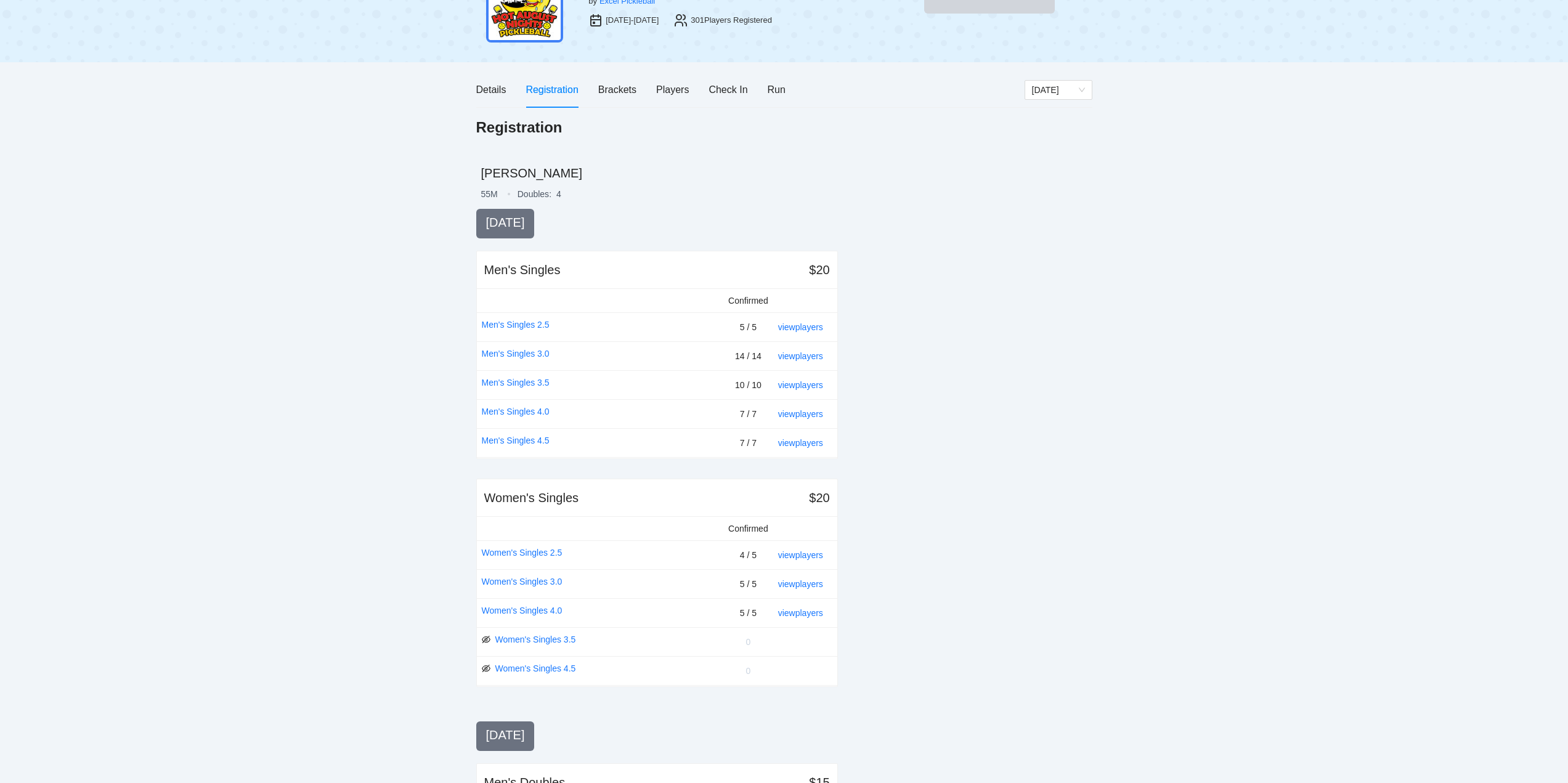
scroll to position [0, 0]
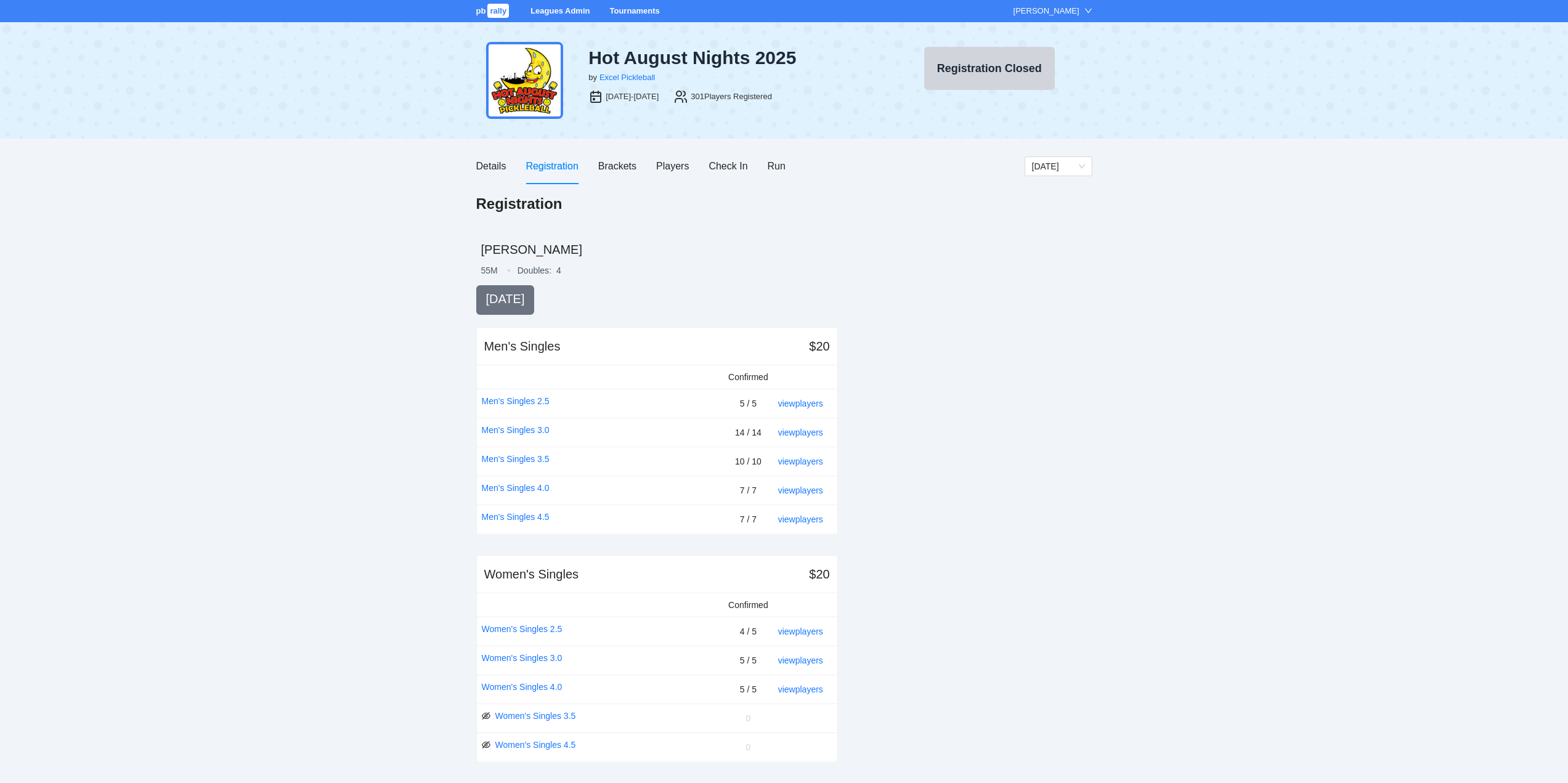
click at [635, 8] on link "Tournaments" at bounding box center [633, 10] width 50 height 9
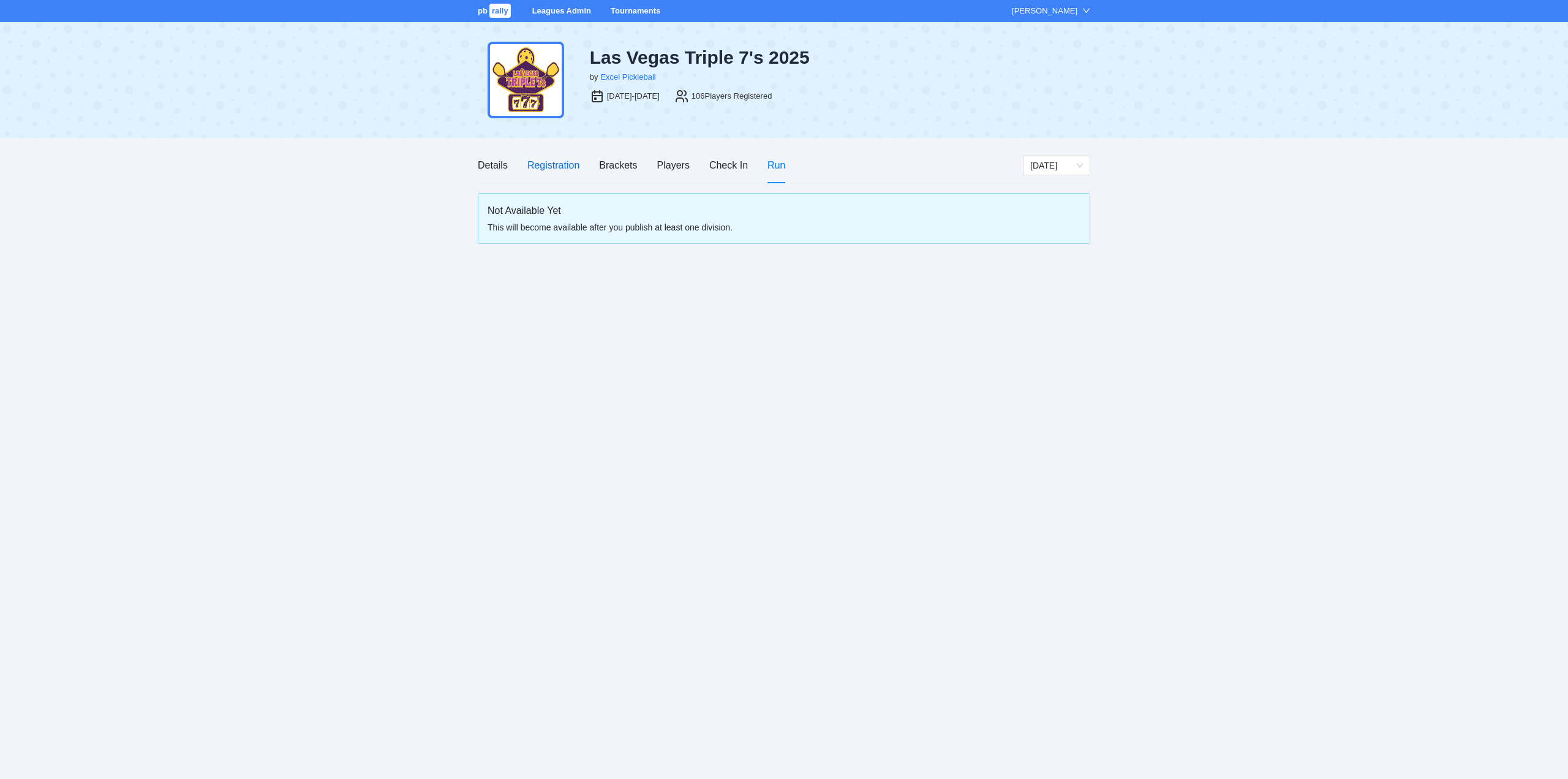
click at [553, 163] on div "Registration" at bounding box center [554, 165] width 52 height 15
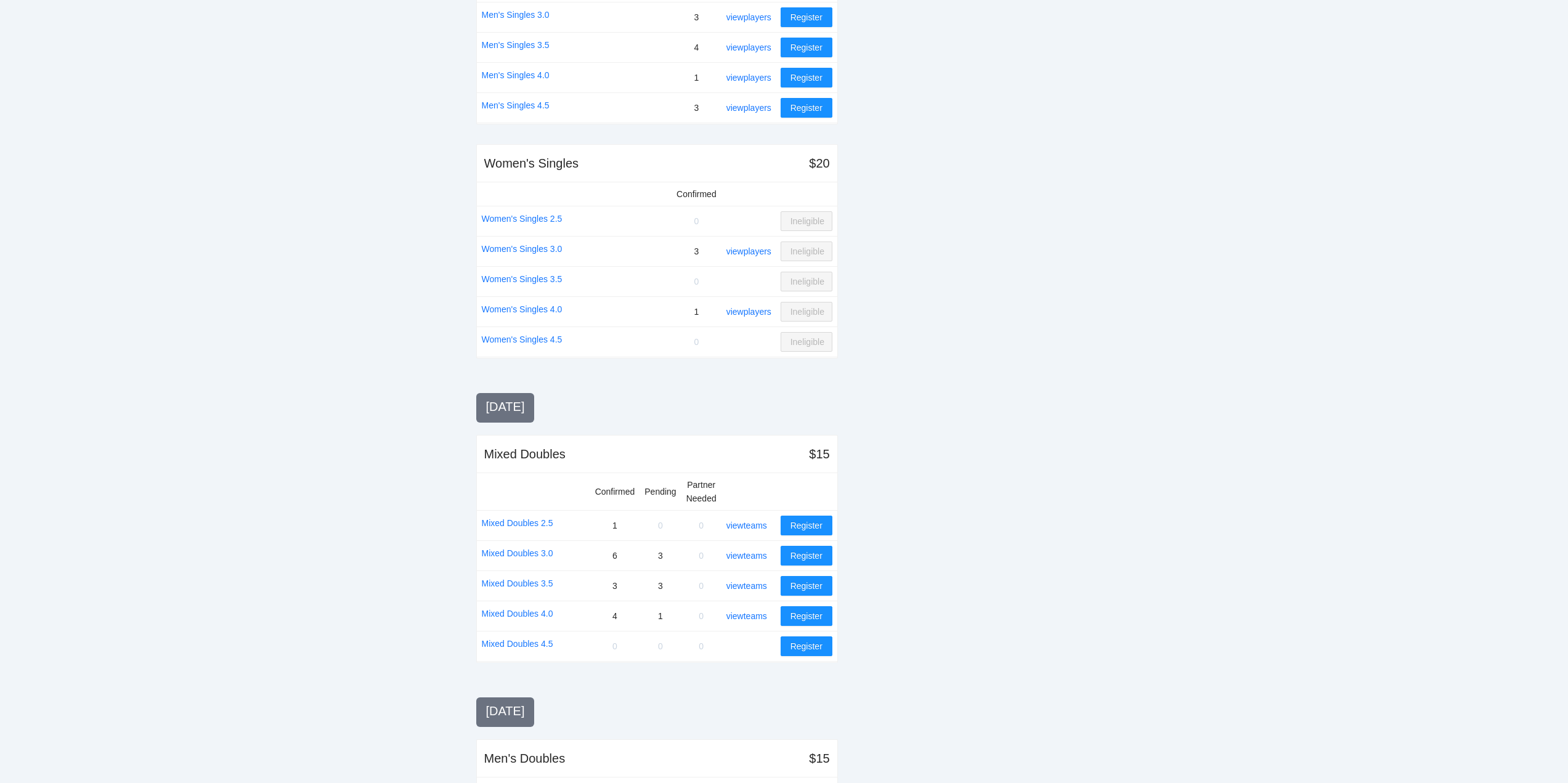
scroll to position [554, 0]
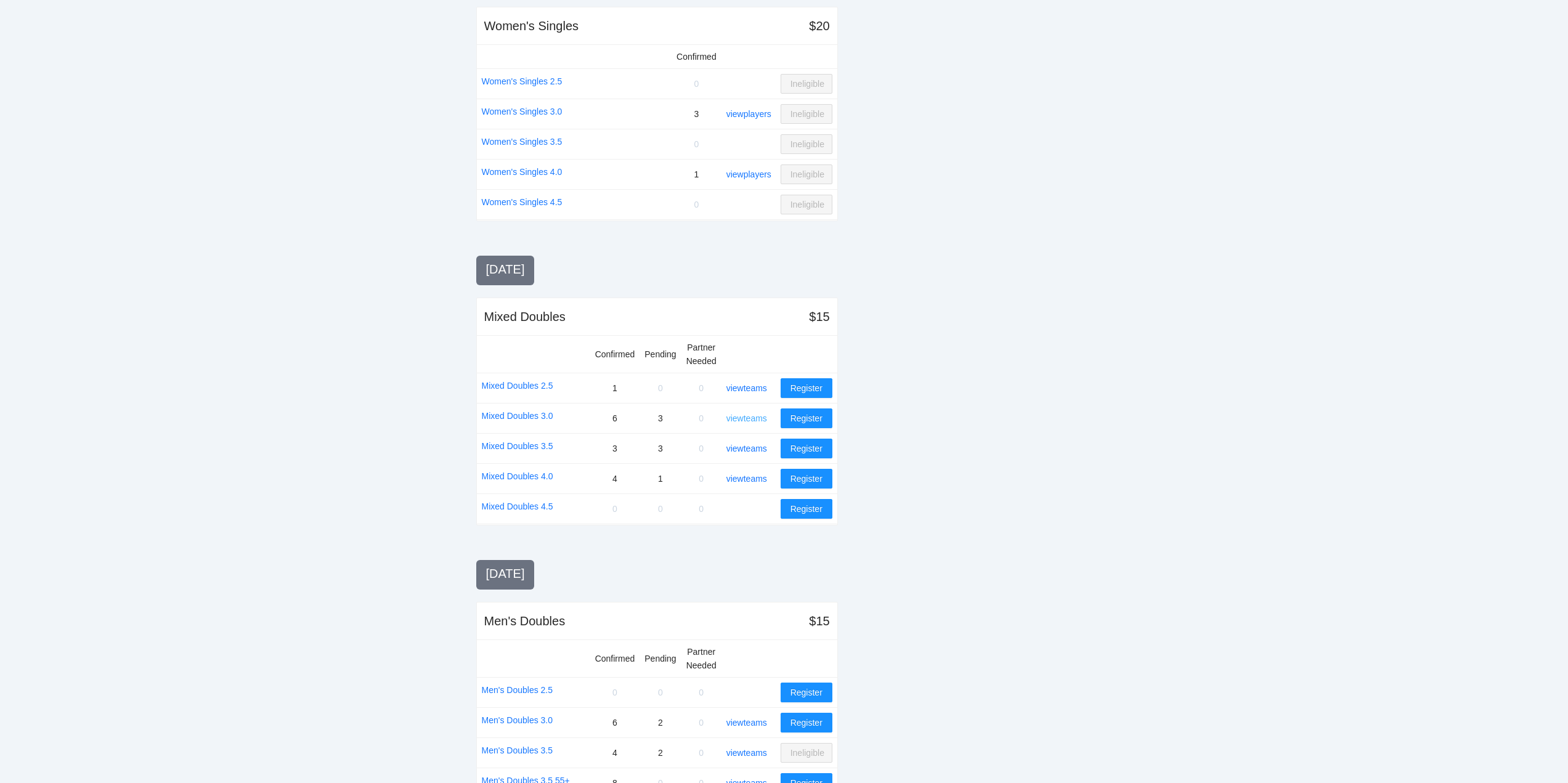
click at [750, 415] on link "view teams" at bounding box center [747, 419] width 40 height 10
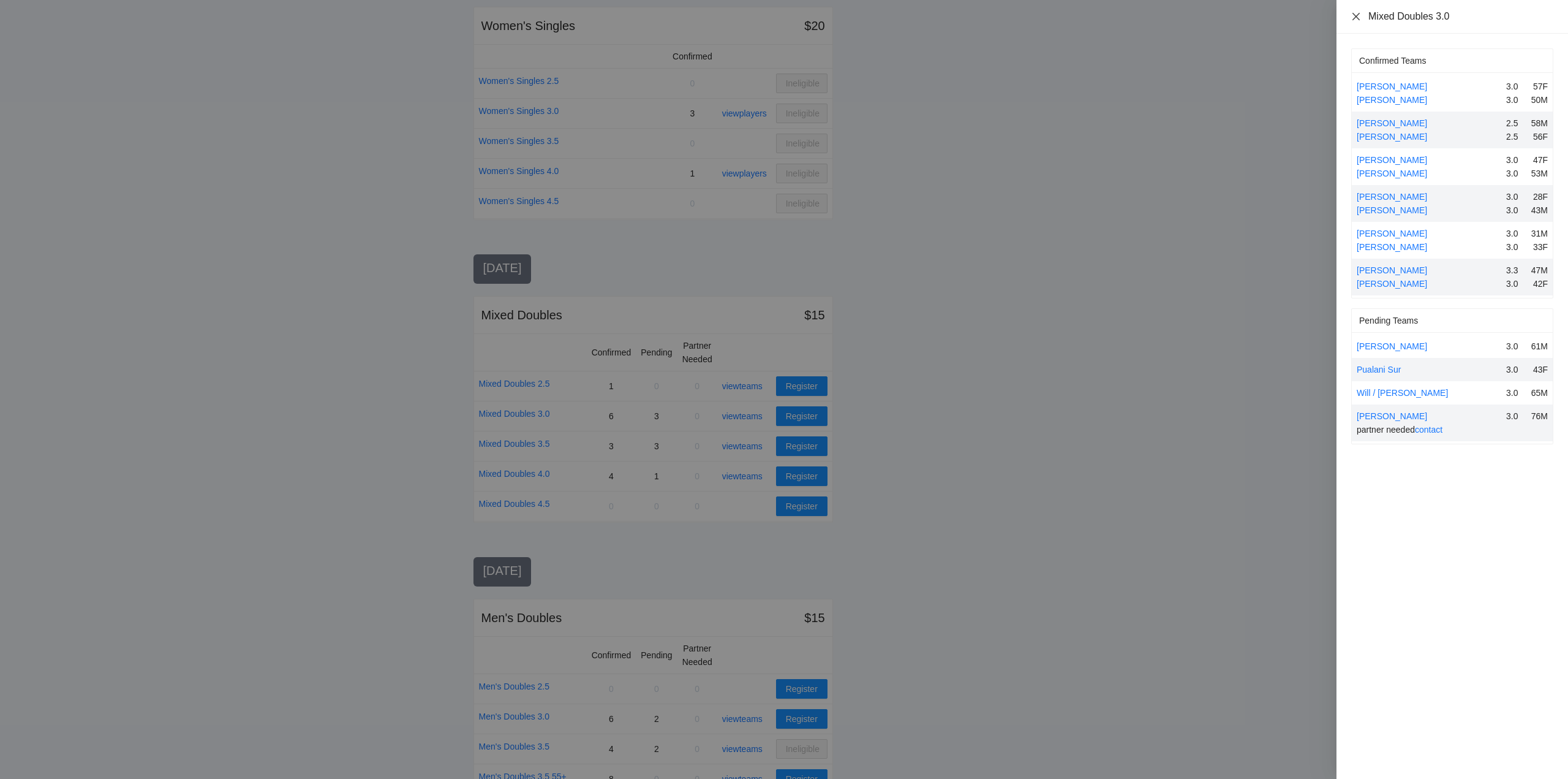
click at [1355, 18] on icon "close" at bounding box center [1356, 16] width 8 height 8
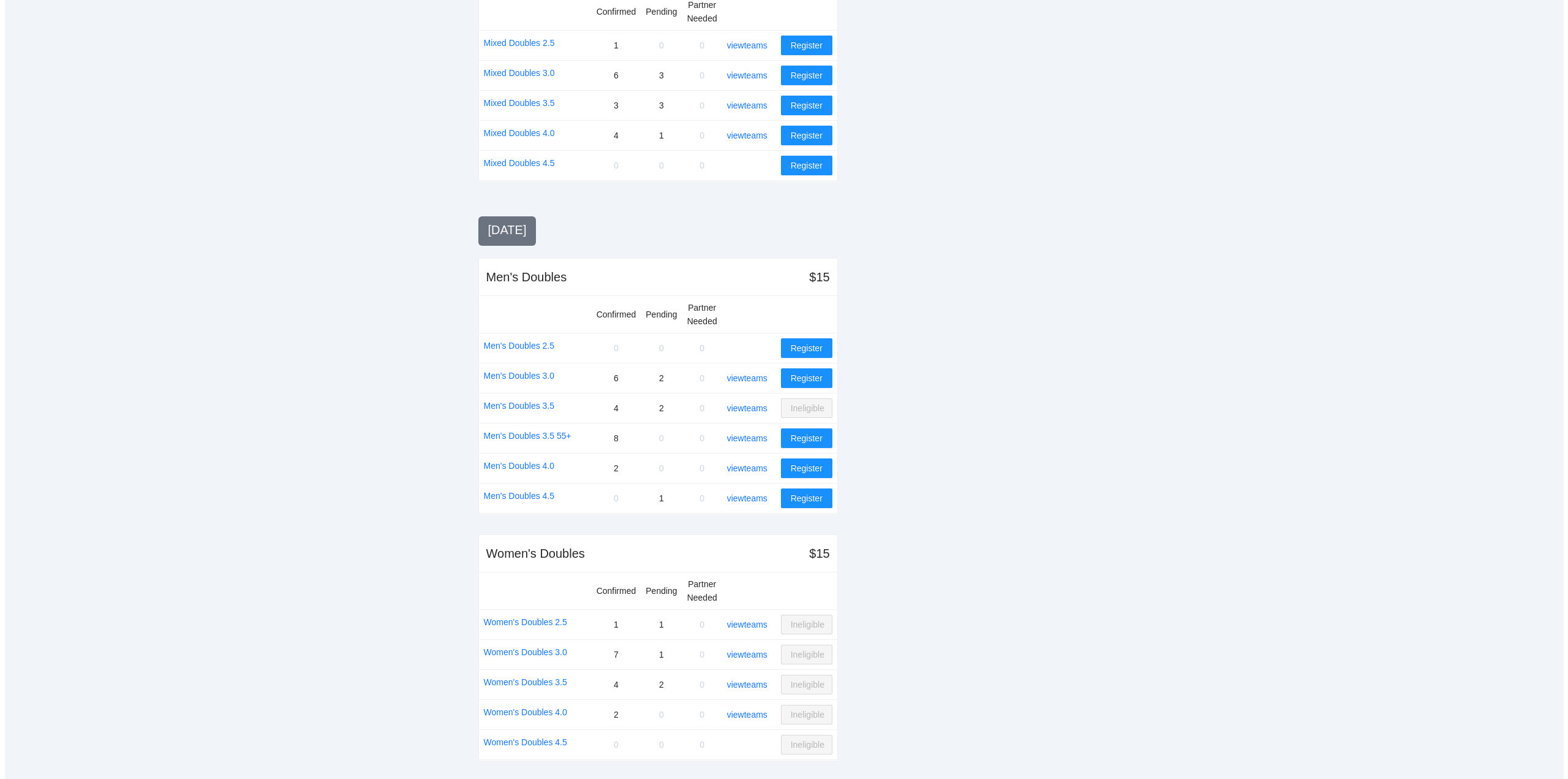
scroll to position [894, 0]
click at [516, 407] on link "Men's Doubles 3.5" at bounding box center [514, 404] width 71 height 13
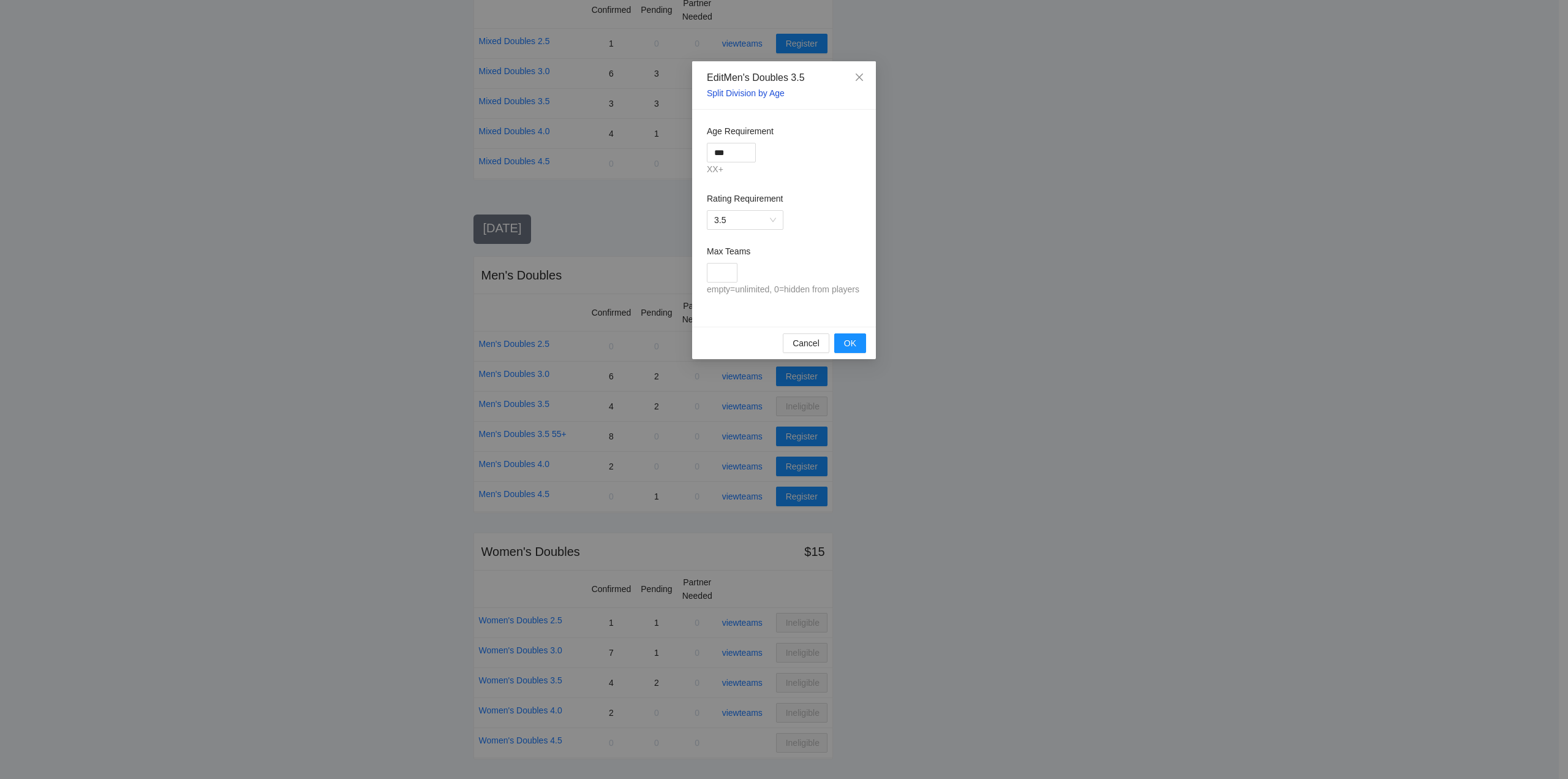
click at [745, 93] on link "Split Division by Age" at bounding box center [745, 93] width 78 height 10
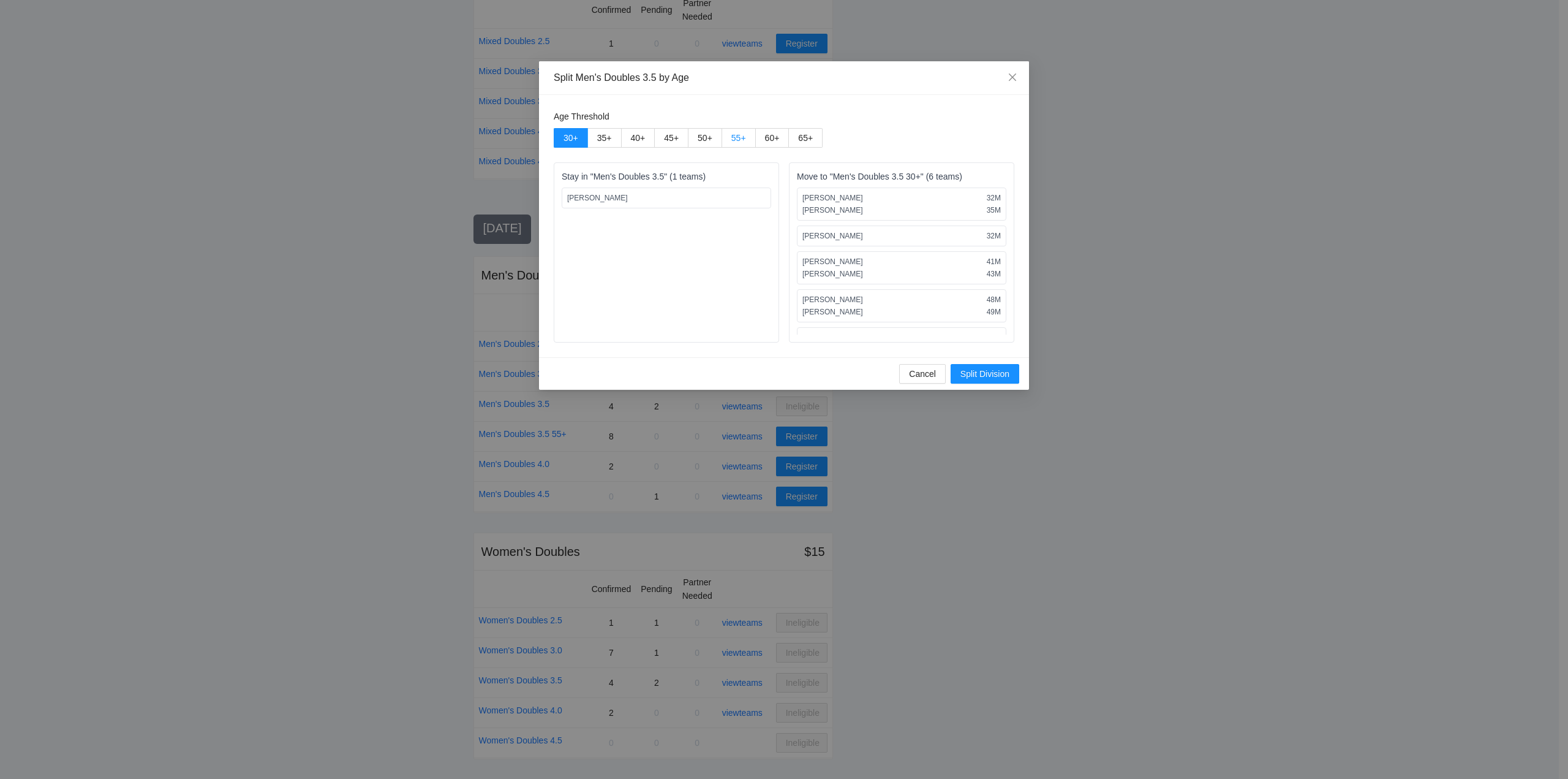
click at [738, 137] on span "55 +" at bounding box center [739, 138] width 15 height 10
click at [743, 136] on span "55 +" at bounding box center [739, 138] width 15 height 10
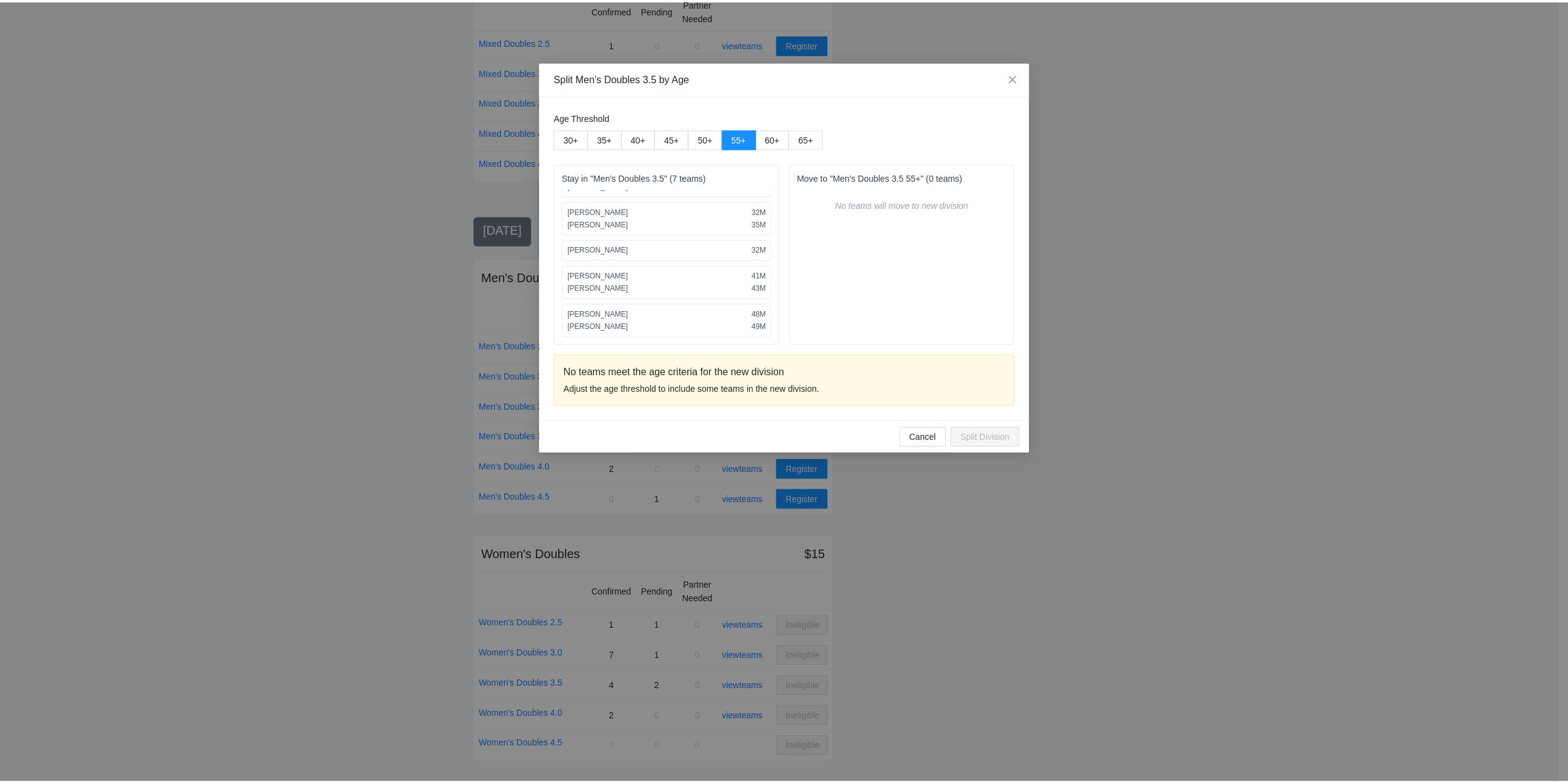
scroll to position [0, 0]
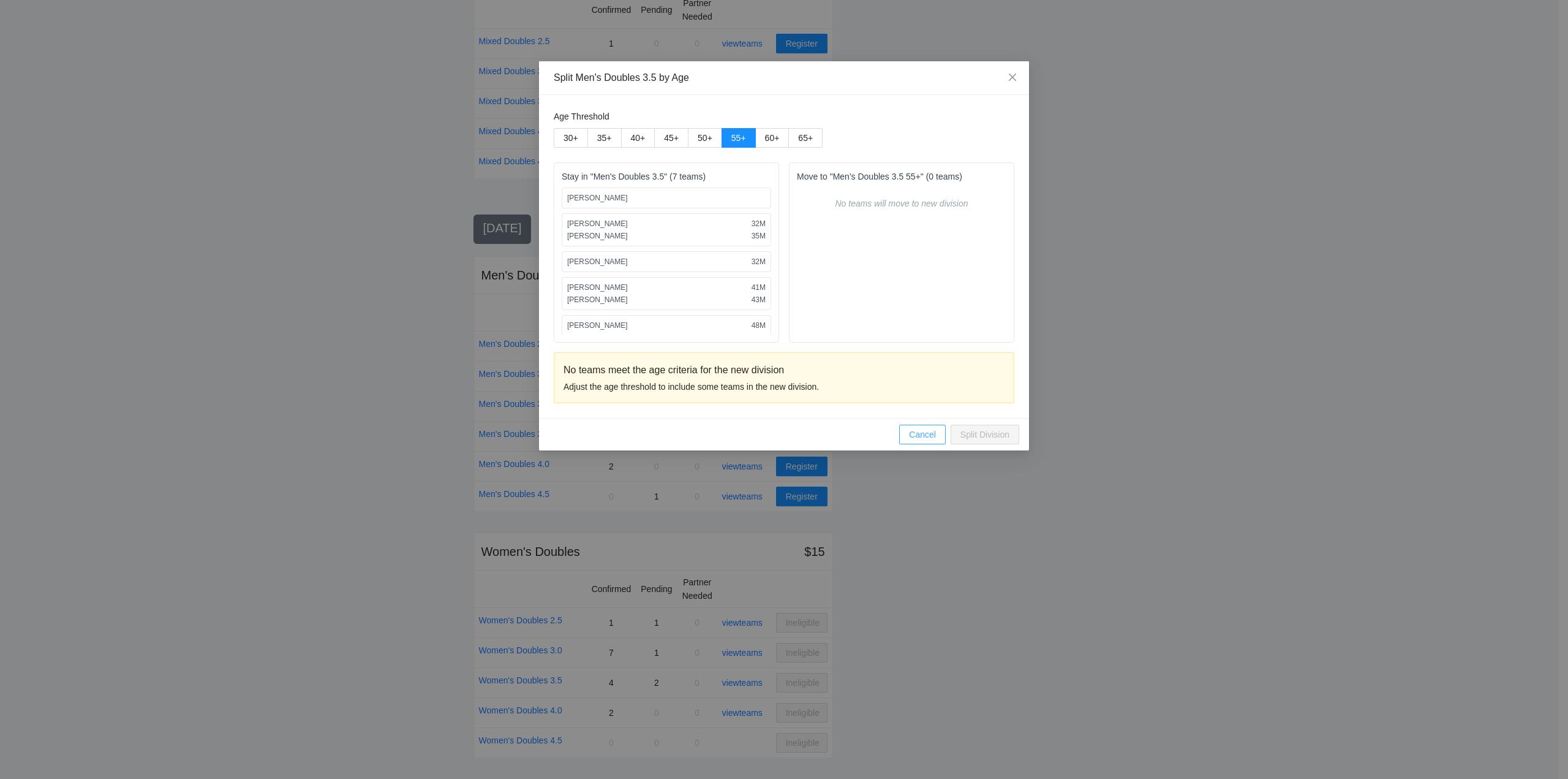
click at [917, 433] on span "Cancel" at bounding box center [922, 434] width 27 height 13
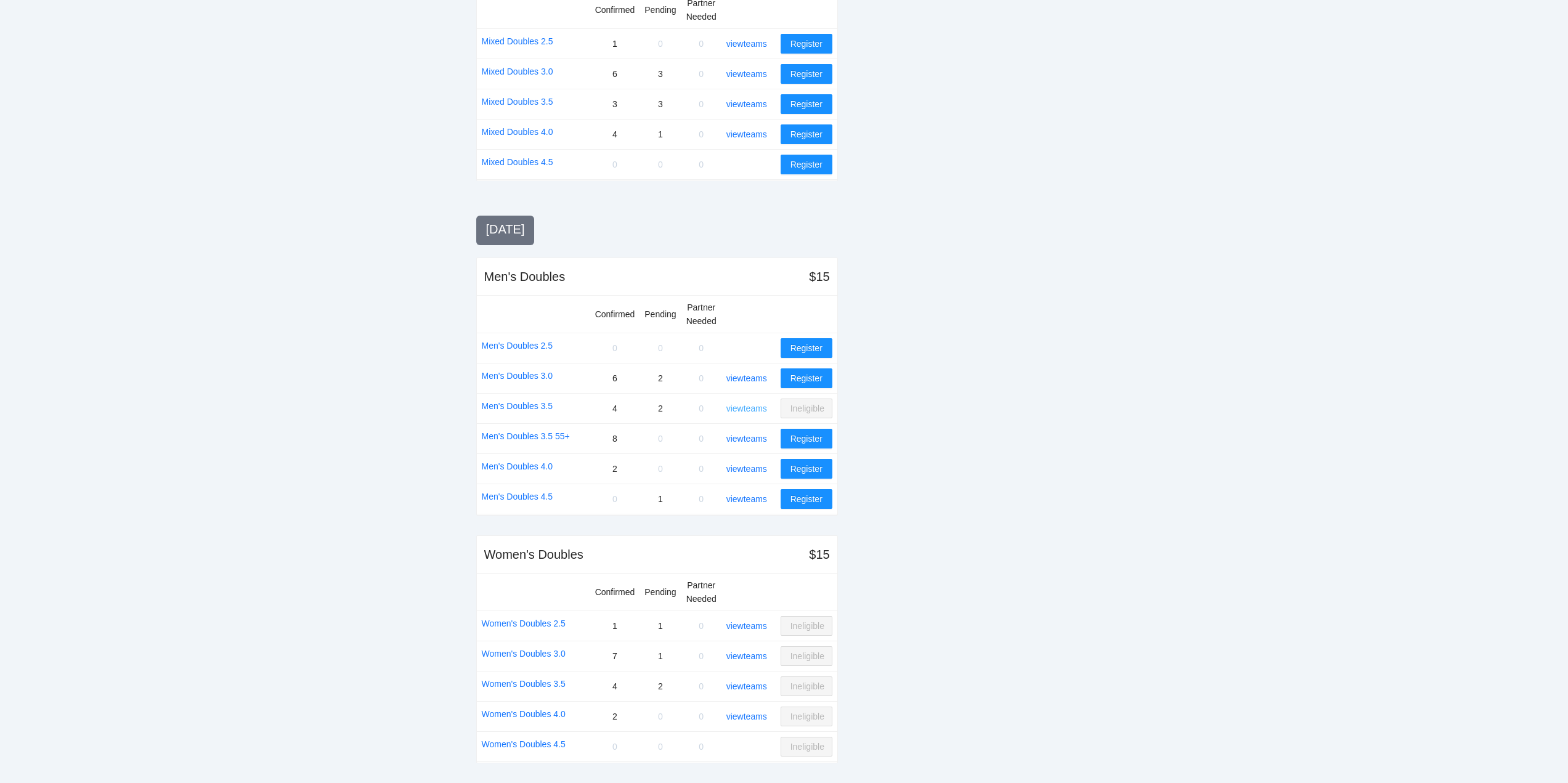
click at [743, 408] on link "view teams" at bounding box center [747, 409] width 40 height 10
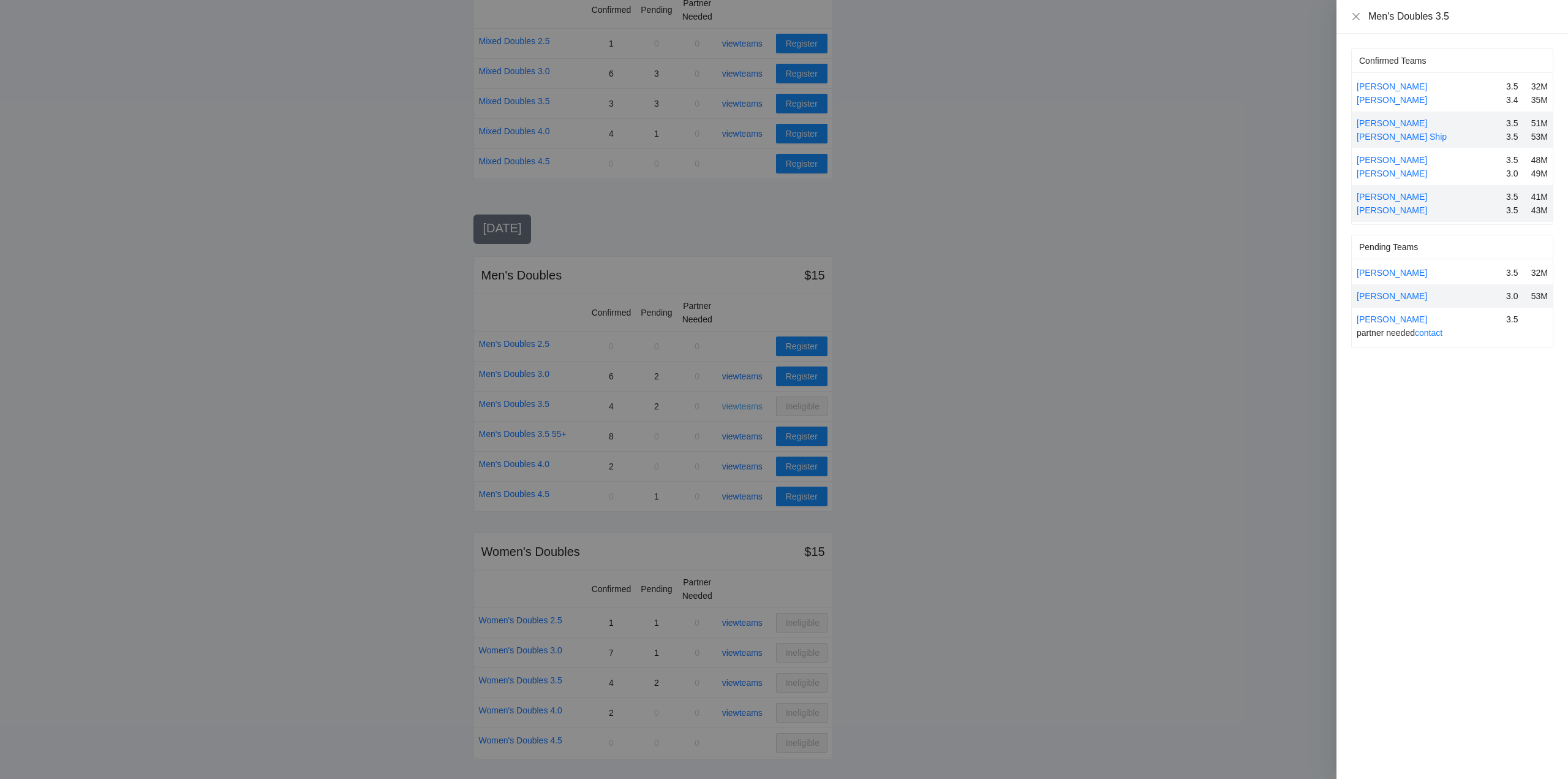
click at [738, 406] on div at bounding box center [784, 389] width 1568 height 779
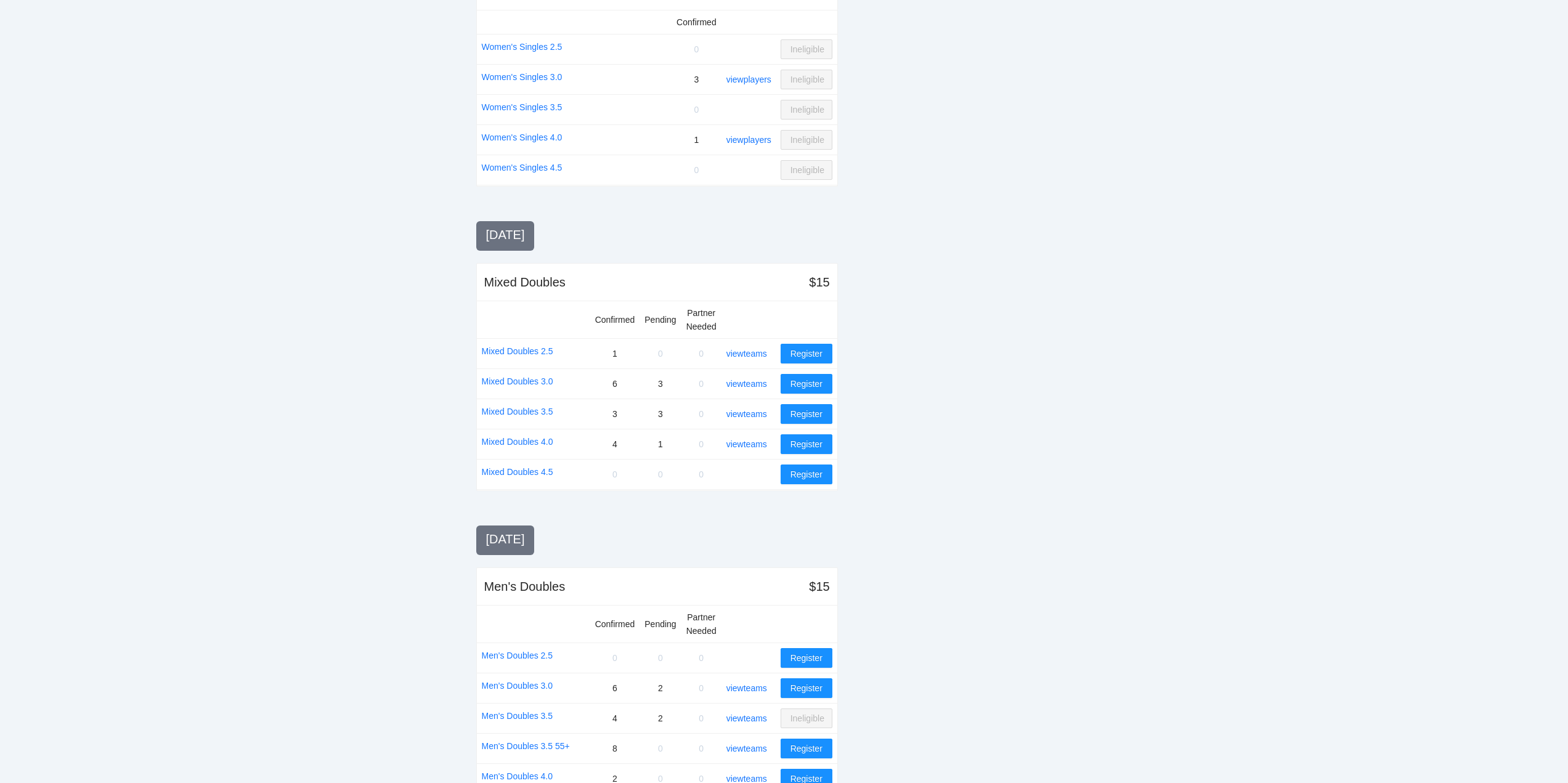
scroll to position [616, 0]
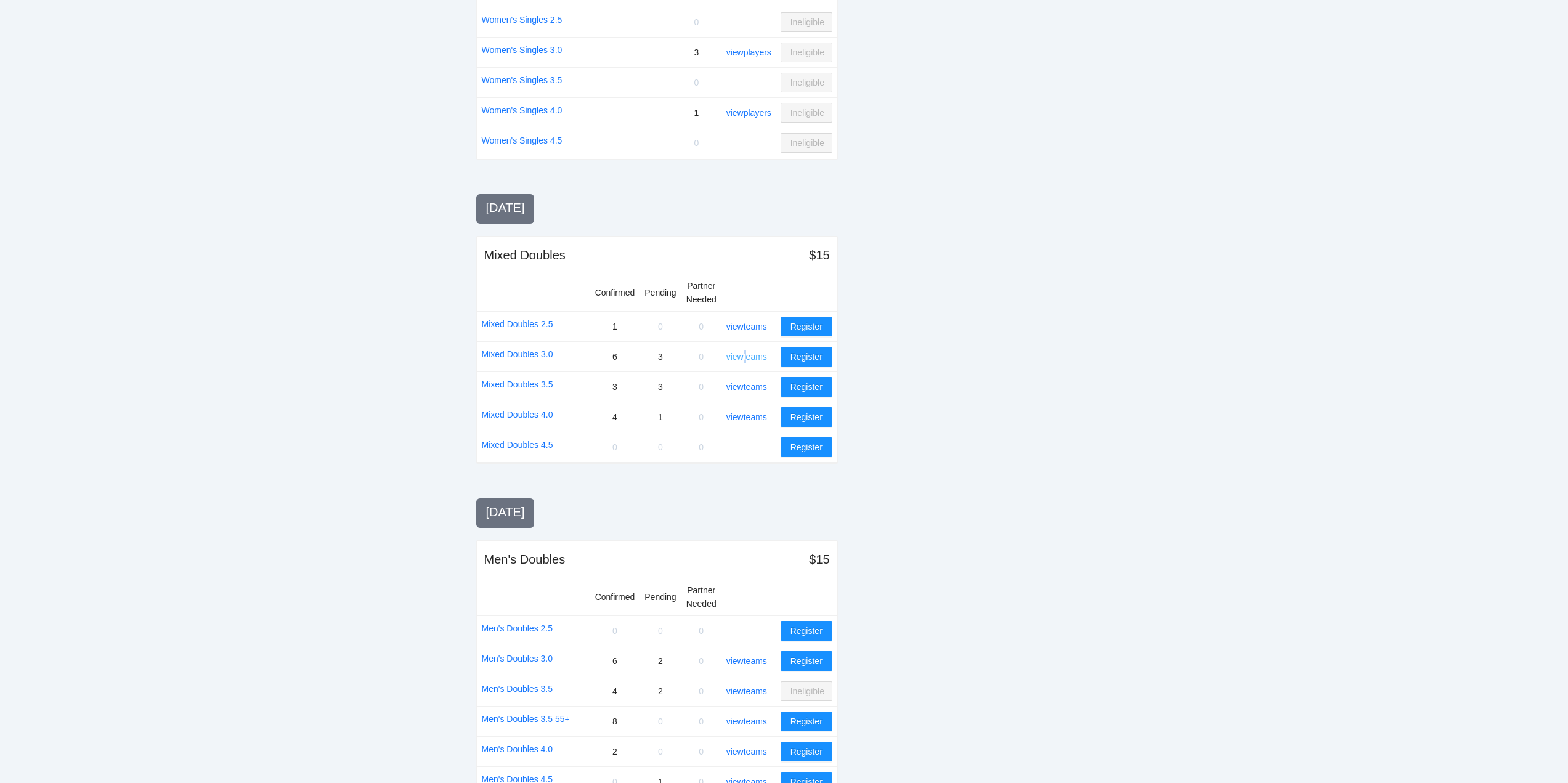
click at [748, 357] on link "view teams" at bounding box center [747, 357] width 40 height 10
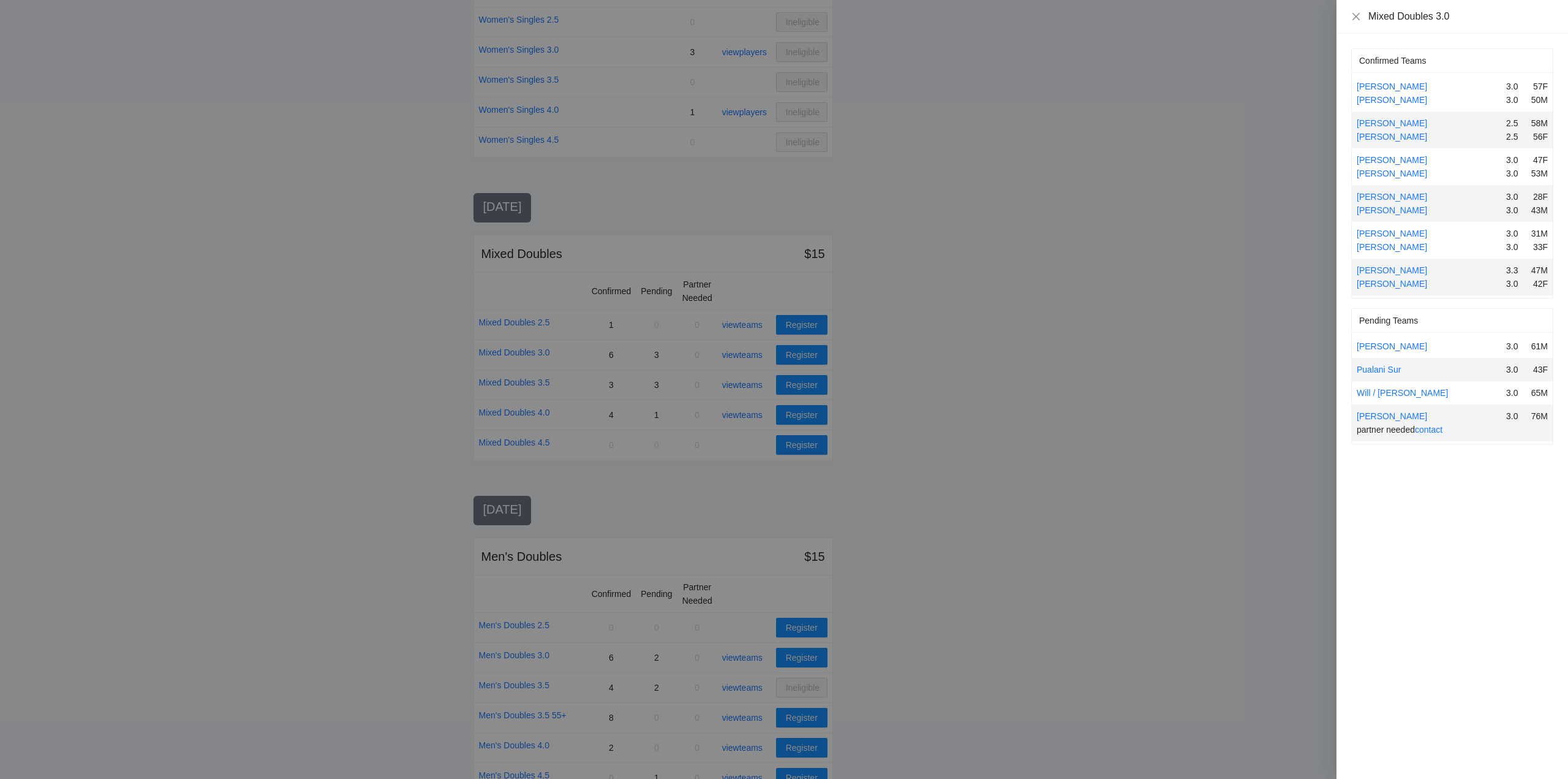
click at [743, 355] on div at bounding box center [784, 389] width 1568 height 779
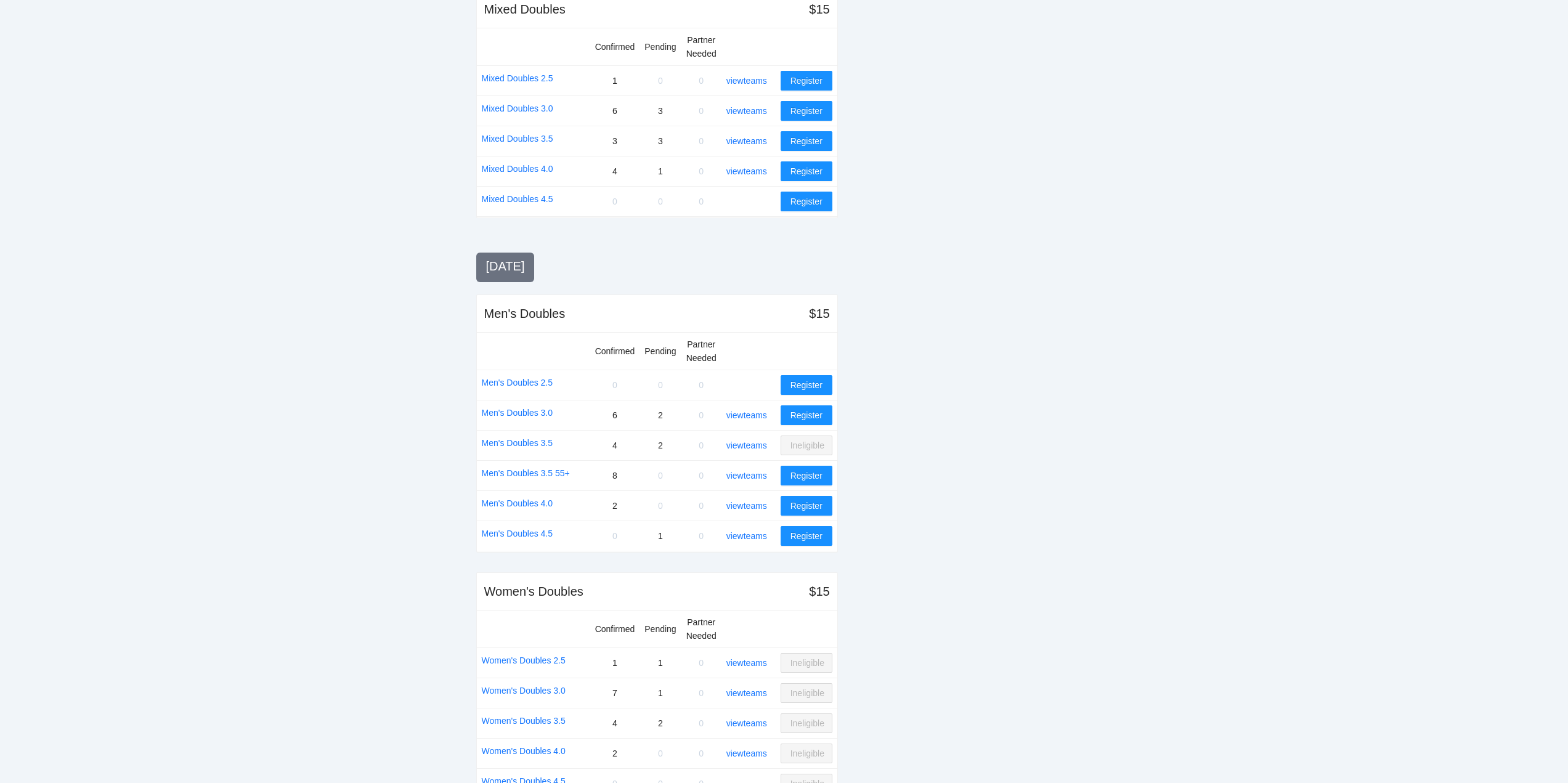
scroll to position [862, 0]
click at [744, 415] on link "view teams" at bounding box center [747, 415] width 40 height 10
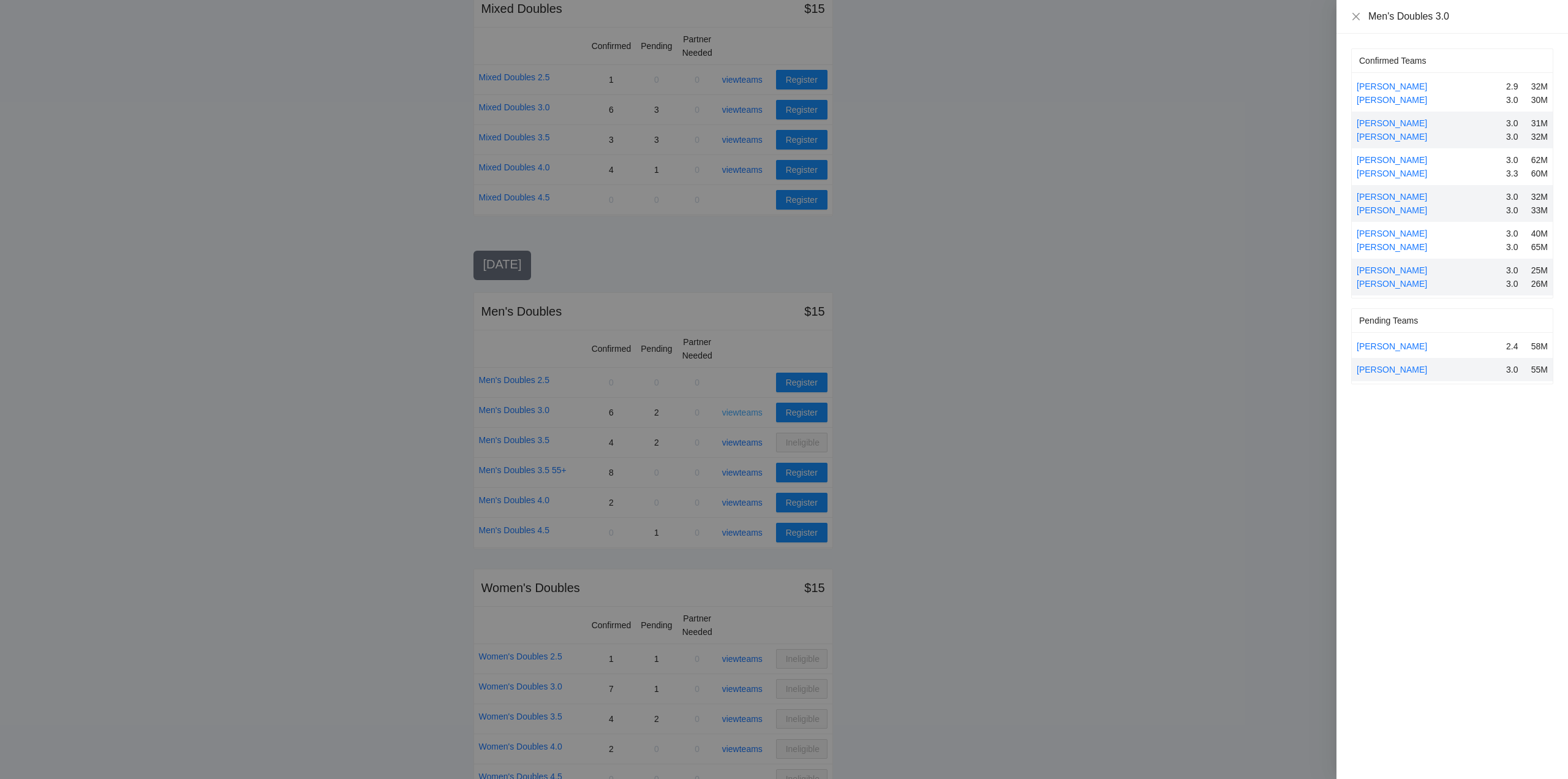
click at [739, 413] on div at bounding box center [784, 389] width 1568 height 779
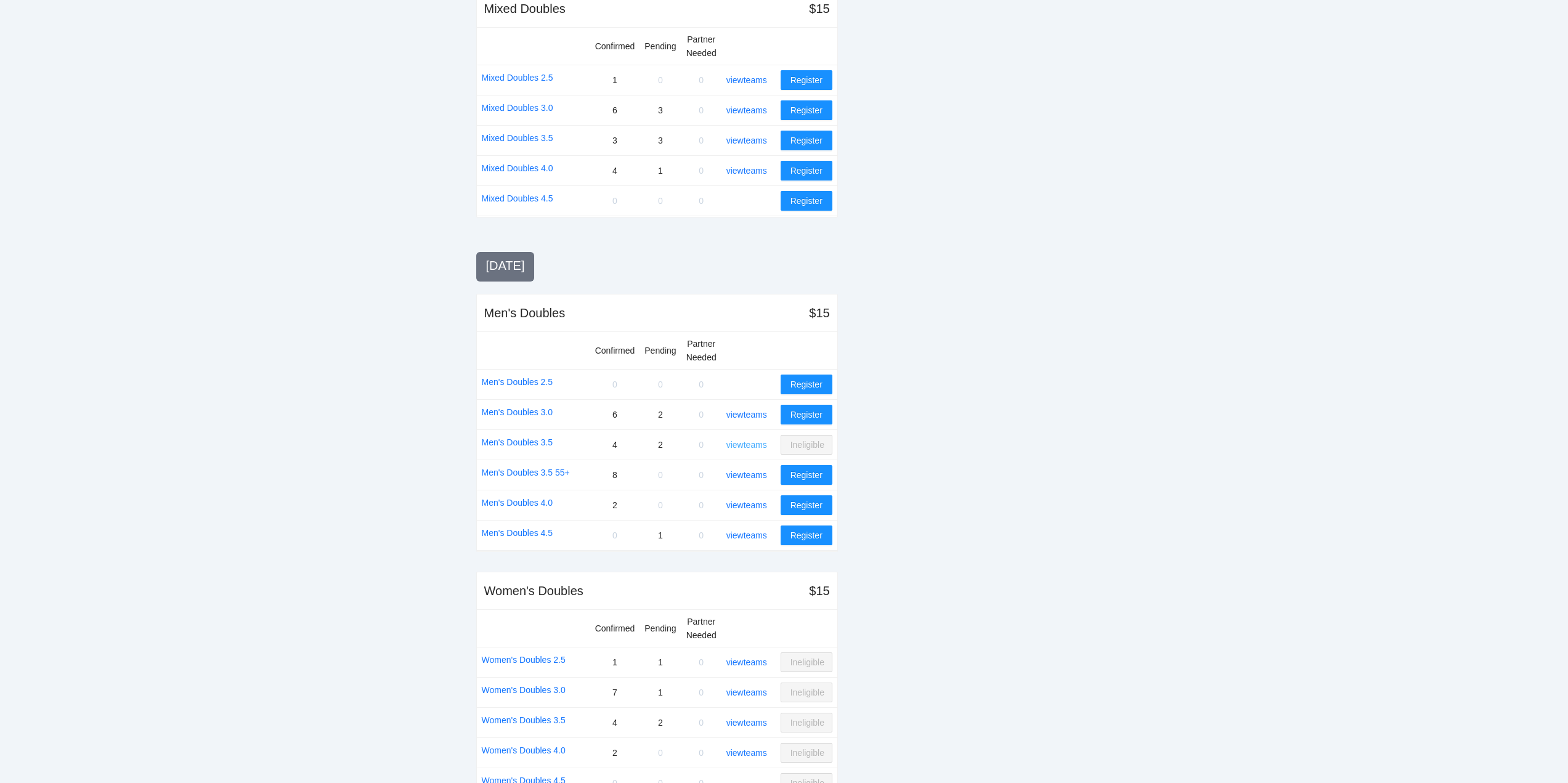
click at [746, 445] on link "view teams" at bounding box center [747, 445] width 40 height 10
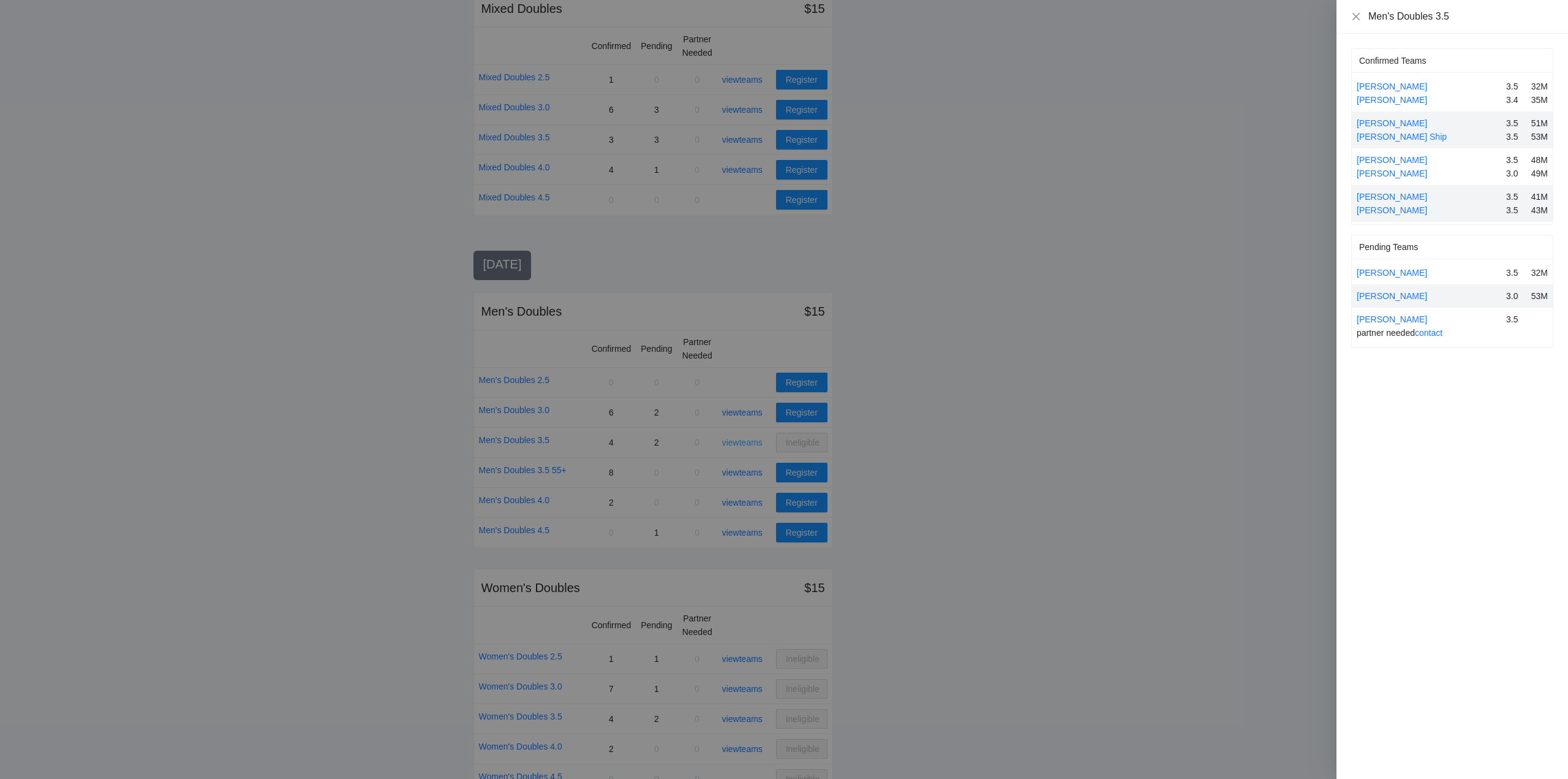
click at [742, 443] on div at bounding box center [784, 389] width 1568 height 779
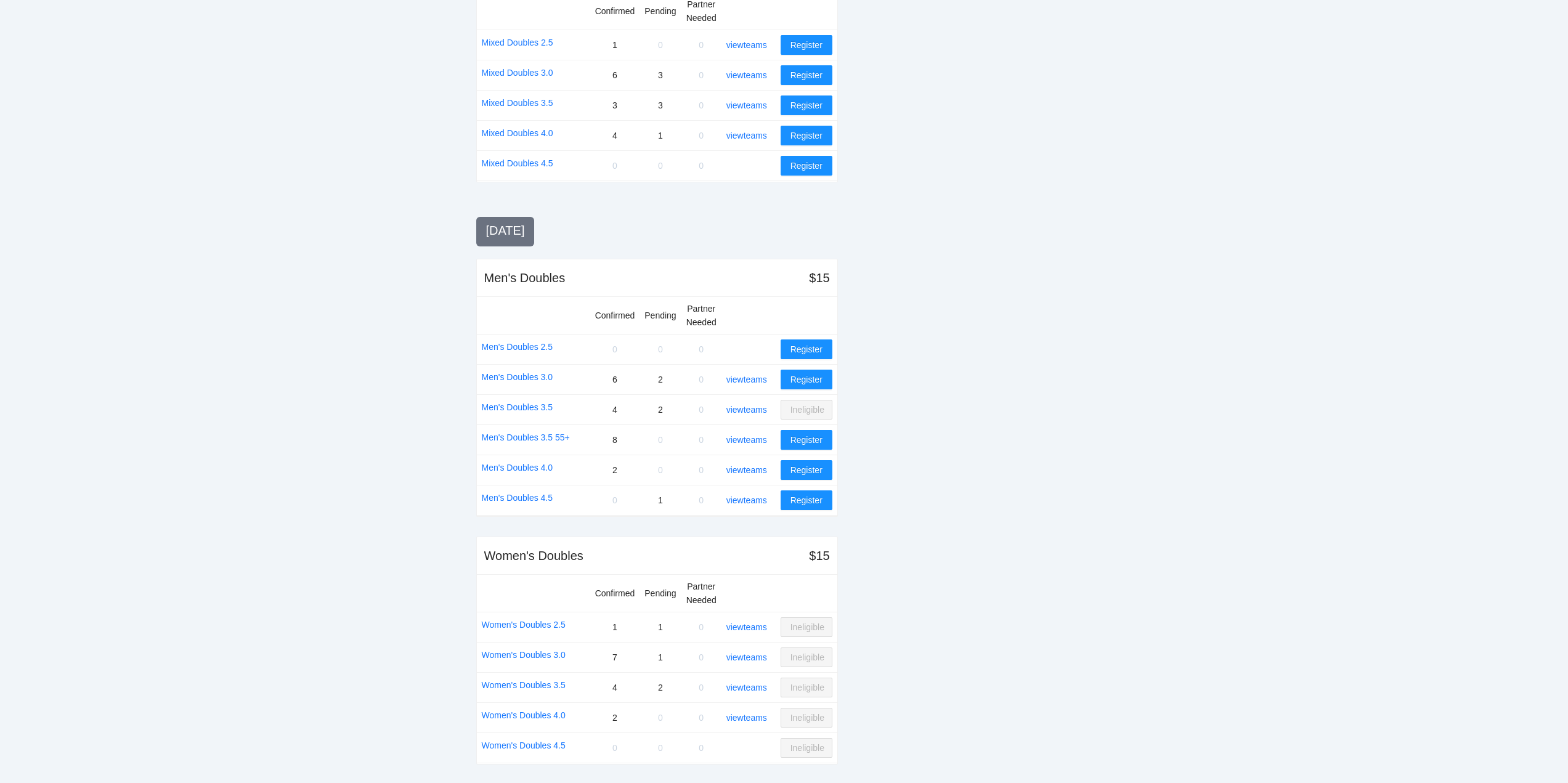
scroll to position [899, 0]
click at [751, 653] on link "view teams" at bounding box center [747, 656] width 40 height 10
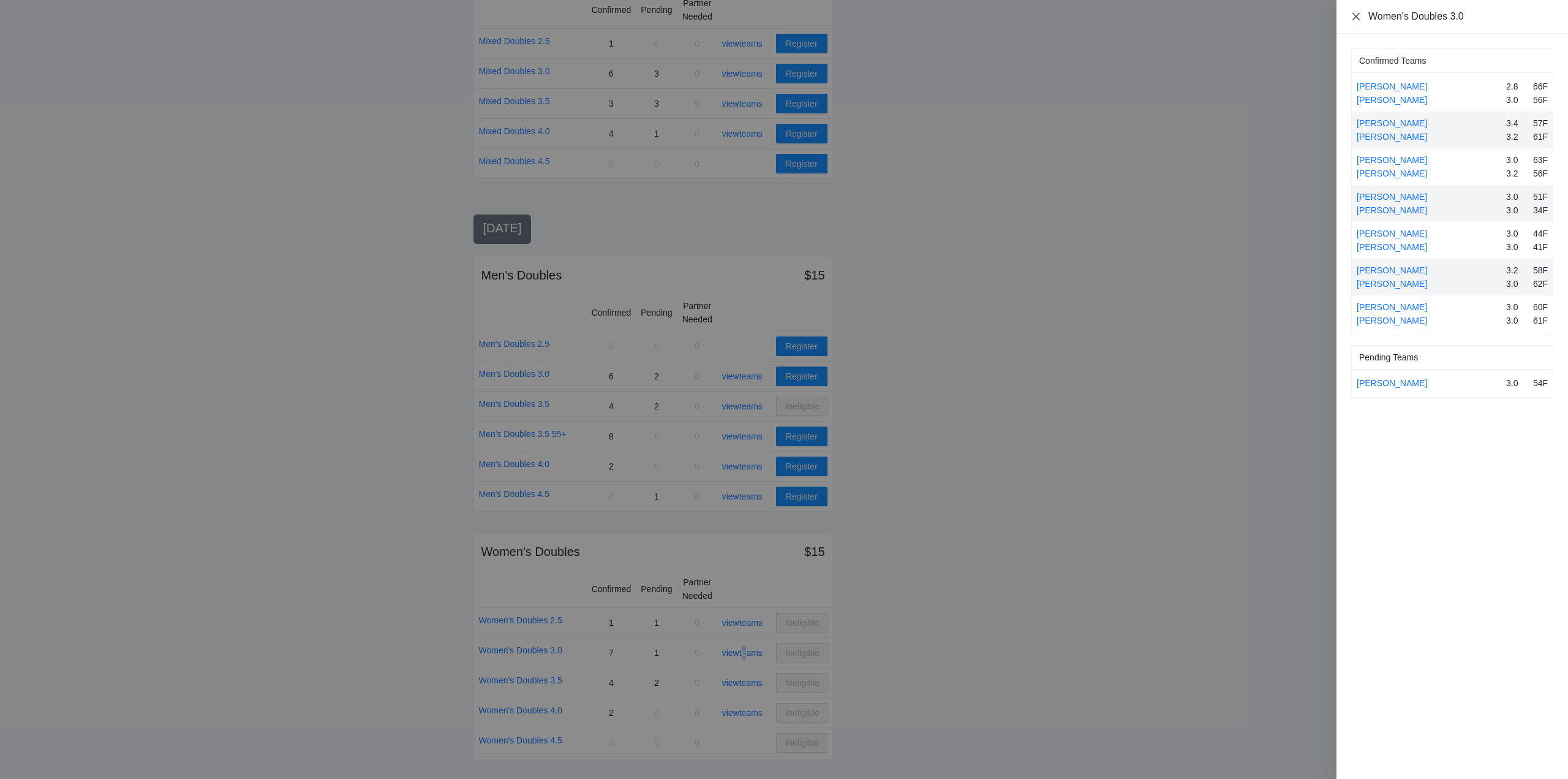
drag, startPoint x: 1357, startPoint y: 17, endPoint x: 1364, endPoint y: 33, distance: 17.5
click at [1358, 18] on icon "close" at bounding box center [1356, 17] width 10 height 10
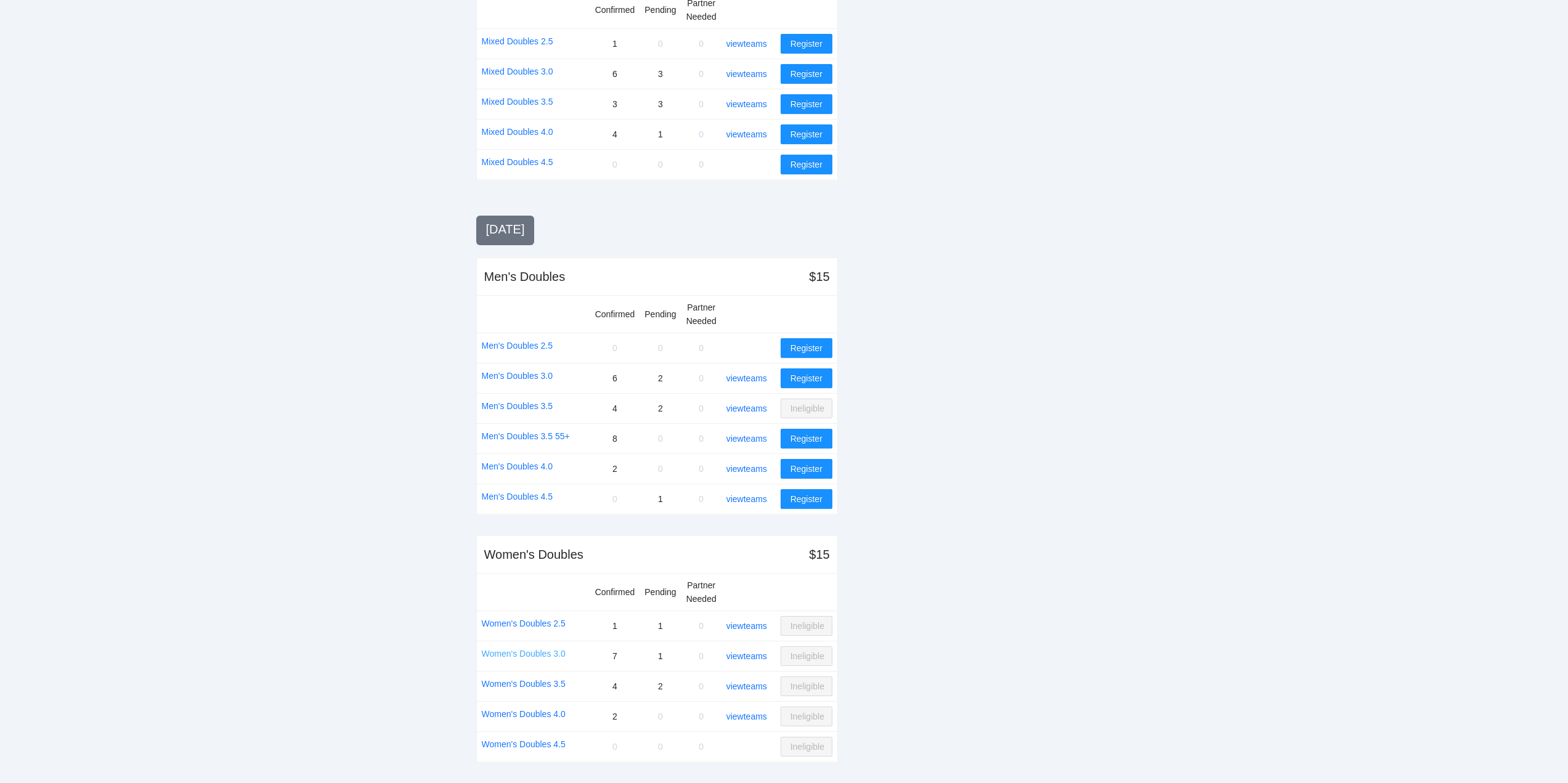
click at [522, 653] on link "Women's Doubles 3.0" at bounding box center [524, 653] width 84 height 13
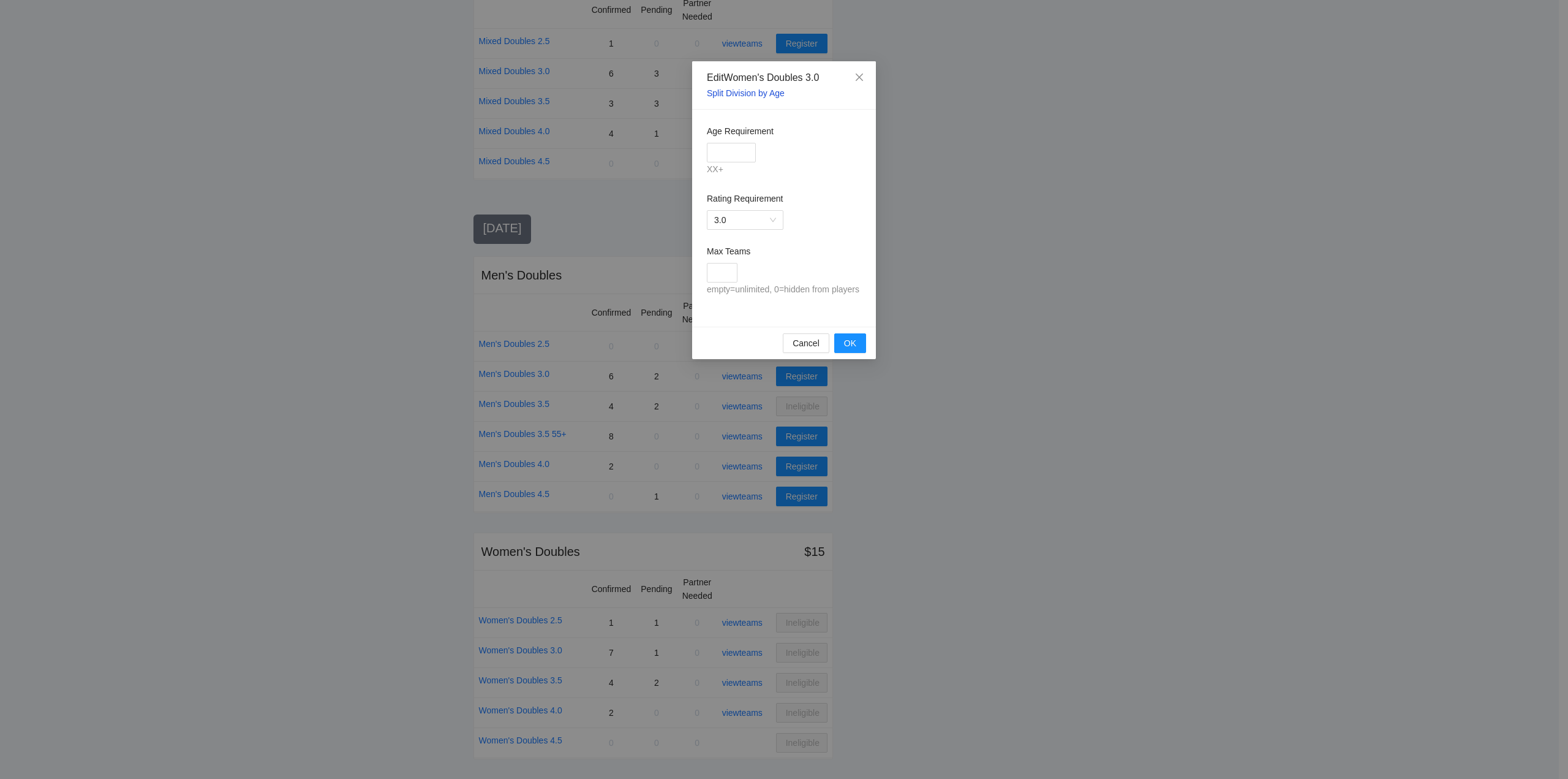
click at [738, 90] on link "Split Division by Age" at bounding box center [745, 93] width 78 height 10
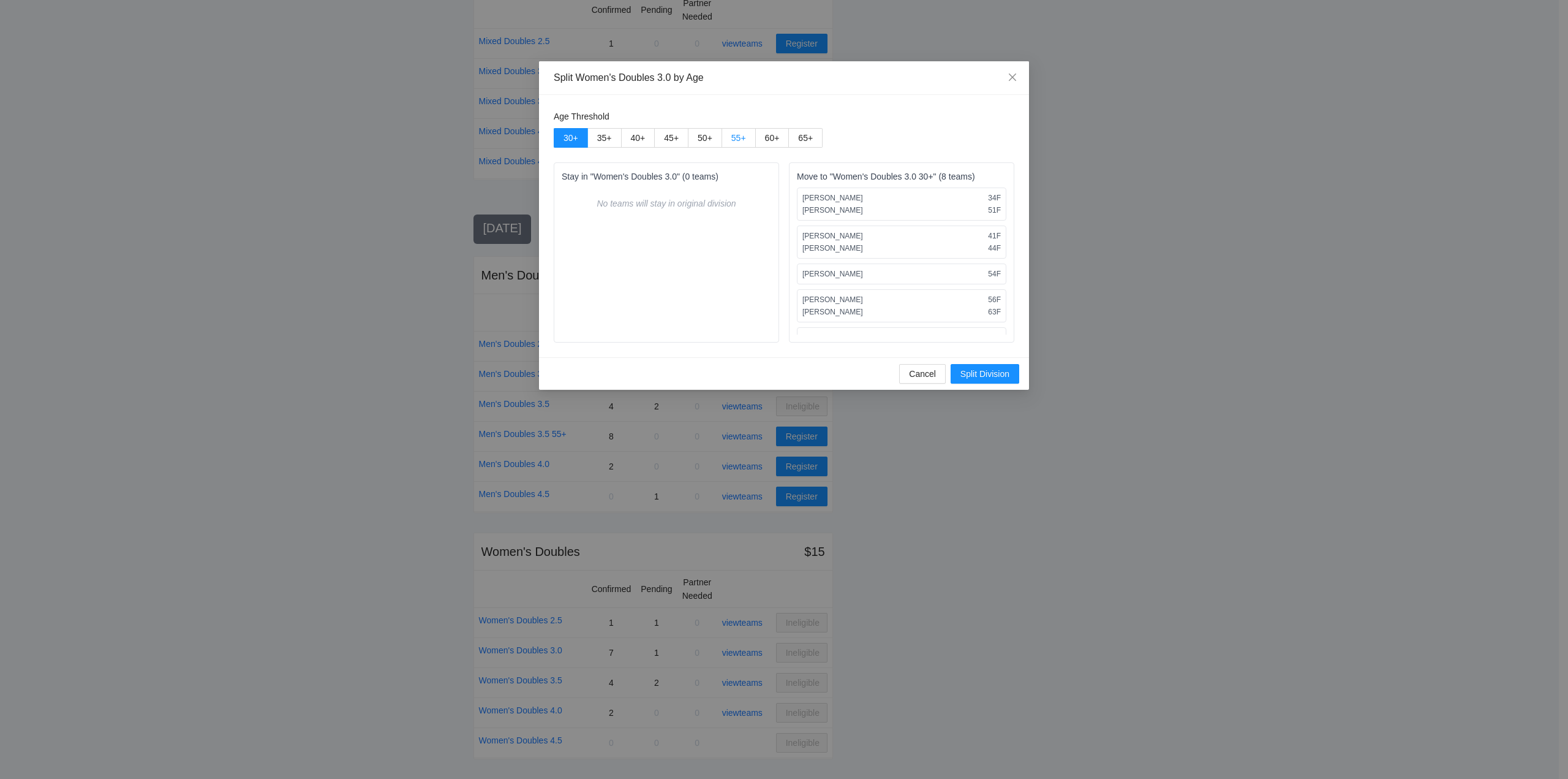
click at [743, 136] on span "55 +" at bounding box center [739, 138] width 15 height 10
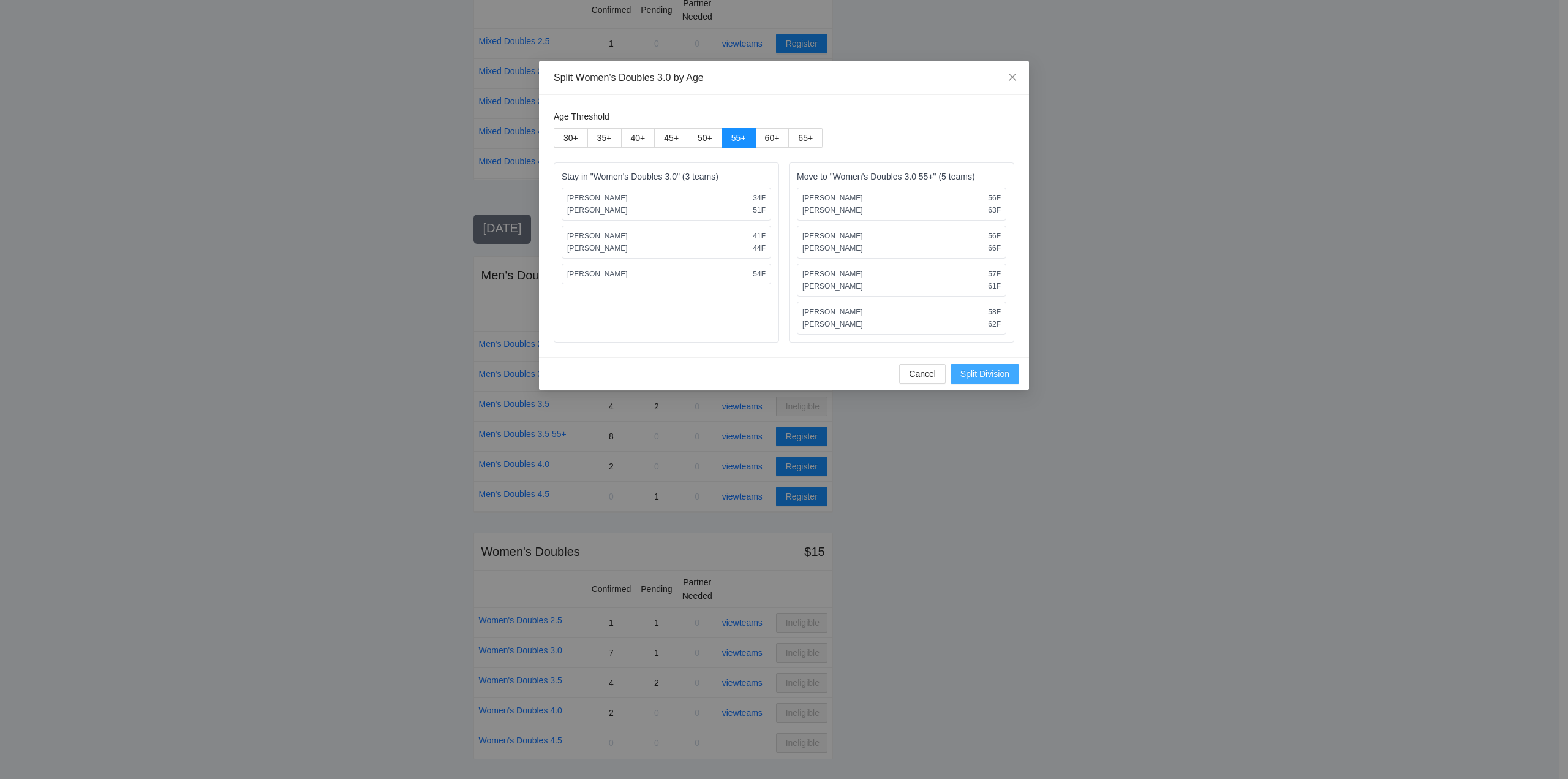
click at [983, 372] on span "Split Division" at bounding box center [985, 374] width 49 height 13
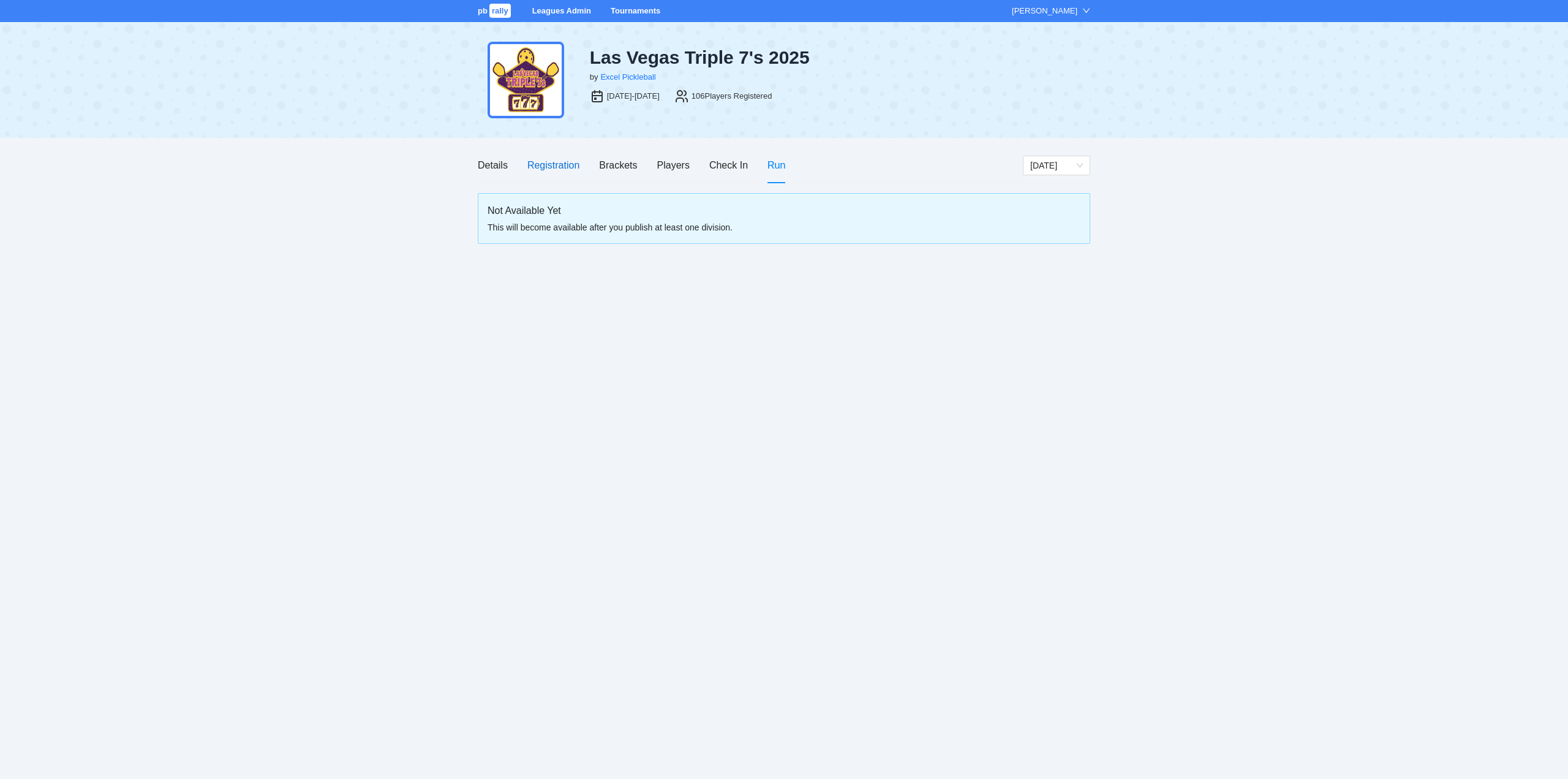
drag, startPoint x: 538, startPoint y: 162, endPoint x: 554, endPoint y: 174, distance: 20.0
click at [539, 162] on div "Registration" at bounding box center [554, 165] width 52 height 15
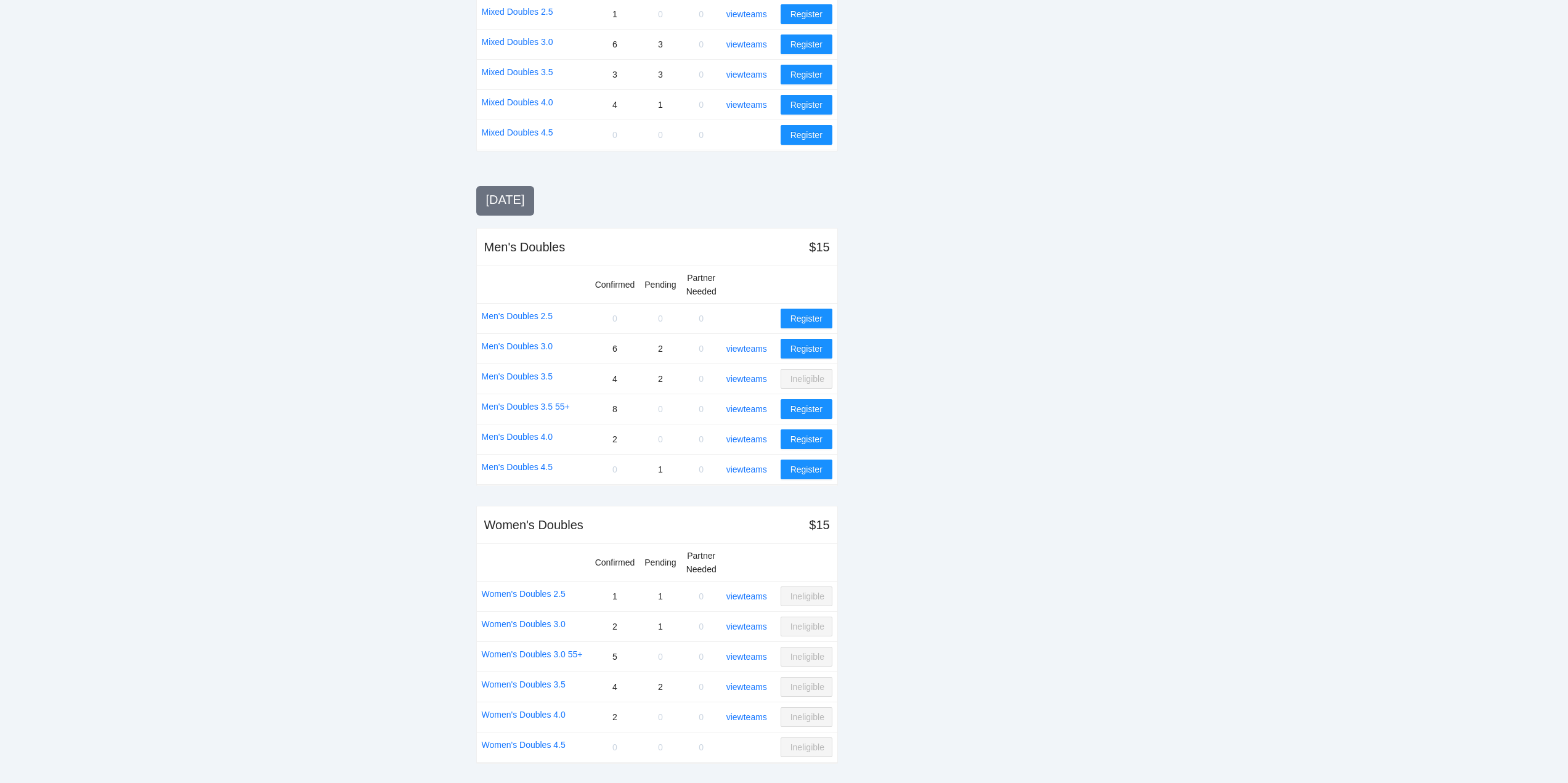
scroll to position [929, 0]
click at [747, 655] on link "view teams" at bounding box center [747, 656] width 40 height 10
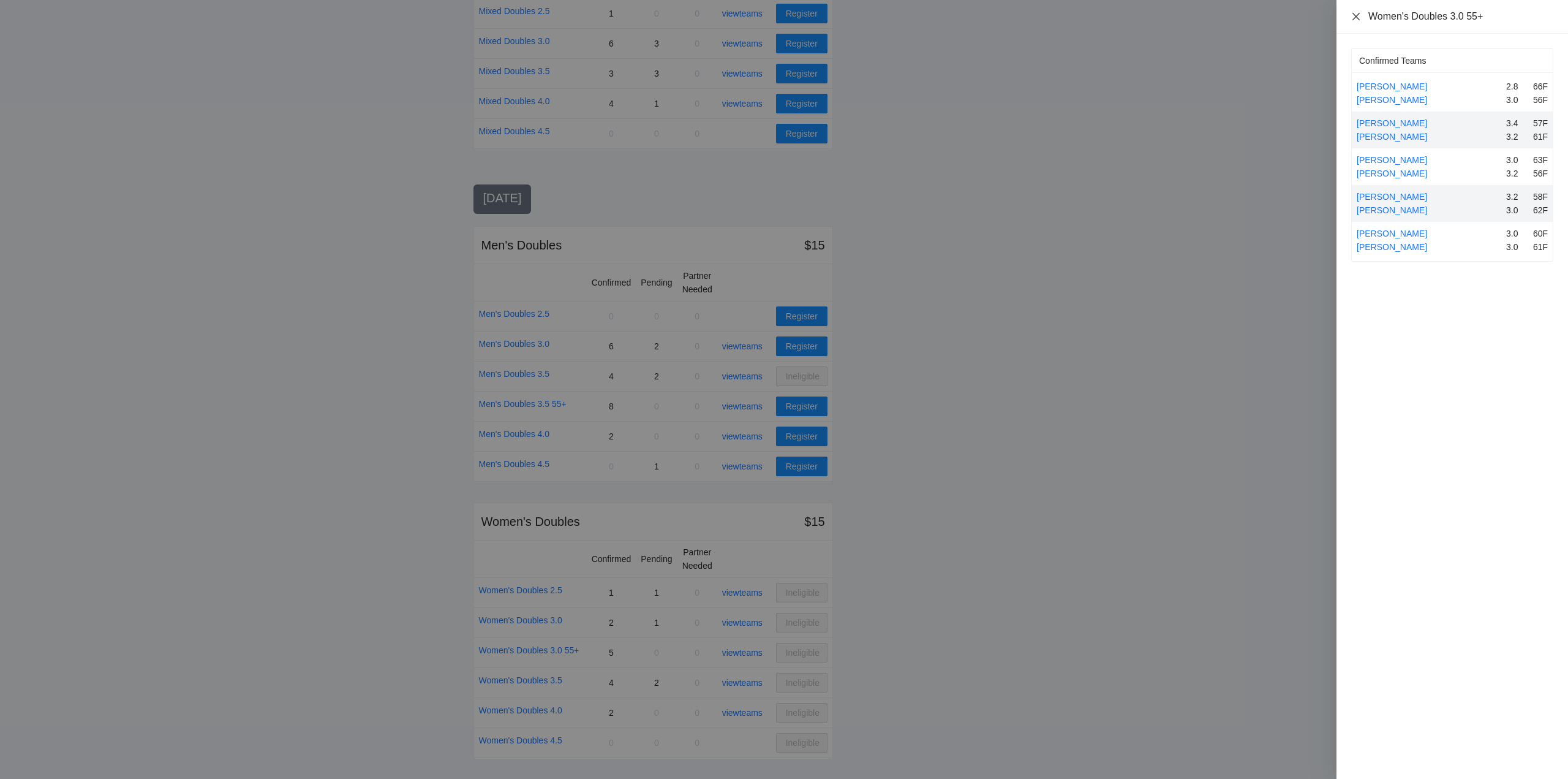
click at [1351, 14] on icon "close" at bounding box center [1356, 17] width 10 height 10
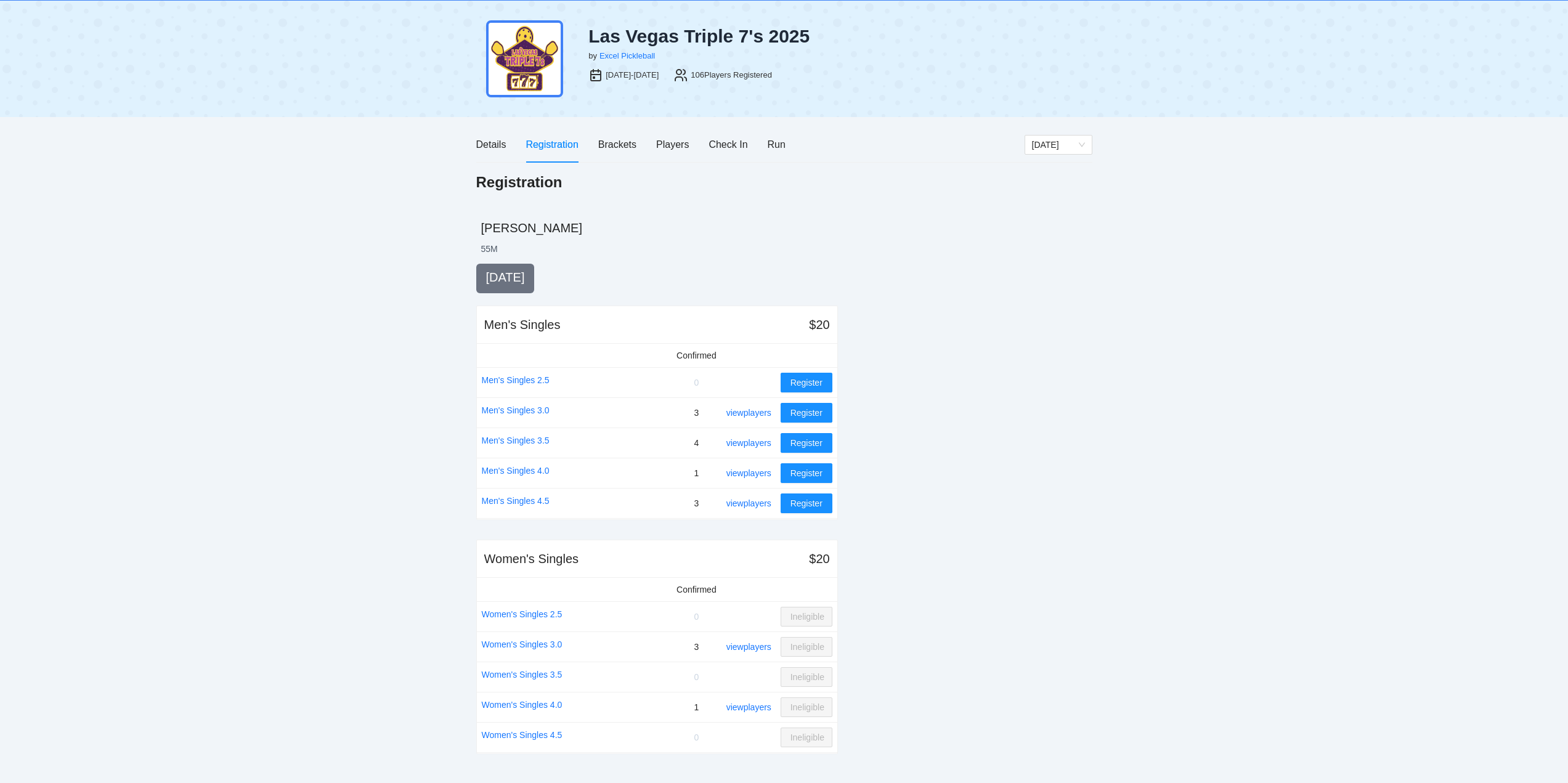
scroll to position [5, 0]
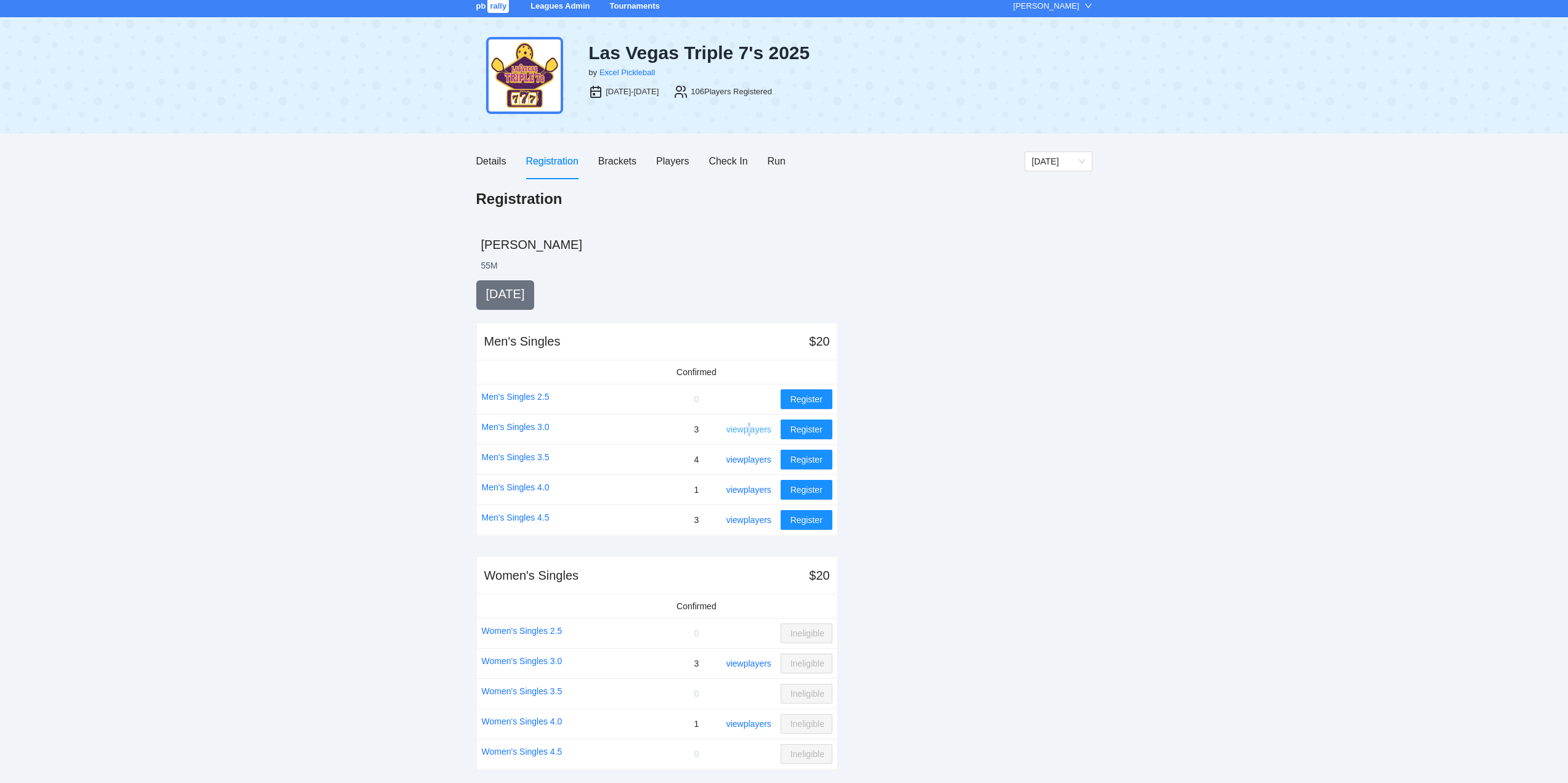
click at [752, 427] on link "view players" at bounding box center [749, 430] width 45 height 10
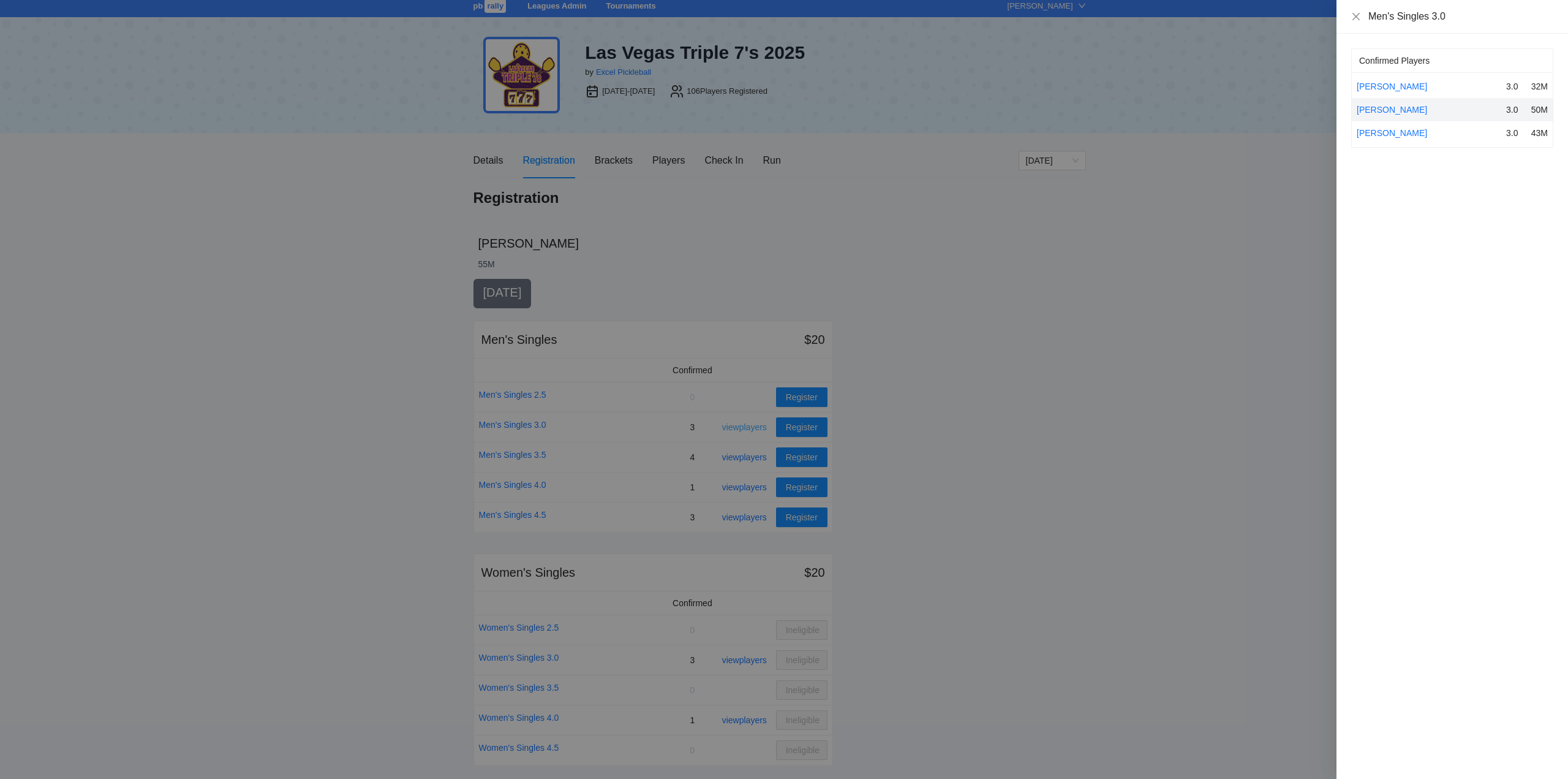
click at [748, 425] on div at bounding box center [784, 389] width 1568 height 779
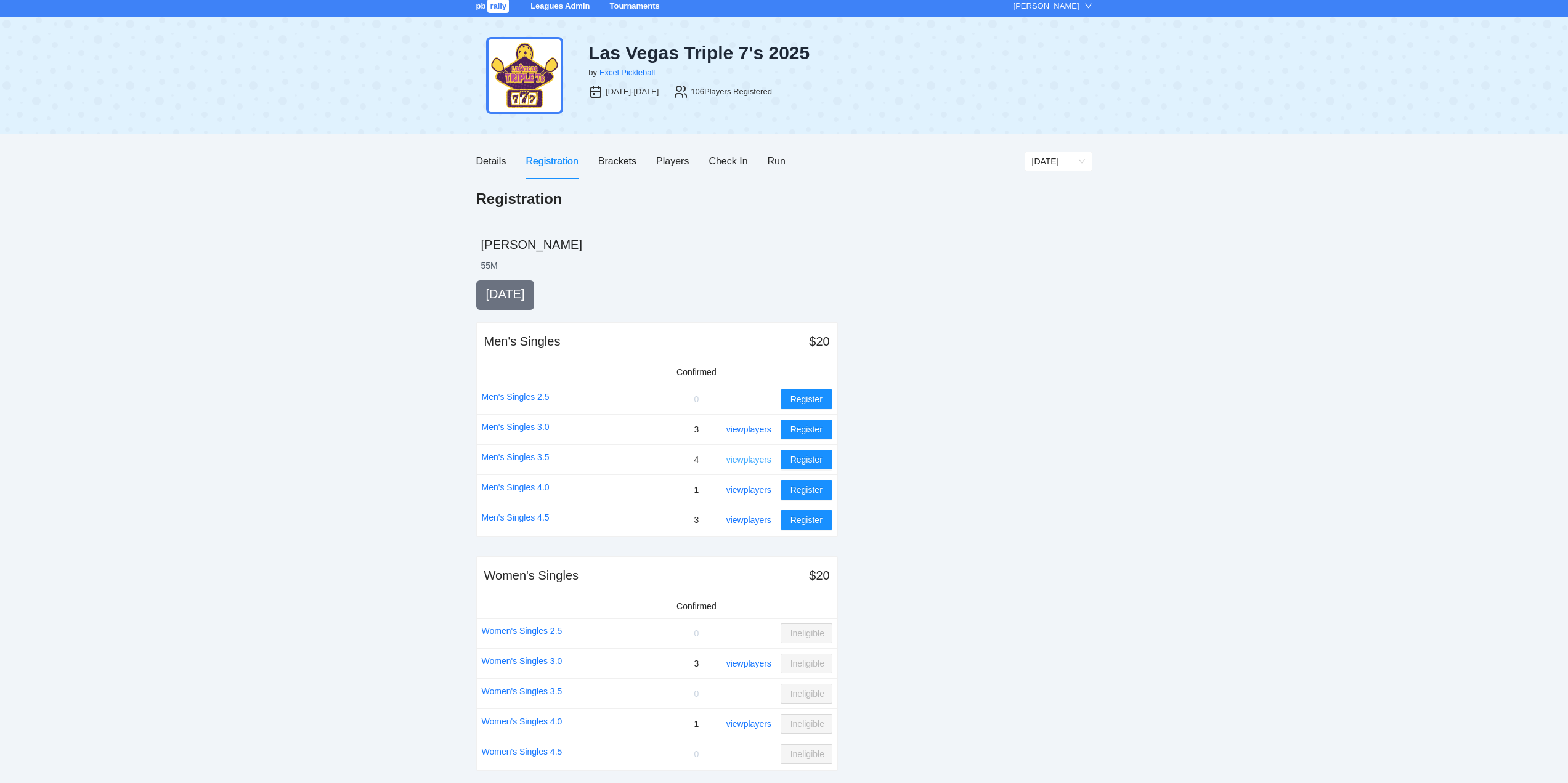
click at [749, 458] on link "view players" at bounding box center [749, 460] width 45 height 10
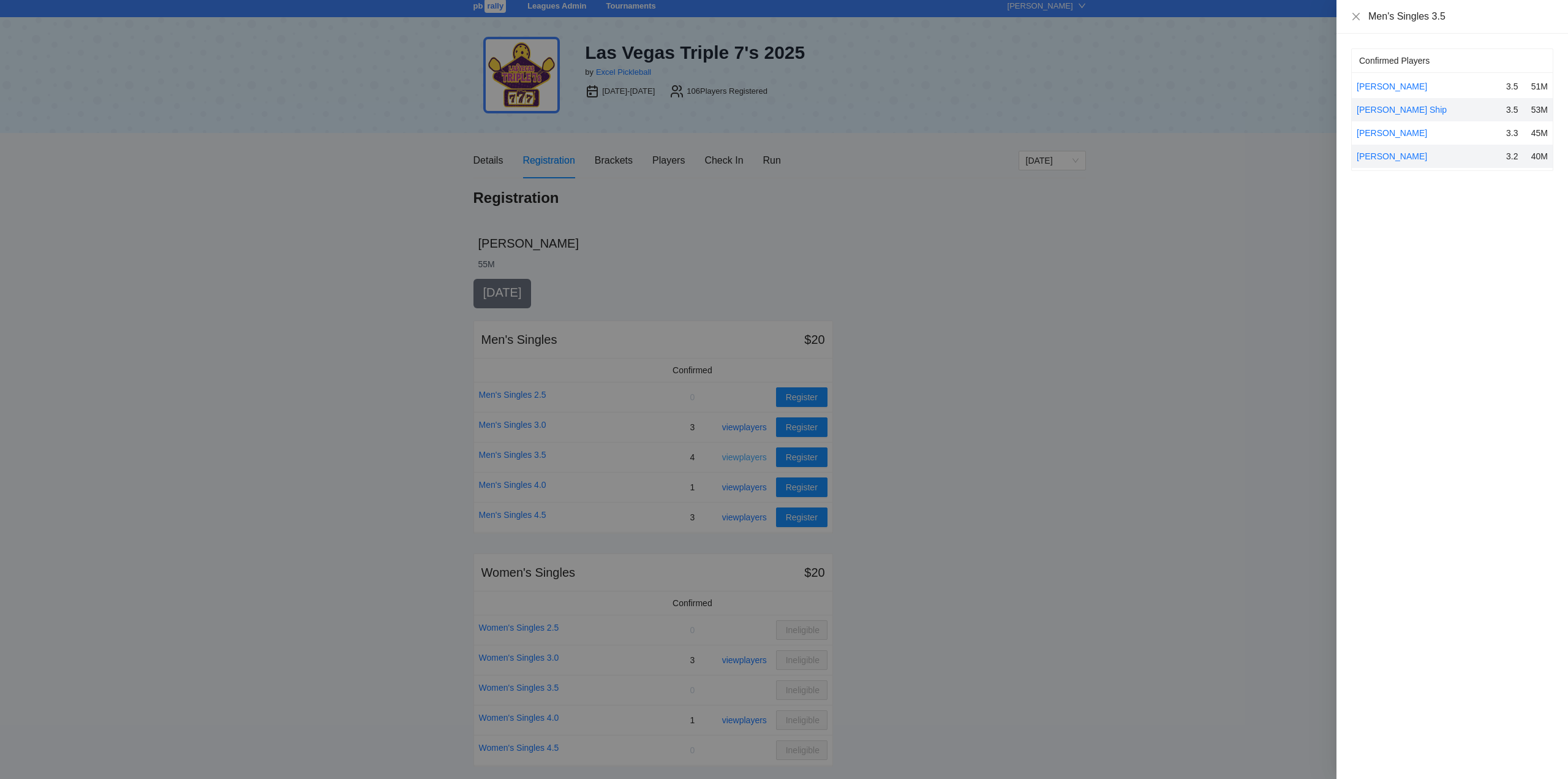
click at [744, 455] on div at bounding box center [784, 389] width 1568 height 779
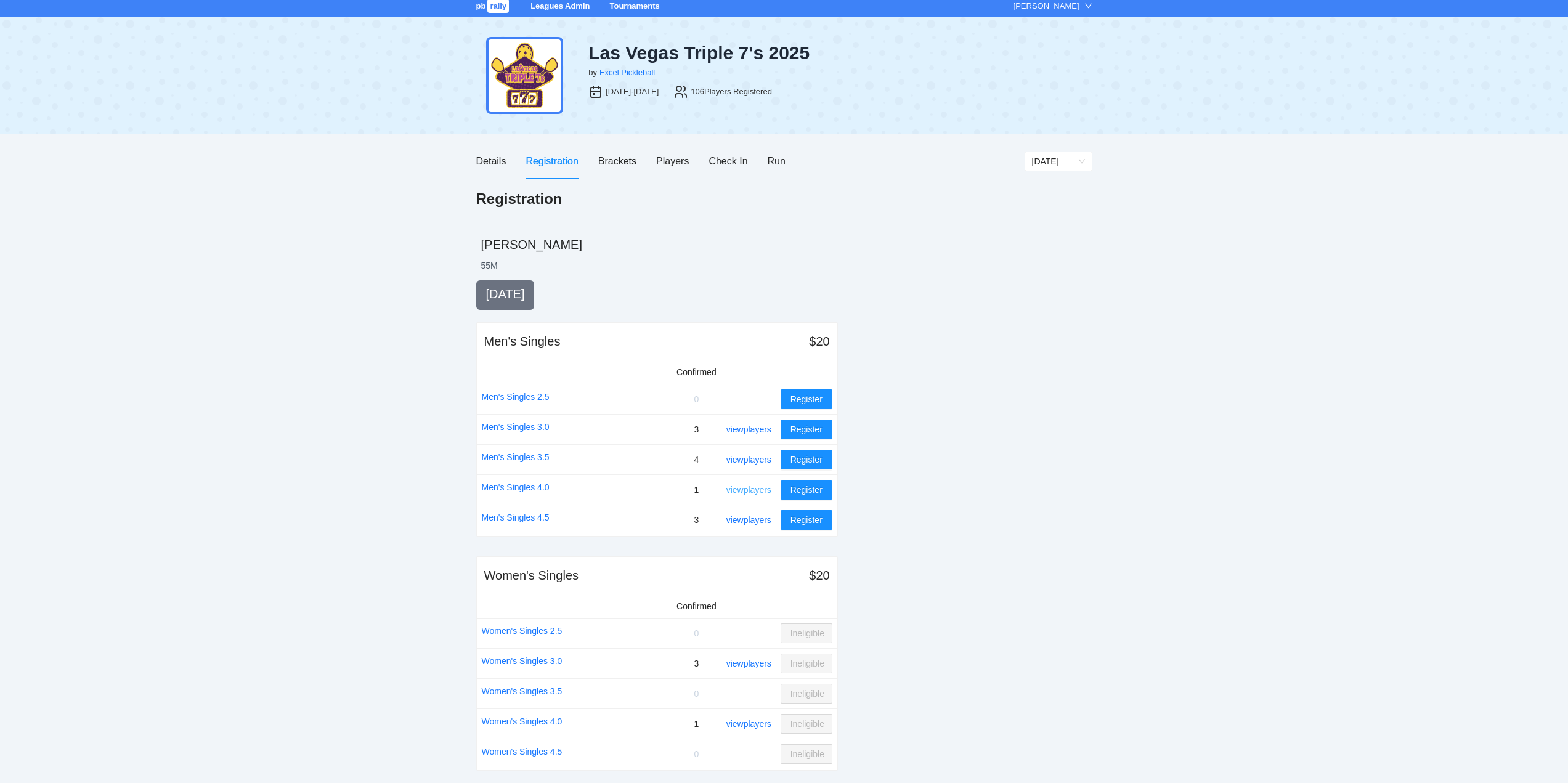
click at [745, 487] on link "view players" at bounding box center [749, 489] width 45 height 10
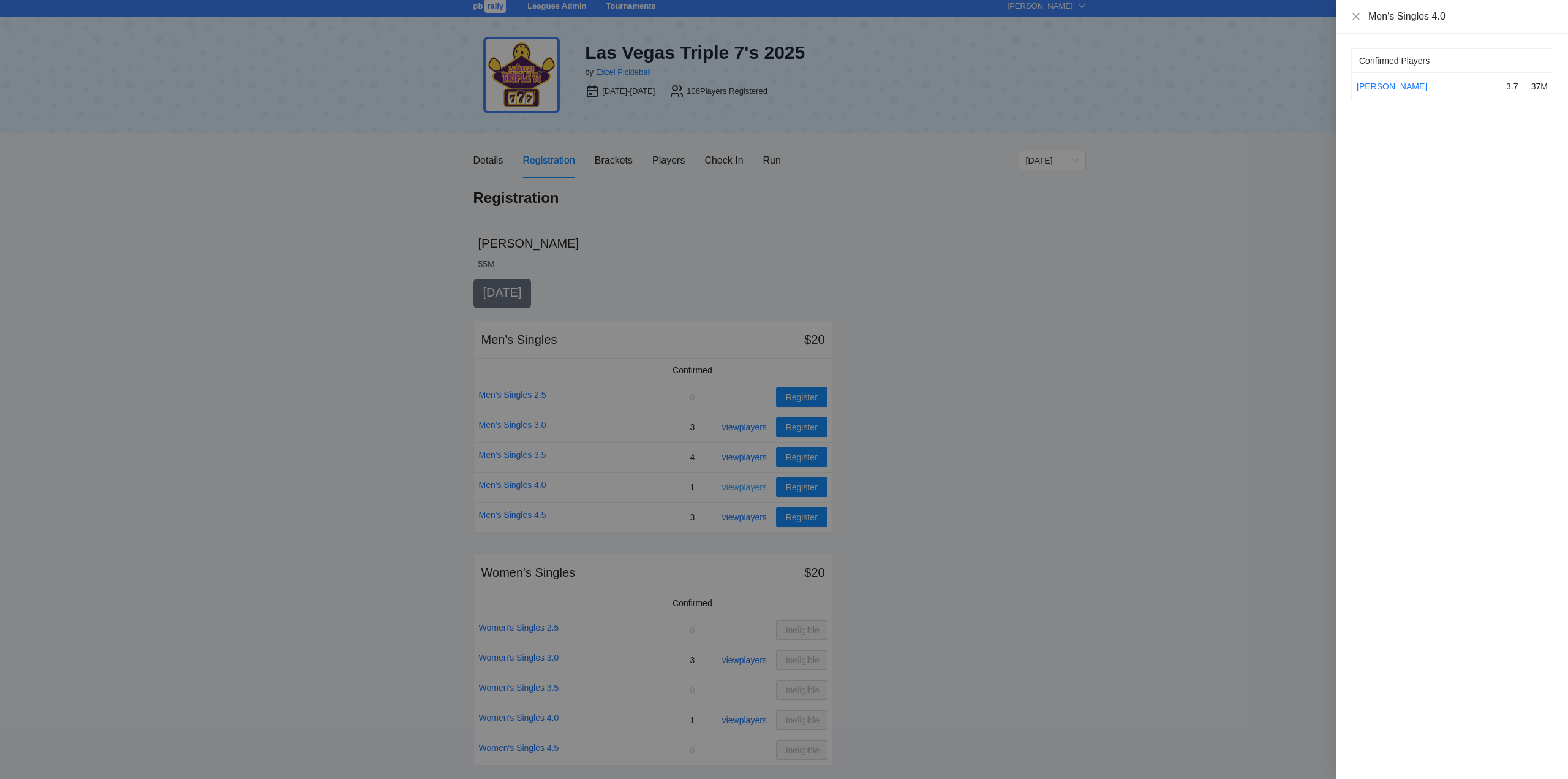
click at [741, 484] on div at bounding box center [784, 389] width 1568 height 779
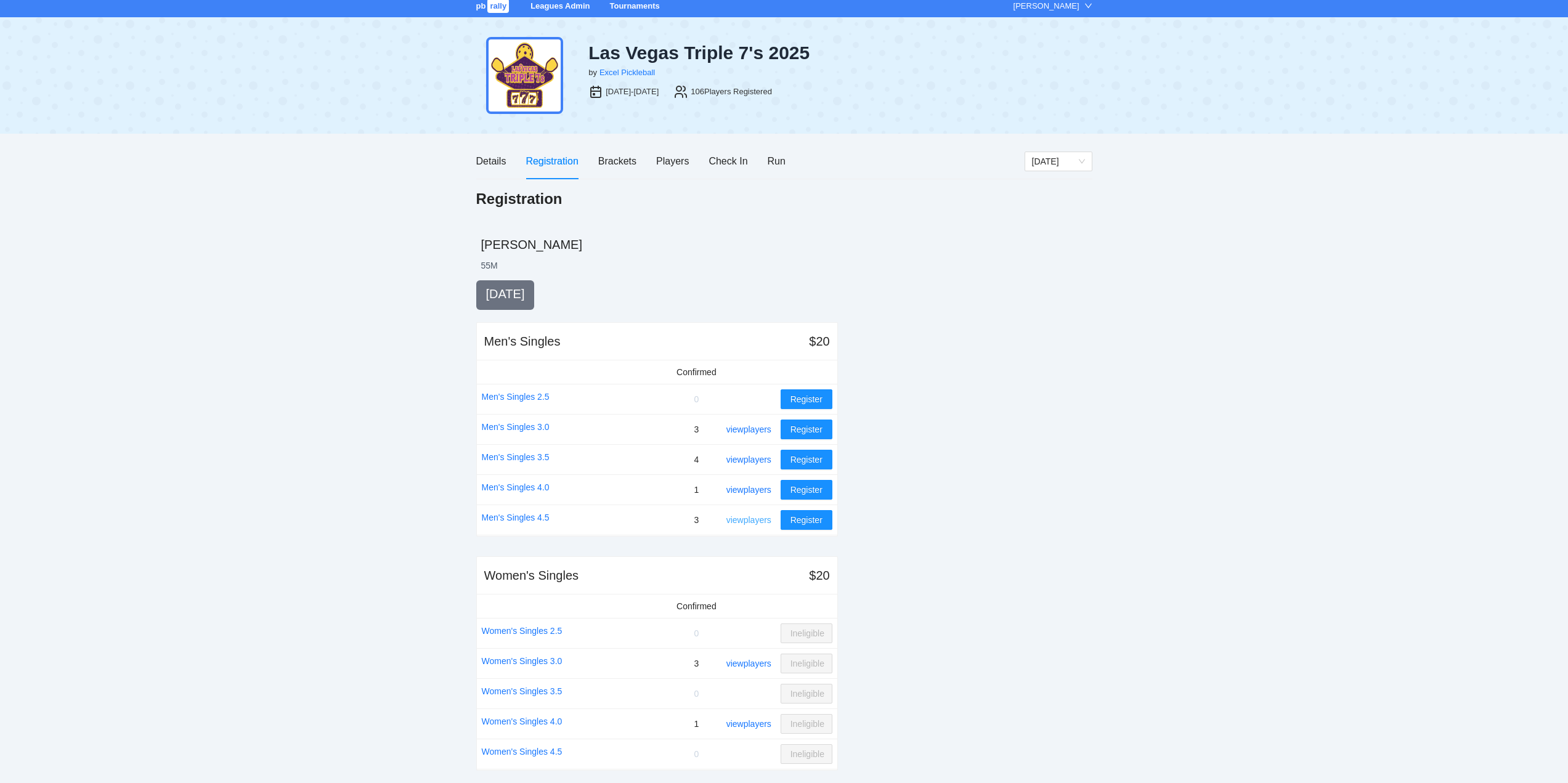
click at [740, 521] on link "view players" at bounding box center [749, 520] width 45 height 10
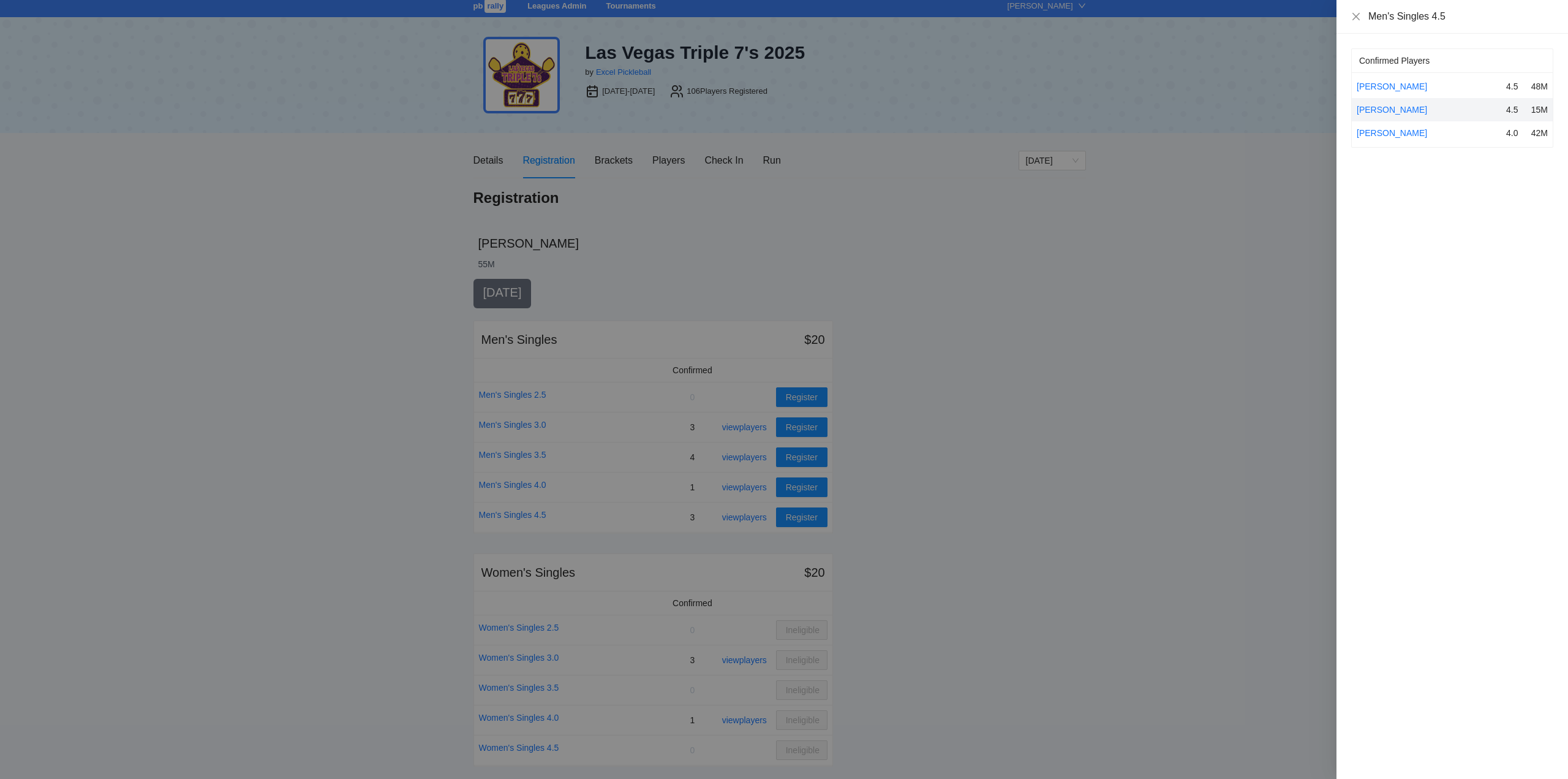
click at [736, 517] on div at bounding box center [784, 389] width 1568 height 779
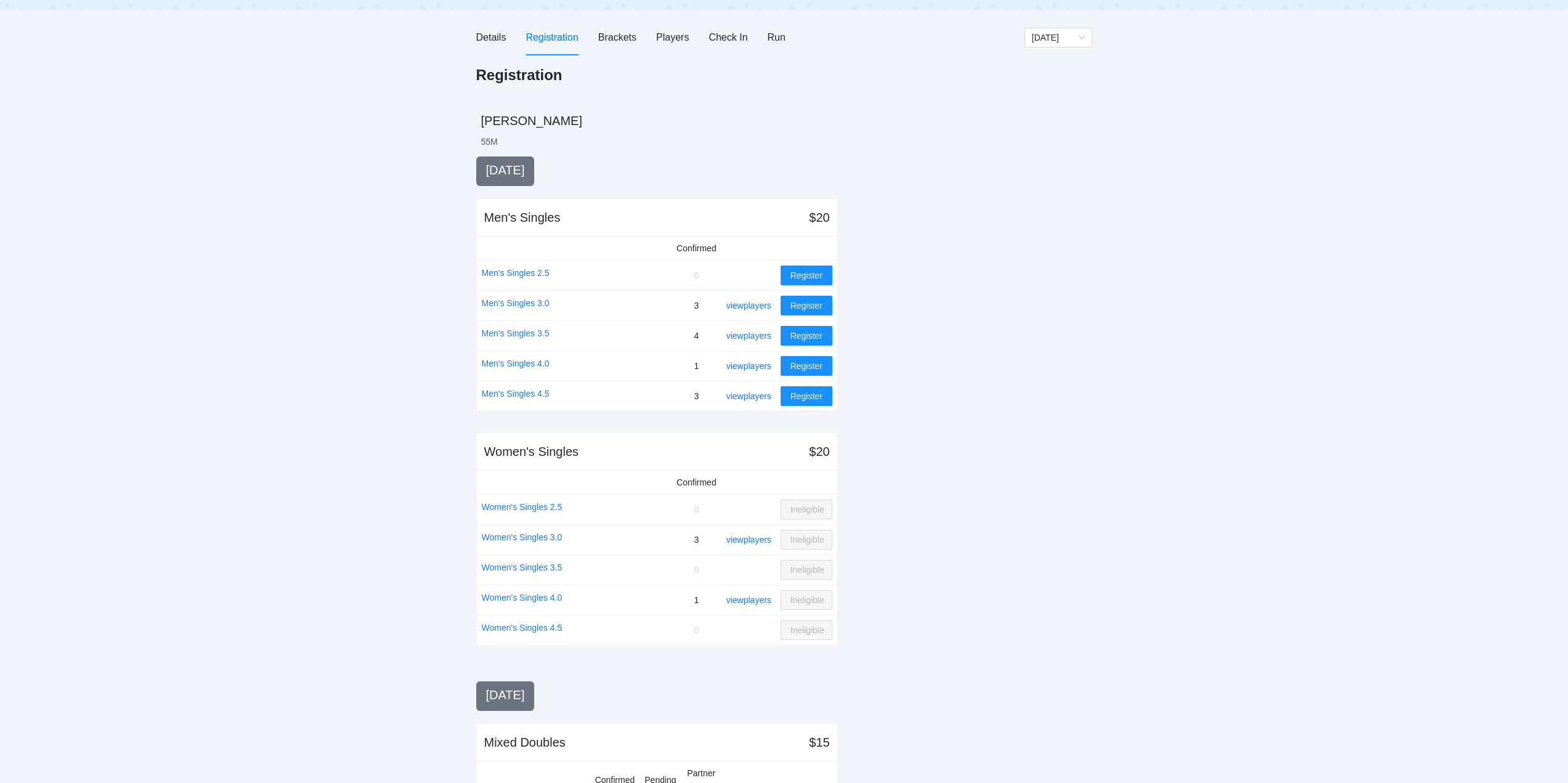
scroll to position [190, 0]
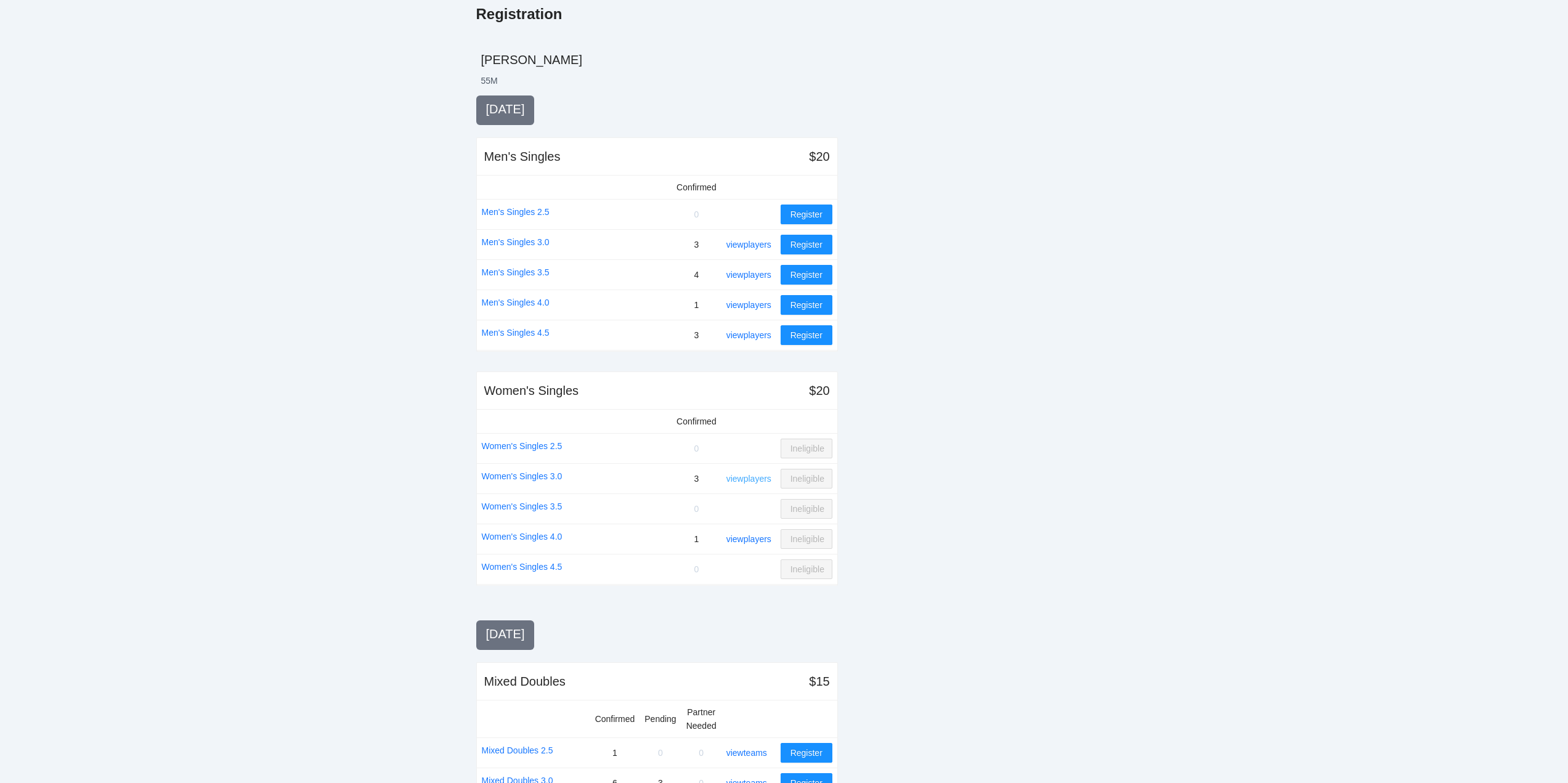
click at [755, 476] on link "view players" at bounding box center [749, 479] width 45 height 10
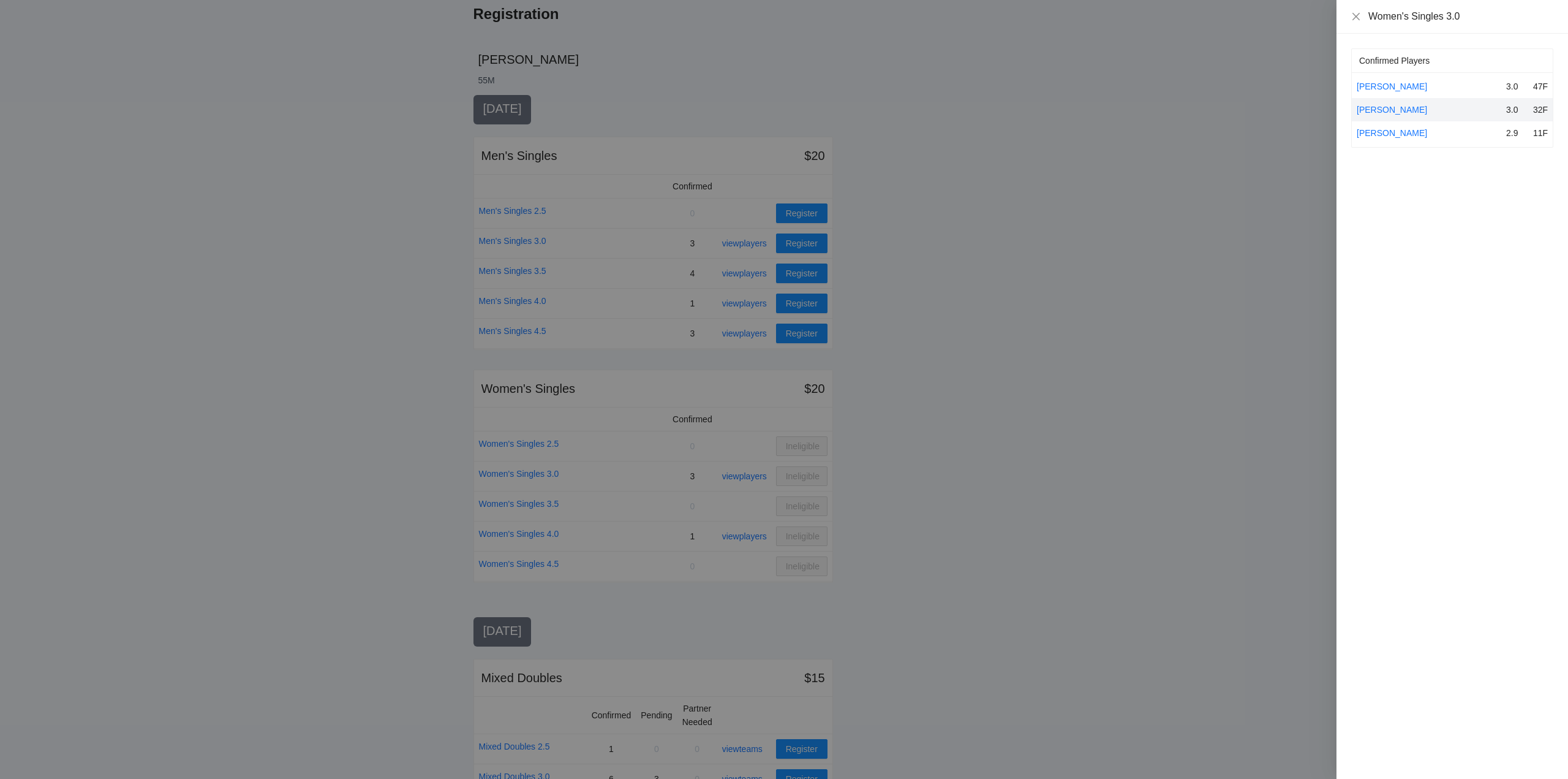
click at [750, 475] on div at bounding box center [784, 389] width 1568 height 779
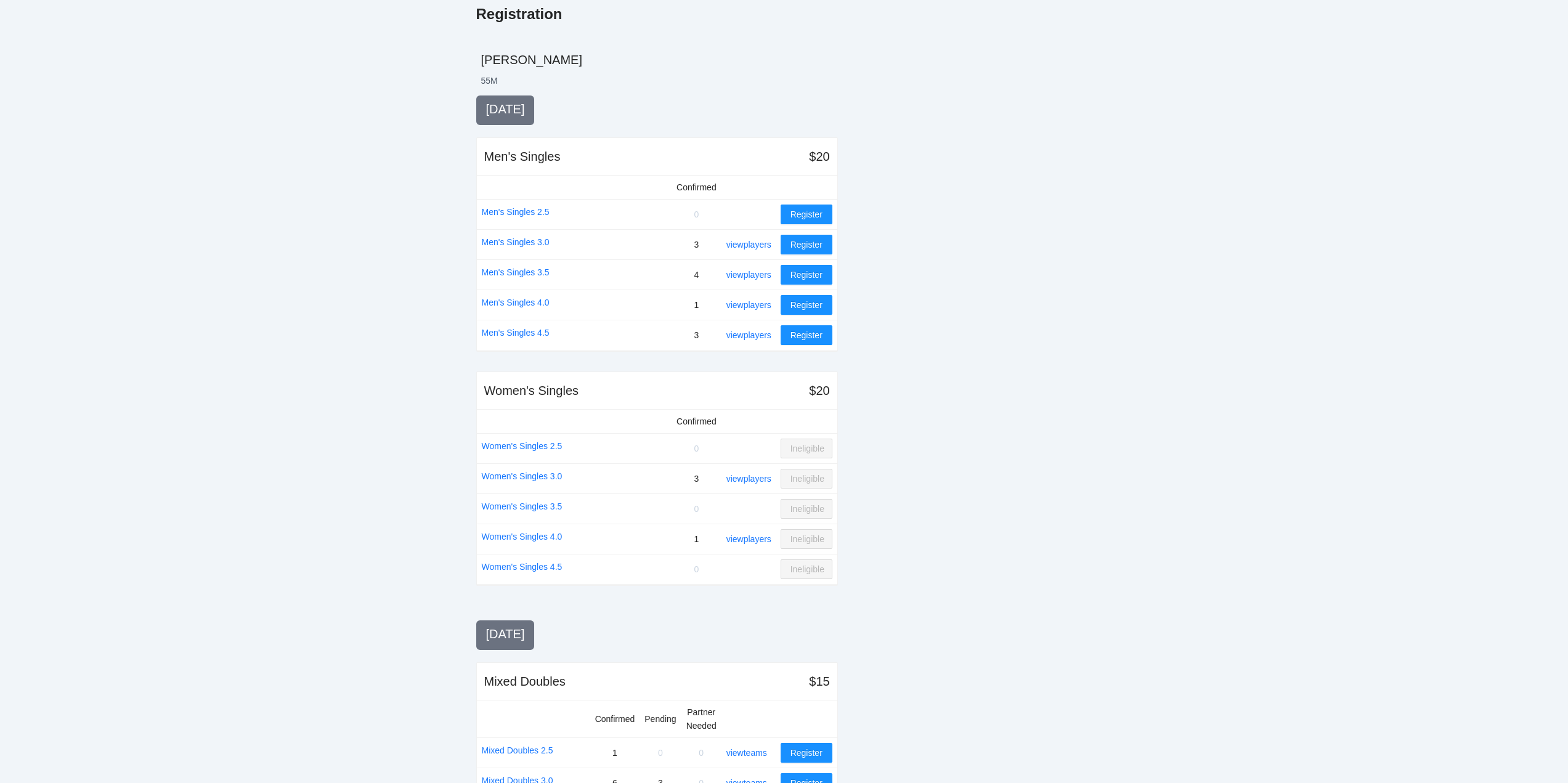
click at [755, 478] on link "view players" at bounding box center [749, 479] width 45 height 10
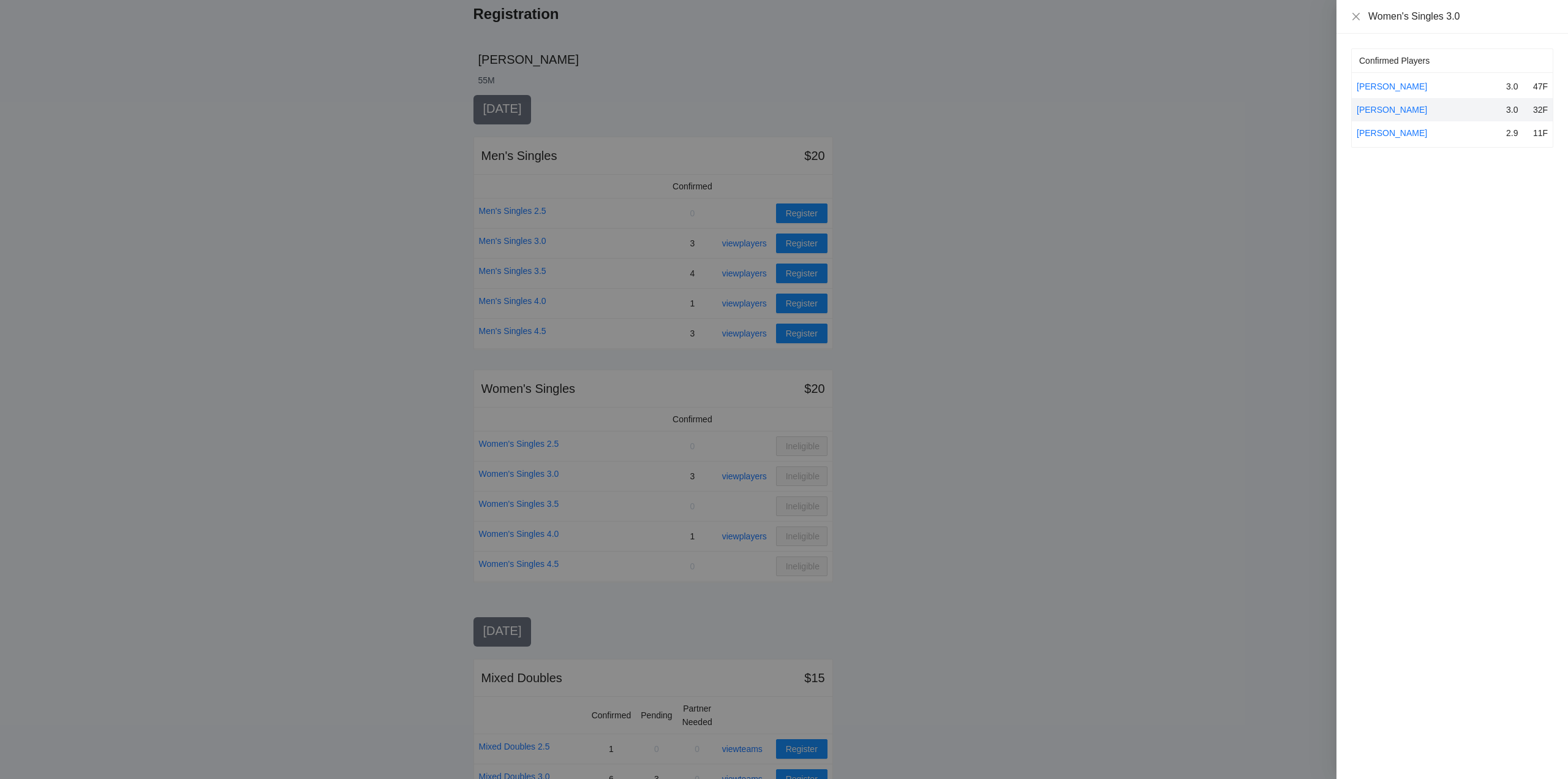
click at [750, 475] on div at bounding box center [784, 389] width 1568 height 779
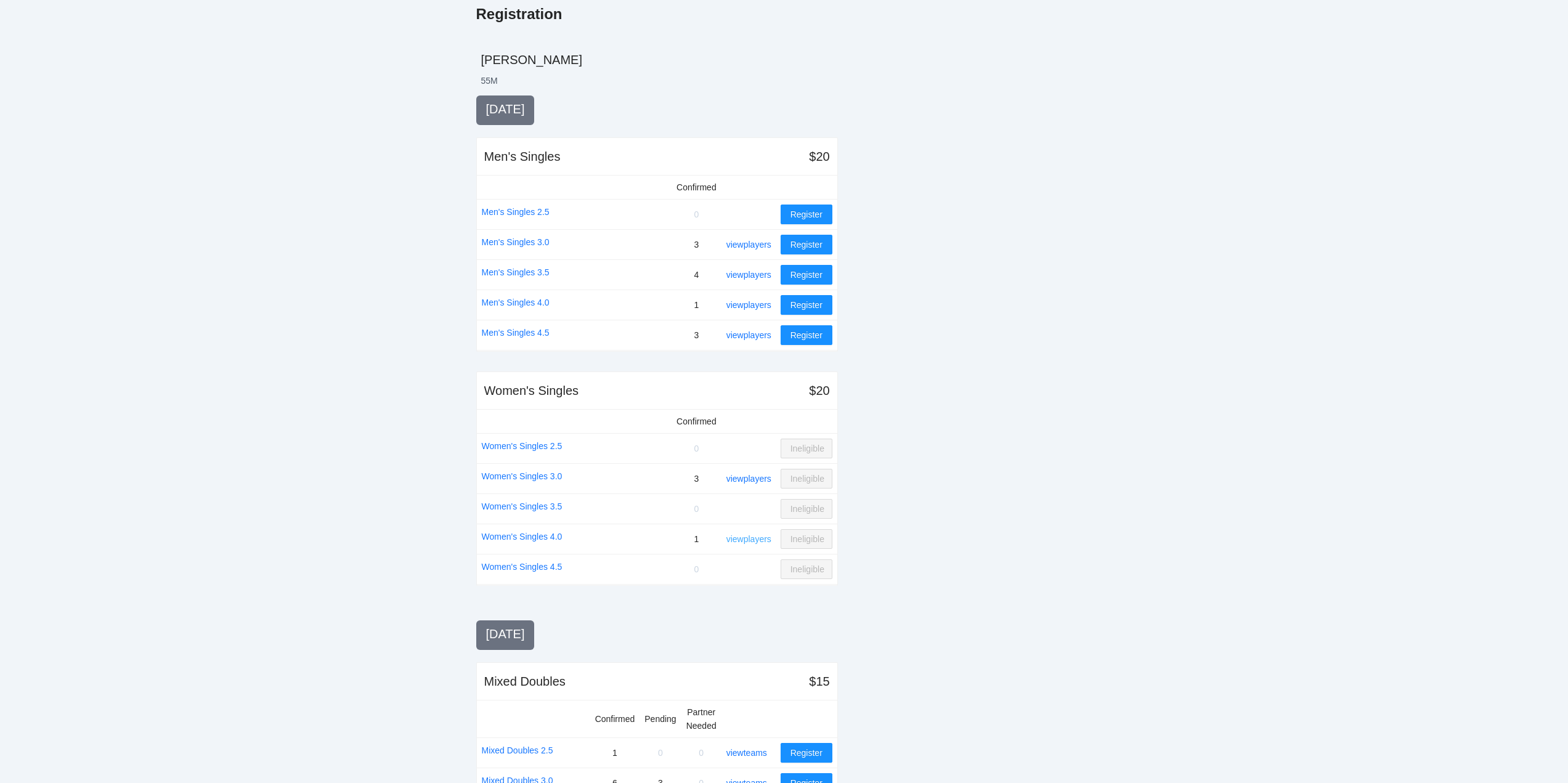
click at [745, 540] on link "view players" at bounding box center [749, 539] width 45 height 10
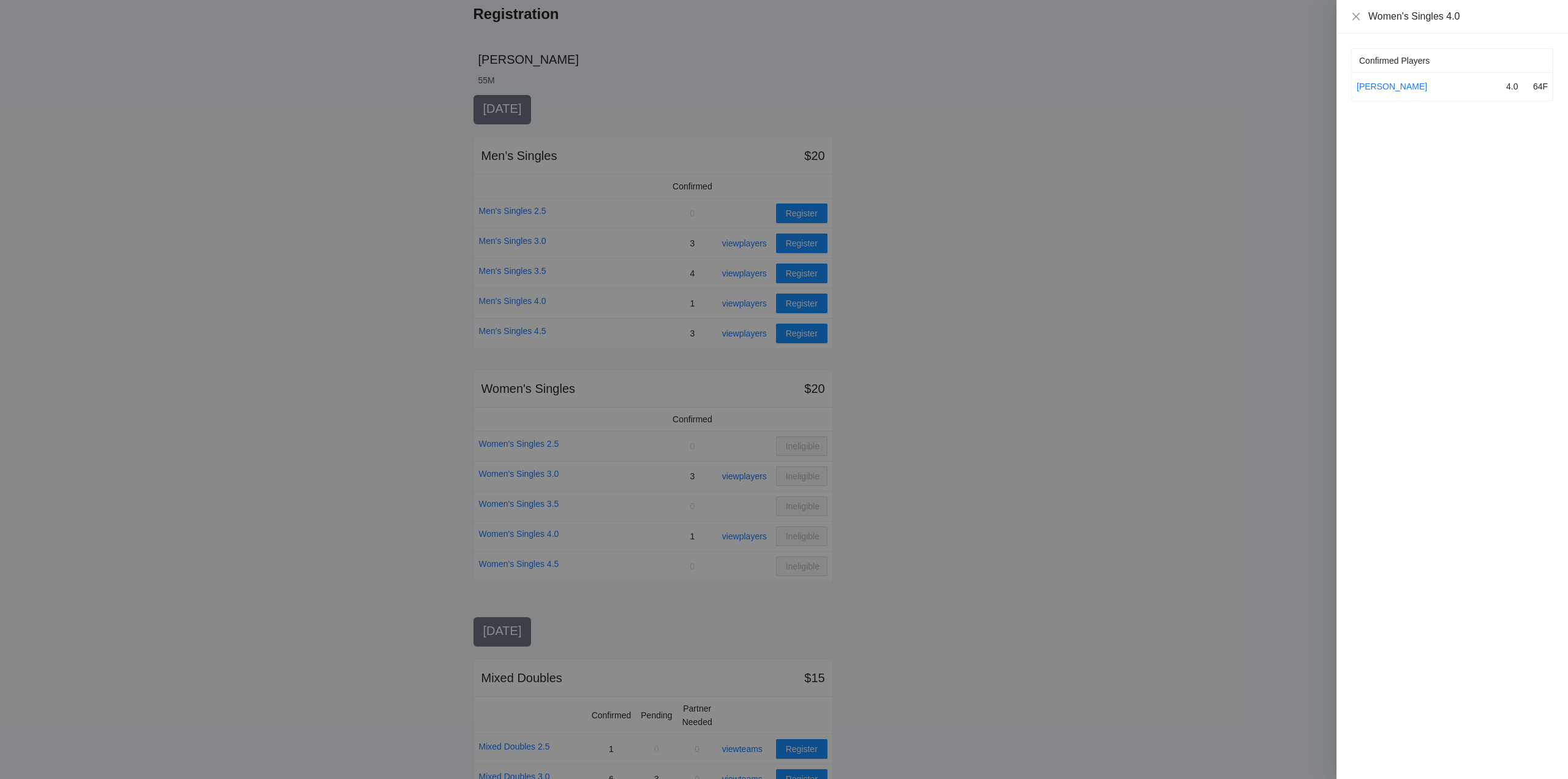
click at [743, 535] on div at bounding box center [784, 389] width 1568 height 779
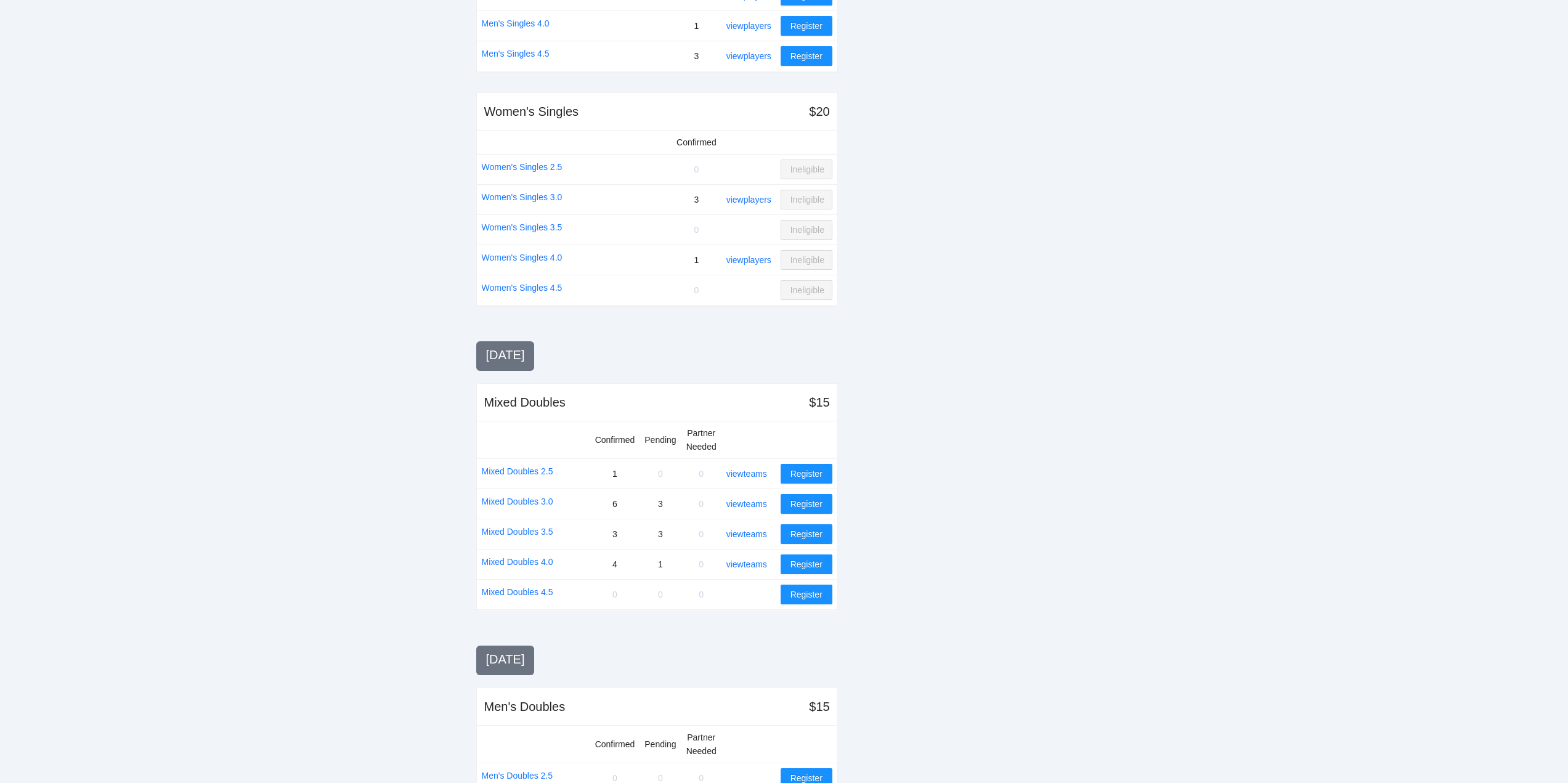
scroll to position [498, 0]
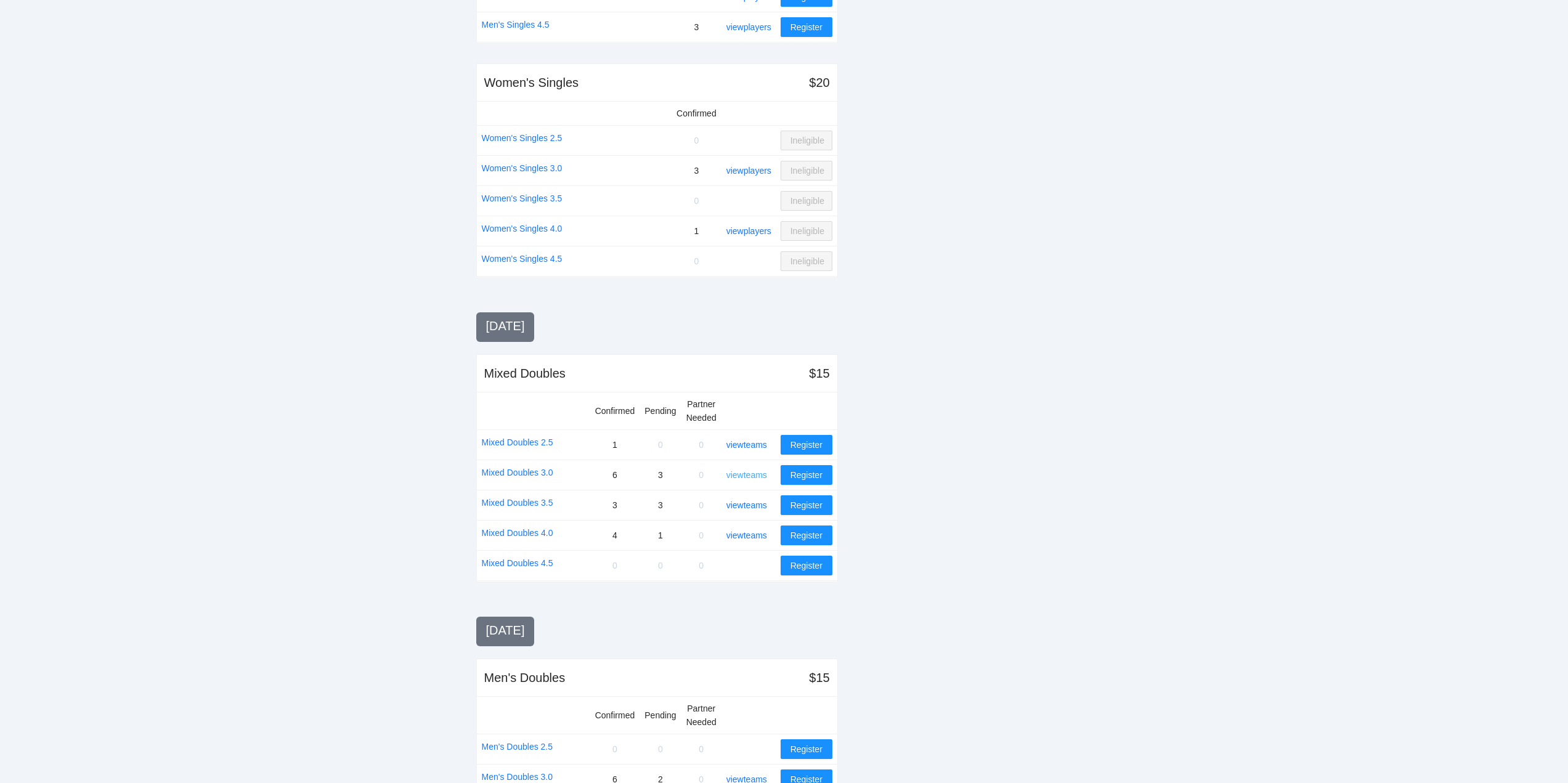
click at [744, 473] on link "view teams" at bounding box center [747, 475] width 40 height 10
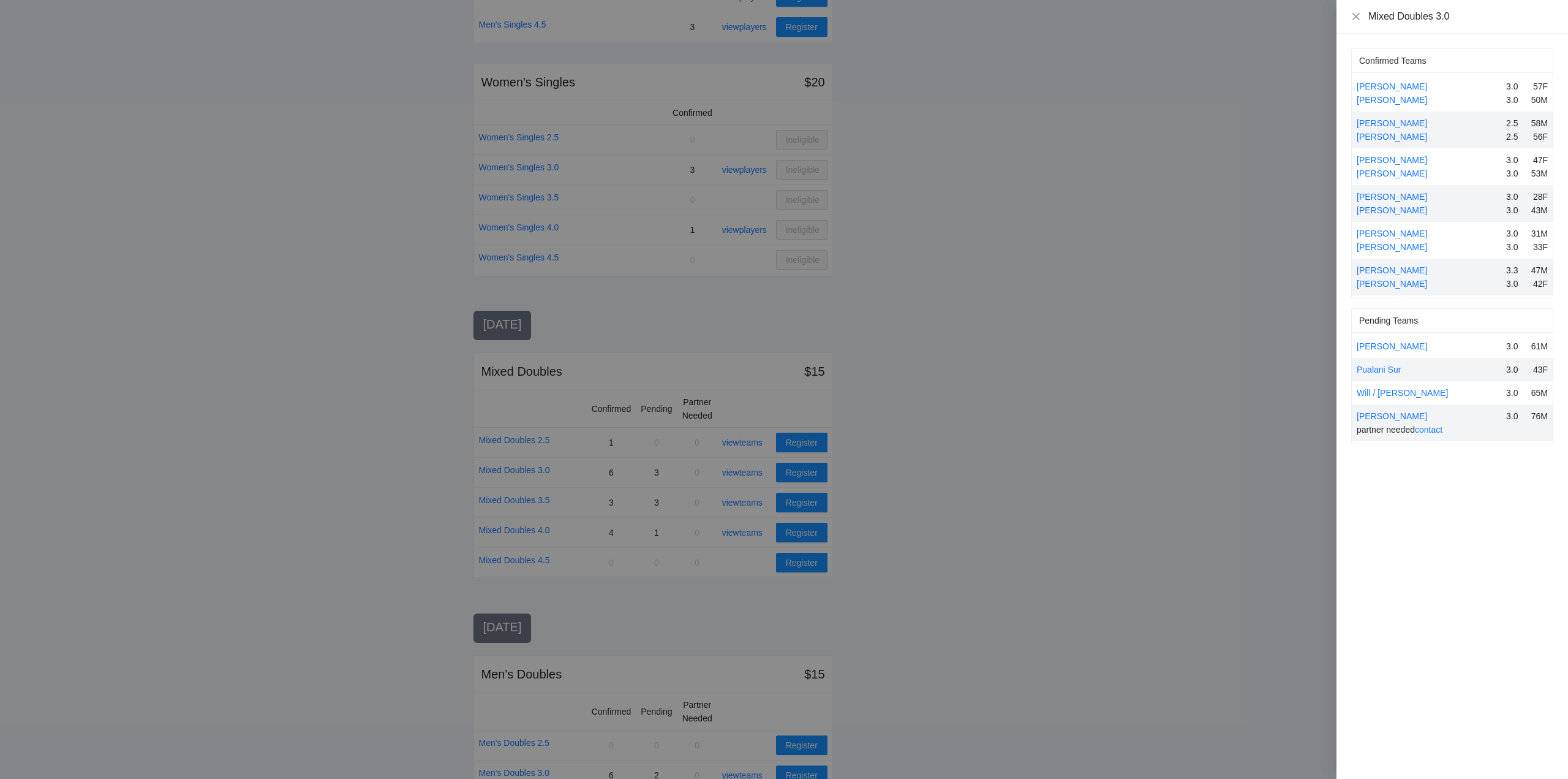
click at [694, 471] on div at bounding box center [784, 389] width 1568 height 779
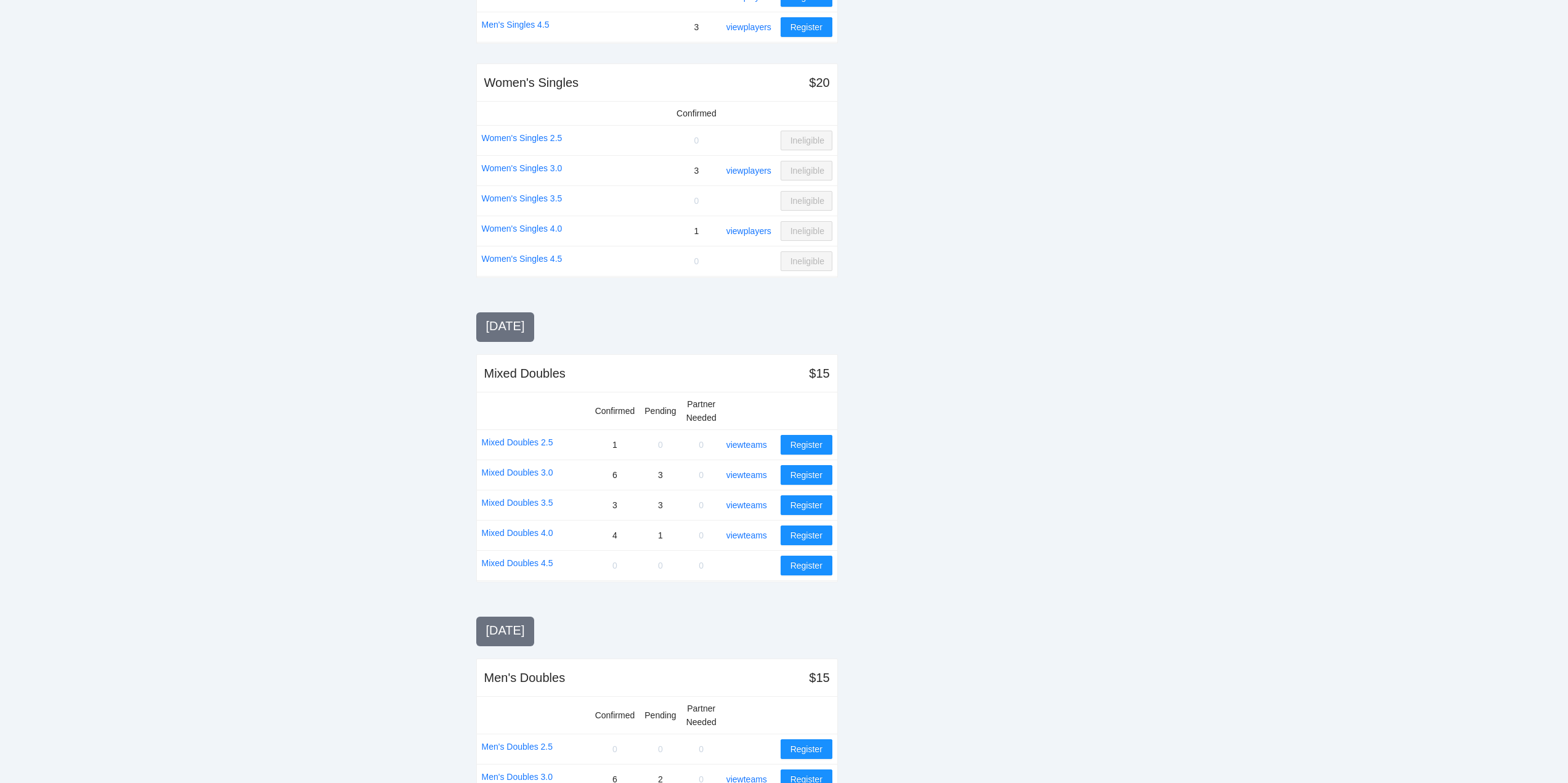
click at [748, 474] on link "view teams" at bounding box center [747, 475] width 40 height 10
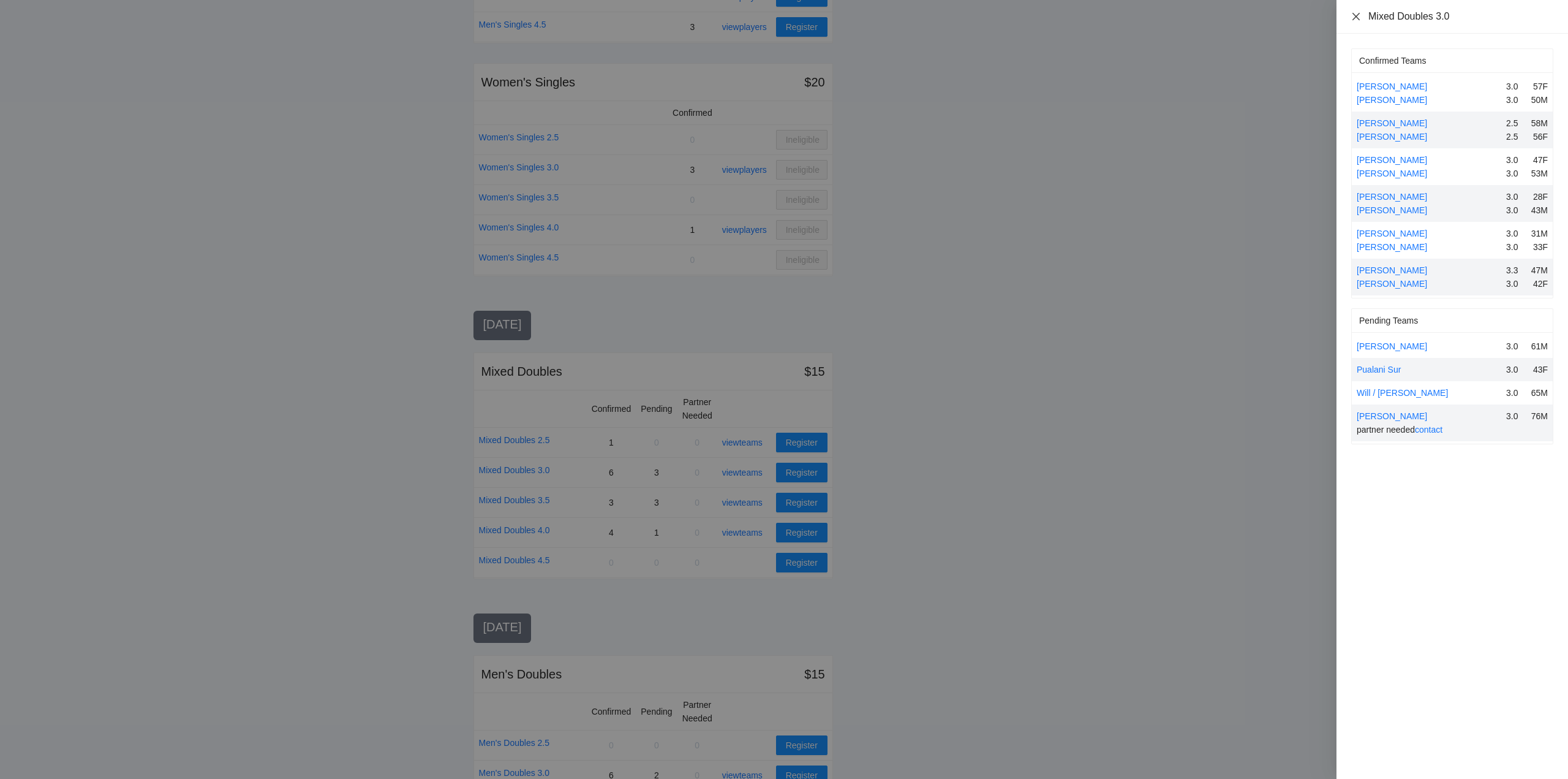
click at [1356, 18] on icon "close" at bounding box center [1356, 16] width 8 height 8
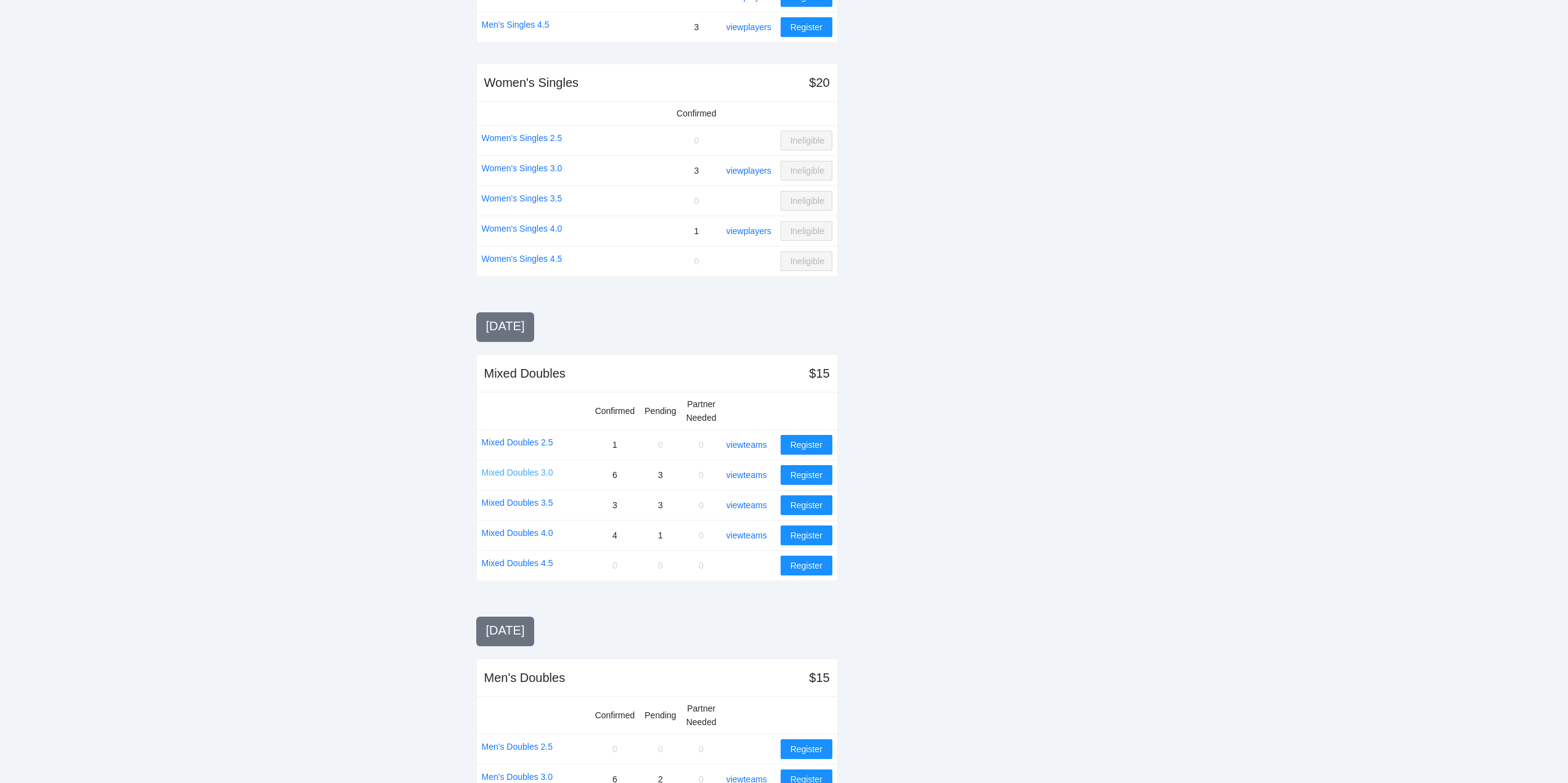
click at [514, 472] on link "Mixed Doubles 3.0" at bounding box center [517, 473] width 72 height 13
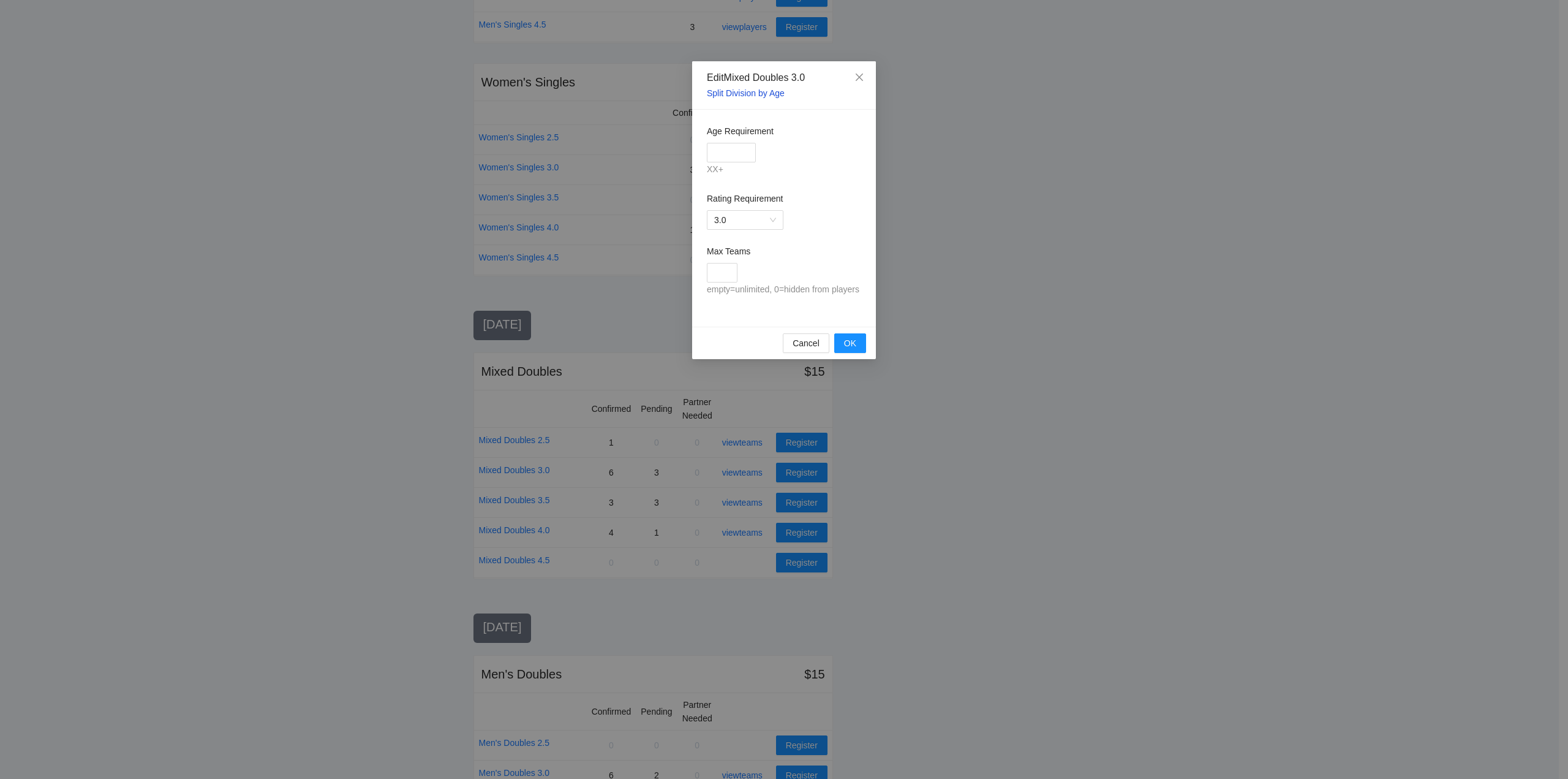
click at [742, 90] on link "Split Division by Age" at bounding box center [745, 93] width 78 height 10
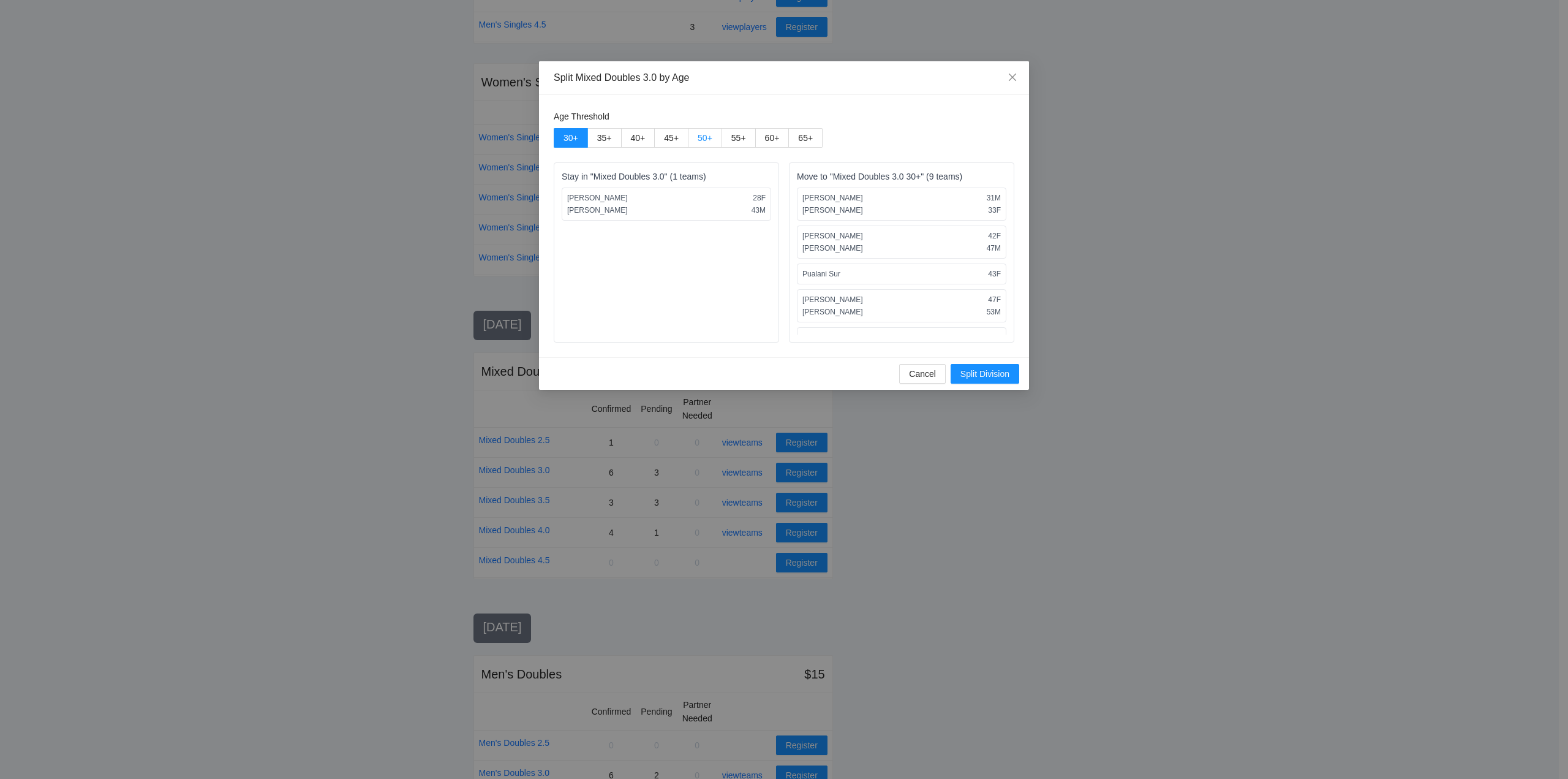
click at [705, 132] on label "50 +" at bounding box center [705, 137] width 33 height 19
click at [978, 372] on span "Split Division" at bounding box center [985, 374] width 49 height 13
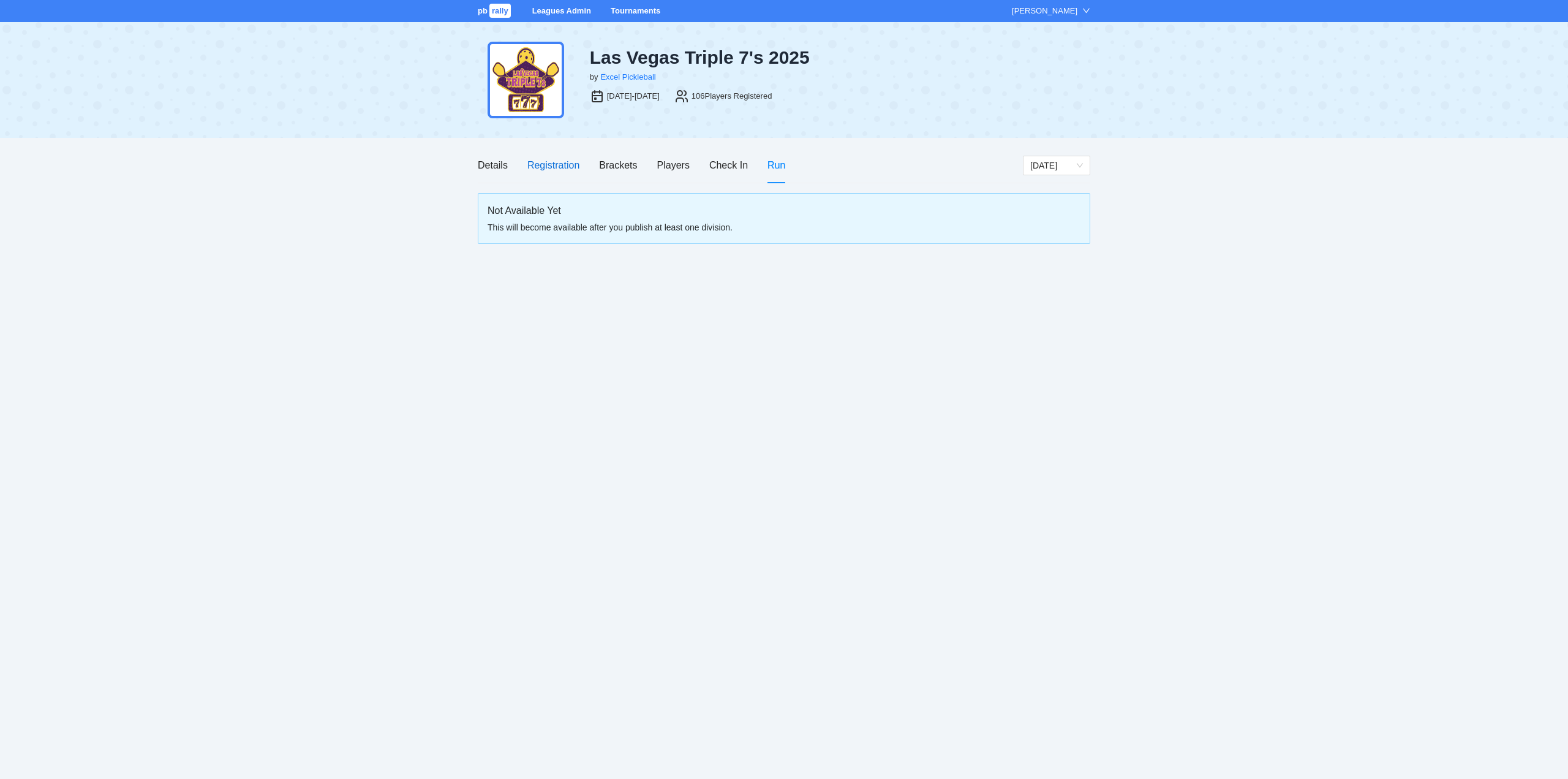
drag, startPoint x: 548, startPoint y: 161, endPoint x: 557, endPoint y: 182, distance: 22.8
click at [551, 166] on div "Registration" at bounding box center [554, 165] width 52 height 15
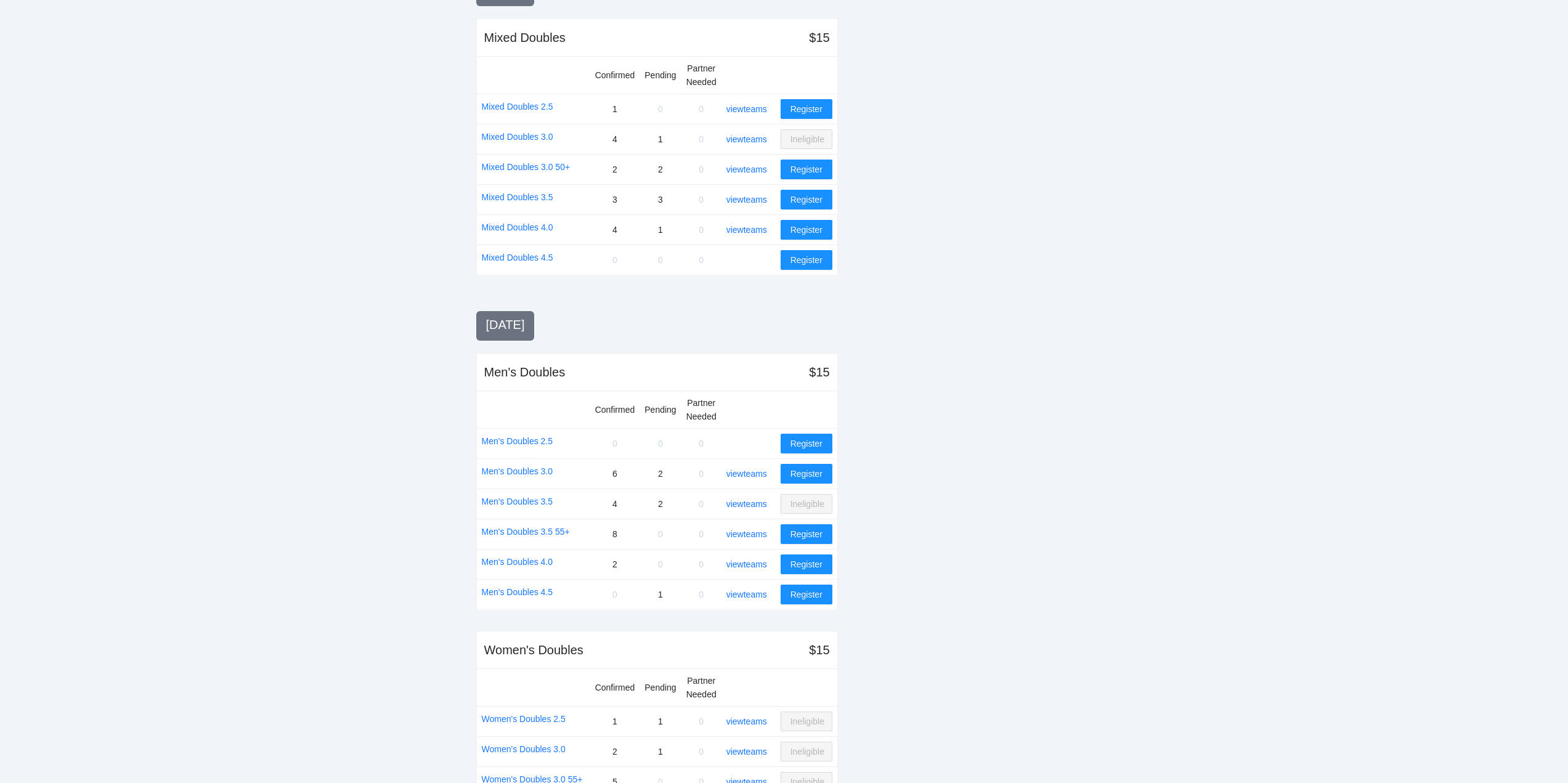
scroll to position [862, 0]
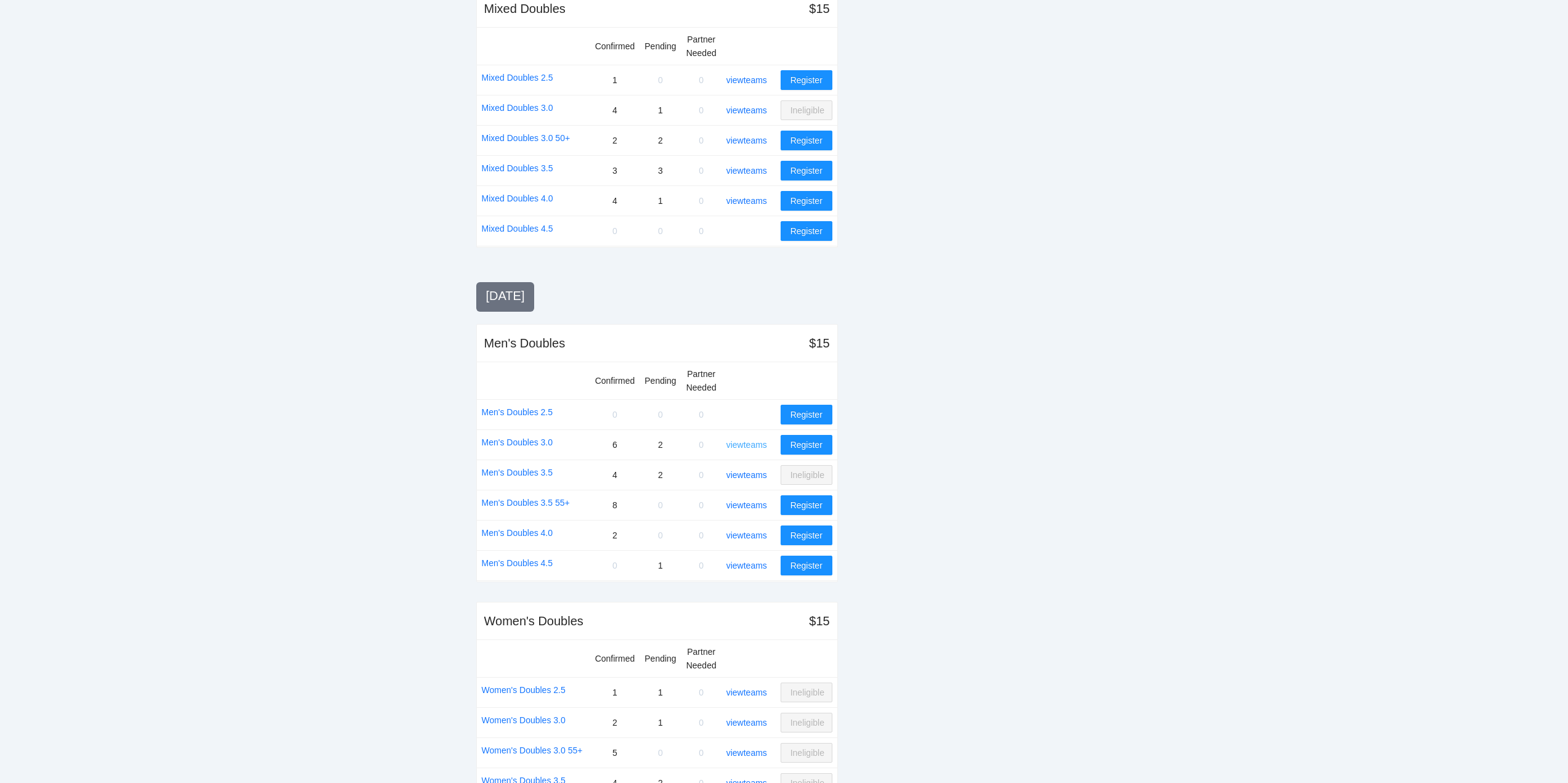
click at [749, 446] on link "view teams" at bounding box center [747, 445] width 40 height 10
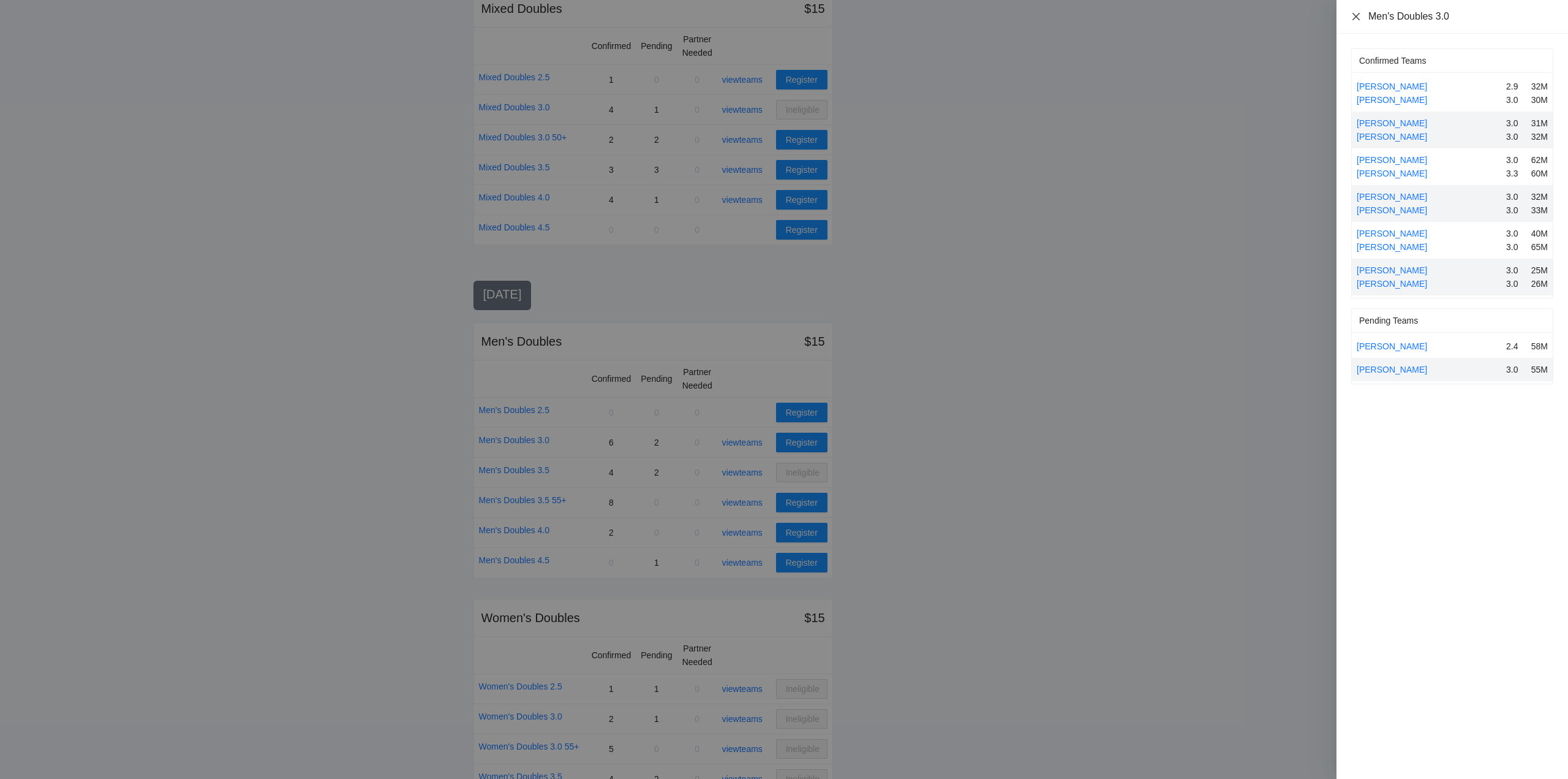
click at [1353, 16] on icon "close" at bounding box center [1356, 17] width 10 height 10
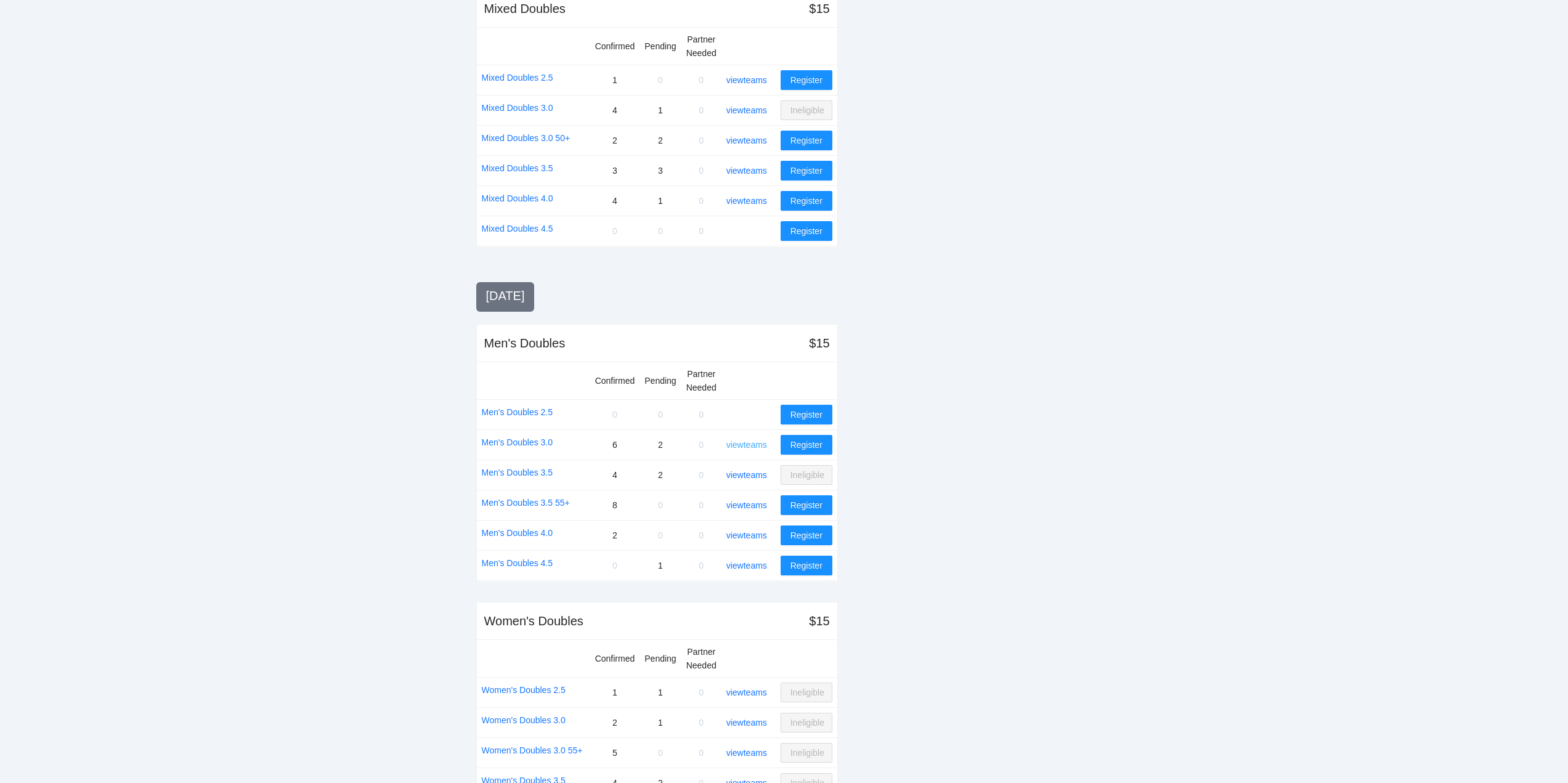
click at [747, 444] on link "view teams" at bounding box center [747, 445] width 40 height 10
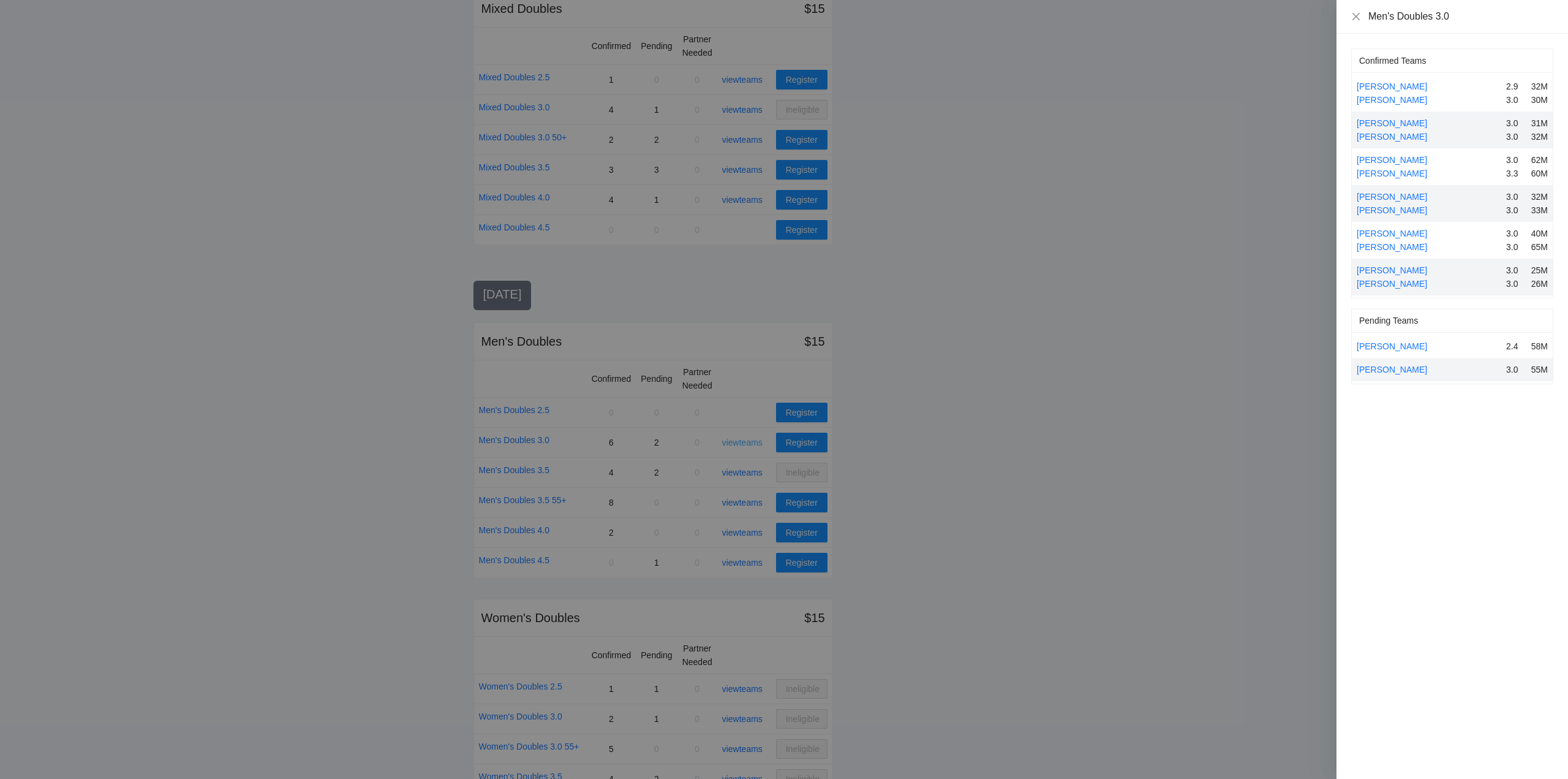
click at [743, 442] on div at bounding box center [784, 389] width 1568 height 779
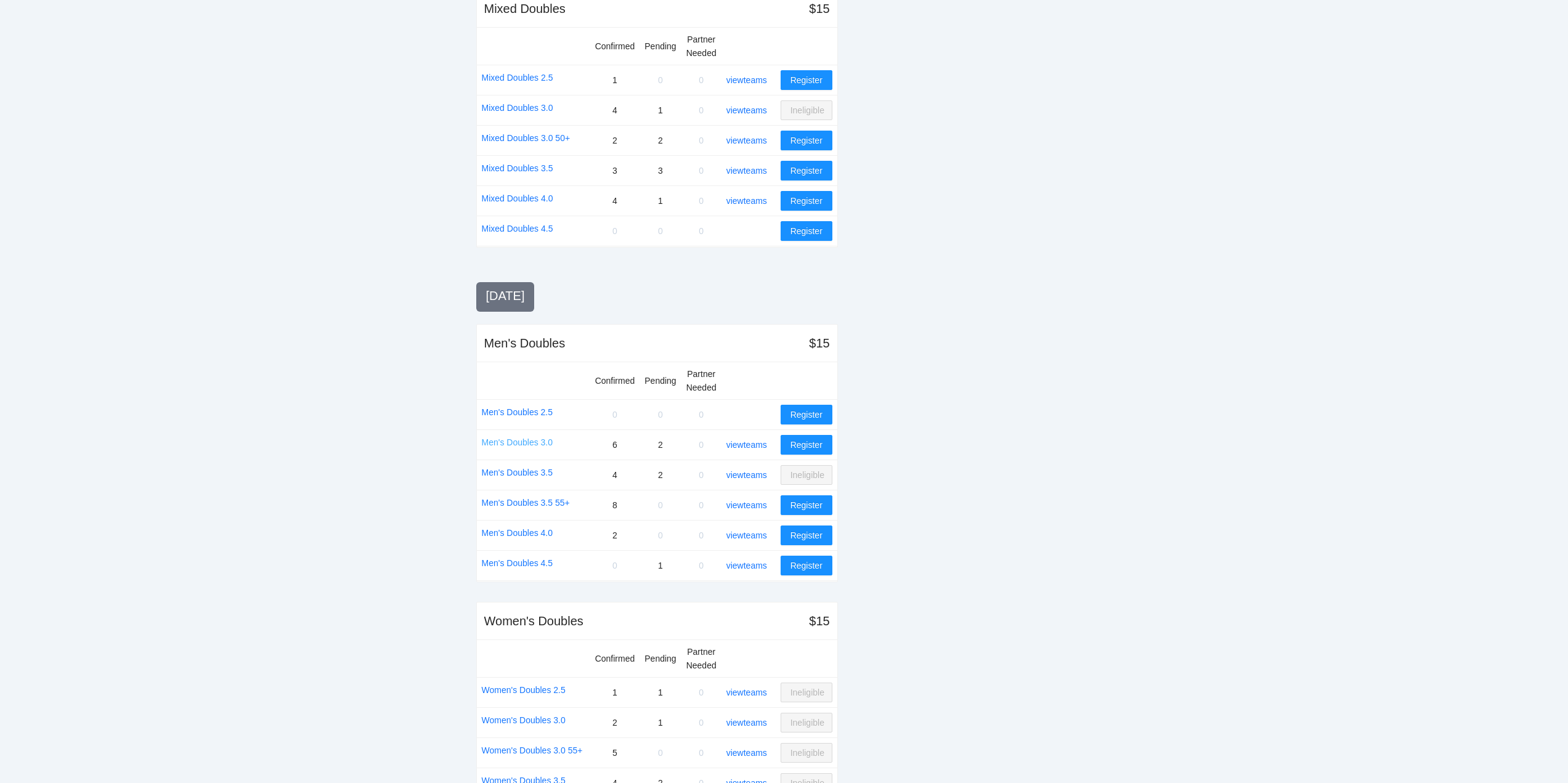
click at [506, 443] on link "Men's Doubles 3.0" at bounding box center [517, 442] width 72 height 13
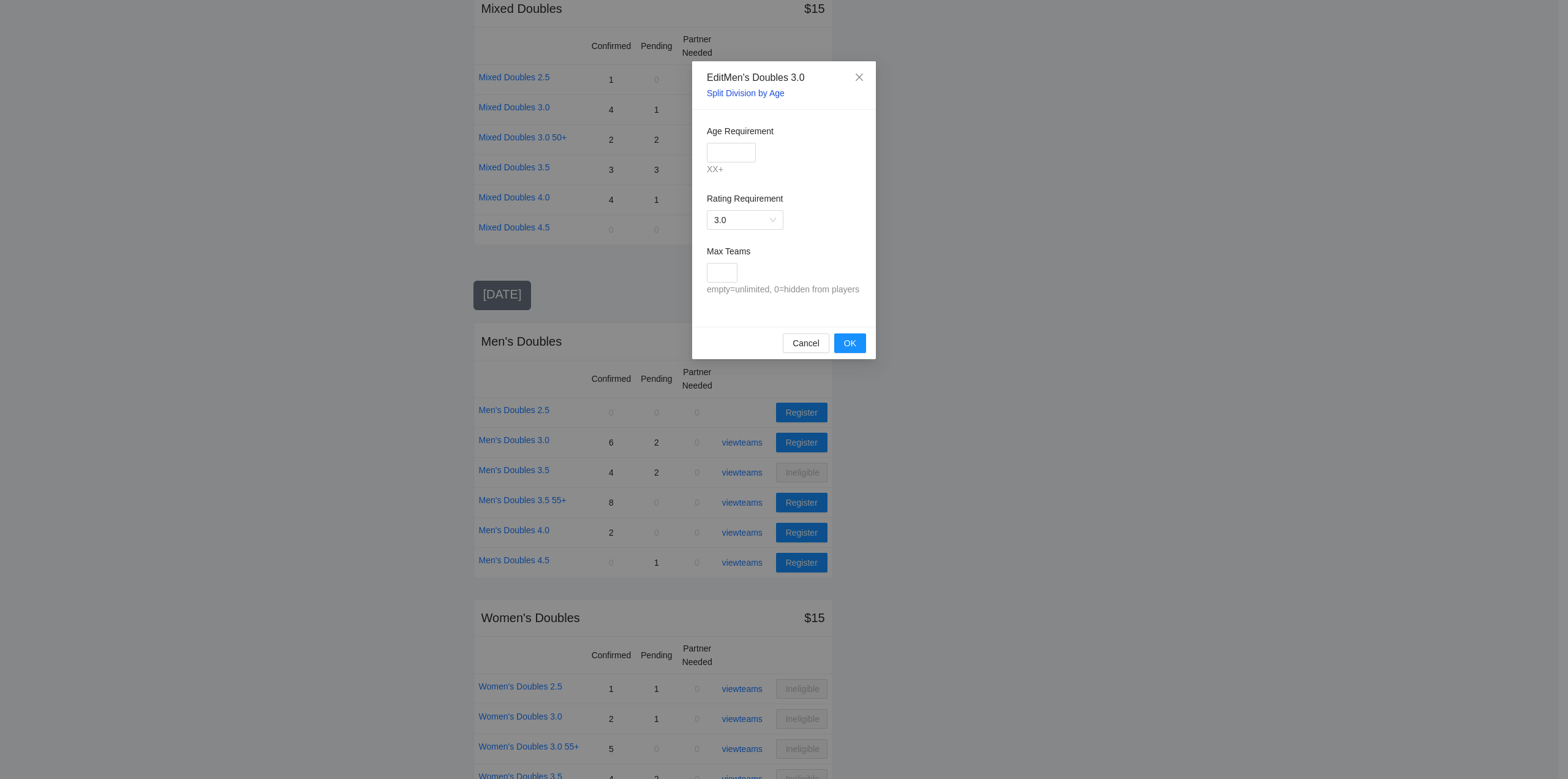
click at [741, 93] on link "Split Division by Age" at bounding box center [745, 93] width 78 height 10
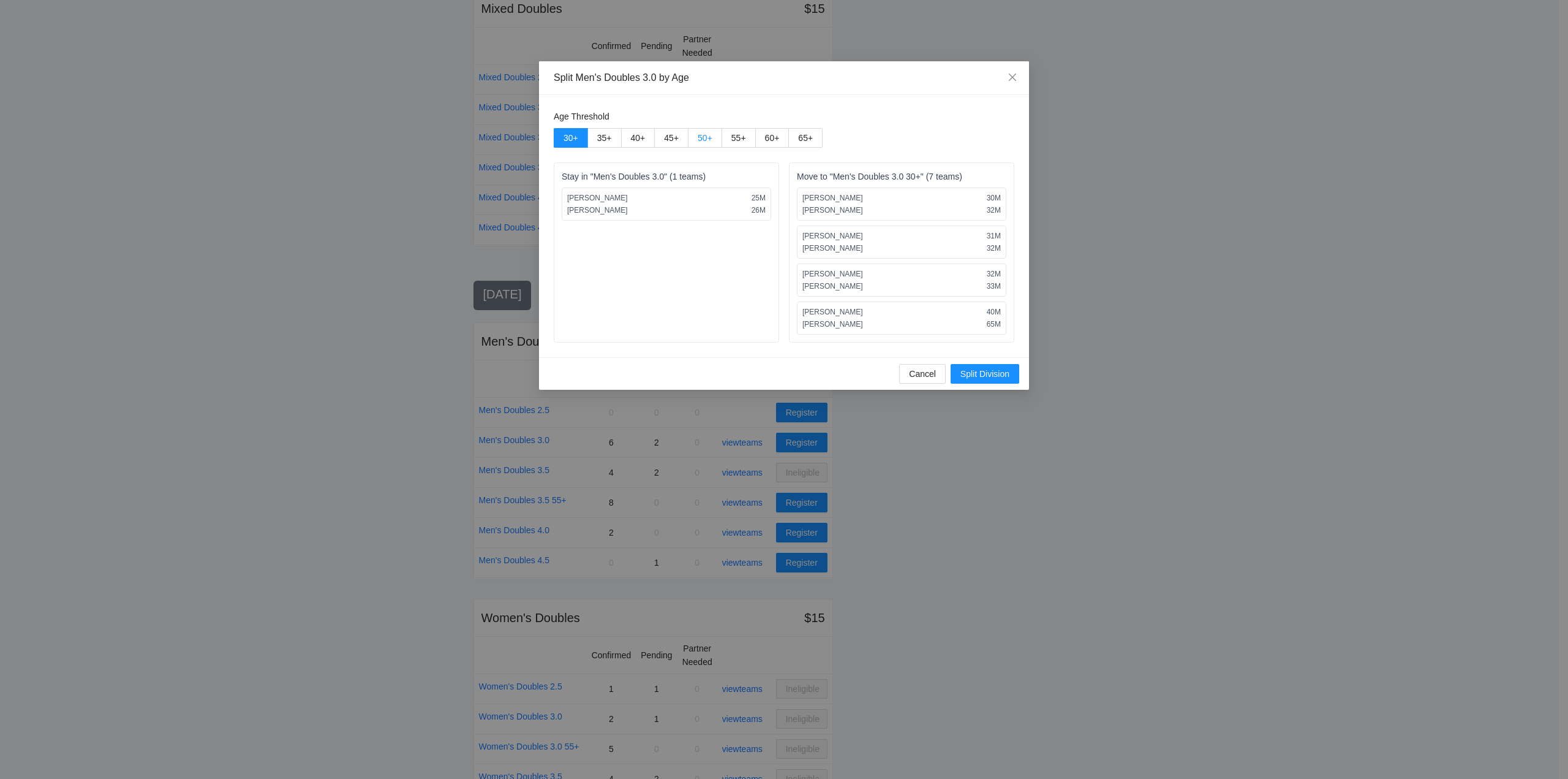
click at [708, 138] on span "50 +" at bounding box center [705, 138] width 15 height 10
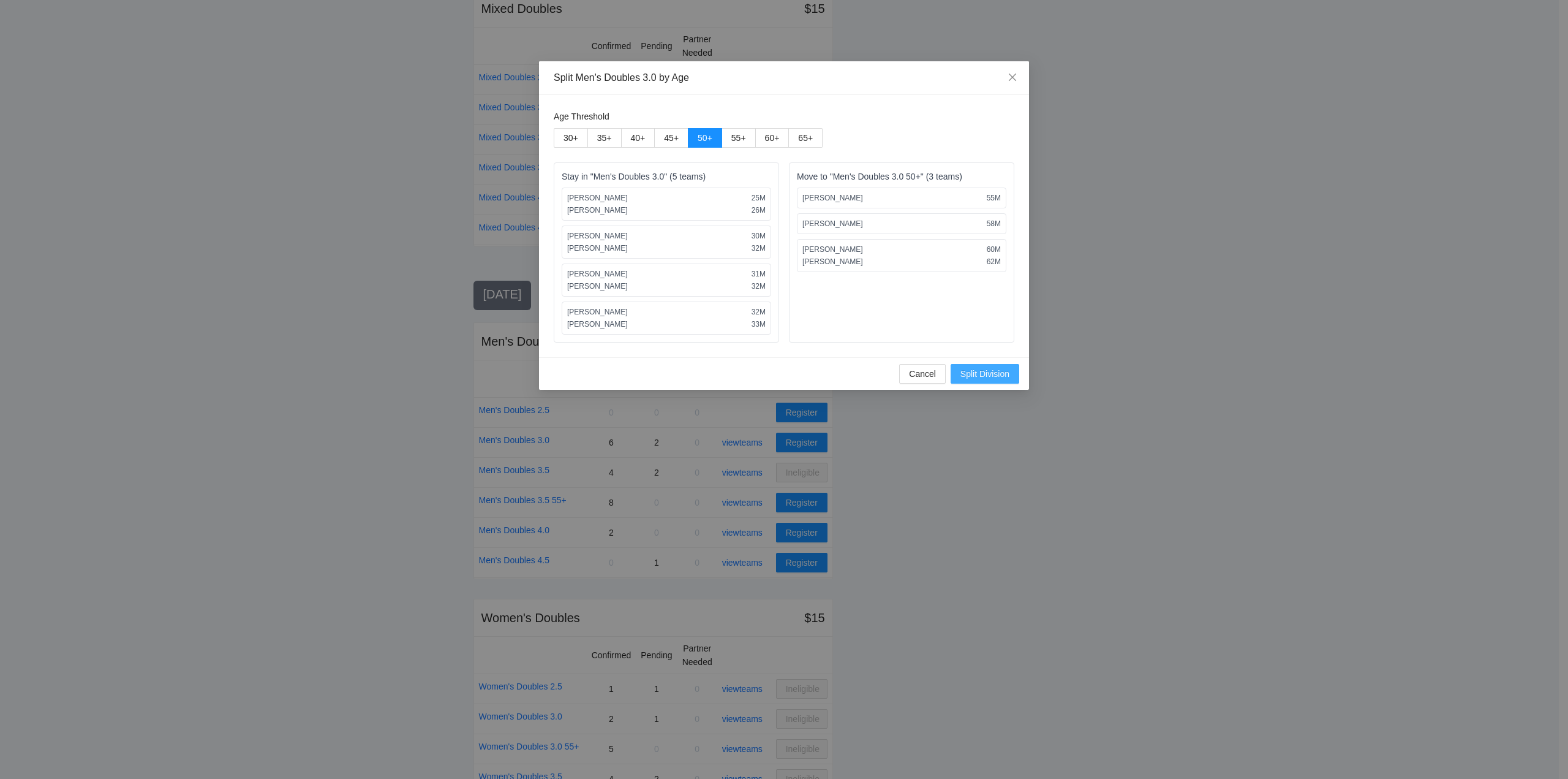
click at [968, 375] on span "Split Division" at bounding box center [985, 374] width 49 height 13
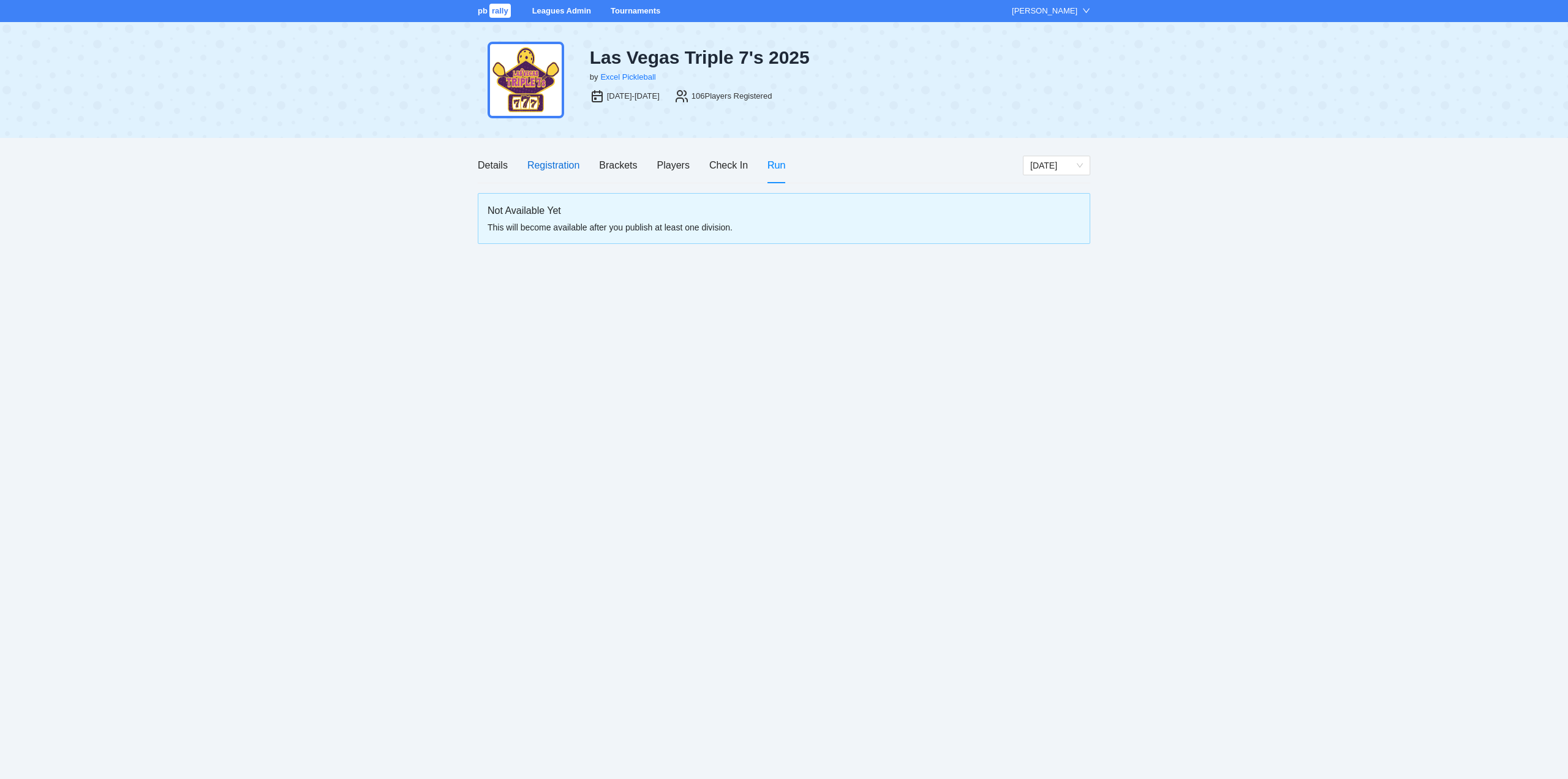
drag, startPoint x: 551, startPoint y: 161, endPoint x: 571, endPoint y: 183, distance: 29.7
click at [551, 161] on div "Registration" at bounding box center [554, 165] width 52 height 15
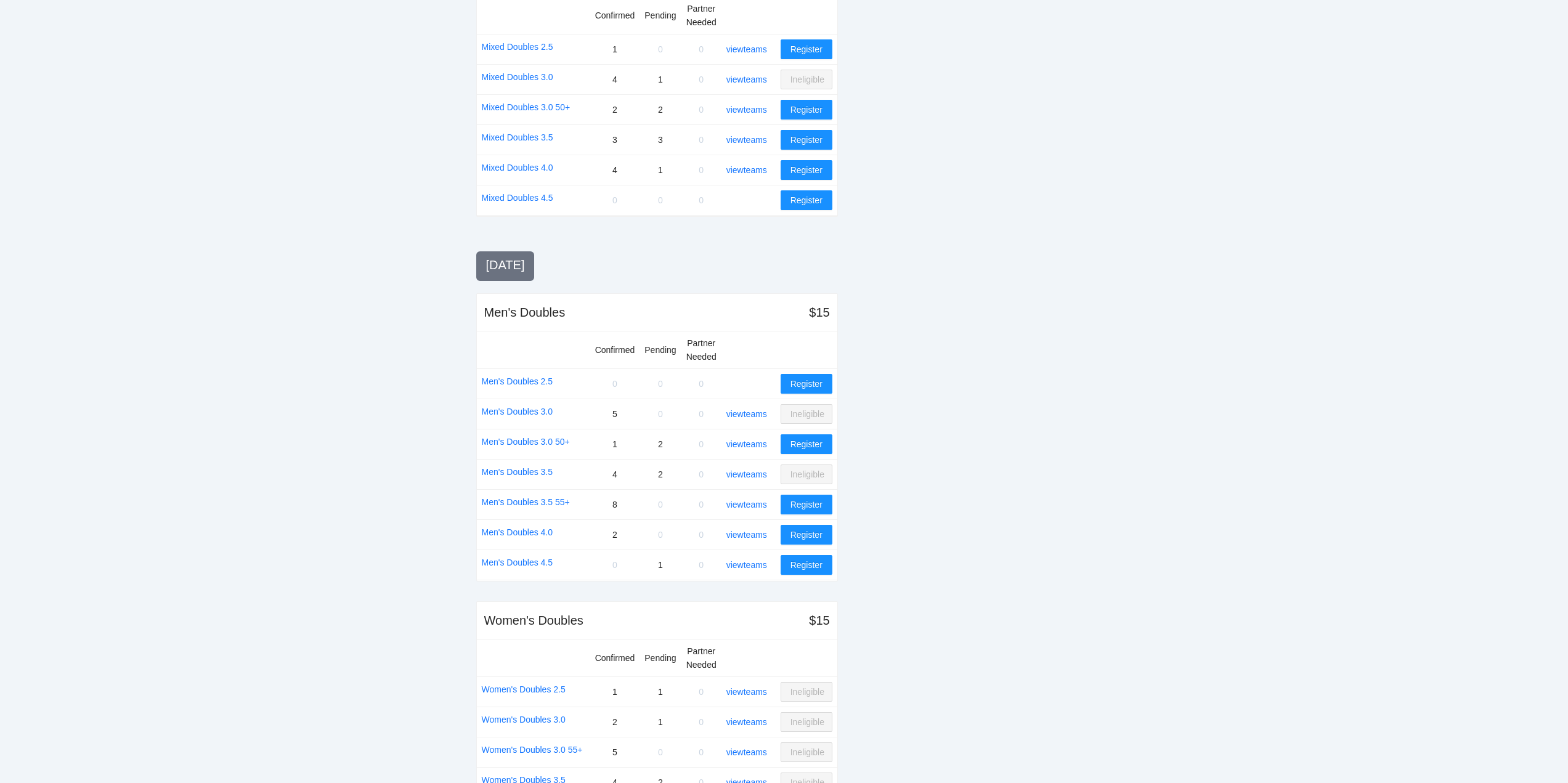
scroll to position [989, 0]
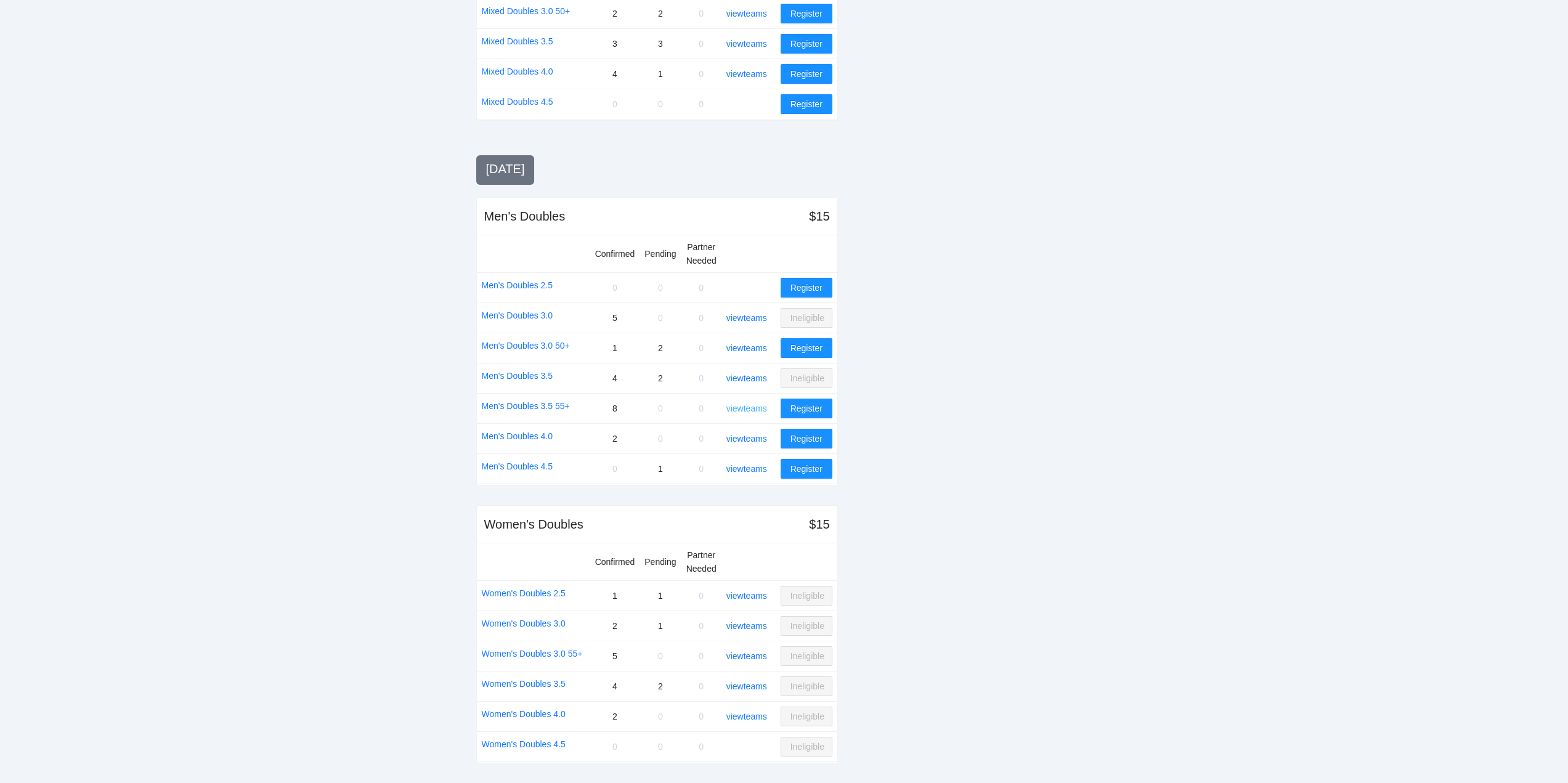
click at [750, 406] on link "view teams" at bounding box center [747, 409] width 40 height 10
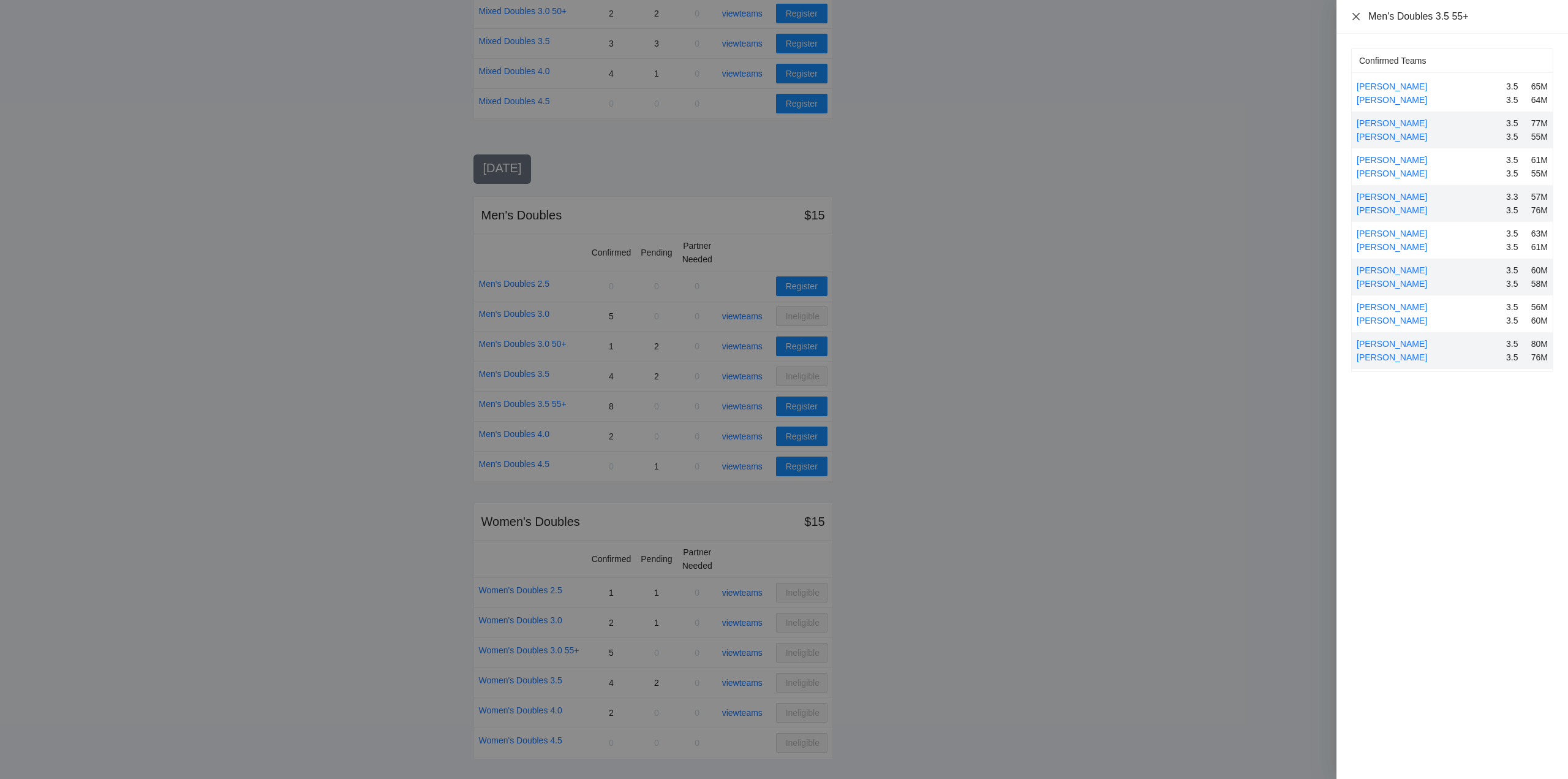
click at [1357, 17] on icon "close" at bounding box center [1356, 17] width 10 height 10
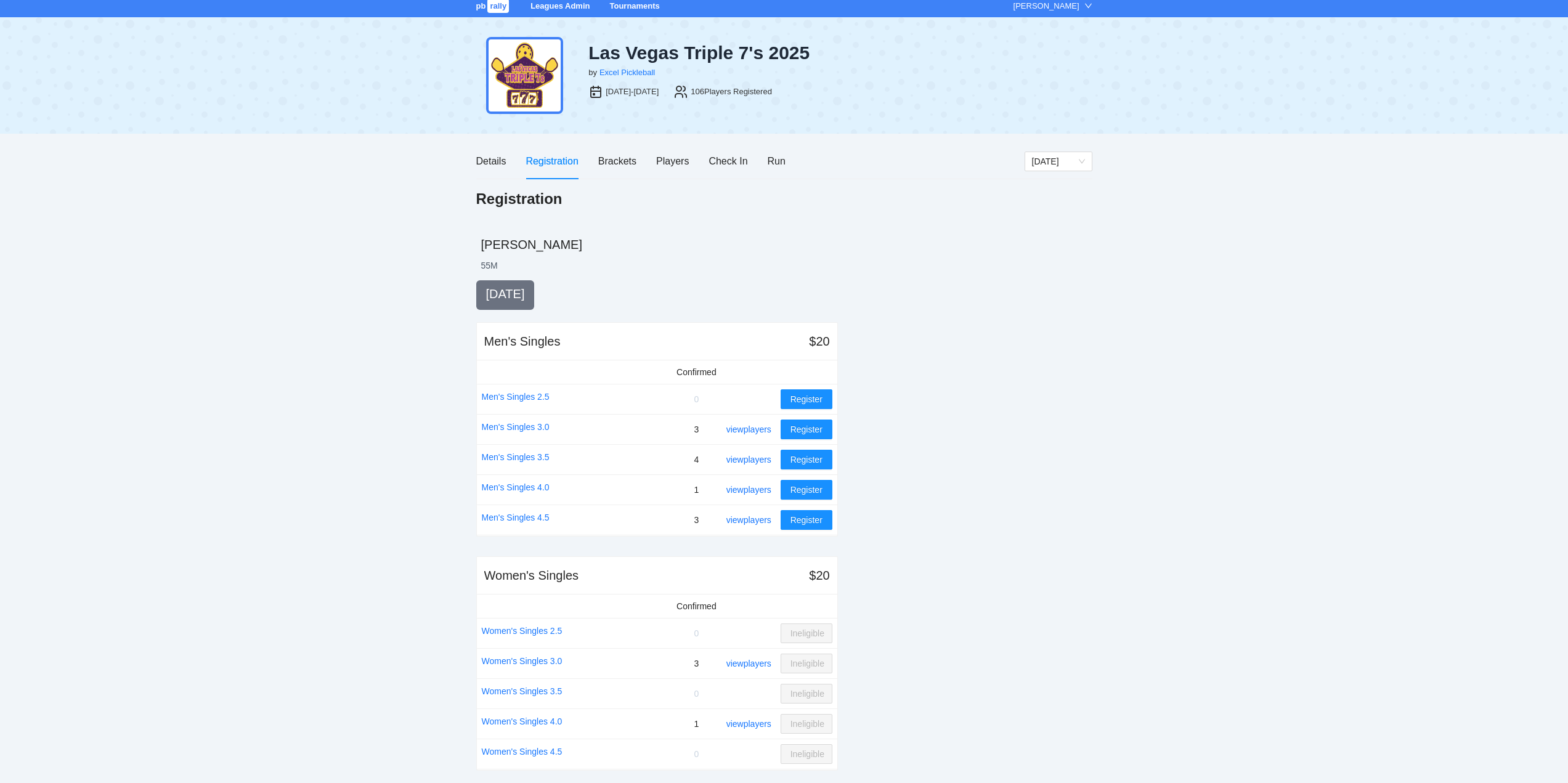
scroll to position [0, 0]
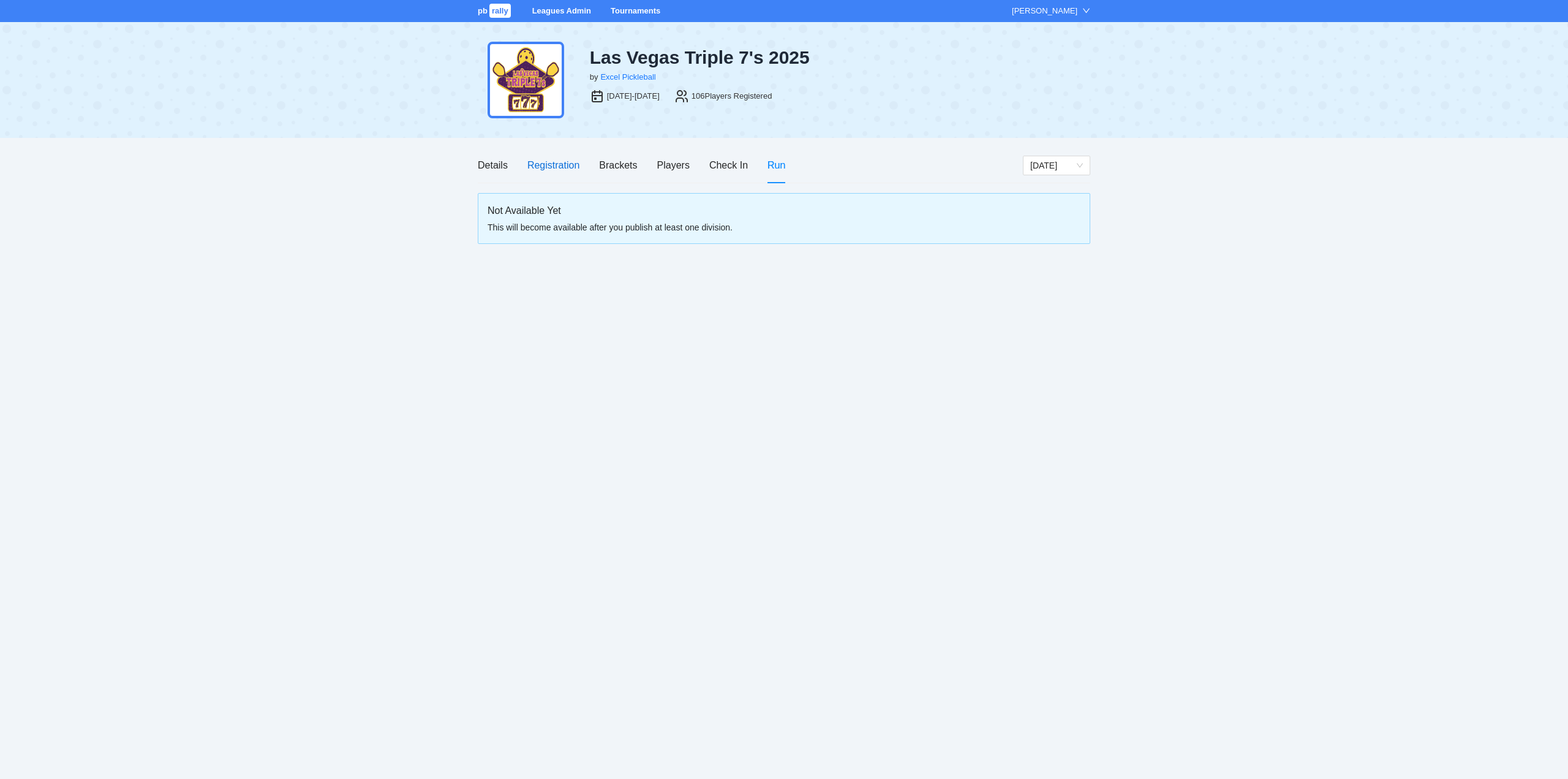
click at [552, 162] on div "Registration" at bounding box center [554, 165] width 52 height 15
